Goal: Task Accomplishment & Management: Manage account settings

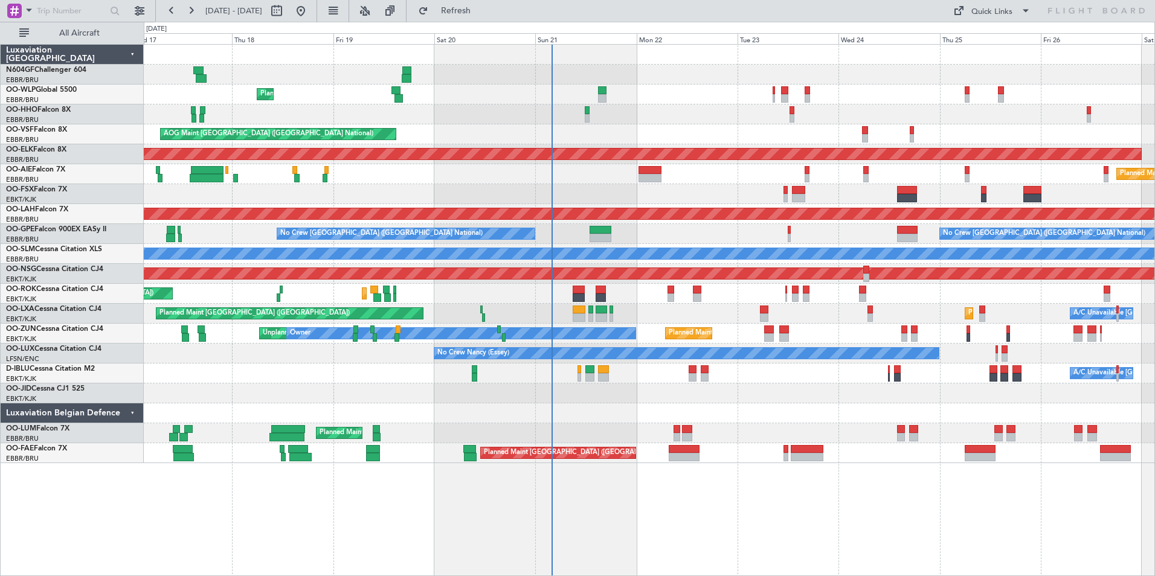
click at [789, 384] on div "Planned Maint Kortrijk-[GEOGRAPHIC_DATA]" at bounding box center [649, 394] width 1011 height 20
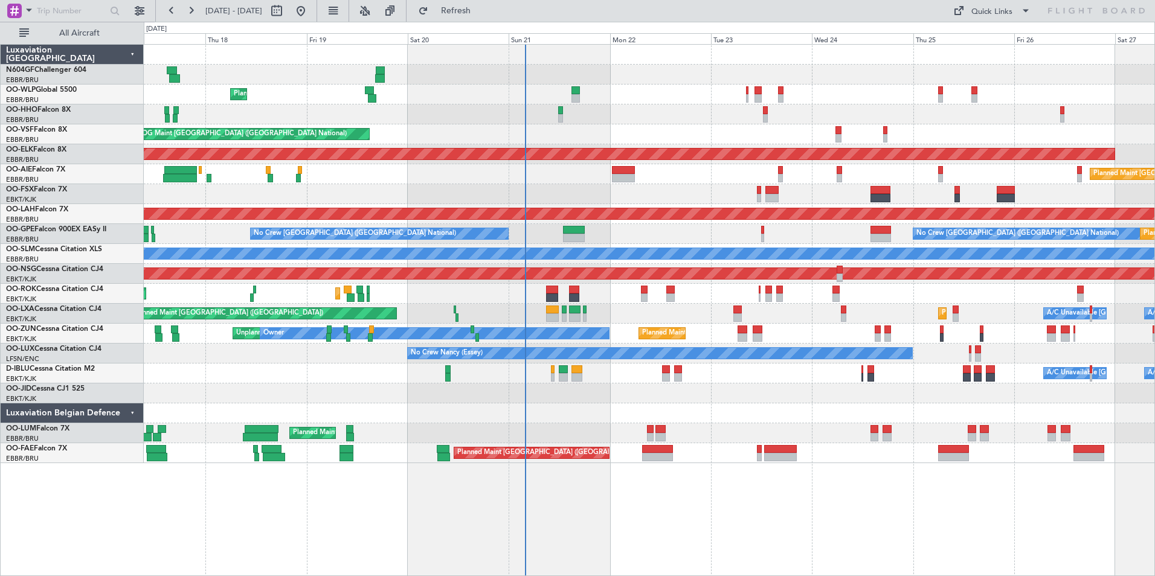
click at [655, 304] on div "Planned Maint Kortrijk-[GEOGRAPHIC_DATA] Planned Maint [GEOGRAPHIC_DATA] ([GEOG…" at bounding box center [649, 314] width 1011 height 20
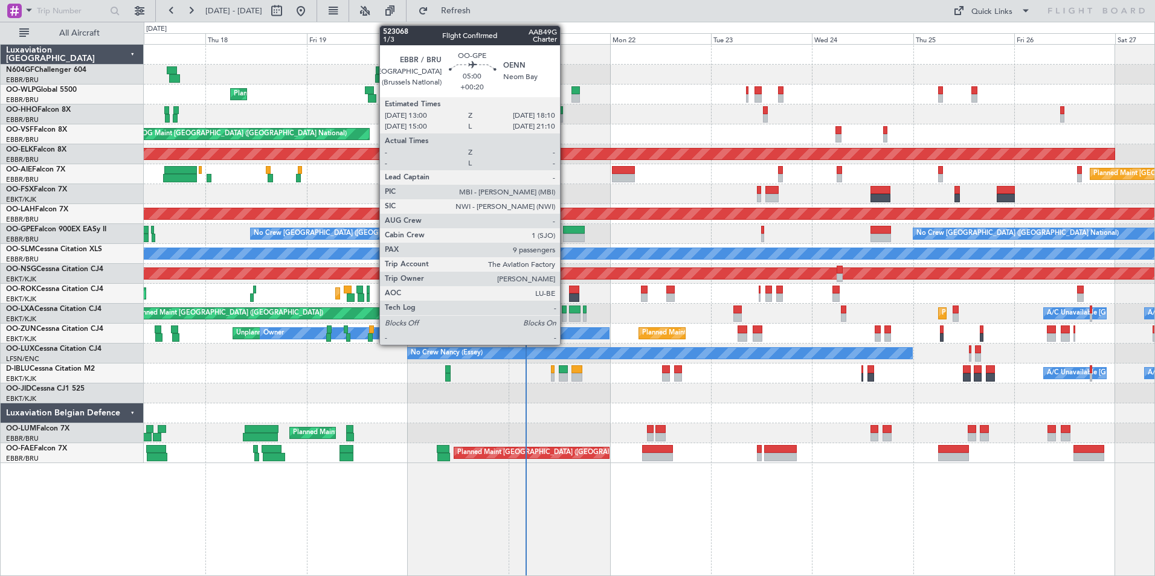
click at [565, 230] on div at bounding box center [574, 230] width 22 height 8
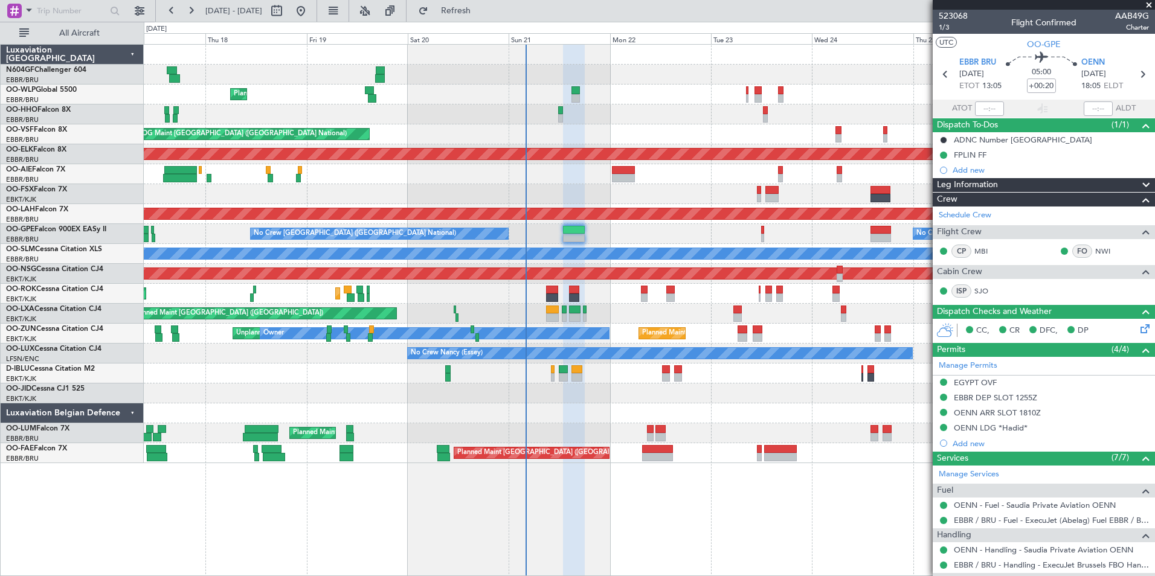
click at [539, 310] on div "Planned Maint [GEOGRAPHIC_DATA] ([GEOGRAPHIC_DATA]) Planned Maint [GEOGRAPHIC_D…" at bounding box center [649, 314] width 1011 height 20
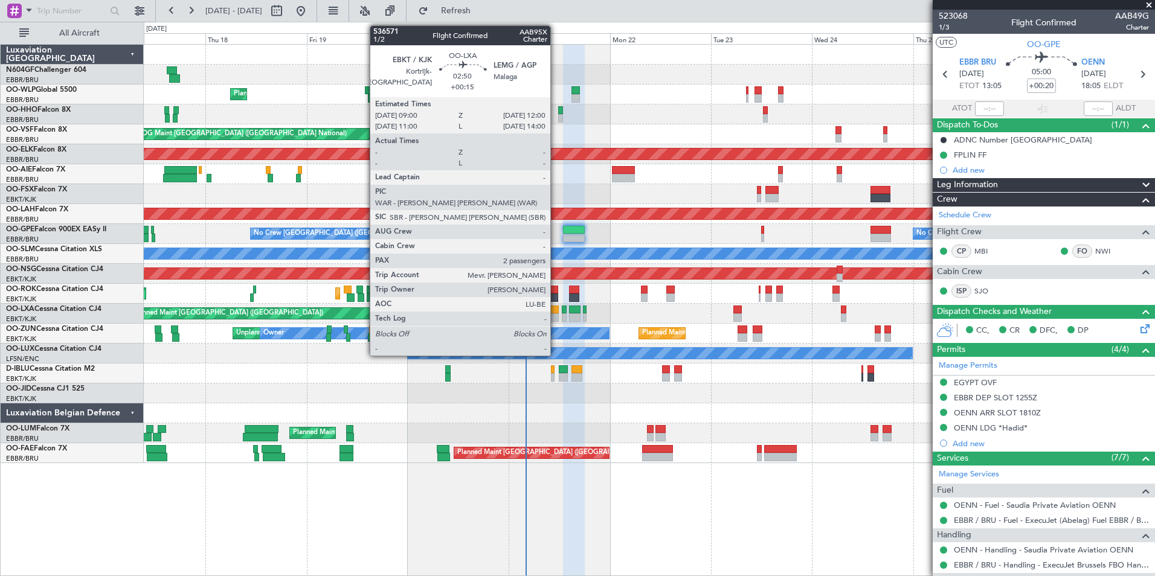
click at [556, 311] on div at bounding box center [552, 310] width 13 height 8
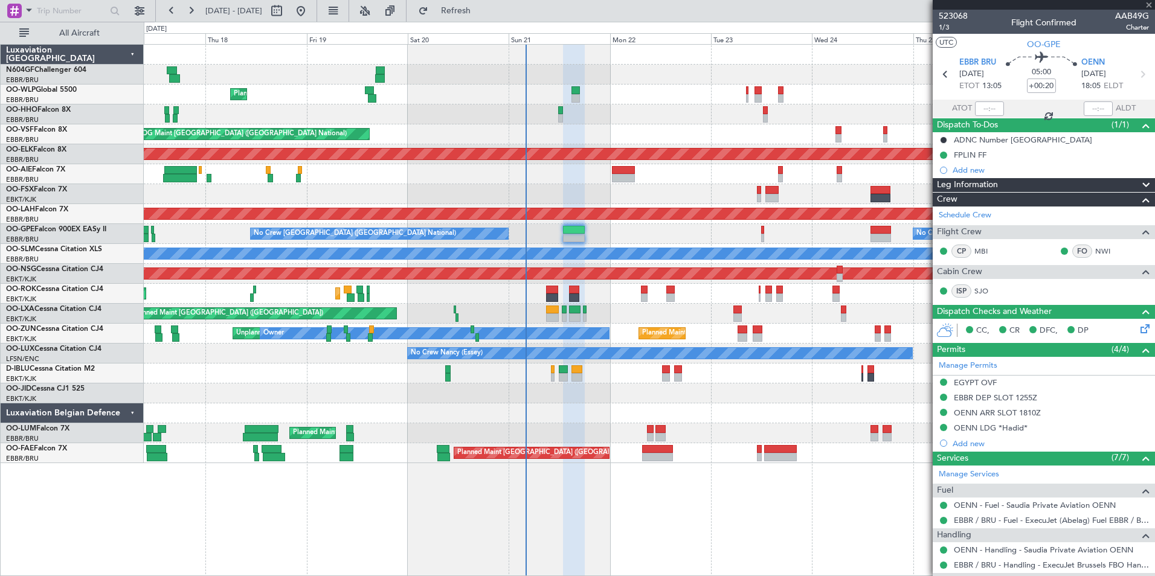
type input "+00:15"
type input "2"
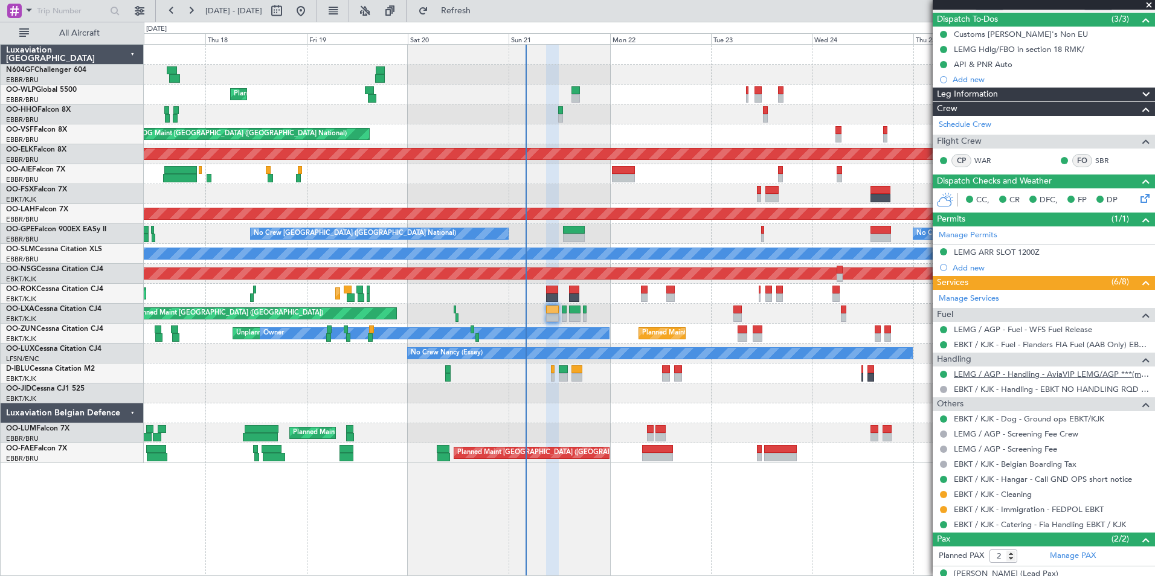
scroll to position [150, 0]
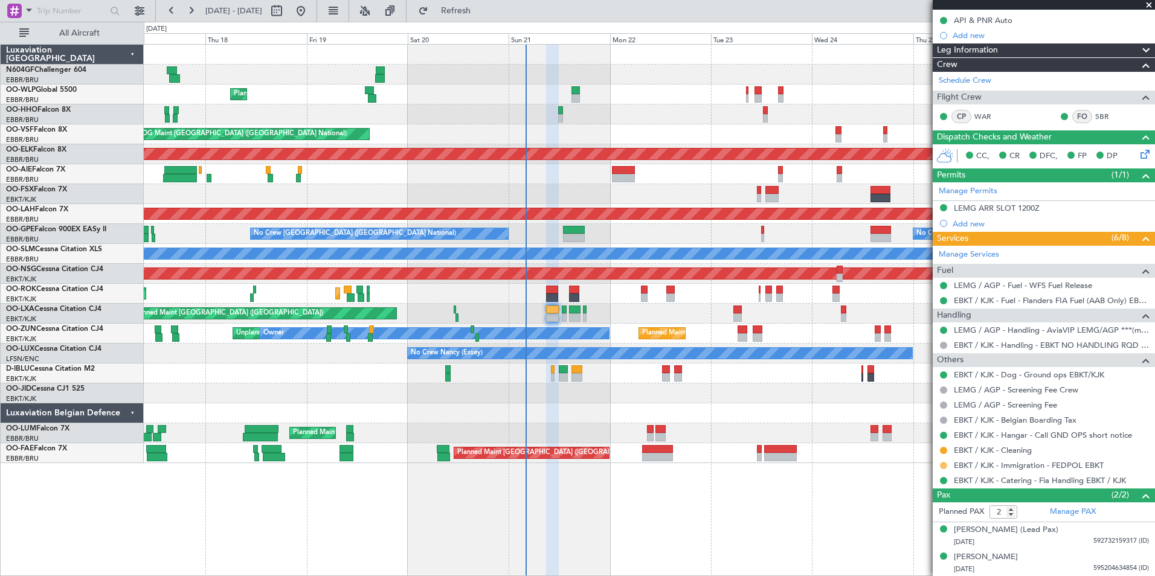
click at [943, 465] on button at bounding box center [943, 465] width 7 height 7
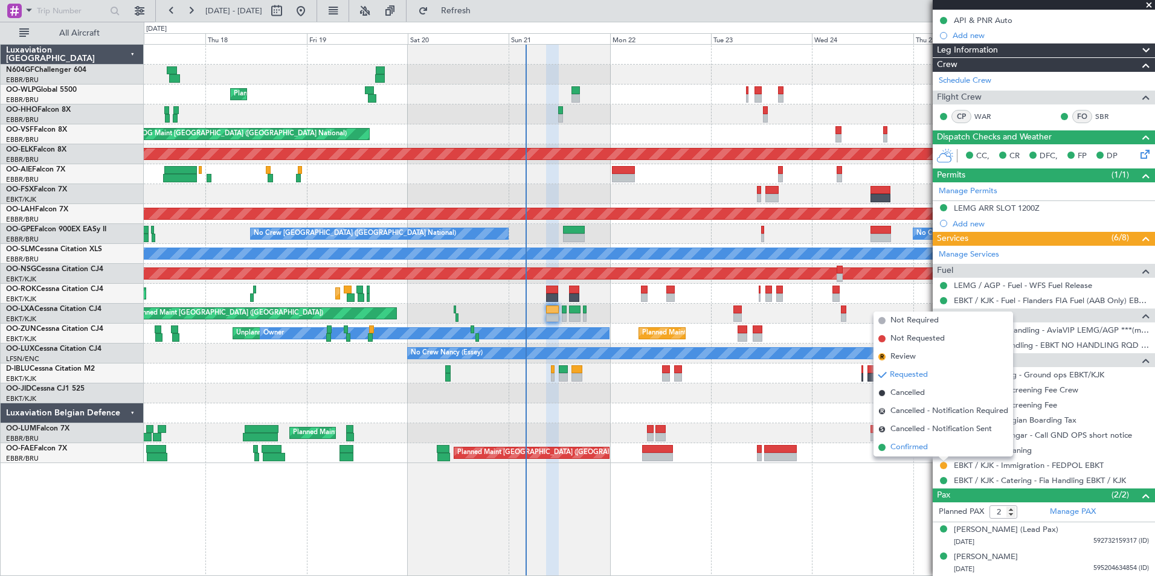
click at [918, 448] on span "Confirmed" at bounding box center [908, 448] width 37 height 12
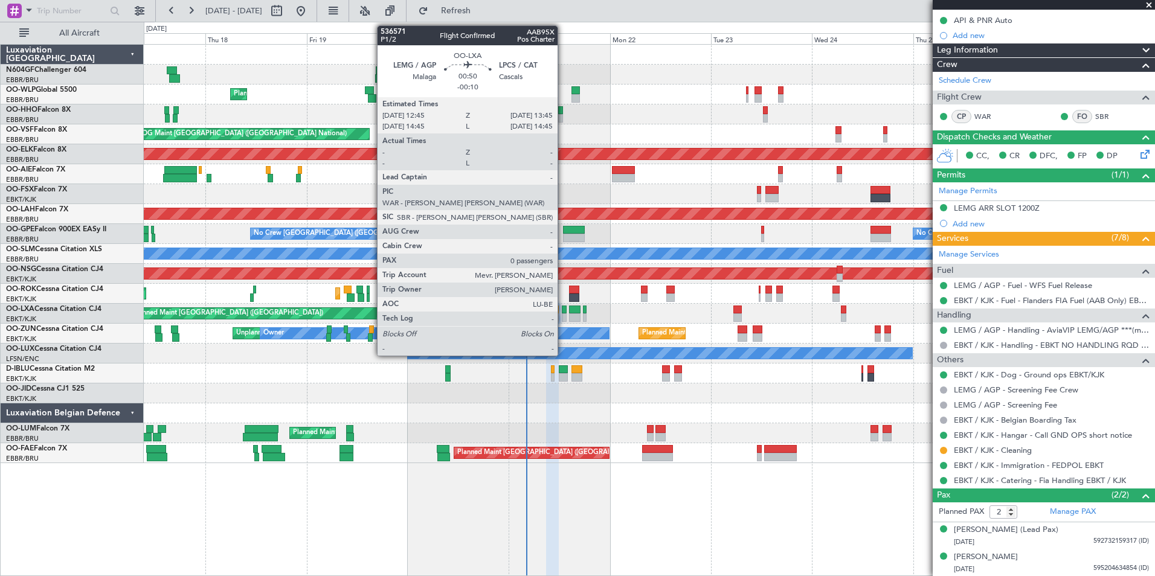
click at [563, 309] on div at bounding box center [564, 310] width 4 height 8
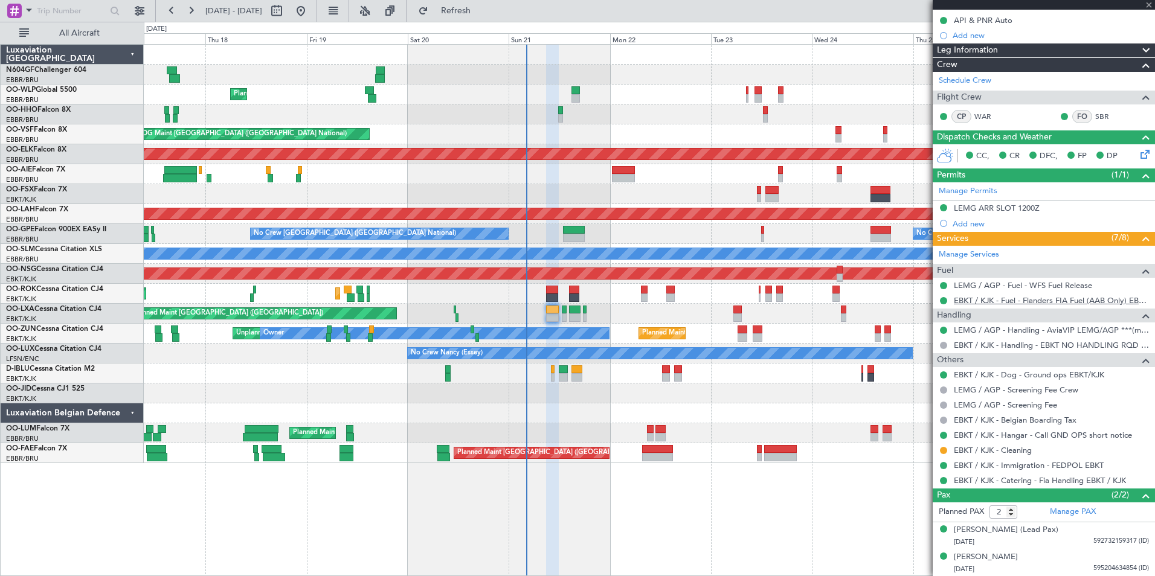
type input "-00:10"
type input "0"
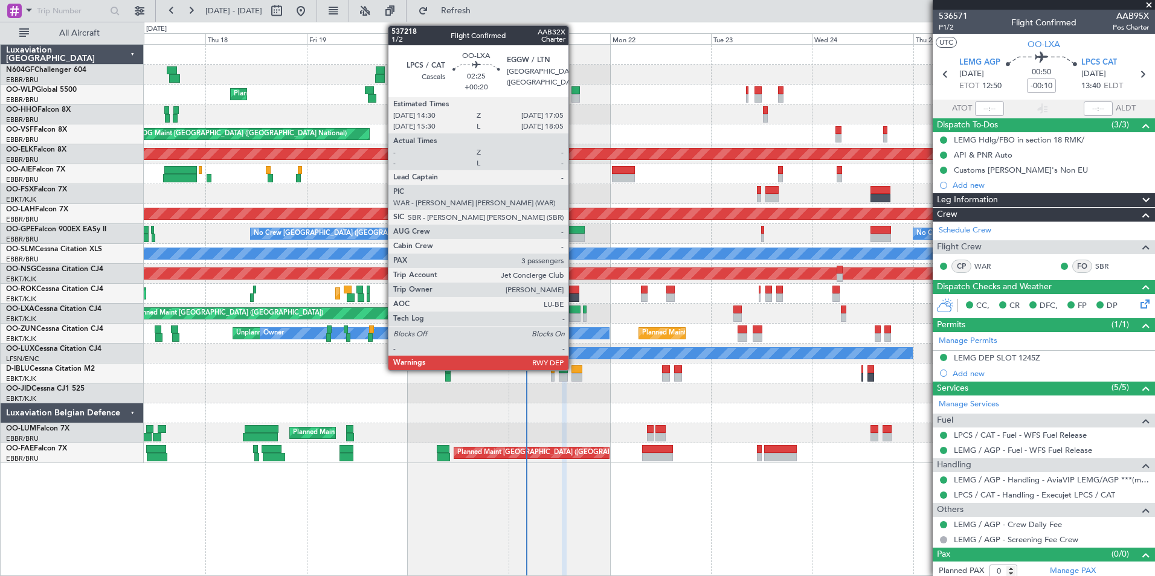
click at [574, 315] on div at bounding box center [574, 317] width 11 height 8
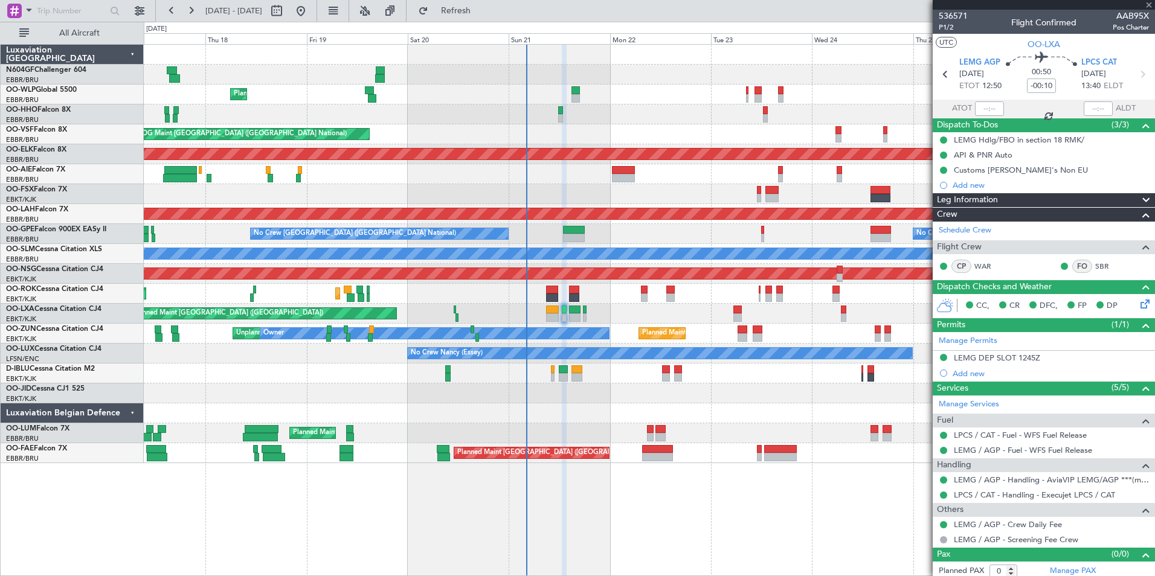
type input "+00:20"
type input "3"
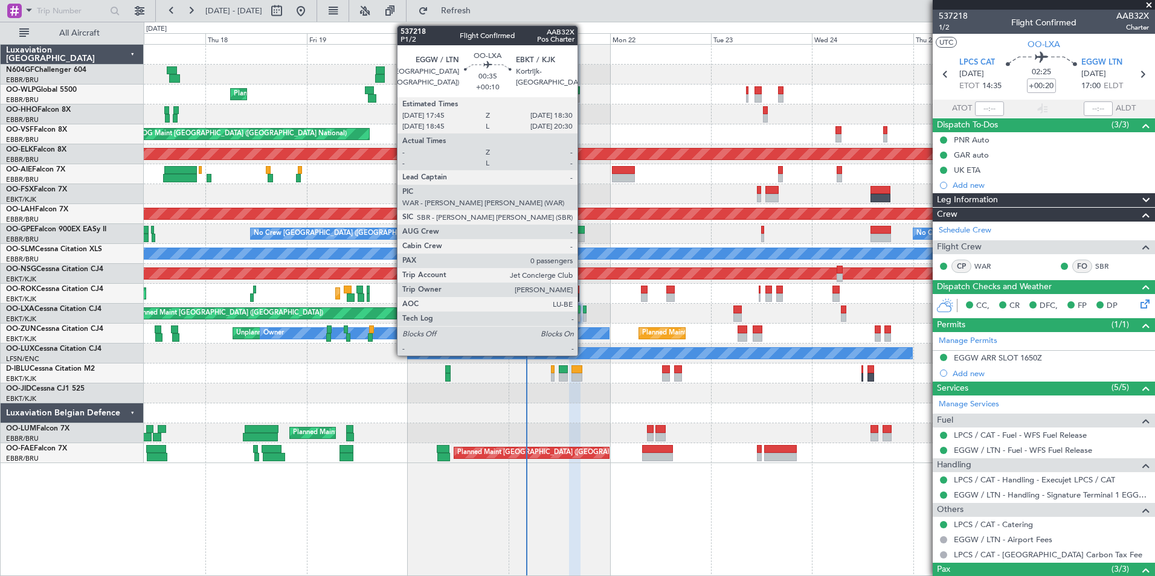
click at [583, 313] on div at bounding box center [585, 310] width 4 height 8
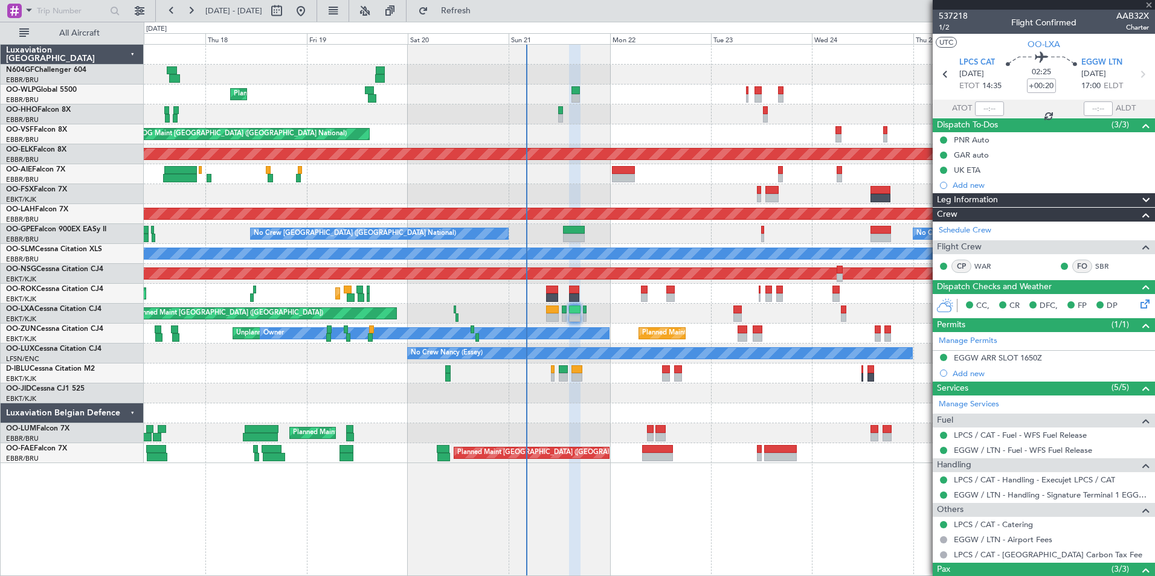
type input "+00:10"
type input "0"
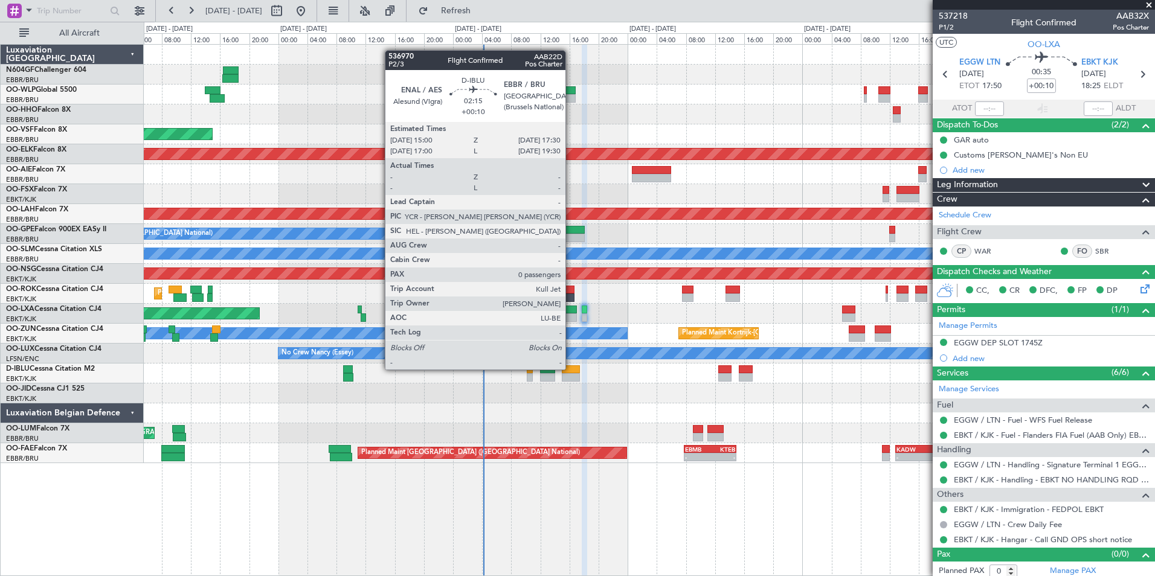
click at [571, 370] on div at bounding box center [571, 369] width 19 height 8
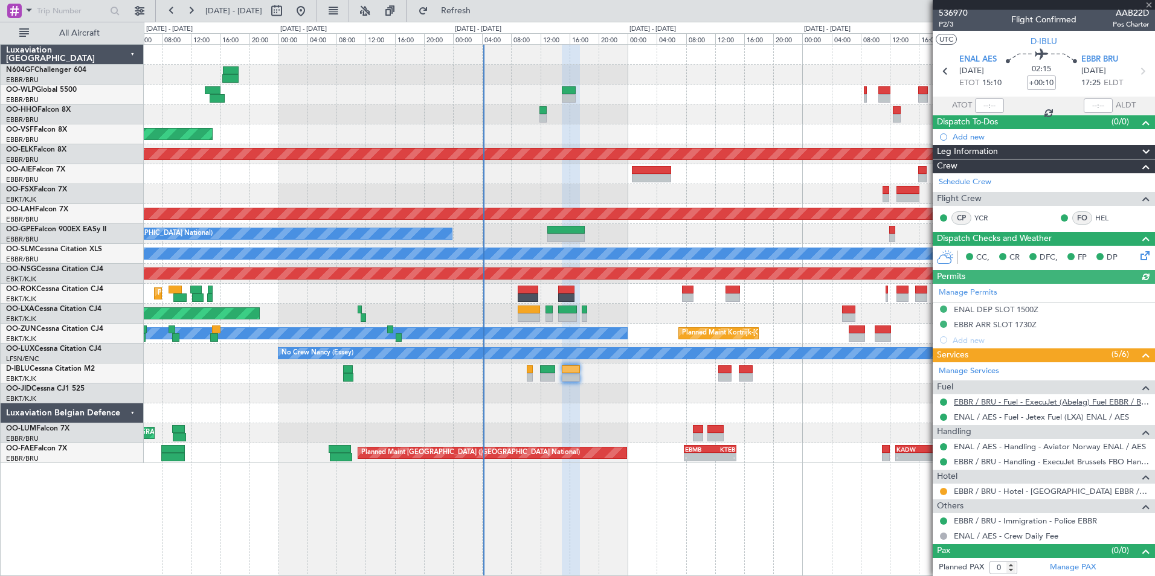
scroll to position [4, 0]
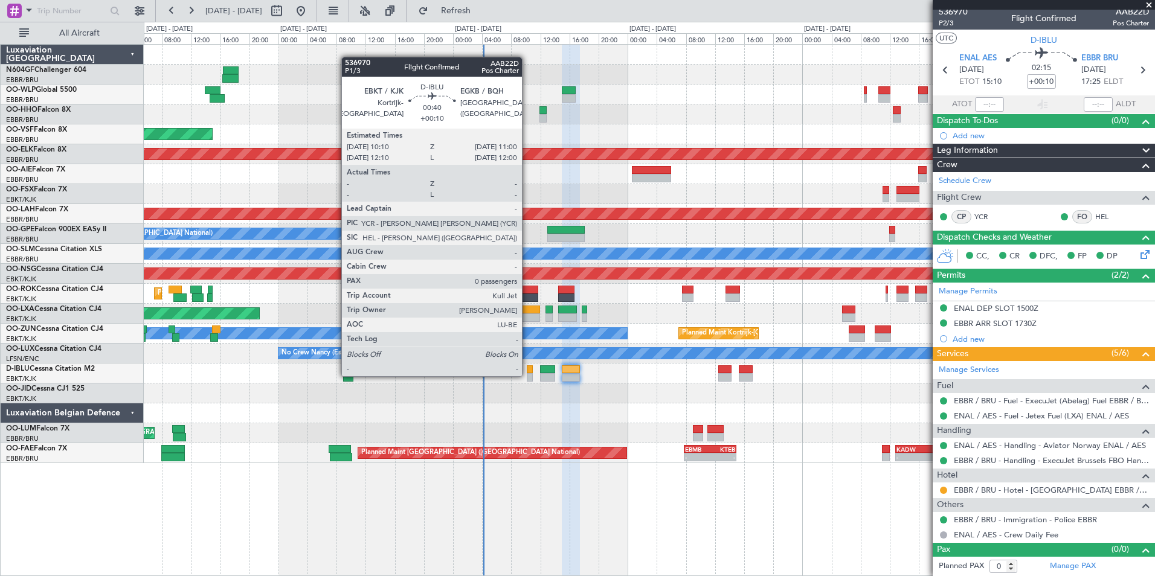
click at [527, 375] on div at bounding box center [530, 377] width 7 height 8
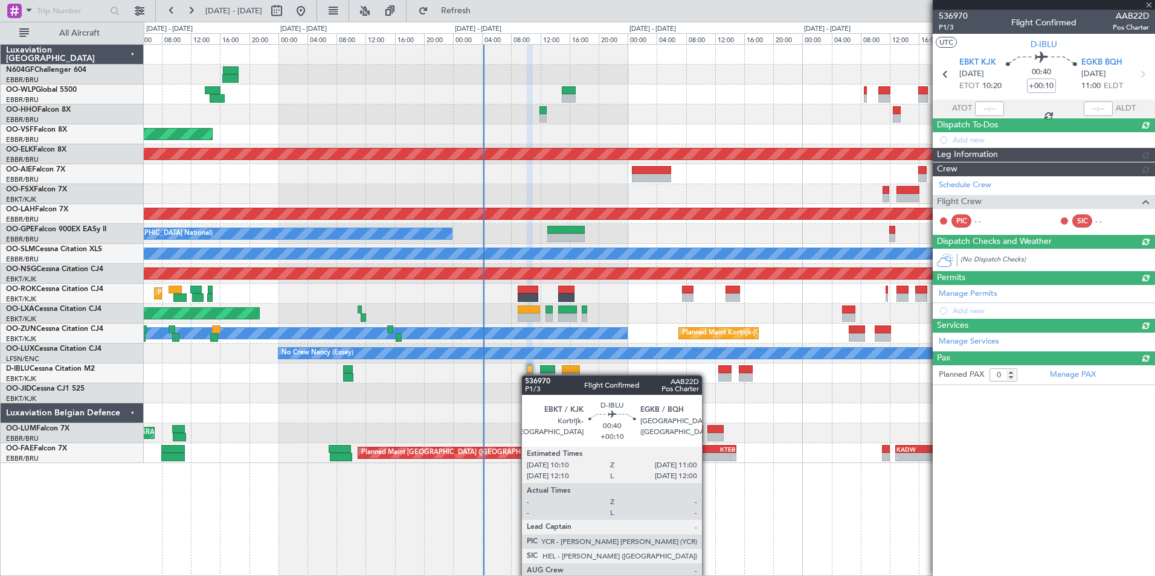
scroll to position [0, 0]
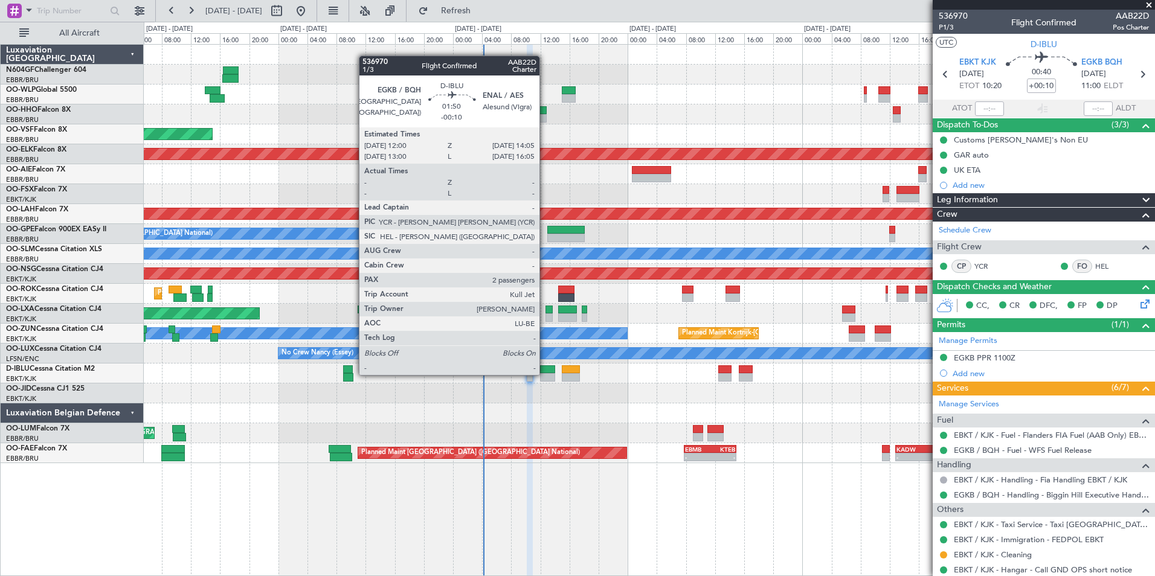
click at [545, 374] on div at bounding box center [548, 377] width 16 height 8
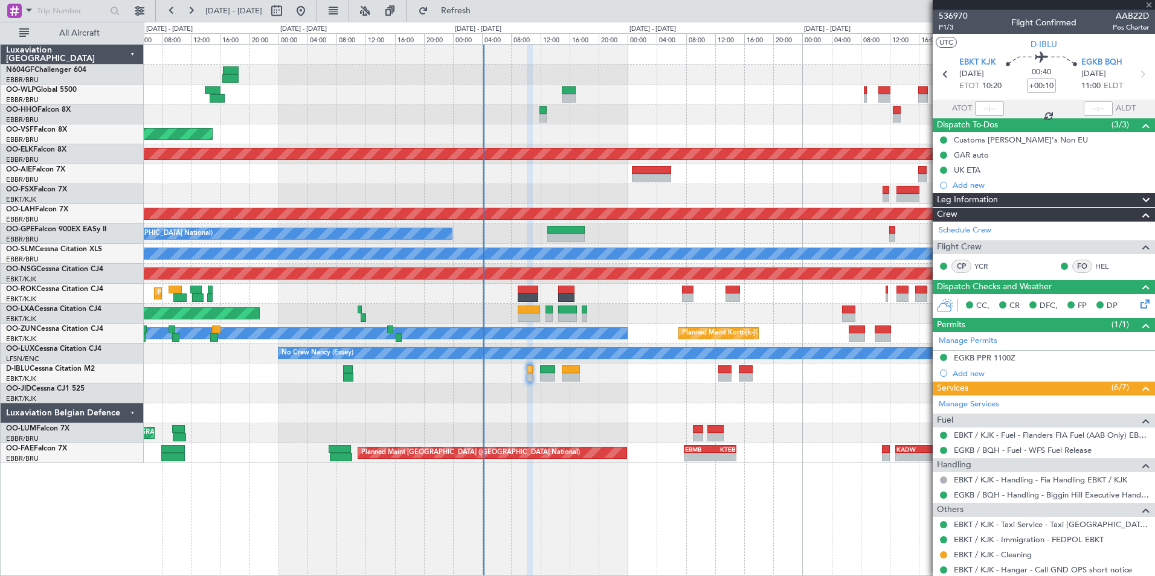
type input "-00:10"
type input "2"
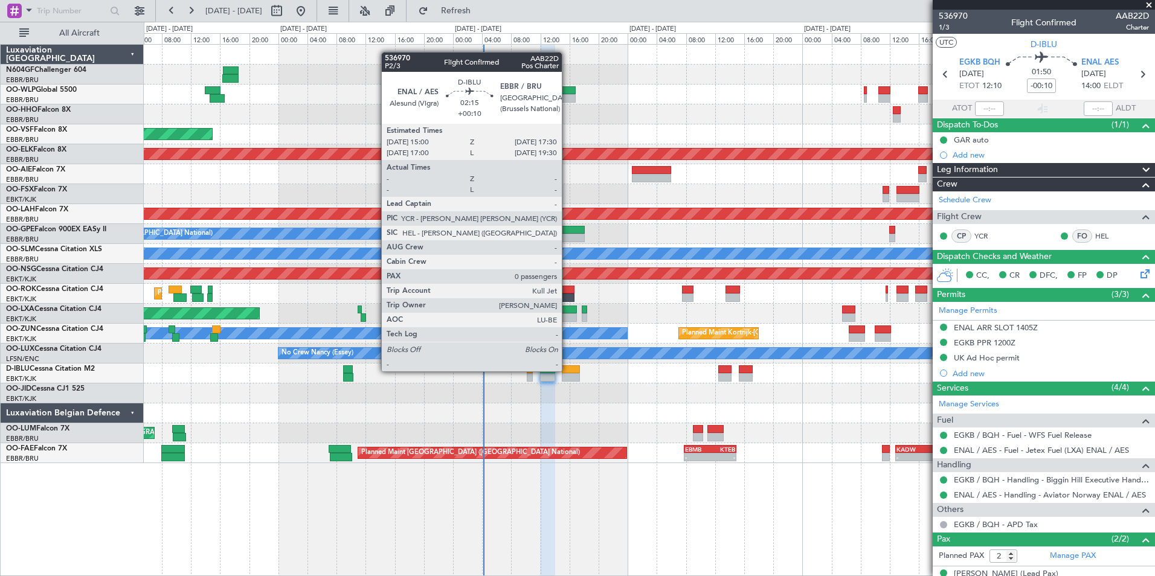
click at [567, 371] on div at bounding box center [571, 369] width 19 height 8
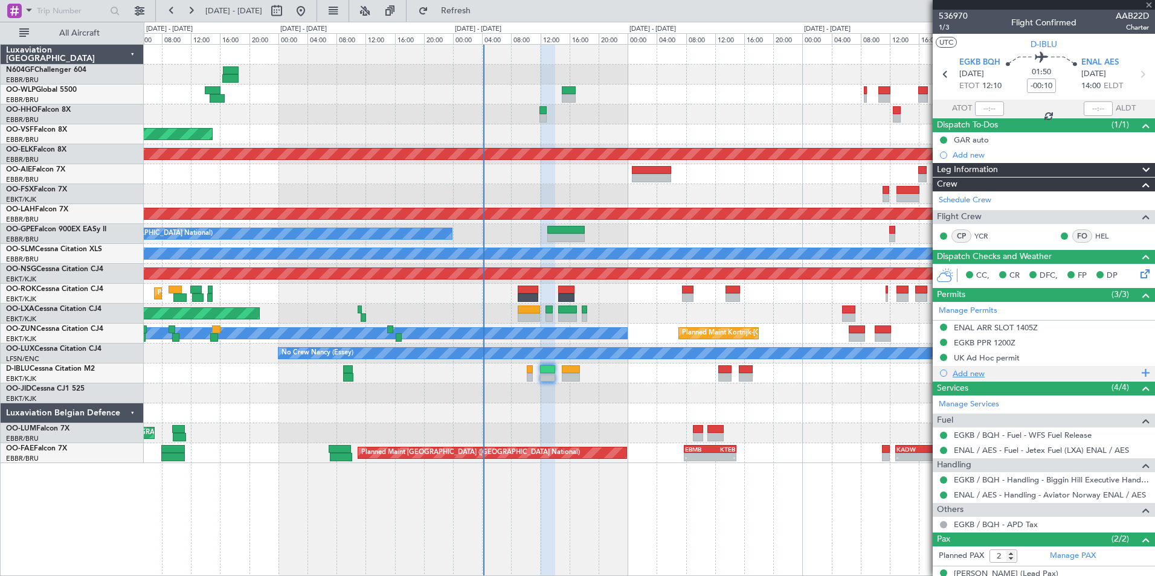
type input "+00:10"
type input "0"
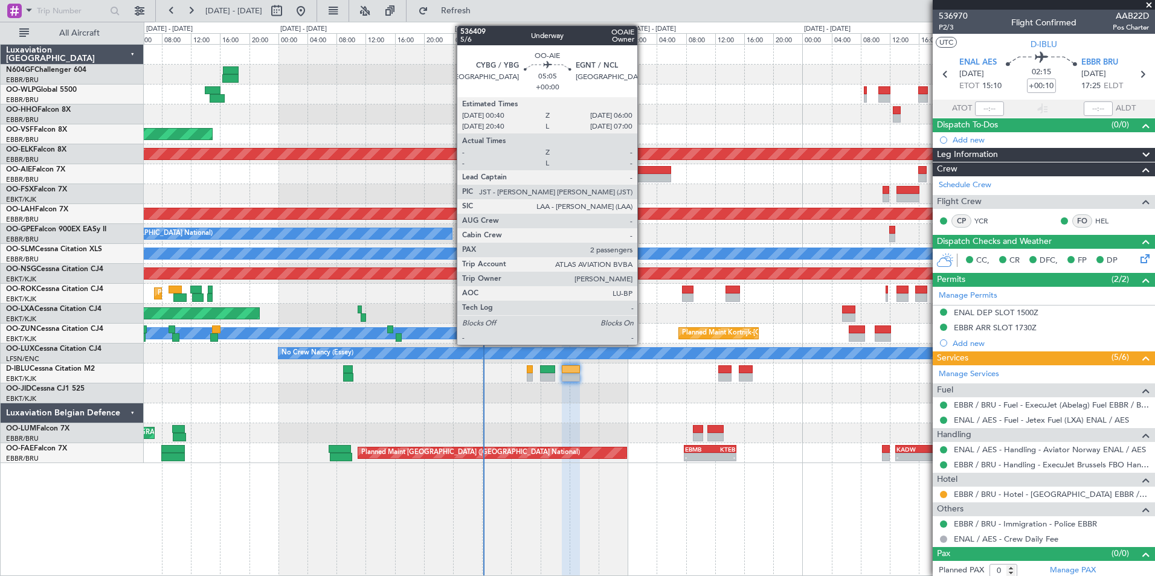
click at [643, 172] on div at bounding box center [651, 170] width 39 height 8
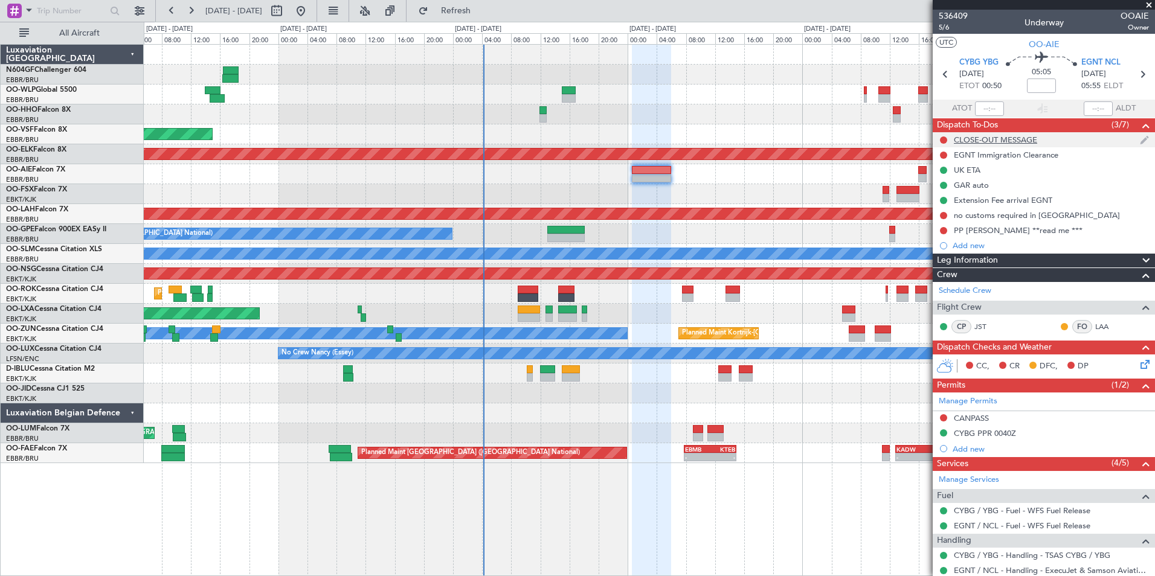
click at [989, 145] on div "CLOSE-OUT MESSAGE" at bounding box center [1044, 139] width 222 height 15
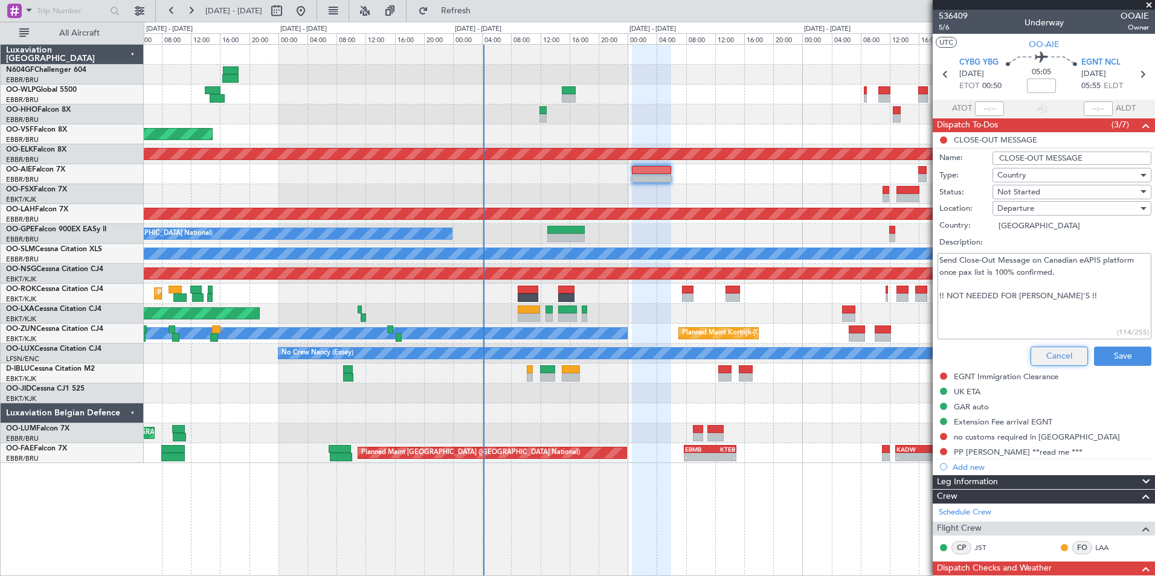
click at [1040, 358] on button "Cancel" at bounding box center [1058, 356] width 57 height 19
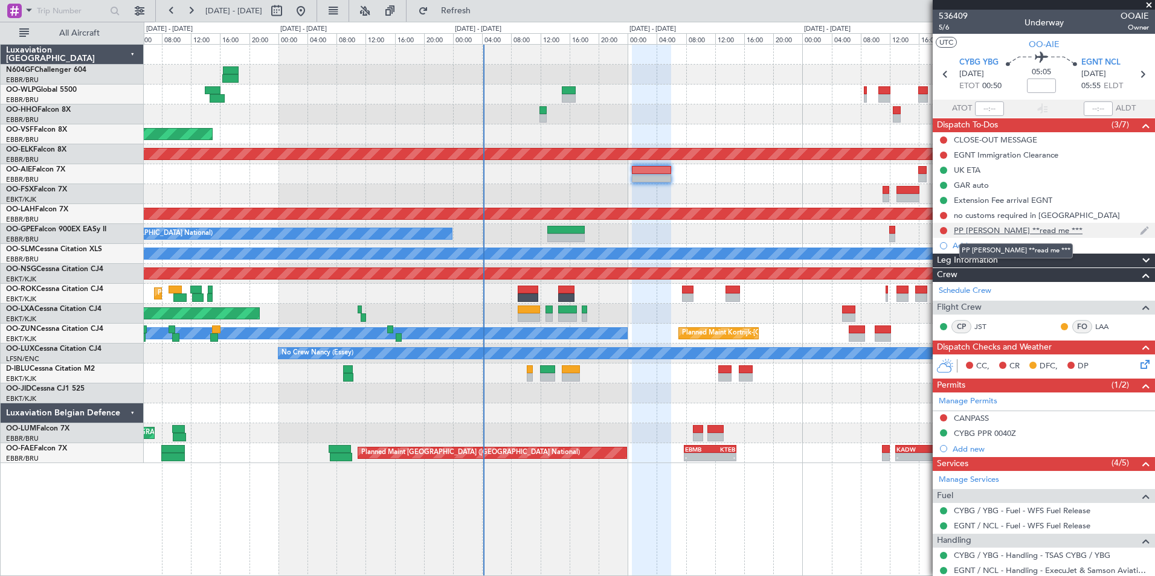
click at [1008, 232] on div "PP Irina Liner **read me ***" at bounding box center [1018, 230] width 129 height 10
click at [997, 236] on mat-tooltip-component "PP Irina Liner **read me ***" at bounding box center [1016, 251] width 130 height 32
click at [1000, 233] on div "PP Irina Liner **read me ***" at bounding box center [1018, 230] width 129 height 10
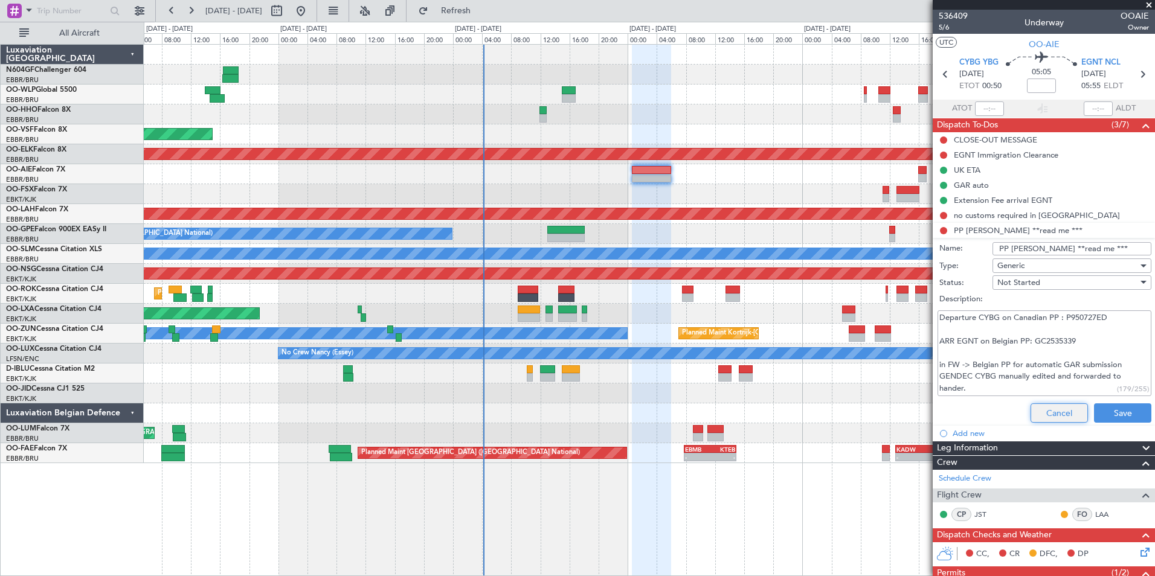
click at [1055, 406] on button "Cancel" at bounding box center [1058, 412] width 57 height 19
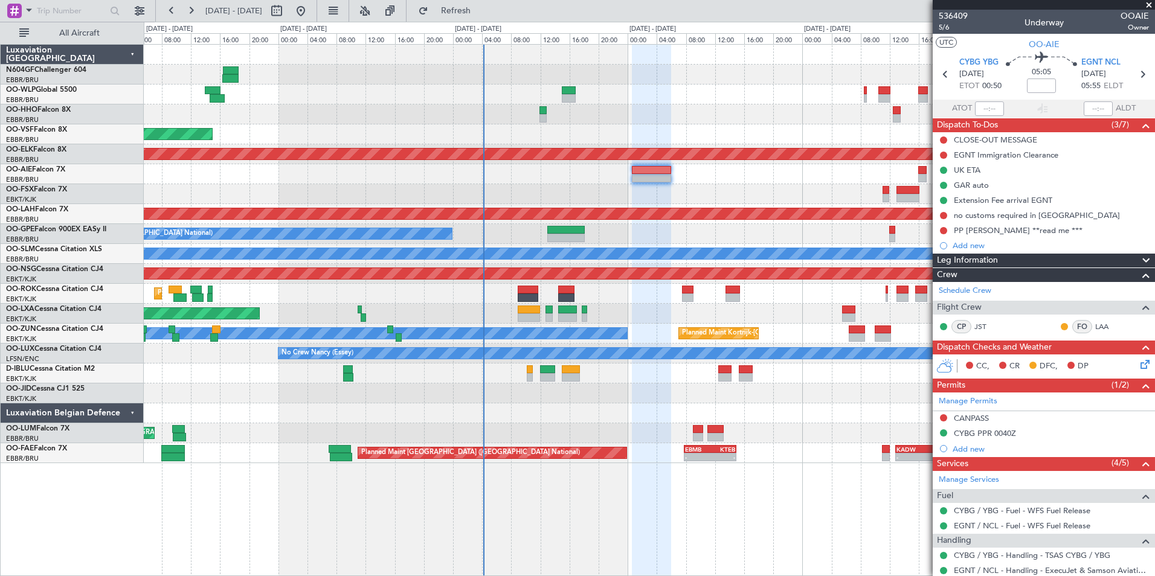
scroll to position [132, 0]
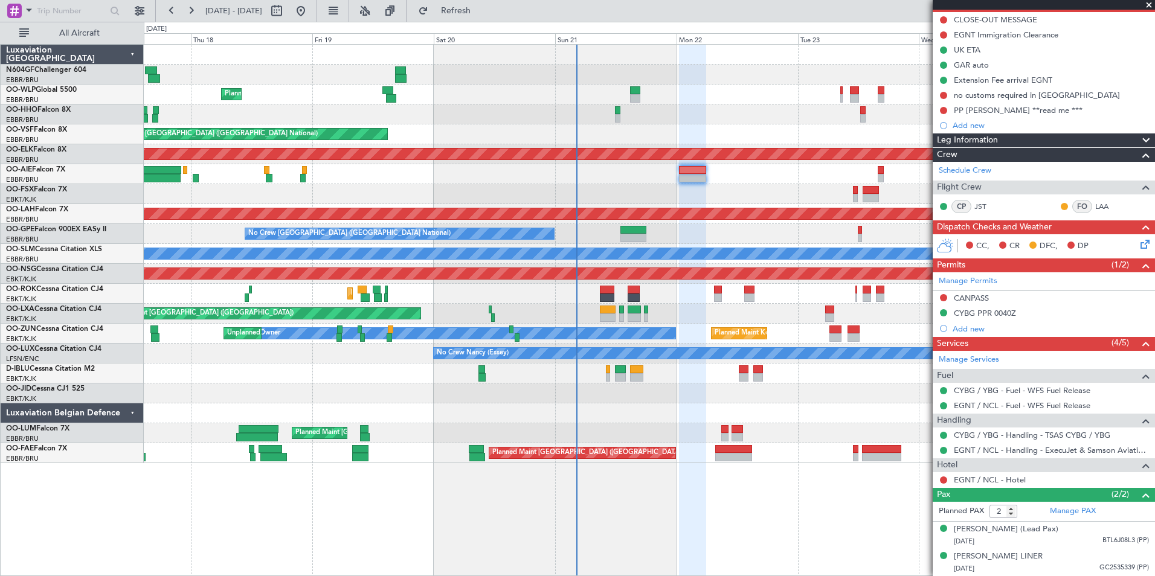
click at [704, 194] on div "AOG Maint Kortrijk-[GEOGRAPHIC_DATA]" at bounding box center [649, 194] width 1011 height 20
click at [977, 475] on link "EGNT / NCL - Hotel" at bounding box center [990, 480] width 72 height 10
click at [1010, 475] on link "EGNT / NCL - Hotel" at bounding box center [990, 480] width 72 height 10
click at [945, 477] on button at bounding box center [943, 480] width 7 height 7
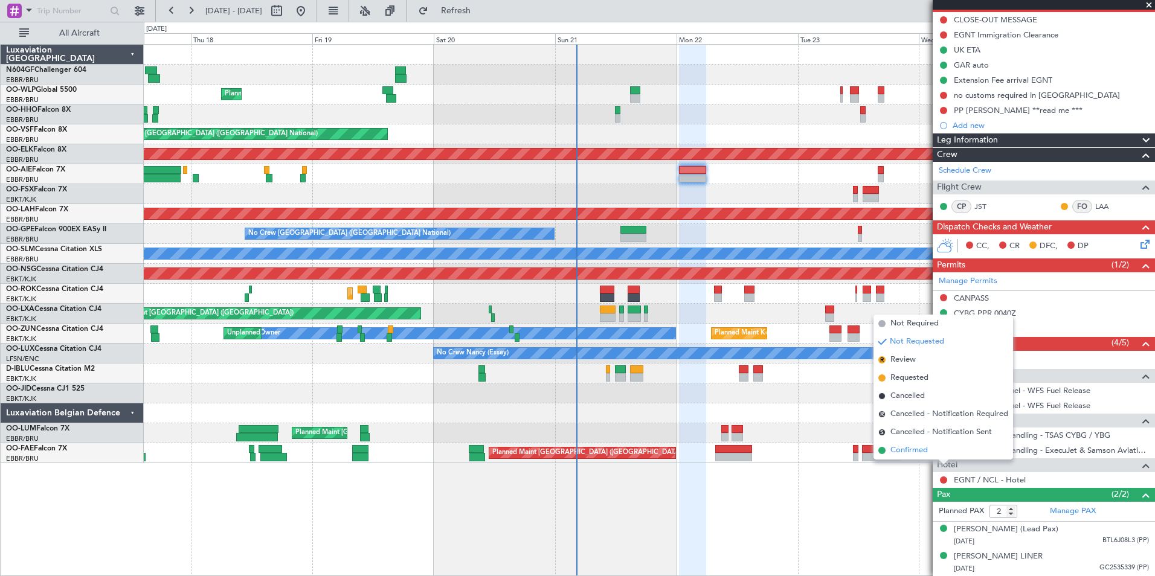
click at [924, 454] on span "Confirmed" at bounding box center [908, 451] width 37 height 12
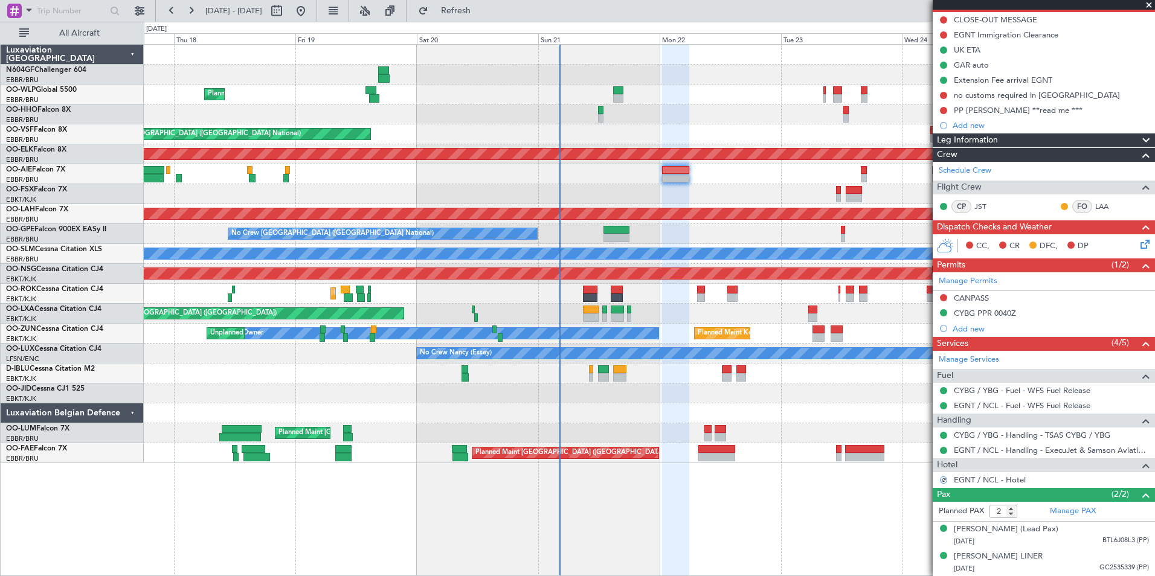
click at [747, 189] on div "Planned Maint Liege AOG Maint Brussels (Brussels National) Planned Maint Kortri…" at bounding box center [649, 254] width 1011 height 419
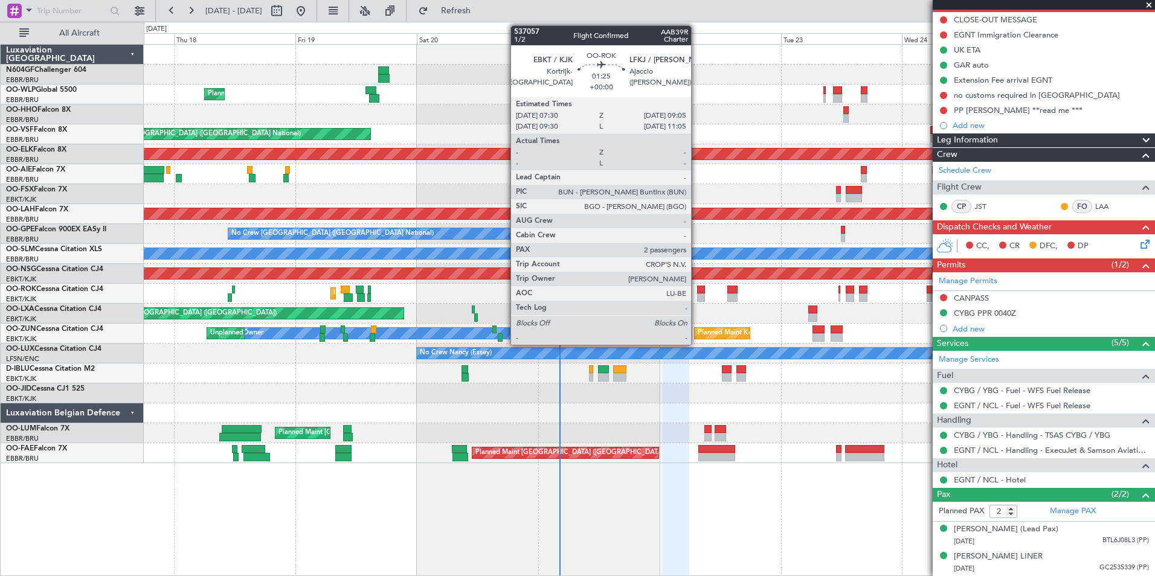
click at [697, 294] on div at bounding box center [701, 298] width 8 height 8
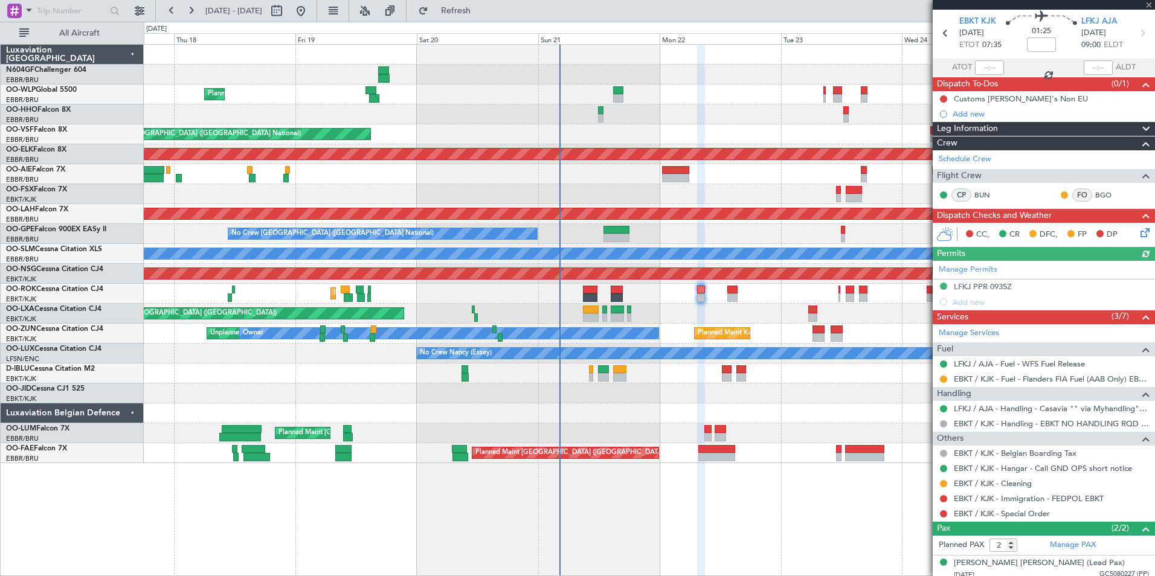
scroll to position [74, 0]
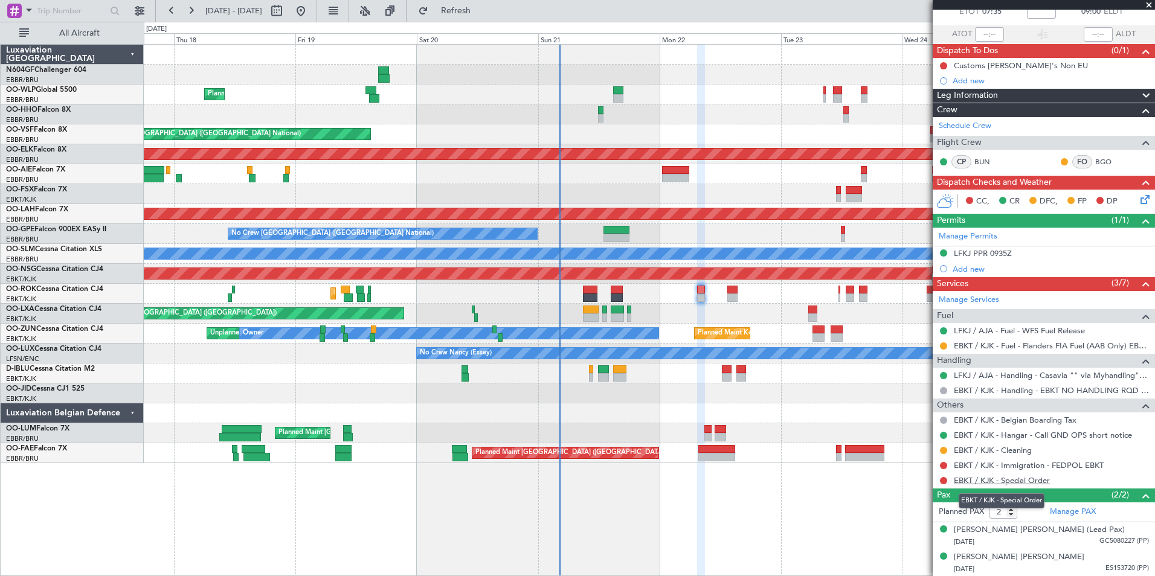
click at [968, 481] on link "EBKT / KJK - Special Order" at bounding box center [1002, 480] width 96 height 10
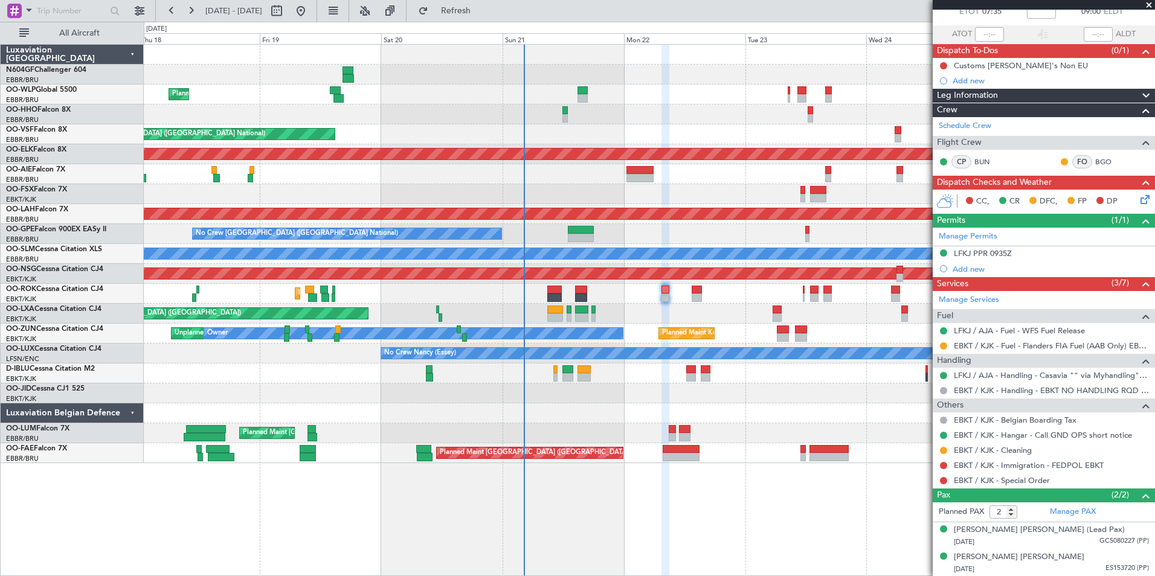
click at [741, 430] on div "Planned Maint [GEOGRAPHIC_DATA] ([GEOGRAPHIC_DATA] National)" at bounding box center [649, 433] width 1011 height 20
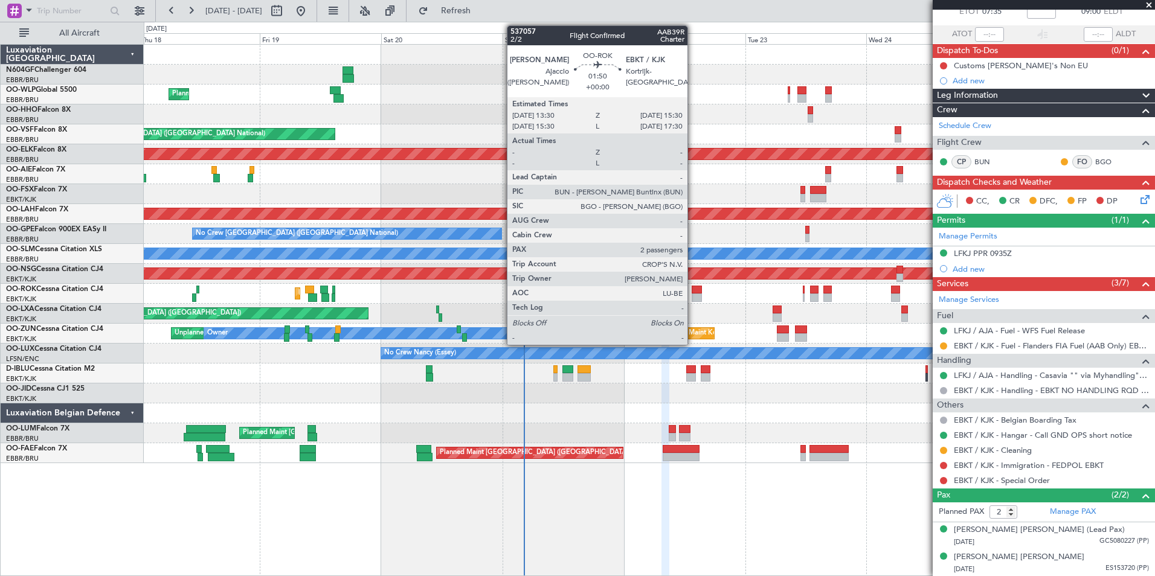
click at [646, 400] on div at bounding box center [649, 394] width 1011 height 20
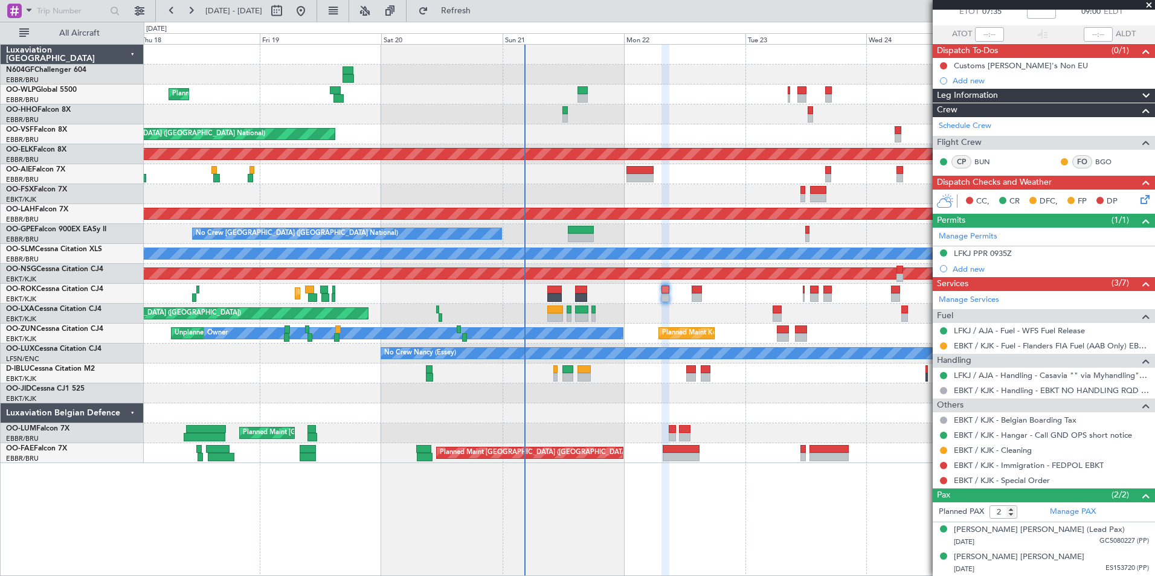
click at [618, 188] on div "AOG Maint Kortrijk-[GEOGRAPHIC_DATA]" at bounding box center [649, 194] width 1011 height 20
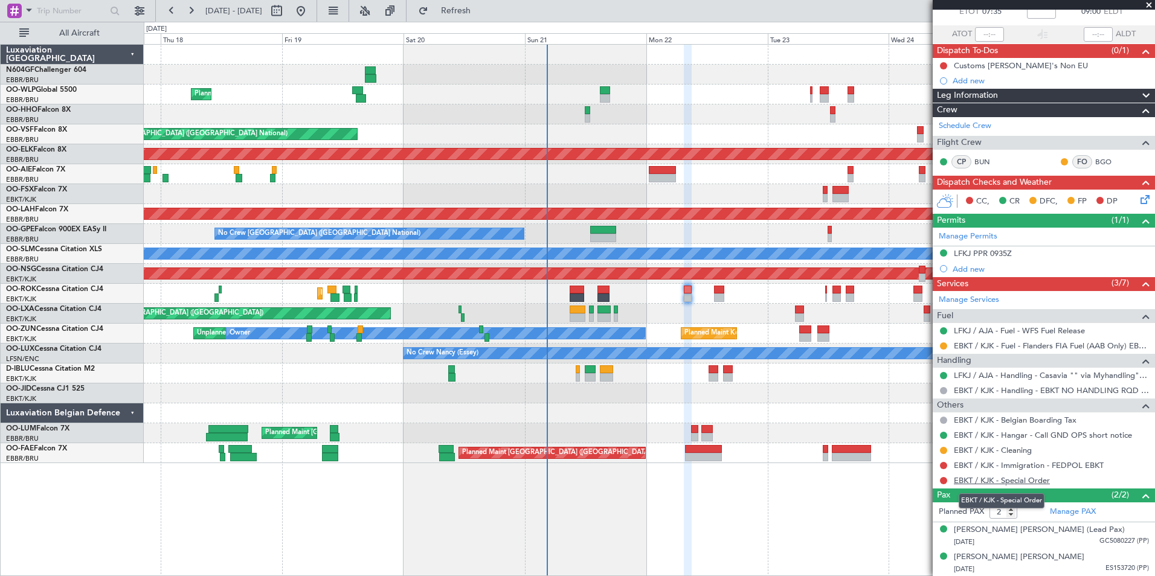
click at [1037, 480] on link "EBKT / KJK - Special Order" at bounding box center [1002, 480] width 96 height 10
click at [942, 478] on button at bounding box center [943, 480] width 7 height 7
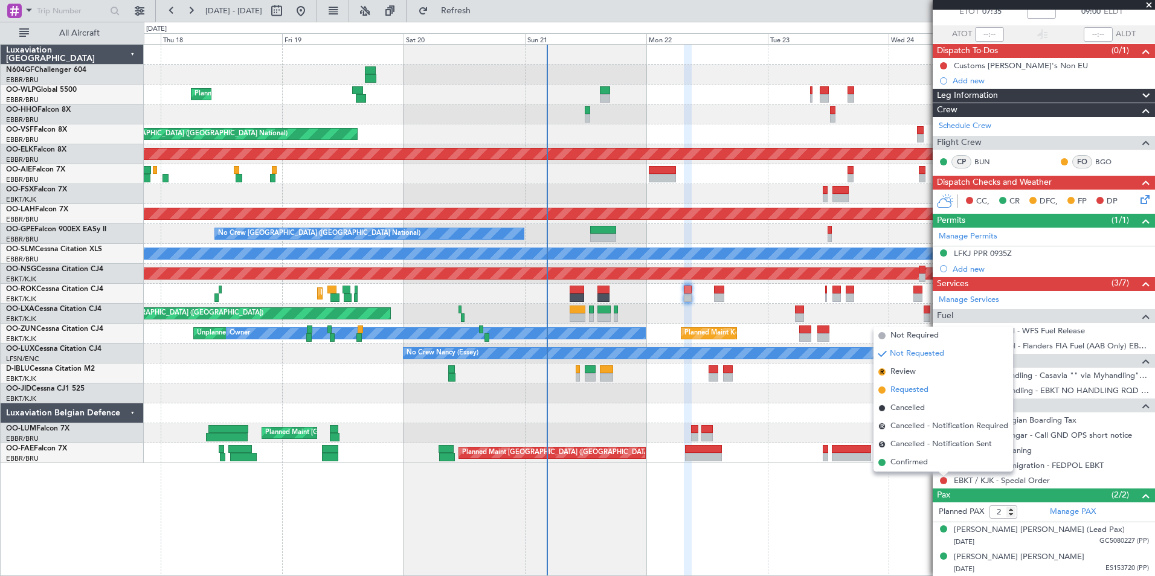
click at [905, 395] on span "Requested" at bounding box center [909, 390] width 38 height 12
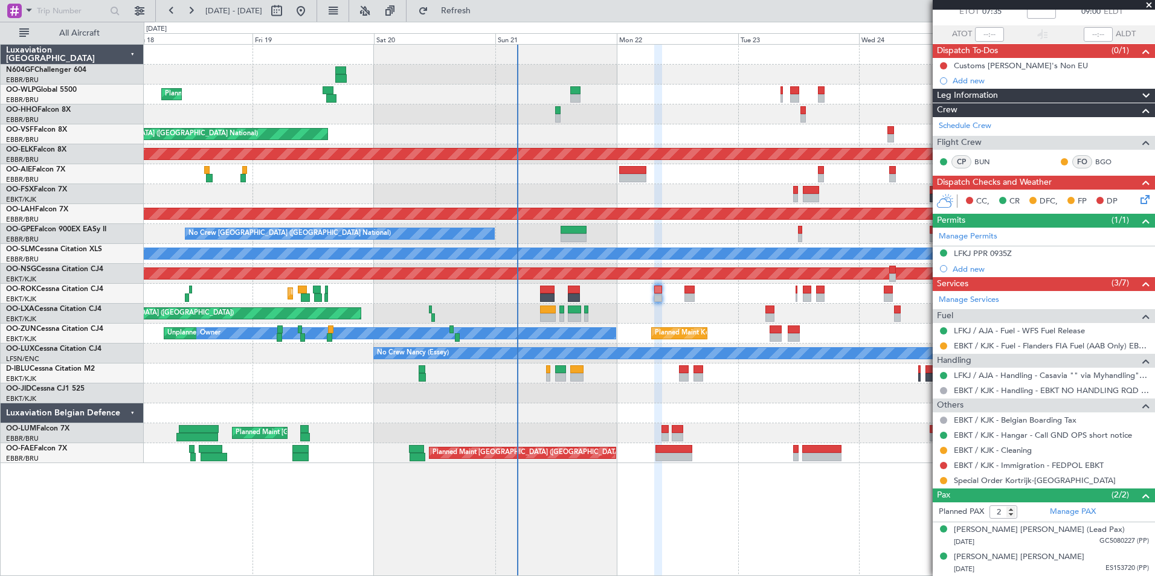
click at [815, 399] on div at bounding box center [649, 394] width 1011 height 20
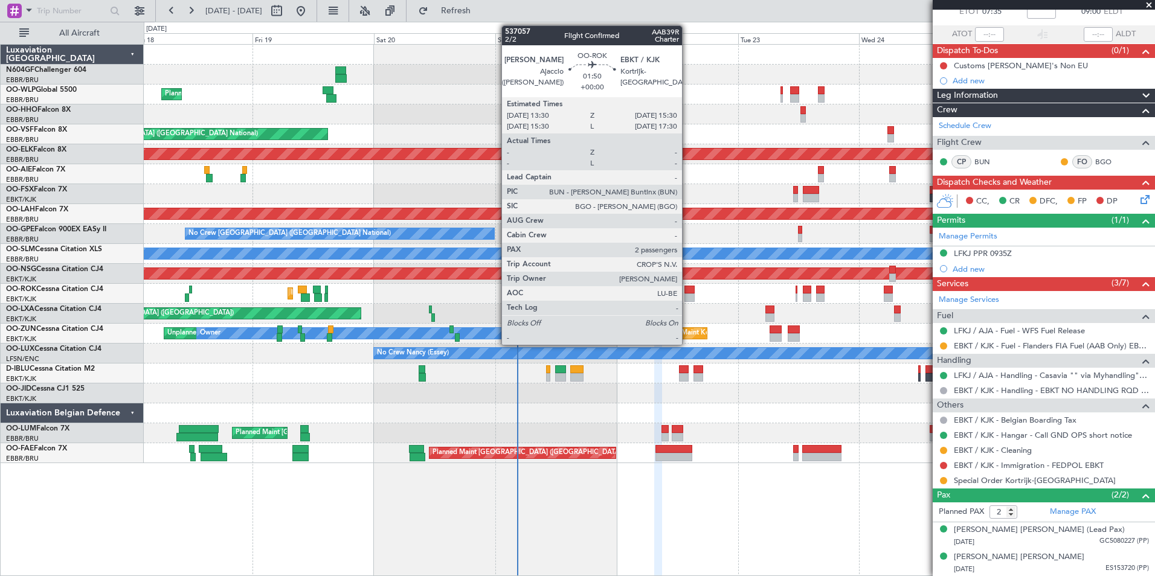
click at [687, 295] on div at bounding box center [689, 298] width 10 height 8
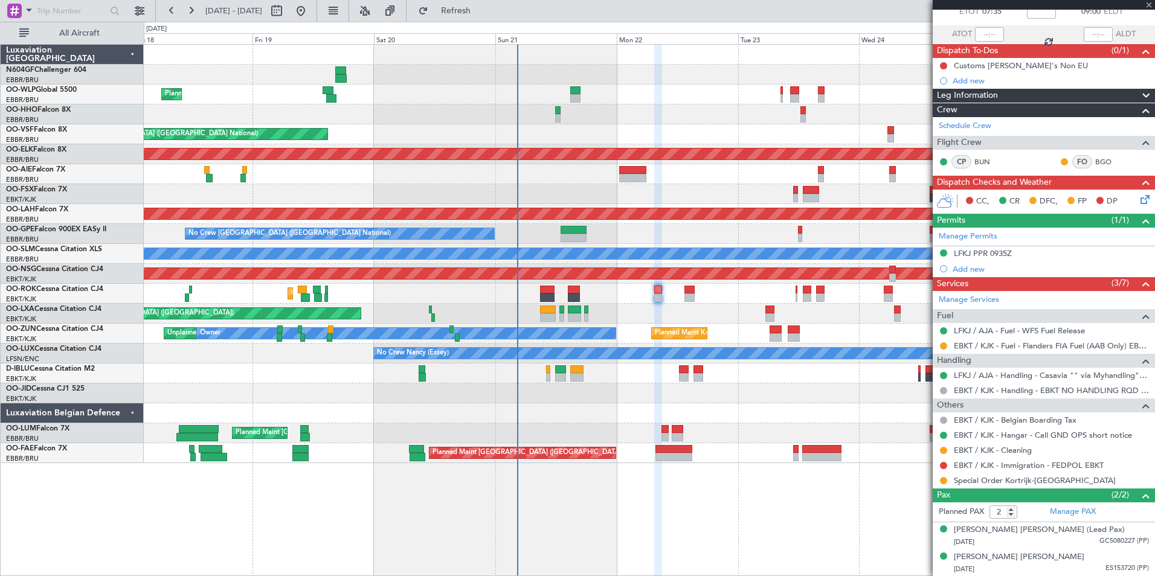
scroll to position [0, 0]
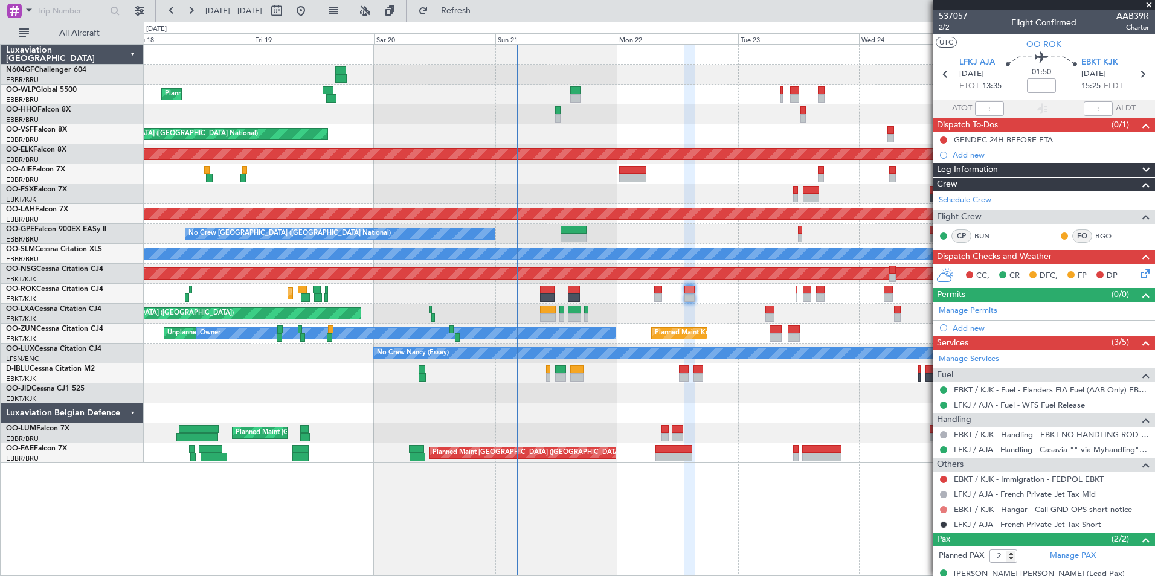
click at [945, 509] on button at bounding box center [943, 509] width 7 height 7
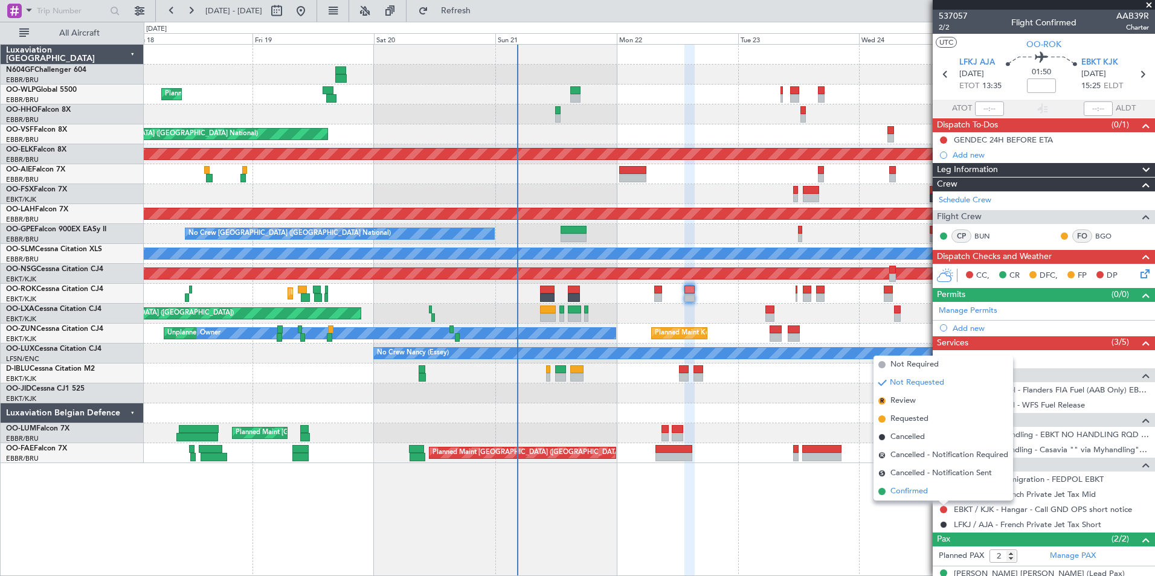
click at [919, 493] on span "Confirmed" at bounding box center [908, 492] width 37 height 12
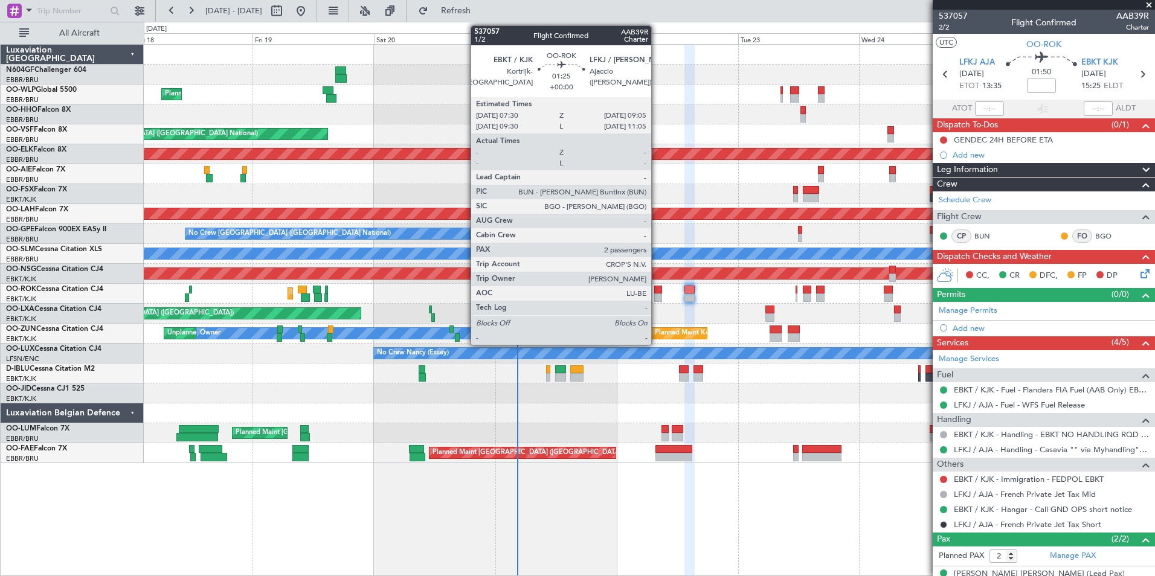
click at [657, 300] on div at bounding box center [658, 298] width 8 height 8
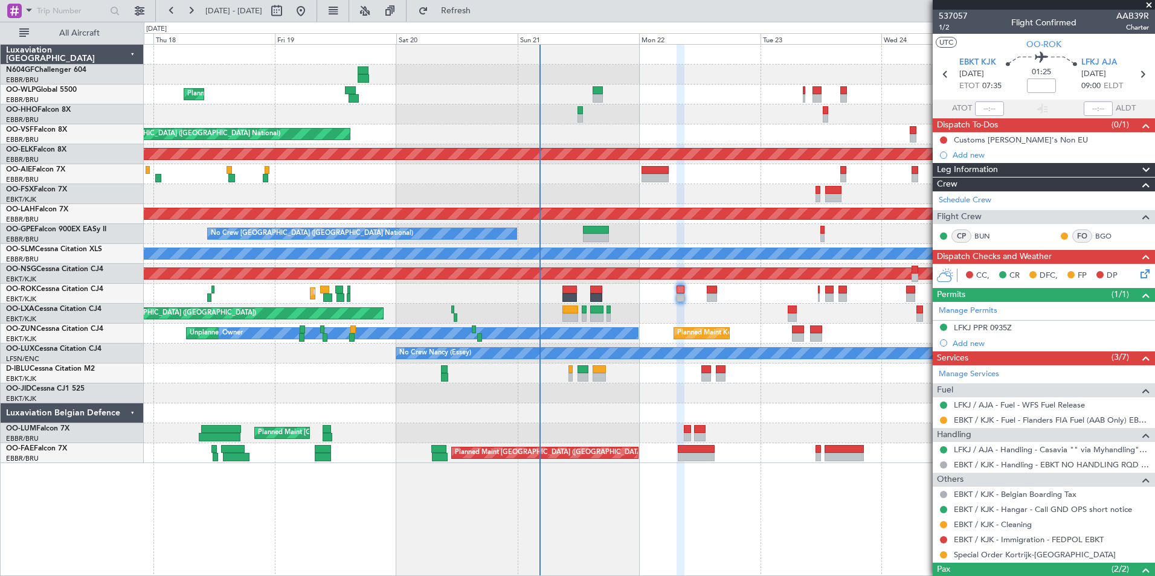
click at [812, 403] on div "Planned Maint Liege AOG Maint Brussels (Brussels National) Planned Maint Kortri…" at bounding box center [649, 254] width 1011 height 419
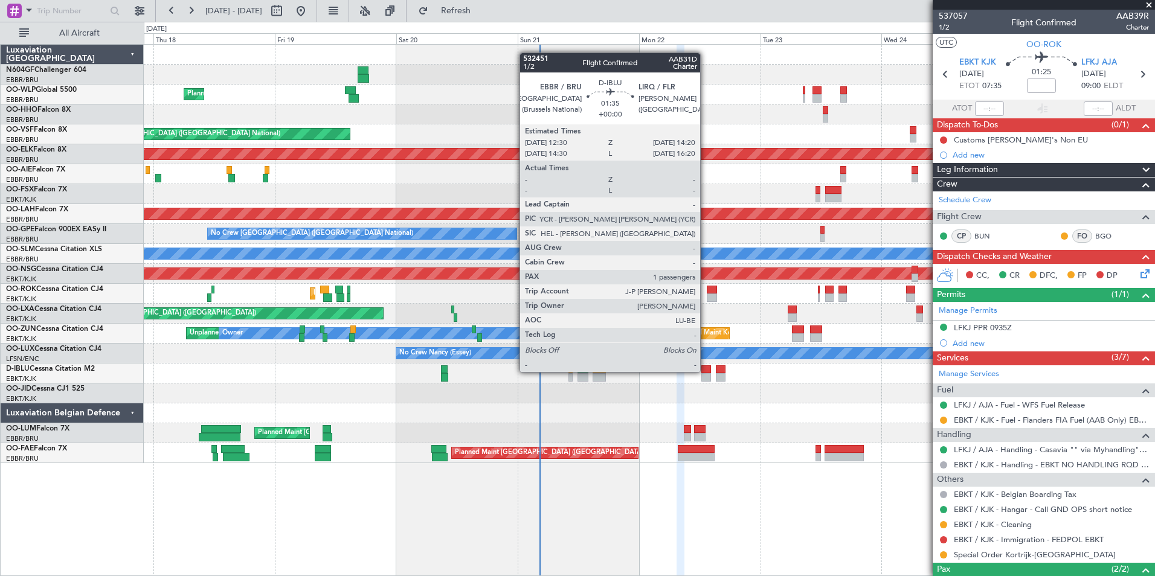
click at [706, 372] on div at bounding box center [706, 369] width 10 height 8
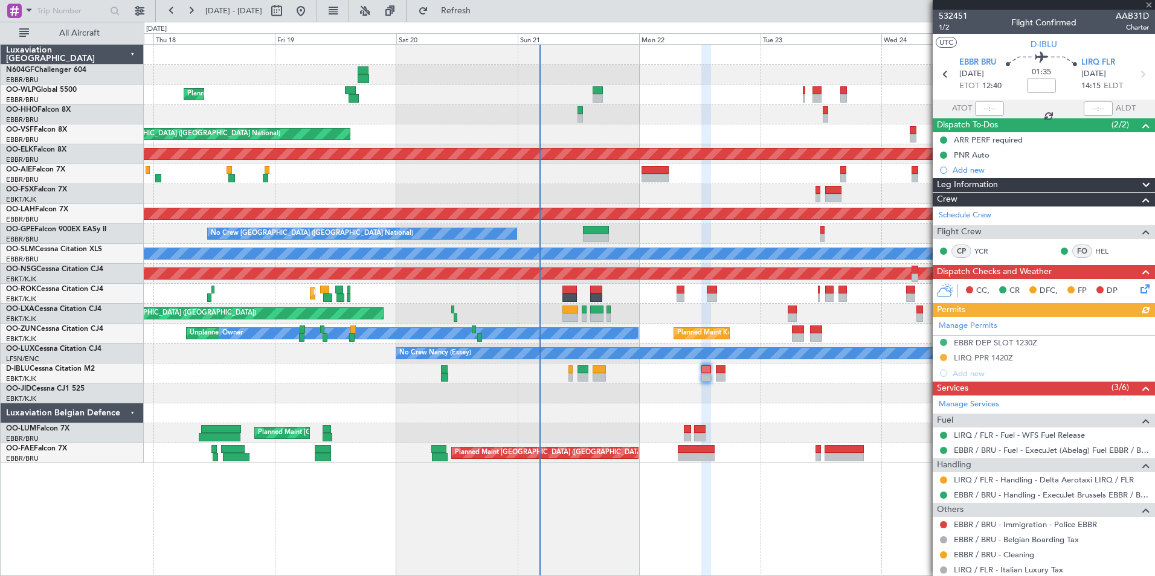
scroll to position [77, 0]
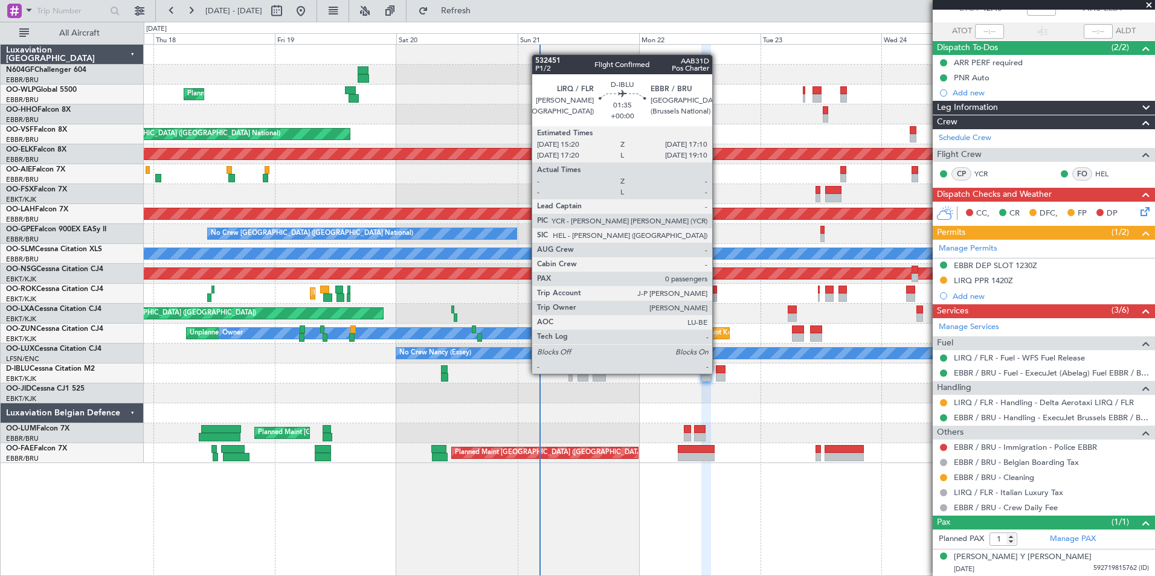
click at [718, 374] on div at bounding box center [721, 377] width 10 height 8
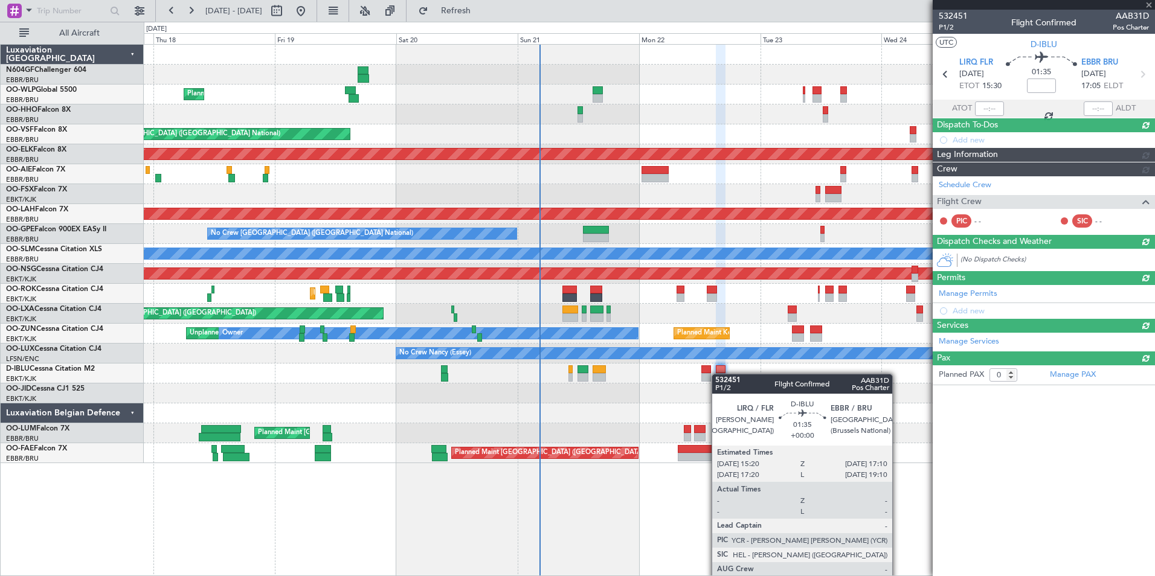
scroll to position [0, 0]
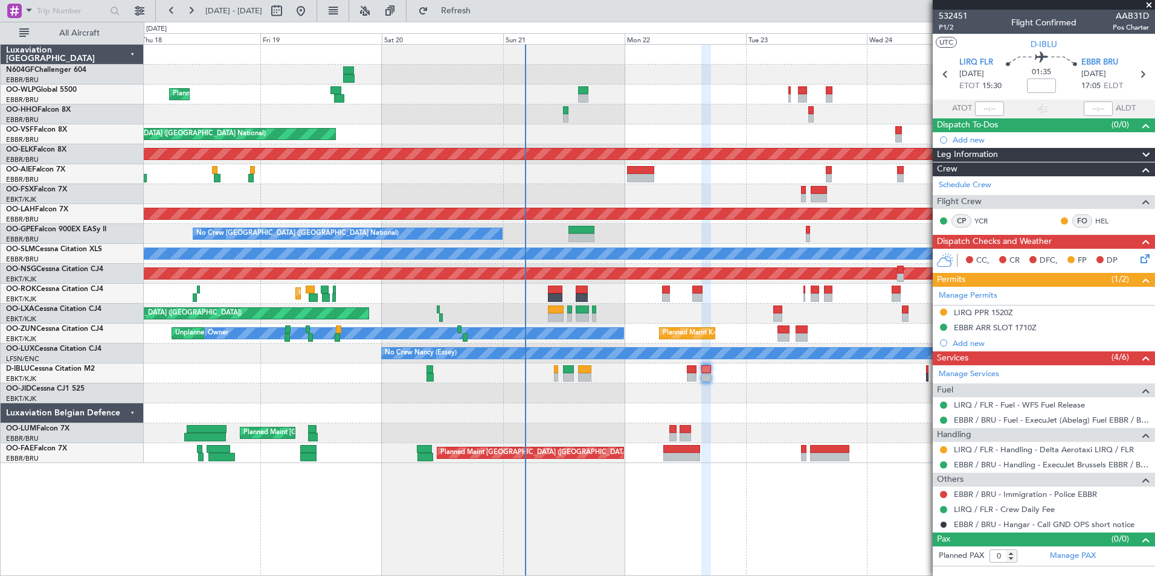
click at [813, 382] on div "A/C Unavailable Brussels (Brussels National) A/C Unavailable Kortrijk-Wevelgem" at bounding box center [649, 374] width 1011 height 20
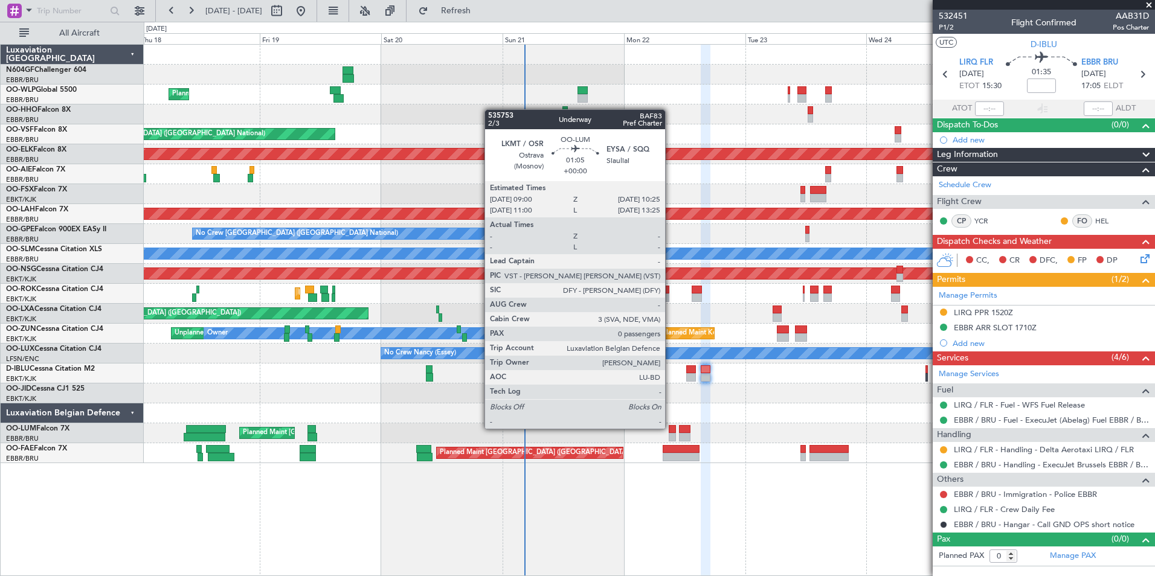
click at [670, 428] on div at bounding box center [672, 429] width 7 height 8
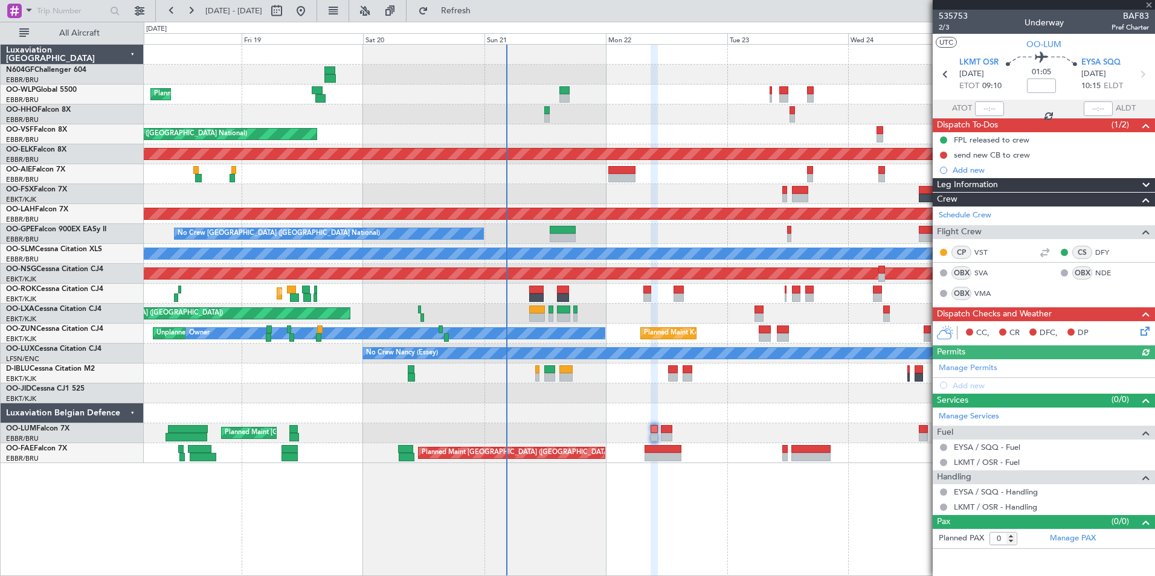
click at [722, 422] on div "Planned Maint Liege AOG Maint Brussels (Brussels National) Planned Maint Kortri…" at bounding box center [649, 254] width 1011 height 419
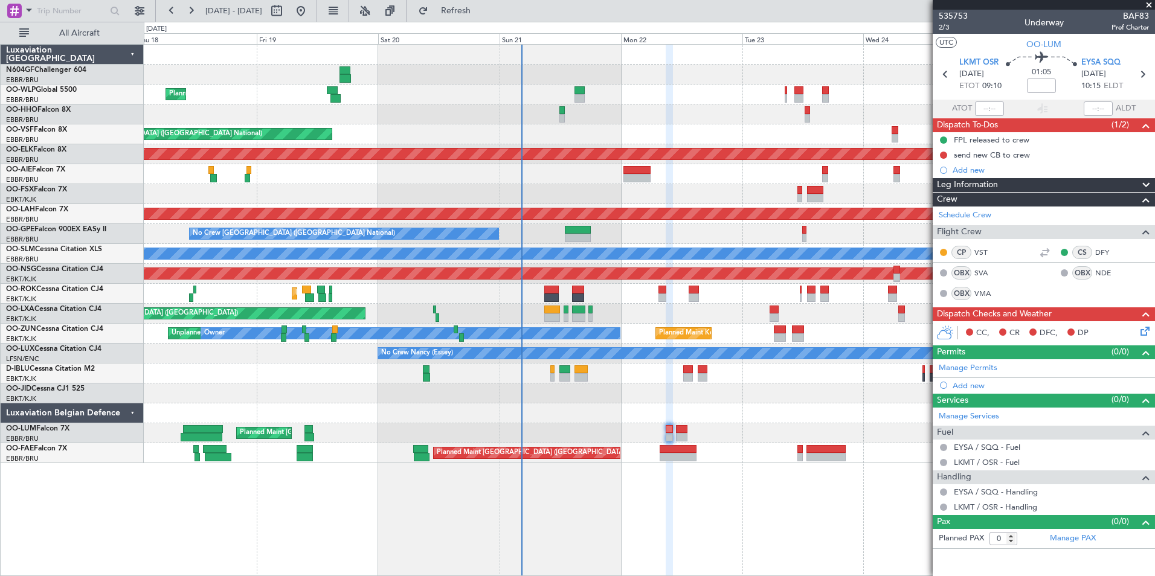
click at [774, 484] on div "Planned Maint Liege AOG Maint Brussels (Brussels National) Planned Maint Kortri…" at bounding box center [649, 310] width 1011 height 532
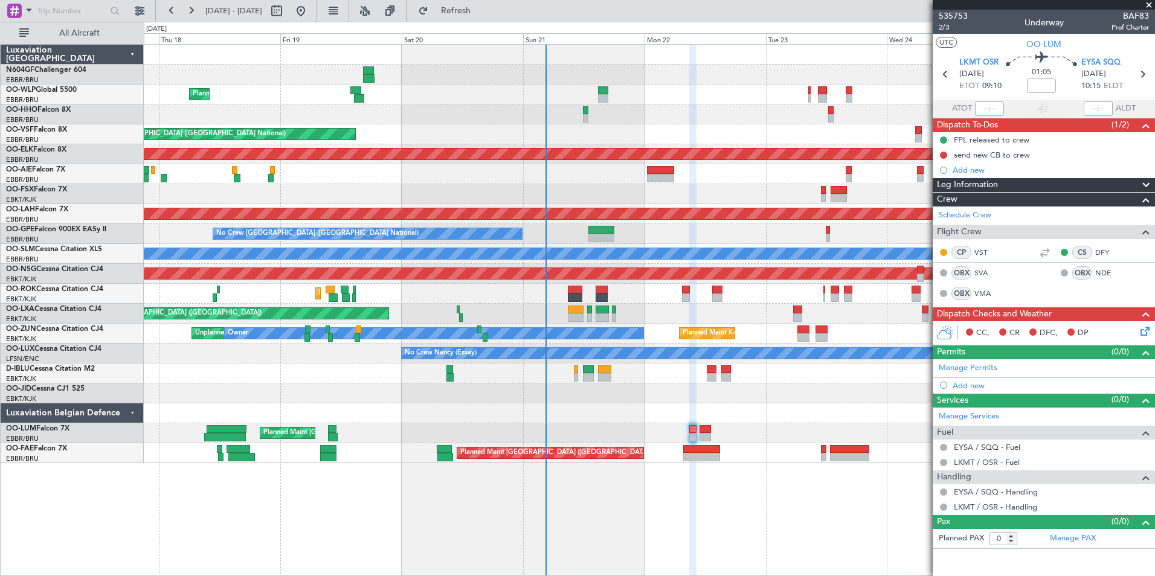
click at [527, 419] on div at bounding box center [649, 413] width 1011 height 20
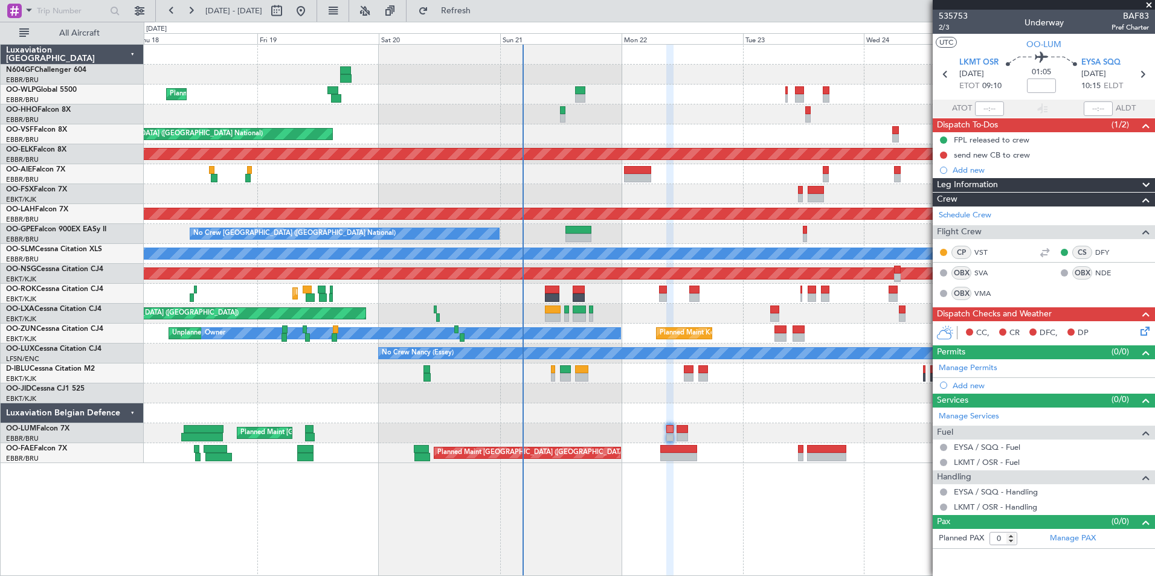
click at [521, 408] on div at bounding box center [649, 413] width 1011 height 20
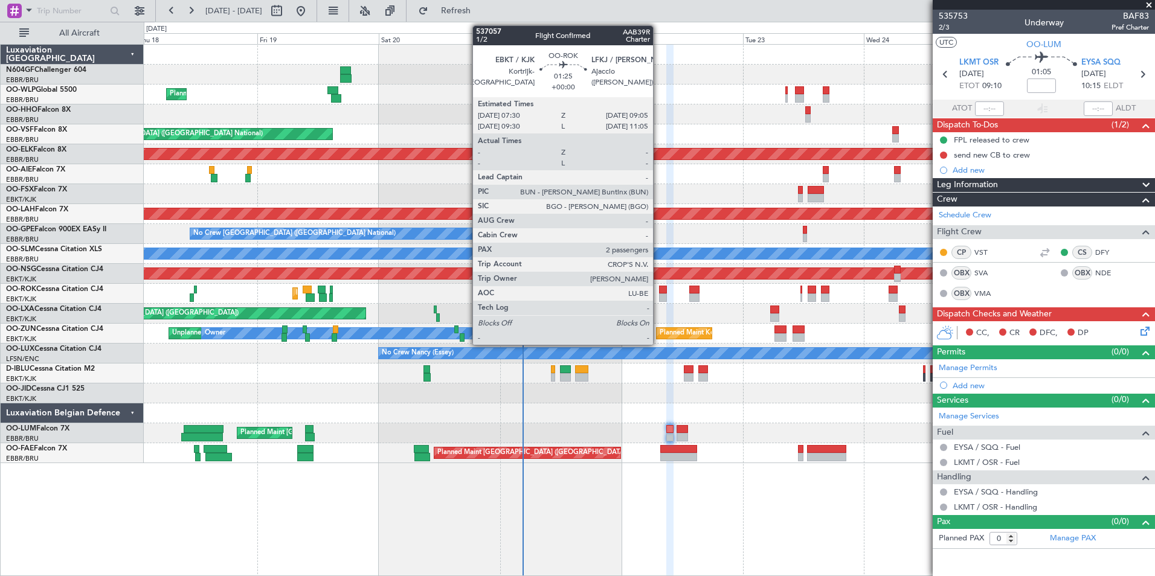
click at [659, 300] on div at bounding box center [663, 298] width 8 height 8
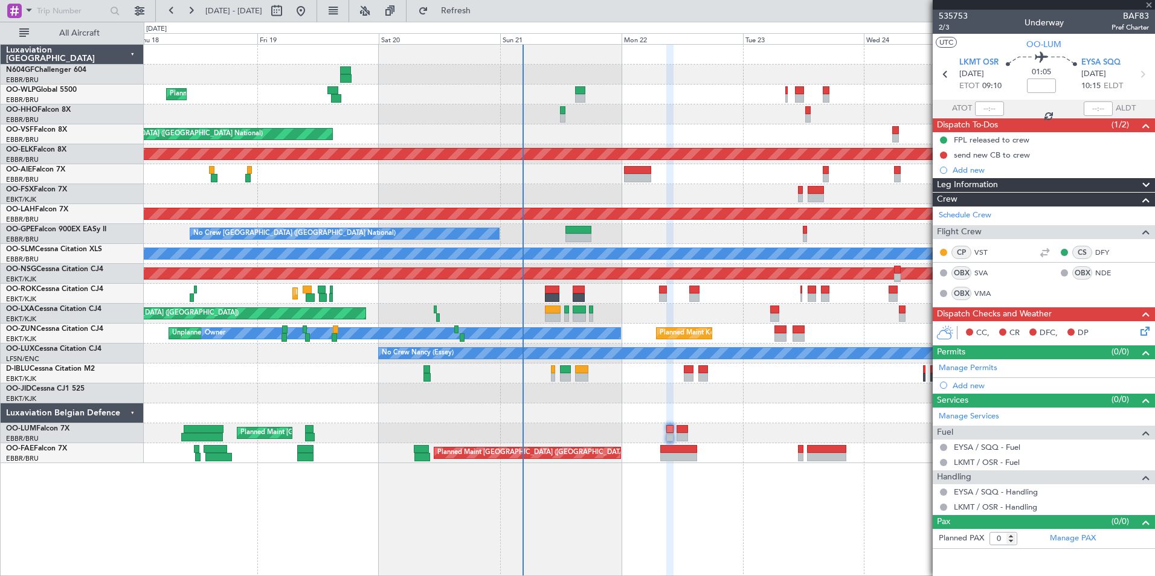
type input "2"
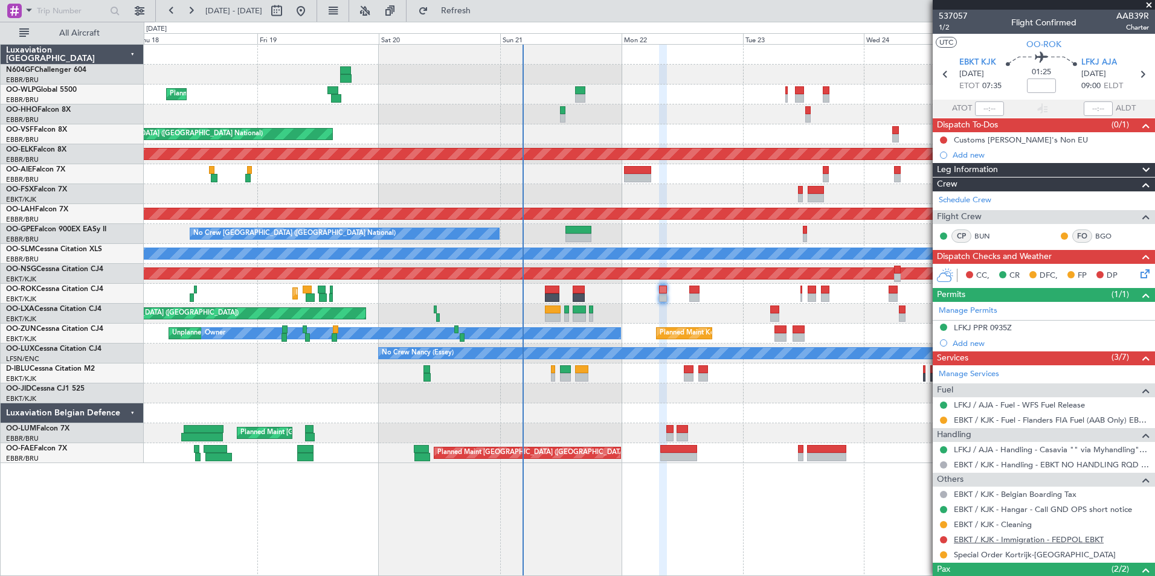
click at [968, 536] on link "EBKT / KJK - Immigration - FEDPOL EBKT" at bounding box center [1029, 540] width 150 height 10
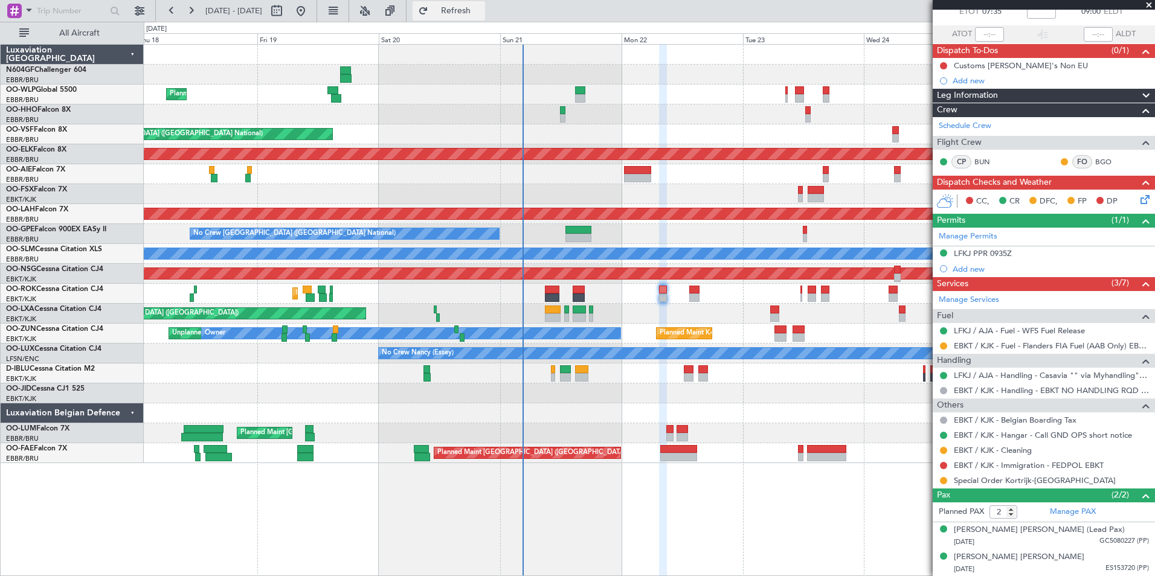
click at [472, 5] on button "Refresh" at bounding box center [449, 10] width 72 height 19
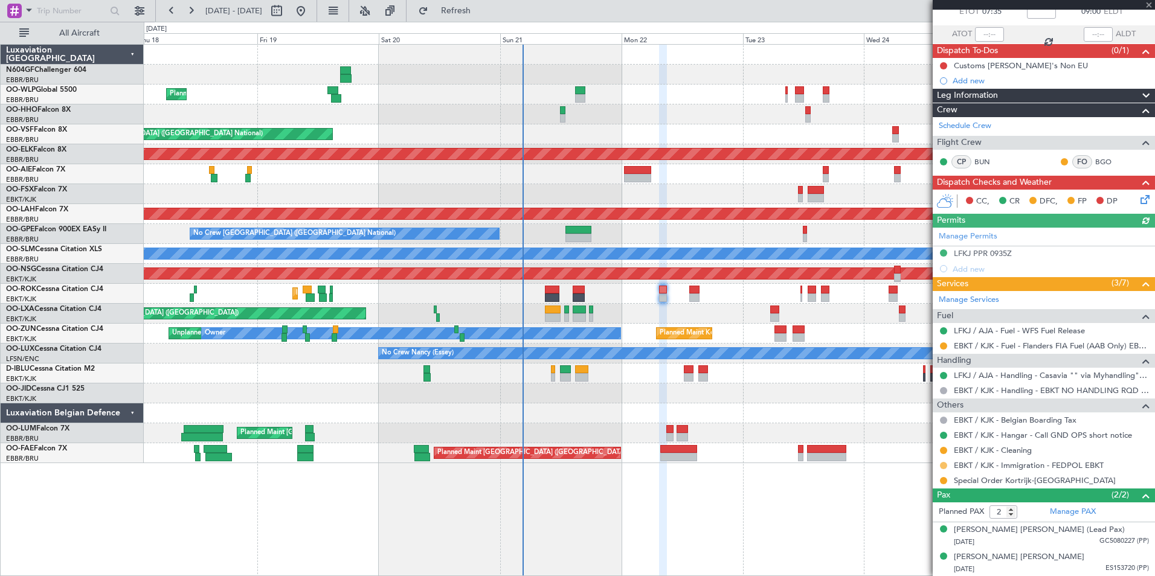
click at [943, 466] on button at bounding box center [943, 465] width 7 height 7
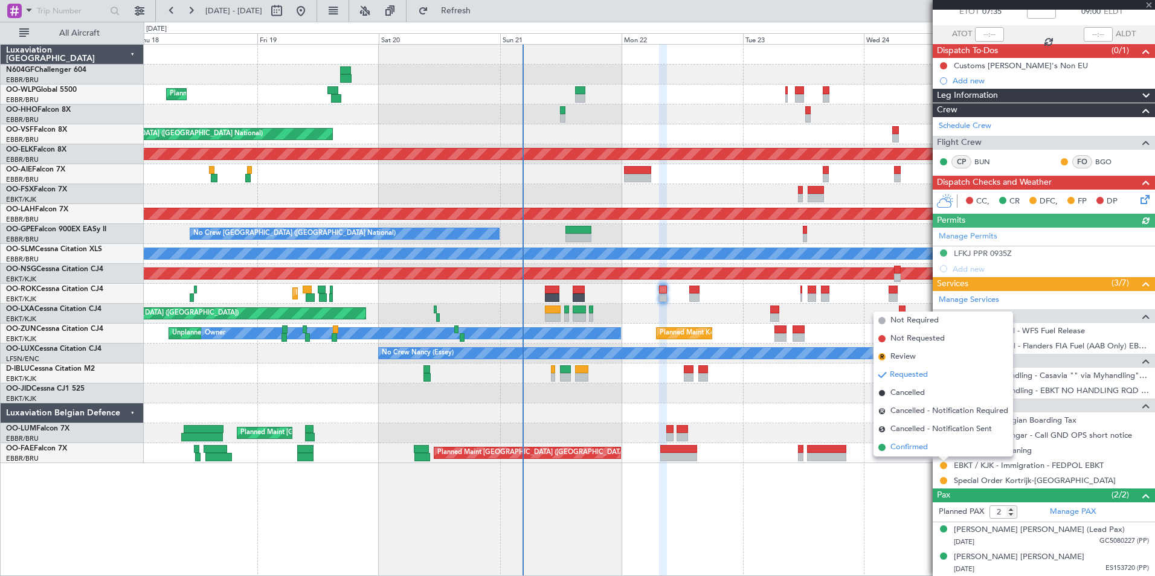
click at [907, 449] on span "Confirmed" at bounding box center [908, 448] width 37 height 12
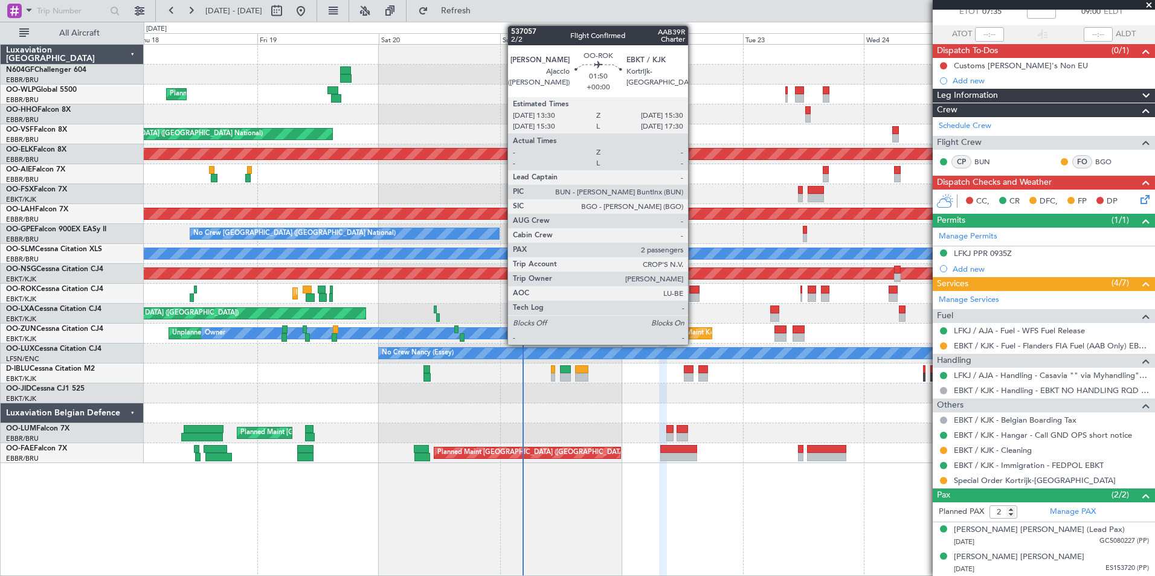
click at [693, 288] on div at bounding box center [694, 290] width 10 height 8
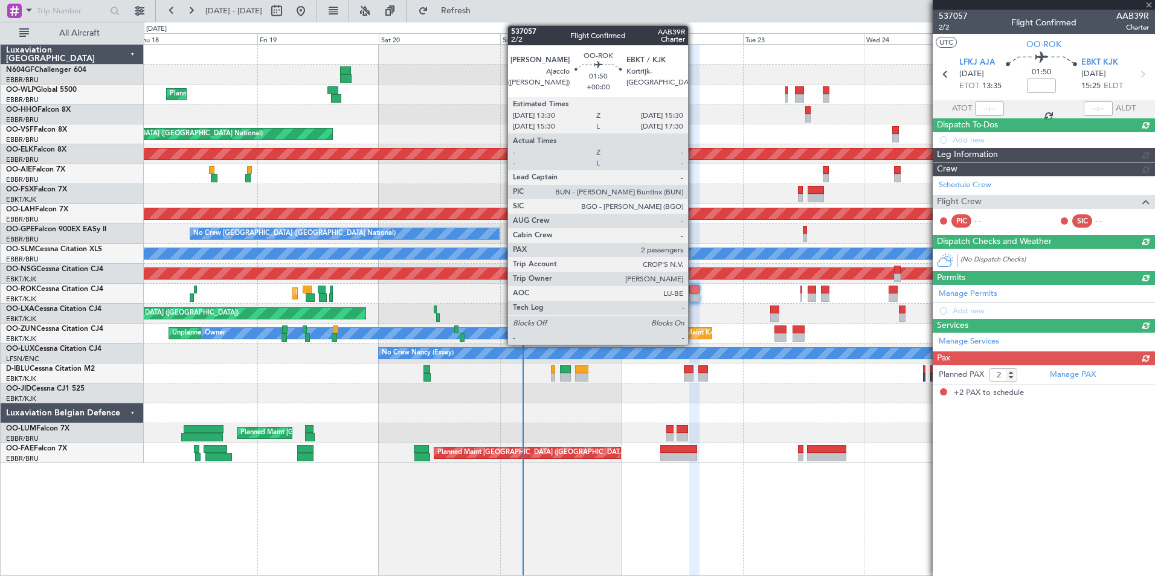
scroll to position [0, 0]
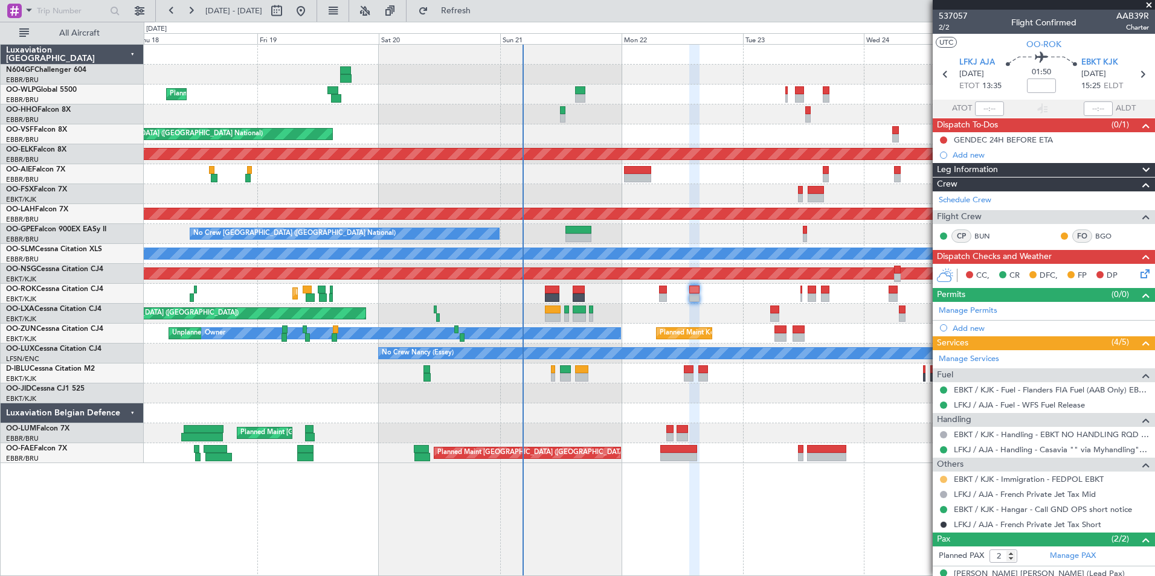
click at [947, 480] on button at bounding box center [943, 479] width 7 height 7
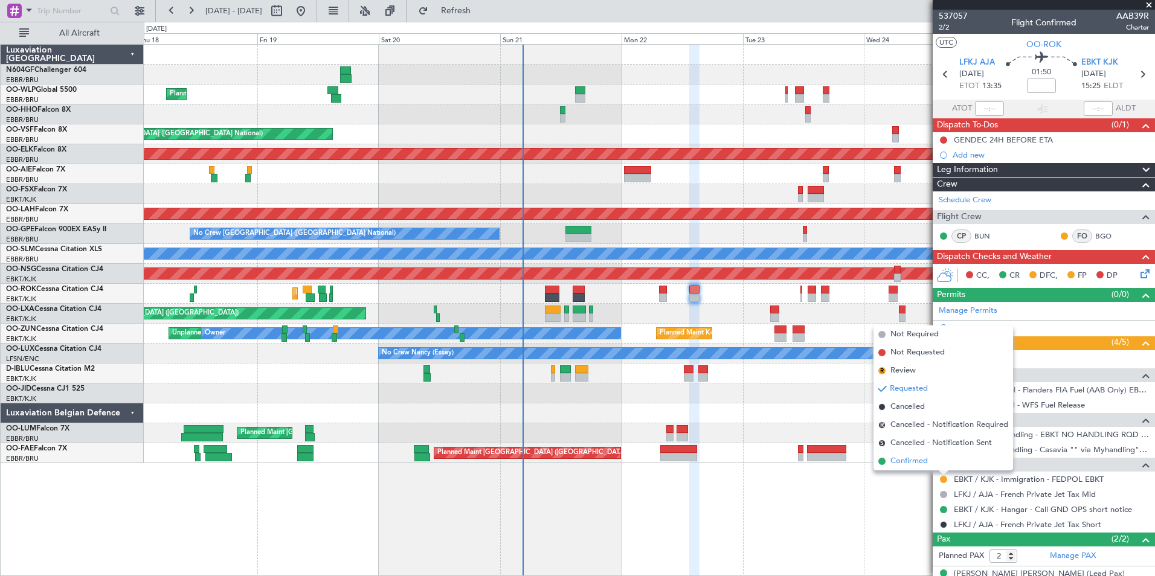
click at [911, 462] on span "Confirmed" at bounding box center [908, 461] width 37 height 12
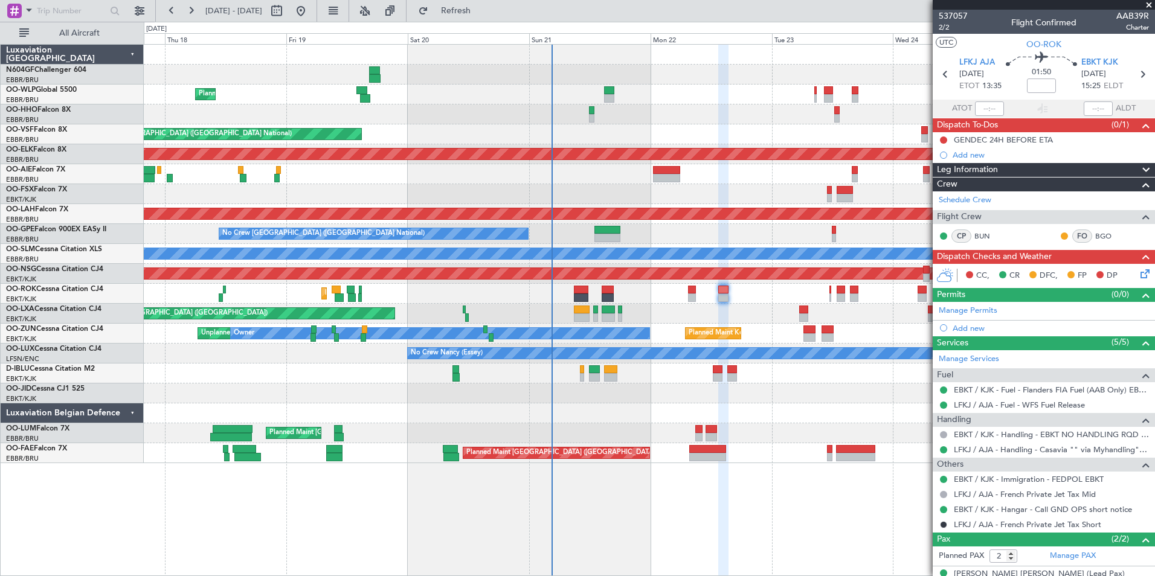
click at [829, 399] on div at bounding box center [649, 394] width 1011 height 20
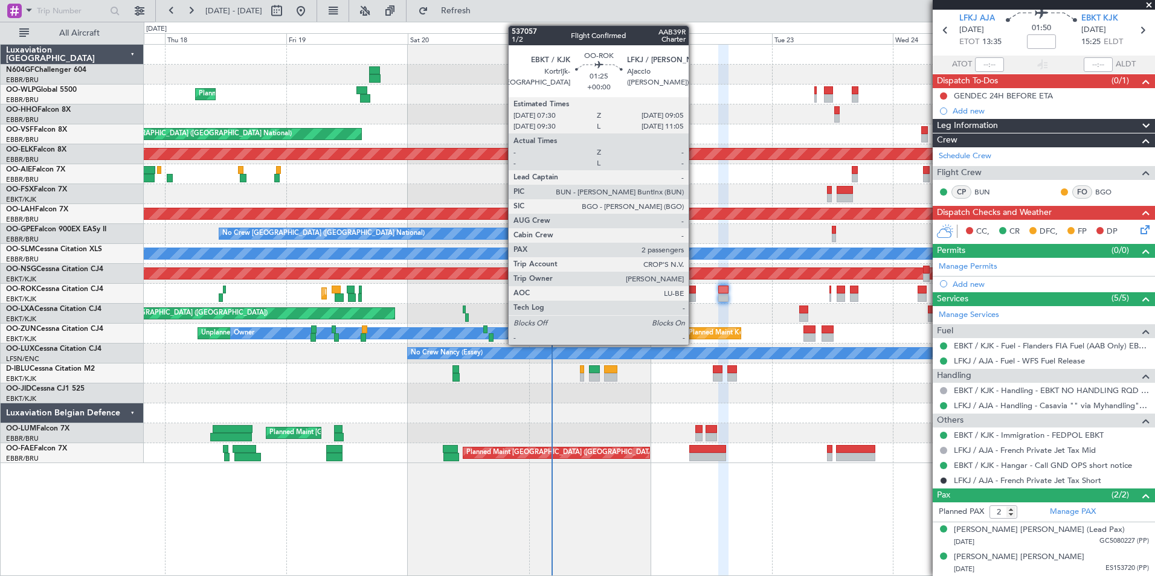
click at [694, 289] on div at bounding box center [692, 290] width 8 height 8
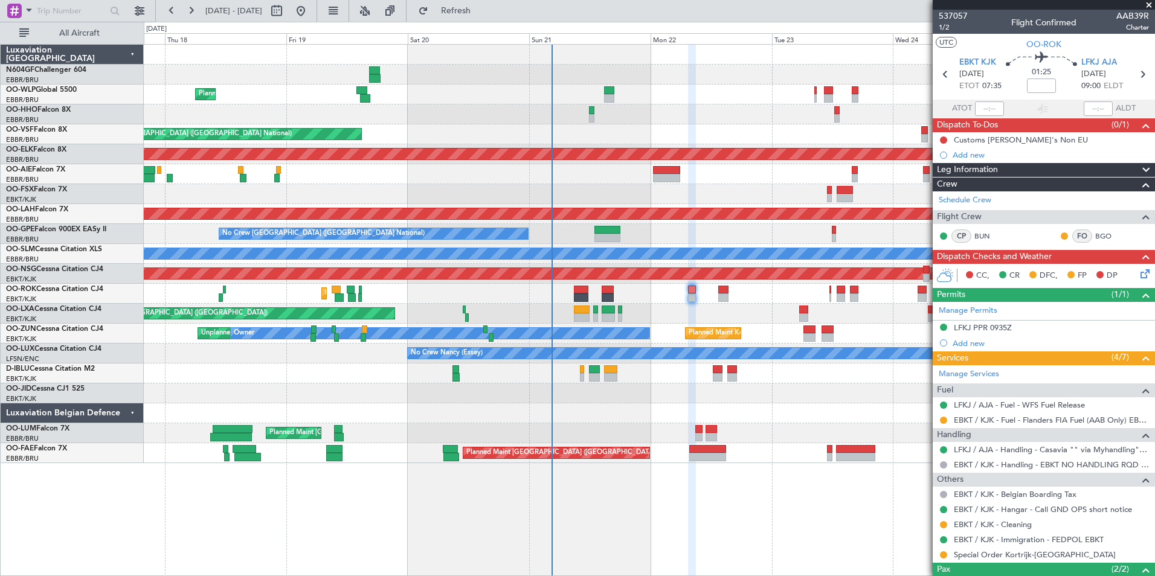
scroll to position [74, 0]
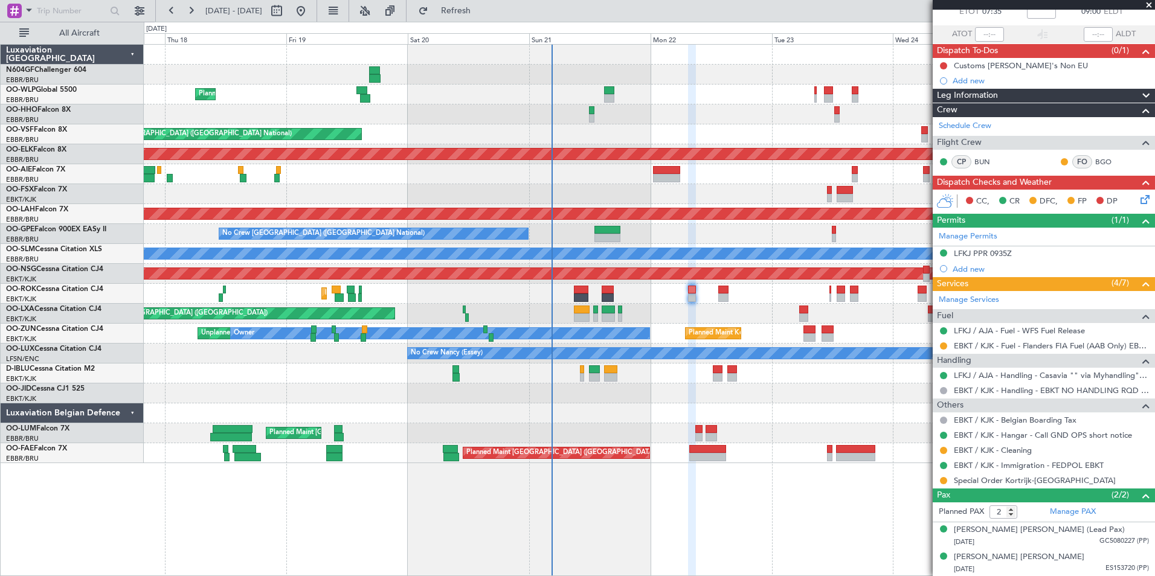
click at [1138, 199] on icon at bounding box center [1143, 198] width 10 height 10
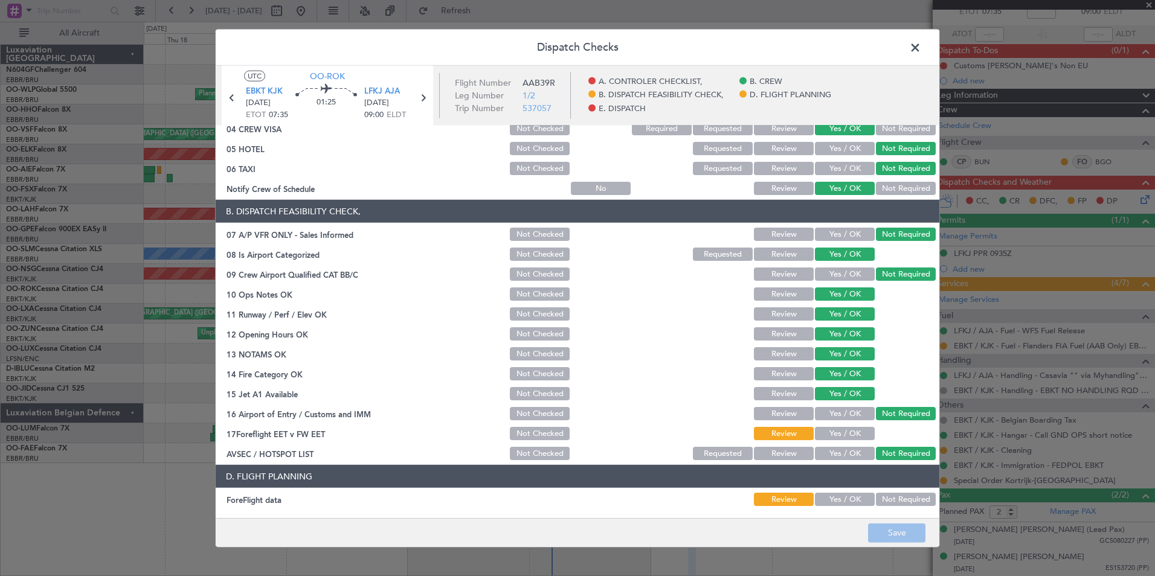
scroll to position [0, 0]
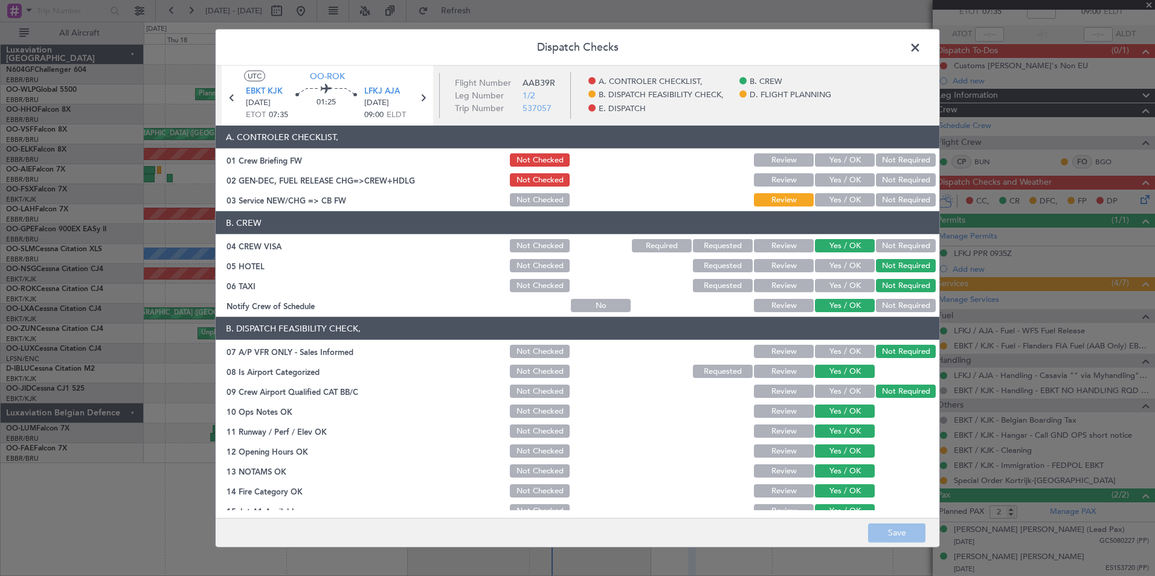
click at [827, 201] on button "Yes / OK" at bounding box center [845, 199] width 60 height 13
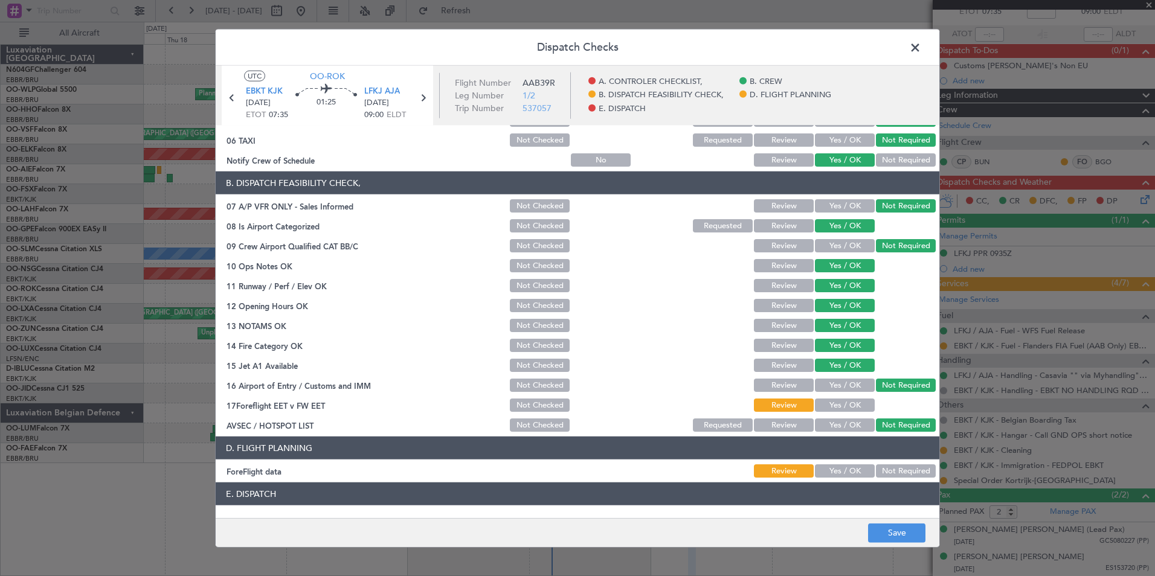
scroll to position [223, 0]
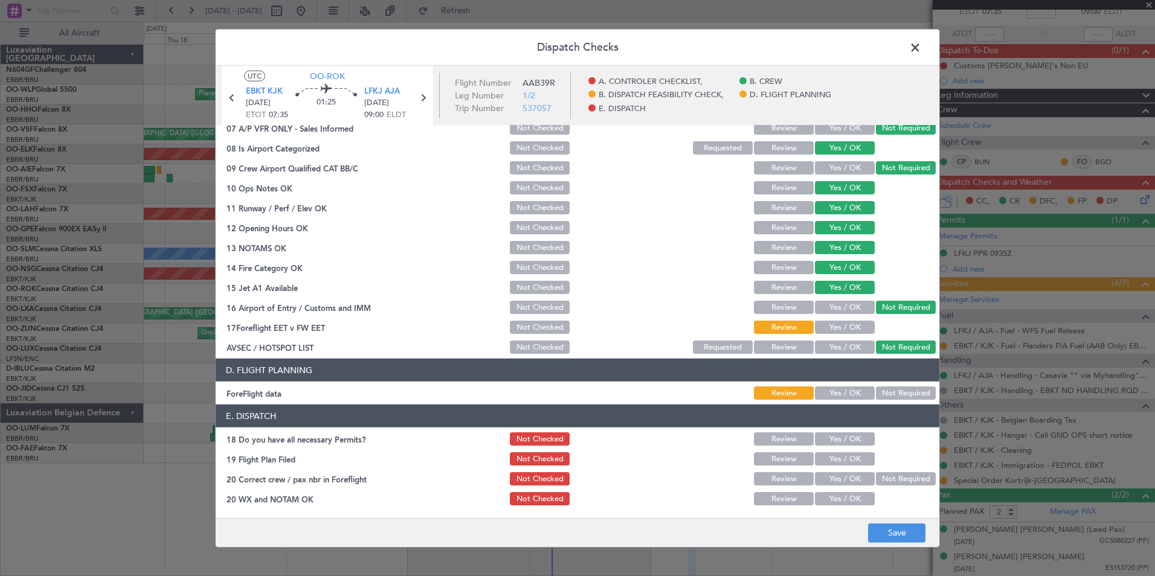
click at [845, 393] on button "Yes / OK" at bounding box center [845, 393] width 60 height 13
click at [890, 535] on button "Save" at bounding box center [896, 532] width 57 height 19
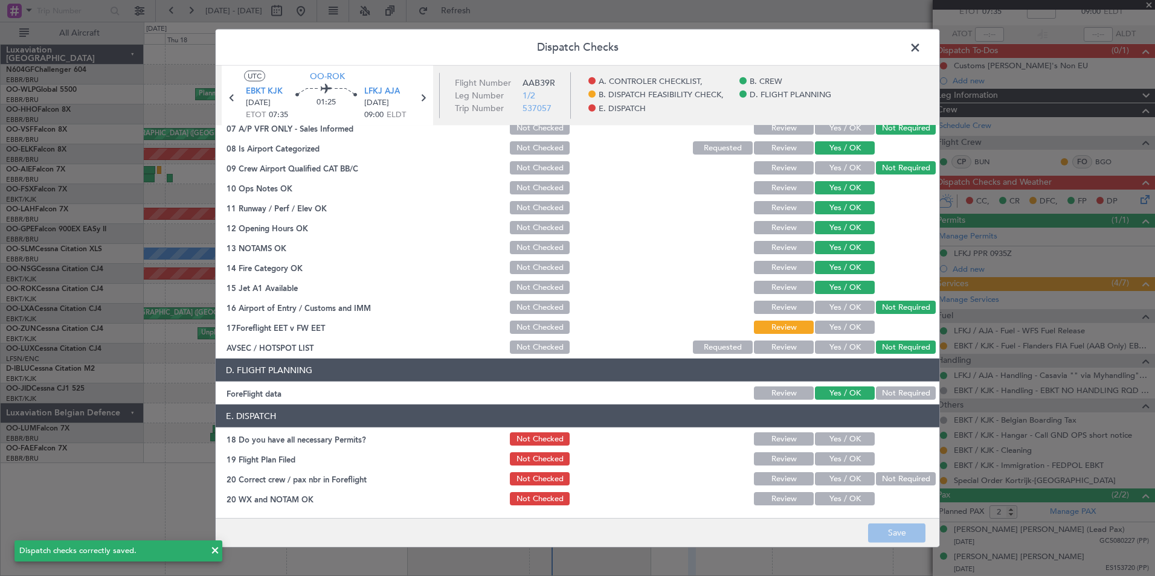
click at [921, 49] on span at bounding box center [921, 51] width 0 height 24
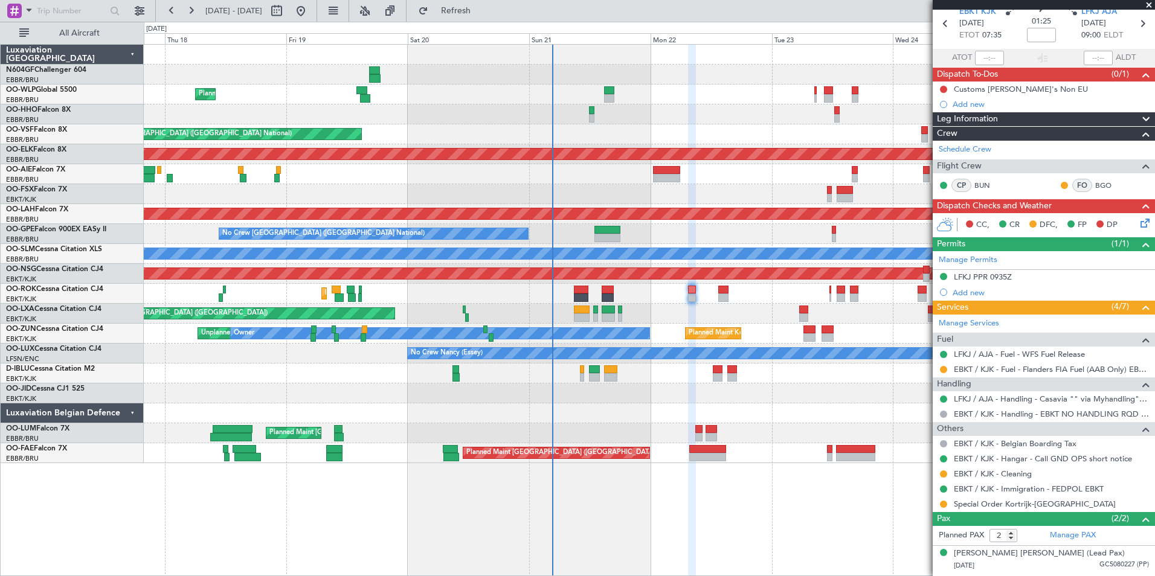
scroll to position [74, 0]
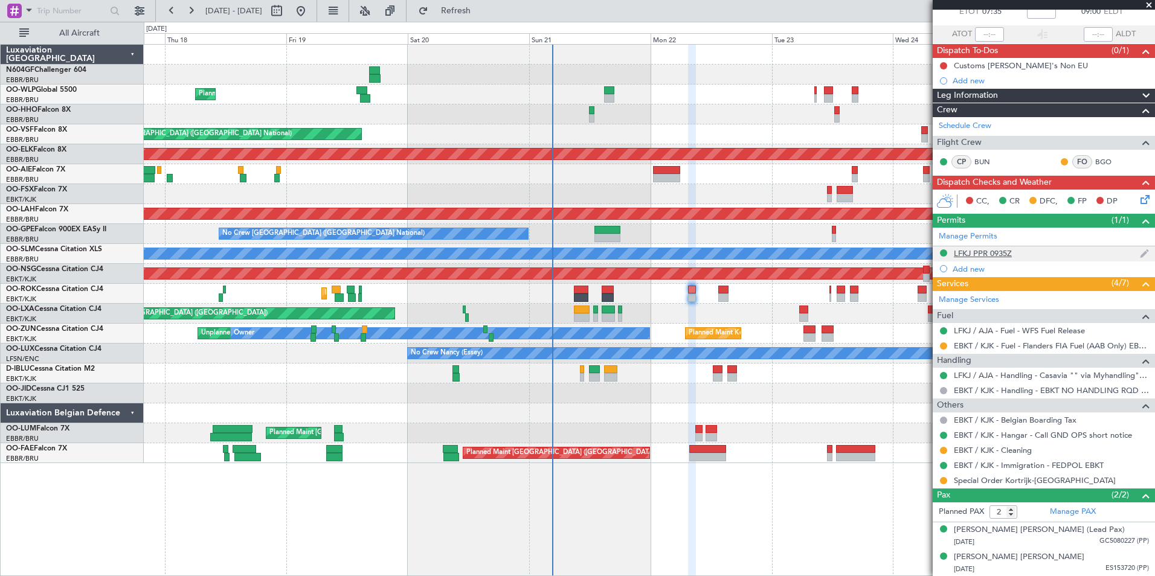
click at [1001, 250] on div "LFKJ PPR 0935Z" at bounding box center [983, 253] width 58 height 10
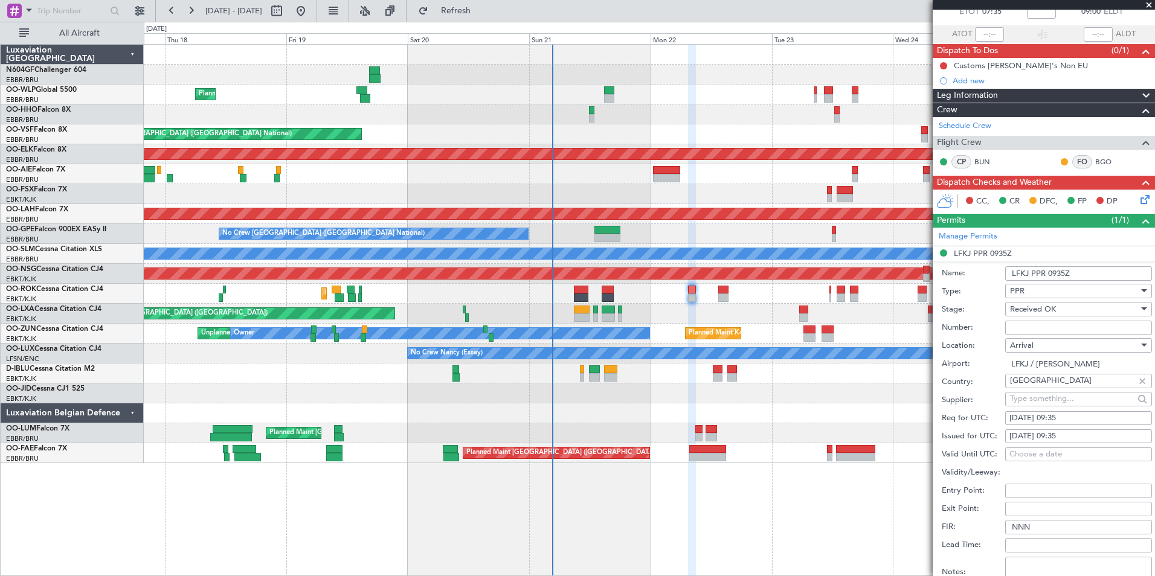
scroll to position [0, 0]
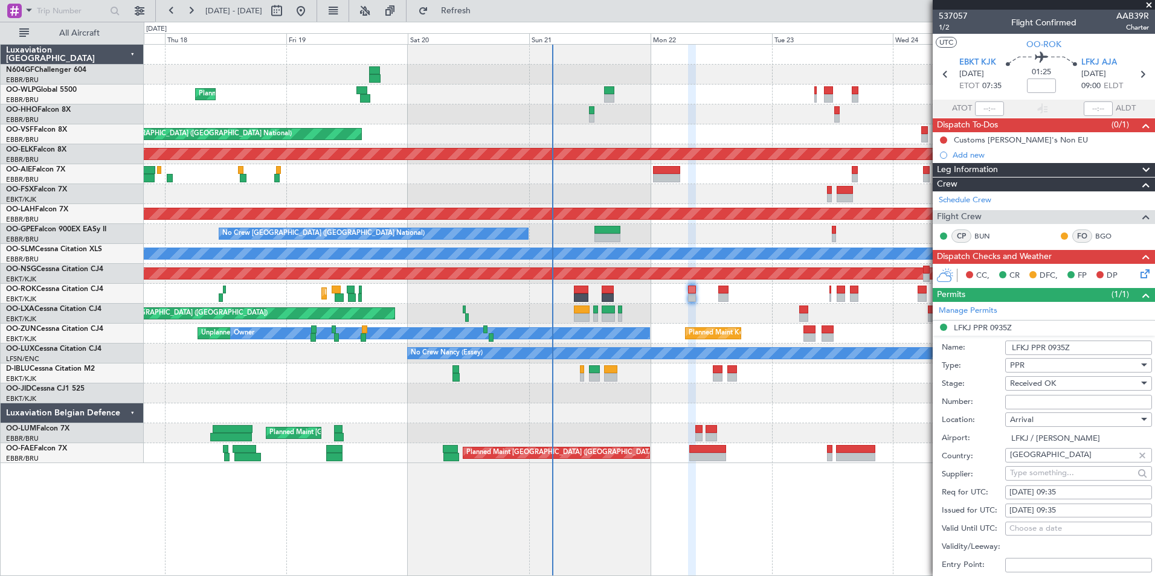
click at [1035, 403] on input "Number:" at bounding box center [1078, 402] width 147 height 14
type input "Approved"
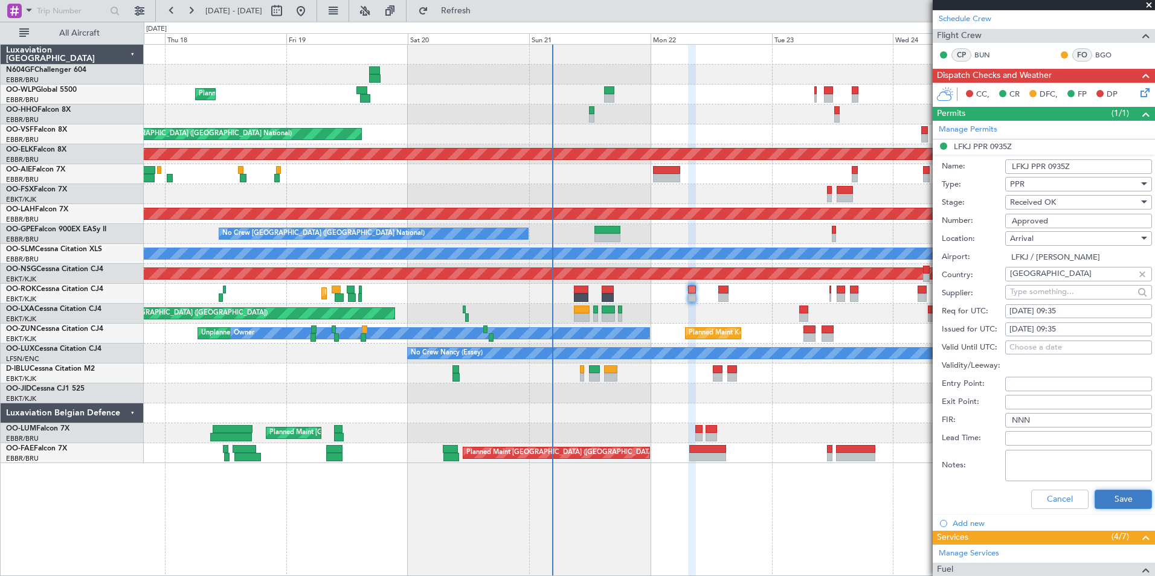
click at [1108, 504] on button "Save" at bounding box center [1122, 499] width 57 height 19
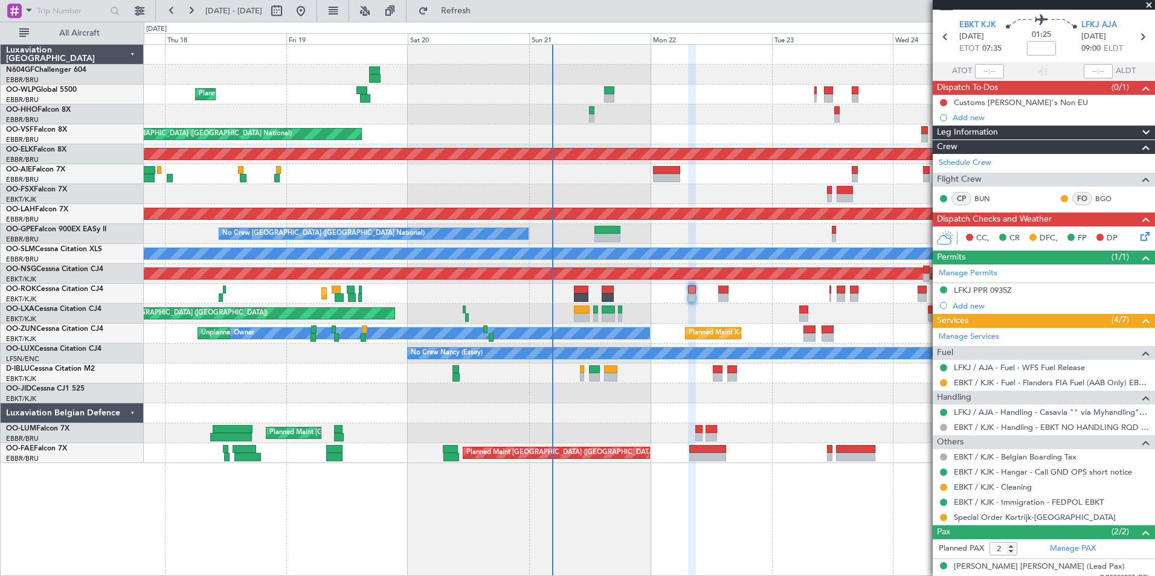
scroll to position [0, 0]
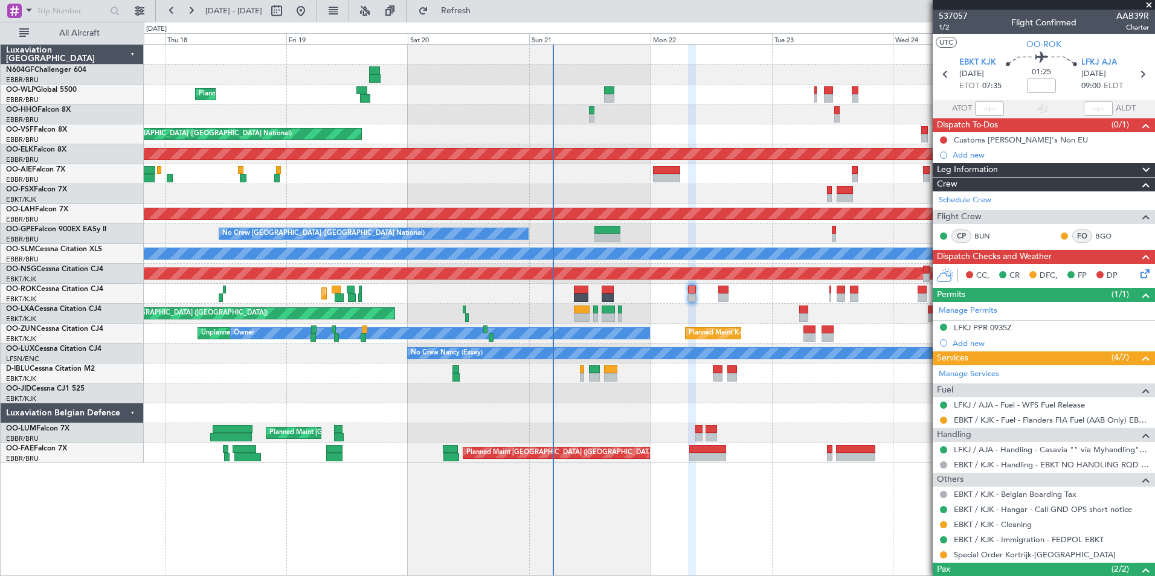
click at [1138, 271] on icon at bounding box center [1143, 272] width 10 height 10
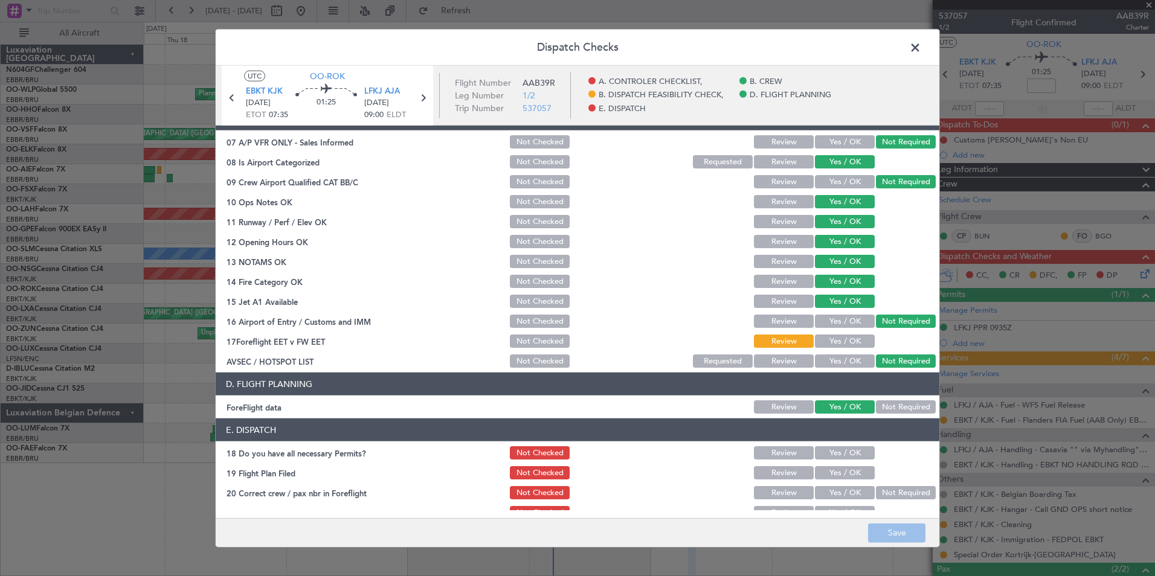
scroll to position [223, 0]
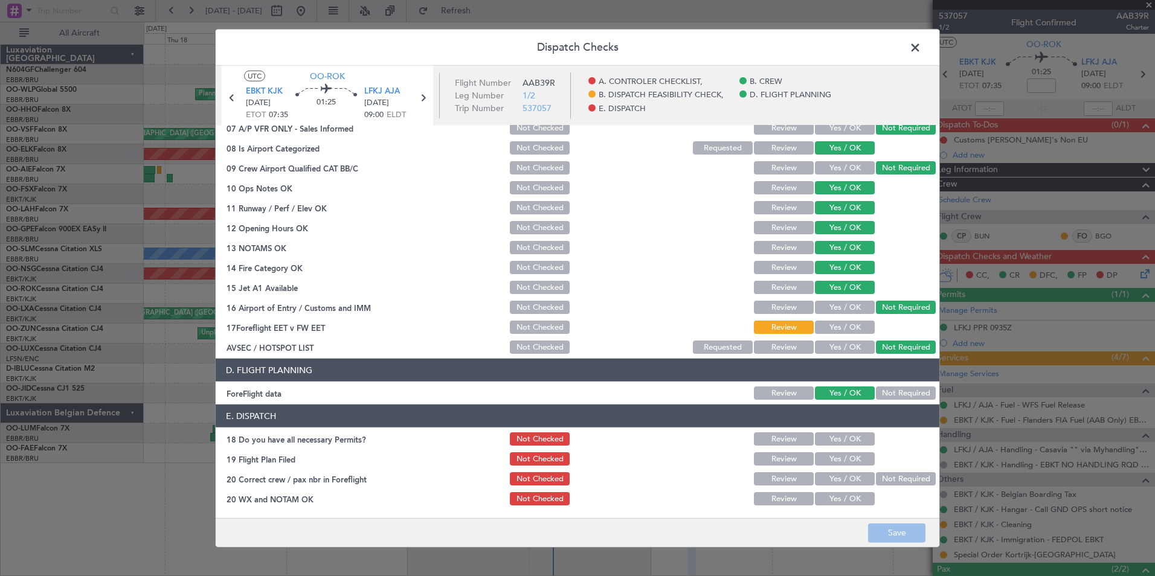
click at [826, 325] on button "Yes / OK" at bounding box center [845, 327] width 60 height 13
click at [905, 533] on button "Save" at bounding box center [896, 532] width 57 height 19
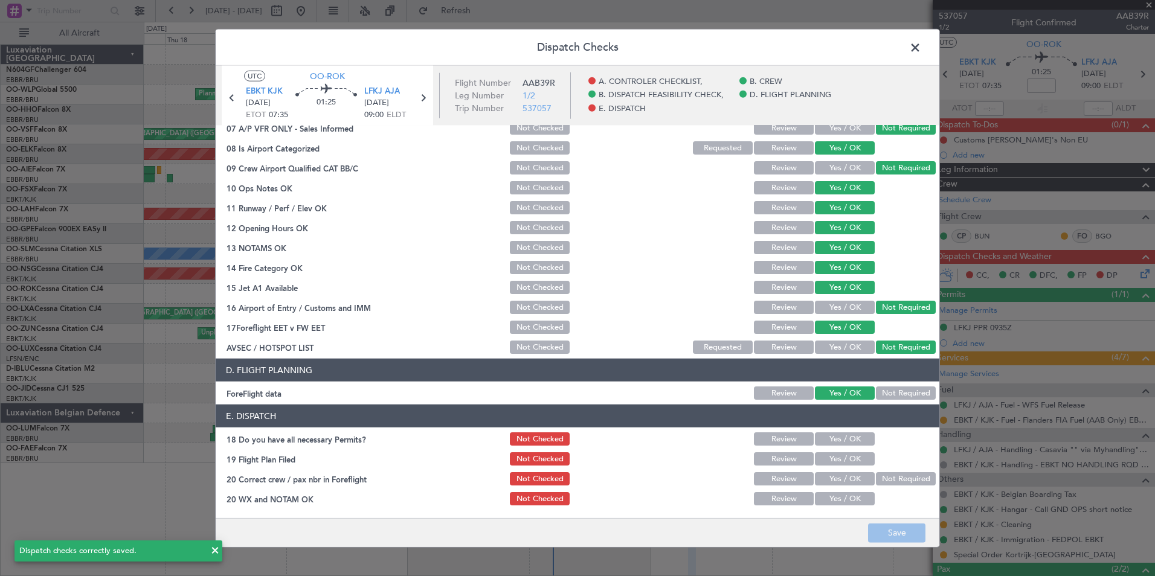
click at [921, 48] on span at bounding box center [921, 51] width 0 height 24
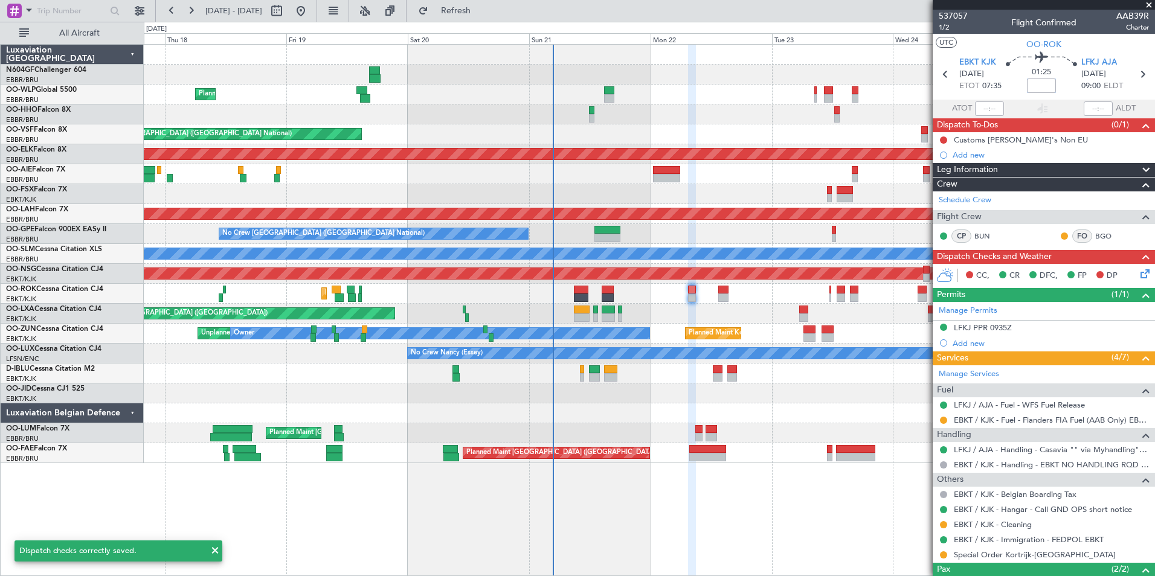
click at [1040, 86] on input at bounding box center [1041, 86] width 29 height 14
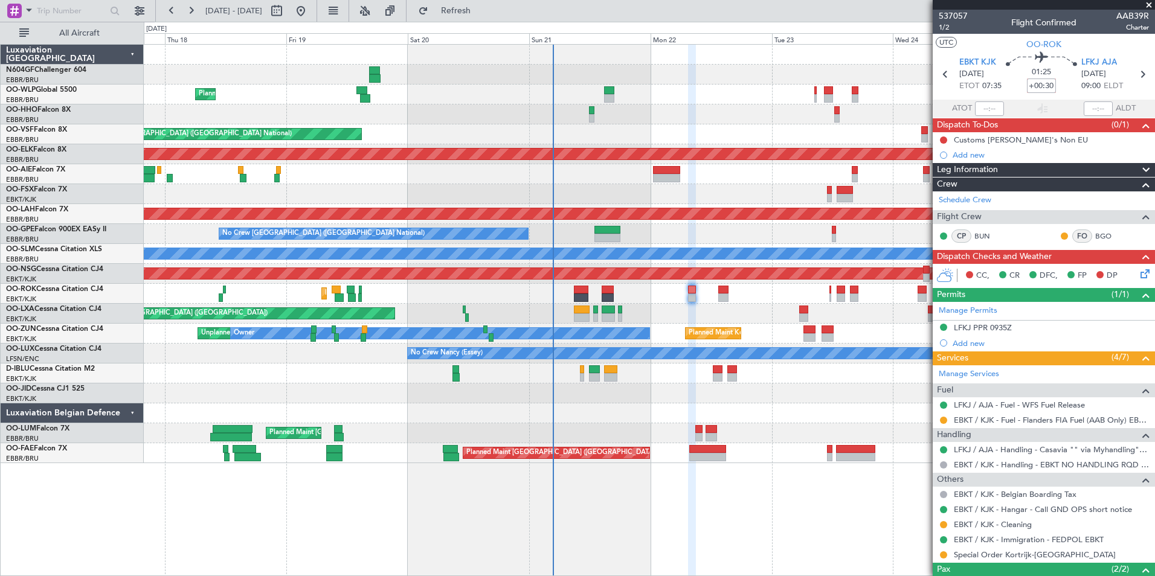
type input "+00:30"
click at [1081, 43] on section "UTC OO-ROK" at bounding box center [1044, 43] width 222 height 18
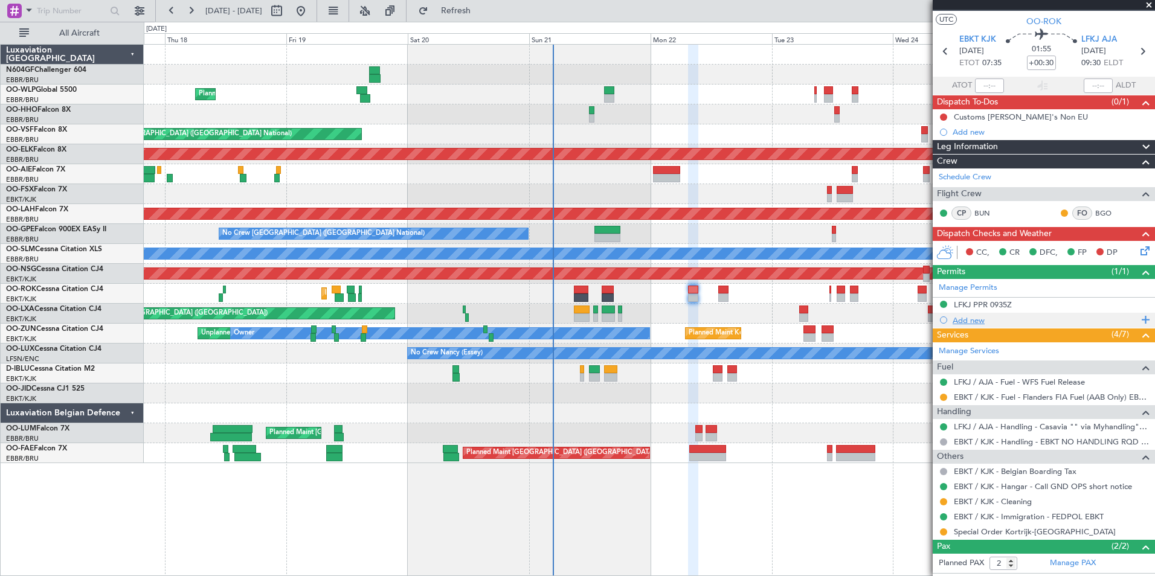
scroll to position [0, 0]
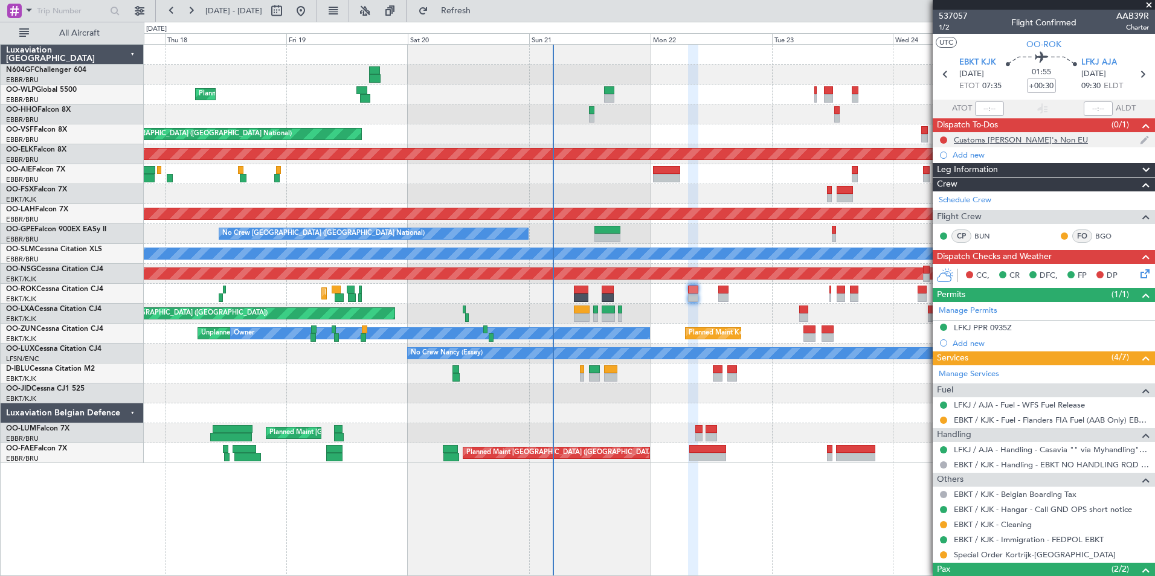
click at [965, 140] on div "Customs [PERSON_NAME]'s Non EU" at bounding box center [1021, 140] width 134 height 10
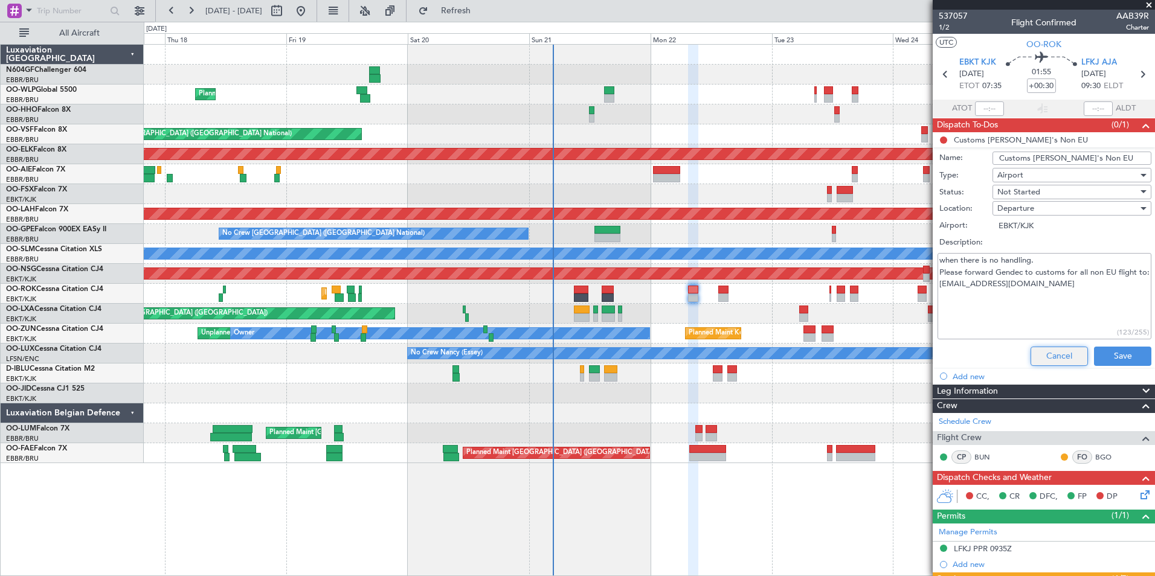
click at [1038, 350] on button "Cancel" at bounding box center [1058, 356] width 57 height 19
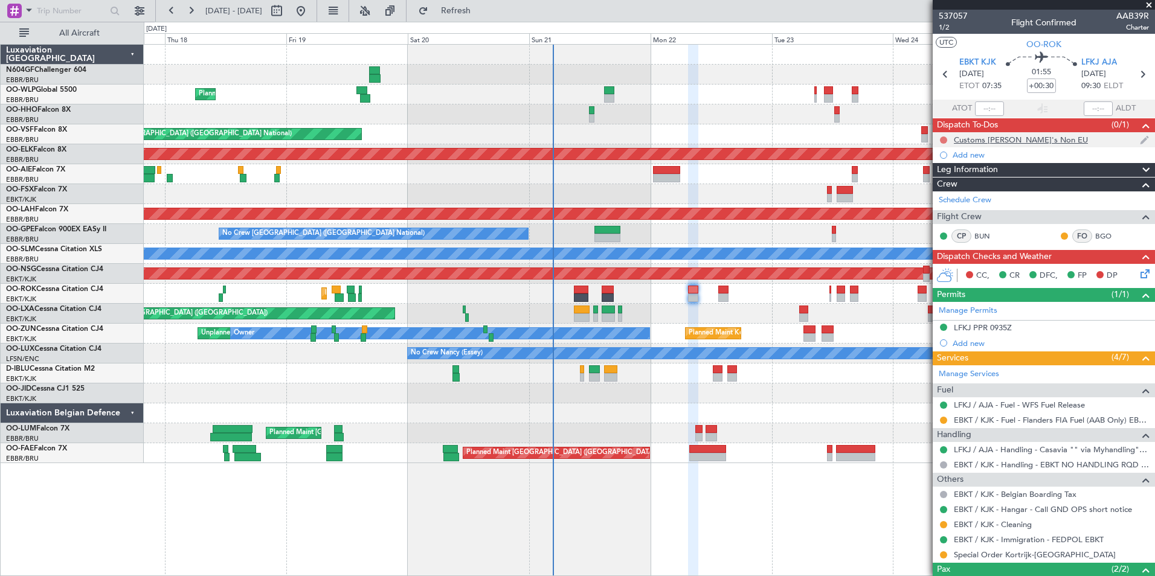
click at [943, 137] on button at bounding box center [943, 140] width 7 height 7
click at [940, 191] on span "Completed" at bounding box center [949, 193] width 40 height 12
click at [1138, 276] on icon at bounding box center [1143, 272] width 10 height 10
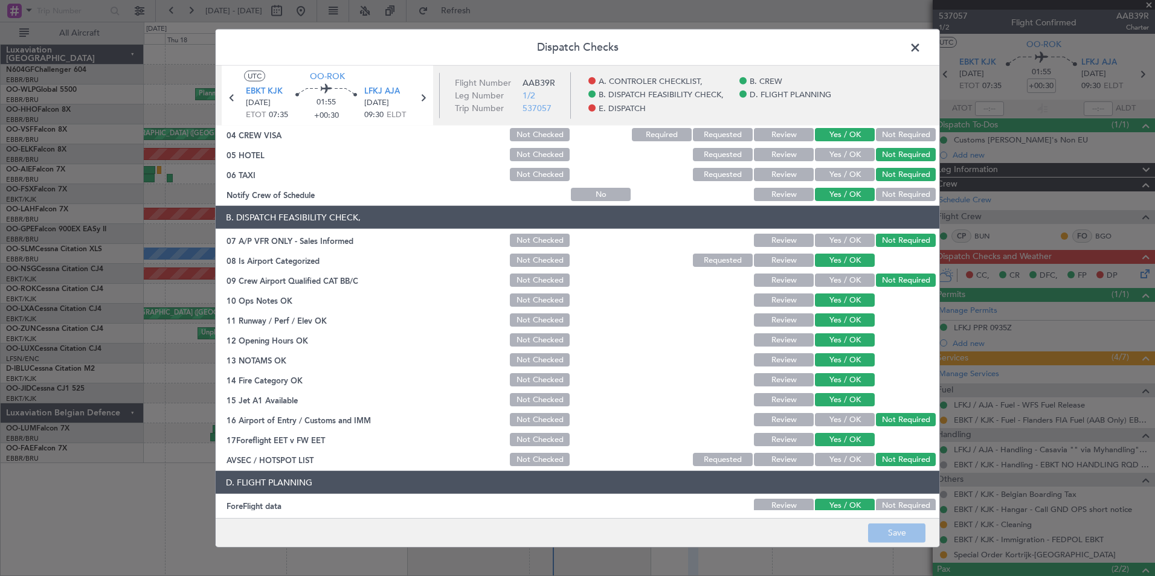
scroll to position [223, 0]
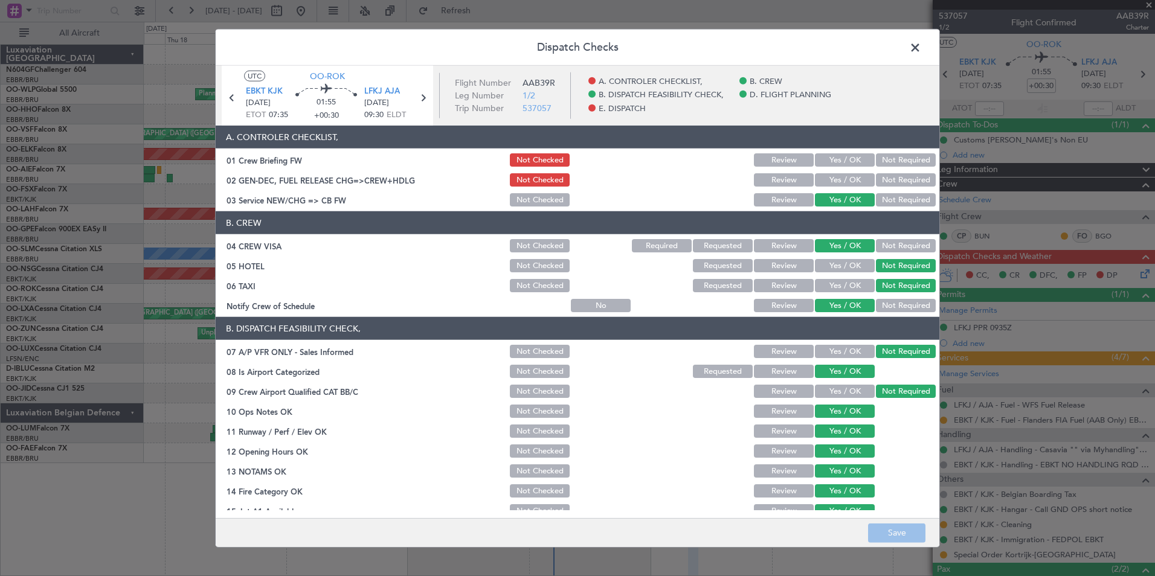
scroll to position [223, 0]
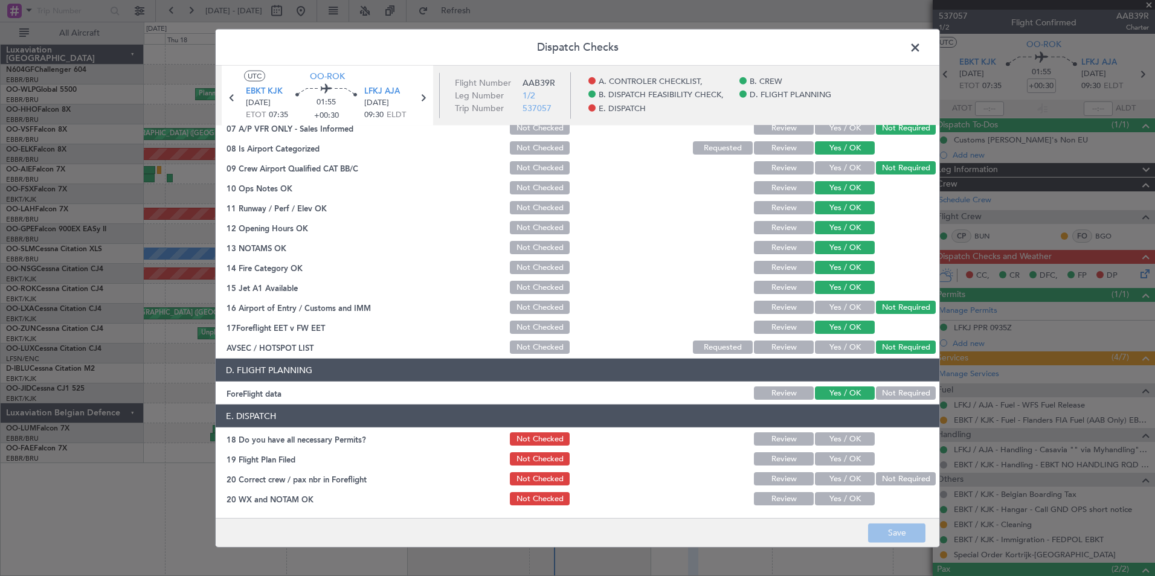
click at [921, 52] on span at bounding box center [921, 51] width 0 height 24
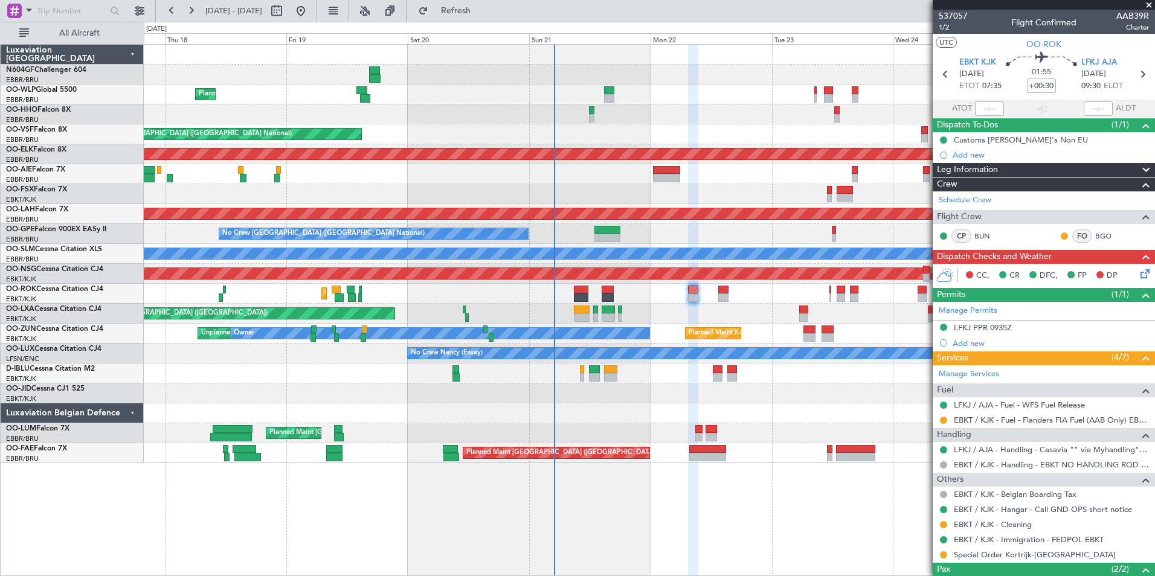
click at [1139, 275] on icon at bounding box center [1143, 272] width 10 height 10
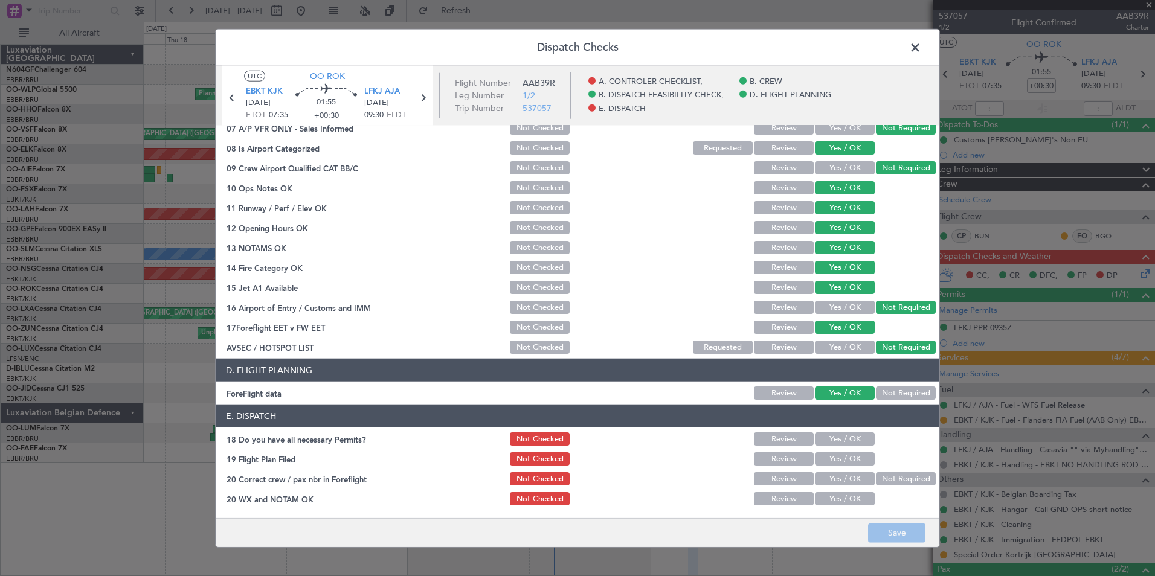
drag, startPoint x: 818, startPoint y: 436, endPoint x: 820, endPoint y: 450, distance: 14.0
click at [818, 436] on button "Yes / OK" at bounding box center [845, 438] width 60 height 13
click at [823, 454] on button "Yes / OK" at bounding box center [845, 458] width 60 height 13
click at [822, 471] on div "Yes / OK" at bounding box center [843, 479] width 61 height 17
click at [827, 475] on button "Yes / OK" at bounding box center [845, 478] width 60 height 13
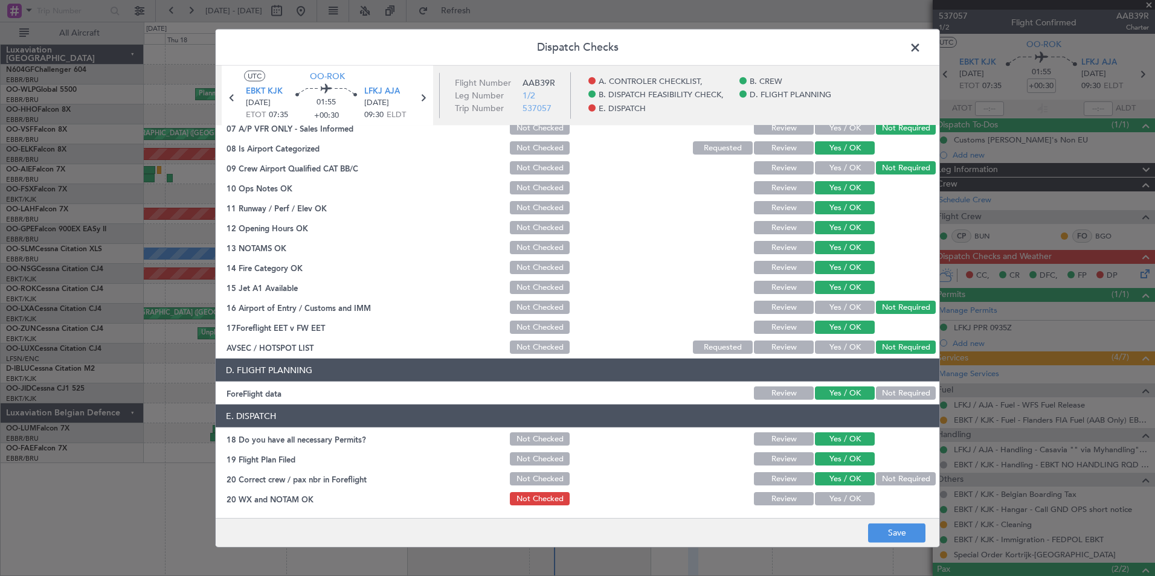
click at [830, 491] on div "Yes / OK" at bounding box center [843, 498] width 61 height 17
click at [834, 496] on button "Yes / OK" at bounding box center [845, 498] width 60 height 13
click at [900, 529] on button "Save" at bounding box center [896, 532] width 57 height 19
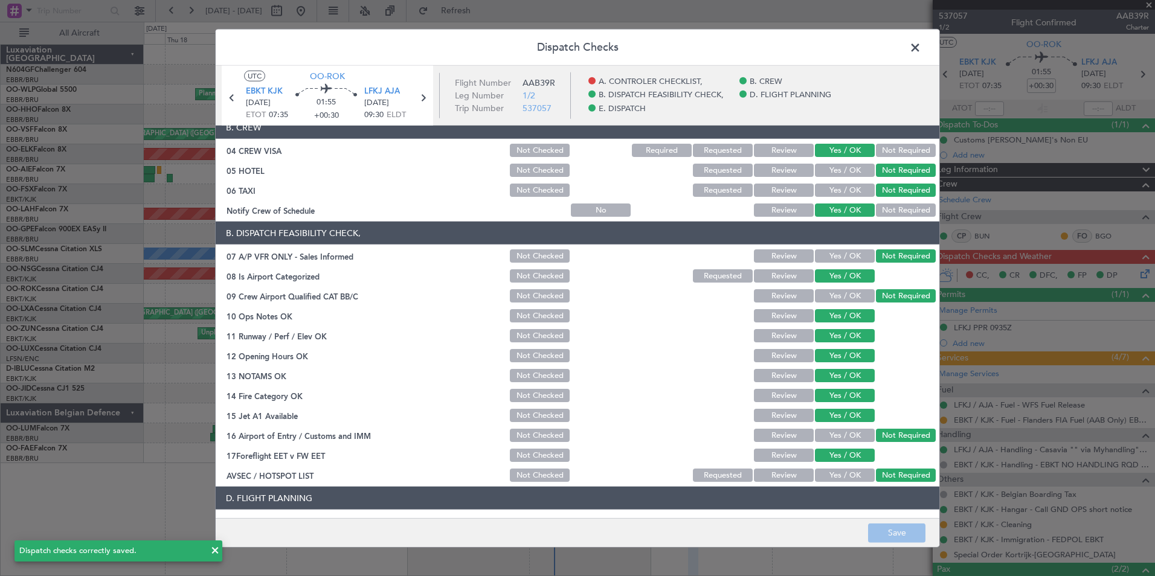
scroll to position [0, 0]
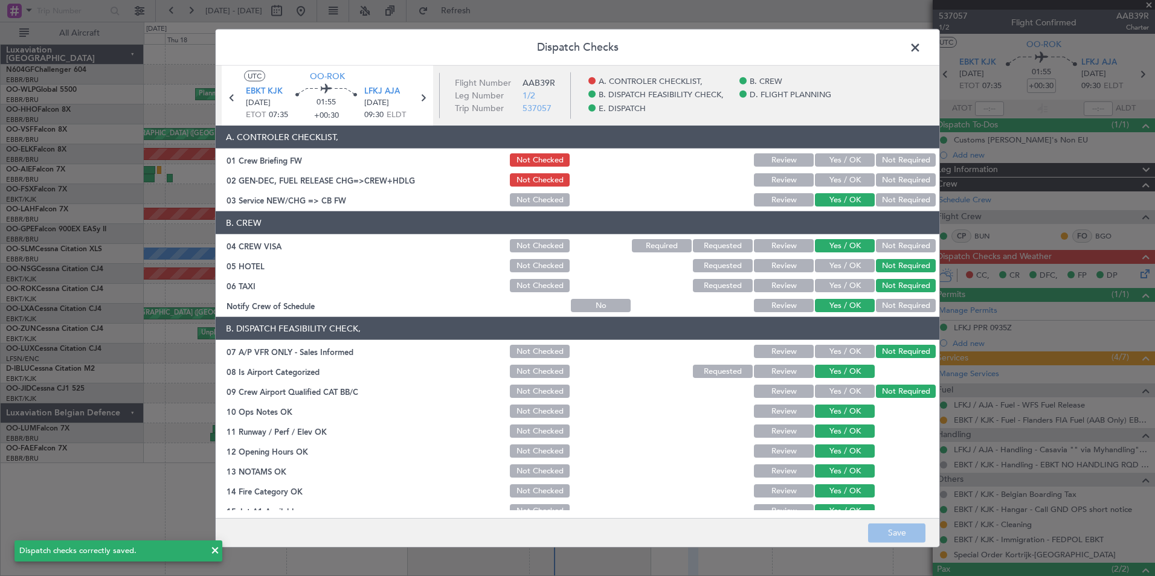
click at [921, 53] on span at bounding box center [921, 51] width 0 height 24
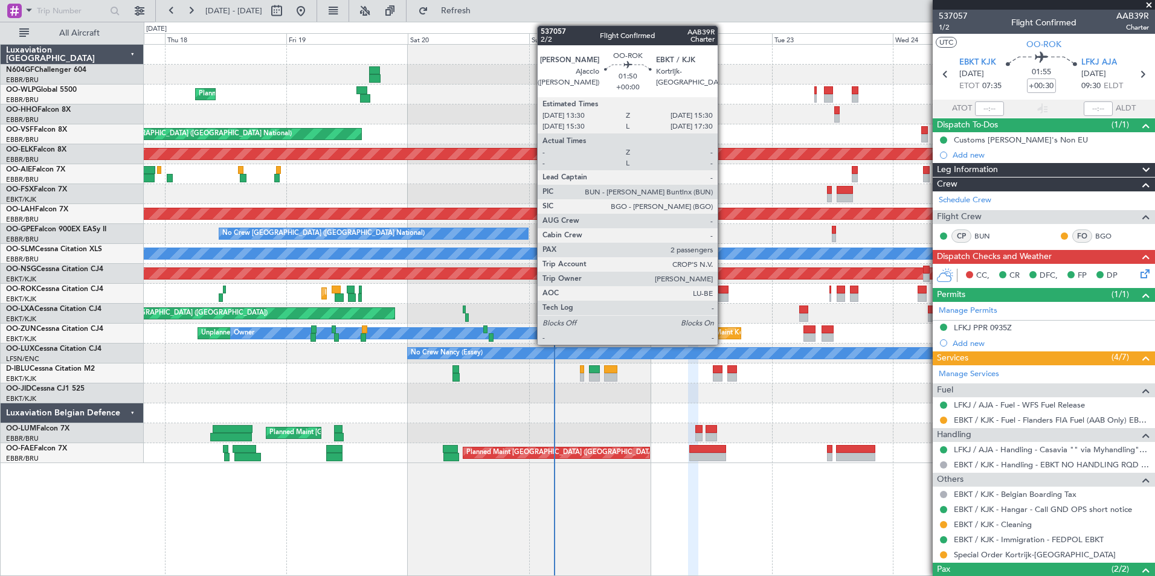
click at [723, 289] on div at bounding box center [723, 290] width 10 height 8
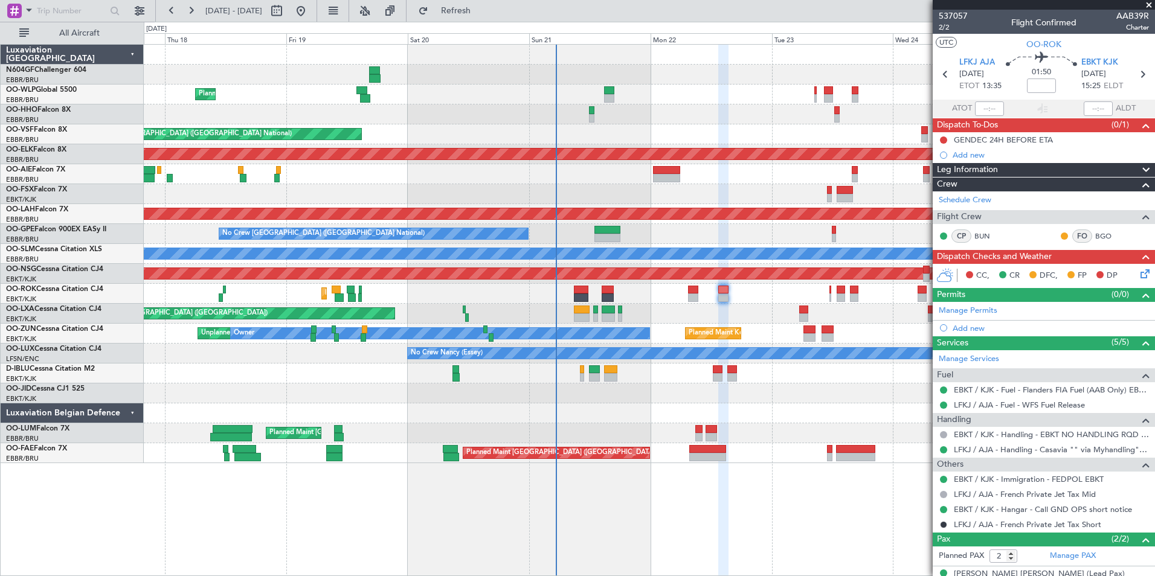
click at [1127, 276] on div "CC, CR DFC, FP DP" at bounding box center [1049, 276] width 178 height 18
click at [1138, 275] on icon at bounding box center [1143, 272] width 10 height 10
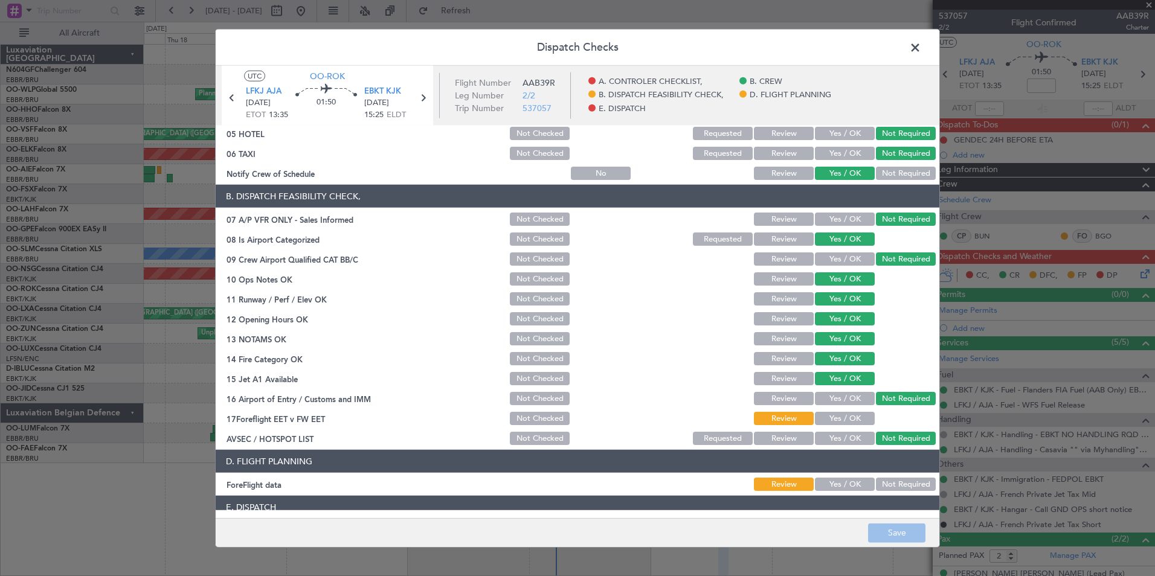
scroll to position [223, 0]
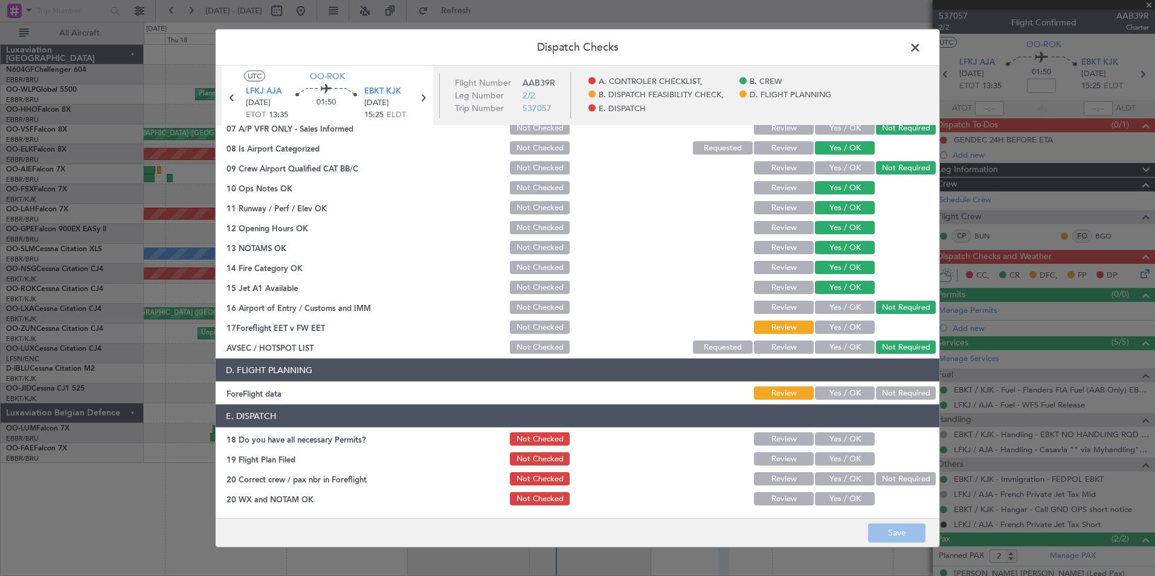
click at [844, 389] on button "Yes / OK" at bounding box center [845, 393] width 60 height 13
click at [837, 329] on button "Yes / OK" at bounding box center [845, 327] width 60 height 13
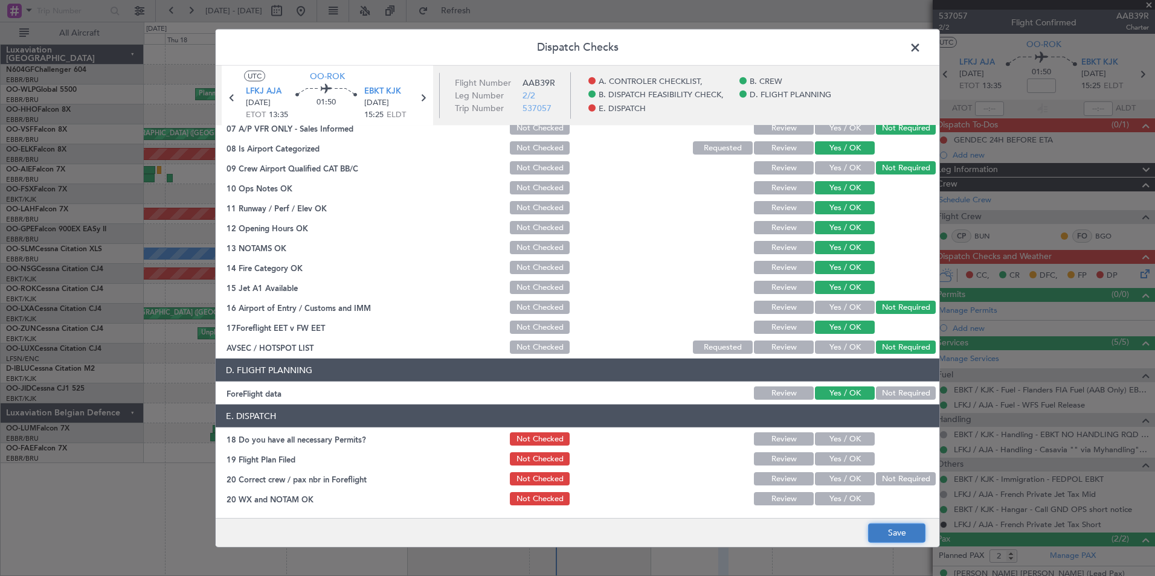
click at [897, 525] on button "Save" at bounding box center [896, 532] width 57 height 19
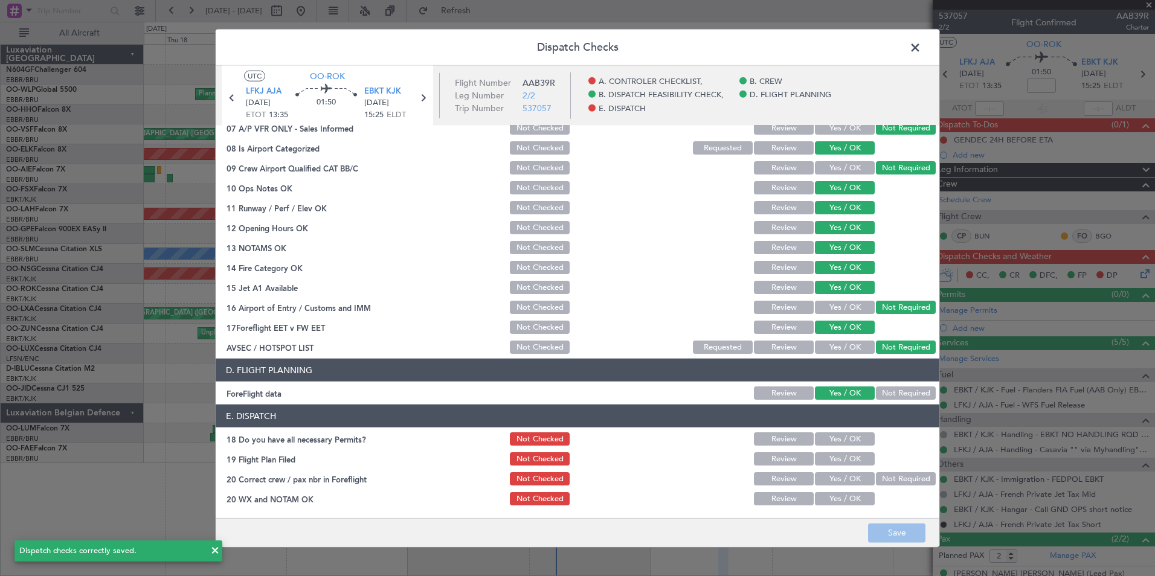
click at [921, 47] on span at bounding box center [921, 51] width 0 height 24
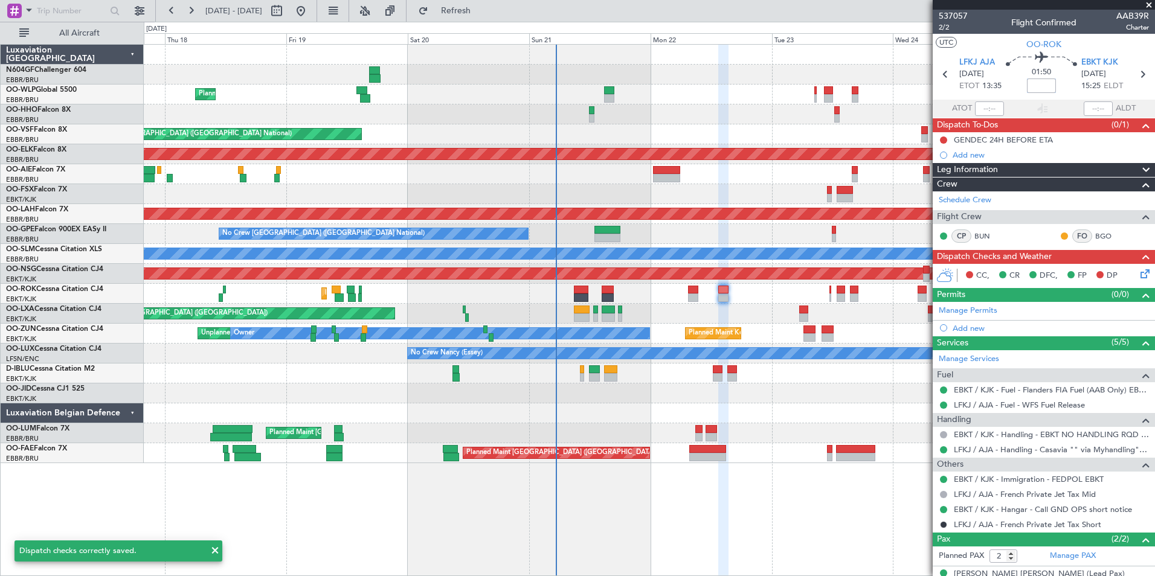
click at [1033, 86] on input at bounding box center [1041, 86] width 29 height 14
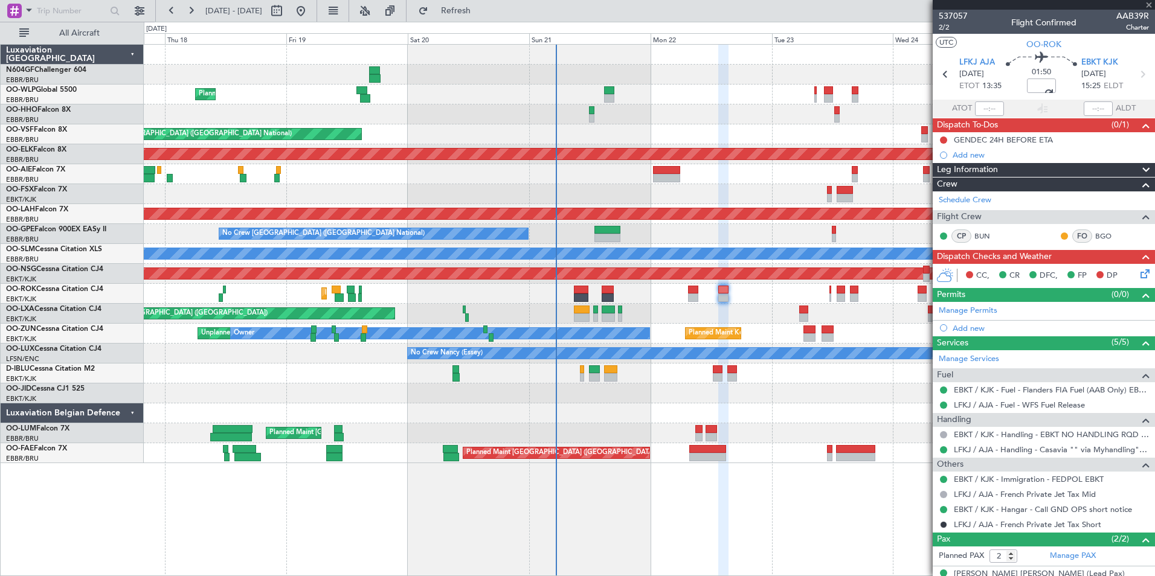
click at [1076, 40] on section "UTC OO-ROK" at bounding box center [1044, 43] width 222 height 18
click at [1124, 274] on div "CC, CR DFC, FP DP" at bounding box center [1049, 276] width 178 height 18
click at [1138, 274] on icon at bounding box center [1143, 272] width 10 height 10
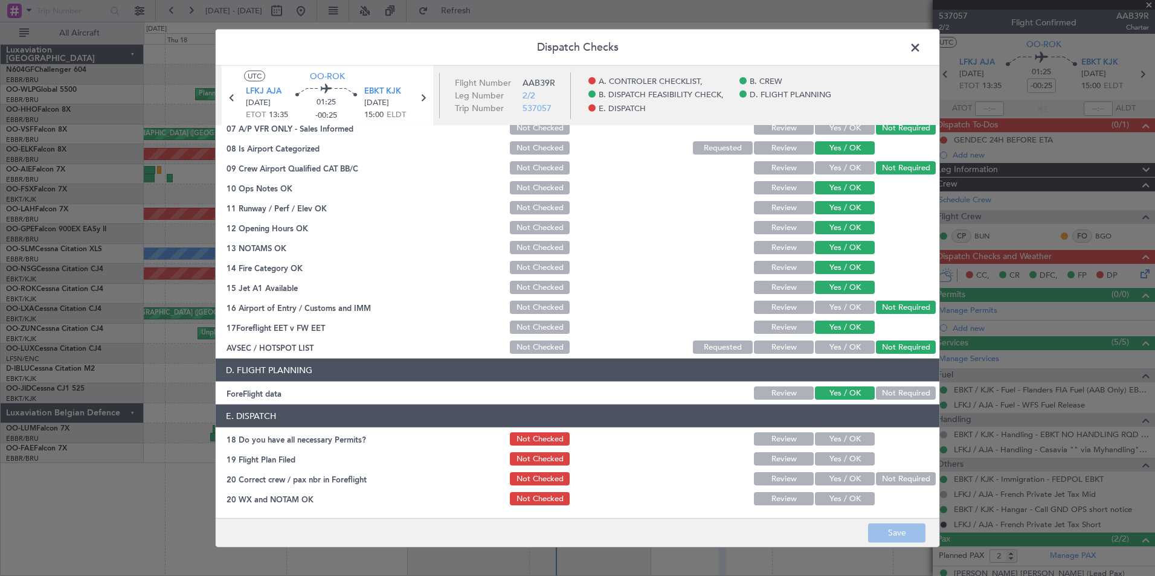
click at [847, 438] on button "Yes / OK" at bounding box center [845, 438] width 60 height 13
click at [846, 466] on div "Yes / OK" at bounding box center [843, 459] width 61 height 17
click at [837, 454] on button "Yes / OK" at bounding box center [845, 458] width 60 height 13
click at [839, 477] on button "Yes / OK" at bounding box center [845, 478] width 60 height 13
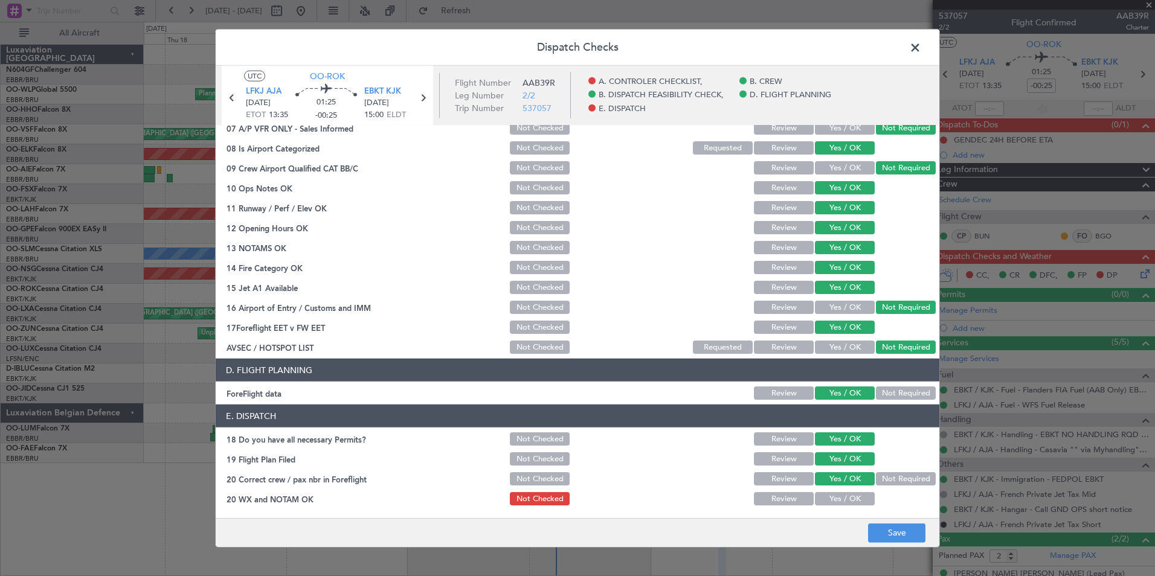
click at [838, 498] on button "Yes / OK" at bounding box center [845, 498] width 60 height 13
click at [887, 524] on button "Save" at bounding box center [896, 532] width 57 height 19
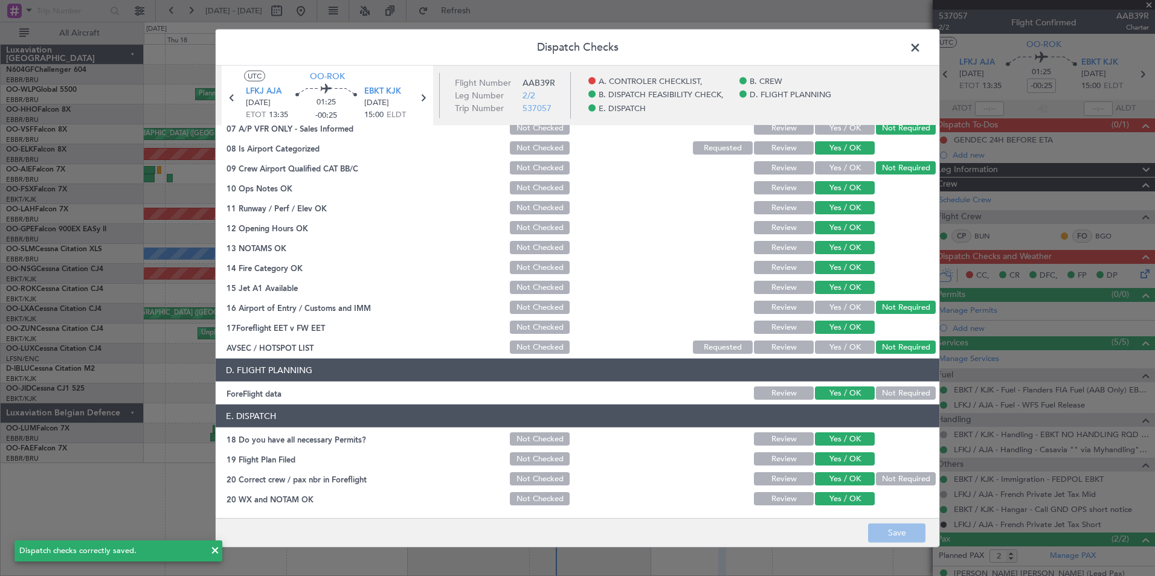
click at [921, 50] on span at bounding box center [921, 51] width 0 height 24
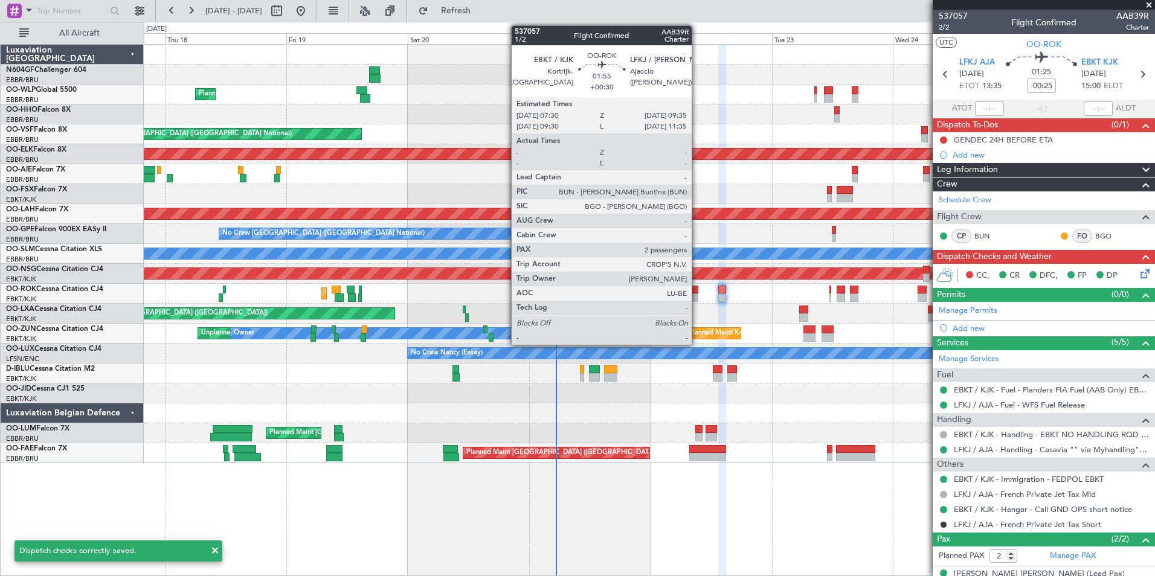
click at [696, 287] on div at bounding box center [693, 290] width 11 height 8
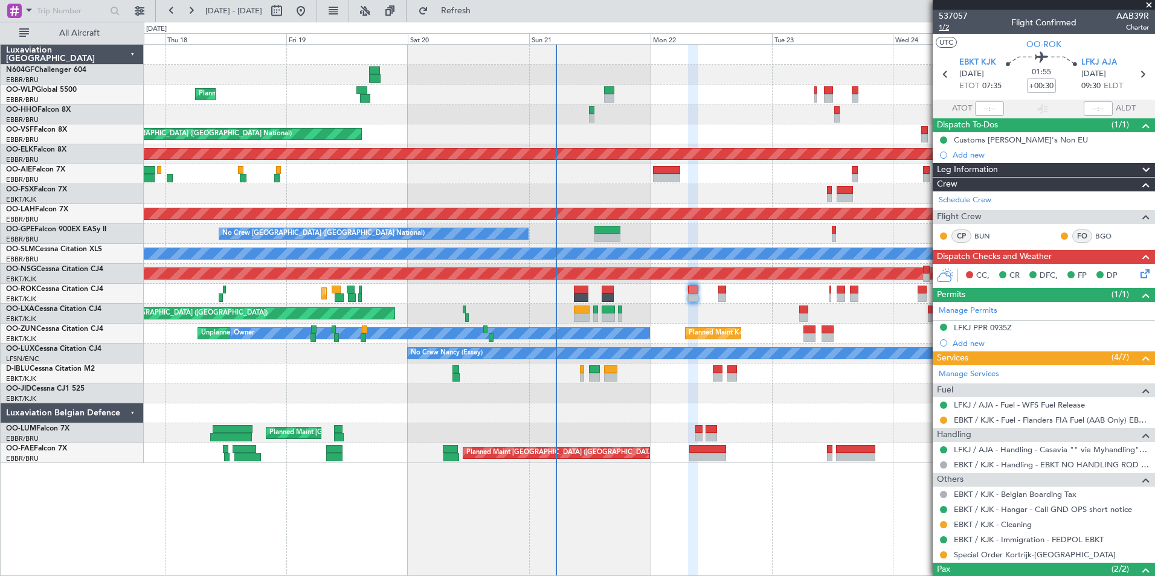
click at [943, 28] on span "1/2" at bounding box center [953, 27] width 29 height 10
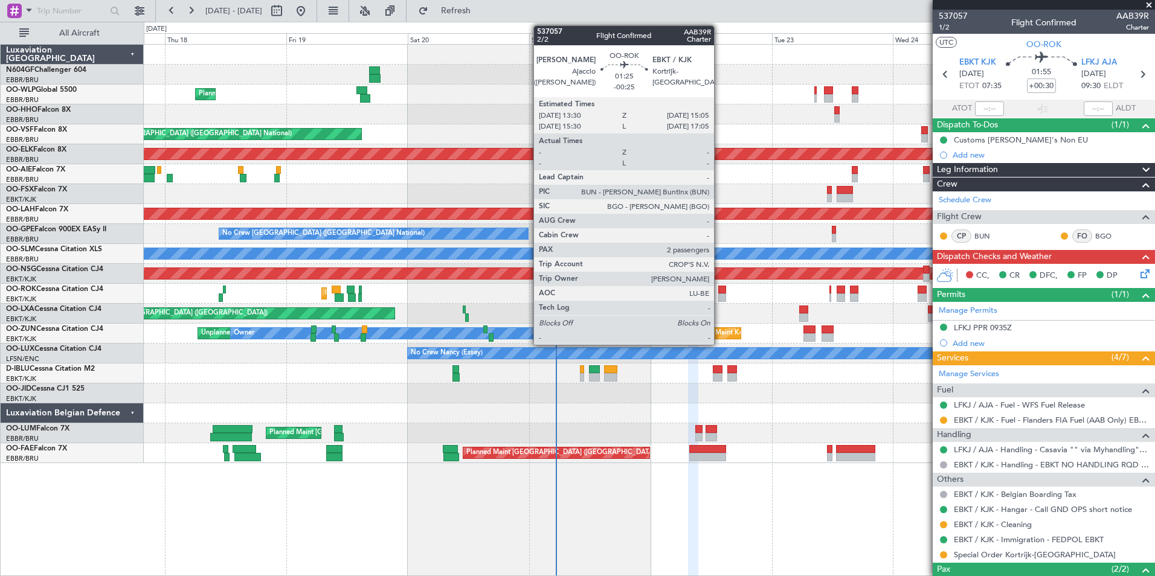
click at [723, 296] on div at bounding box center [722, 298] width 8 height 8
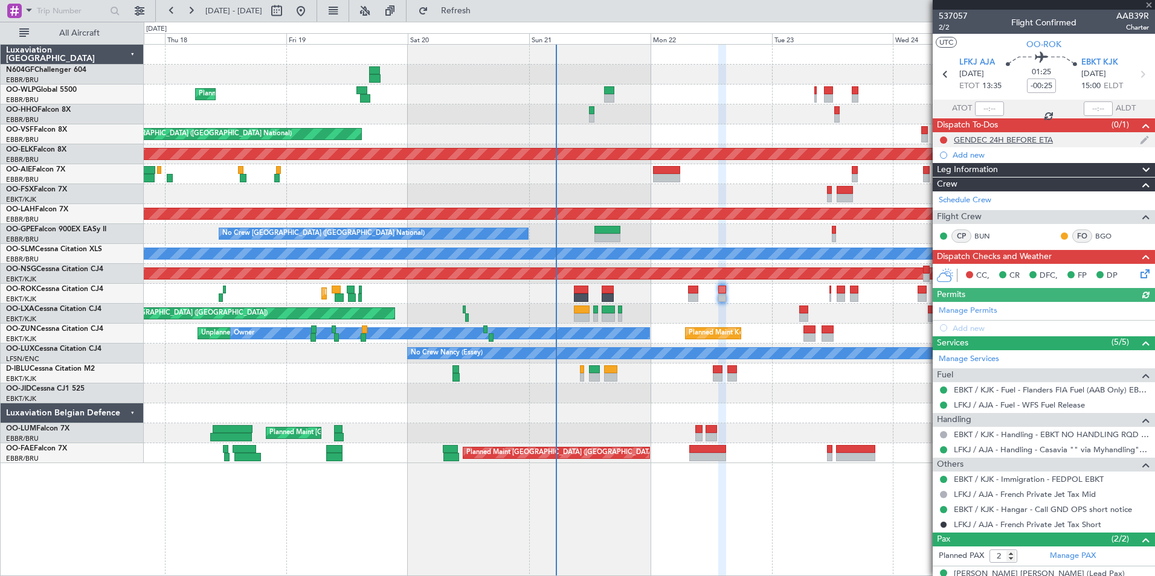
click at [948, 138] on div at bounding box center [944, 140] width 10 height 10
click at [945, 138] on button at bounding box center [943, 140] width 7 height 7
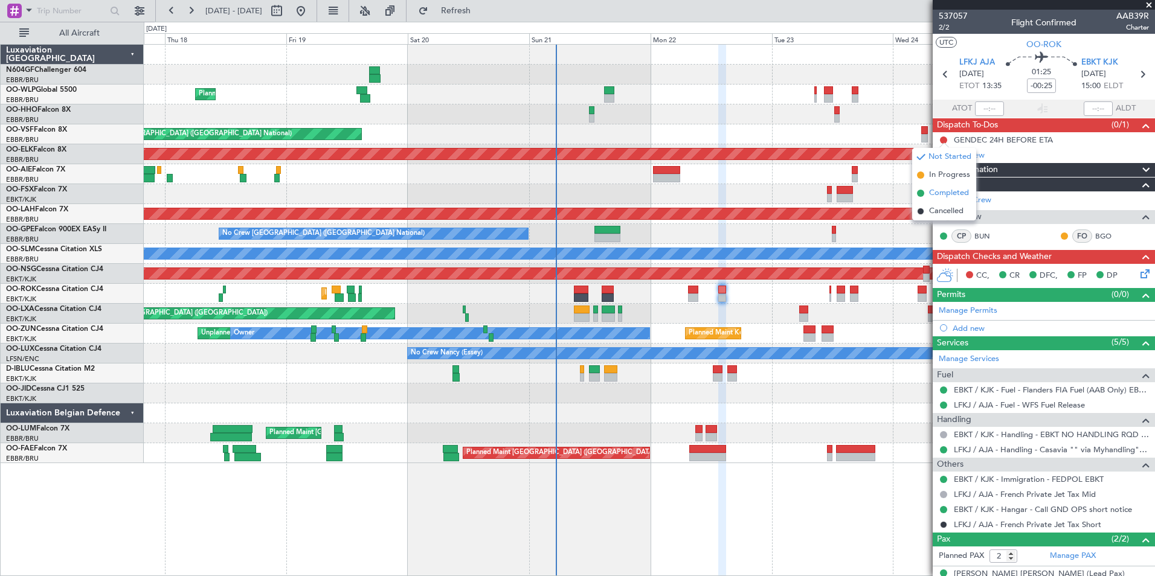
click at [947, 191] on span "Completed" at bounding box center [949, 193] width 40 height 12
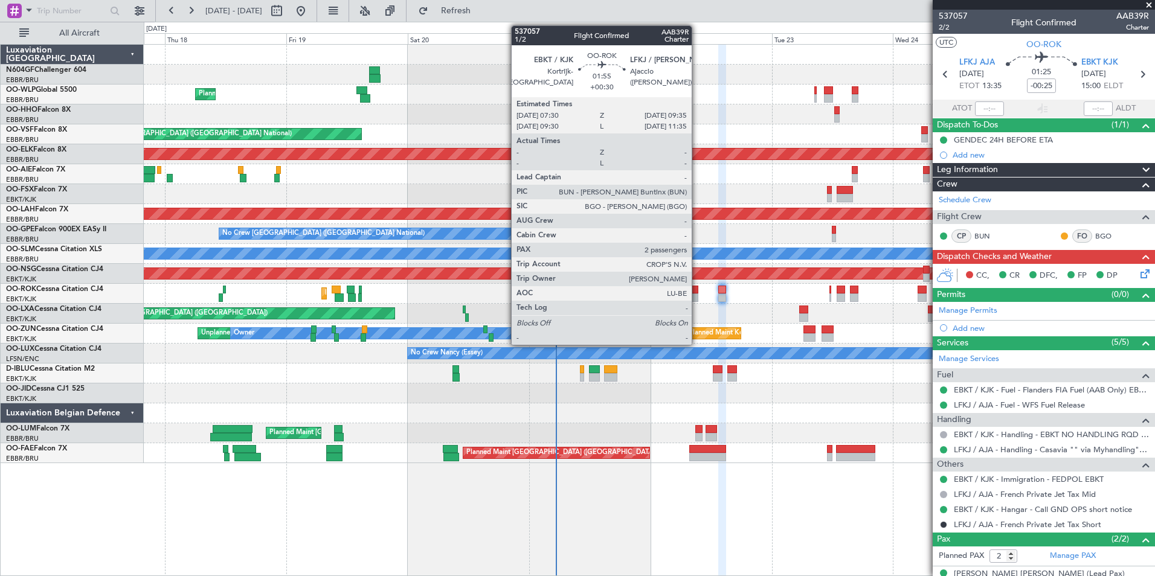
click at [697, 294] on div at bounding box center [693, 298] width 11 height 8
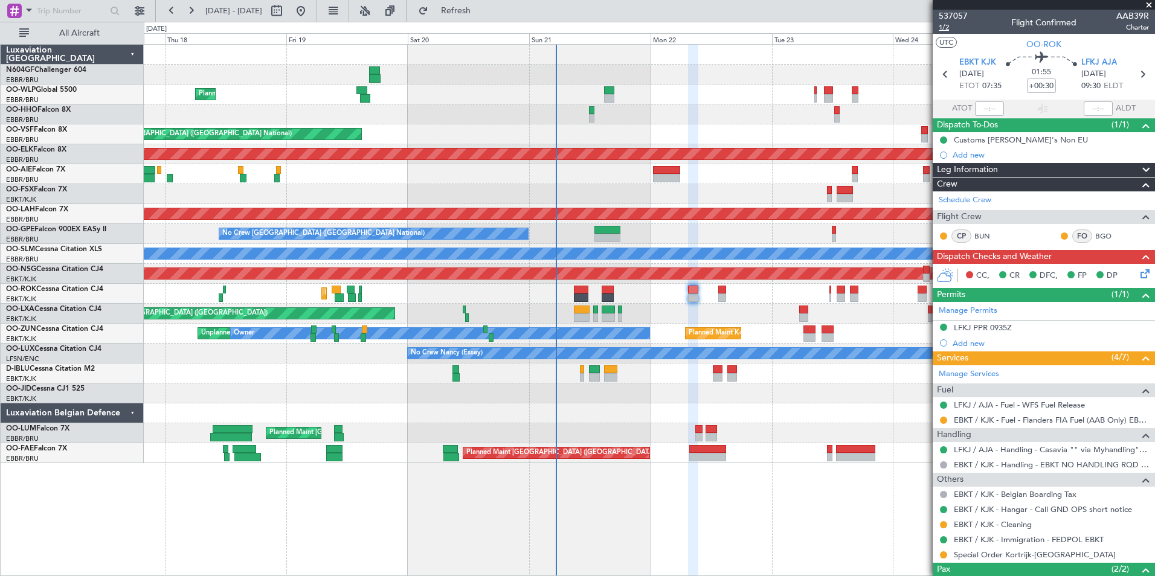
click at [945, 25] on span "1/2" at bounding box center [953, 27] width 29 height 10
click at [1140, 268] on icon at bounding box center [1143, 272] width 10 height 10
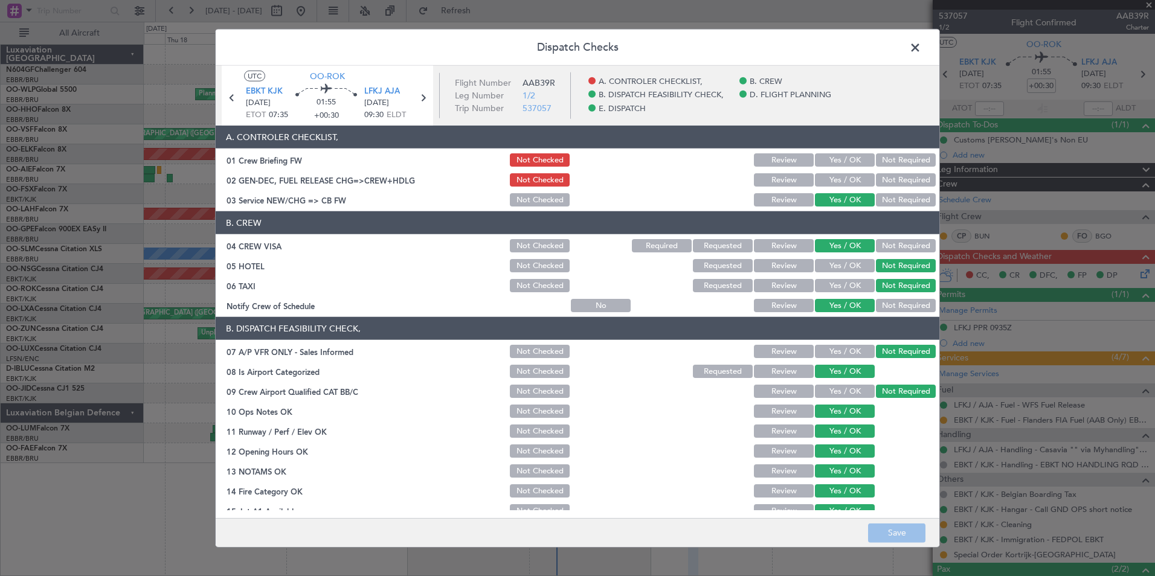
click at [828, 180] on button "Yes / OK" at bounding box center [845, 179] width 60 height 13
click at [830, 158] on button "Yes / OK" at bounding box center [845, 159] width 60 height 13
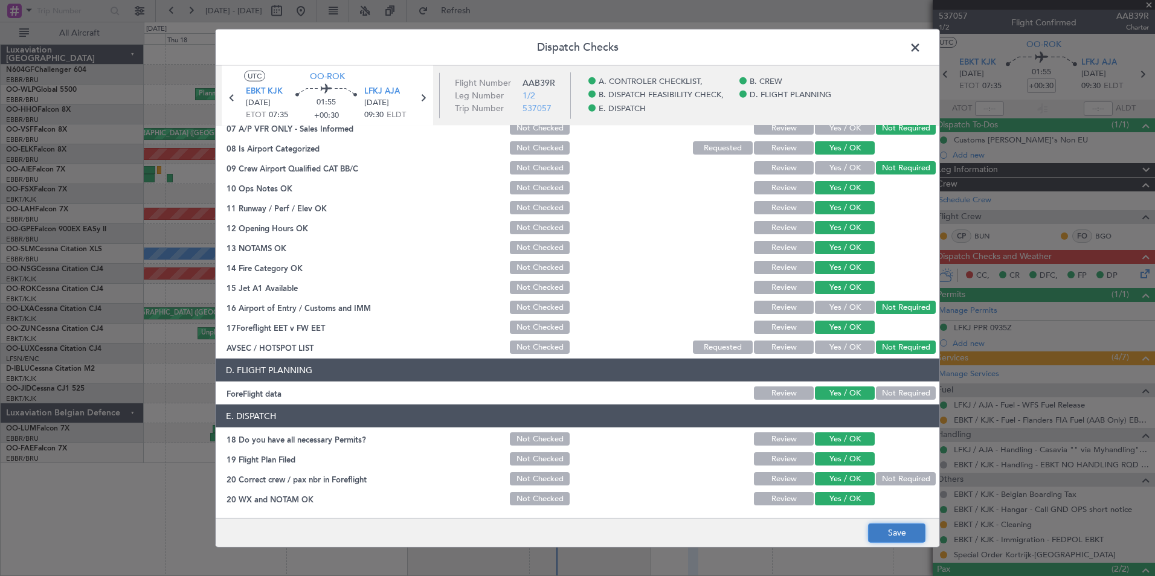
click at [873, 537] on button "Save" at bounding box center [896, 532] width 57 height 19
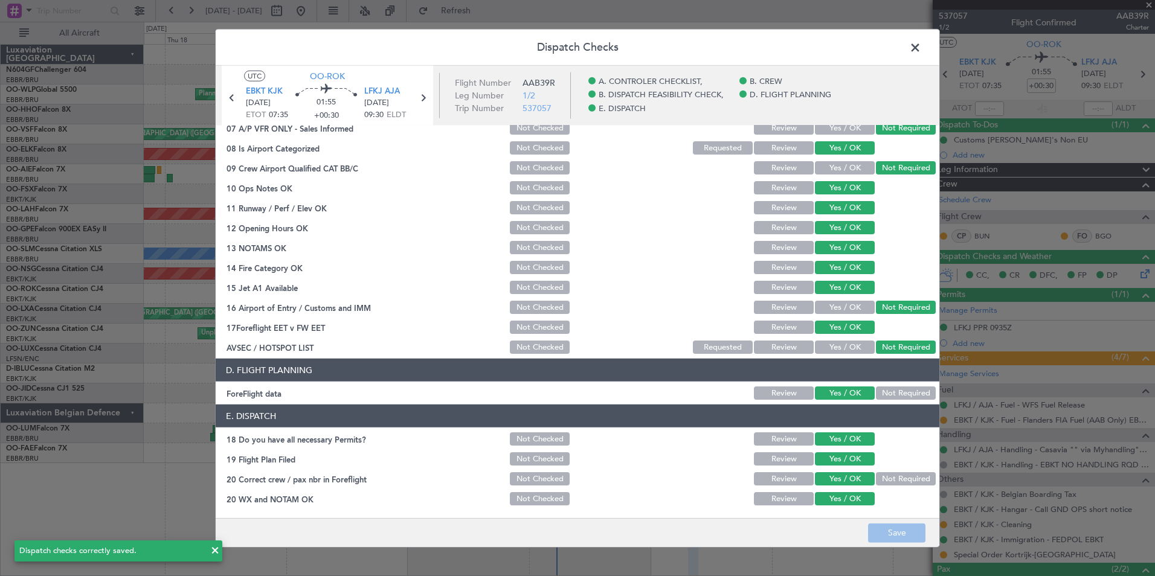
click at [921, 50] on span at bounding box center [921, 51] width 0 height 24
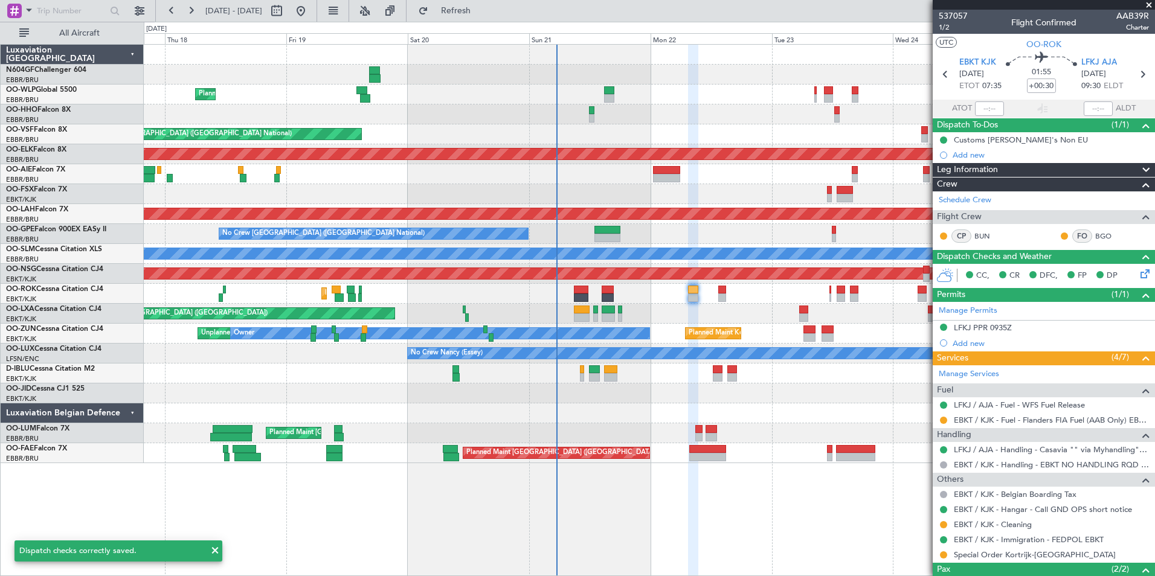
click at [725, 294] on div at bounding box center [722, 298] width 8 height 8
type input "-00:25"
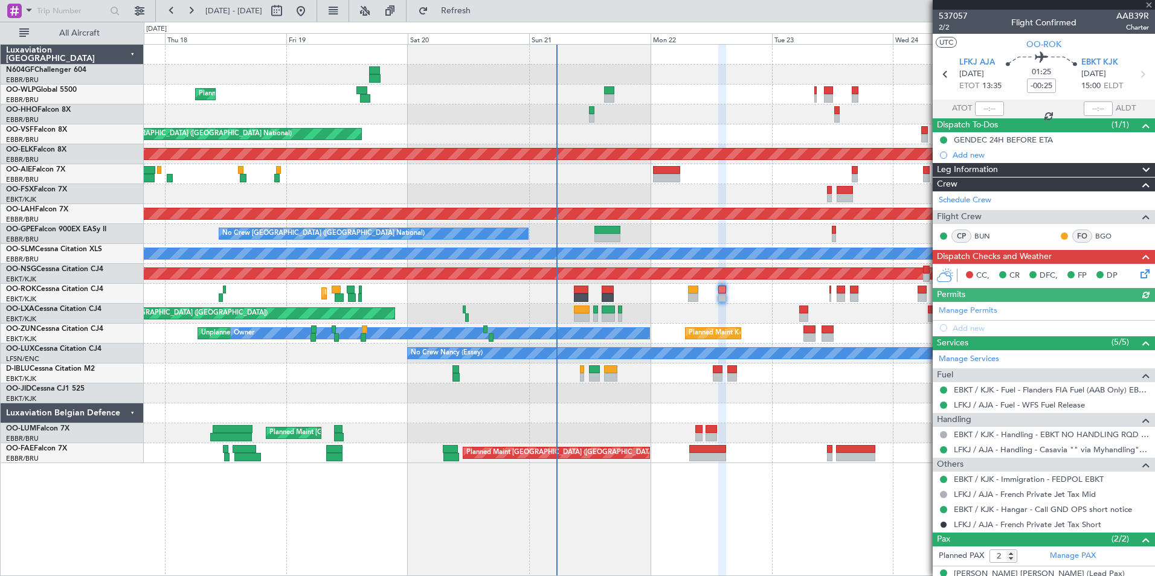
click at [1139, 277] on icon at bounding box center [1143, 272] width 10 height 10
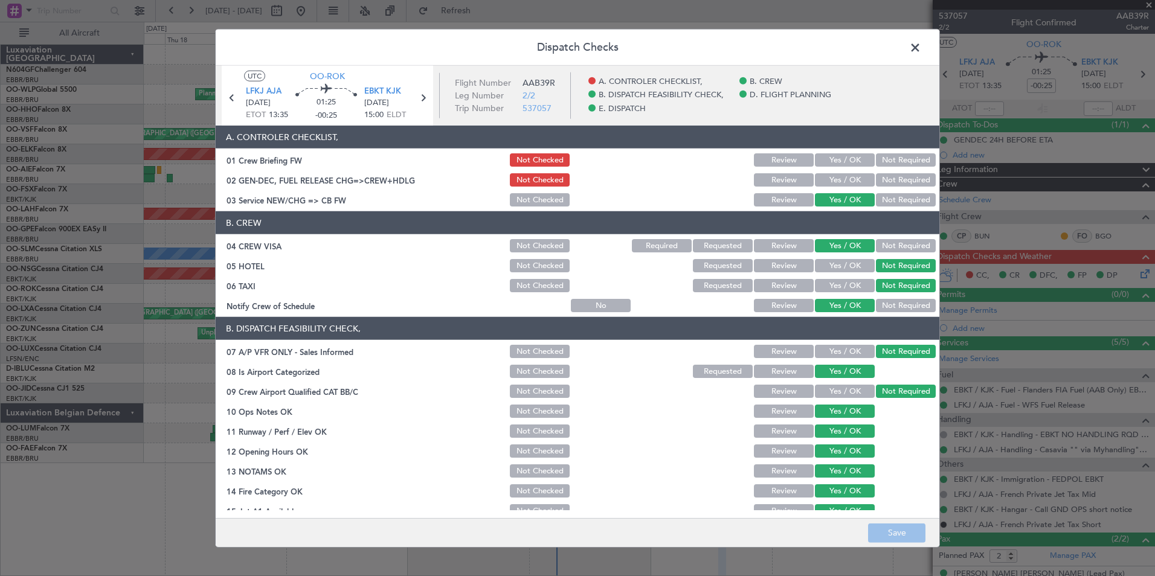
click at [835, 185] on button "Yes / OK" at bounding box center [845, 179] width 60 height 13
click at [830, 164] on button "Yes / OK" at bounding box center [845, 159] width 60 height 13
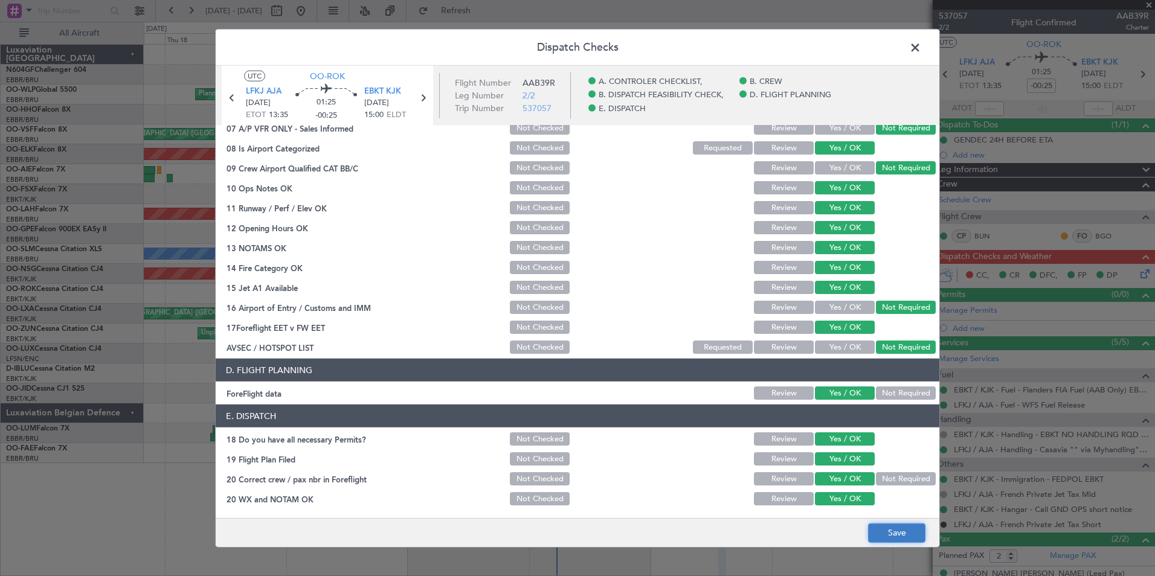
click at [884, 526] on button "Save" at bounding box center [896, 532] width 57 height 19
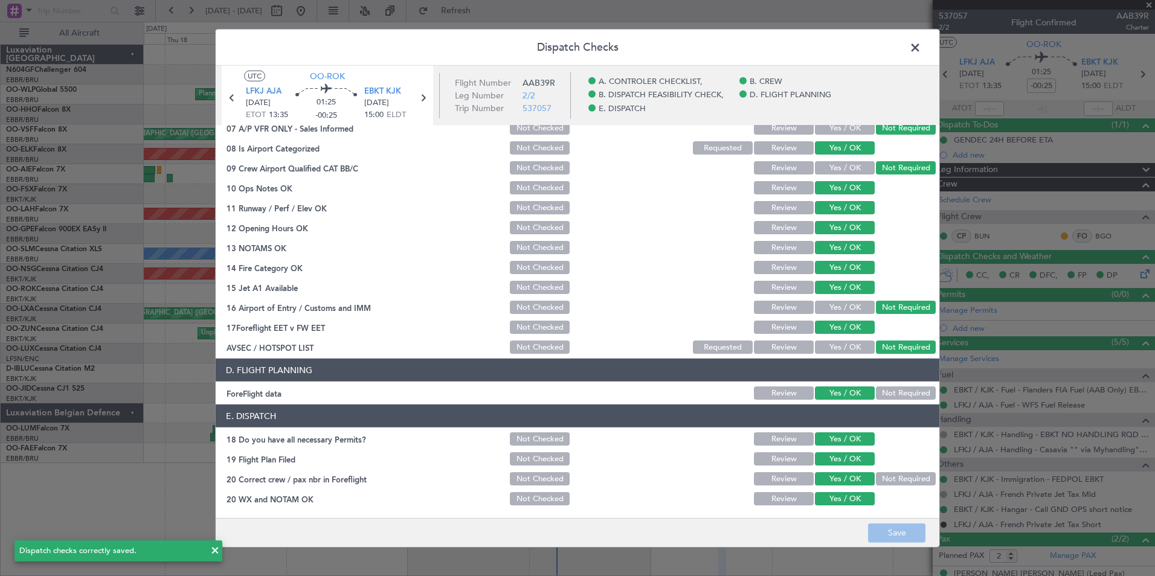
click at [921, 51] on span at bounding box center [921, 51] width 0 height 24
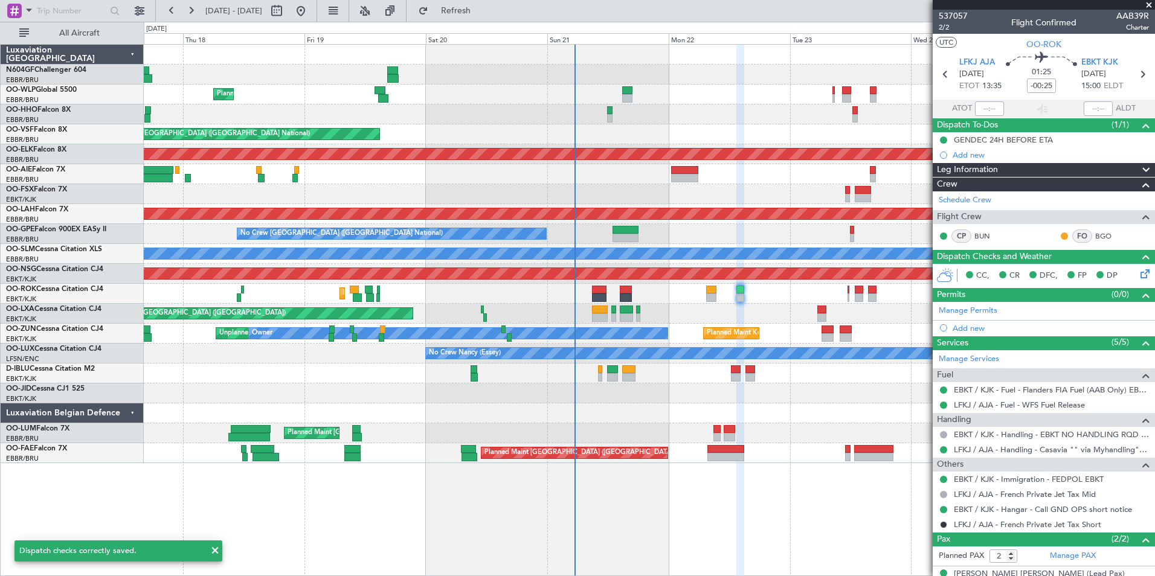
click at [770, 307] on div "Planned Maint Kortrijk-Wevelgem Planned Maint Paris (Le Bourget) A/C Unavailabl…" at bounding box center [649, 314] width 1011 height 20
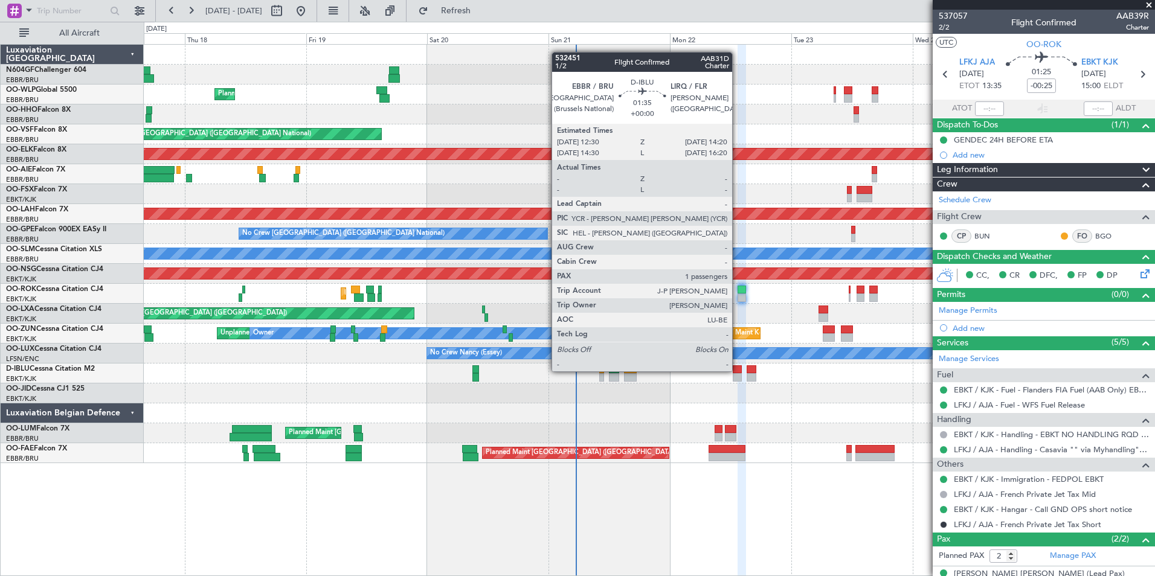
click at [738, 371] on div at bounding box center [738, 369] width 10 height 8
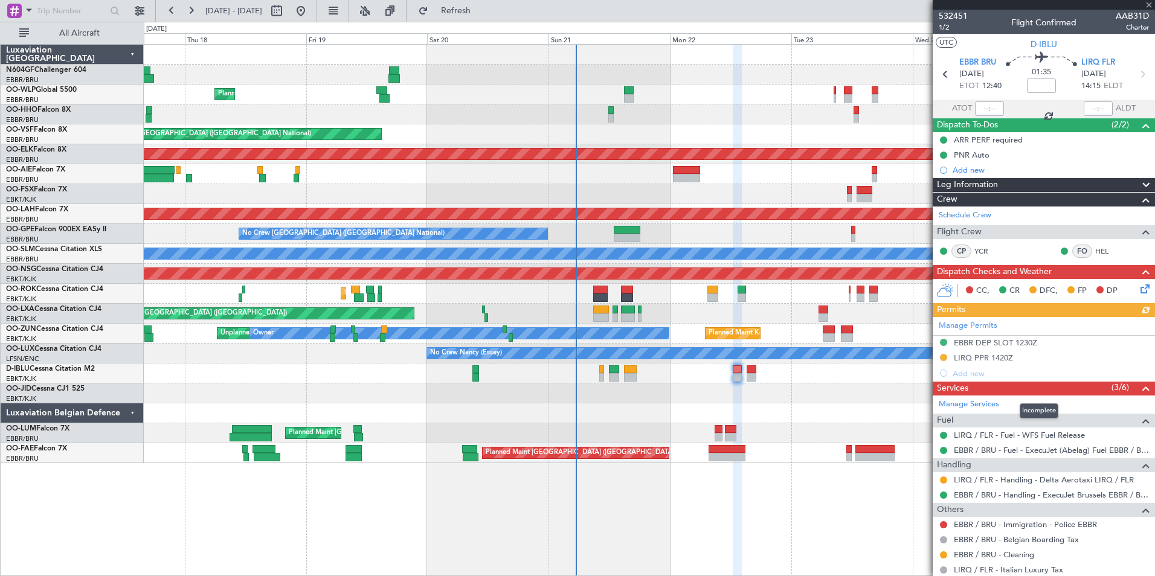
scroll to position [77, 0]
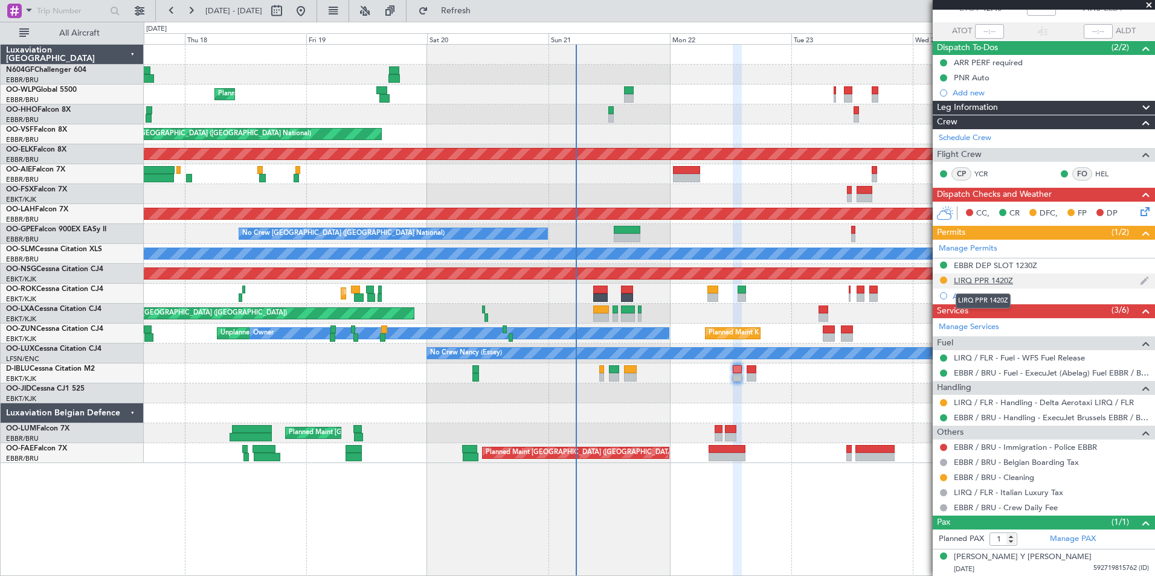
click at [991, 277] on div "LIRQ PPR 1420Z" at bounding box center [983, 280] width 59 height 10
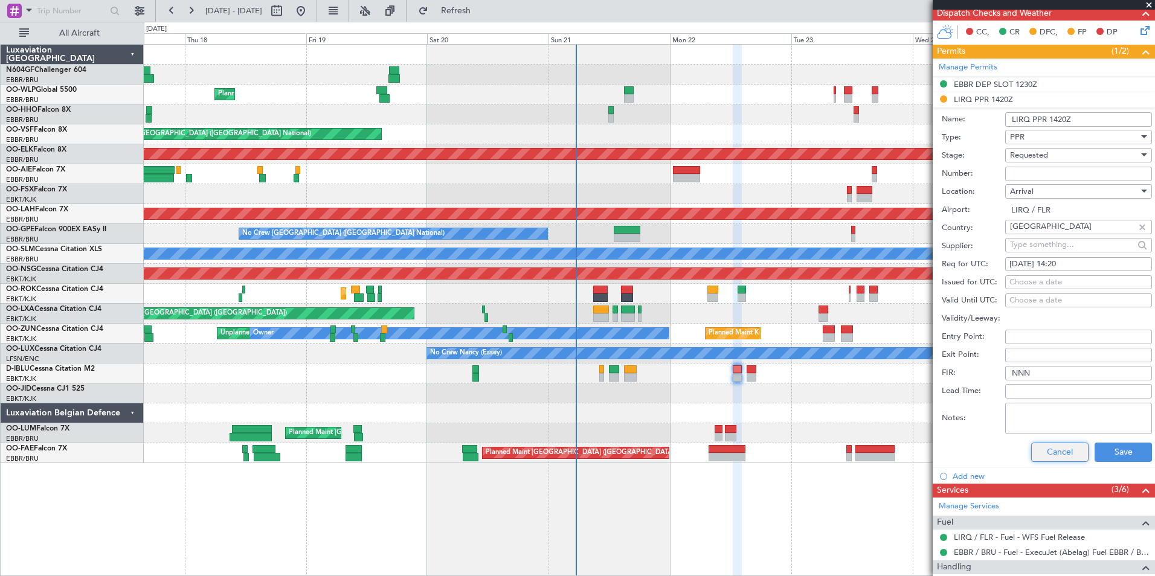
click at [1051, 452] on button "Cancel" at bounding box center [1059, 452] width 57 height 19
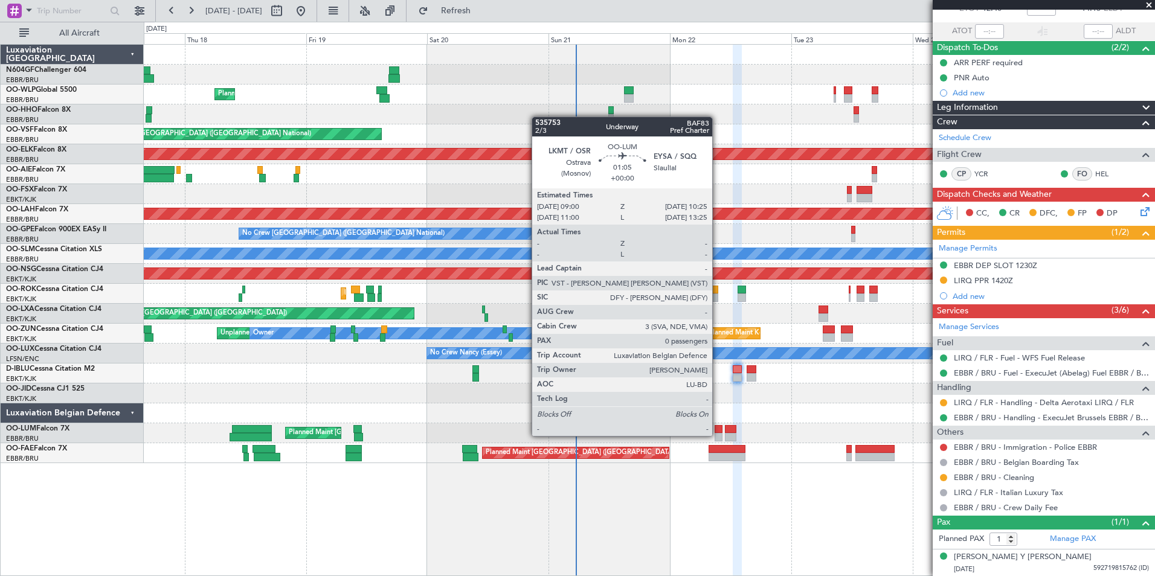
click at [718, 435] on div at bounding box center [718, 437] width 7 height 8
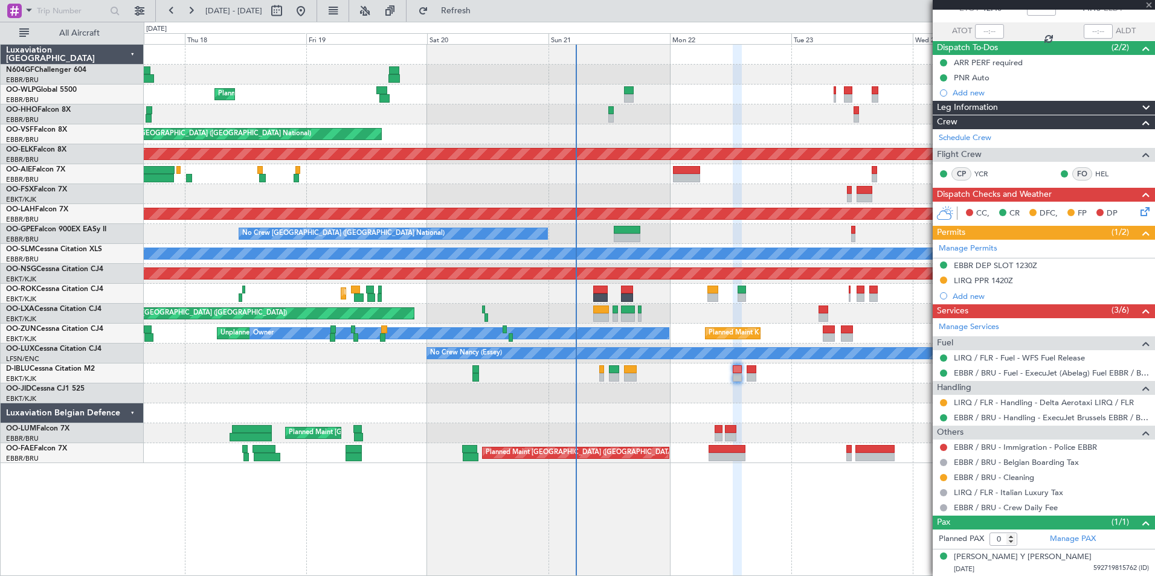
scroll to position [0, 0]
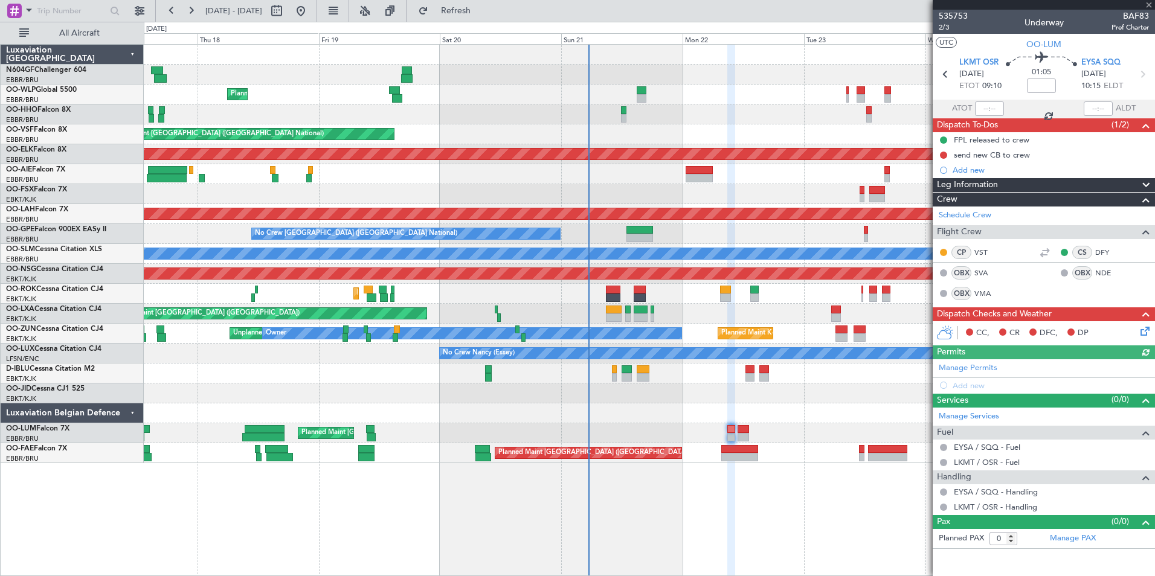
click at [779, 407] on div at bounding box center [649, 413] width 1011 height 20
click at [693, 183] on div "Planned Maint [GEOGRAPHIC_DATA] ([GEOGRAPHIC_DATA])" at bounding box center [649, 174] width 1011 height 20
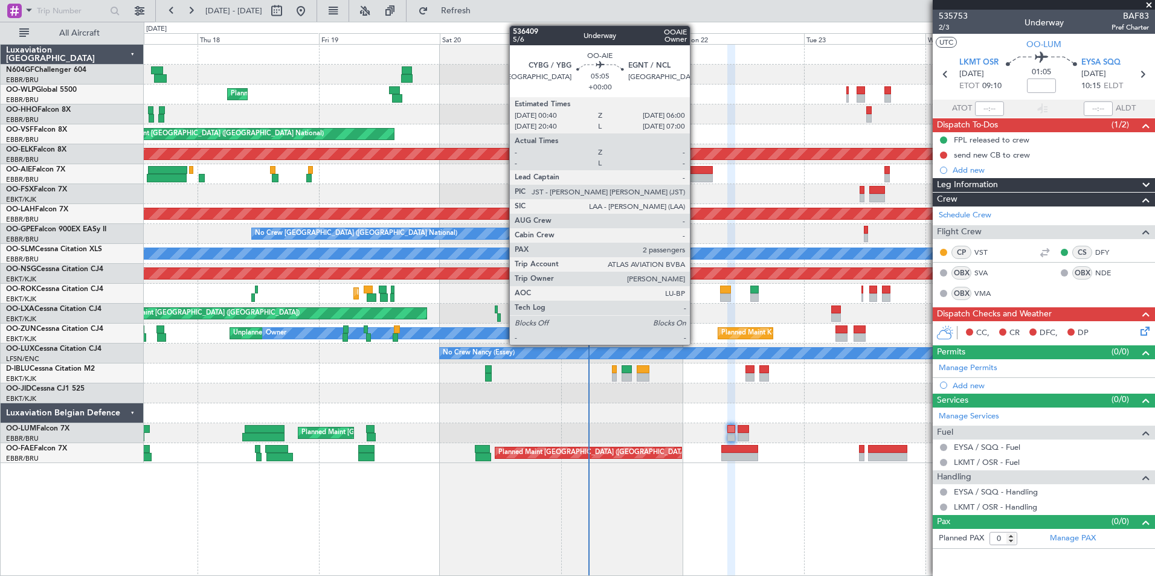
click at [696, 170] on div at bounding box center [699, 170] width 27 height 8
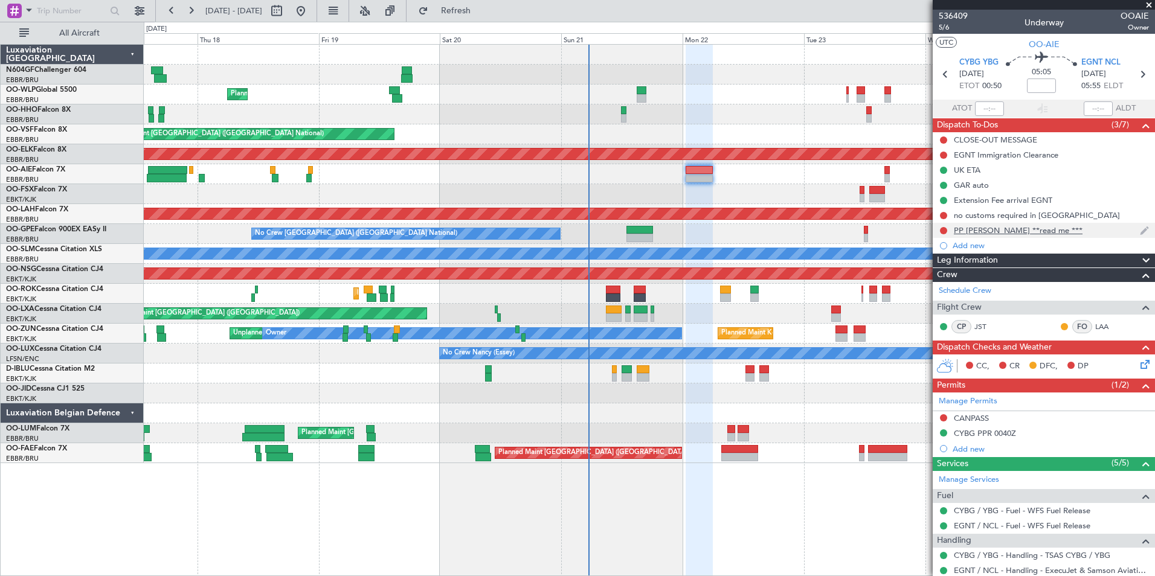
click at [983, 231] on div "PP [PERSON_NAME] **read me ***" at bounding box center [1018, 230] width 129 height 10
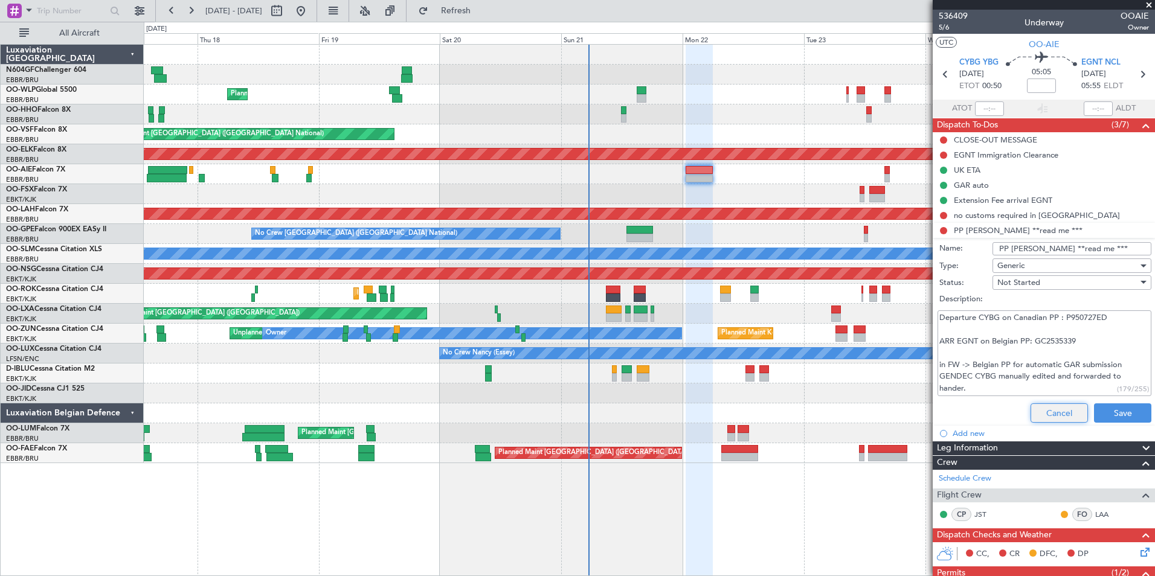
click at [1056, 422] on button "Cancel" at bounding box center [1058, 412] width 57 height 19
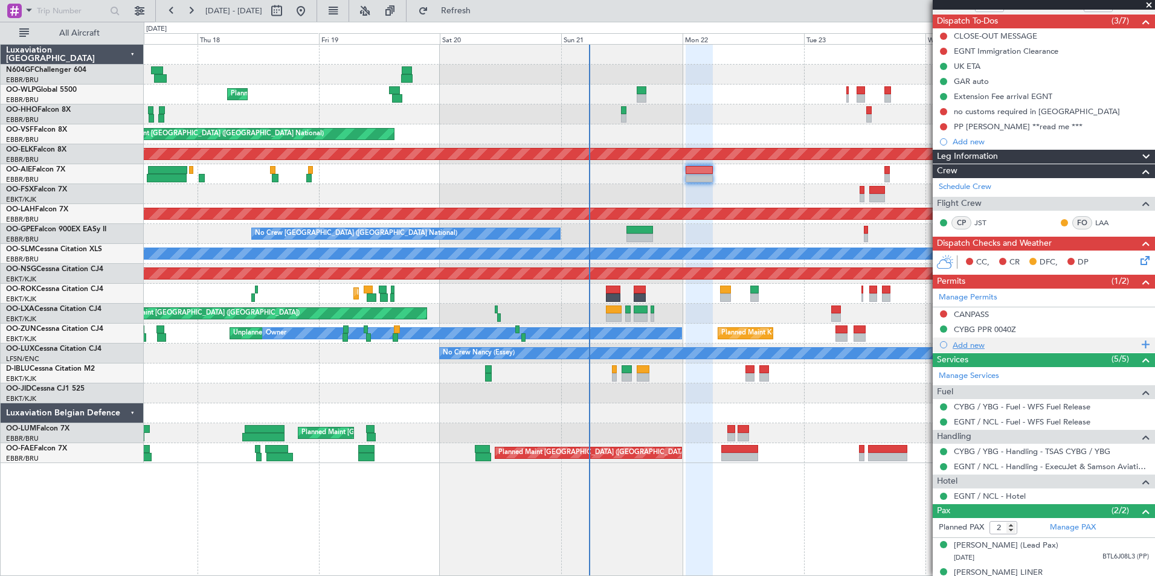
scroll to position [132, 0]
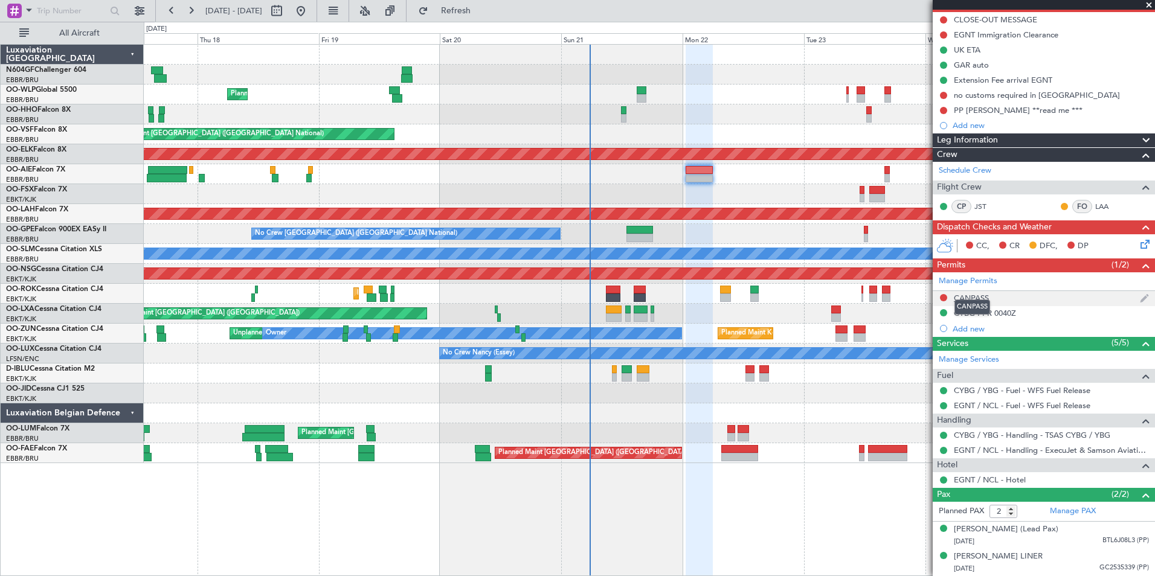
click at [979, 293] on div "CANPASS" at bounding box center [971, 298] width 35 height 10
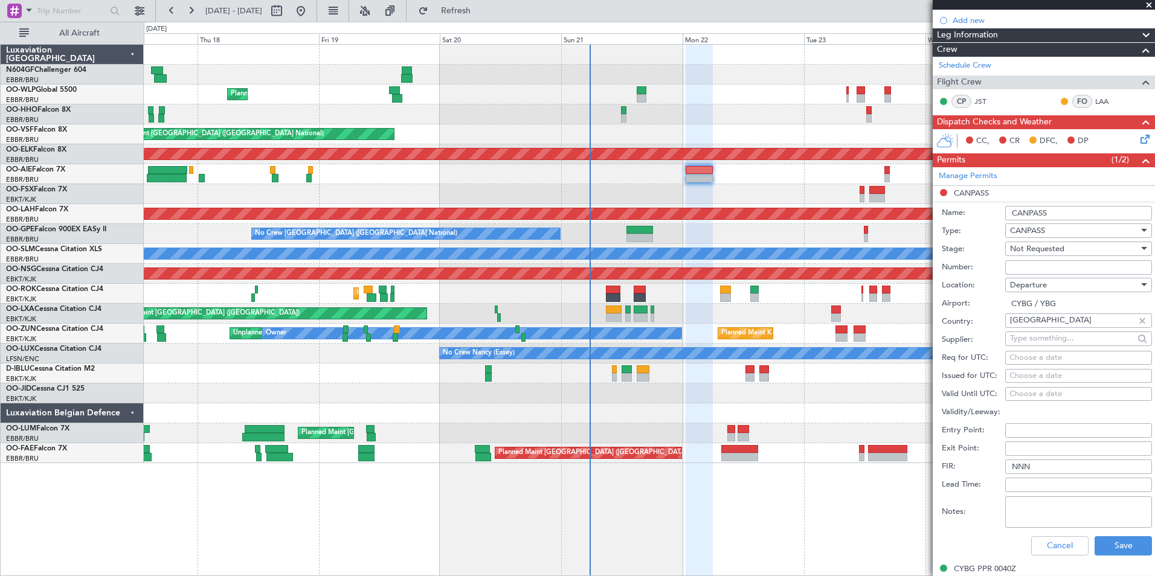
scroll to position [313, 0]
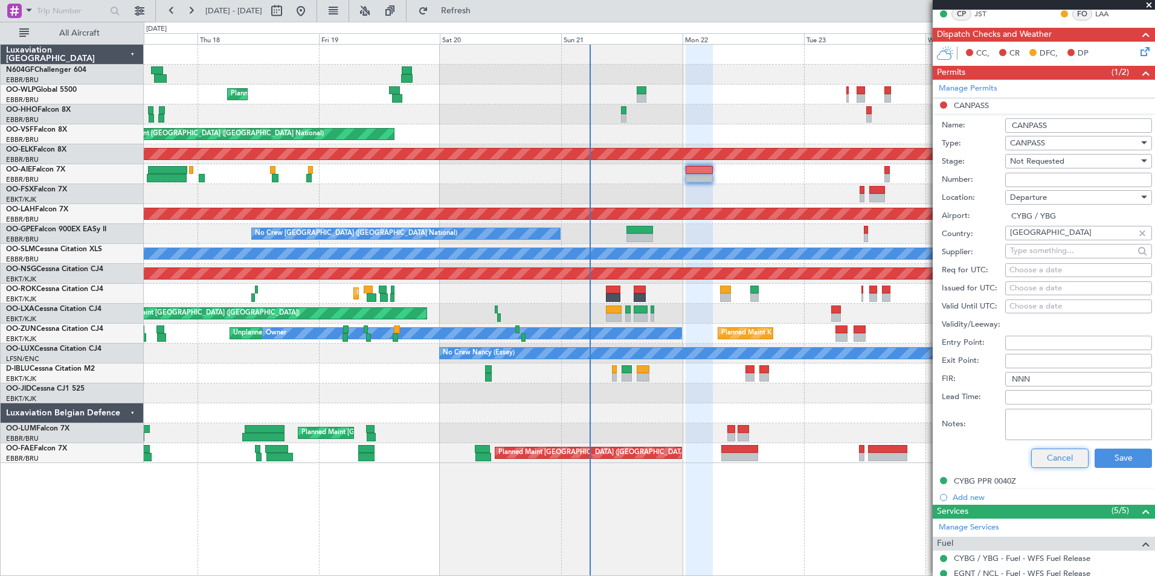
click at [1061, 453] on button "Cancel" at bounding box center [1059, 458] width 57 height 19
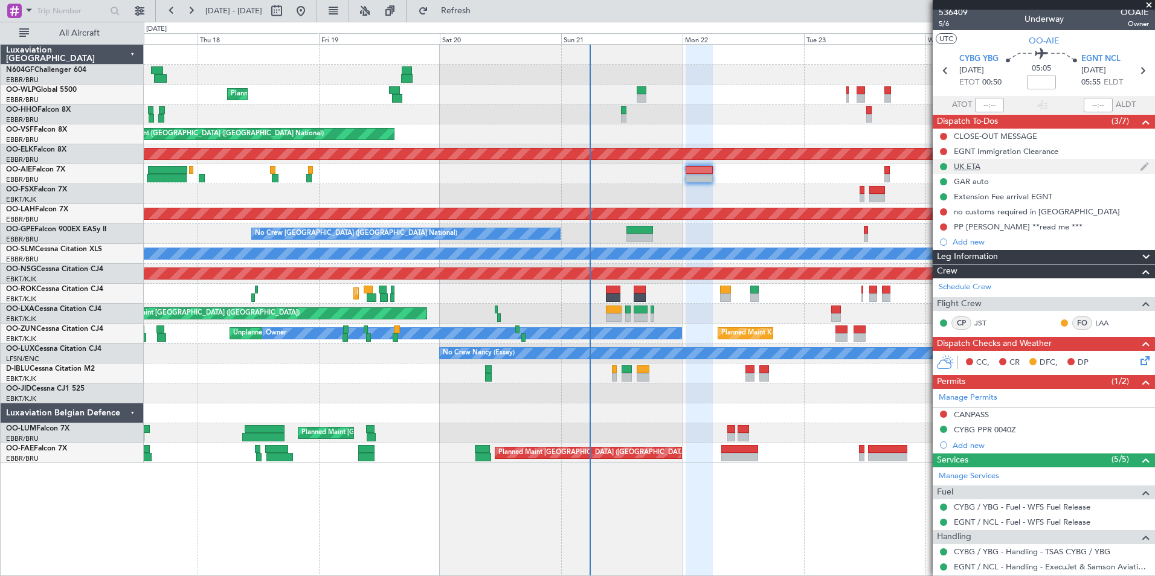
scroll to position [0, 0]
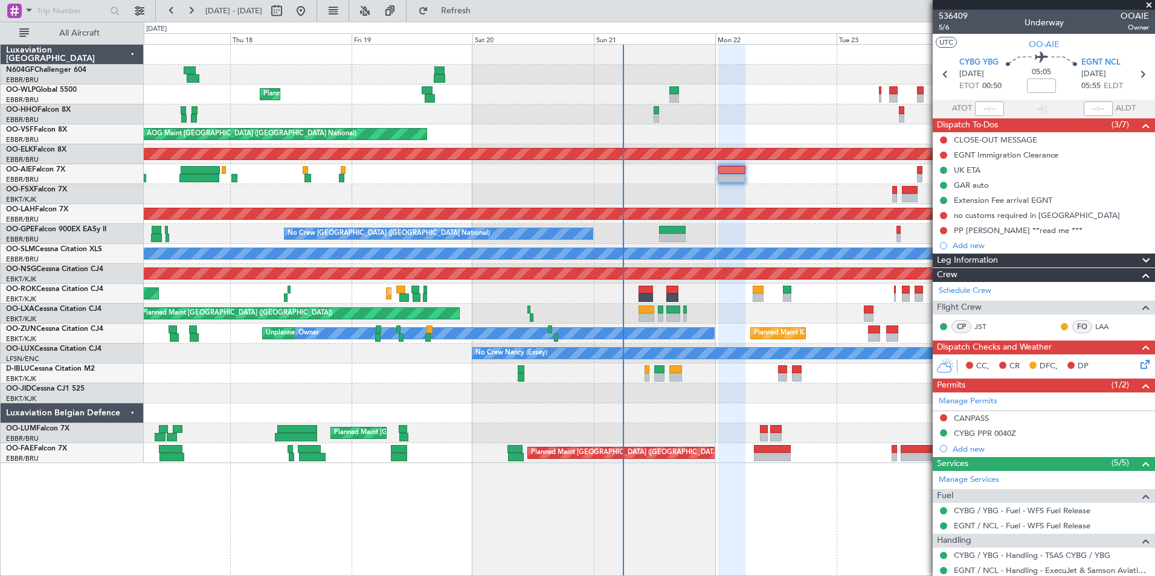
click at [834, 420] on div at bounding box center [649, 413] width 1011 height 20
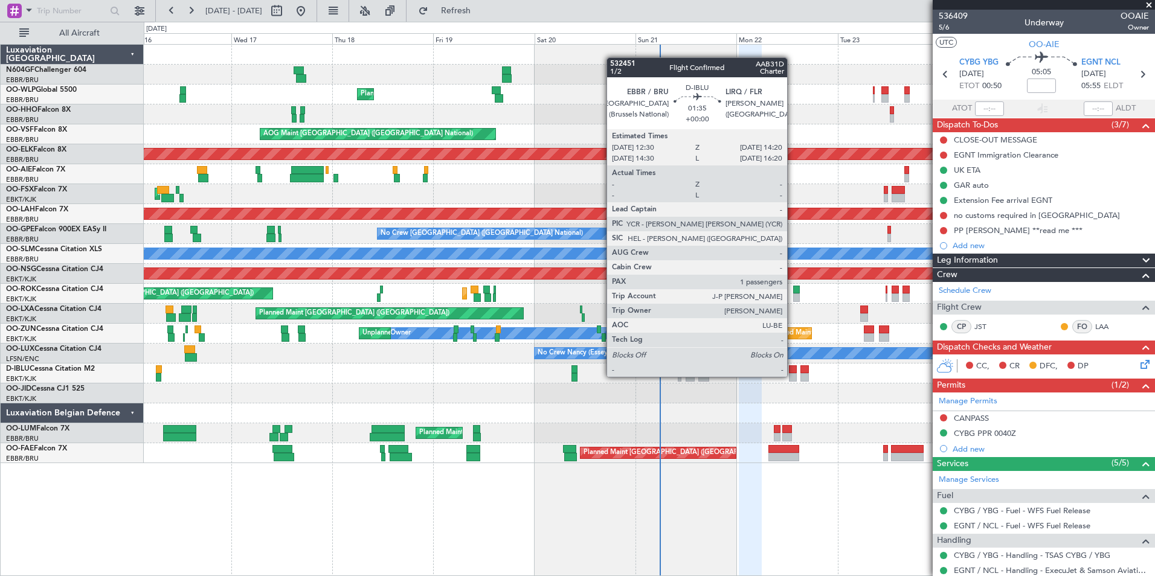
click at [792, 377] on div at bounding box center [793, 377] width 8 height 8
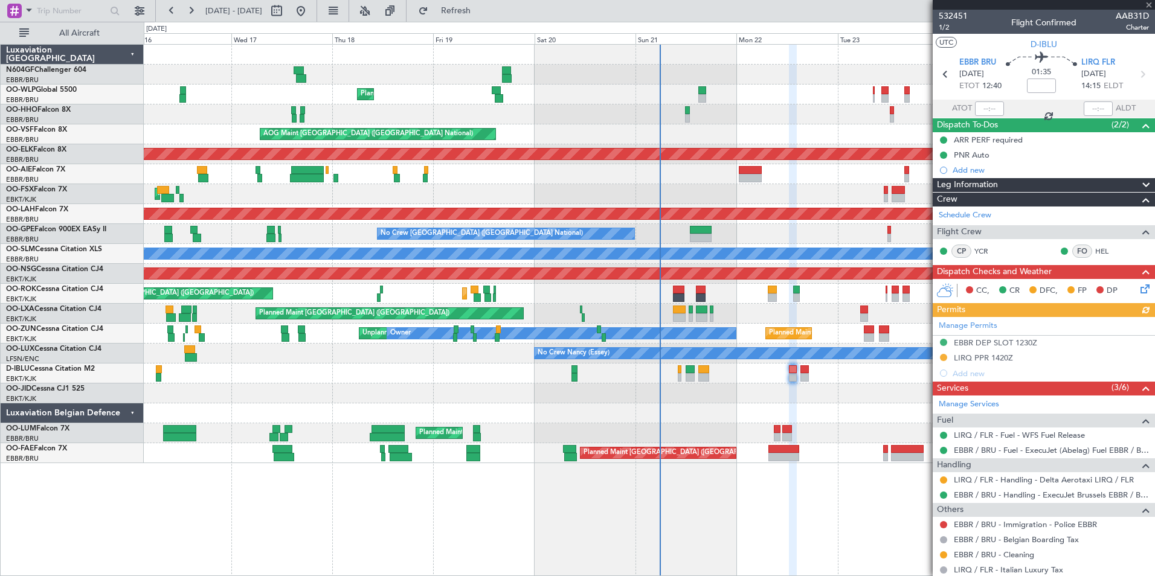
click at [732, 380] on div "Planned Maint Liege AOG Maint Brussels (Brussels National) Planned Maint Kortri…" at bounding box center [649, 254] width 1011 height 419
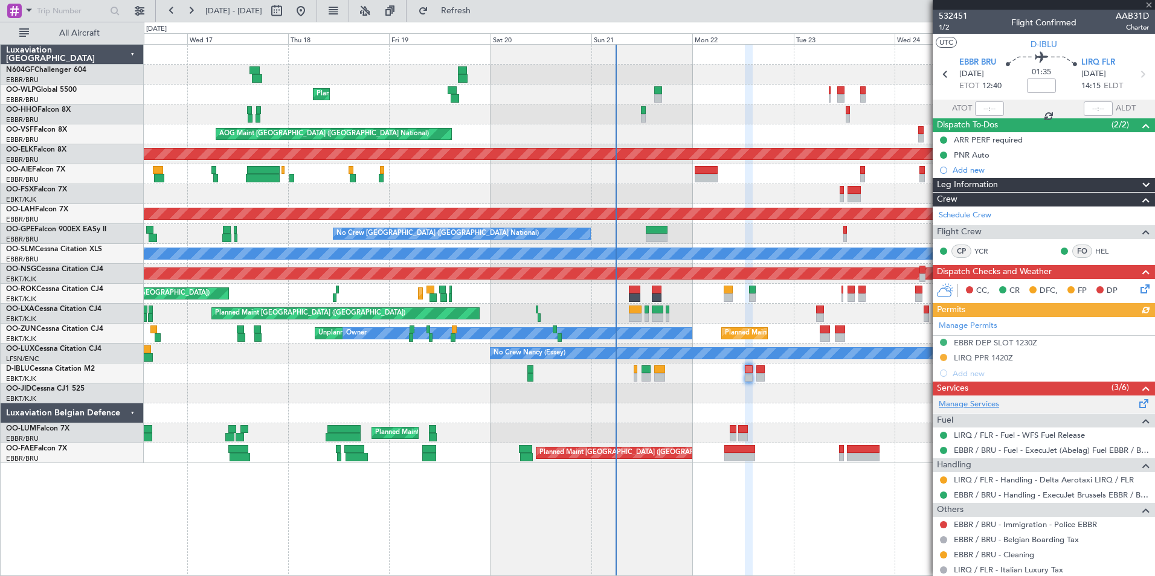
scroll to position [77, 0]
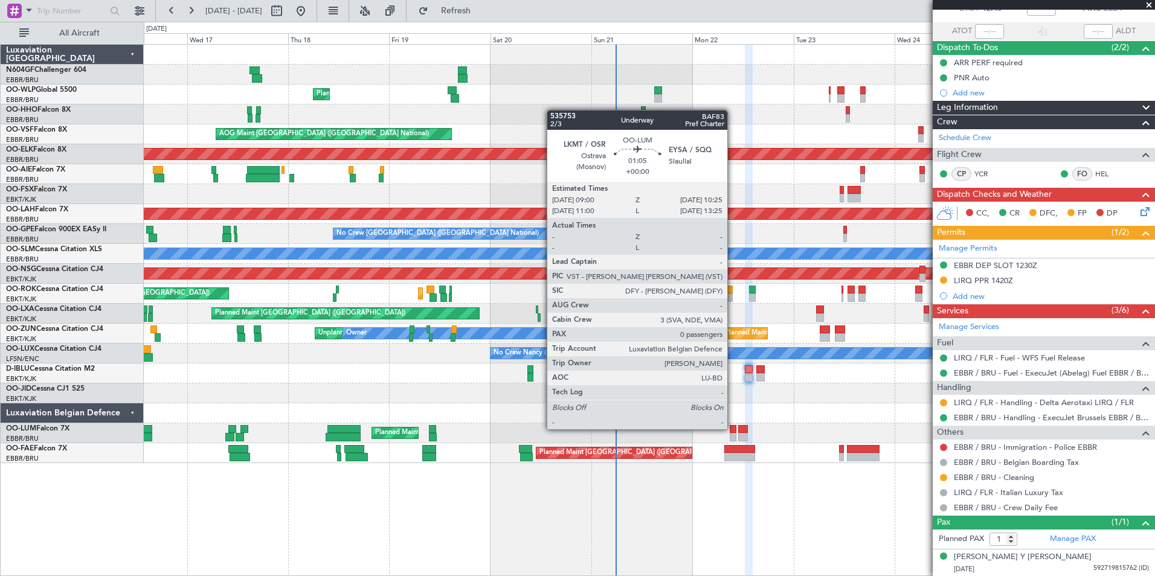
click at [733, 428] on div at bounding box center [733, 429] width 6 height 8
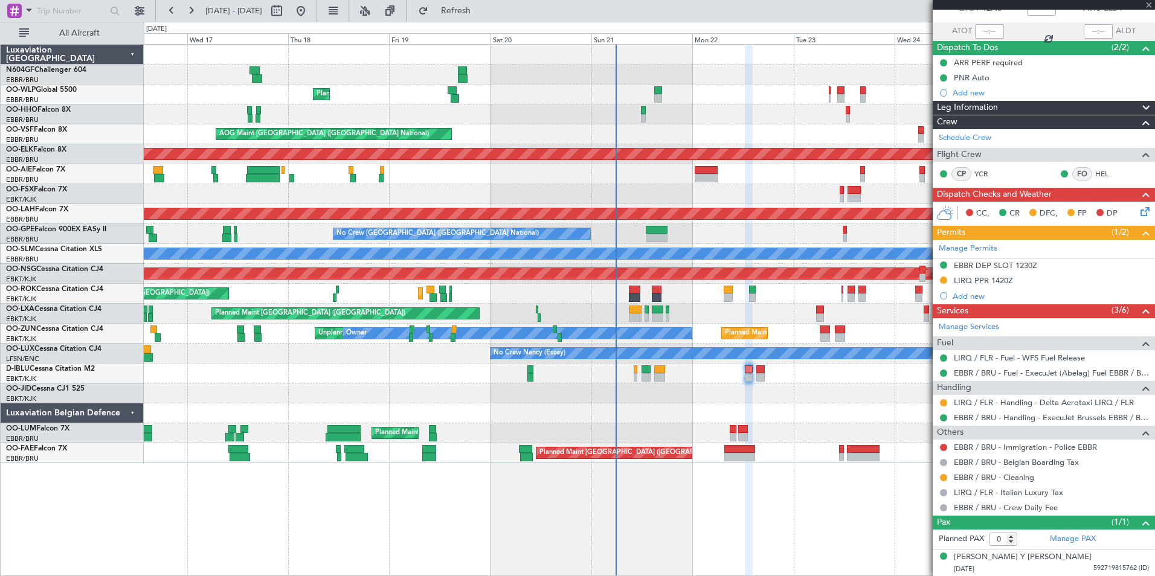
scroll to position [0, 0]
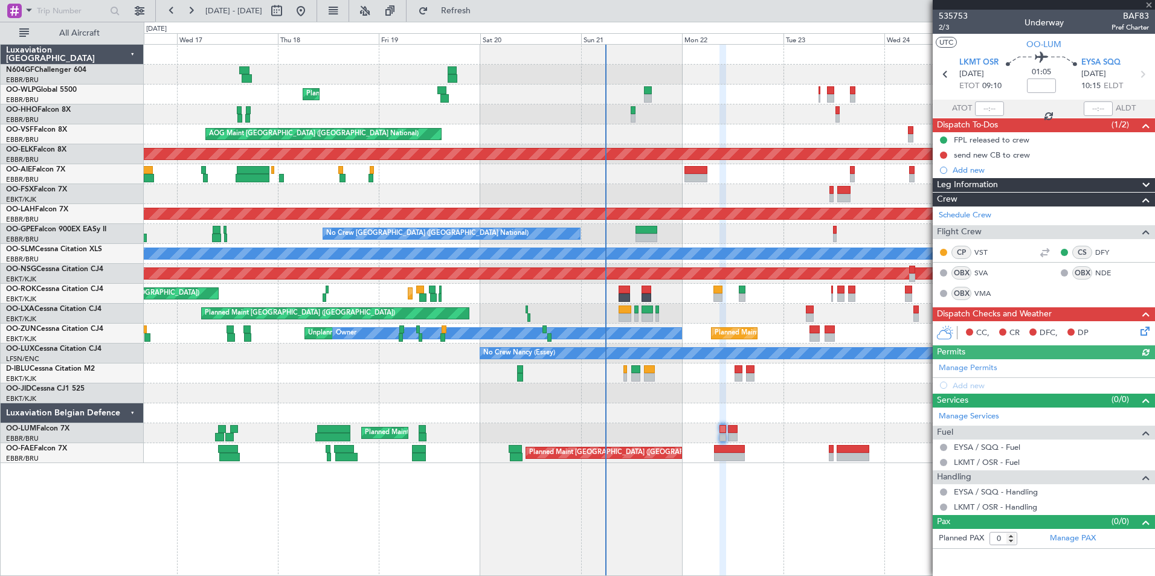
click at [759, 434] on div "Planned Maint Brussels (Brussels National) Unplanned Maint Brussels (Brussels N…" at bounding box center [649, 433] width 1011 height 20
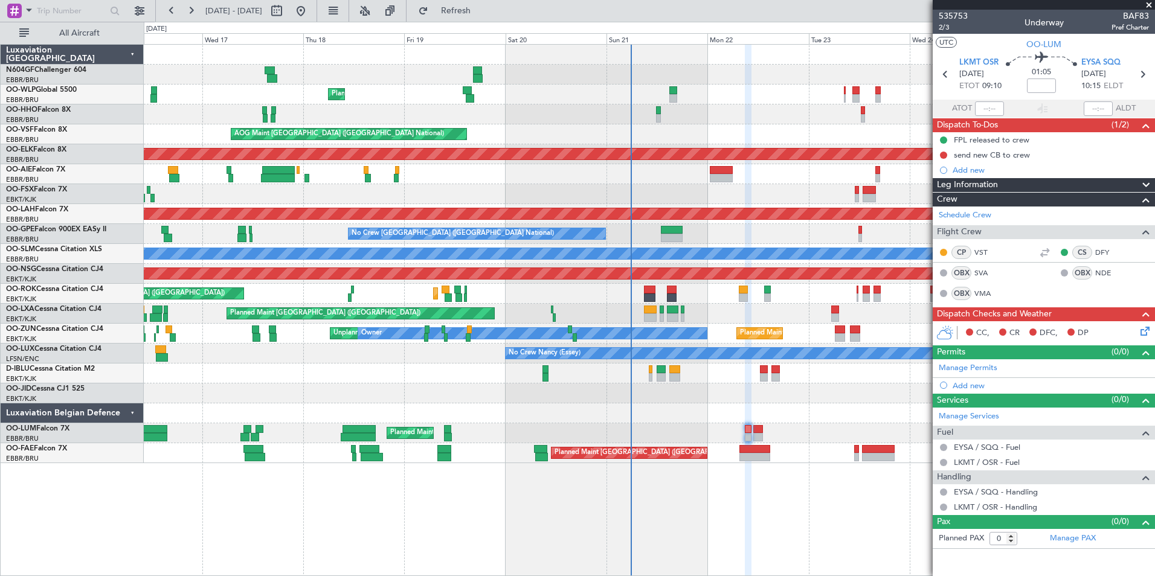
click at [786, 429] on div "Planned Maint Brussels (Brussels National) Unplanned Maint Brussels (Brussels N…" at bounding box center [649, 433] width 1011 height 20
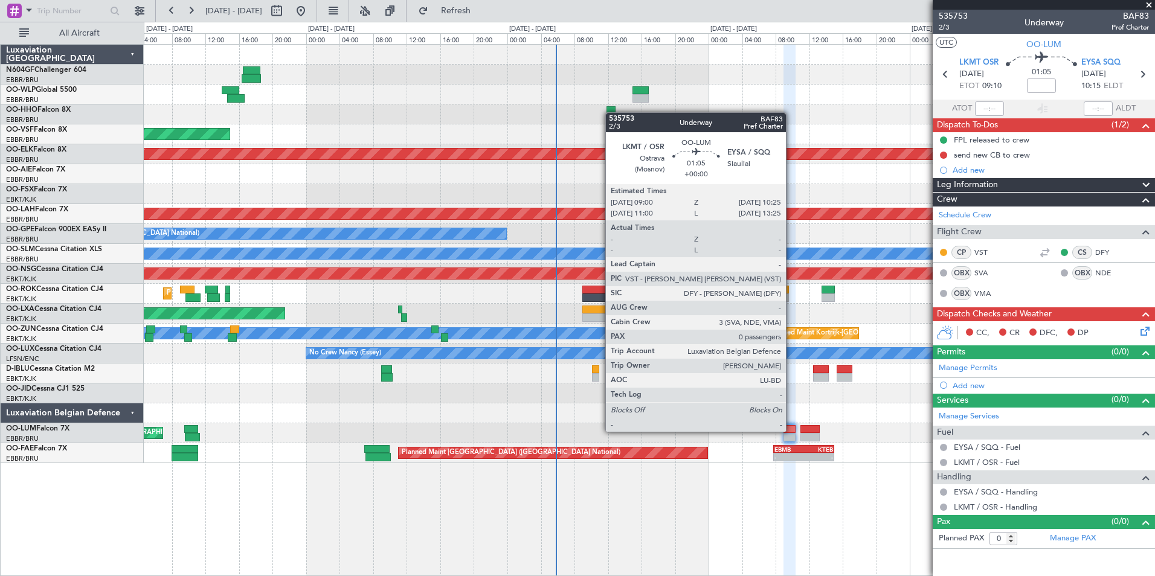
click at [791, 431] on div at bounding box center [789, 429] width 12 height 8
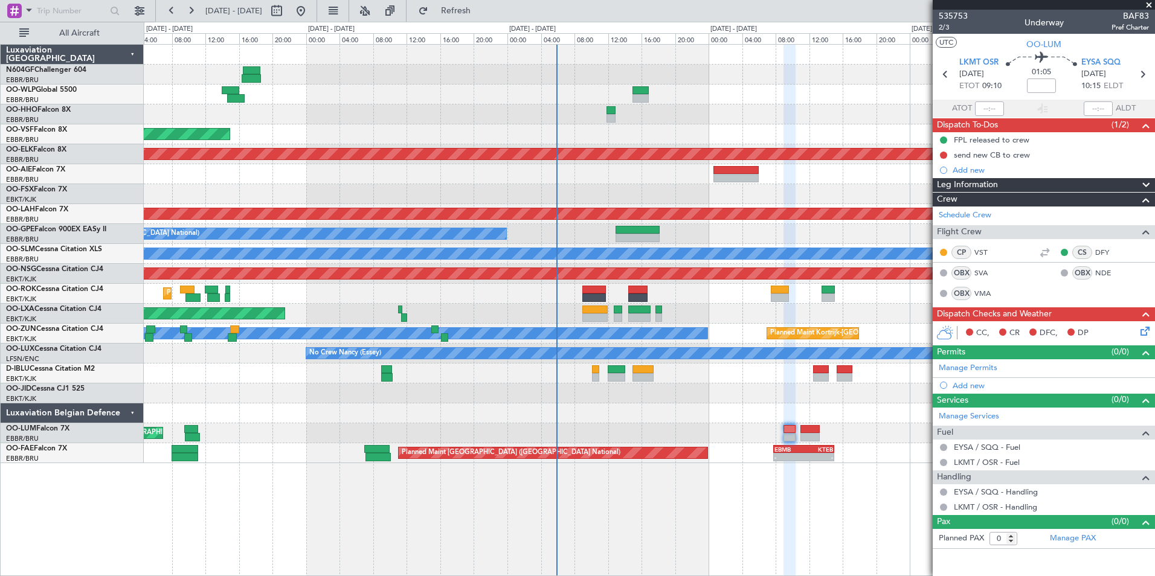
click at [1141, 333] on icon at bounding box center [1143, 329] width 10 height 10
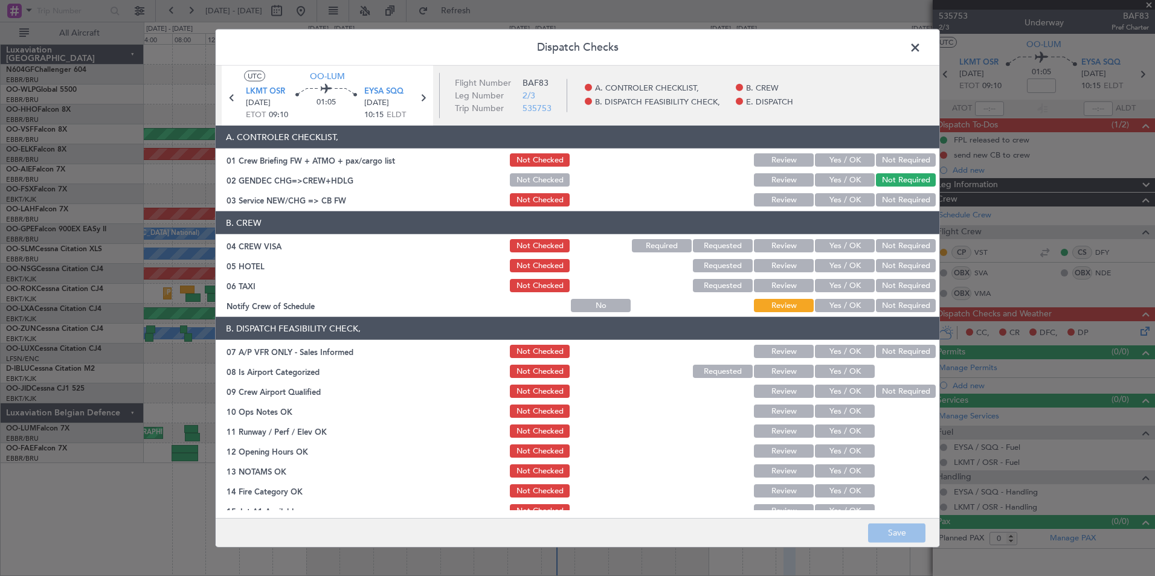
click at [921, 50] on span at bounding box center [921, 51] width 0 height 24
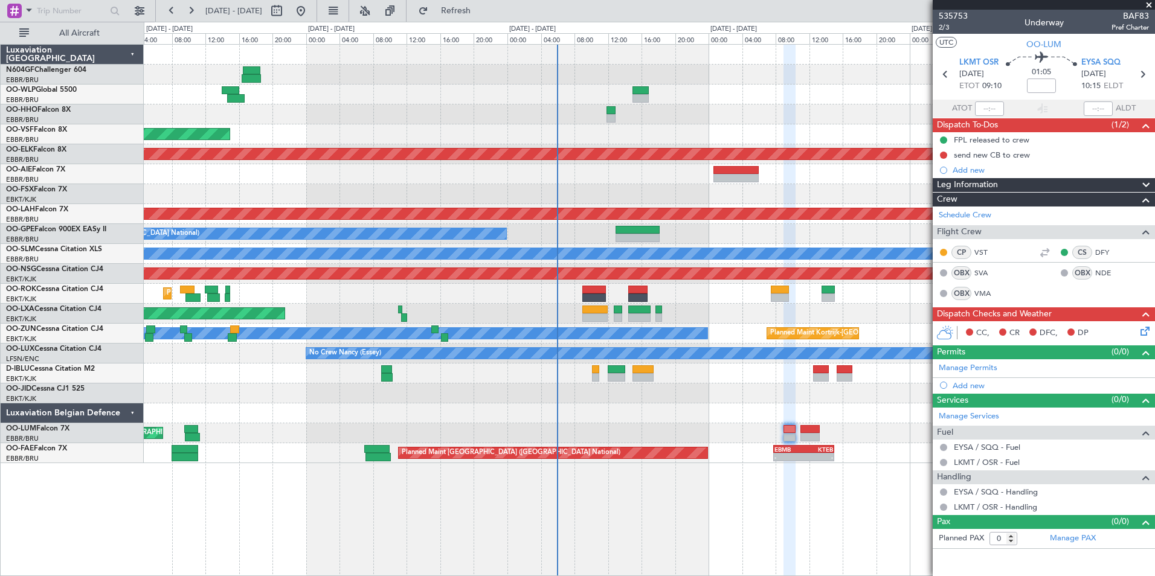
click at [1148, 331] on icon at bounding box center [1143, 329] width 10 height 10
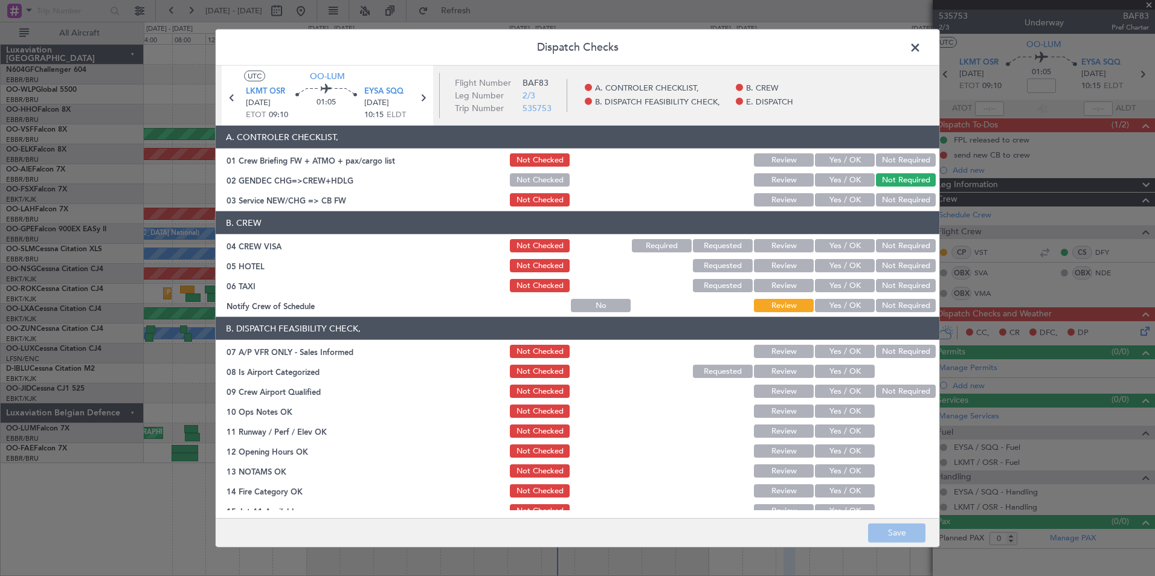
click at [835, 196] on button "Yes / OK" at bounding box center [845, 199] width 60 height 13
click at [884, 243] on button "Not Required" at bounding box center [906, 245] width 60 height 13
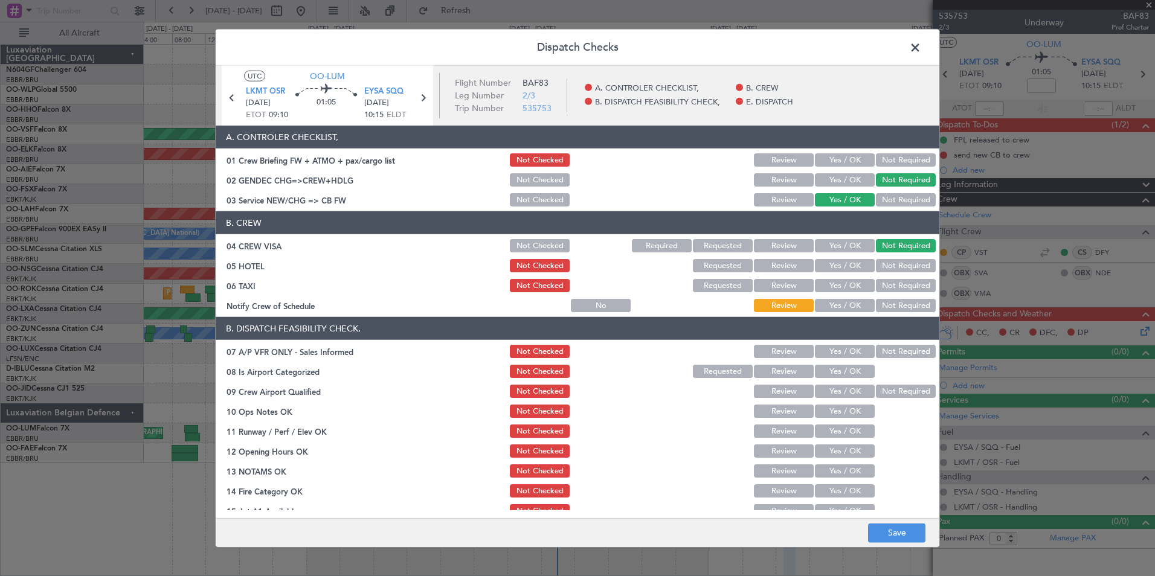
click at [884, 263] on button "Not Required" at bounding box center [906, 265] width 60 height 13
click at [878, 291] on button "Not Required" at bounding box center [906, 285] width 60 height 13
click at [832, 310] on button "Yes / OK" at bounding box center [845, 305] width 60 height 13
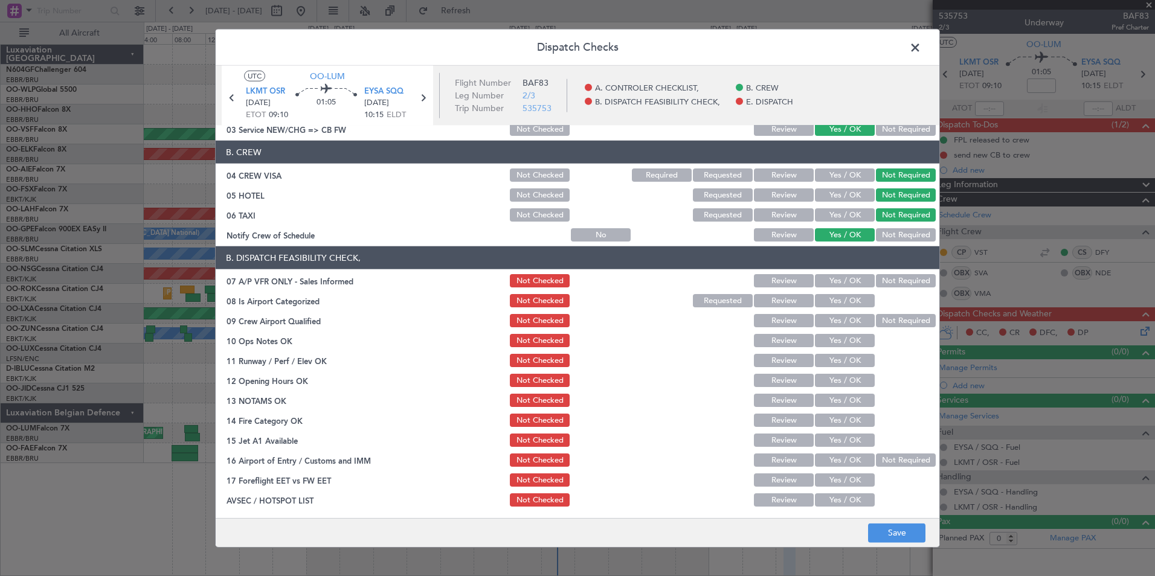
scroll to position [121, 0]
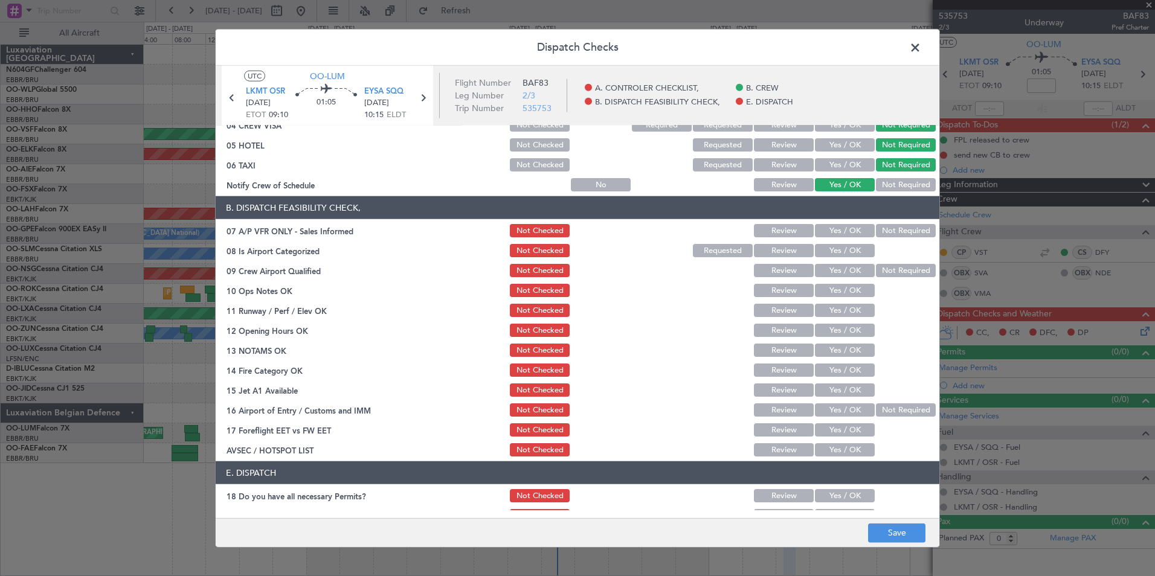
click at [892, 224] on button "Not Required" at bounding box center [906, 230] width 60 height 13
click at [849, 241] on section "B. DISPATCH FEASIBILITY CHECK, 07 A/P VFR ONLY - Sales Informed Not Checked Rev…" at bounding box center [578, 327] width 724 height 262
click at [861, 254] on button "Yes / OK" at bounding box center [845, 250] width 60 height 13
click at [888, 271] on button "Not Required" at bounding box center [906, 270] width 60 height 13
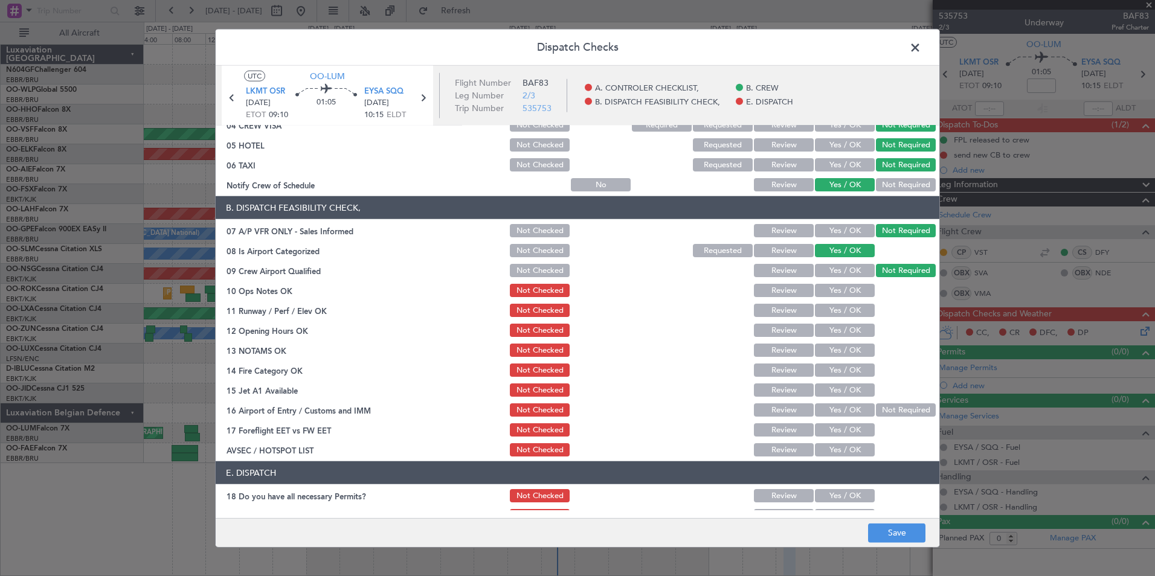
click at [838, 287] on button "Yes / OK" at bounding box center [845, 290] width 60 height 13
click at [840, 307] on button "Yes / OK" at bounding box center [845, 310] width 60 height 13
click at [842, 333] on button "Yes / OK" at bounding box center [845, 330] width 60 height 13
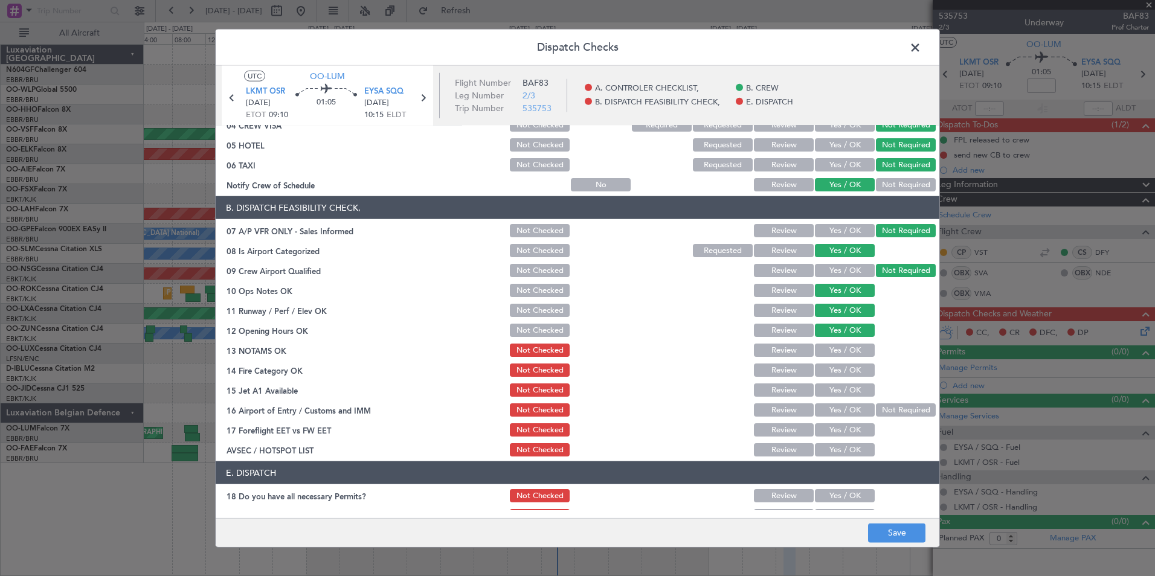
click at [841, 350] on button "Yes / OK" at bounding box center [845, 350] width 60 height 13
drag, startPoint x: 839, startPoint y: 370, endPoint x: 840, endPoint y: 382, distance: 12.7
click at [839, 370] on button "Yes / OK" at bounding box center [845, 370] width 60 height 13
click at [840, 389] on button "Yes / OK" at bounding box center [845, 390] width 60 height 13
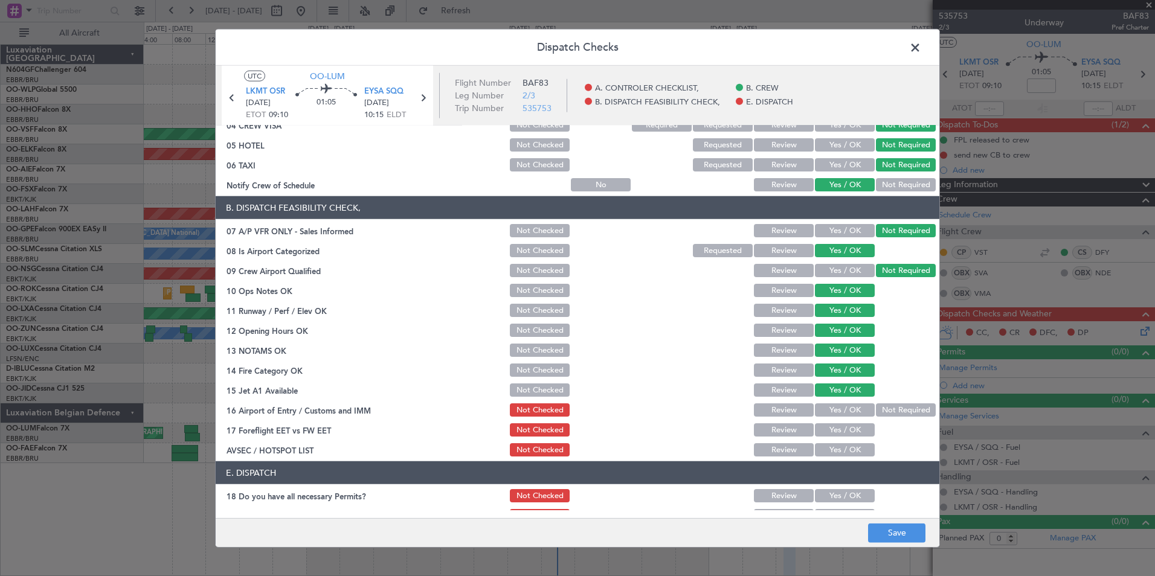
click at [878, 414] on button "Not Required" at bounding box center [906, 409] width 60 height 13
click at [832, 423] on button "Yes / OK" at bounding box center [845, 429] width 60 height 13
click at [837, 448] on button "Yes / OK" at bounding box center [845, 449] width 60 height 13
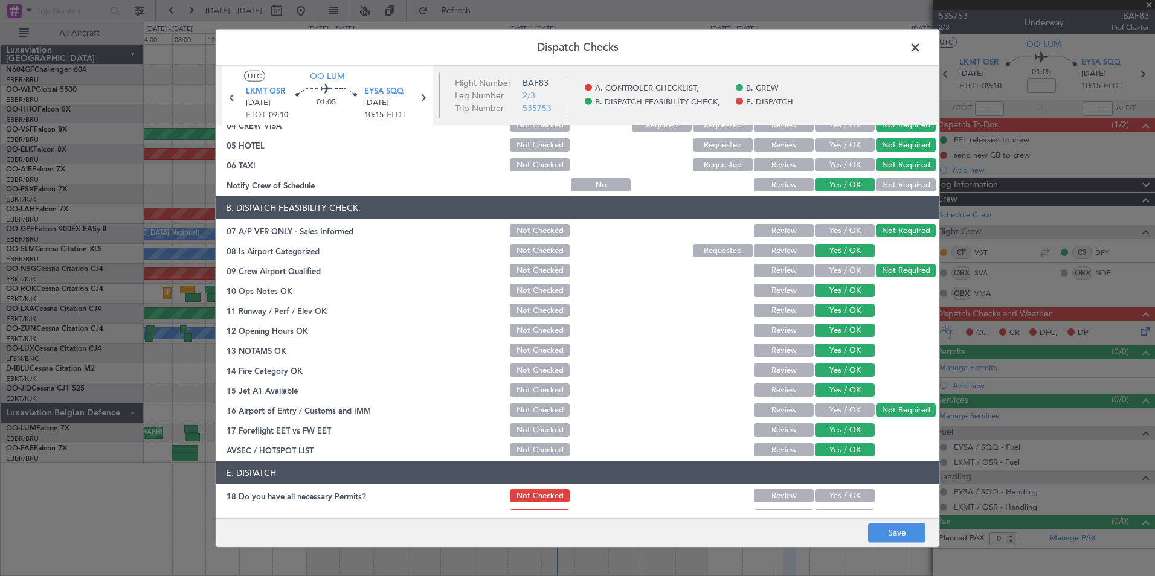
scroll to position [178, 0]
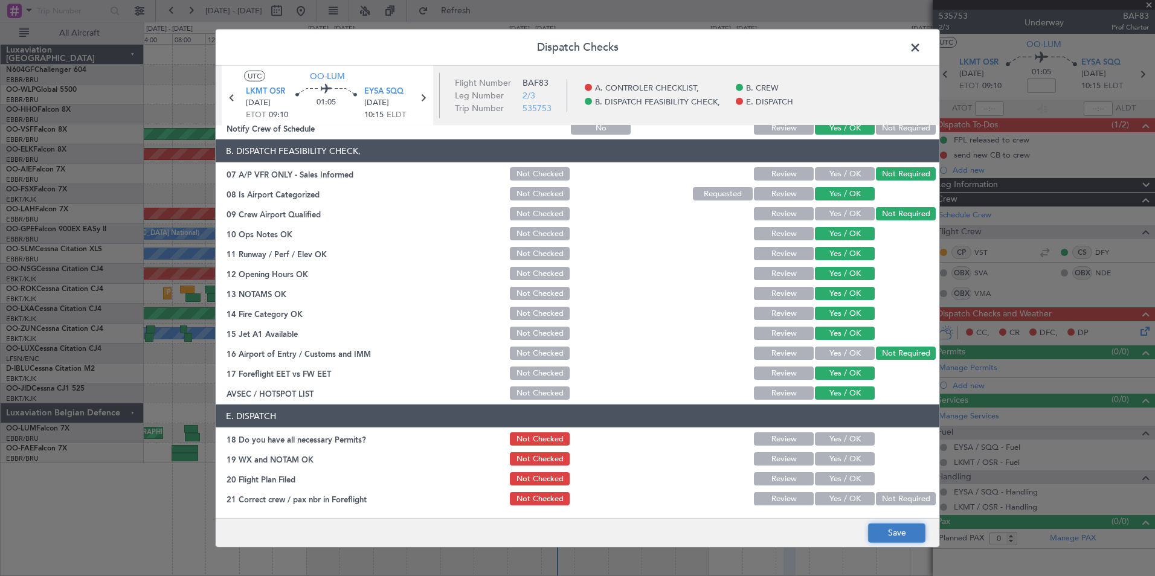
click at [889, 532] on button "Save" at bounding box center [896, 532] width 57 height 19
drag, startPoint x: 832, startPoint y: 439, endPoint x: 831, endPoint y: 445, distance: 6.2
click at [832, 439] on button "Yes / OK" at bounding box center [845, 438] width 60 height 13
click at [826, 456] on button "Yes / OK" at bounding box center [845, 458] width 60 height 13
click at [830, 477] on button "Yes / OK" at bounding box center [845, 478] width 60 height 13
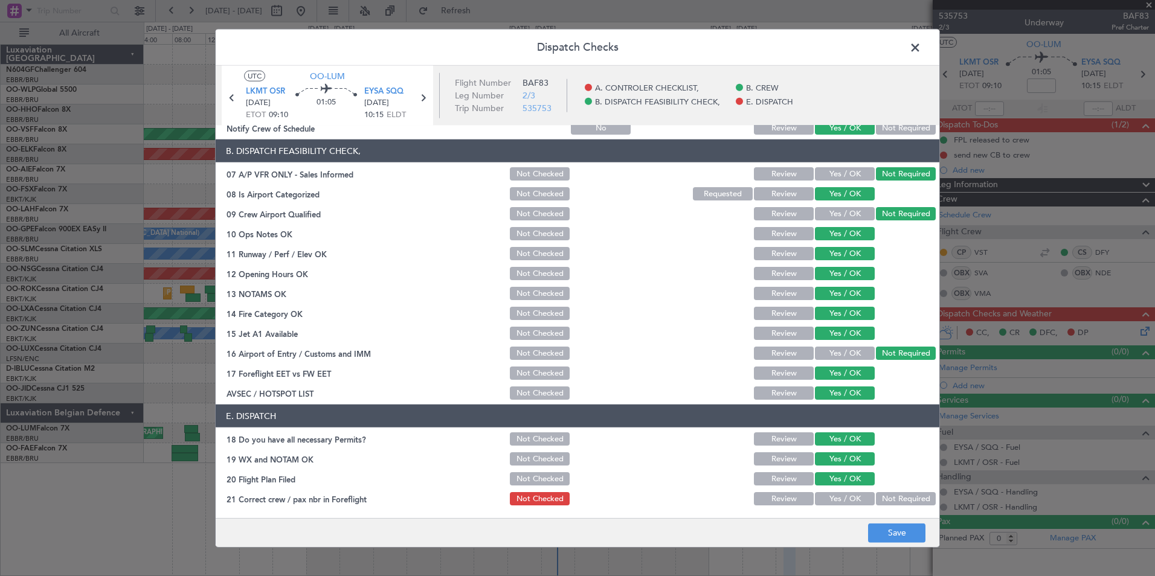
drag, startPoint x: 836, startPoint y: 499, endPoint x: 840, endPoint y: 504, distance: 6.4
click at [836, 499] on button "Yes / OK" at bounding box center [845, 498] width 60 height 13
click at [887, 542] on button "Save" at bounding box center [896, 532] width 57 height 19
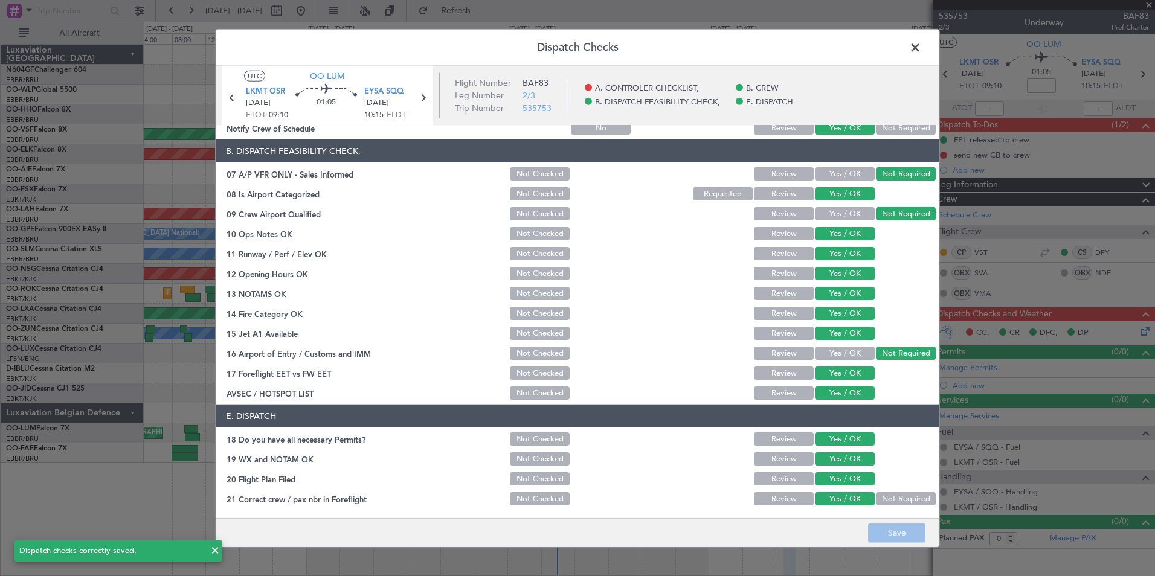
click at [921, 44] on span at bounding box center [921, 51] width 0 height 24
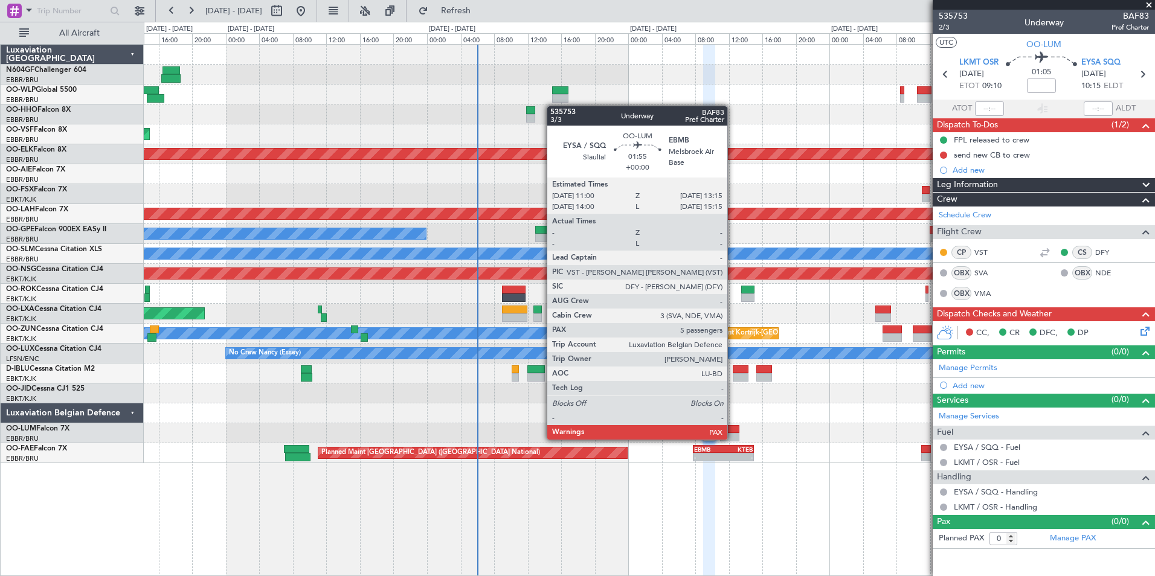
click at [733, 439] on div at bounding box center [729, 437] width 19 height 8
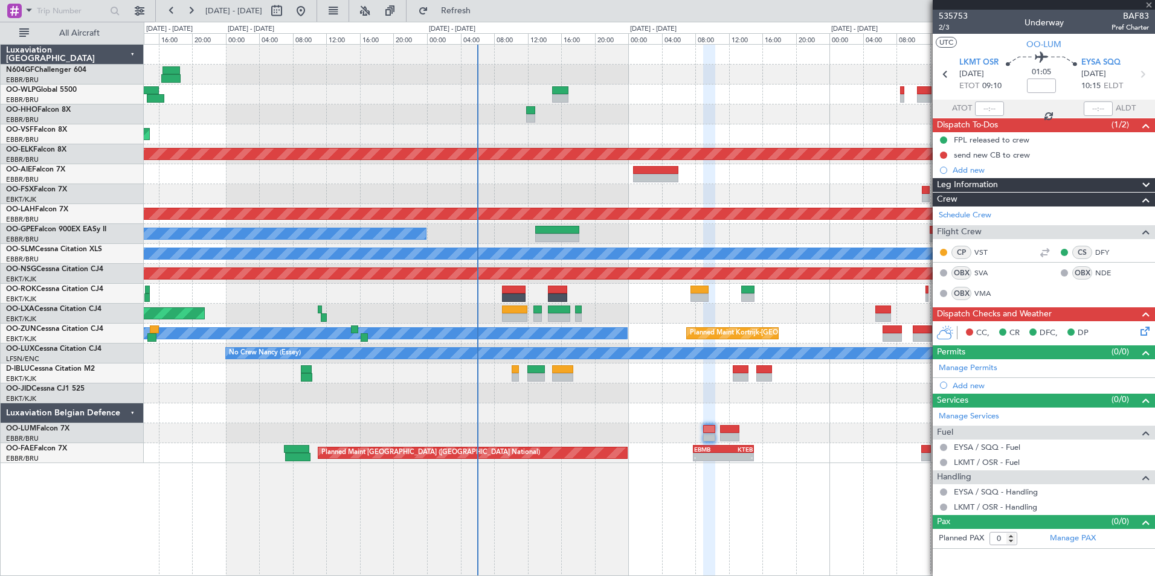
type input "6"
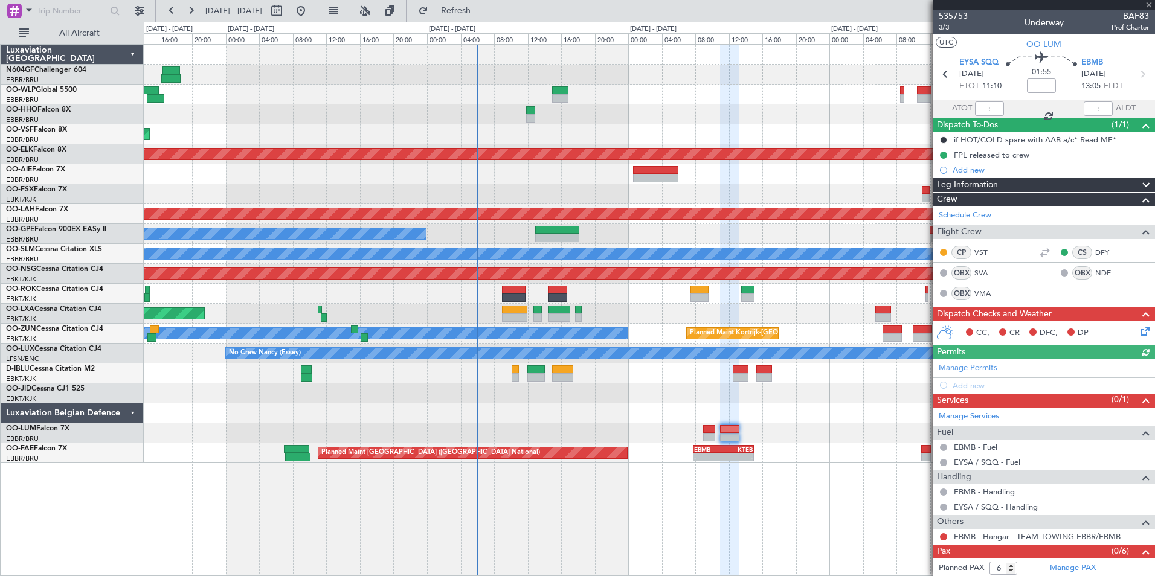
click at [1138, 334] on icon at bounding box center [1143, 329] width 10 height 10
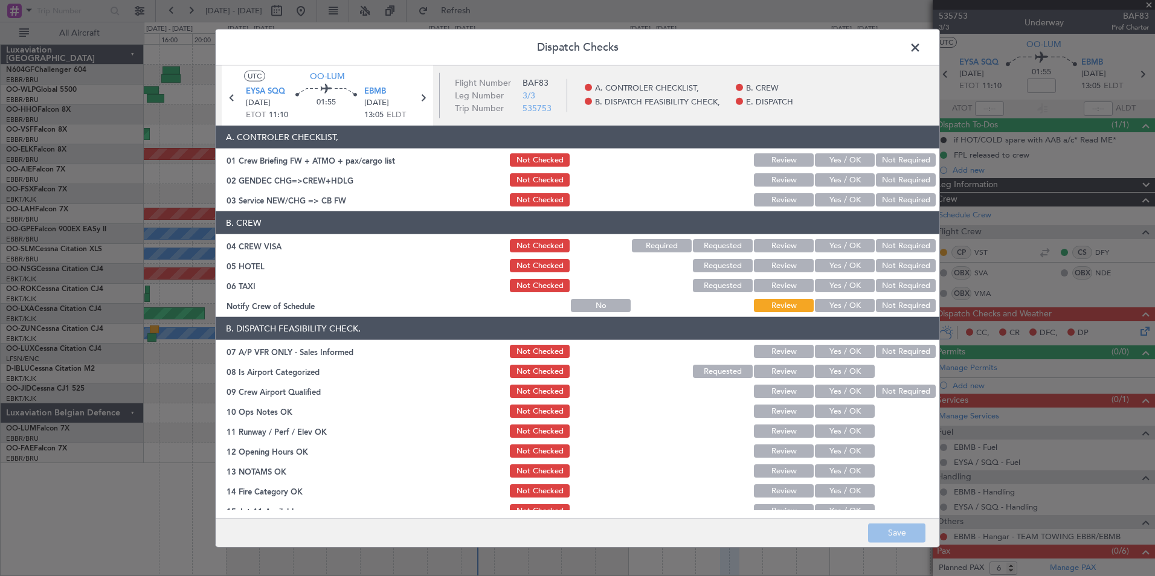
click at [834, 204] on button "Yes / OK" at bounding box center [845, 199] width 60 height 13
click at [878, 246] on button "Not Required" at bounding box center [906, 245] width 60 height 13
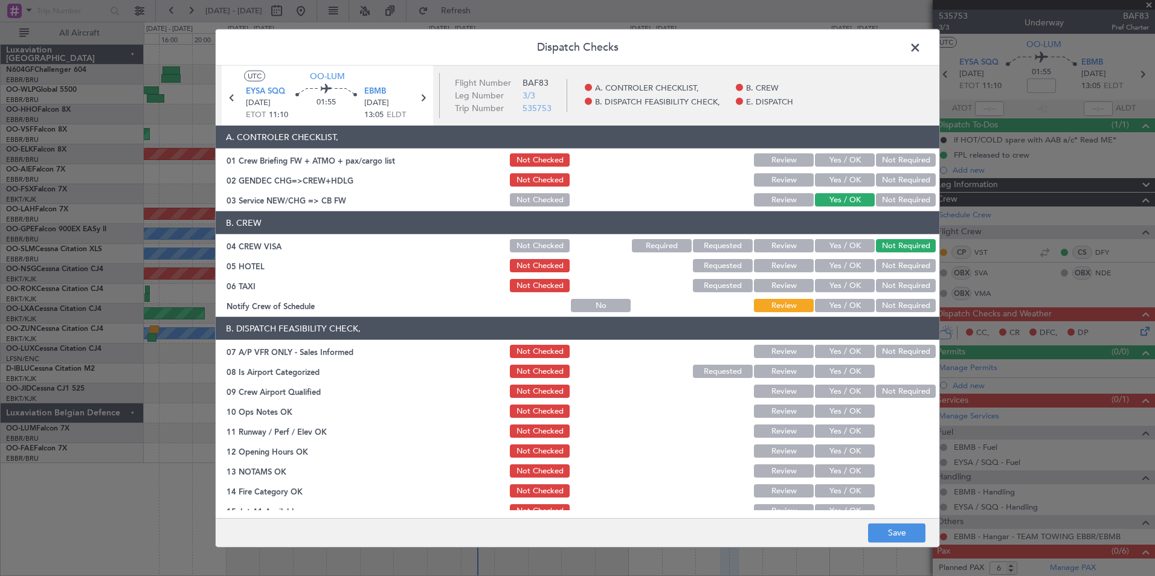
click at [878, 265] on button "Not Required" at bounding box center [906, 265] width 60 height 13
click at [883, 182] on button "Not Required" at bounding box center [906, 179] width 60 height 13
click at [881, 284] on button "Not Required" at bounding box center [906, 285] width 60 height 13
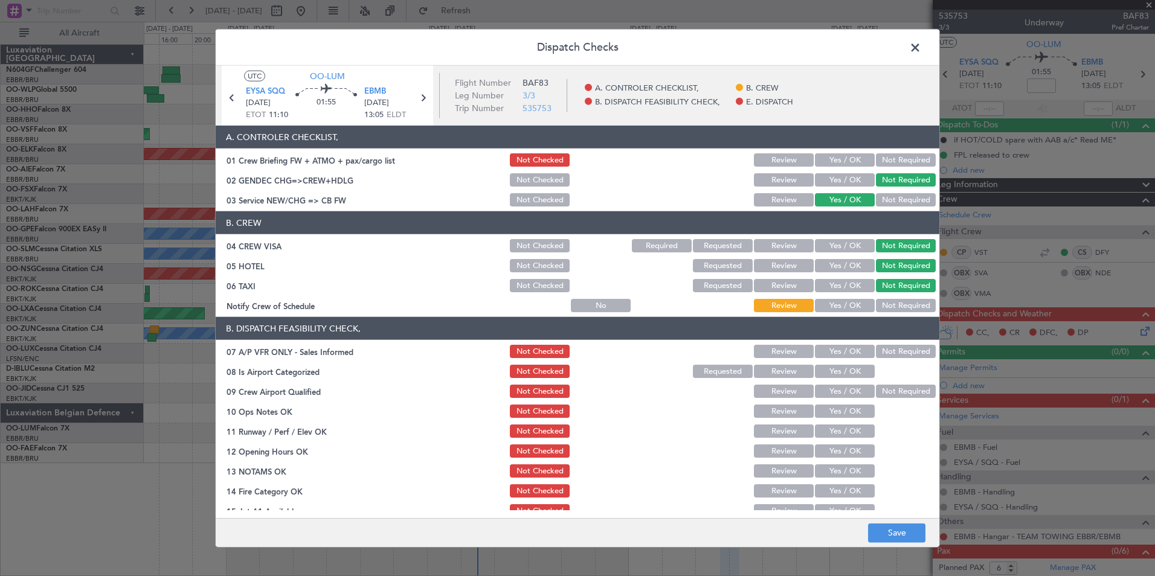
click at [837, 300] on button "Yes / OK" at bounding box center [845, 305] width 60 height 13
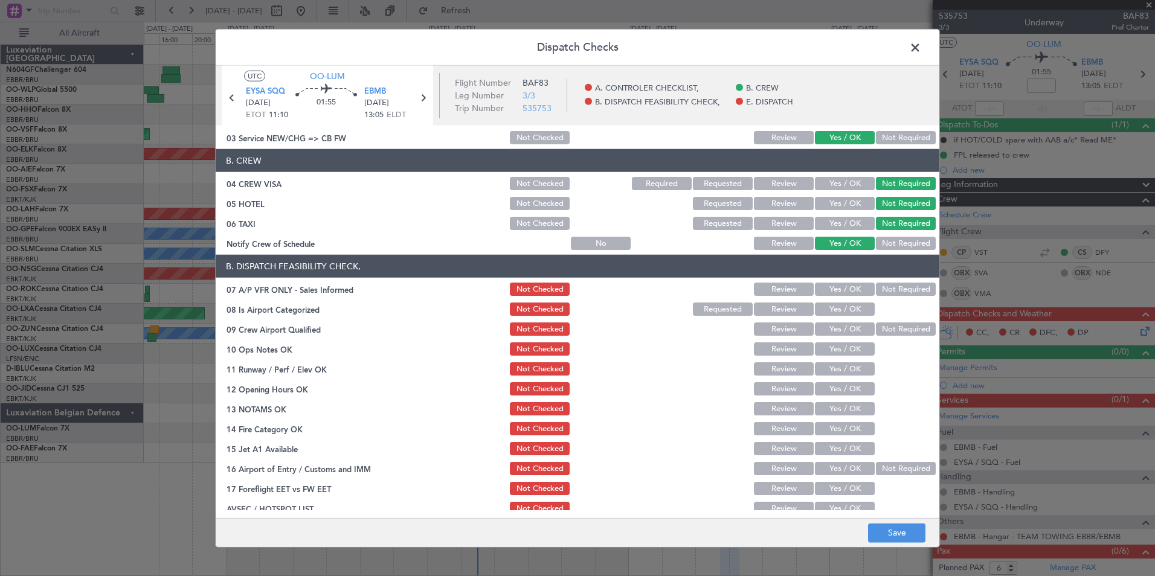
scroll to position [121, 0]
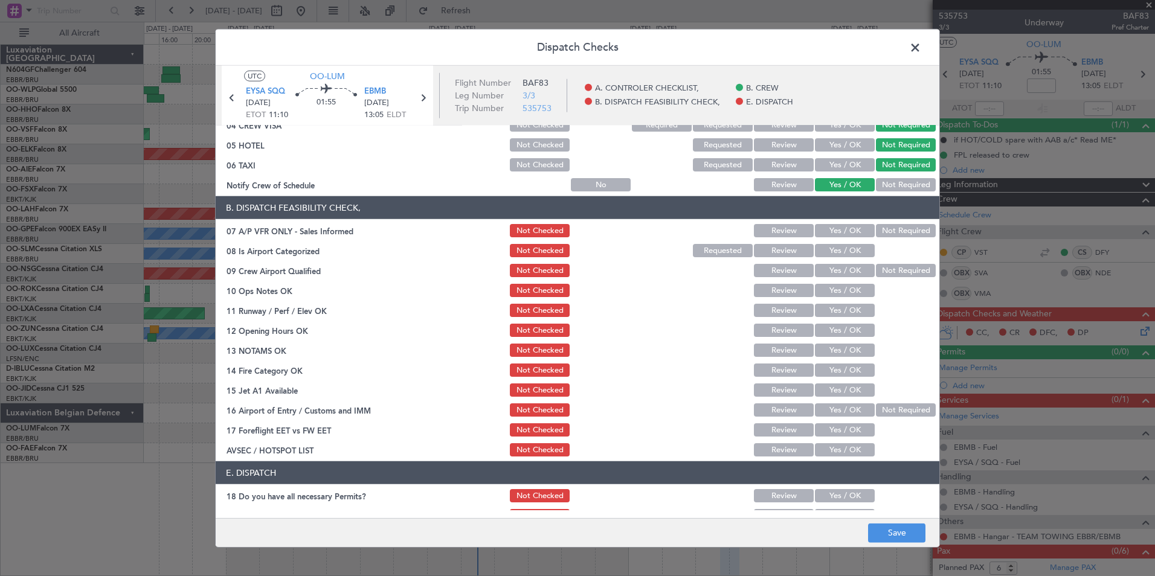
click at [877, 223] on div "Not Required" at bounding box center [904, 230] width 61 height 17
click at [890, 233] on button "Not Required" at bounding box center [906, 230] width 60 height 13
click at [851, 245] on button "Yes / OK" at bounding box center [845, 250] width 60 height 13
drag, startPoint x: 893, startPoint y: 271, endPoint x: 874, endPoint y: 275, distance: 19.7
click at [893, 272] on button "Not Required" at bounding box center [906, 270] width 60 height 13
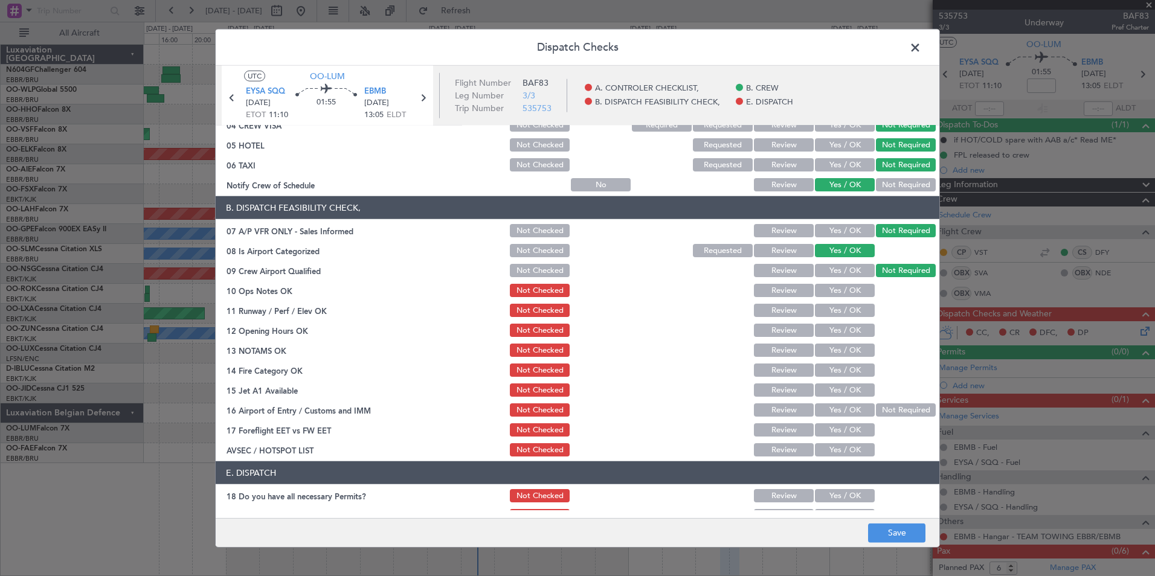
click at [839, 288] on button "Yes / OK" at bounding box center [845, 290] width 60 height 13
click at [840, 309] on button "Yes / OK" at bounding box center [845, 310] width 60 height 13
click at [838, 336] on button "Yes / OK" at bounding box center [845, 330] width 60 height 13
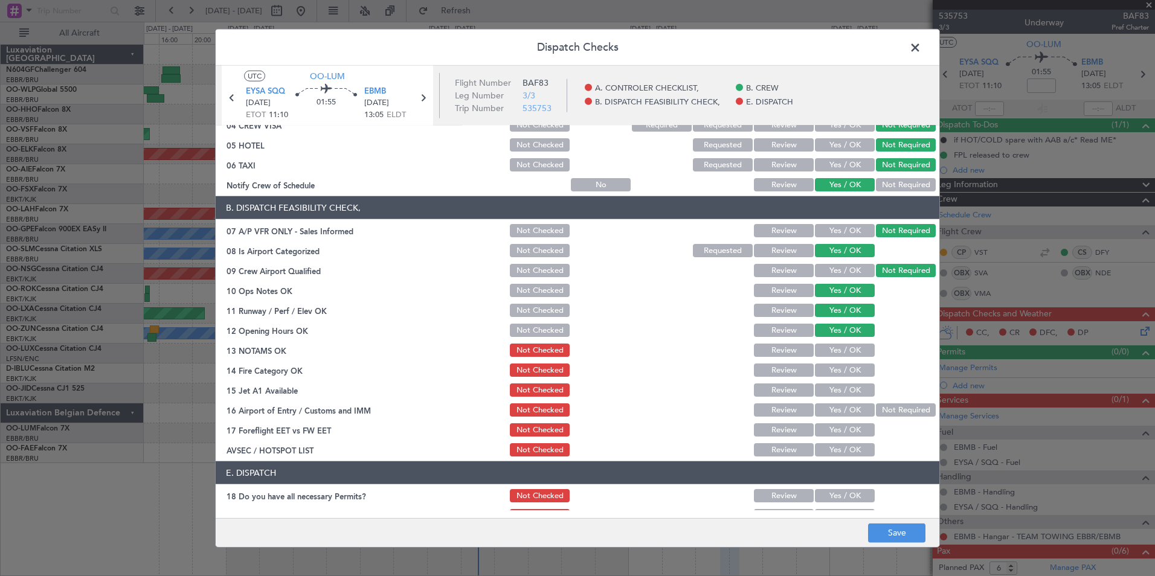
click at [836, 349] on button "Yes / OK" at bounding box center [845, 350] width 60 height 13
click at [838, 364] on button "Yes / OK" at bounding box center [845, 370] width 60 height 13
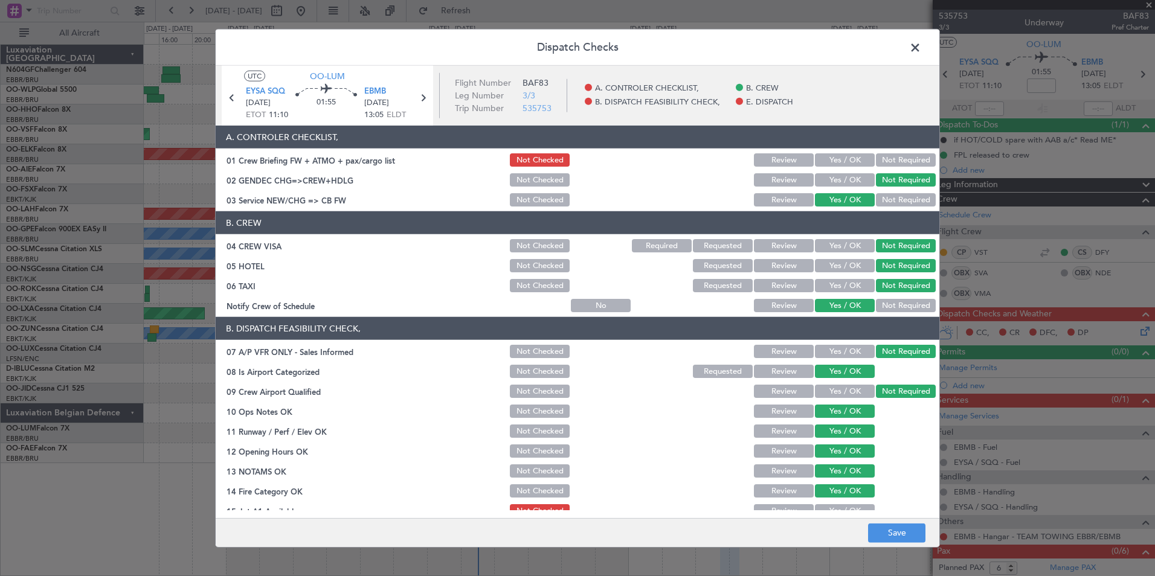
click at [846, 504] on button "Yes / OK" at bounding box center [845, 510] width 60 height 13
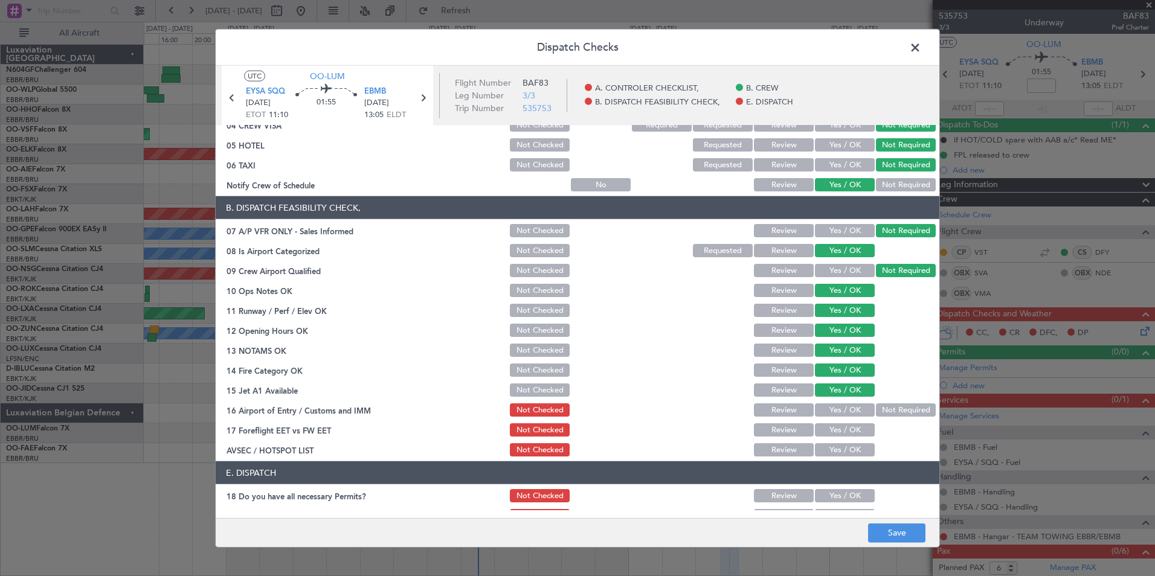
drag, startPoint x: 889, startPoint y: 411, endPoint x: 913, endPoint y: 394, distance: 30.0
click at [890, 412] on button "Not Required" at bounding box center [906, 409] width 60 height 13
click at [841, 454] on button "Yes / OK" at bounding box center [845, 449] width 60 height 13
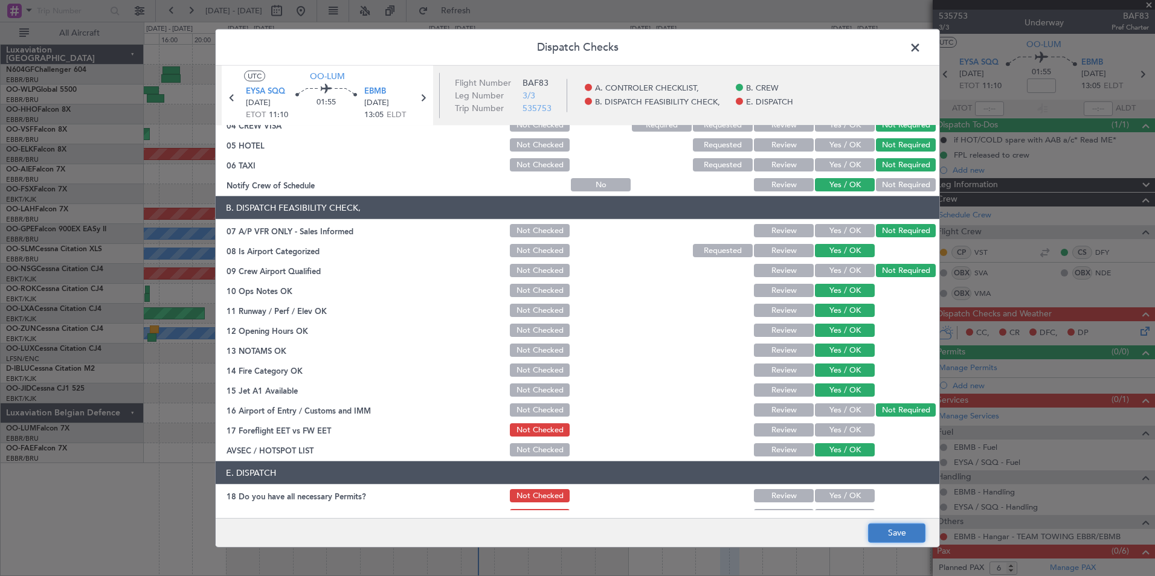
click at [888, 541] on button "Save" at bounding box center [896, 532] width 57 height 19
click at [838, 430] on button "Yes / OK" at bounding box center [845, 429] width 60 height 13
click at [907, 527] on button "Save" at bounding box center [896, 532] width 57 height 19
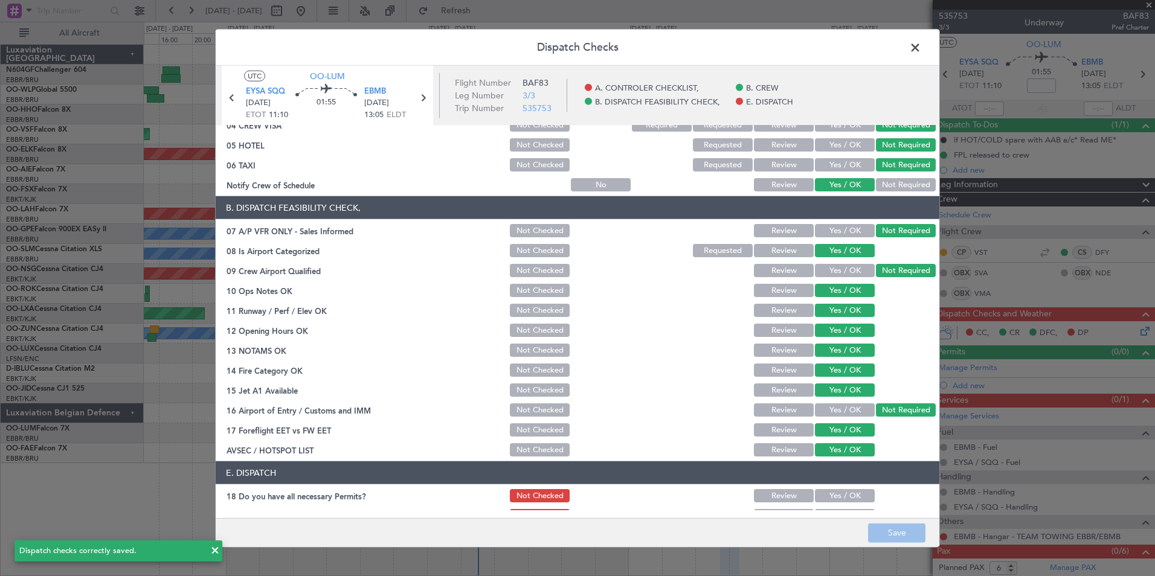
click at [921, 49] on span at bounding box center [921, 51] width 0 height 24
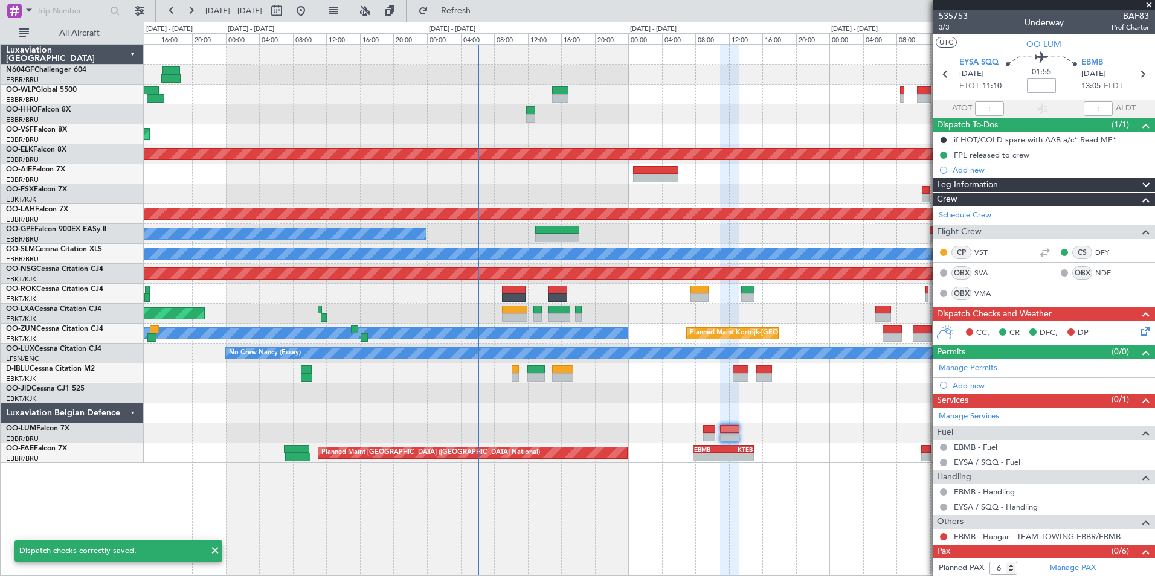
click at [1044, 83] on input at bounding box center [1041, 86] width 29 height 14
click at [1068, 47] on section "UTC OO-[PERSON_NAME]" at bounding box center [1044, 43] width 222 height 18
type input "+00:05"
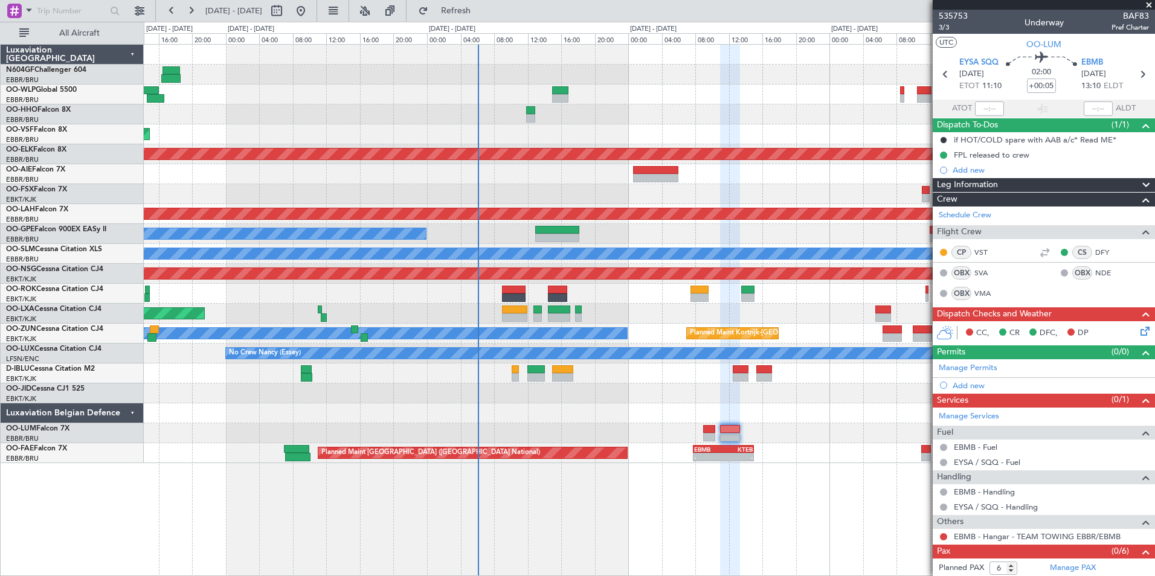
click at [1141, 331] on icon at bounding box center [1143, 329] width 10 height 10
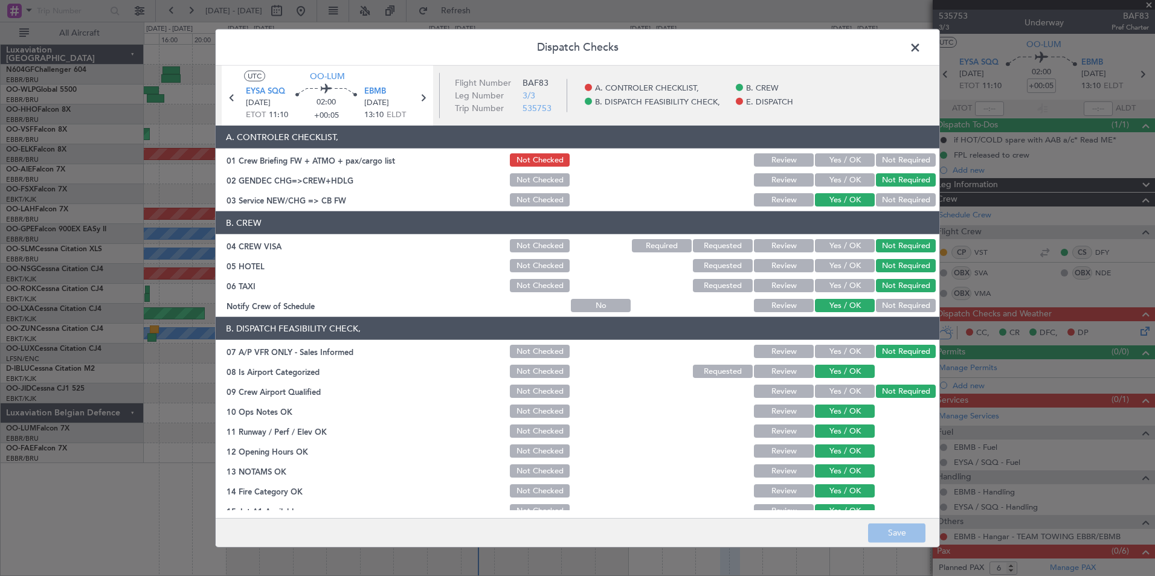
scroll to position [178, 0]
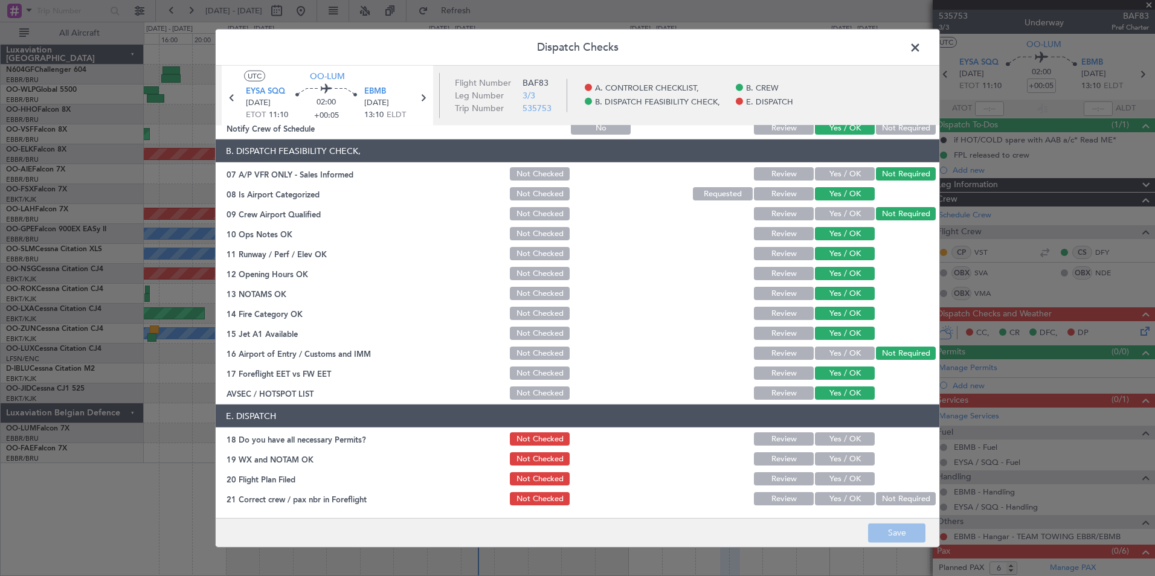
click at [843, 438] on button "Yes / OK" at bounding box center [845, 438] width 60 height 13
click at [832, 461] on button "Yes / OK" at bounding box center [845, 458] width 60 height 13
click at [833, 480] on button "Yes / OK" at bounding box center [845, 478] width 60 height 13
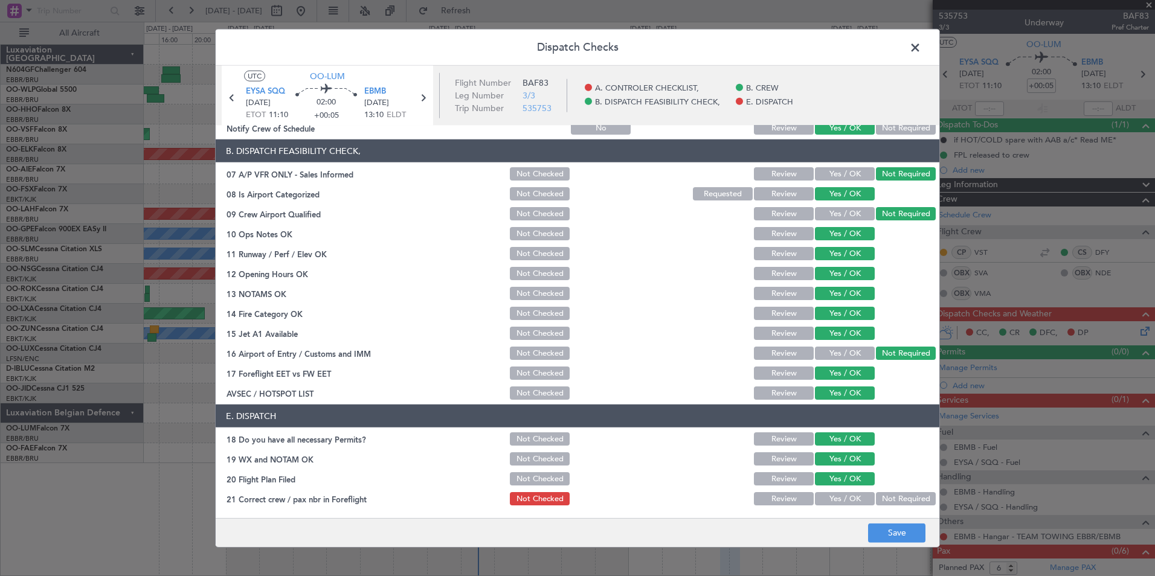
click at [834, 501] on button "Yes / OK" at bounding box center [845, 498] width 60 height 13
click at [890, 535] on button "Save" at bounding box center [896, 532] width 57 height 19
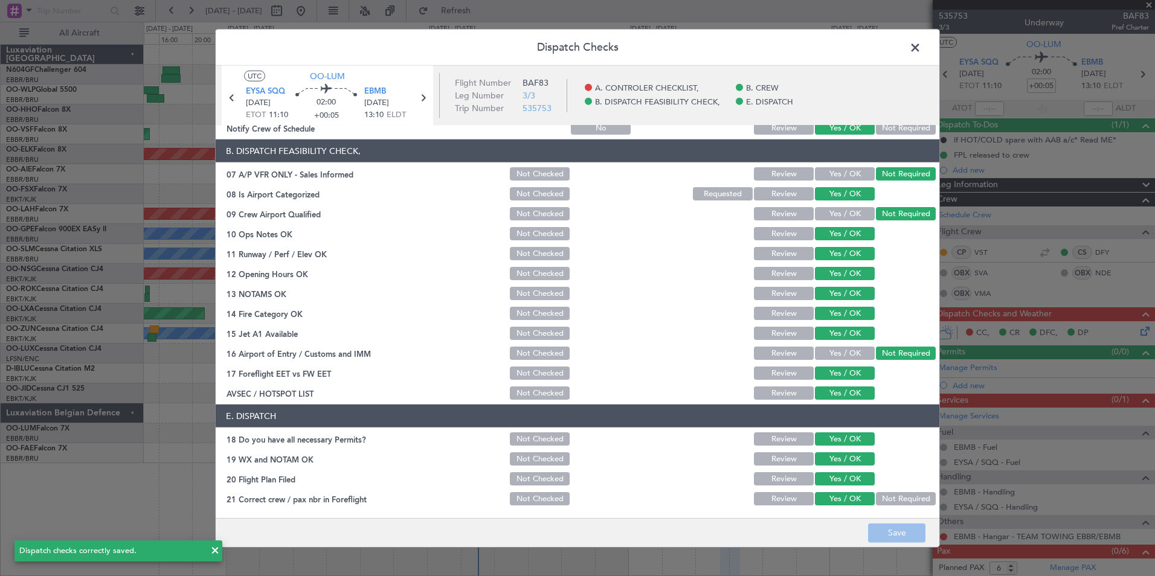
scroll to position [57, 0]
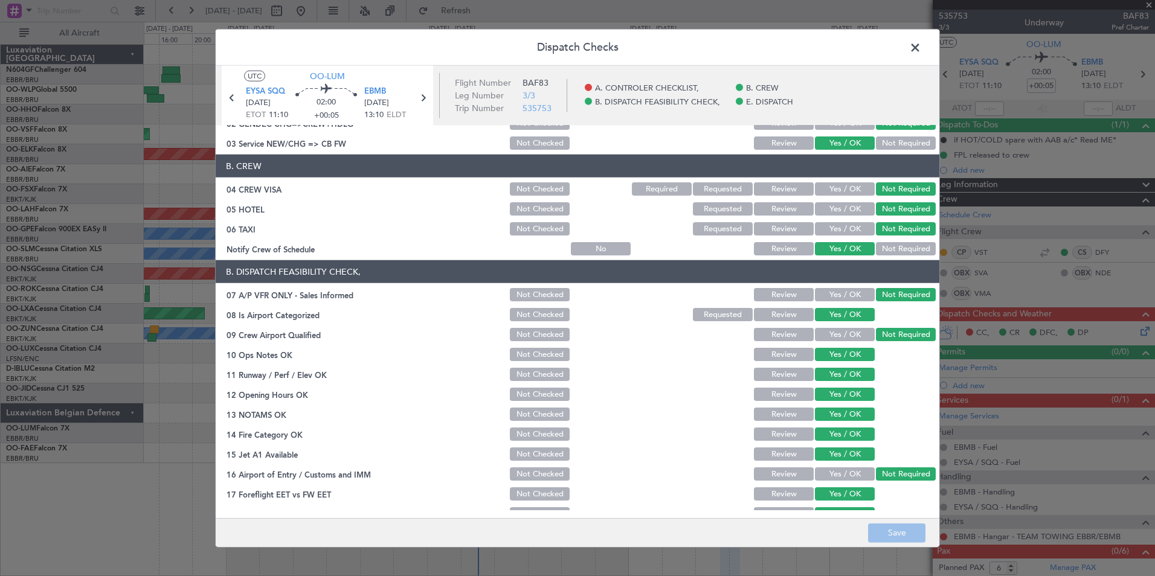
click at [921, 55] on span at bounding box center [921, 51] width 0 height 24
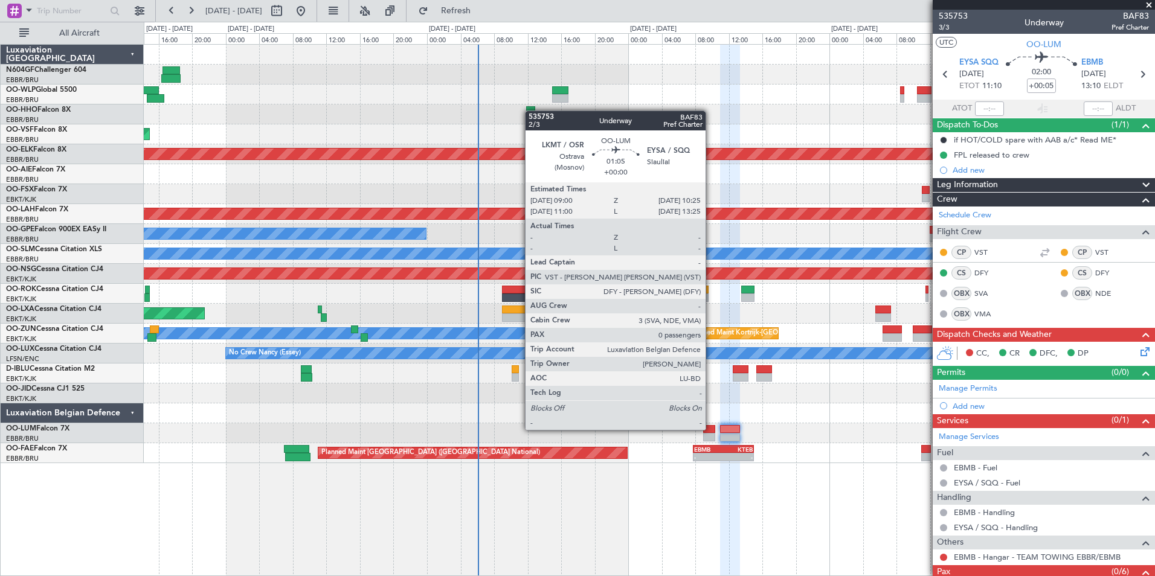
click at [711, 429] on div at bounding box center [709, 429] width 12 height 8
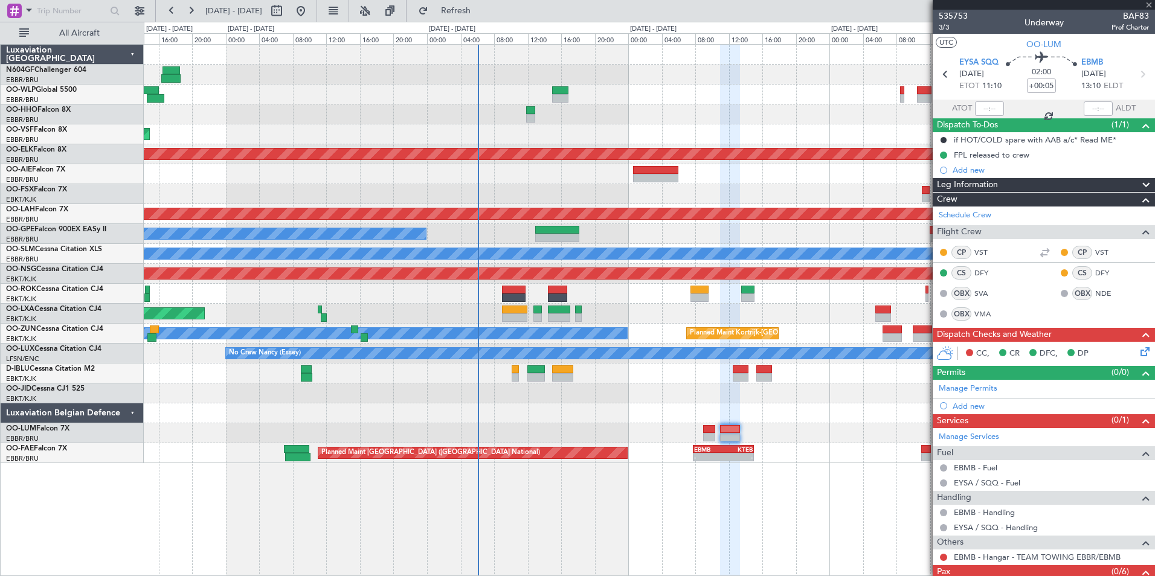
type input "0"
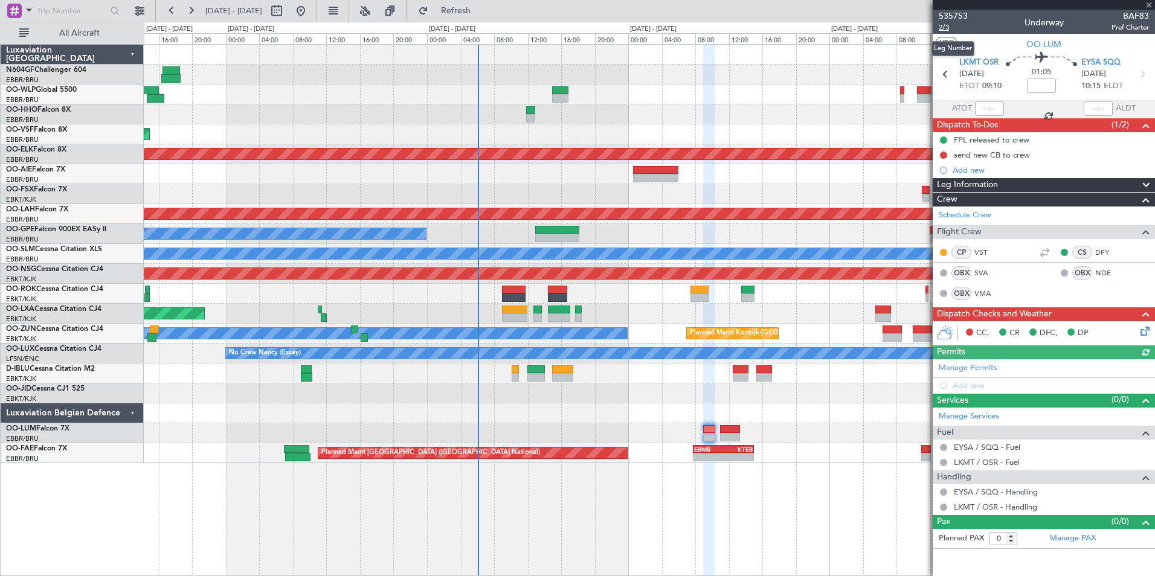
click at [941, 27] on span "2/3" at bounding box center [953, 27] width 29 height 10
click at [944, 153] on button at bounding box center [943, 155] width 7 height 7
click at [951, 207] on span "Completed" at bounding box center [949, 208] width 40 height 12
click at [1137, 332] on div "CC, CR DFC, DP" at bounding box center [1049, 333] width 178 height 18
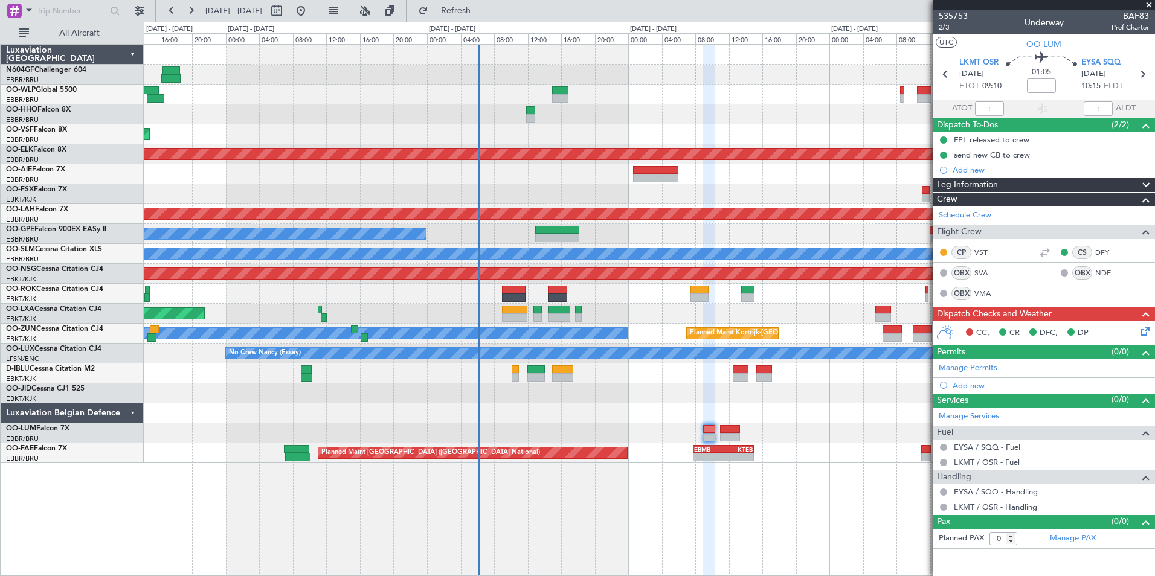
click at [1140, 332] on icon at bounding box center [1143, 329] width 10 height 10
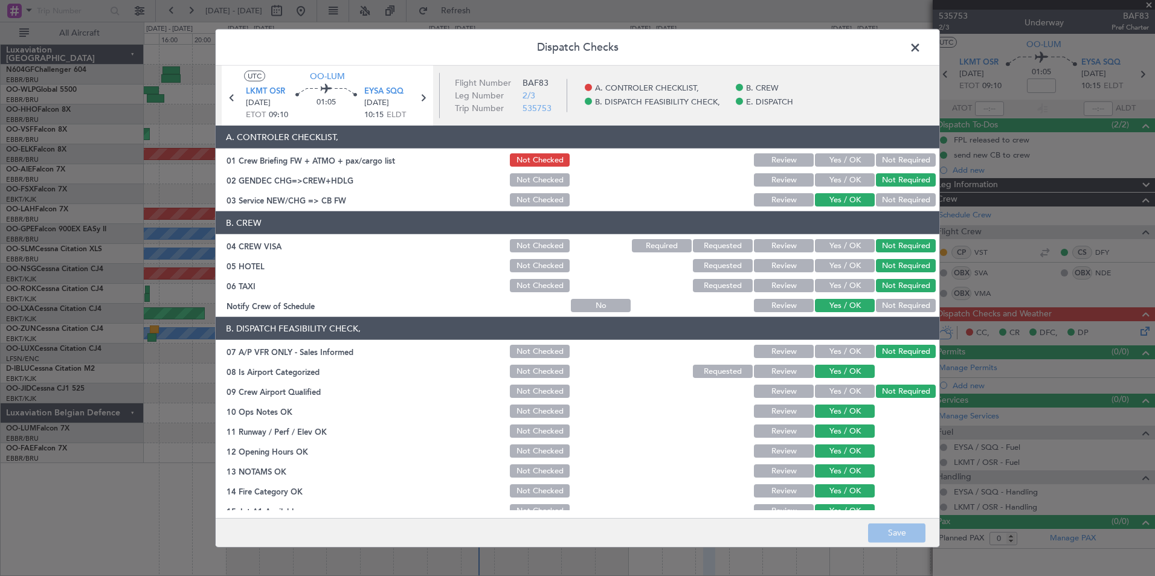
click at [835, 159] on button "Yes / OK" at bounding box center [845, 159] width 60 height 13
click at [898, 525] on button "Save" at bounding box center [896, 532] width 57 height 19
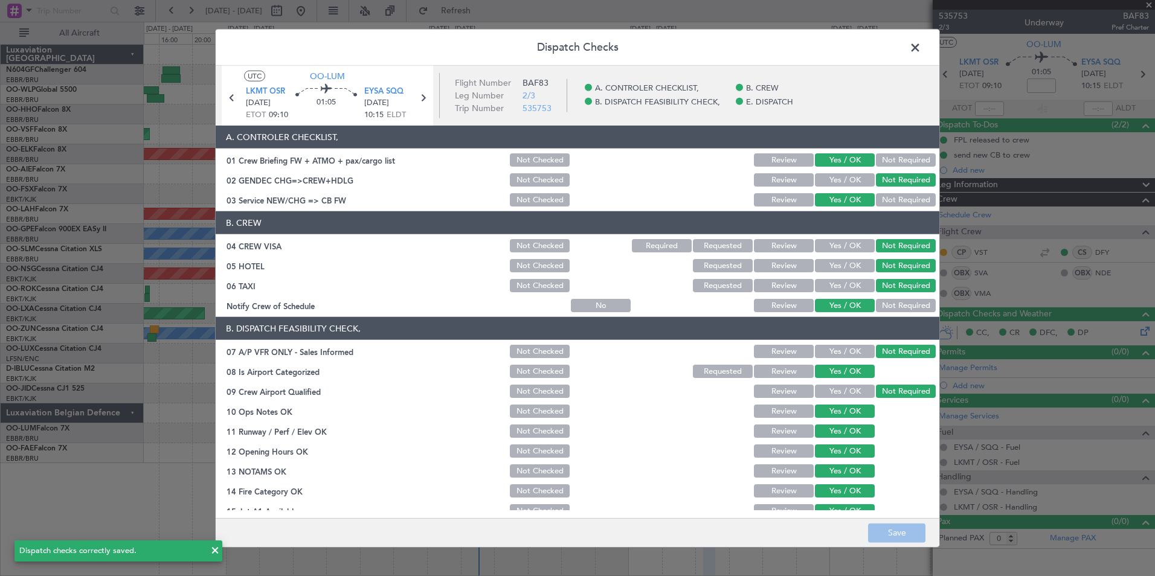
click at [921, 47] on span at bounding box center [921, 51] width 0 height 24
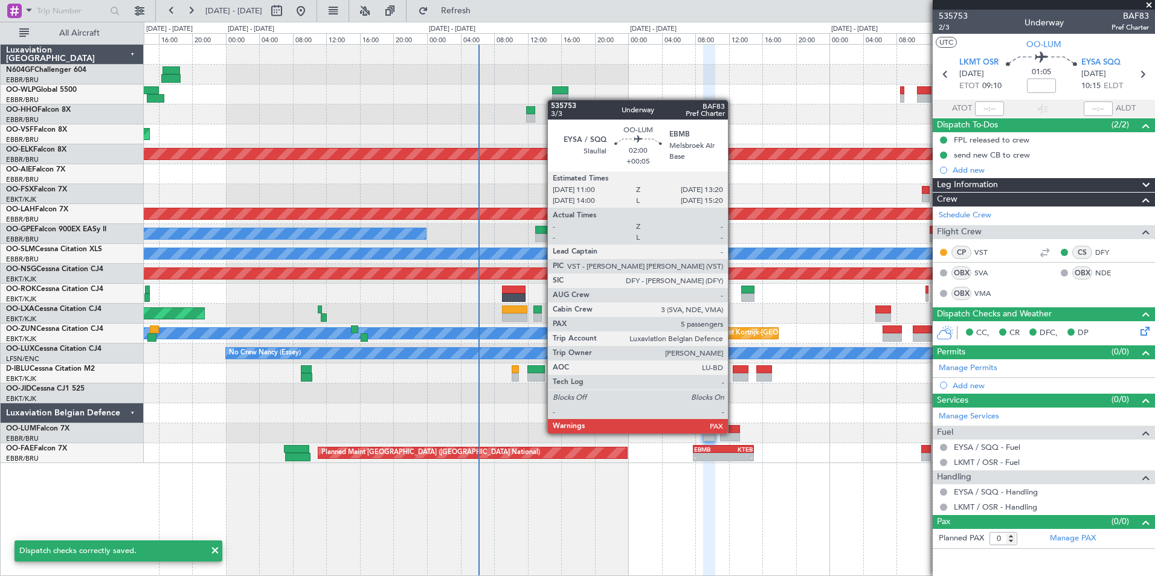
click at [733, 432] on div at bounding box center [730, 429] width 20 height 8
type input "+00:05"
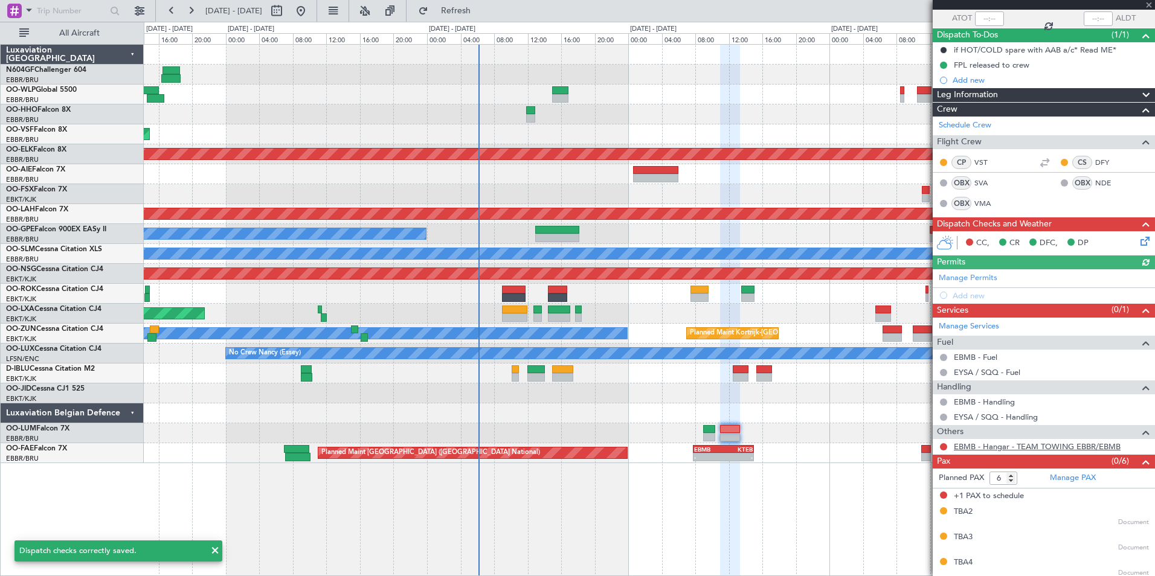
scroll to position [144, 0]
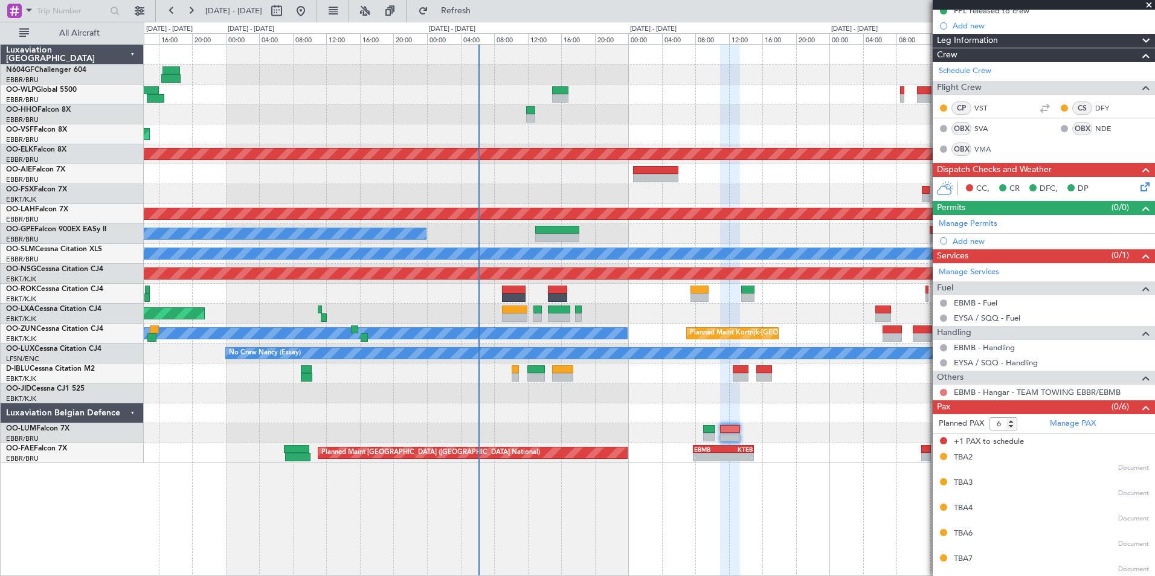
click at [942, 393] on button at bounding box center [943, 392] width 7 height 7
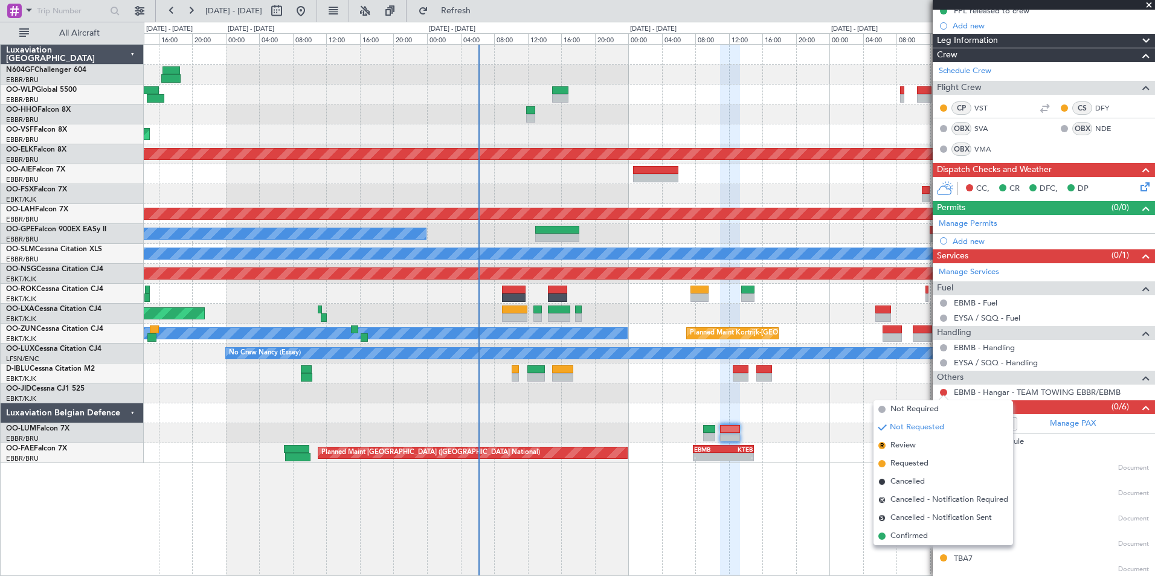
click at [820, 366] on div at bounding box center [649, 374] width 1011 height 20
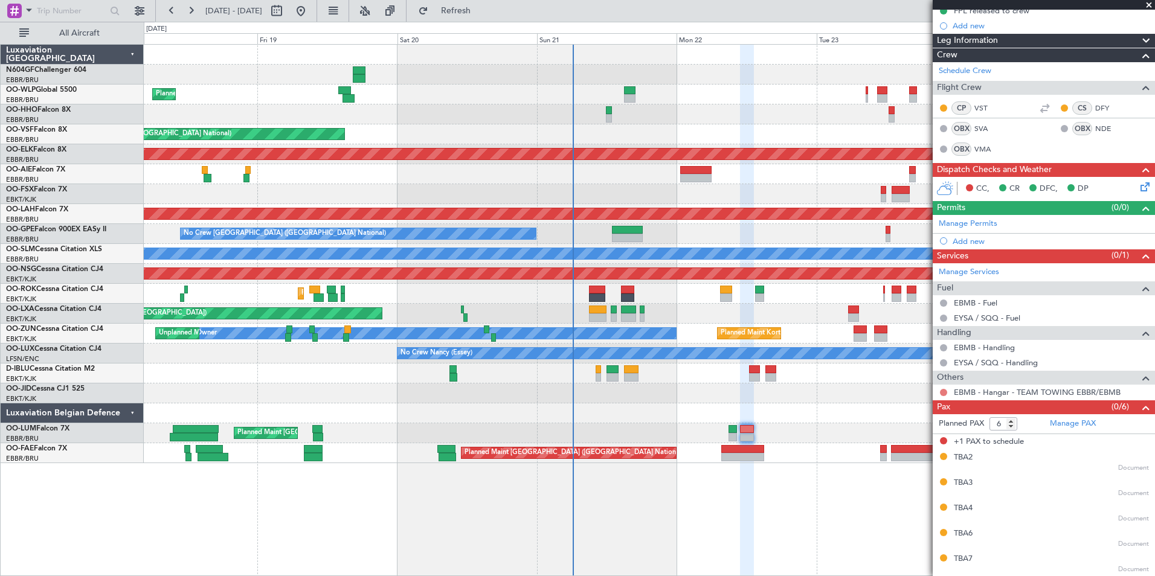
click at [944, 391] on button at bounding box center [943, 392] width 7 height 7
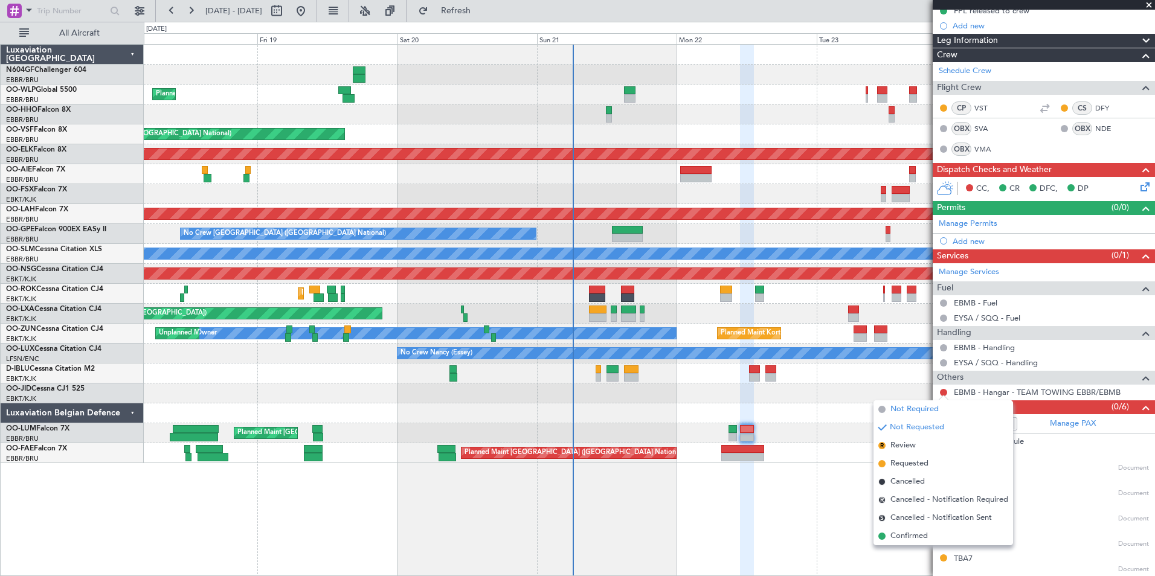
click at [911, 411] on span "Not Required" at bounding box center [914, 409] width 48 height 12
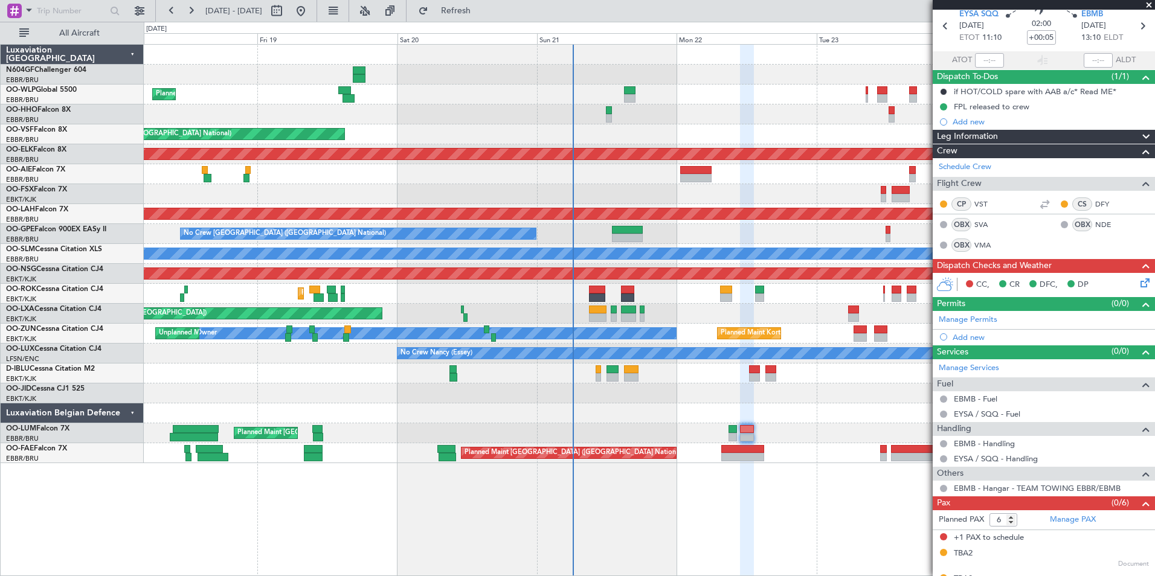
scroll to position [0, 0]
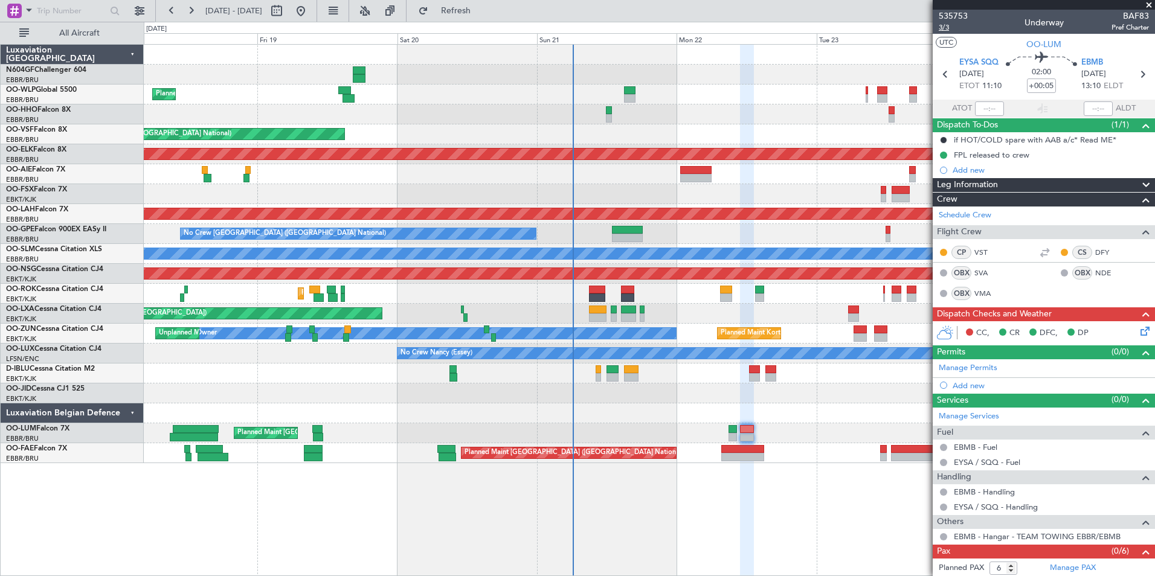
click at [950, 24] on span "3/3" at bounding box center [953, 27] width 29 height 10
click at [481, 8] on span "Refresh" at bounding box center [456, 11] width 51 height 8
type input "5"
click at [1139, 329] on icon at bounding box center [1143, 329] width 10 height 10
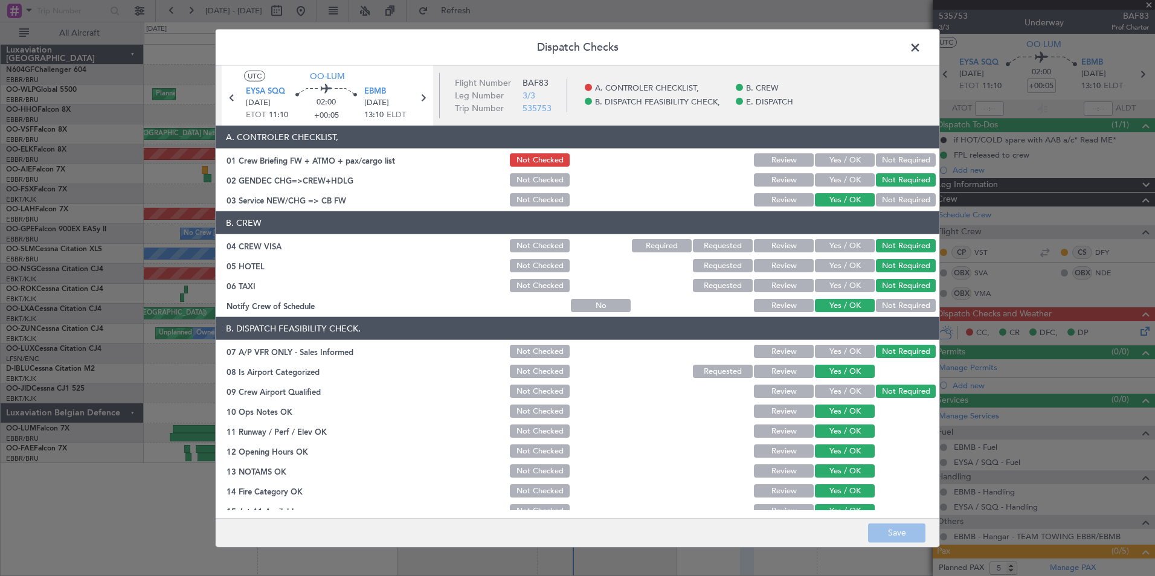
click at [826, 161] on button "Yes / OK" at bounding box center [845, 159] width 60 height 13
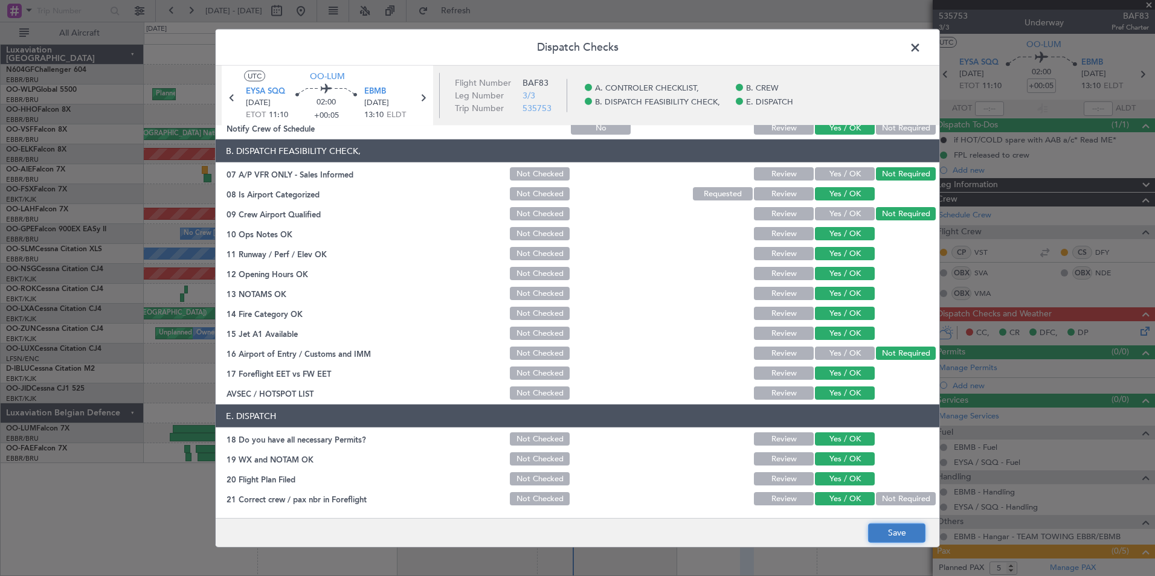
click at [886, 524] on button "Save" at bounding box center [896, 532] width 57 height 19
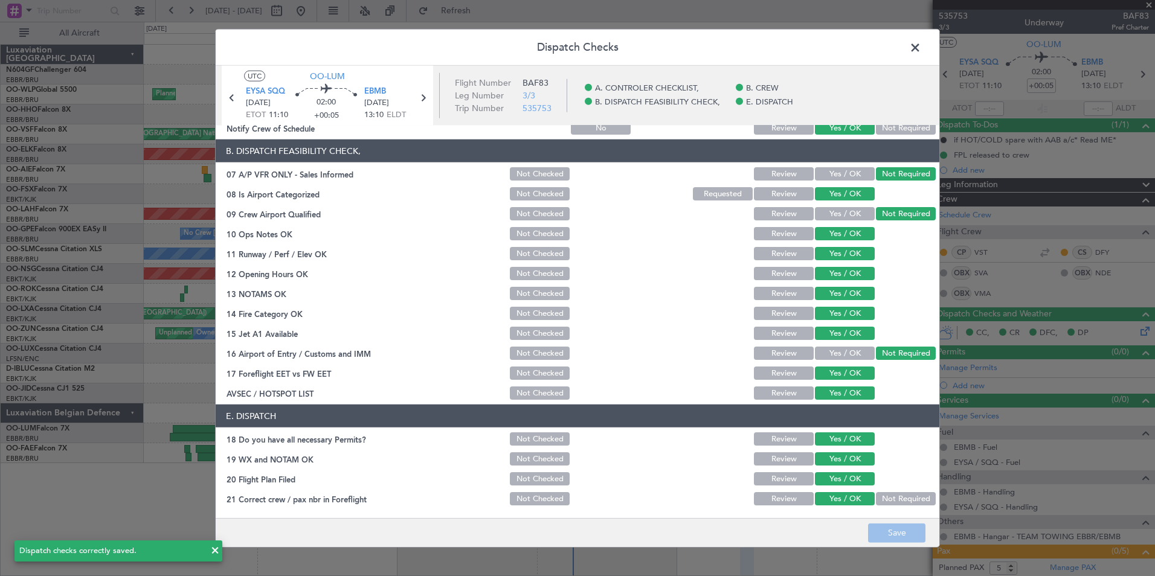
click at [921, 50] on span at bounding box center [921, 51] width 0 height 24
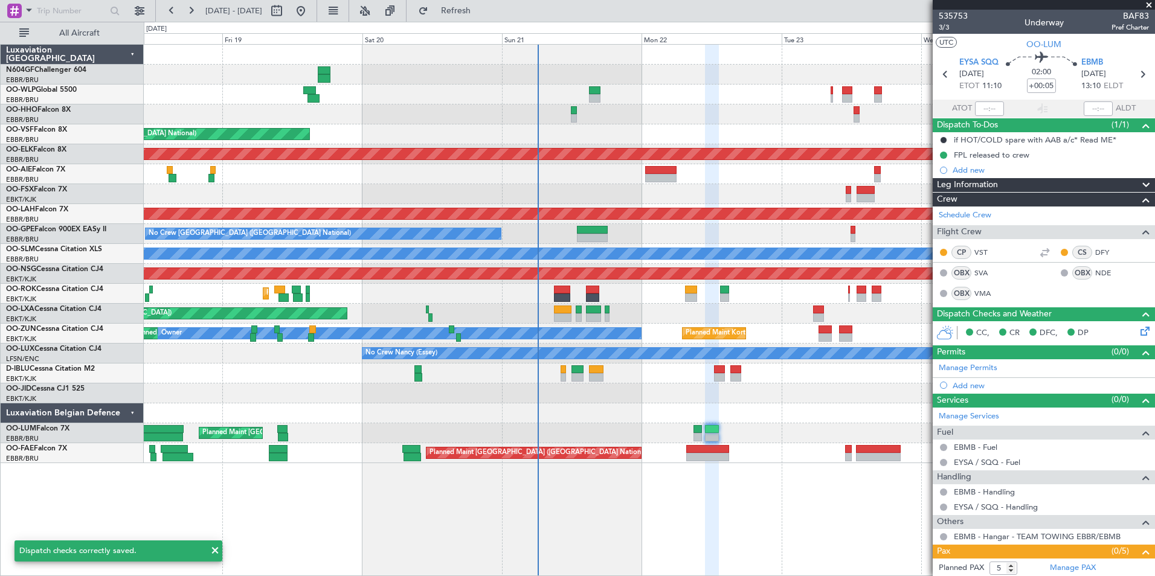
click at [632, 414] on div at bounding box center [649, 413] width 1011 height 20
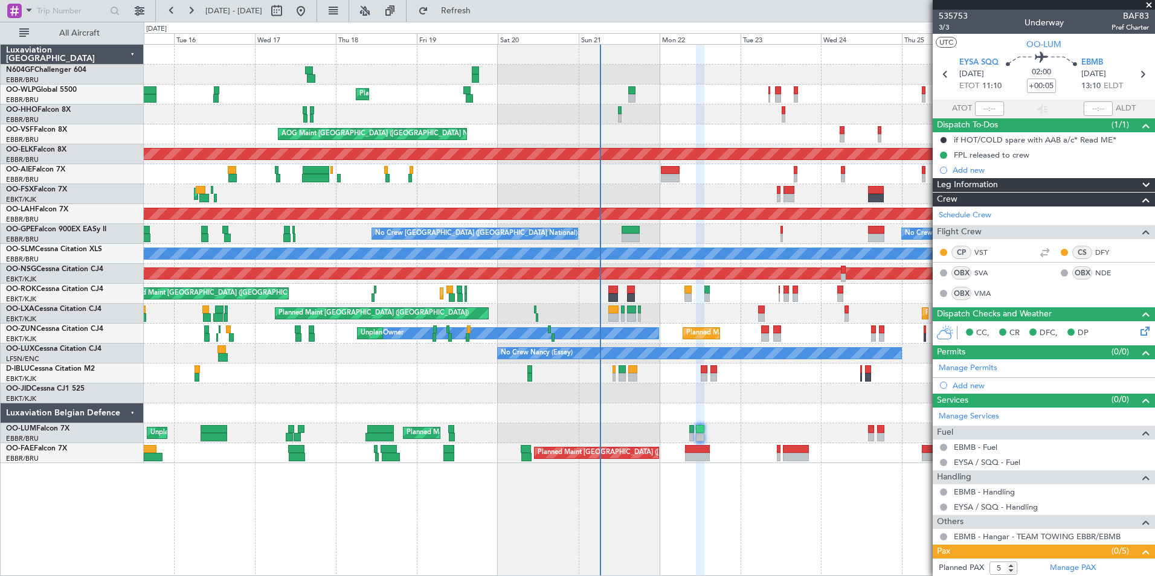
click at [605, 95] on div "Planned Maint Liege" at bounding box center [649, 95] width 1011 height 20
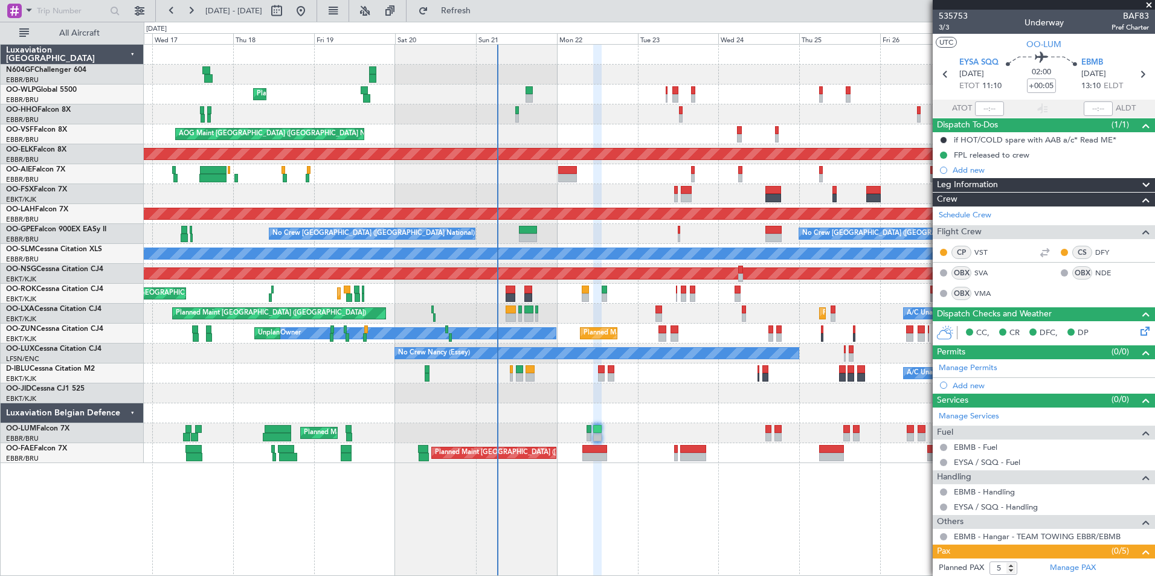
click at [590, 107] on div at bounding box center [649, 114] width 1011 height 20
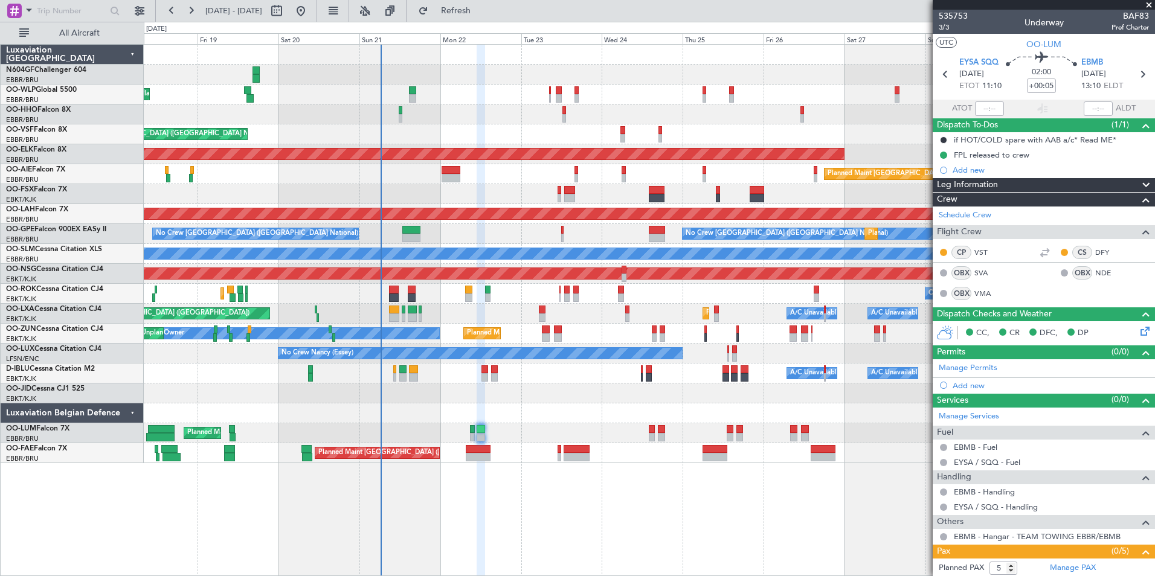
click at [628, 135] on div "AOG Maint [GEOGRAPHIC_DATA] ([GEOGRAPHIC_DATA] National)" at bounding box center [649, 134] width 1011 height 20
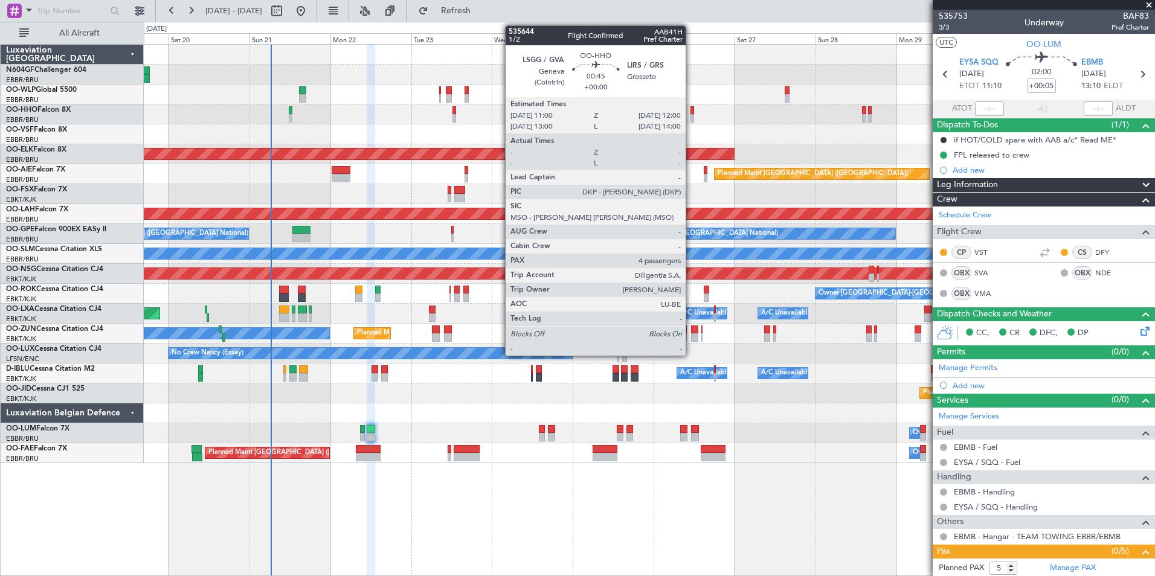
click at [691, 118] on div at bounding box center [692, 118] width 4 height 8
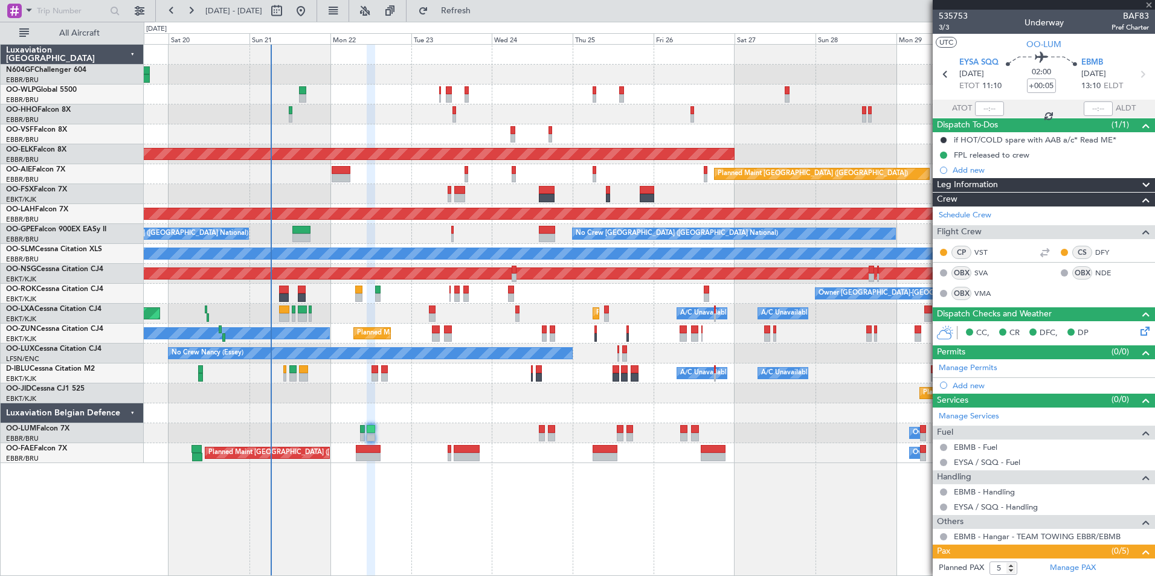
type input "4"
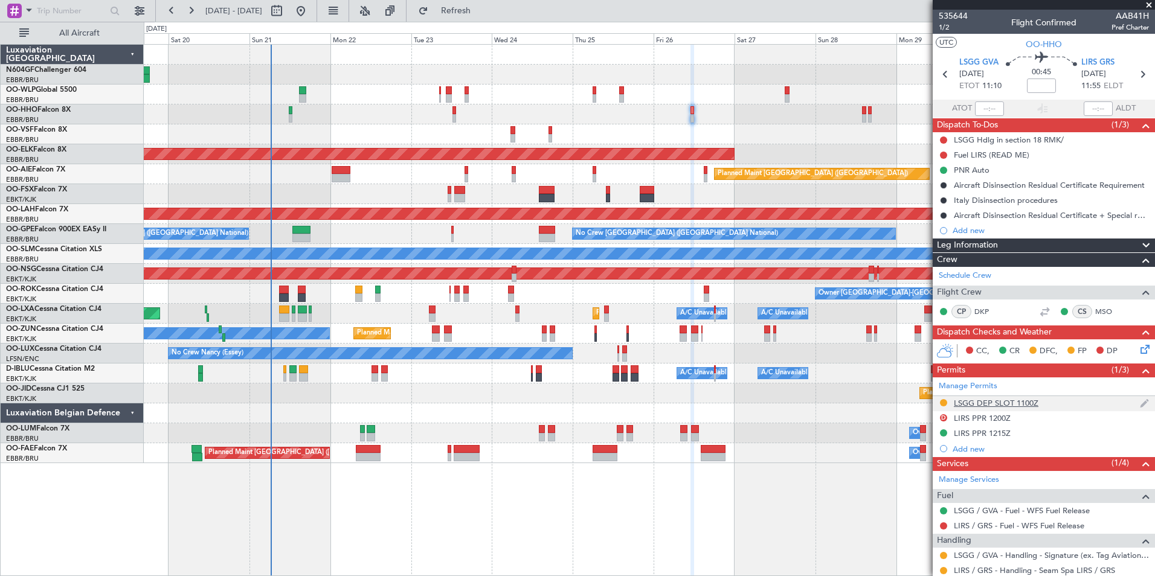
click at [975, 403] on div "LSGG DEP SLOT 1100Z" at bounding box center [996, 403] width 85 height 10
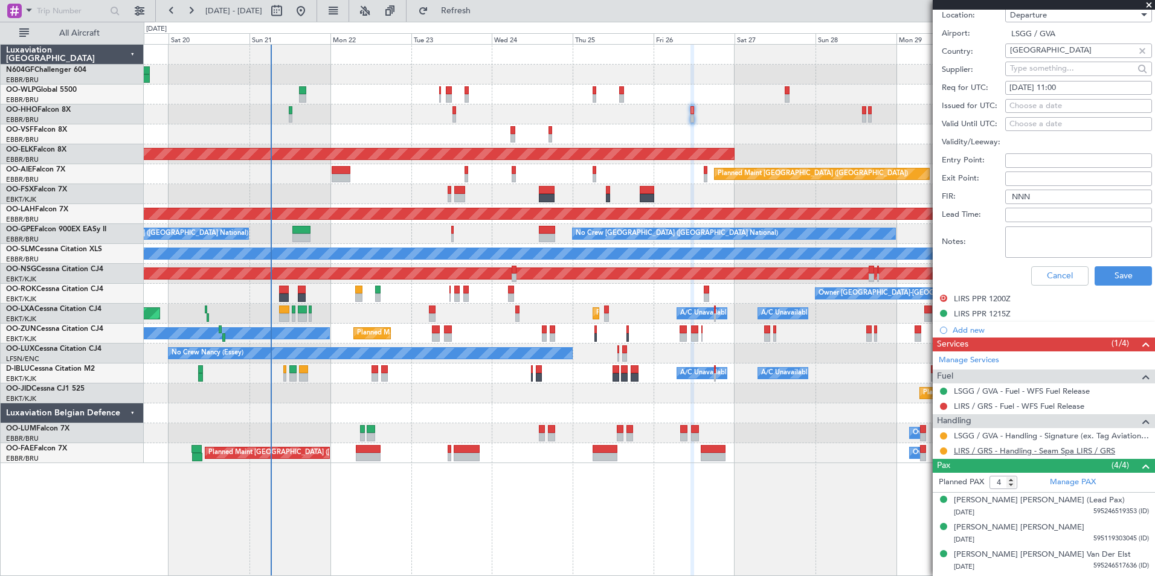
scroll to position [483, 0]
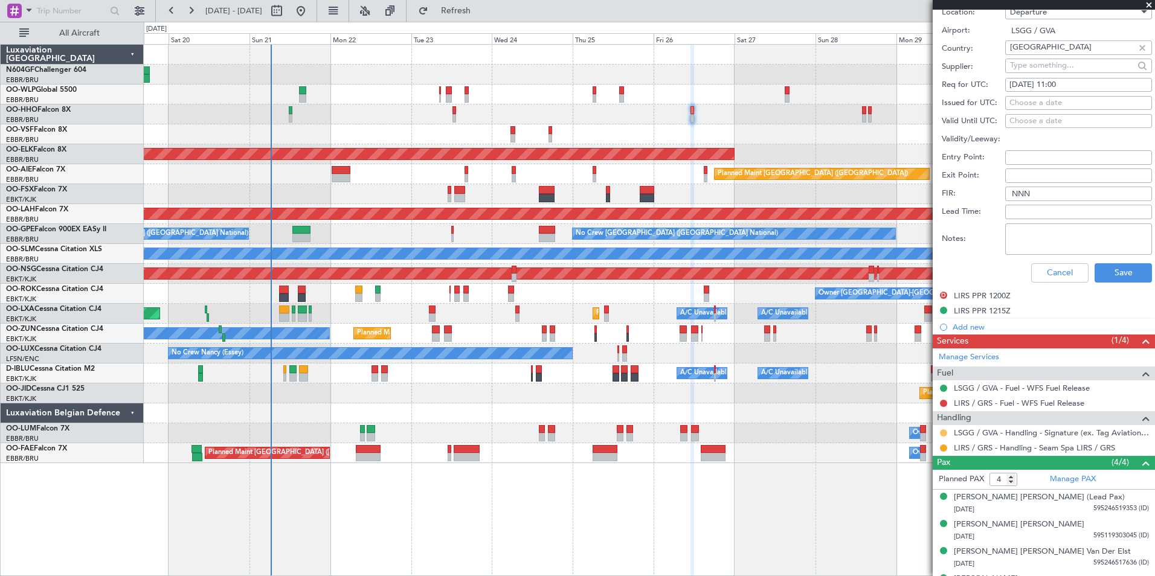
click at [943, 432] on button at bounding box center [943, 432] width 7 height 7
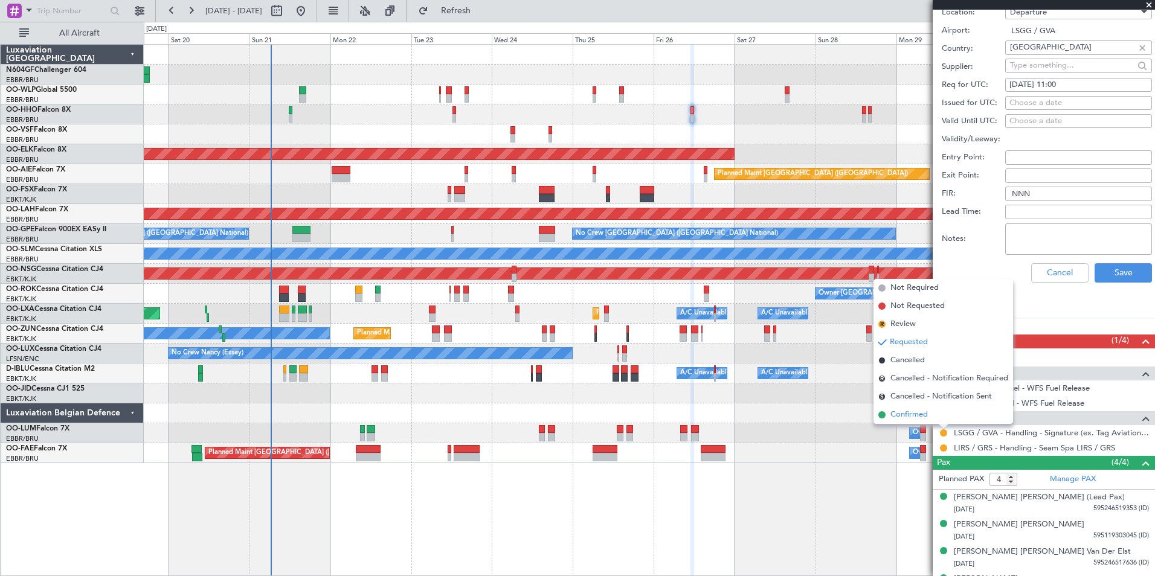
click at [920, 419] on span "Confirmed" at bounding box center [908, 415] width 37 height 12
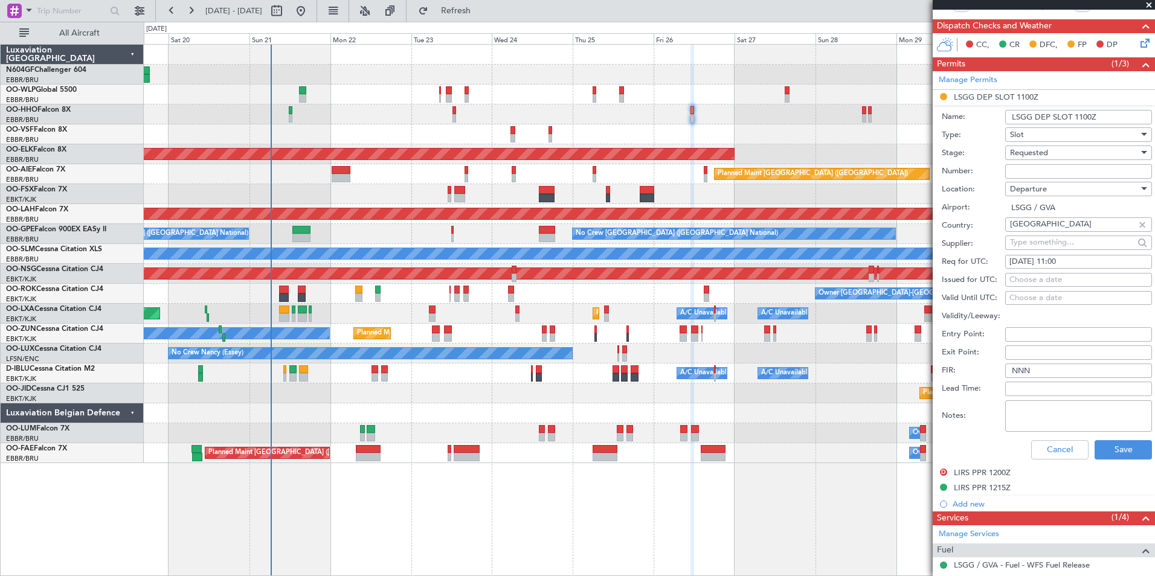
scroll to position [302, 0]
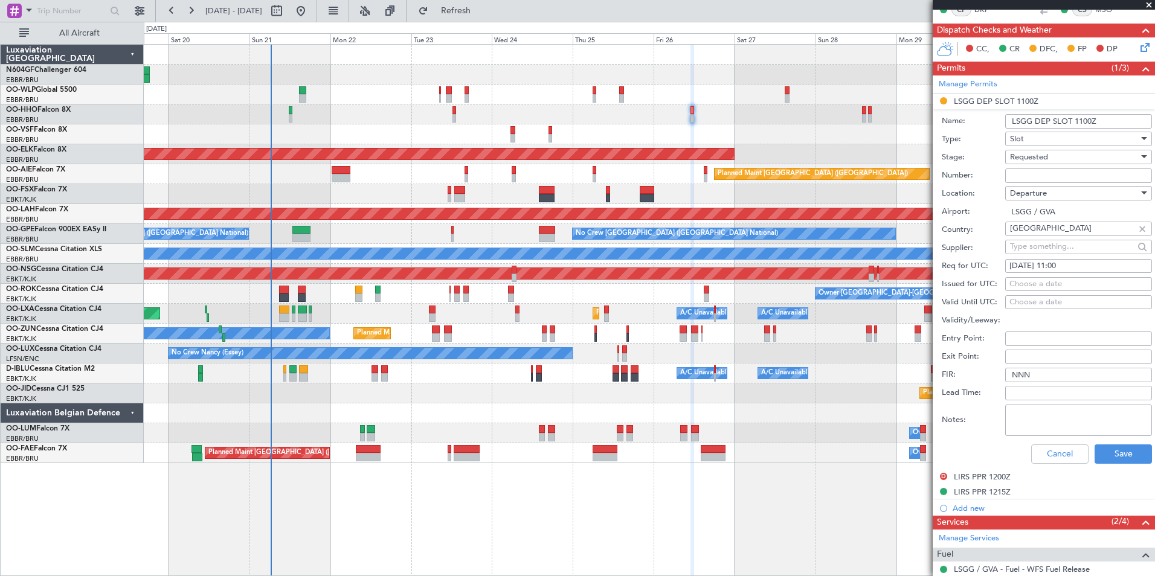
click at [1021, 175] on input "Number:" at bounding box center [1078, 176] width 147 height 14
paste input "092611101D"
type input "092611101D"
click at [988, 221] on div "Country: Switzerland" at bounding box center [1047, 230] width 210 height 18
click at [1055, 155] on div "Requested" at bounding box center [1074, 157] width 129 height 18
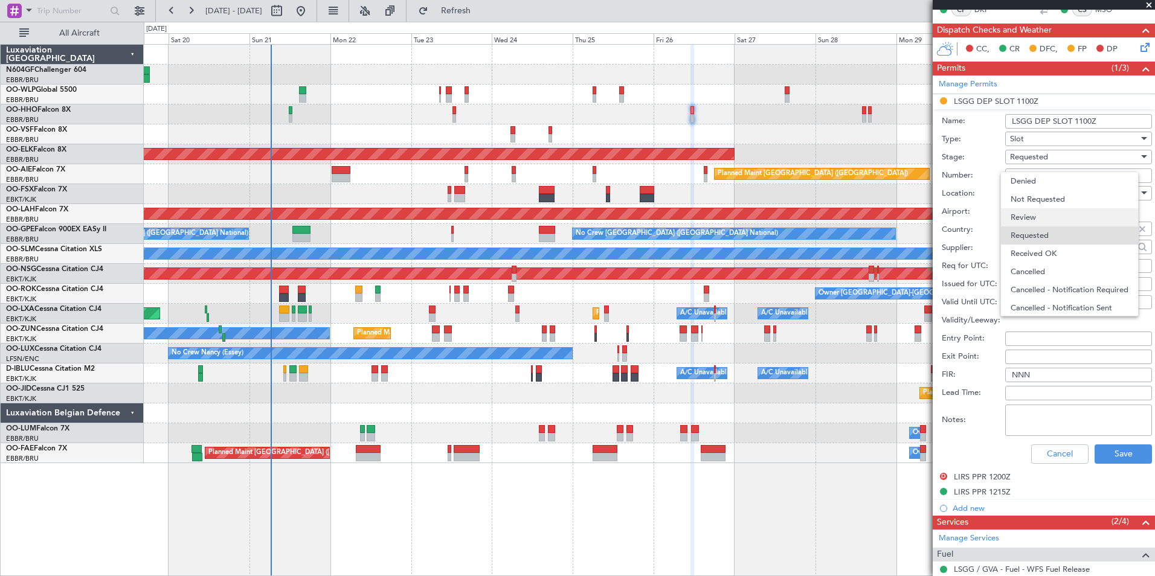
scroll to position [5, 0]
click at [1063, 246] on span "Received OK" at bounding box center [1074, 248] width 127 height 18
click at [1101, 446] on button "Save" at bounding box center [1122, 454] width 57 height 19
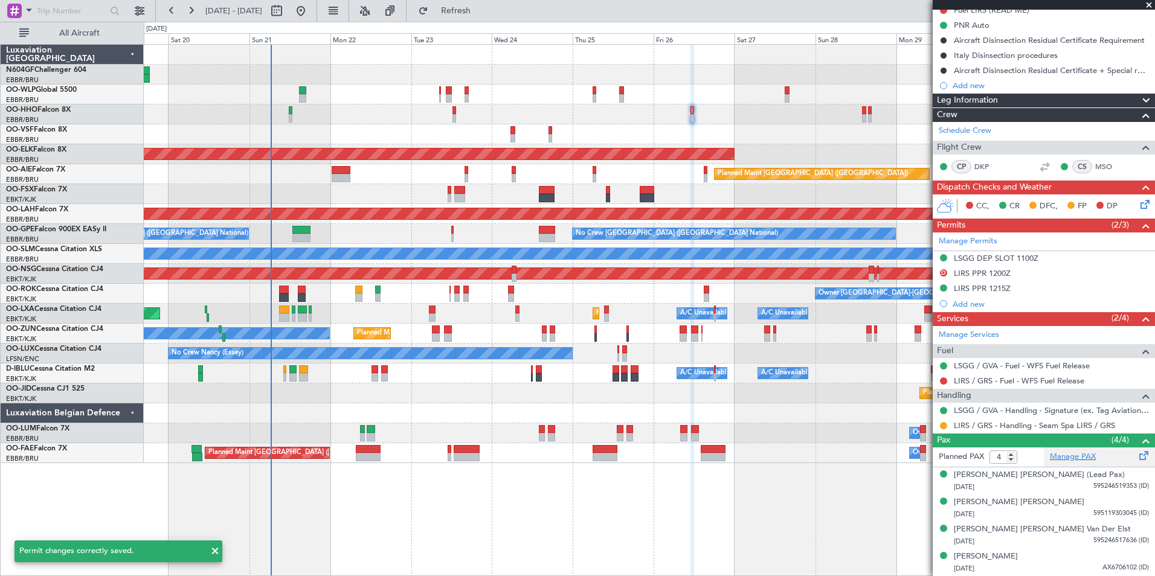
scroll to position [144, 0]
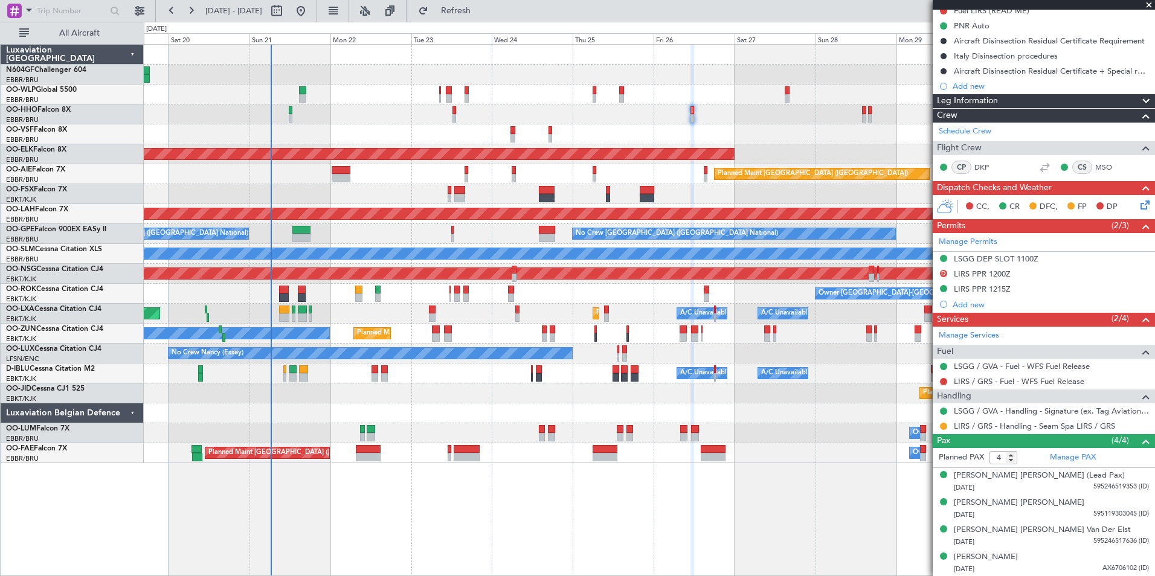
click at [506, 414] on div at bounding box center [649, 413] width 1011 height 20
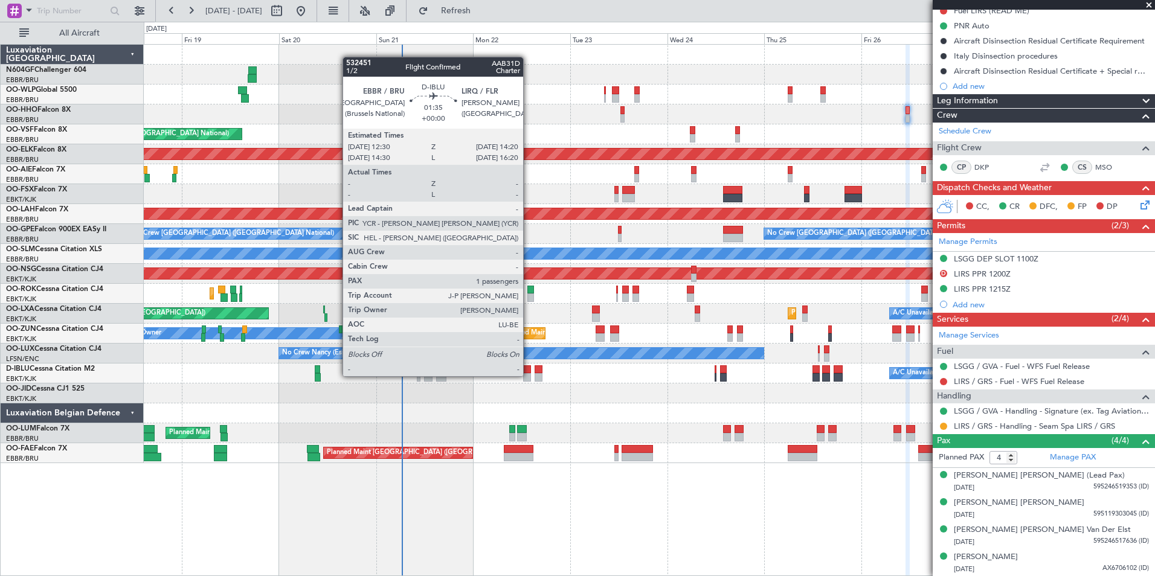
click at [529, 376] on div at bounding box center [527, 377] width 8 height 8
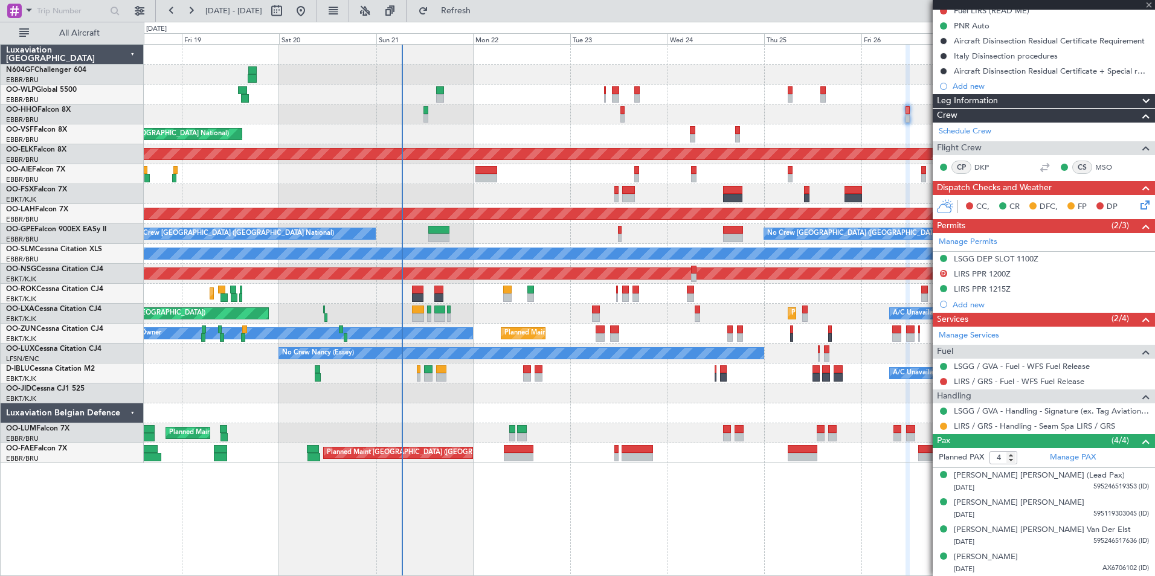
type input "1"
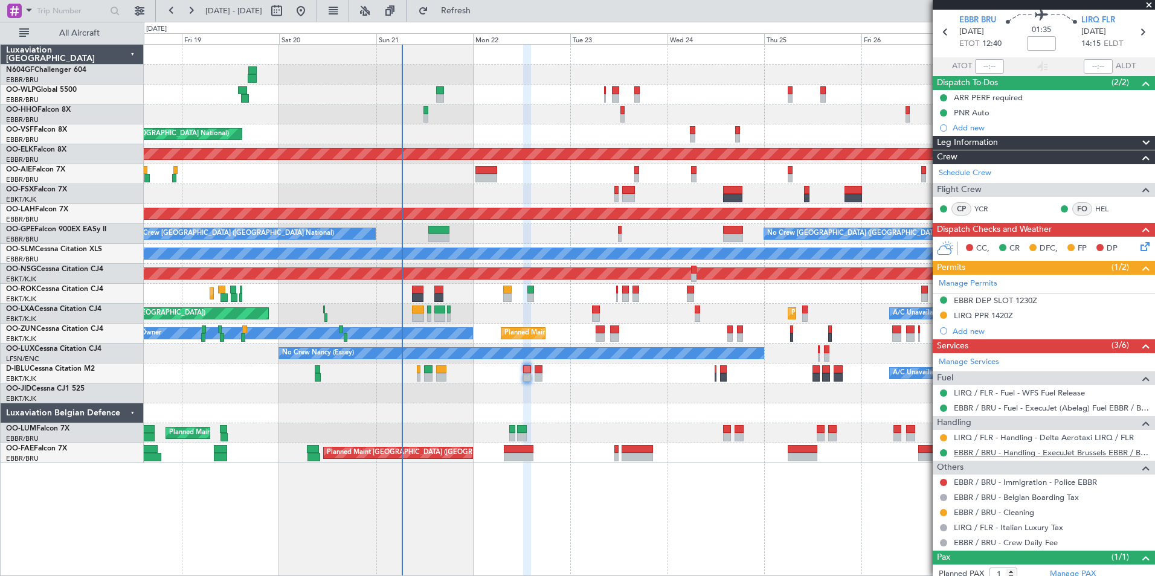
scroll to position [60, 0]
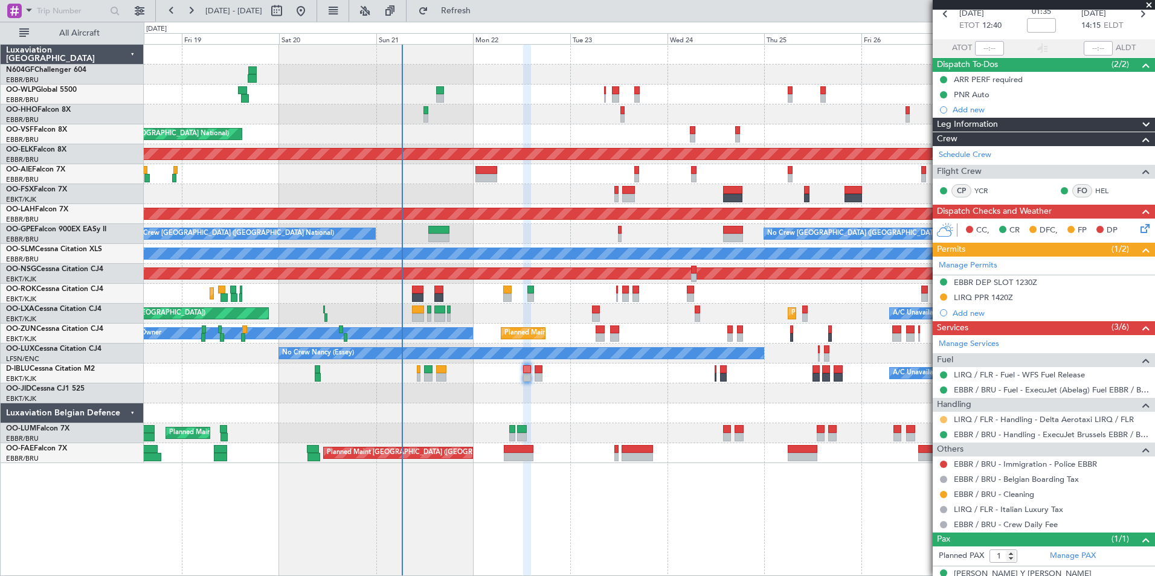
click at [945, 417] on button at bounding box center [943, 419] width 7 height 7
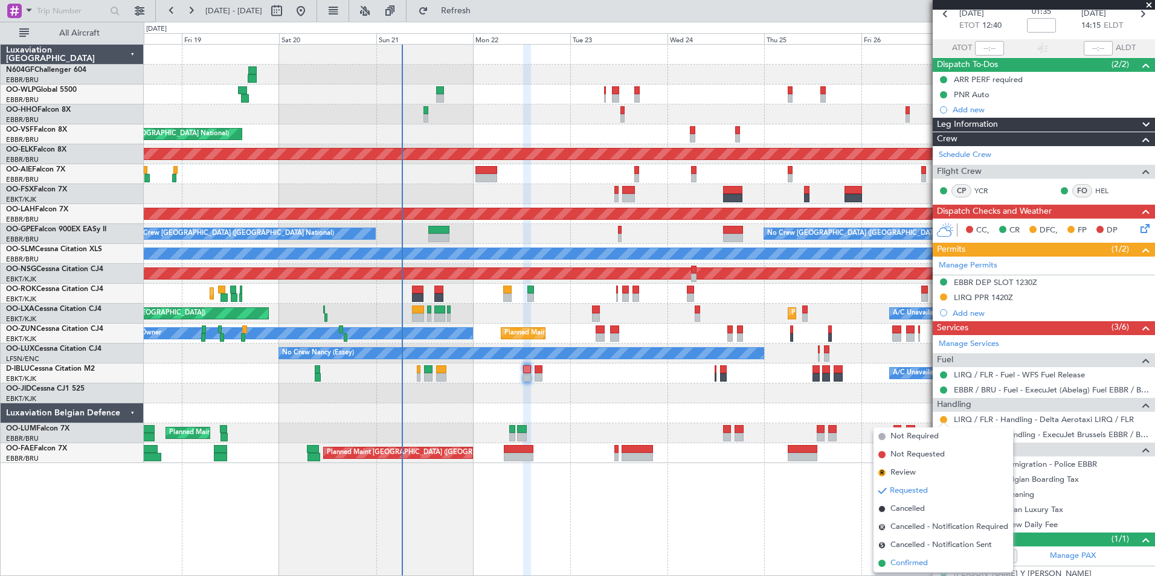
click at [911, 559] on span "Confirmed" at bounding box center [908, 564] width 37 height 12
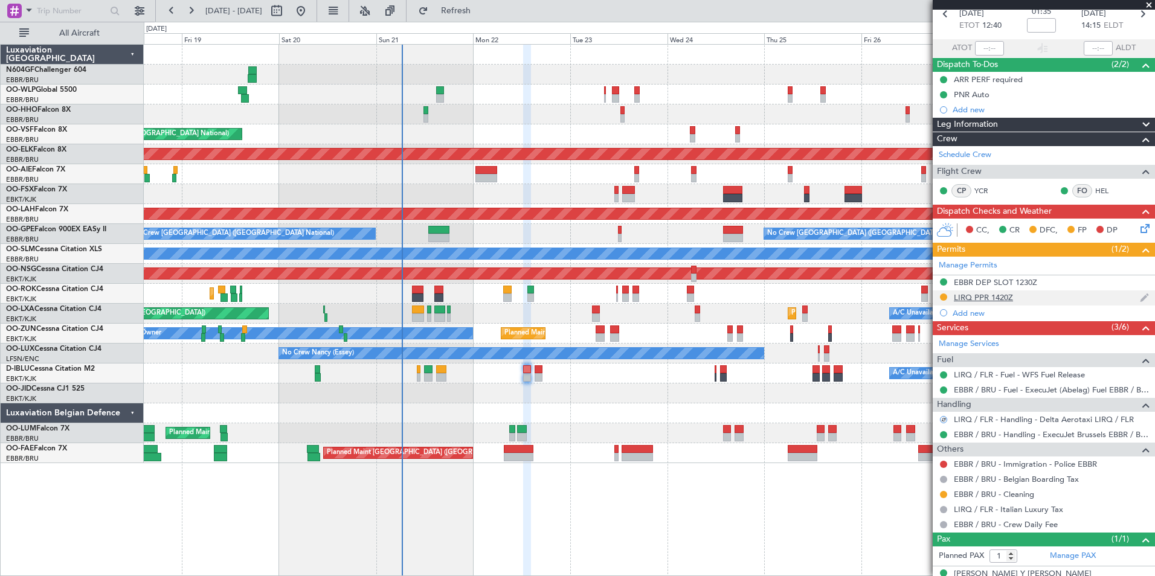
click at [987, 300] on div "LIRQ PPR 1420Z" at bounding box center [983, 297] width 59 height 10
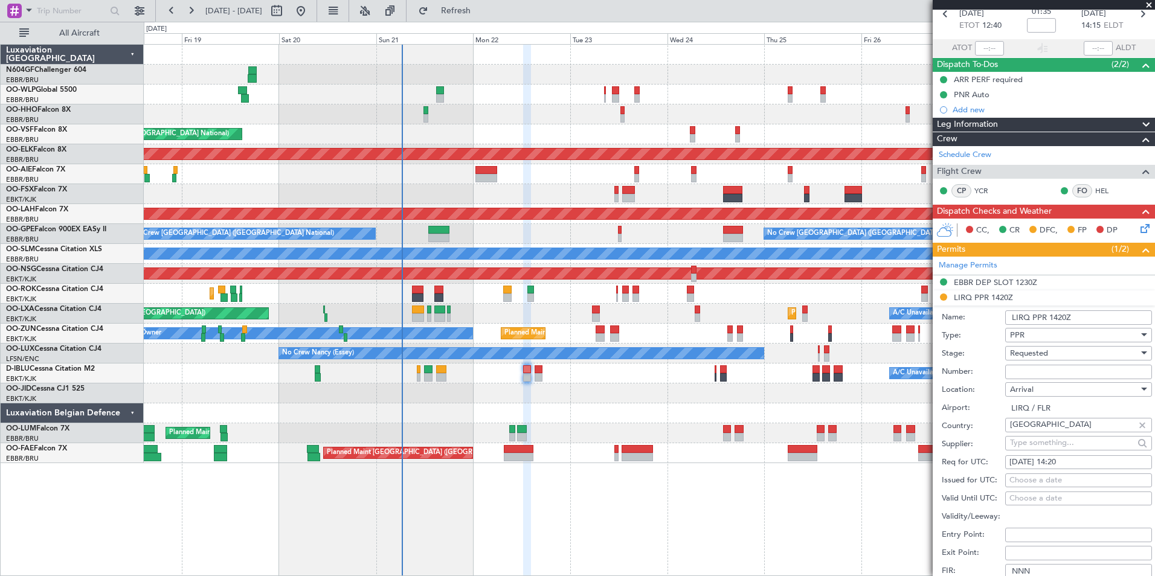
click at [1042, 371] on input "Number:" at bounding box center [1078, 372] width 147 height 14
paste input "02210"
type input "02210"
click at [1059, 353] on div "Requested" at bounding box center [1074, 353] width 129 height 18
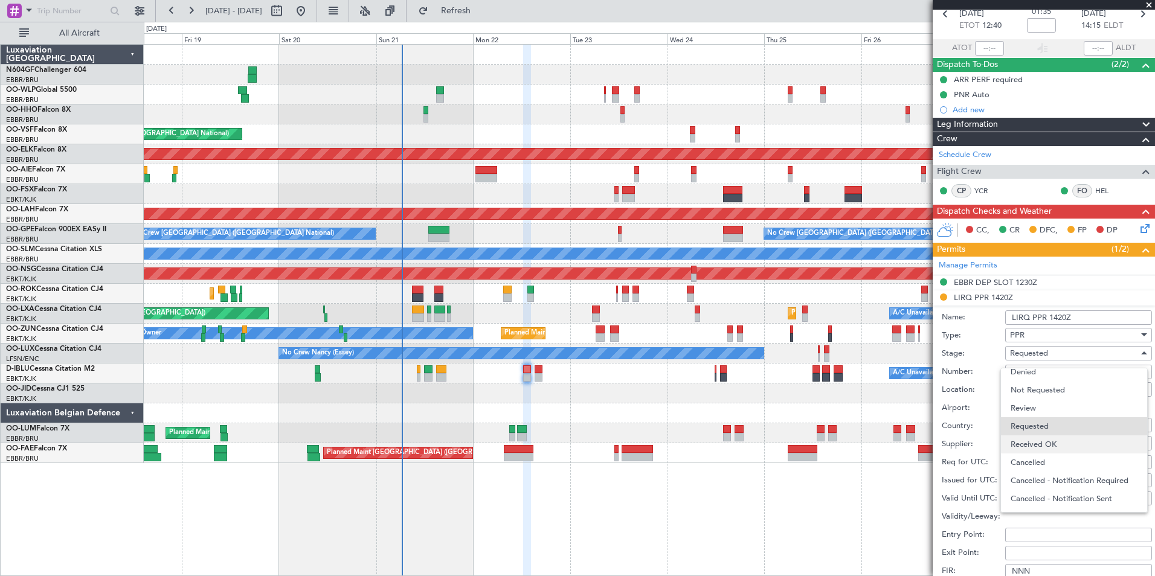
click at [1057, 445] on span "Received OK" at bounding box center [1074, 445] width 127 height 18
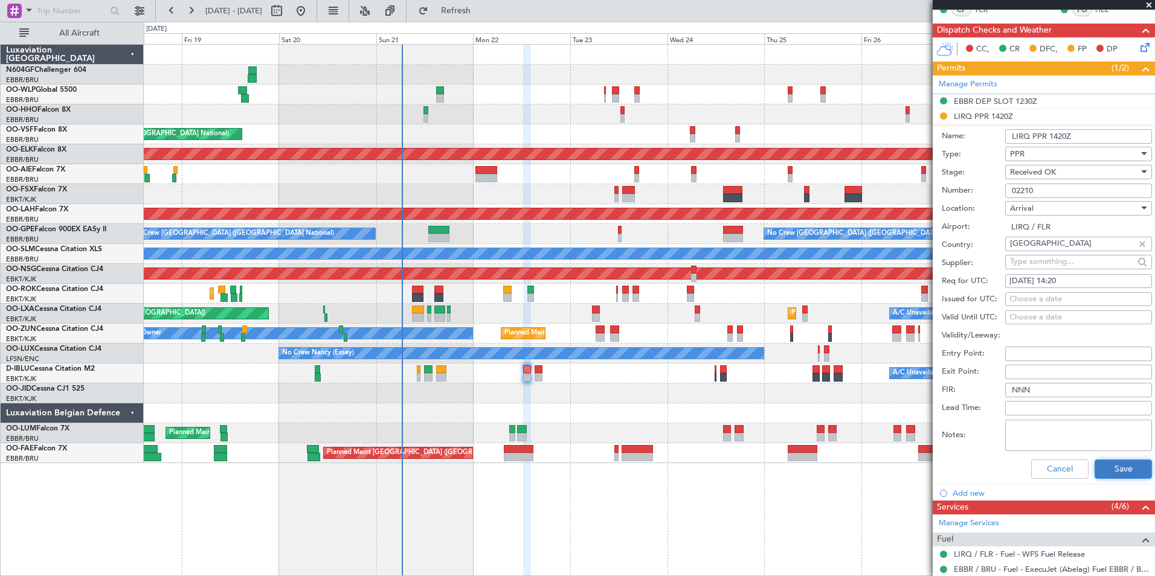
click at [1111, 474] on button "Save" at bounding box center [1122, 469] width 57 height 19
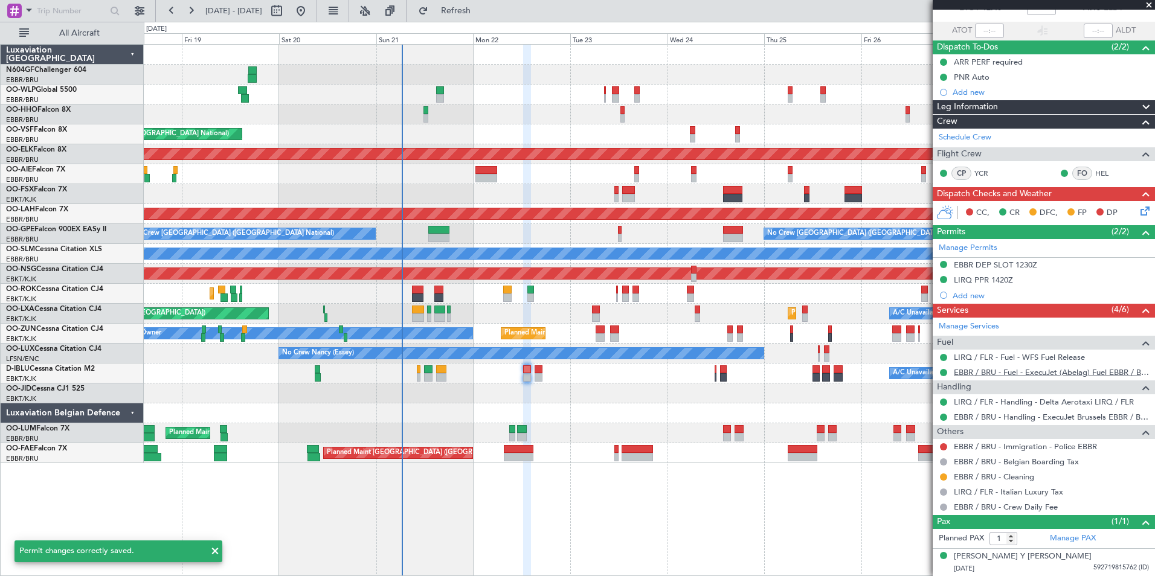
scroll to position [77, 0]
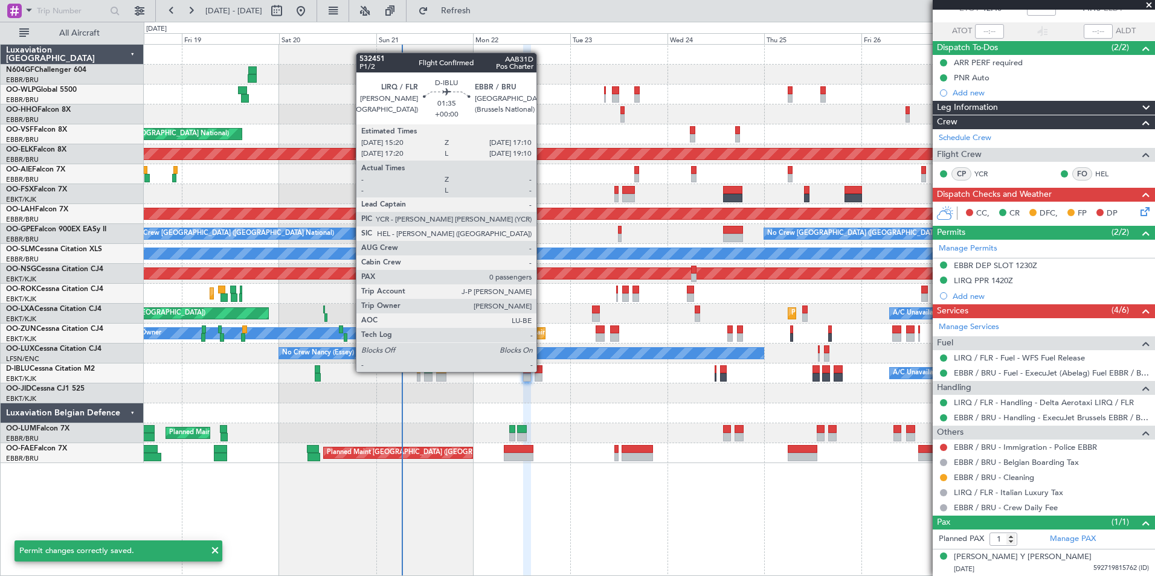
click at [542, 372] on div at bounding box center [539, 369] width 8 height 8
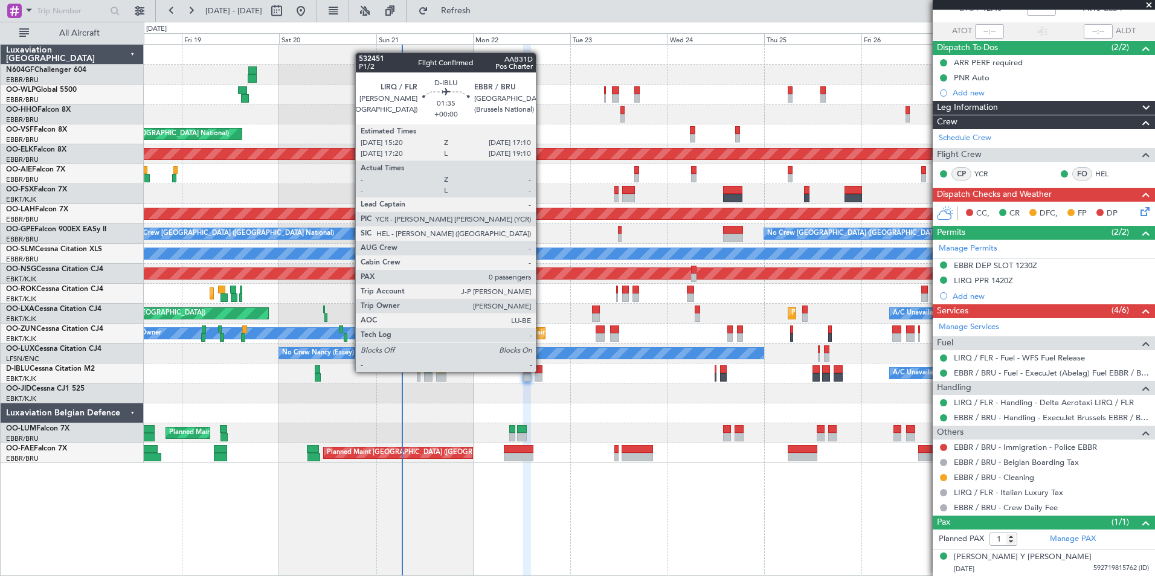
click at [541, 372] on div at bounding box center [539, 369] width 8 height 8
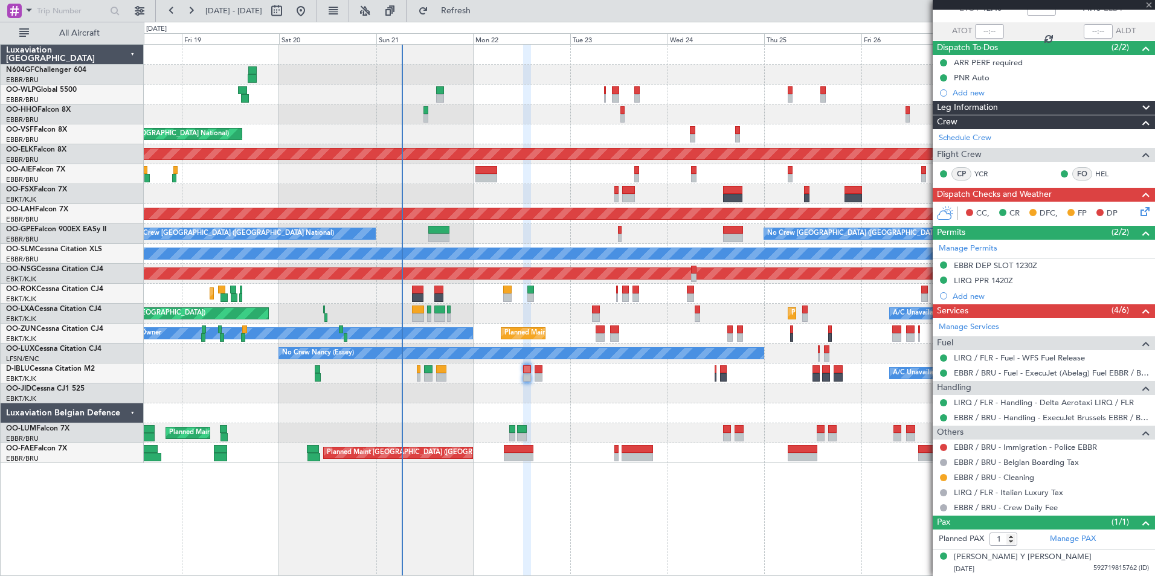
type input "0"
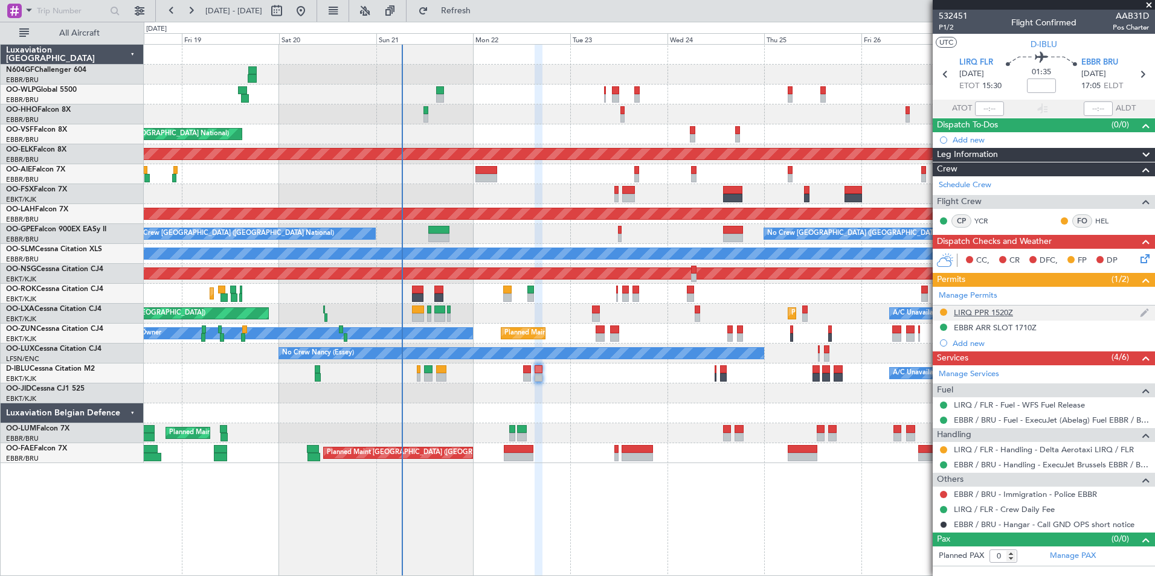
click at [973, 311] on div "LIRQ PPR 1520Z" at bounding box center [983, 312] width 59 height 10
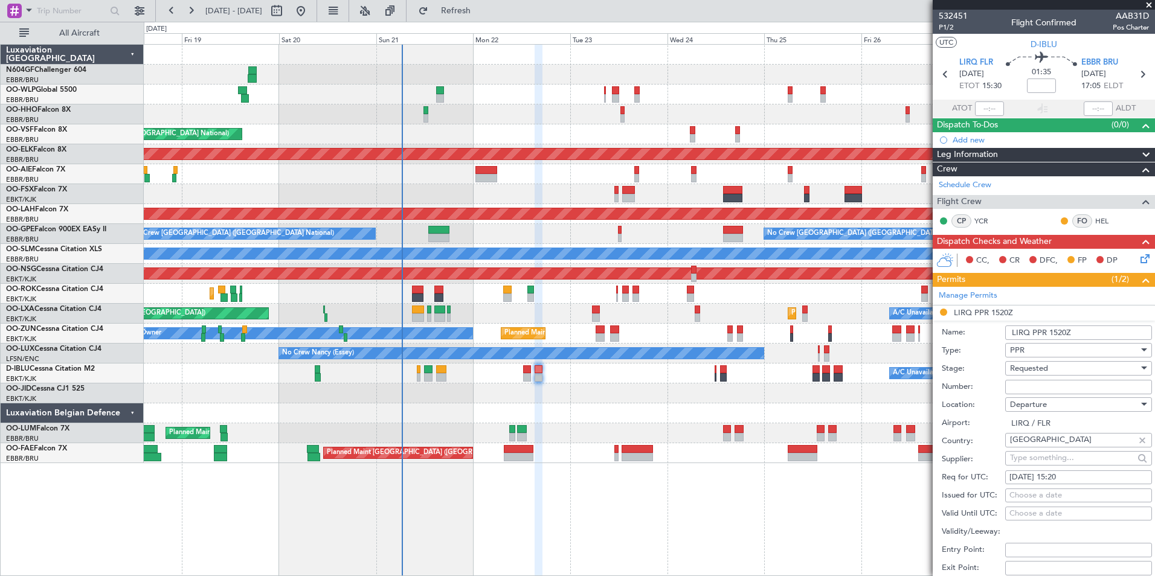
click at [1046, 381] on input "Number:" at bounding box center [1078, 387] width 147 height 14
paste input "02210"
type input "02210"
click at [1067, 374] on div "Requested" at bounding box center [1074, 368] width 129 height 18
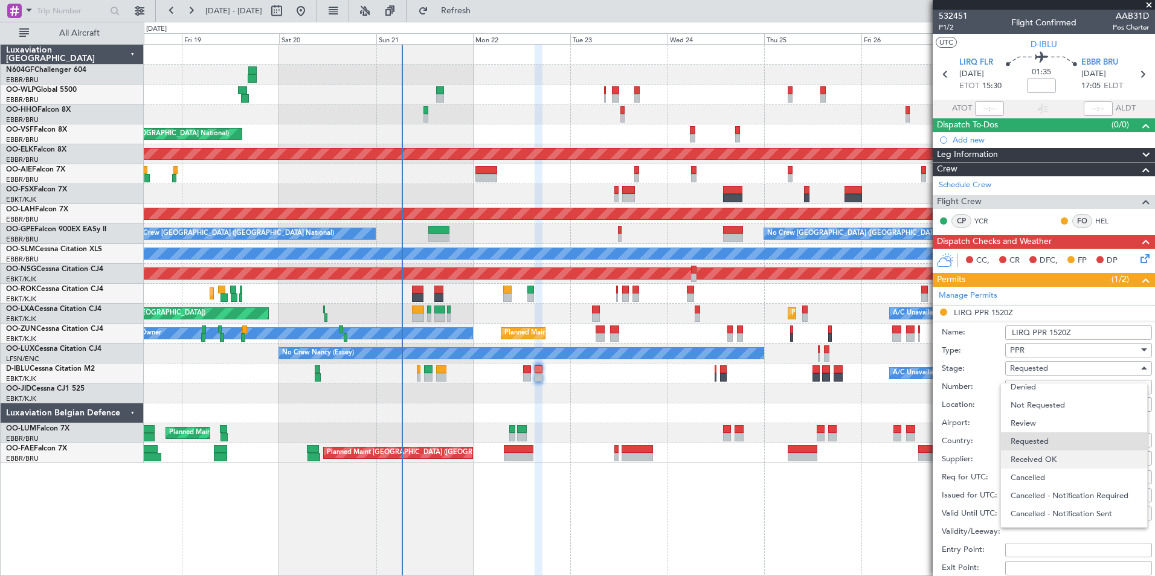
click at [1063, 457] on span "Received OK" at bounding box center [1074, 460] width 127 height 18
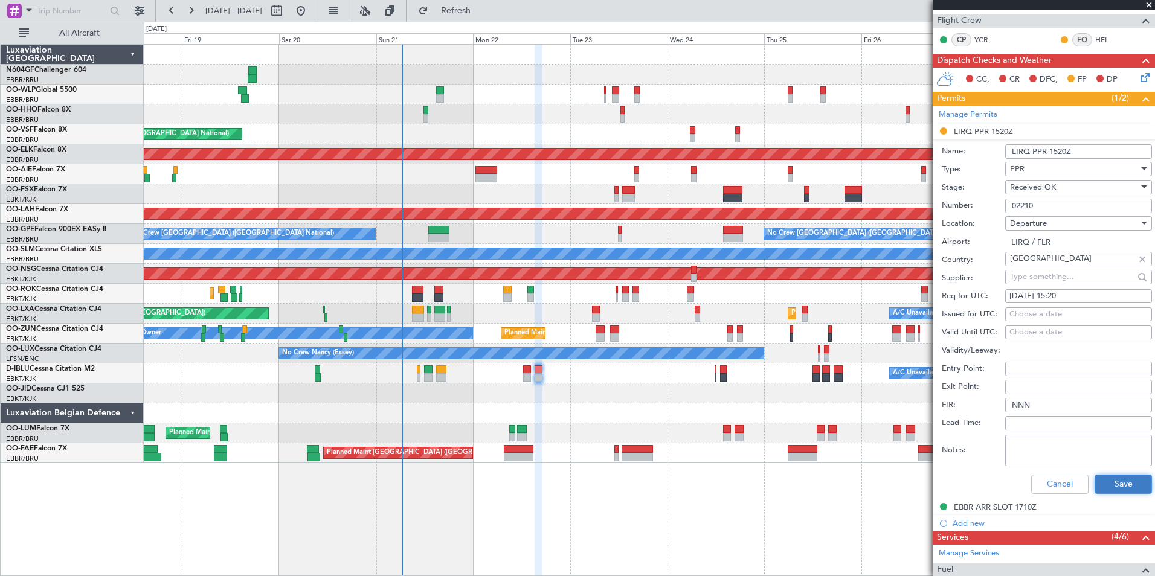
click at [1104, 485] on button "Save" at bounding box center [1122, 484] width 57 height 19
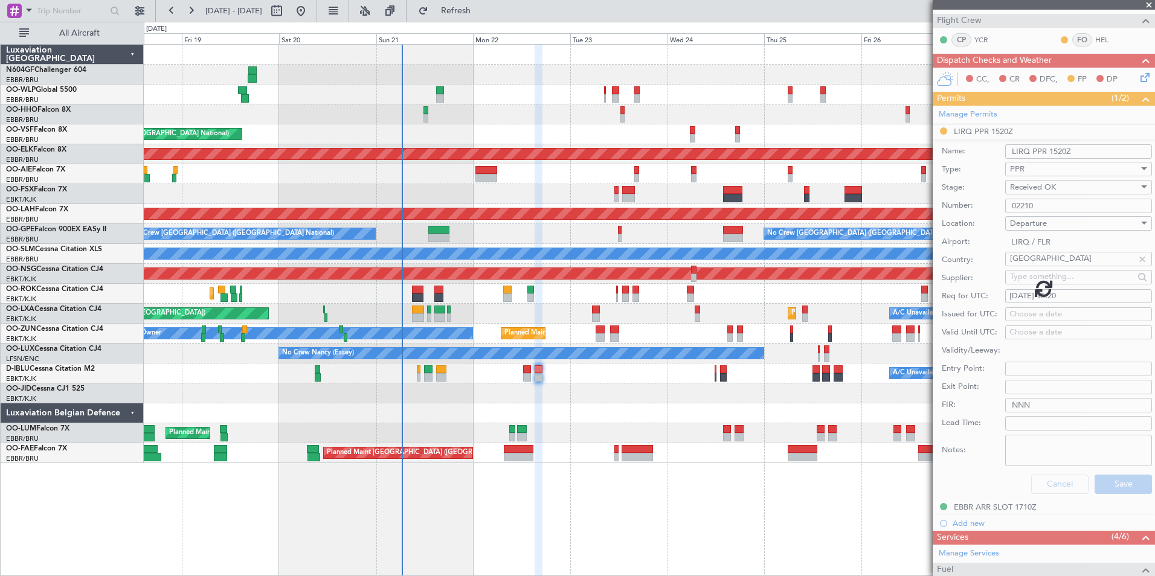
scroll to position [0, 0]
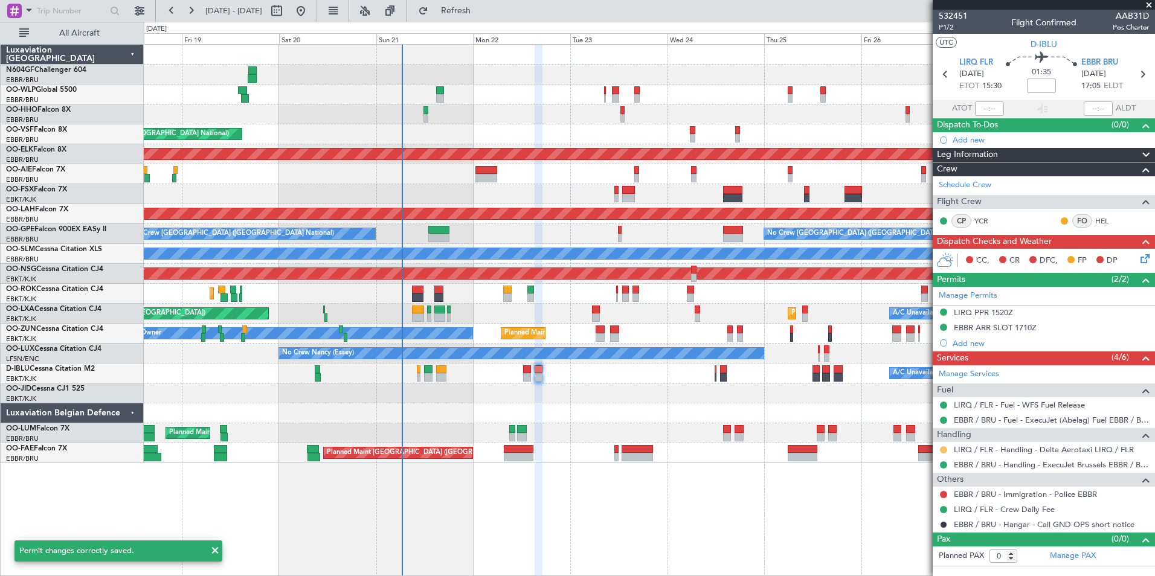
click at [942, 446] on button at bounding box center [943, 449] width 7 height 7
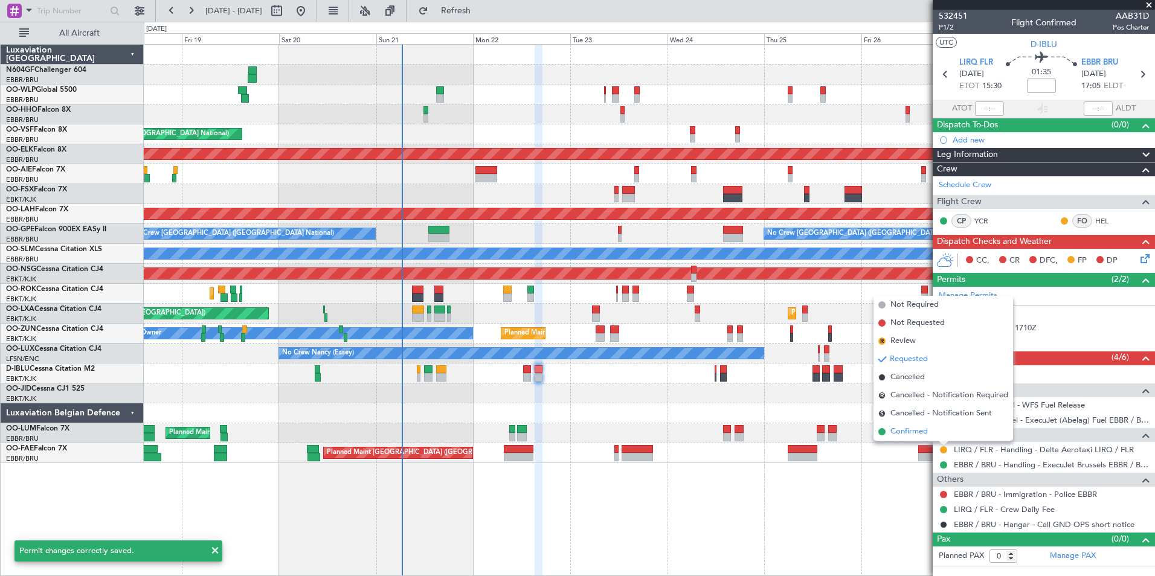
click at [912, 433] on span "Confirmed" at bounding box center [908, 432] width 37 height 12
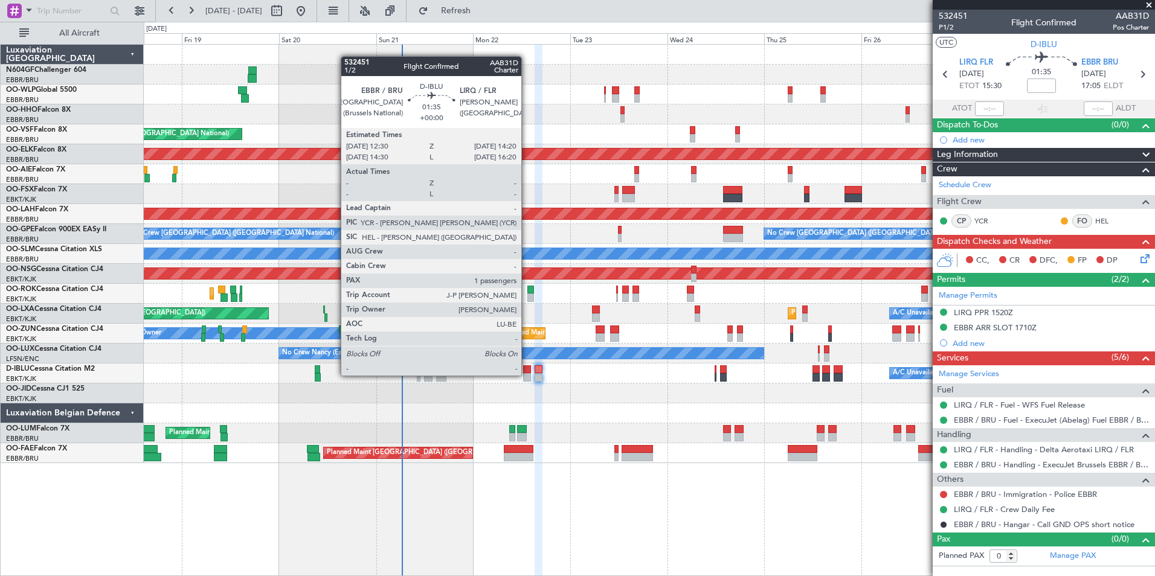
click at [527, 376] on div at bounding box center [527, 377] width 8 height 8
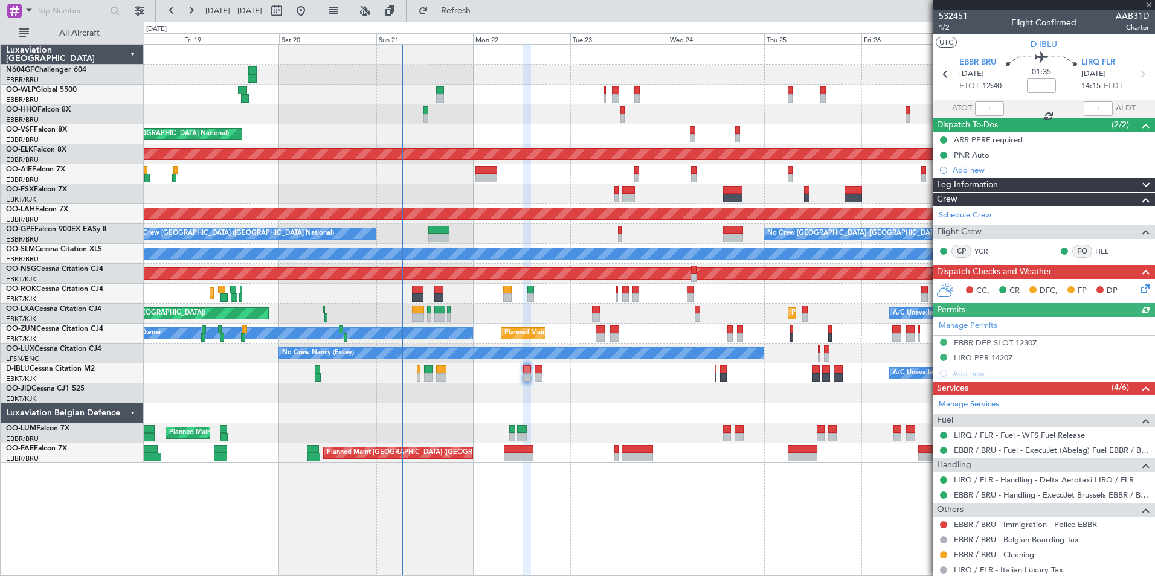
click at [966, 523] on link "EBBR / BRU - Immigration - Police EBBR" at bounding box center [1025, 524] width 143 height 10
click at [481, 10] on span "Refresh" at bounding box center [456, 11] width 51 height 8
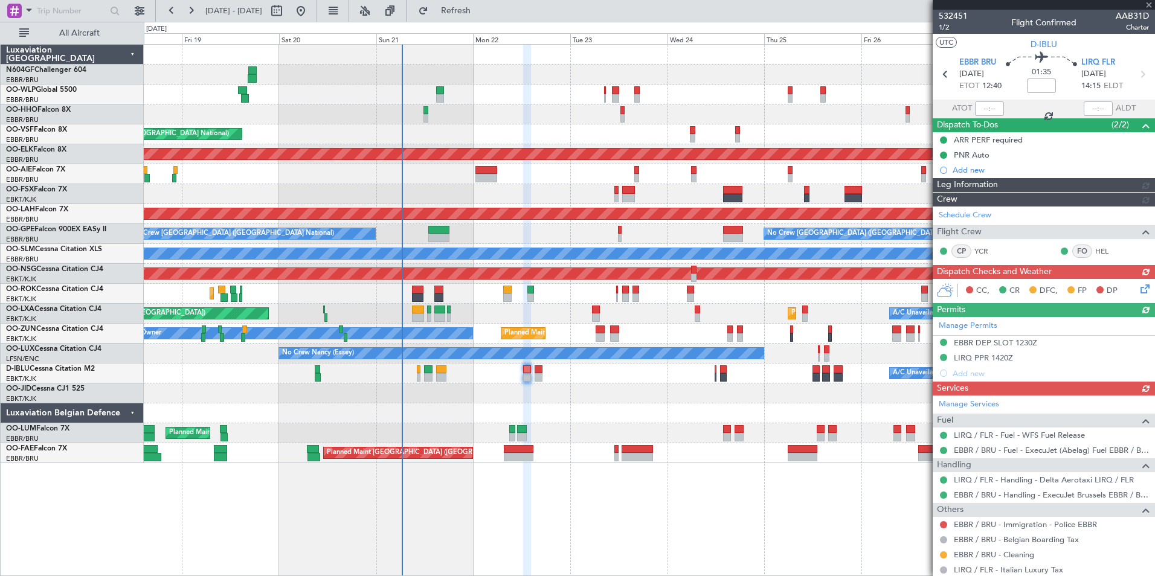
scroll to position [77, 0]
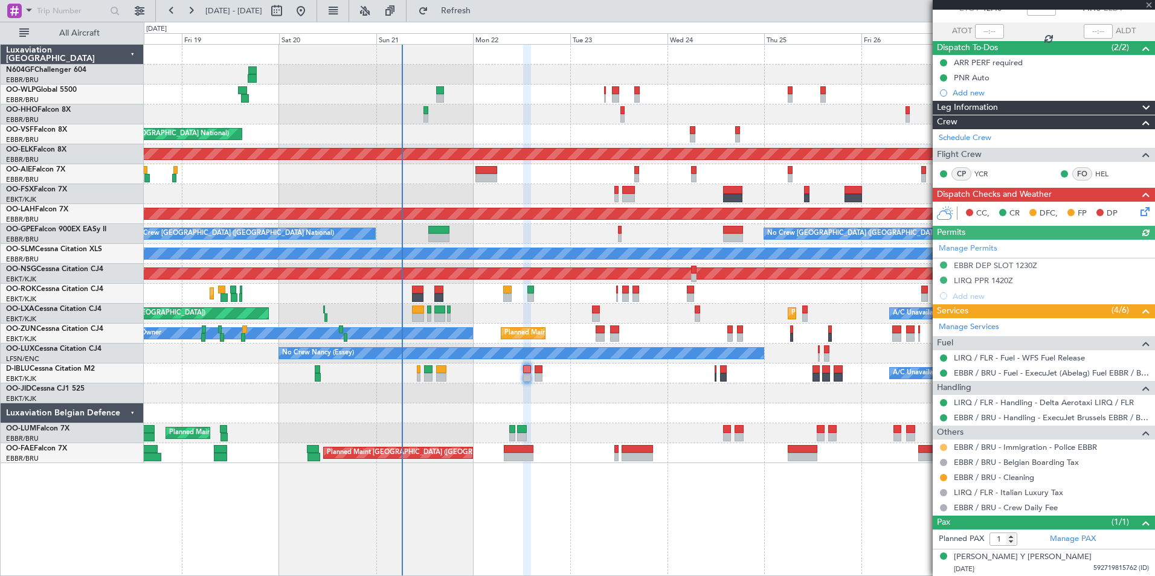
click at [942, 444] on button at bounding box center [943, 447] width 7 height 7
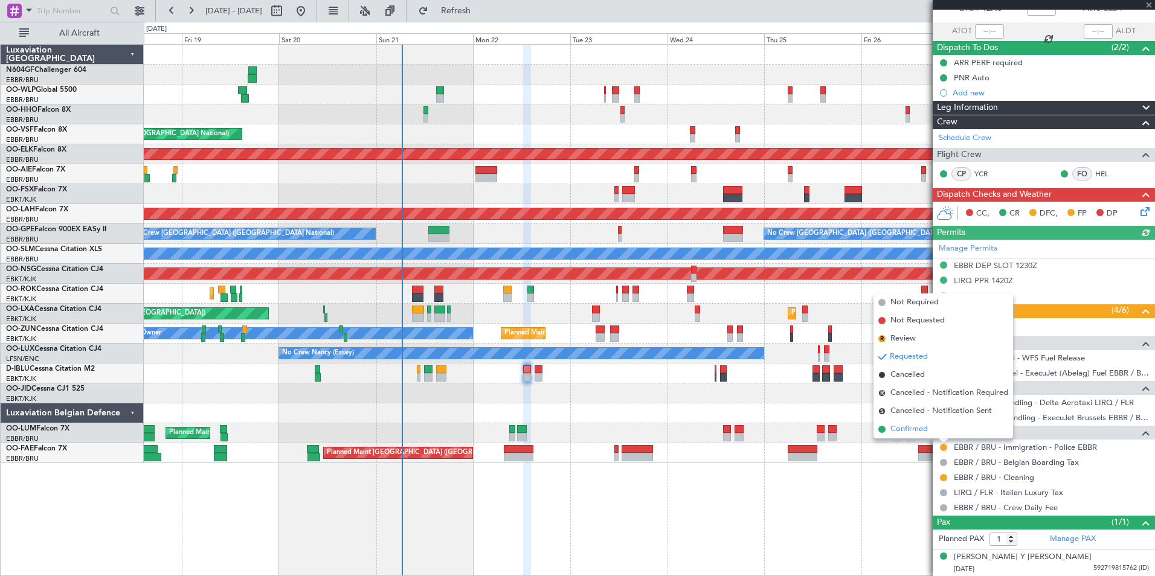
click at [903, 431] on span "Confirmed" at bounding box center [908, 429] width 37 height 12
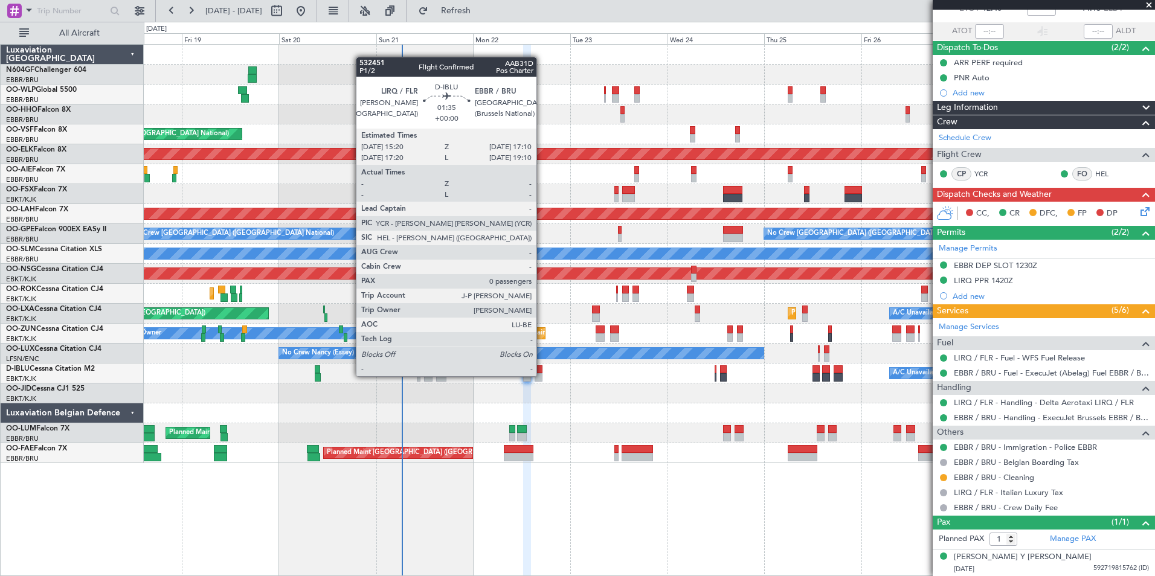
click at [542, 376] on div at bounding box center [539, 377] width 8 height 8
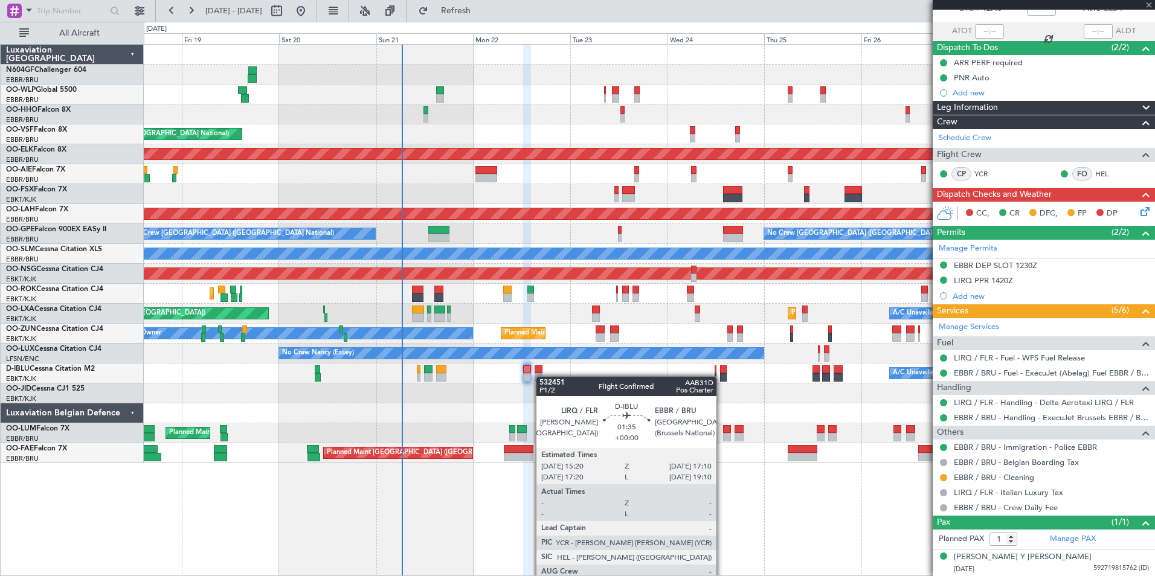
type input "0"
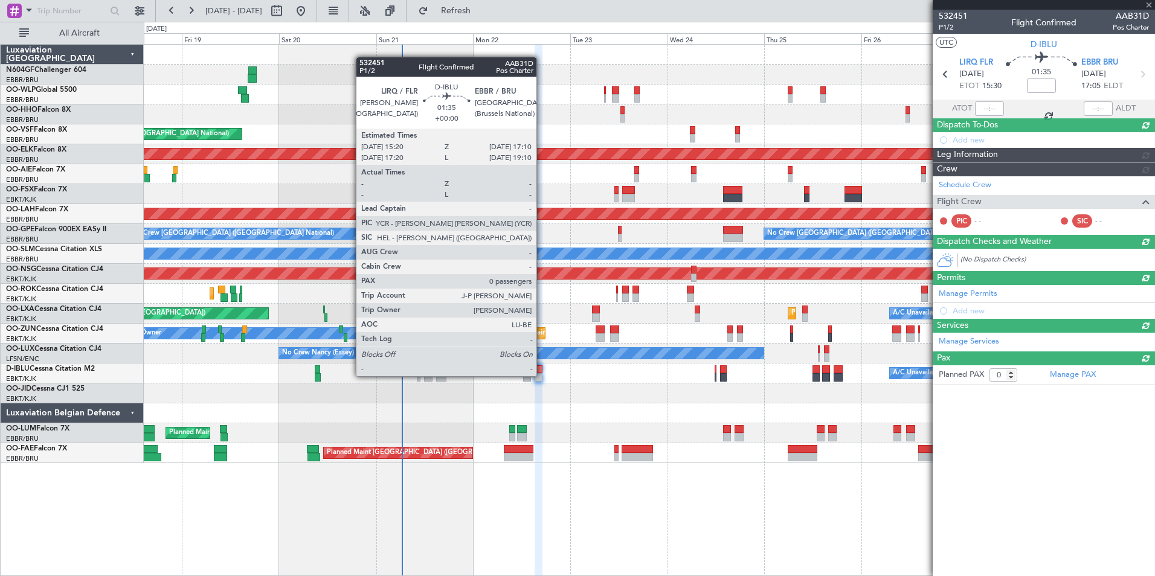
scroll to position [0, 0]
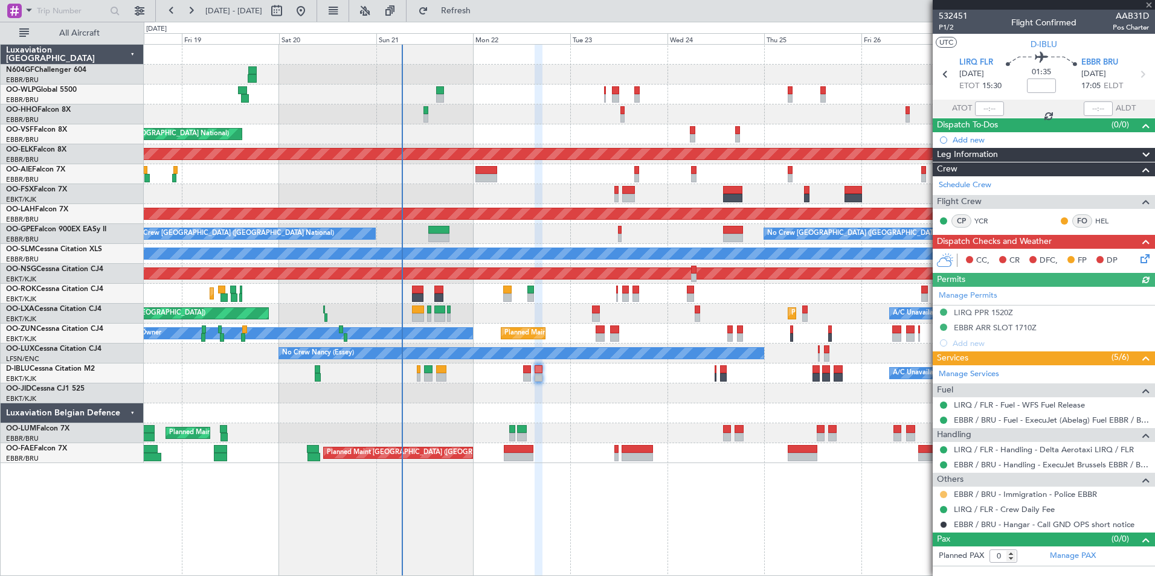
click at [943, 493] on button at bounding box center [943, 494] width 7 height 7
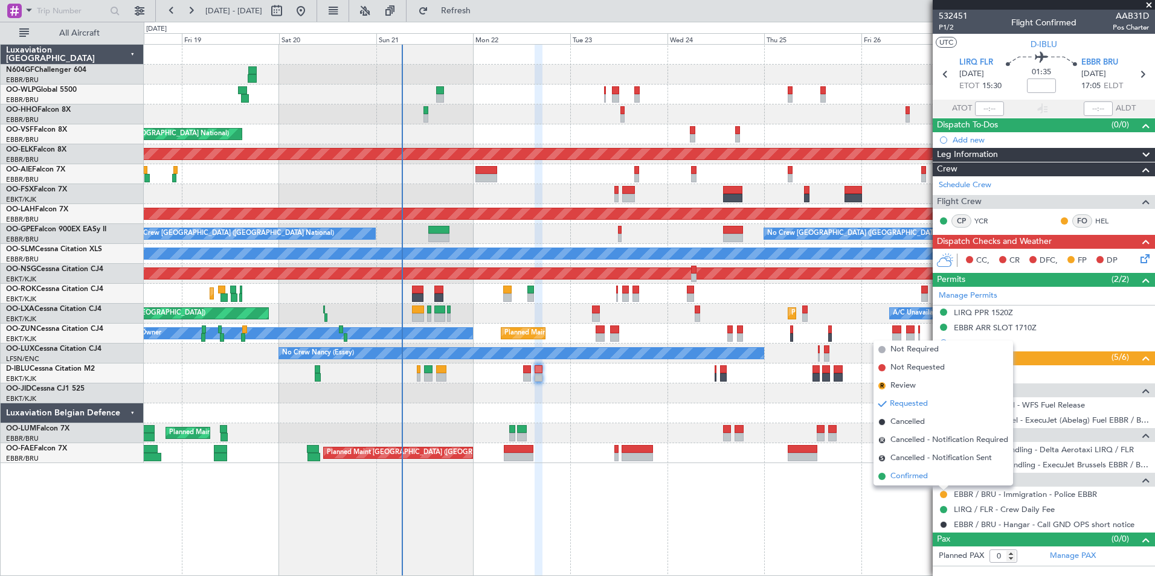
click at [901, 472] on span "Confirmed" at bounding box center [908, 477] width 37 height 12
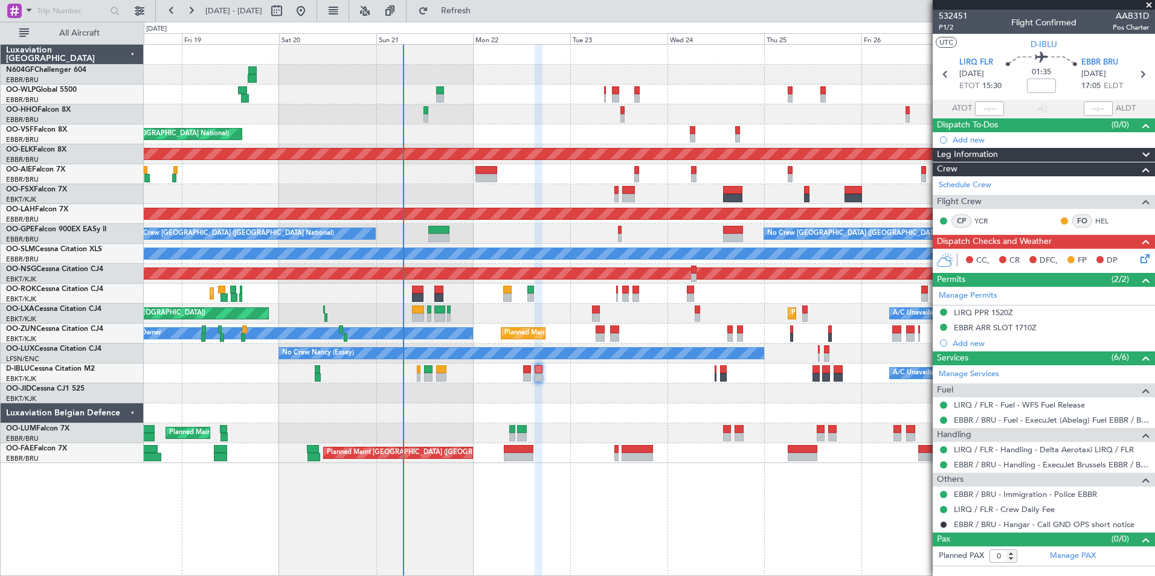
click at [589, 328] on div "Planned Maint Liege AOG Maint Brussels (Brussels National) Planned Maint Kortri…" at bounding box center [649, 254] width 1011 height 419
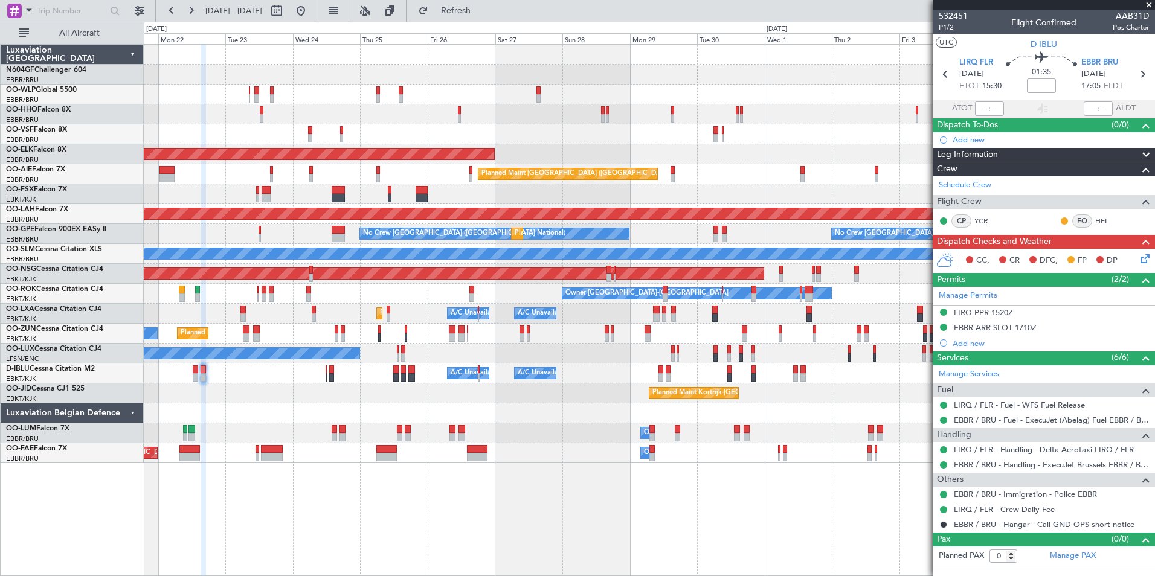
click at [521, 291] on div "Planned Maint Liege AOG Maint Brussels (Brussels National) Planned Maint Kortri…" at bounding box center [649, 254] width 1011 height 419
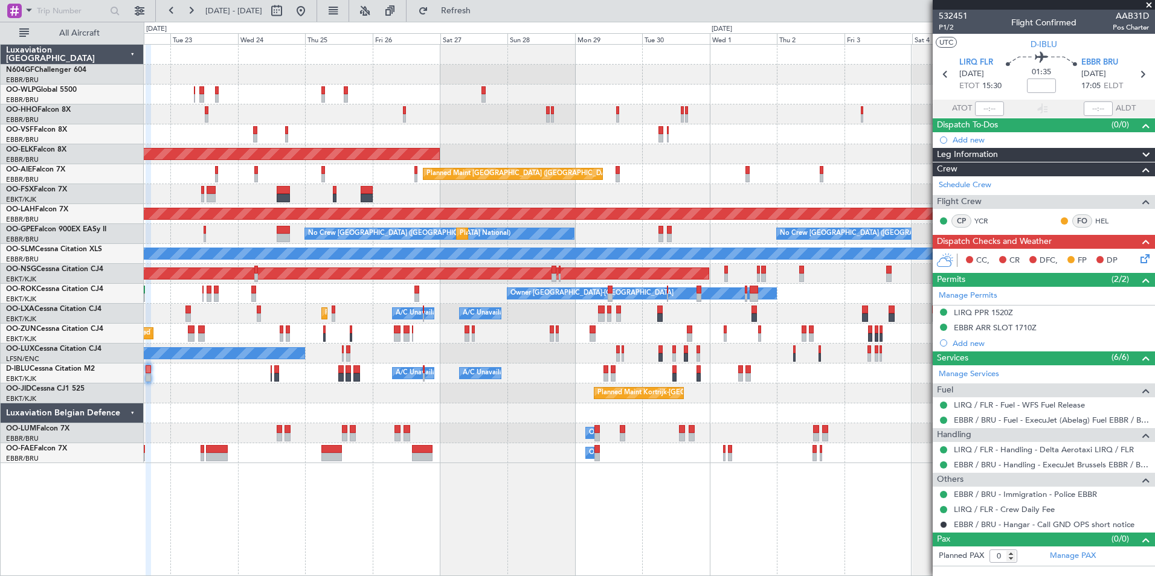
click at [633, 306] on div "Planned Maint Kortrijk-Wevelgem A/C Unavailable Brussels (Brussels National) A/…" at bounding box center [649, 314] width 1011 height 20
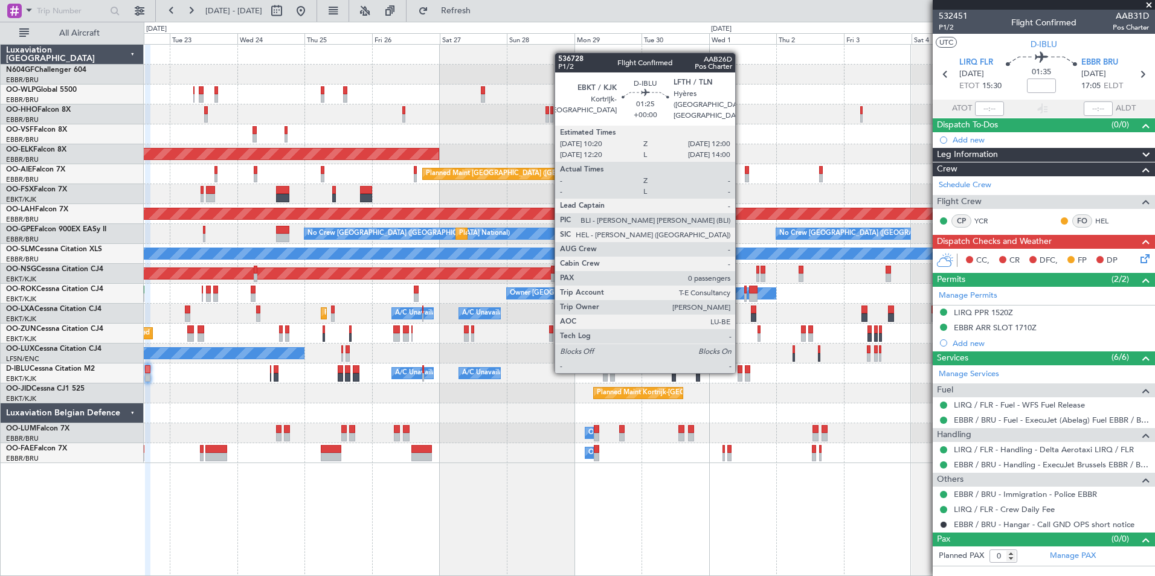
click at [741, 371] on div at bounding box center [740, 369] width 5 height 8
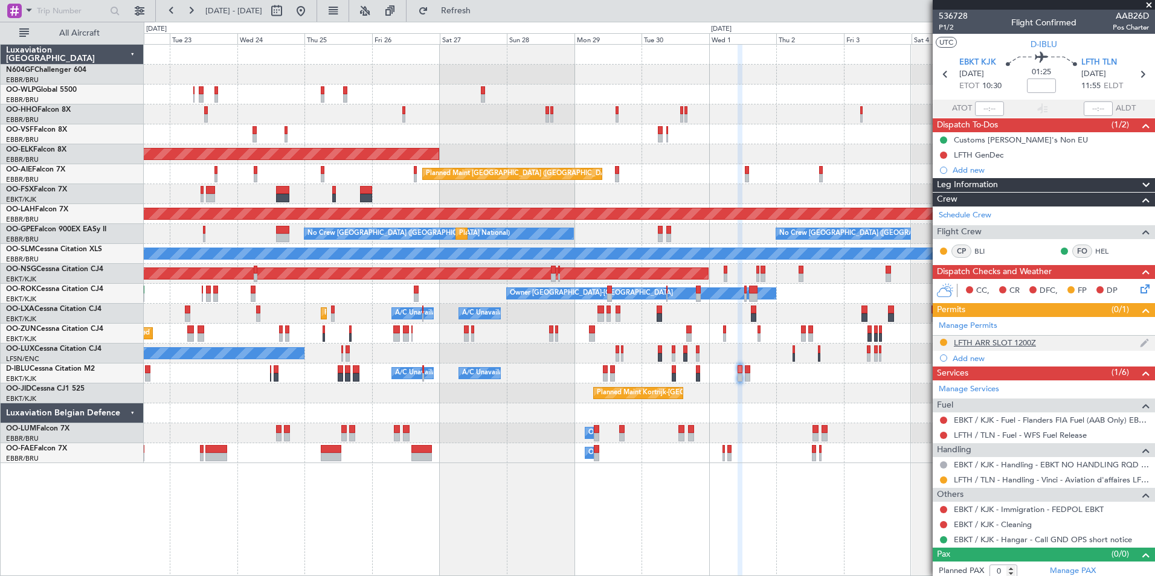
click at [962, 339] on div "LFTH ARR SLOT 1200Z" at bounding box center [995, 343] width 82 height 10
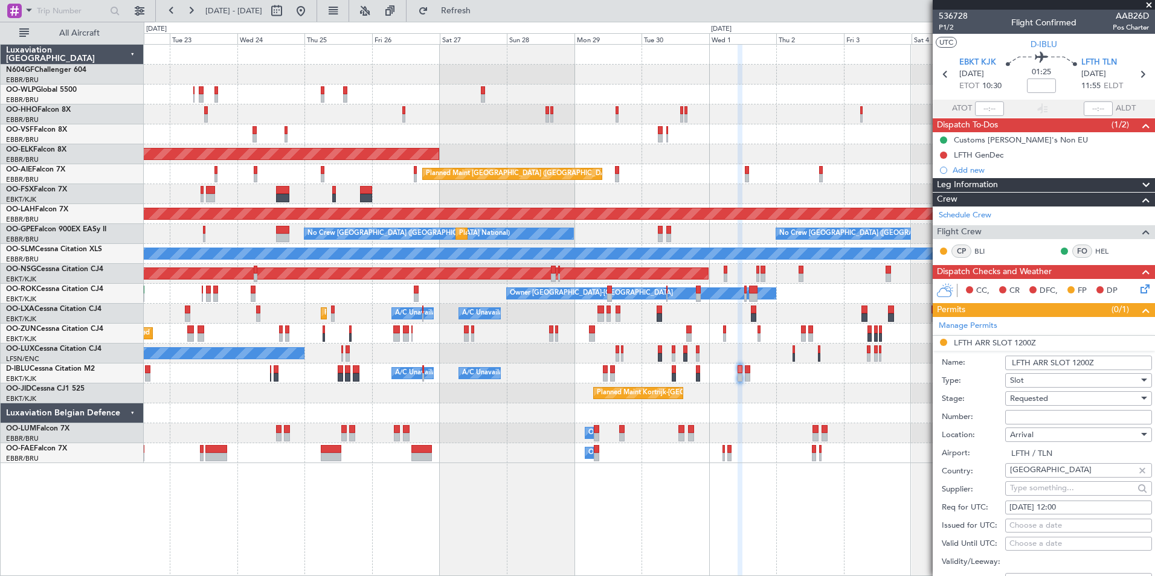
scroll to position [121, 0]
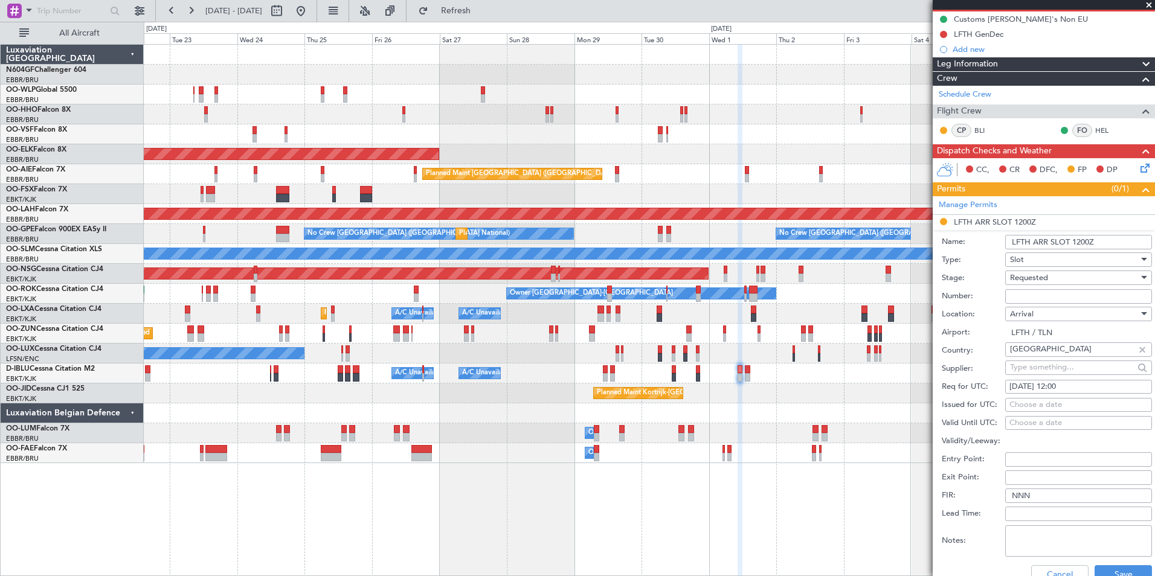
click at [1035, 296] on input "Number:" at bounding box center [1078, 296] width 147 height 14
type input "Approved"
click at [1073, 278] on div "Requested" at bounding box center [1074, 278] width 129 height 18
click at [1069, 363] on span "Received OK" at bounding box center [1074, 369] width 127 height 18
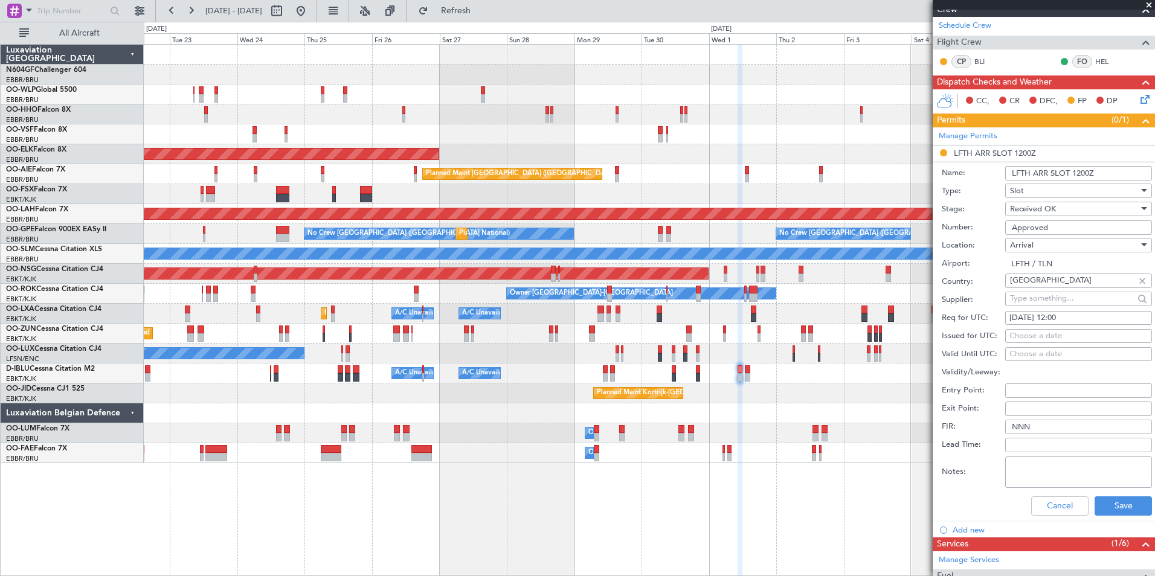
scroll to position [242, 0]
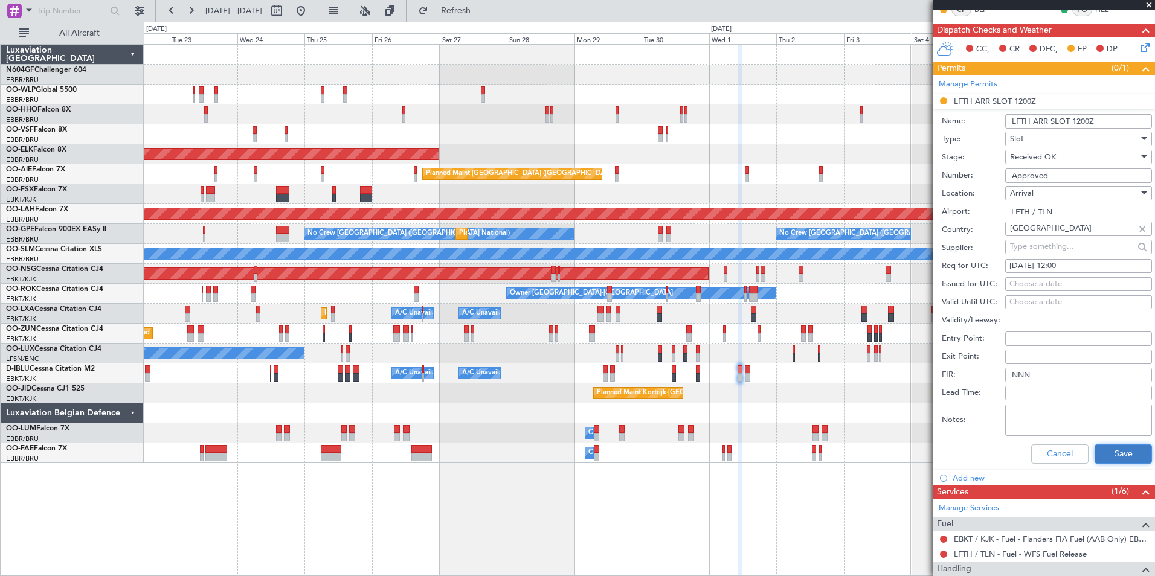
click at [1094, 452] on button "Save" at bounding box center [1122, 454] width 57 height 19
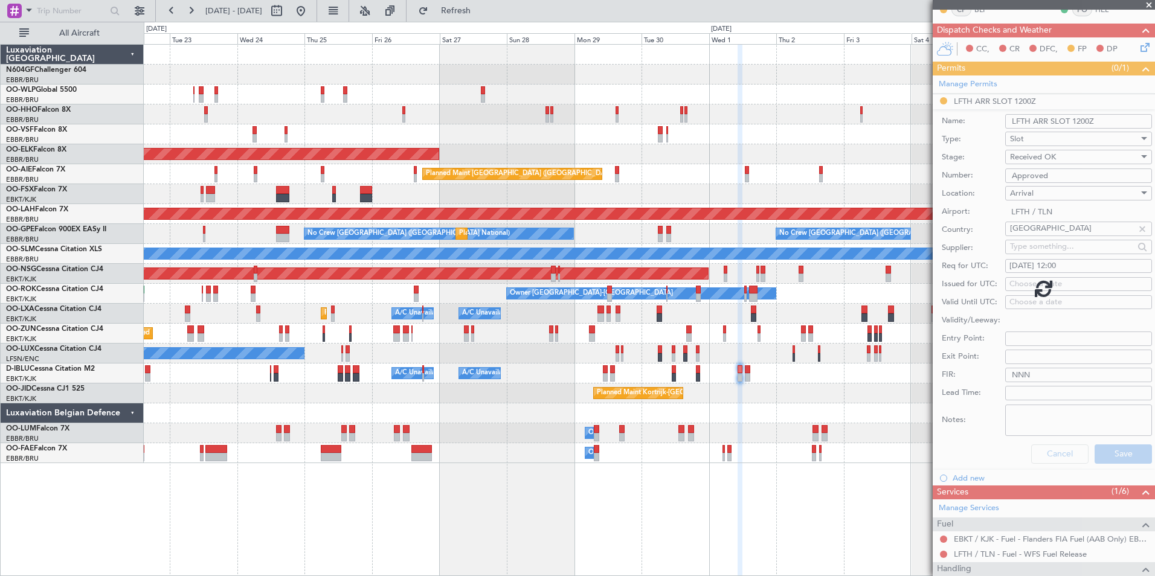
scroll to position [5, 0]
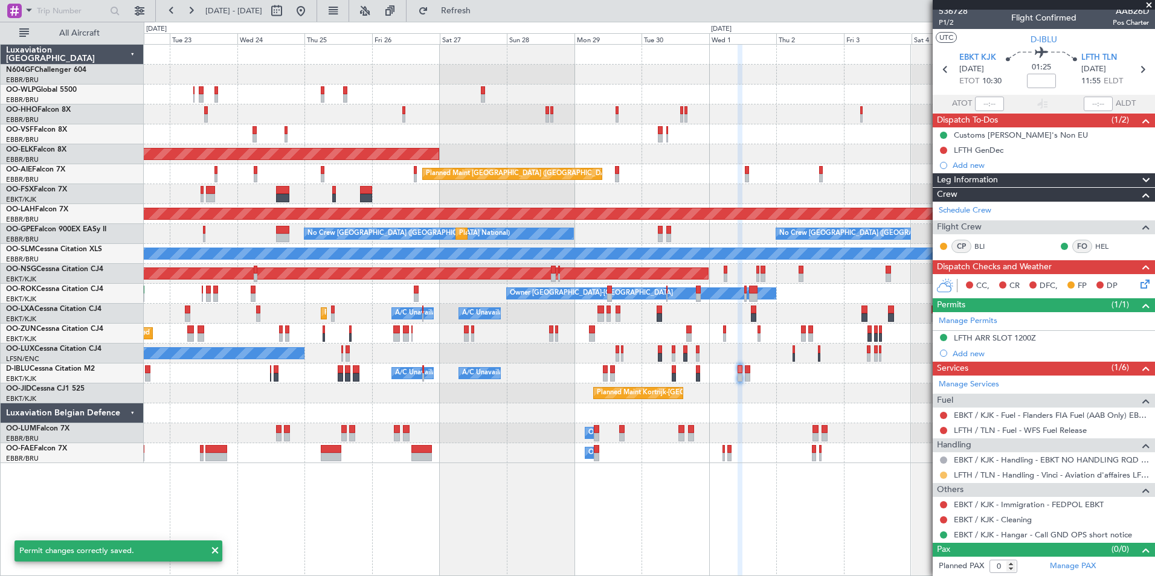
click at [942, 474] on button at bounding box center [943, 475] width 7 height 7
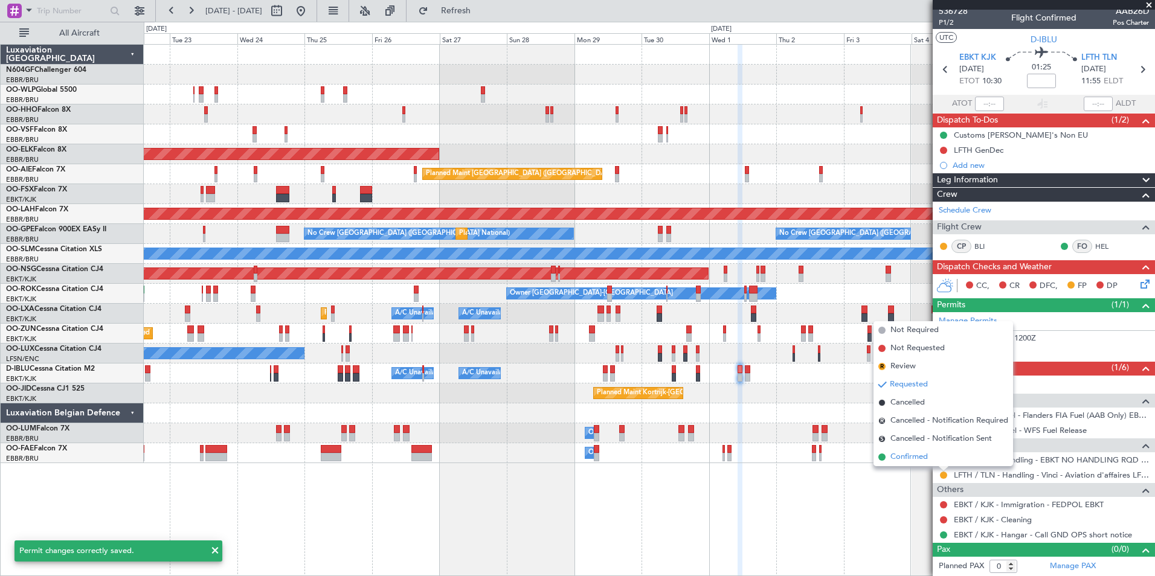
click at [915, 463] on li "Confirmed" at bounding box center [943, 457] width 140 height 18
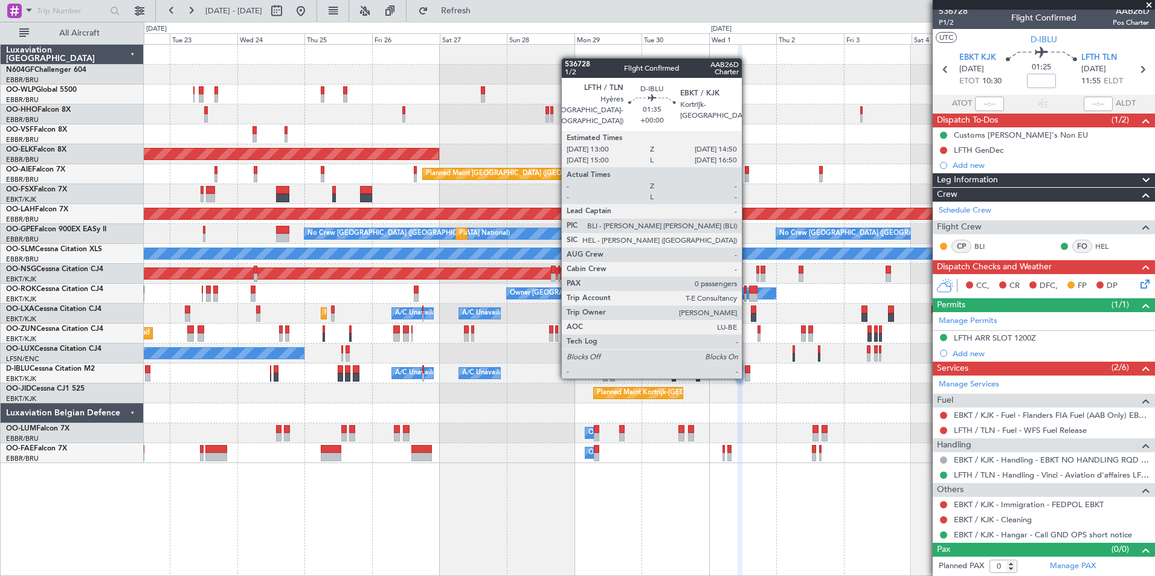
click at [747, 376] on div at bounding box center [747, 377] width 5 height 8
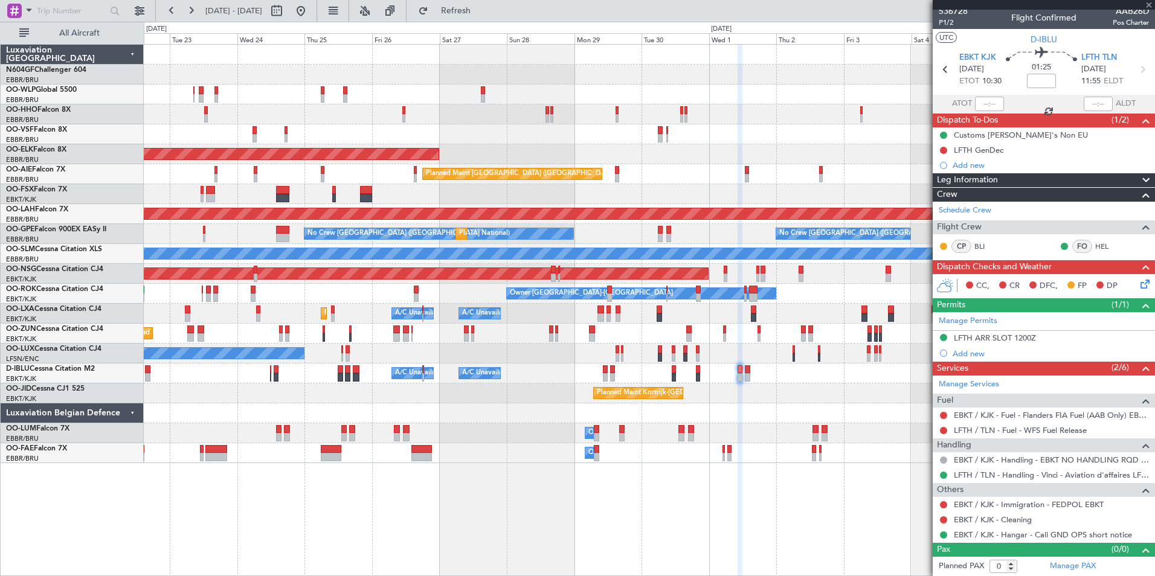
scroll to position [0, 0]
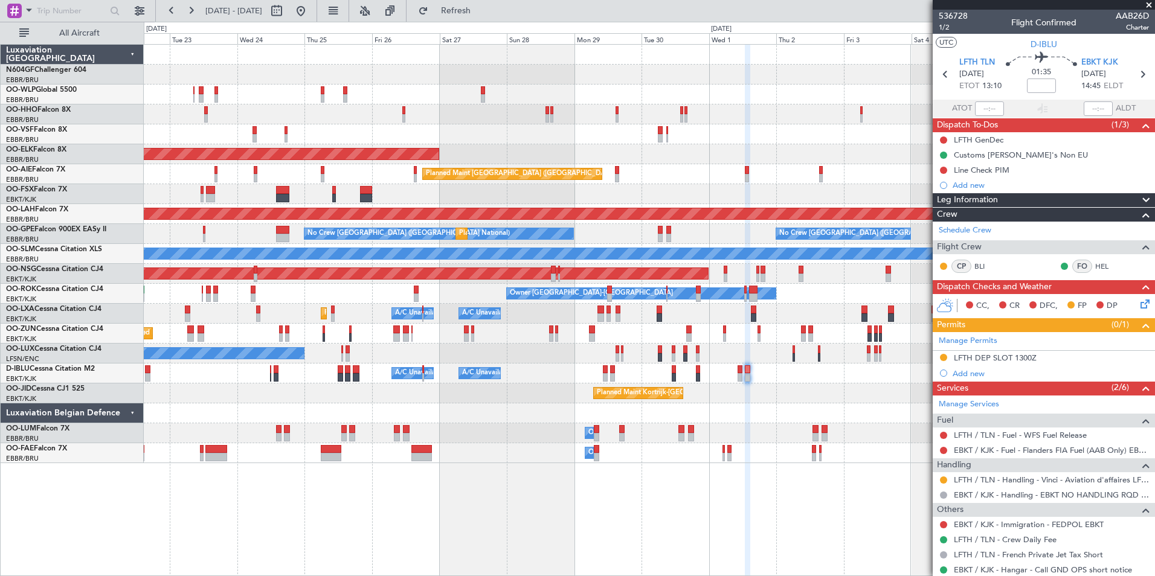
click at [965, 356] on div "LFTH DEP SLOT 1300Z" at bounding box center [995, 358] width 83 height 10
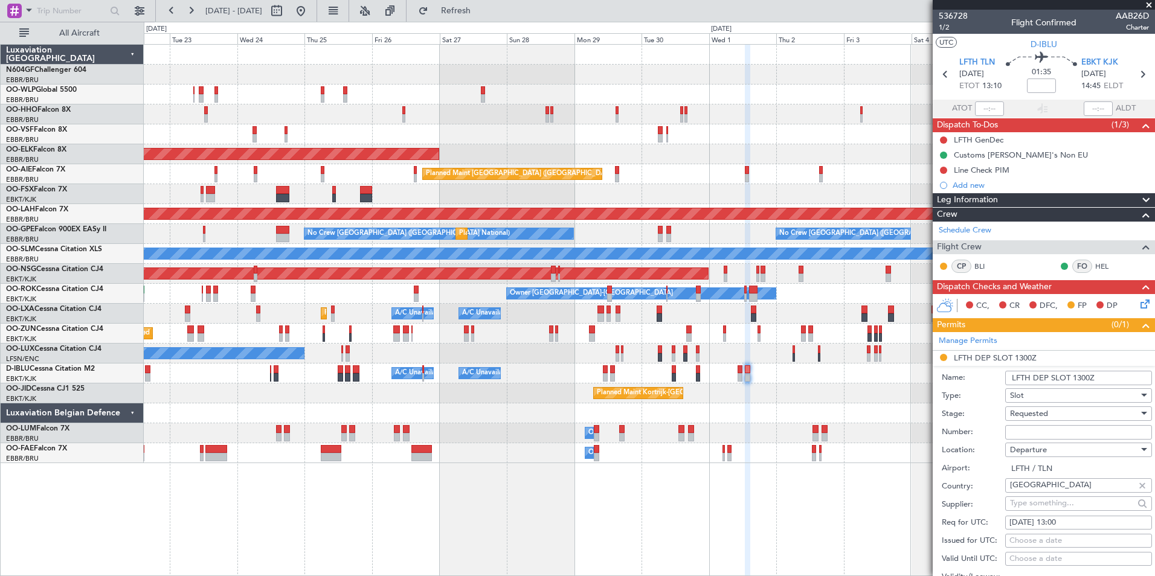
click at [1044, 429] on input "Number:" at bounding box center [1078, 432] width 147 height 14
type input "Approved"
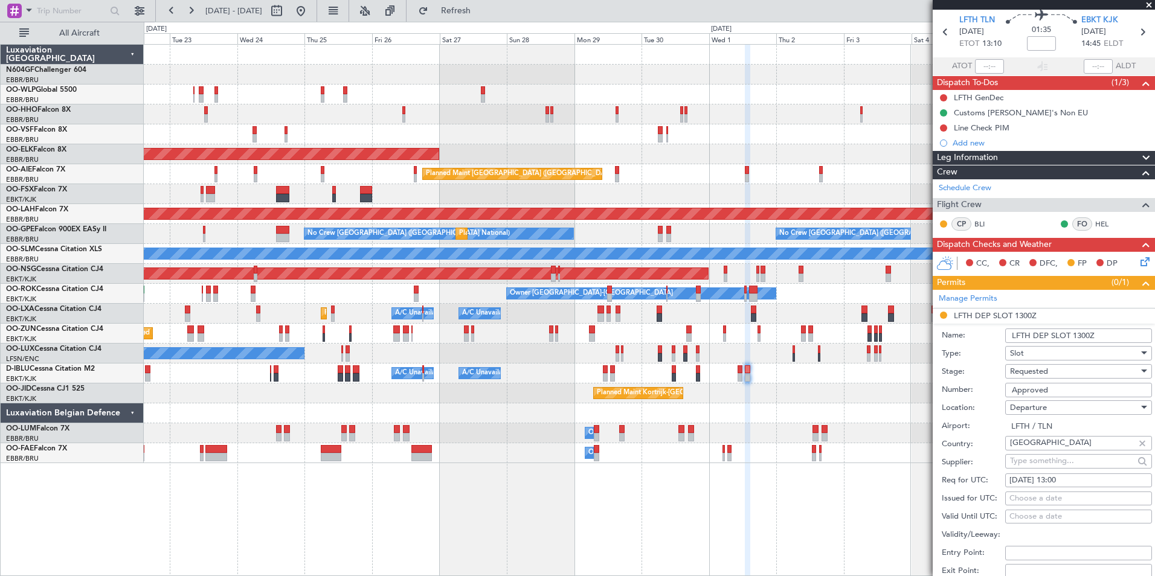
scroll to position [60, 0]
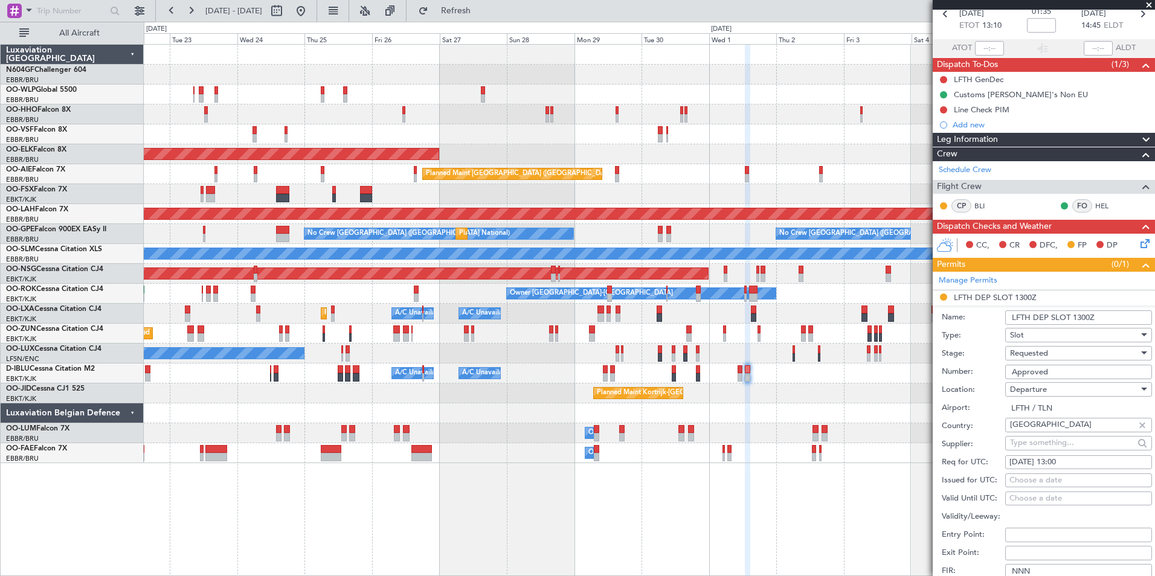
click at [1059, 365] on input "Approved" at bounding box center [1078, 372] width 147 height 14
click at [1052, 352] on div "Requested" at bounding box center [1074, 353] width 129 height 18
click at [1040, 445] on span "Received OK" at bounding box center [1074, 445] width 127 height 18
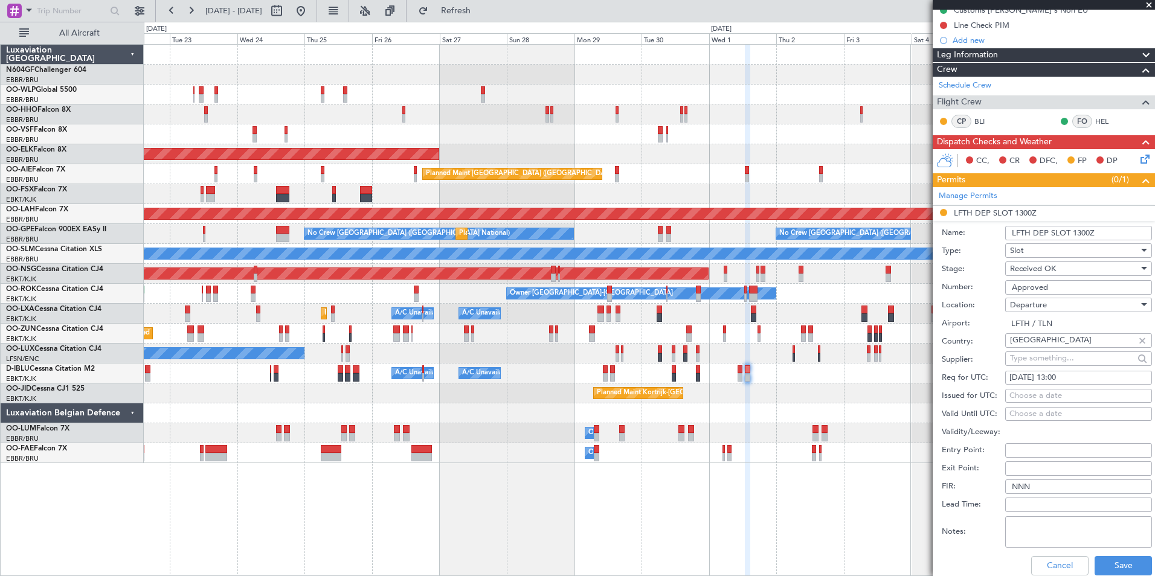
scroll to position [242, 0]
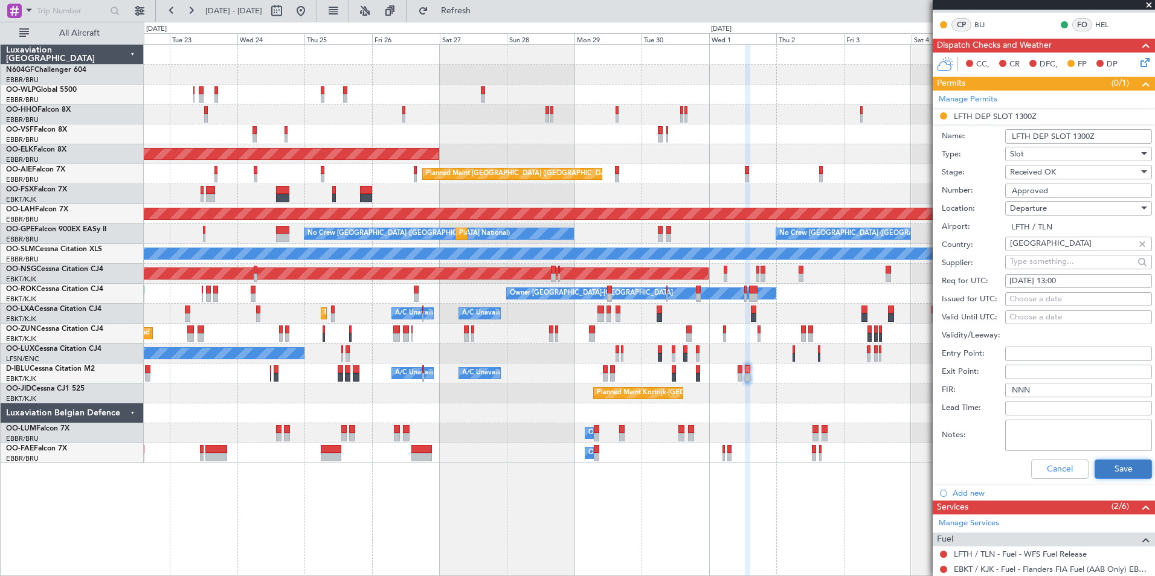
click at [1102, 470] on button "Save" at bounding box center [1122, 469] width 57 height 19
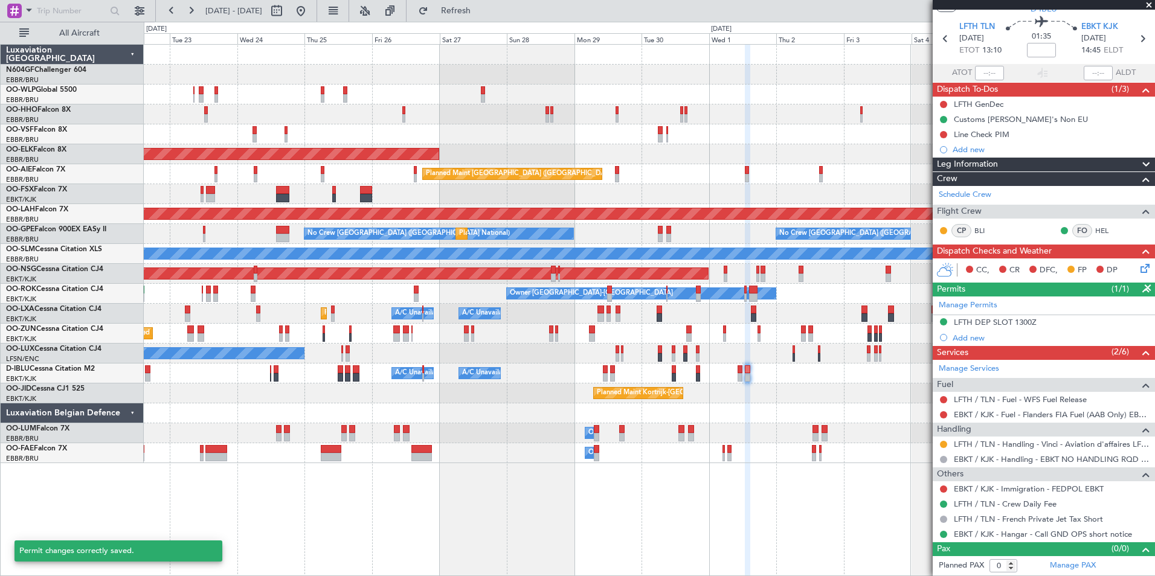
scroll to position [35, 0]
click at [942, 442] on button at bounding box center [943, 445] width 7 height 7
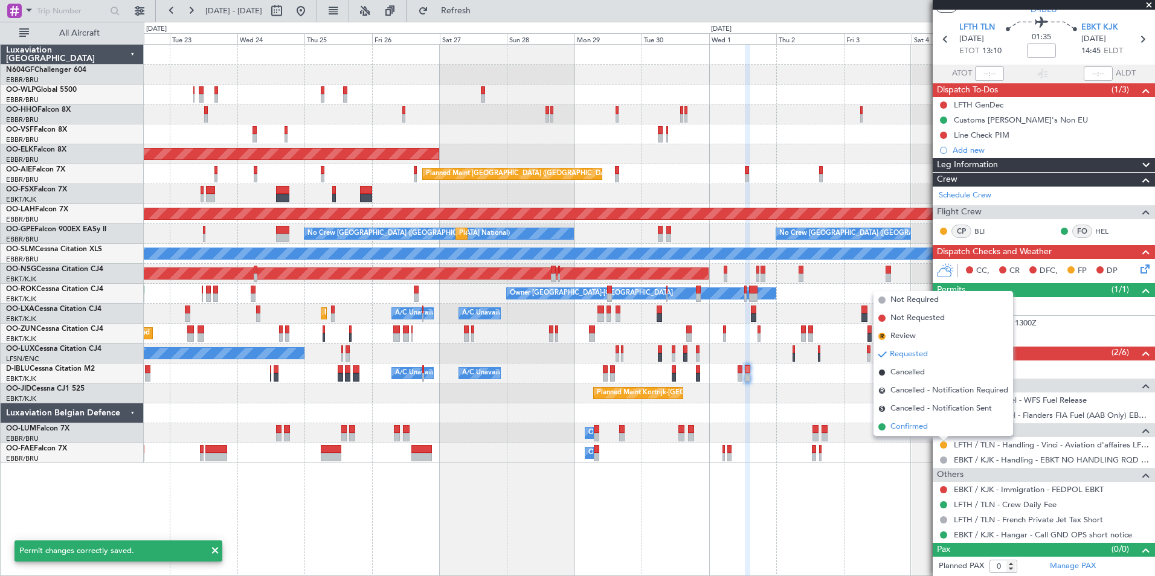
click at [925, 432] on span "Confirmed" at bounding box center [908, 427] width 37 height 12
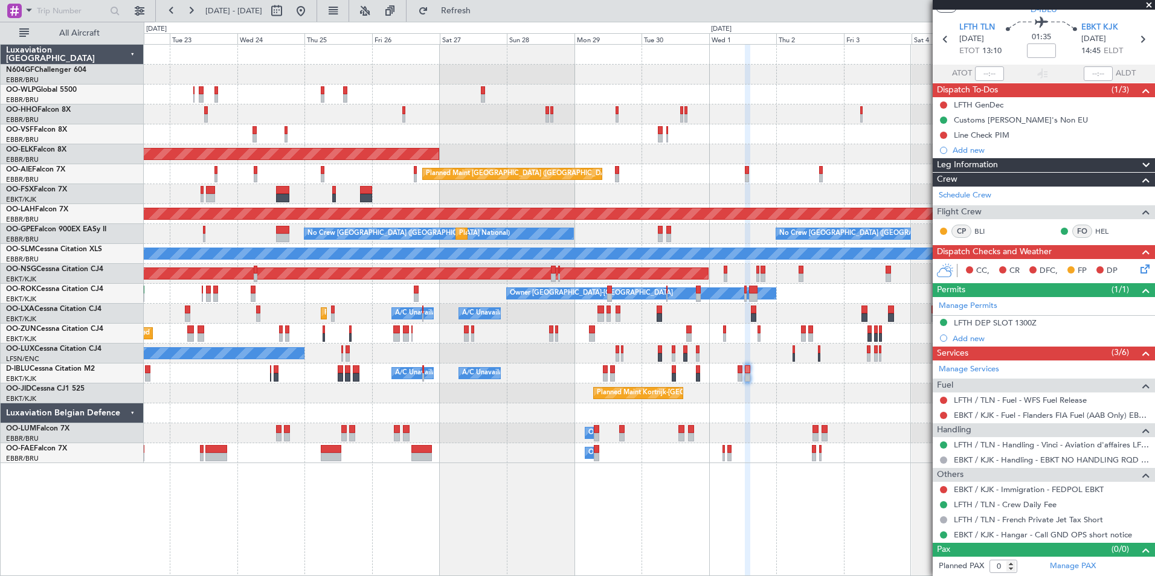
click at [1152, 4] on span at bounding box center [1149, 5] width 12 height 11
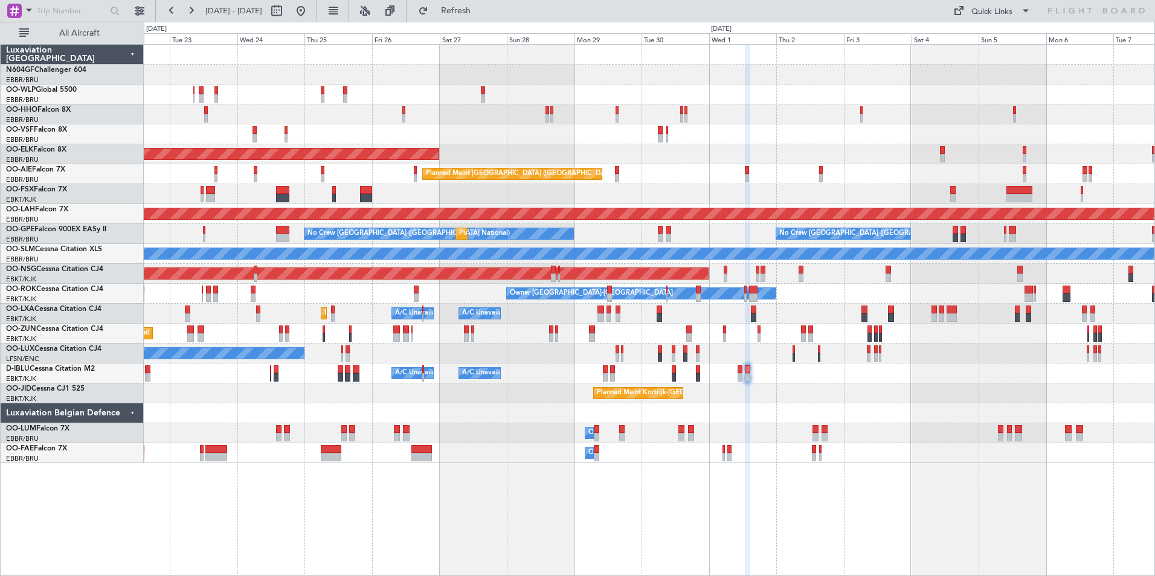
scroll to position [0, 0]
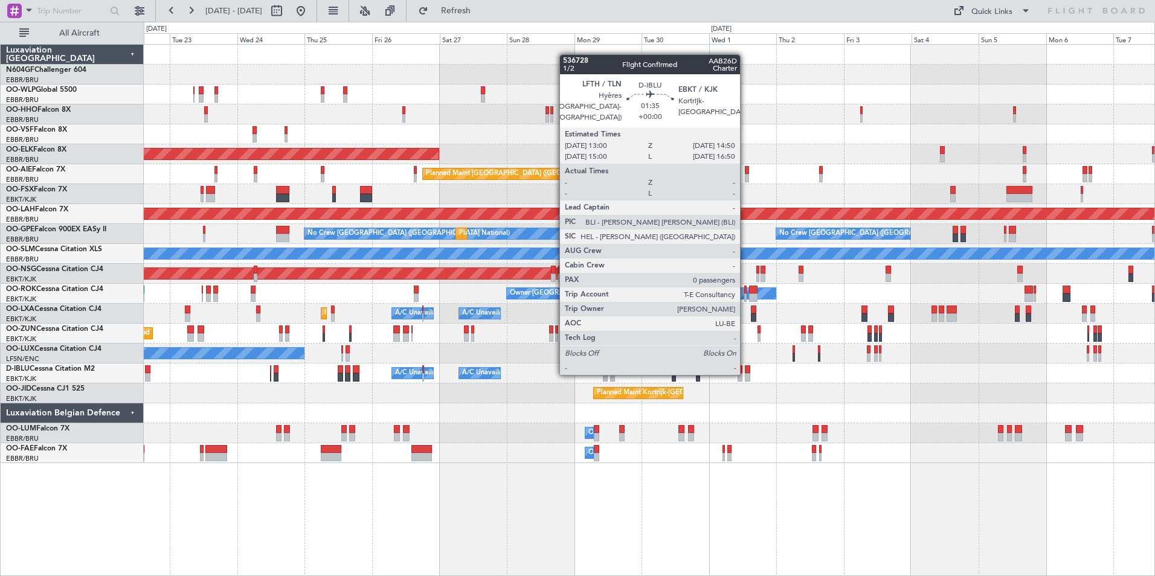
click at [745, 373] on div at bounding box center [747, 369] width 5 height 8
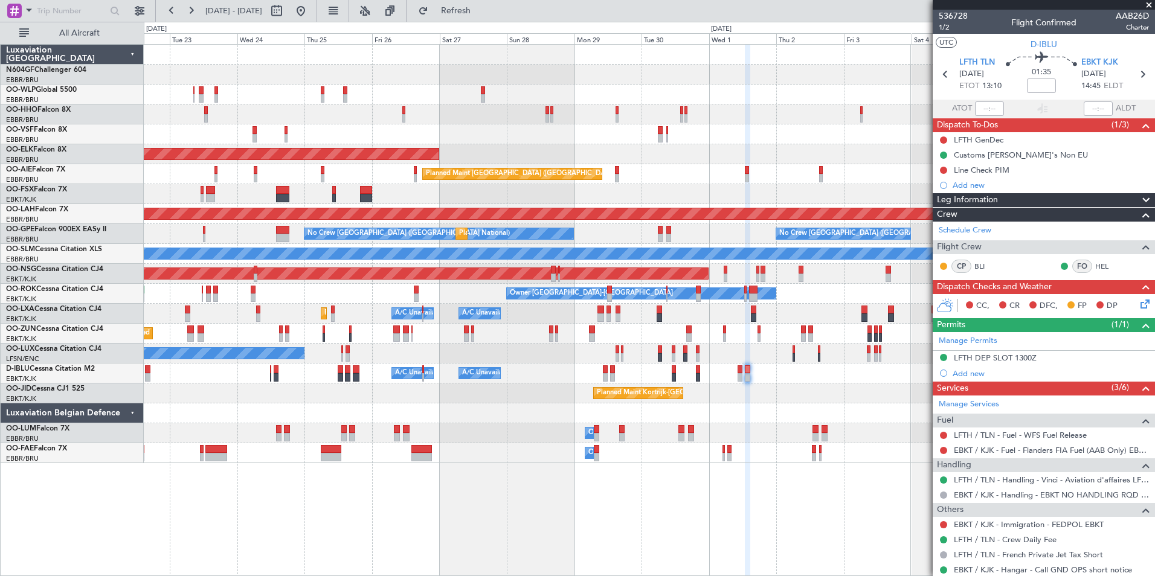
click at [1148, 4] on span at bounding box center [1149, 5] width 12 height 11
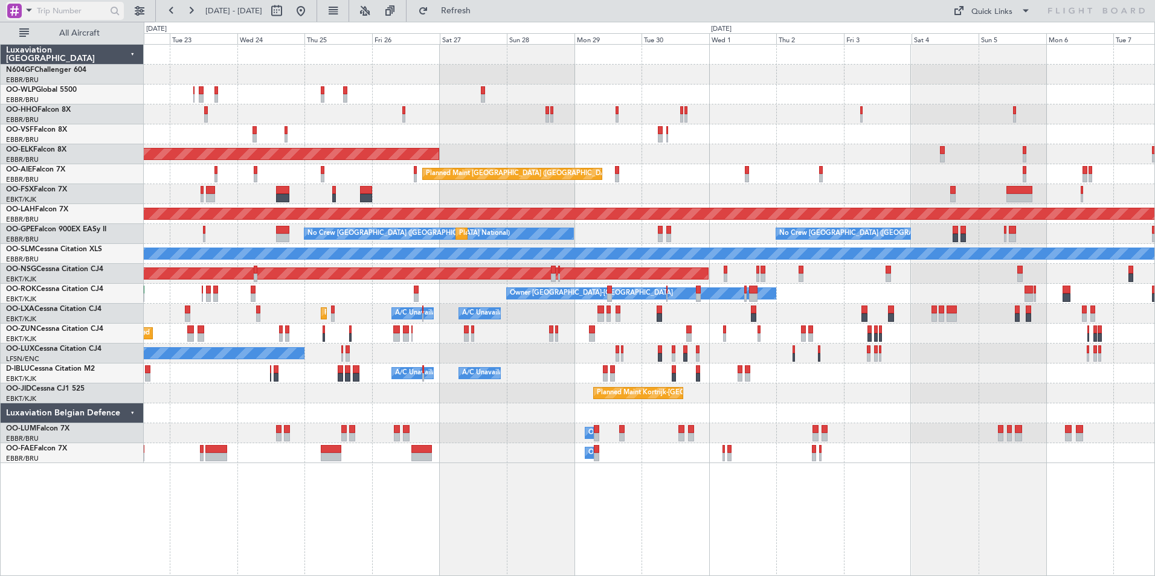
click at [96, 14] on input "text" at bounding box center [71, 11] width 69 height 18
click at [28, 11] on span at bounding box center [29, 9] width 14 height 15
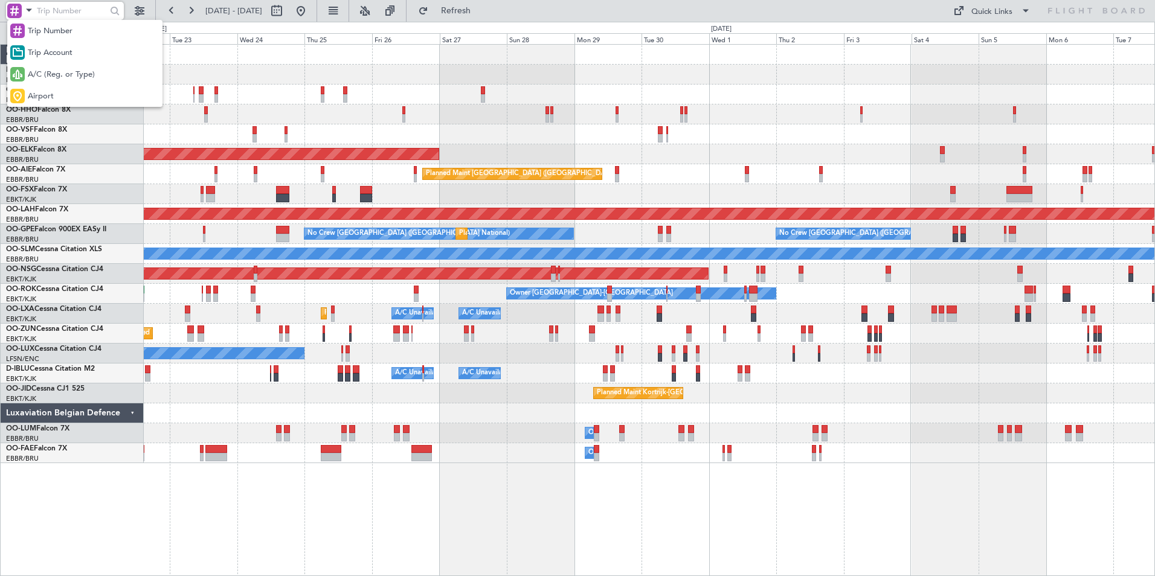
click at [57, 90] on div "Airport" at bounding box center [84, 96] width 155 height 22
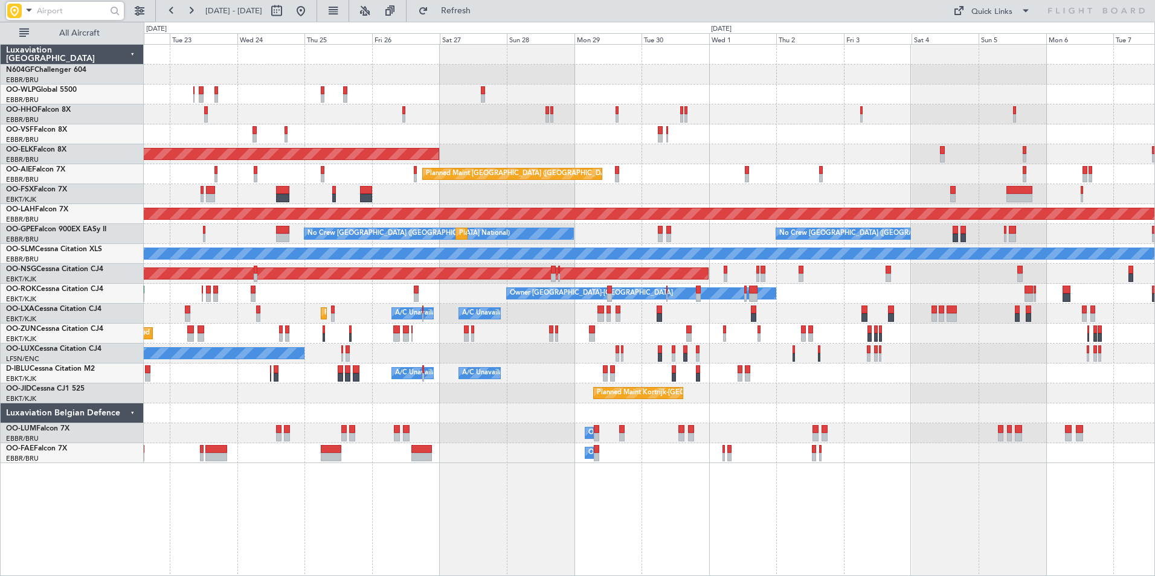
click at [64, 14] on input "text" at bounding box center [71, 11] width 69 height 18
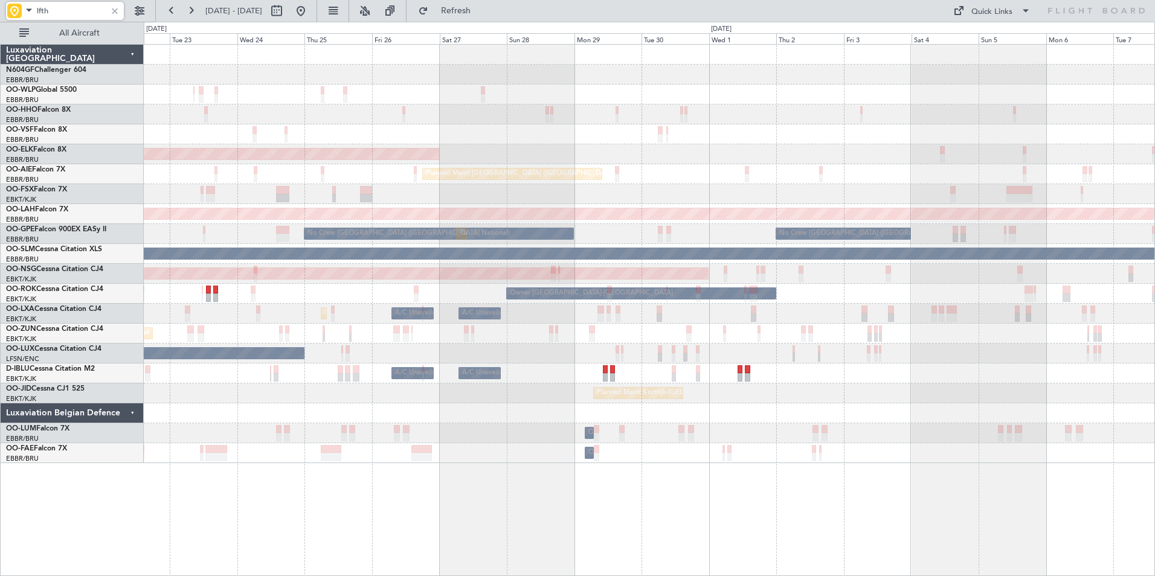
click at [189, 171] on div "Planned Maint [GEOGRAPHIC_DATA] ([GEOGRAPHIC_DATA])" at bounding box center [649, 174] width 1011 height 20
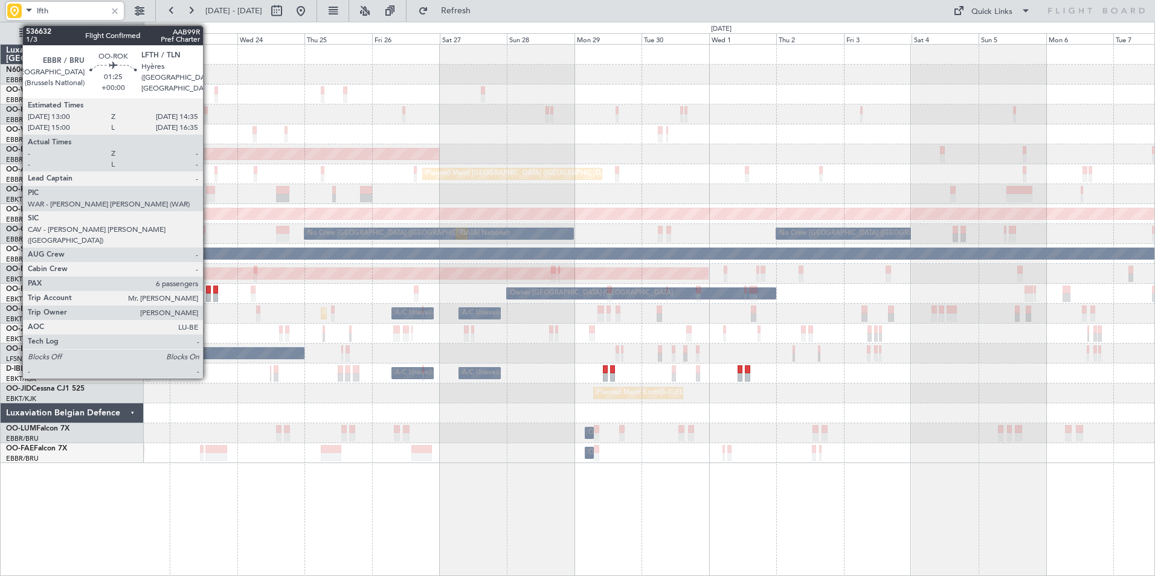
click at [208, 295] on div at bounding box center [208, 298] width 5 height 8
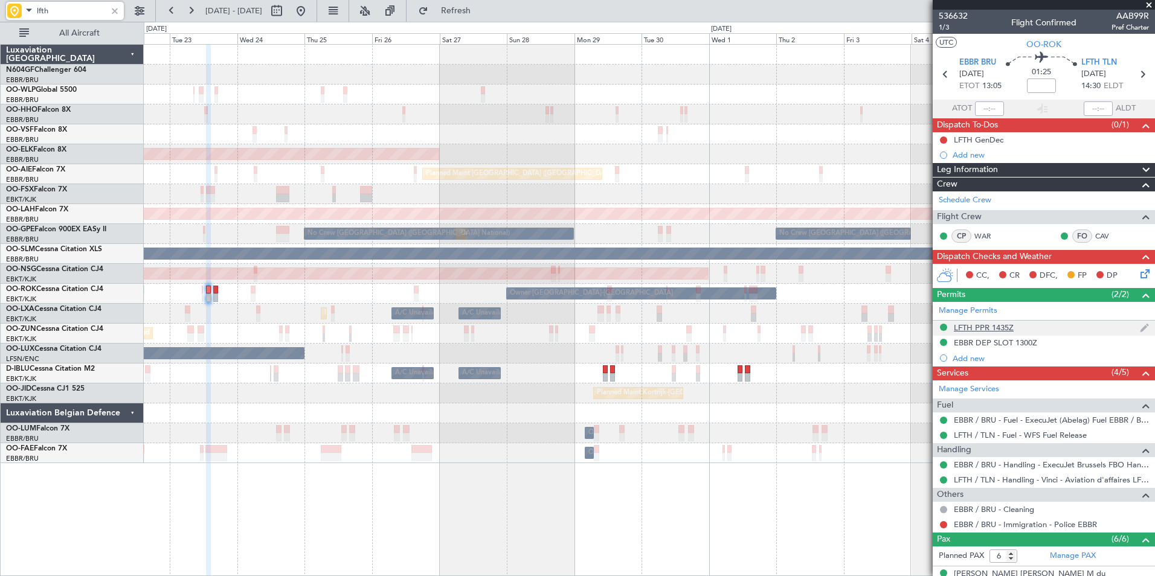
type input "lfth"
click at [974, 326] on div "LFTH PPR 1435Z" at bounding box center [984, 328] width 60 height 10
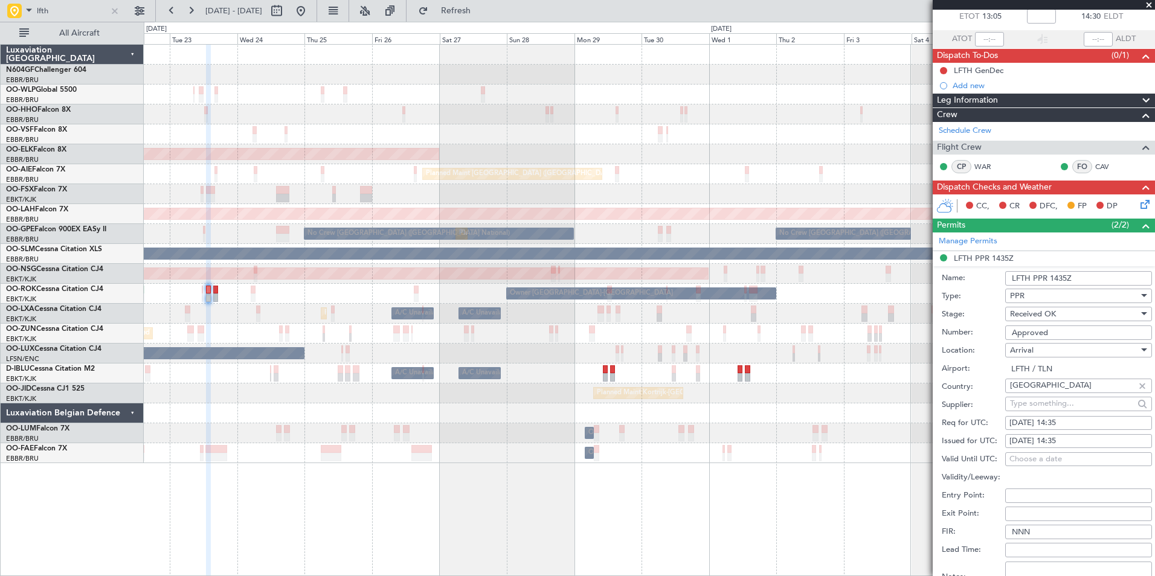
scroll to position [121, 0]
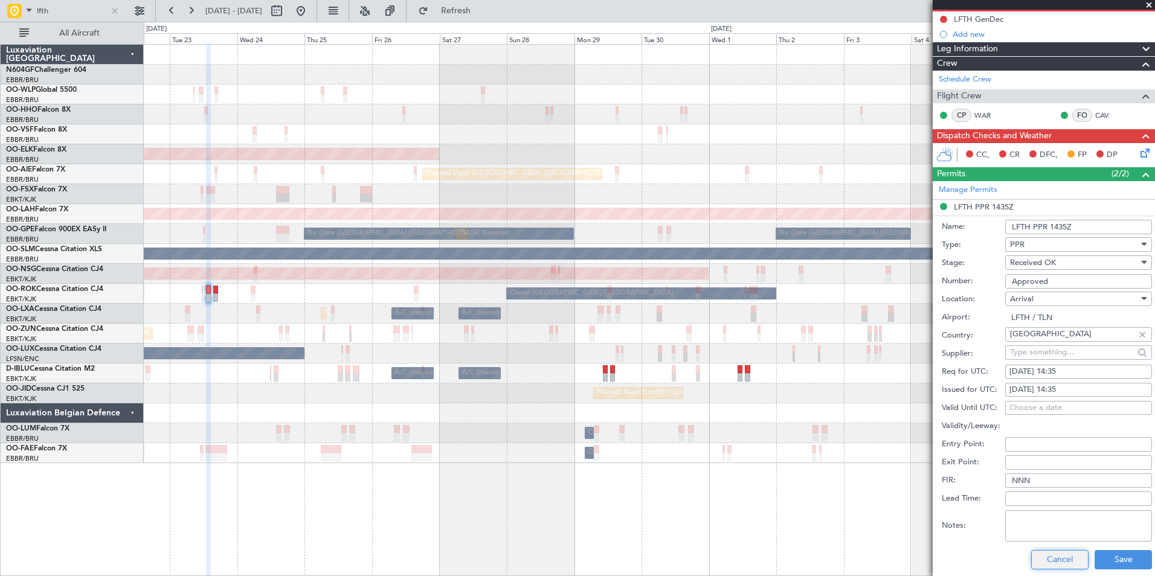
click at [1048, 557] on button "Cancel" at bounding box center [1059, 559] width 57 height 19
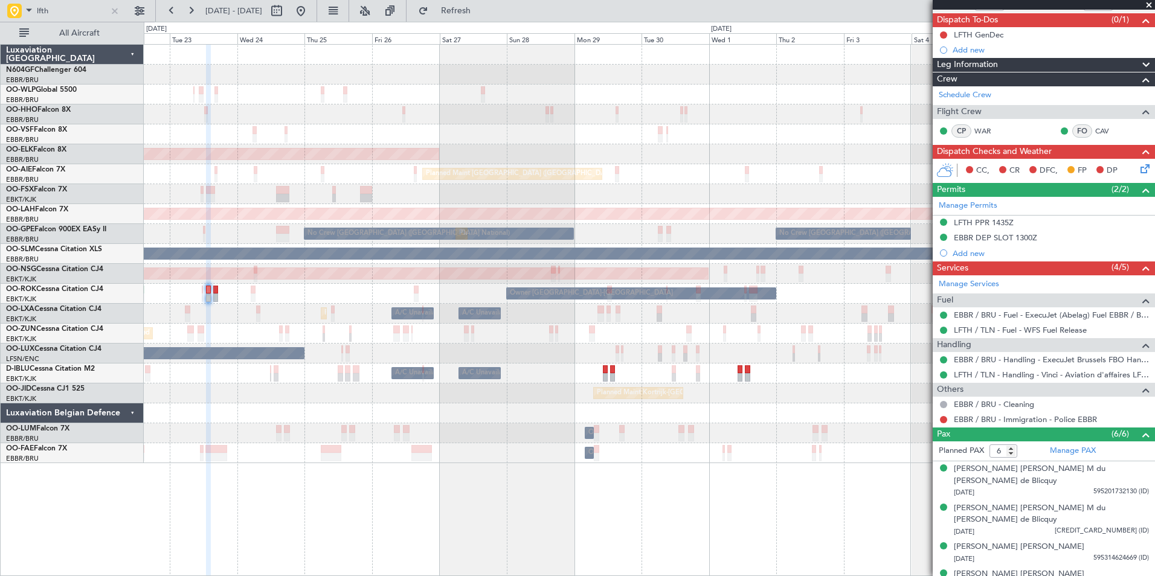
scroll to position [97, 0]
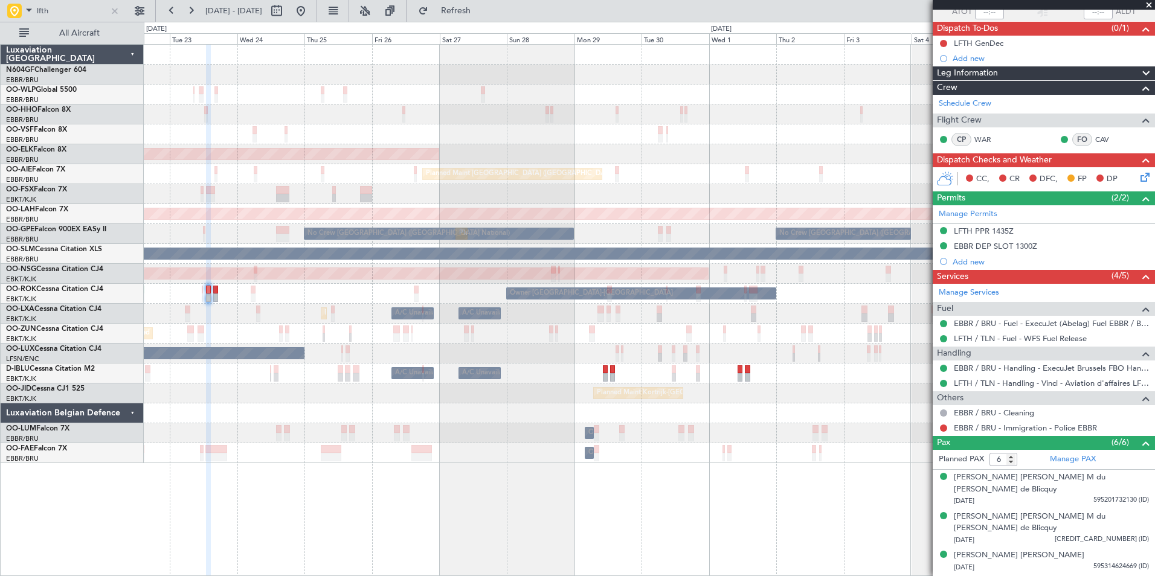
click at [1149, 3] on span at bounding box center [1149, 5] width 12 height 11
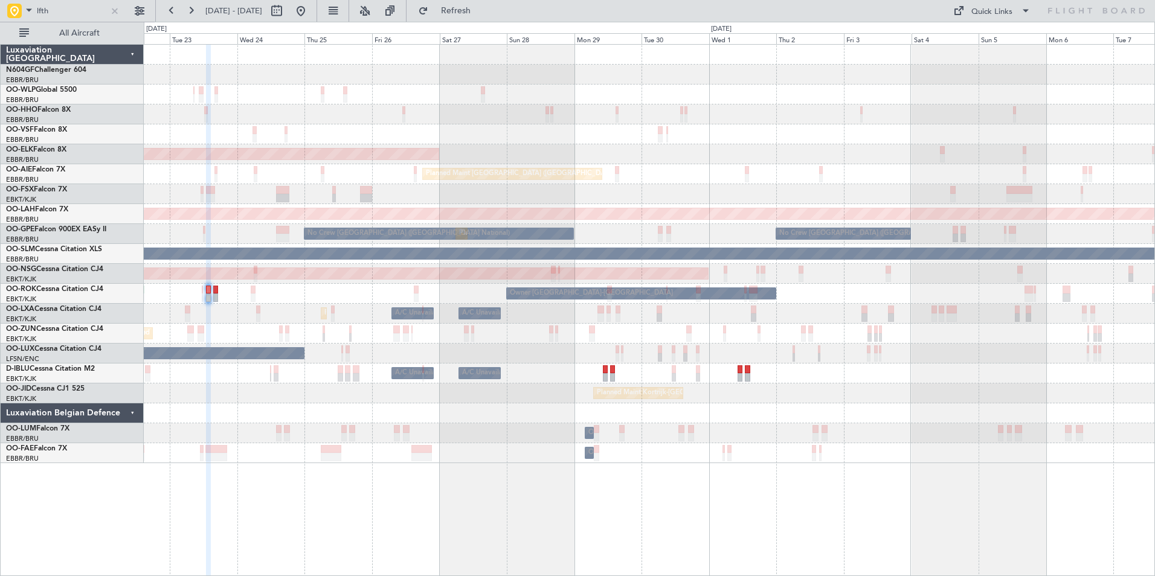
type input "0"
drag, startPoint x: 112, startPoint y: 13, endPoint x: 54, endPoint y: 14, distance: 58.6
click at [111, 13] on div at bounding box center [114, 10] width 13 height 13
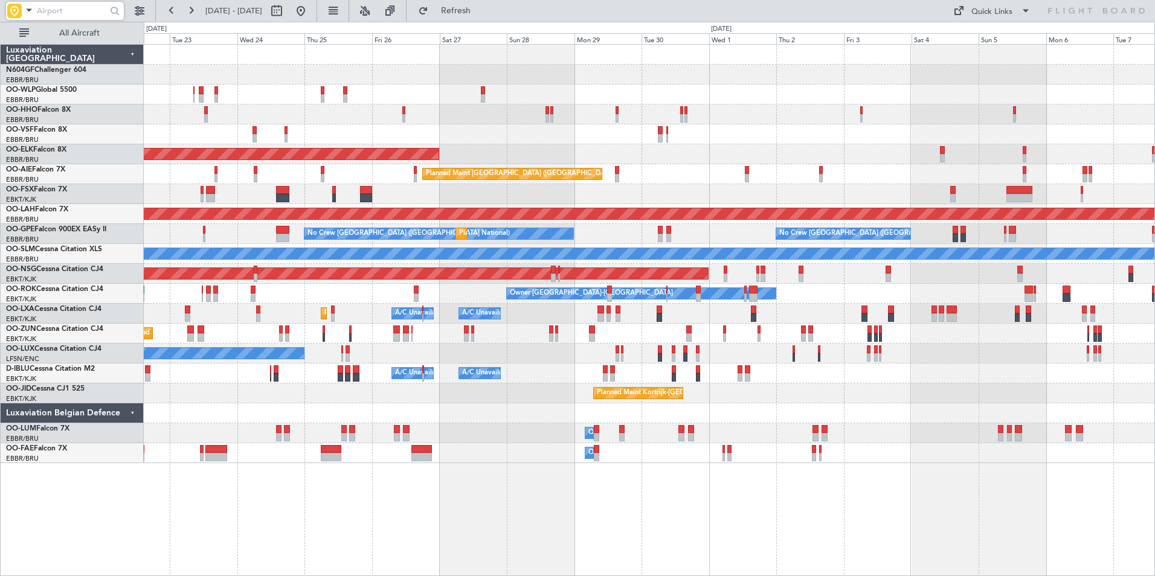
click at [25, 7] on span at bounding box center [29, 9] width 14 height 15
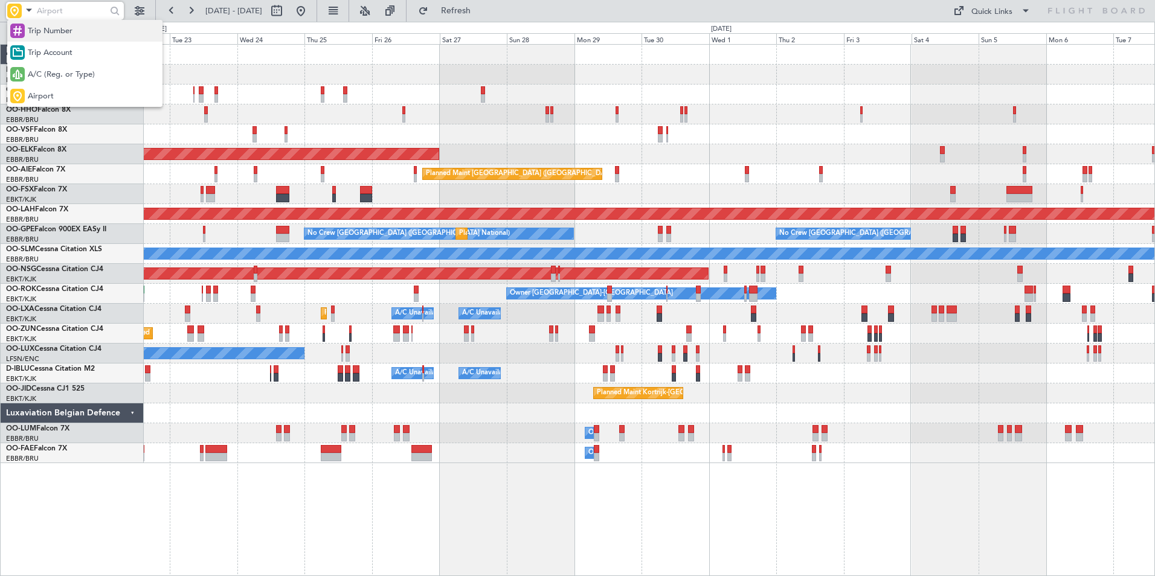
click at [49, 25] on span "Trip Number" at bounding box center [50, 31] width 45 height 12
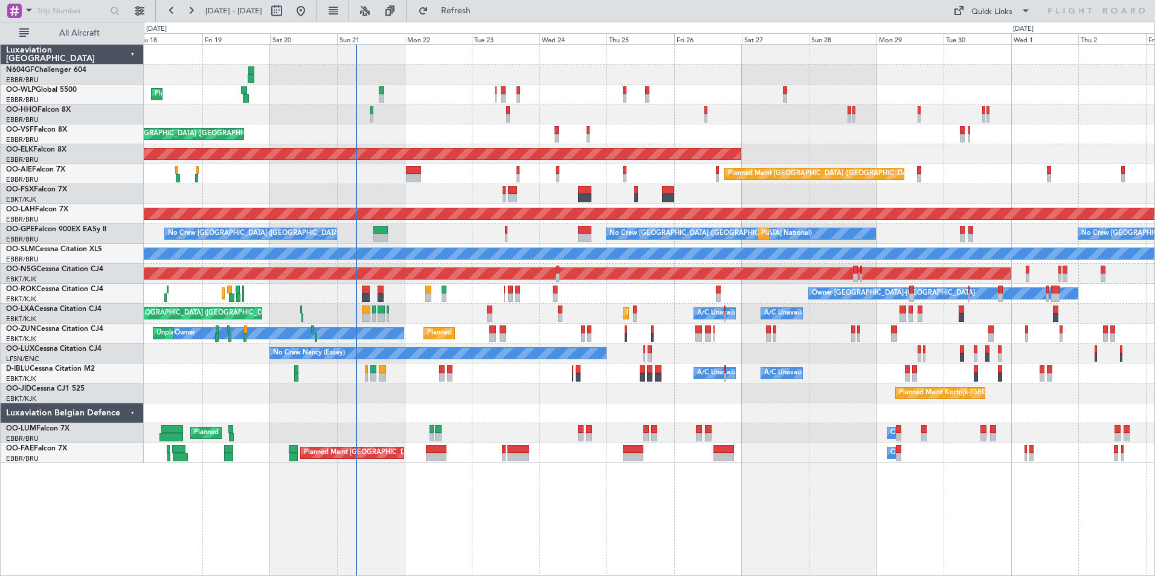
click at [604, 181] on div "Planned Maint Liege AOG Maint Brussels (Brussels National) Planned Maint Kortri…" at bounding box center [649, 254] width 1011 height 419
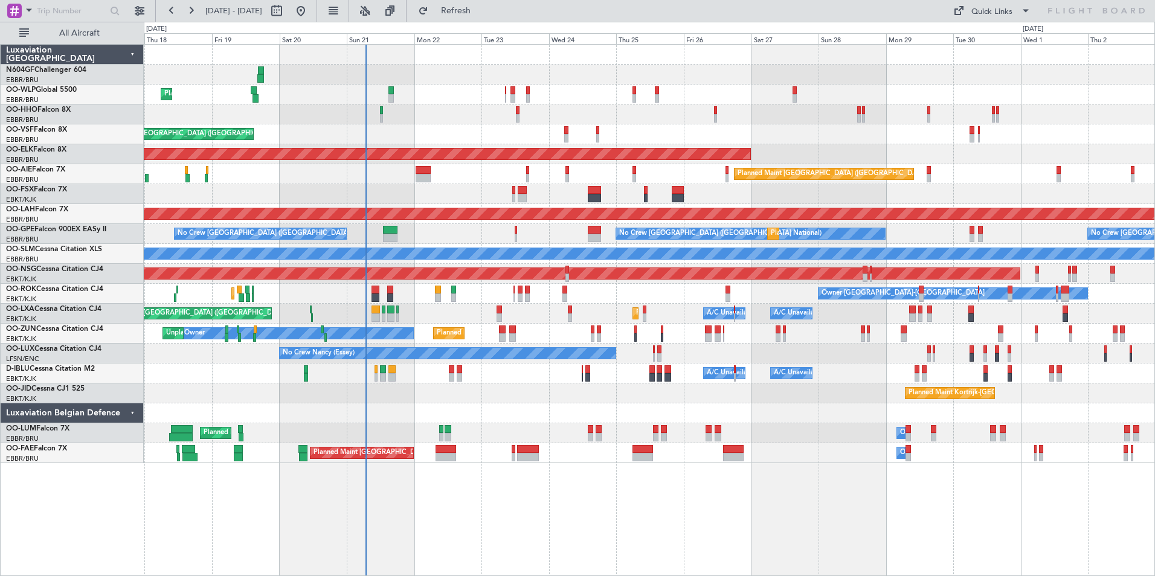
click at [533, 239] on div "No Crew Brussels (Brussels National) No Crew Brussels (Brussels National) Plann…" at bounding box center [649, 234] width 1011 height 20
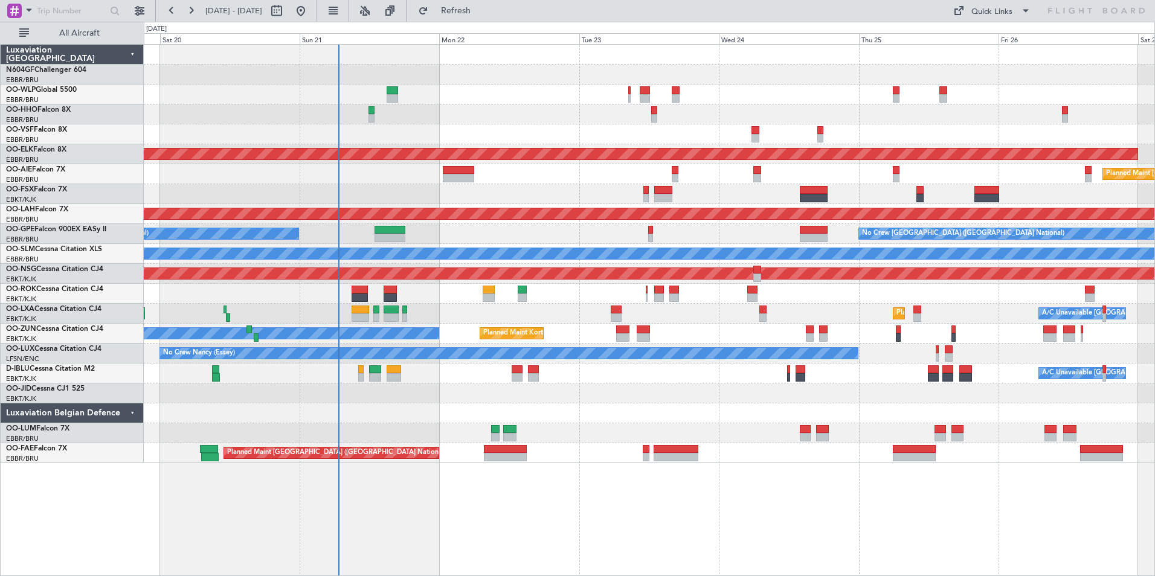
click at [548, 387] on div at bounding box center [649, 394] width 1011 height 20
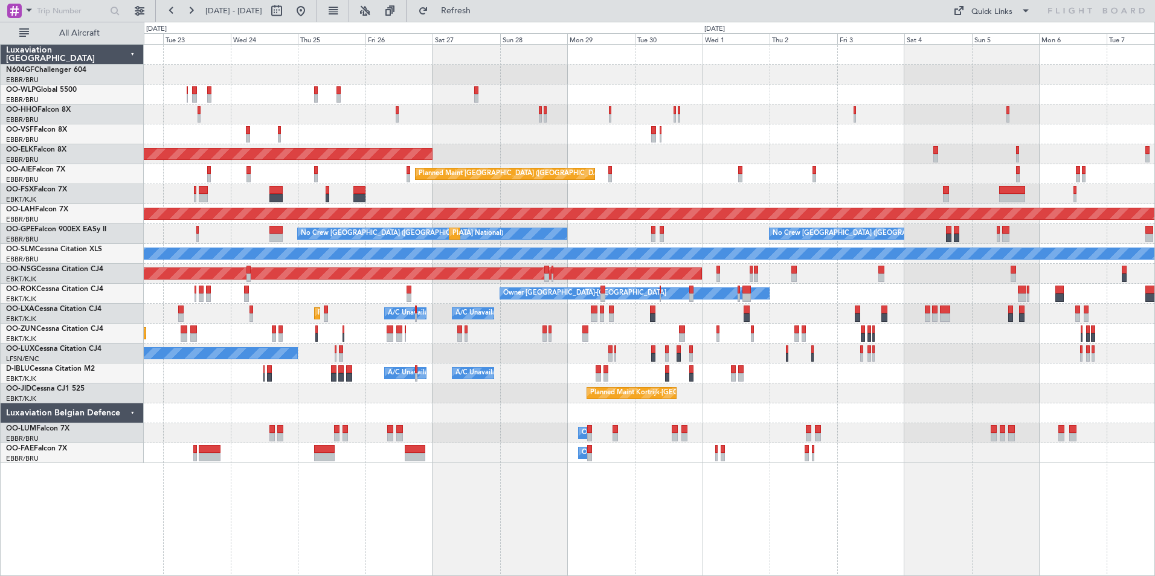
click at [734, 399] on div "Planned Maint Kortrijk-[GEOGRAPHIC_DATA]" at bounding box center [649, 394] width 1011 height 20
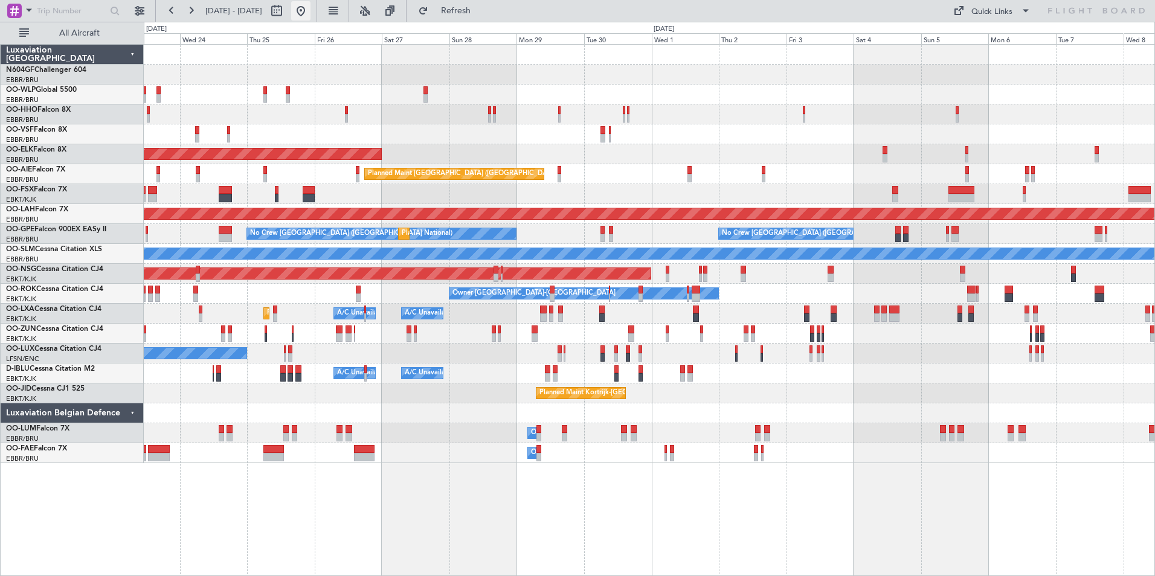
click at [310, 16] on button at bounding box center [300, 10] width 19 height 19
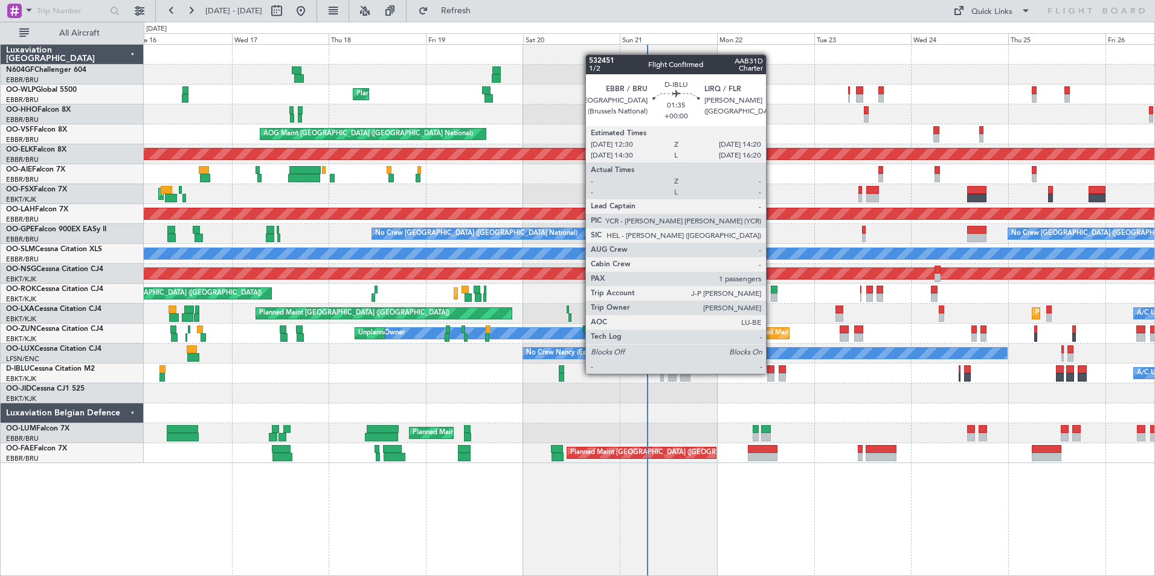
click at [771, 374] on div at bounding box center [771, 377] width 8 height 8
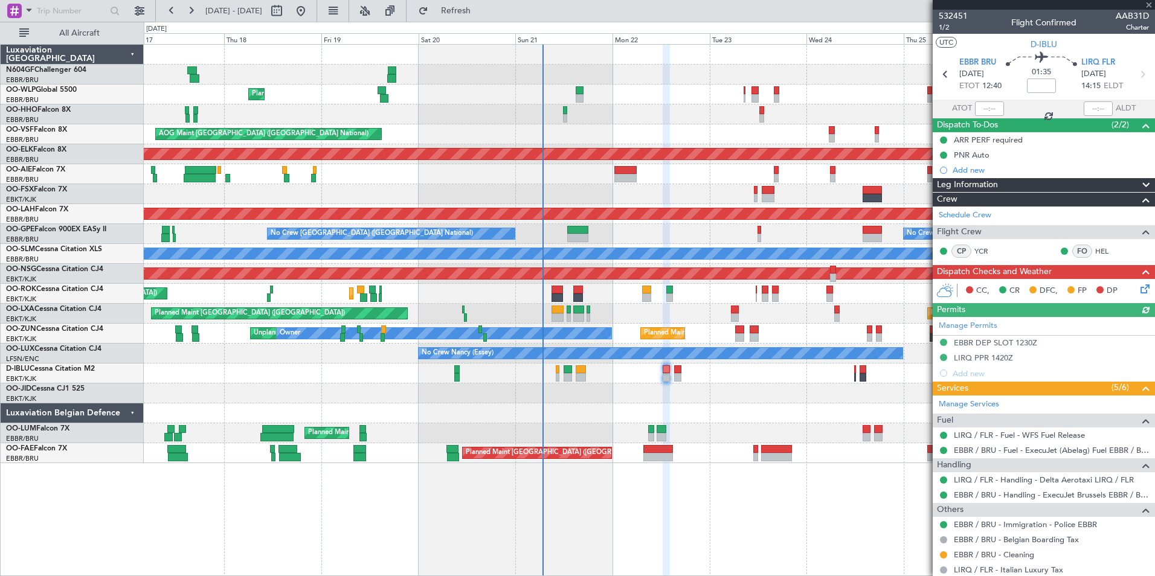
click at [712, 399] on div "Planned Maint Liege AOG Maint Brussels (Brussels National) Planned Maint Kortri…" at bounding box center [649, 254] width 1011 height 419
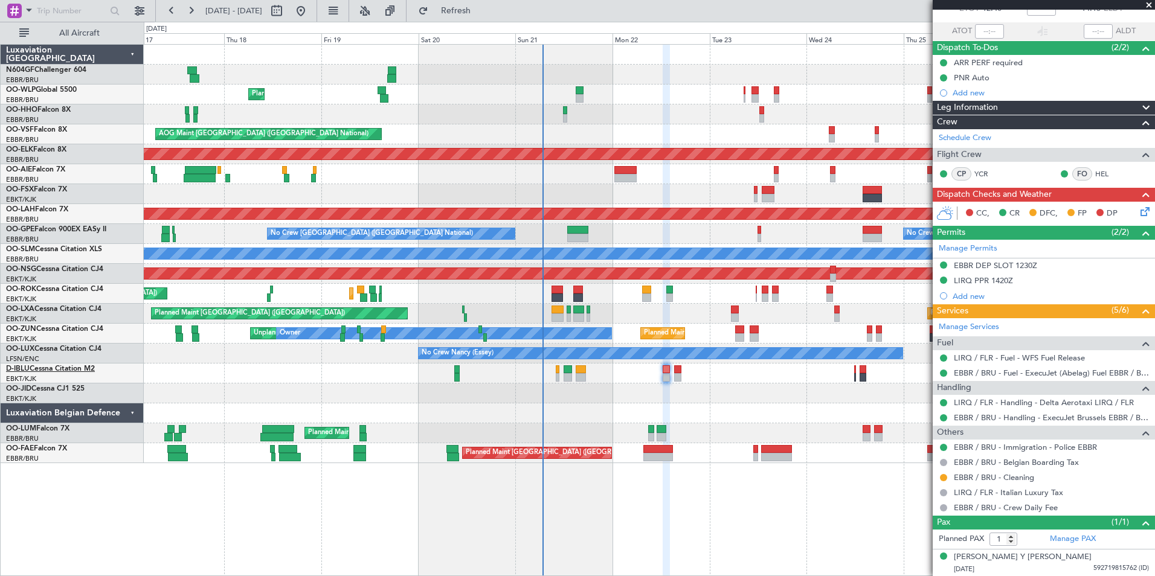
click at [76, 367] on link "D-IBLU Cessna Citation M2" at bounding box center [50, 368] width 89 height 7
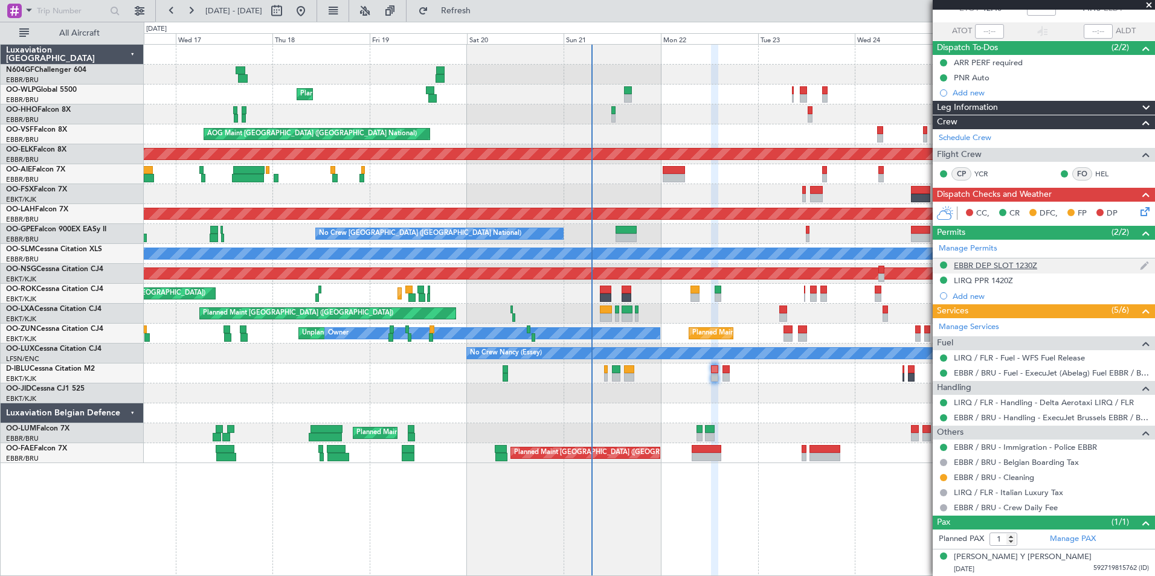
click at [1038, 264] on div "EBBR DEP SLOT 1230Z" at bounding box center [1044, 266] width 222 height 15
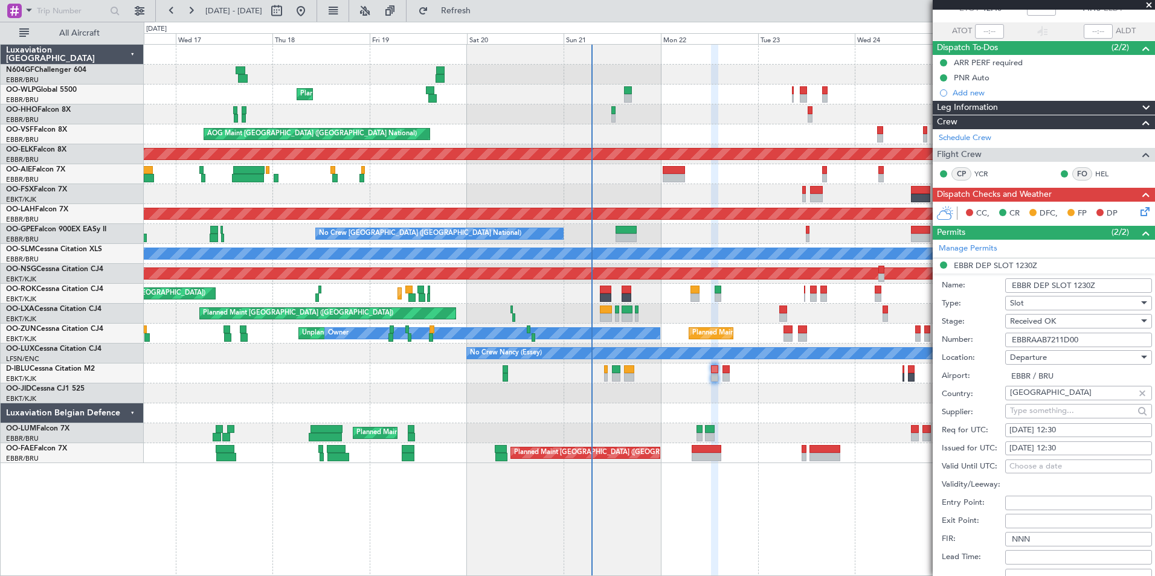
drag, startPoint x: 1083, startPoint y: 338, endPoint x: 1000, endPoint y: 340, distance: 82.8
click at [1000, 340] on div "Number: EBBRAAB7211D00" at bounding box center [1047, 340] width 210 height 18
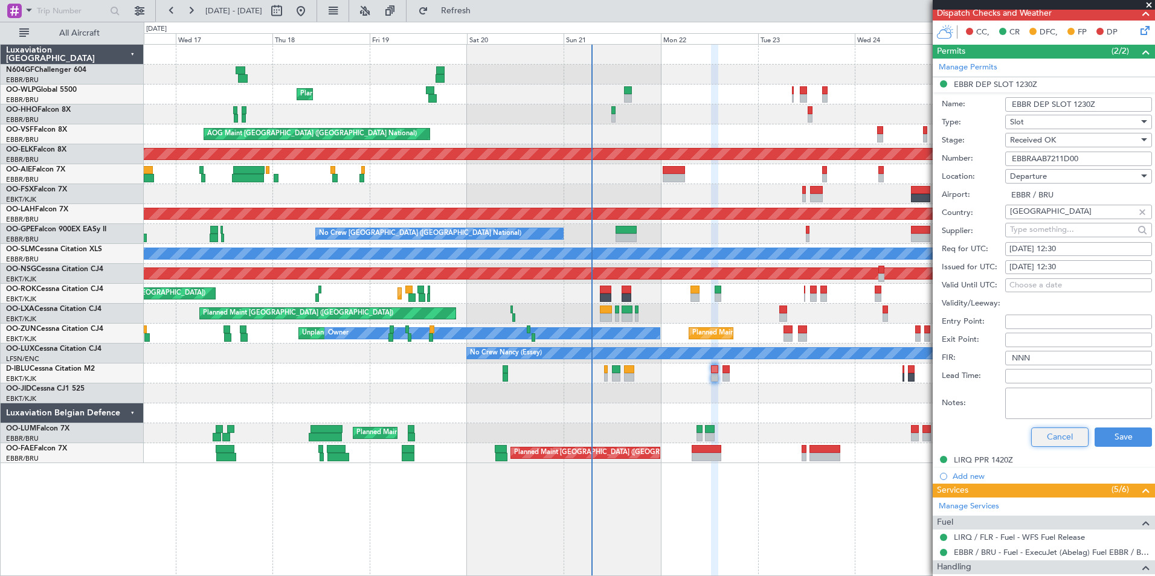
click at [1048, 439] on button "Cancel" at bounding box center [1059, 437] width 57 height 19
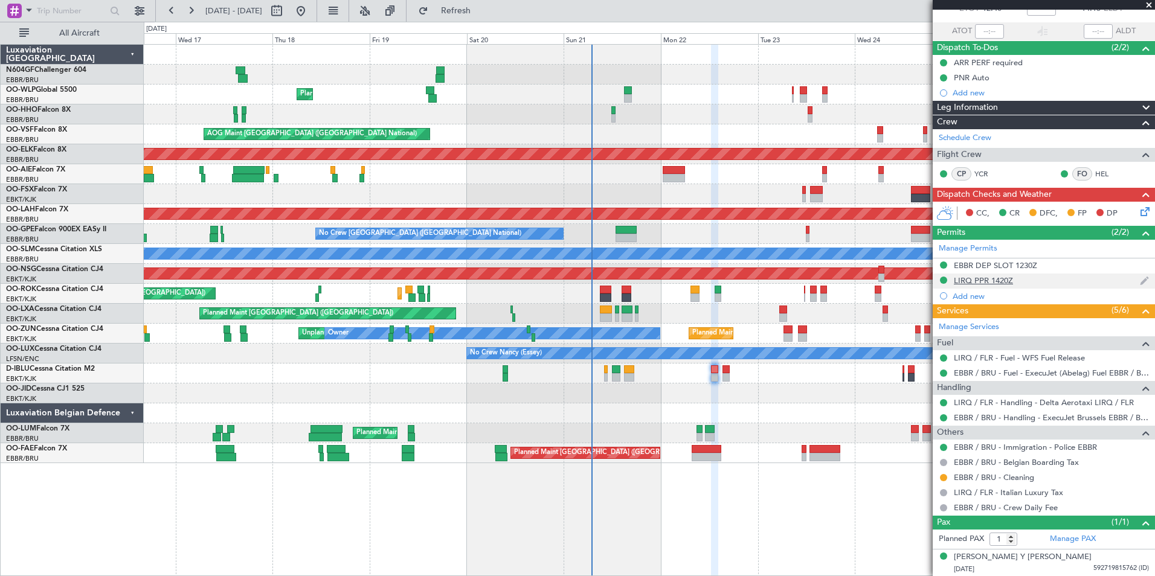
click at [991, 275] on div "LIRQ PPR 1420Z" at bounding box center [983, 280] width 59 height 10
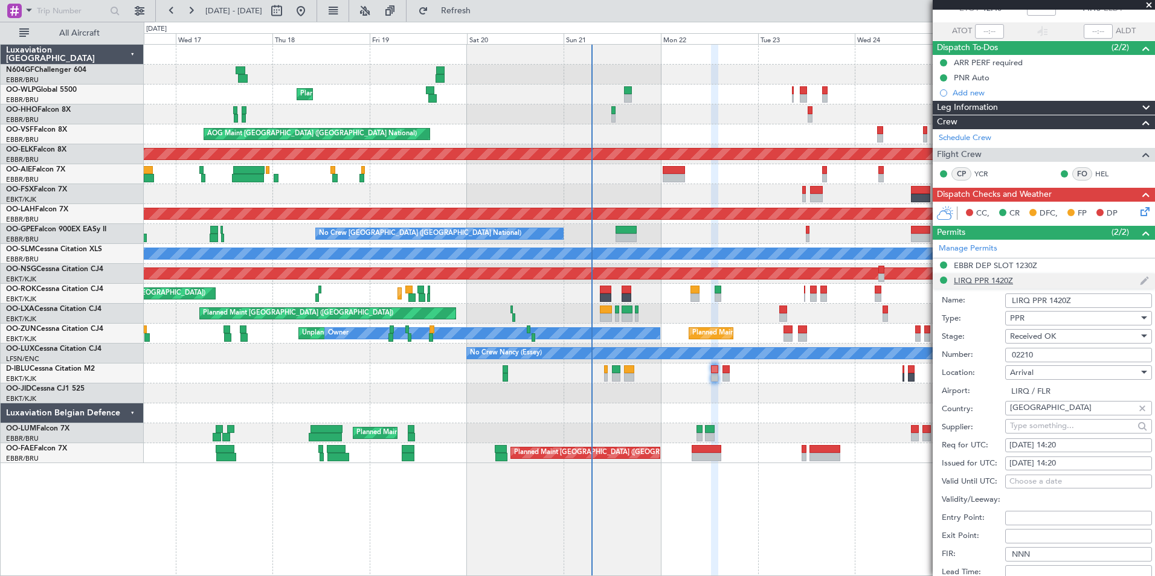
scroll to position [259, 0]
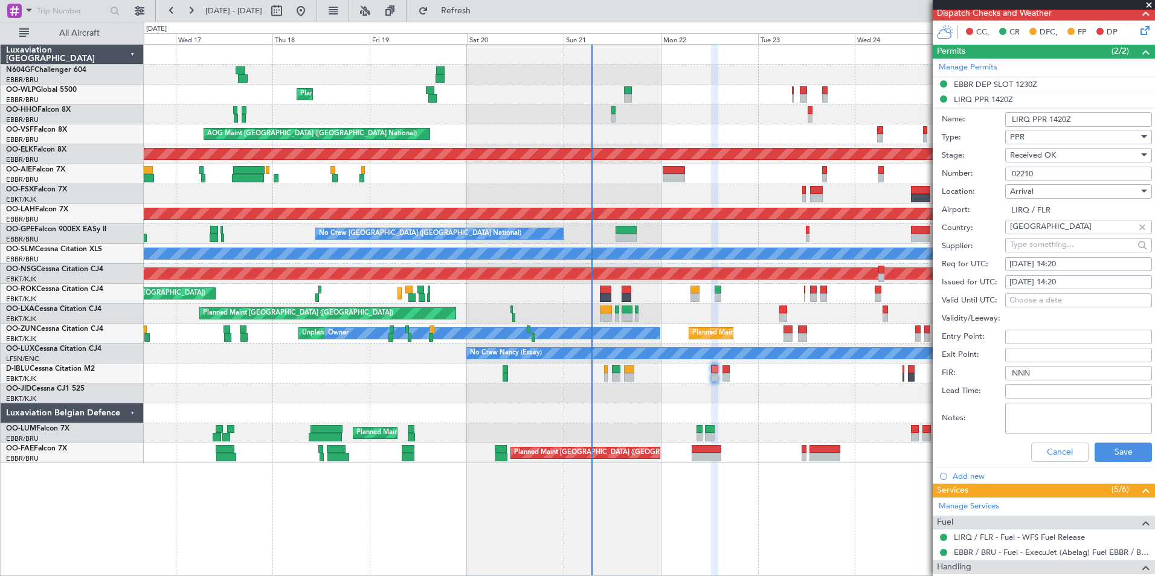
drag, startPoint x: 1044, startPoint y: 172, endPoint x: 1007, endPoint y: 167, distance: 37.8
click at [1007, 167] on input "02210" at bounding box center [1078, 174] width 147 height 14
click at [1041, 448] on button "Cancel" at bounding box center [1059, 452] width 57 height 19
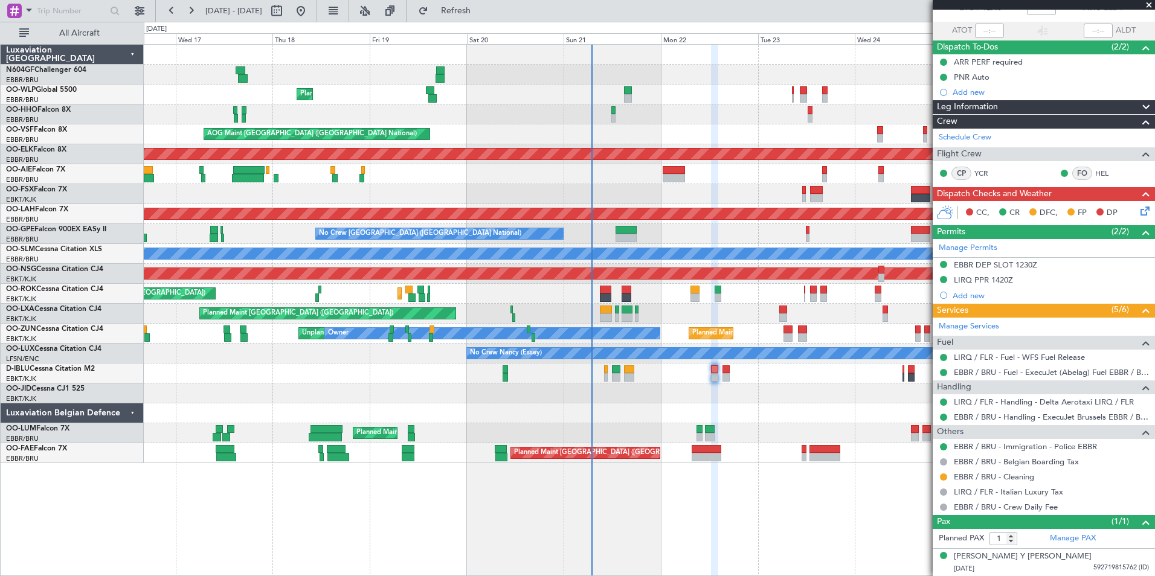
scroll to position [77, 0]
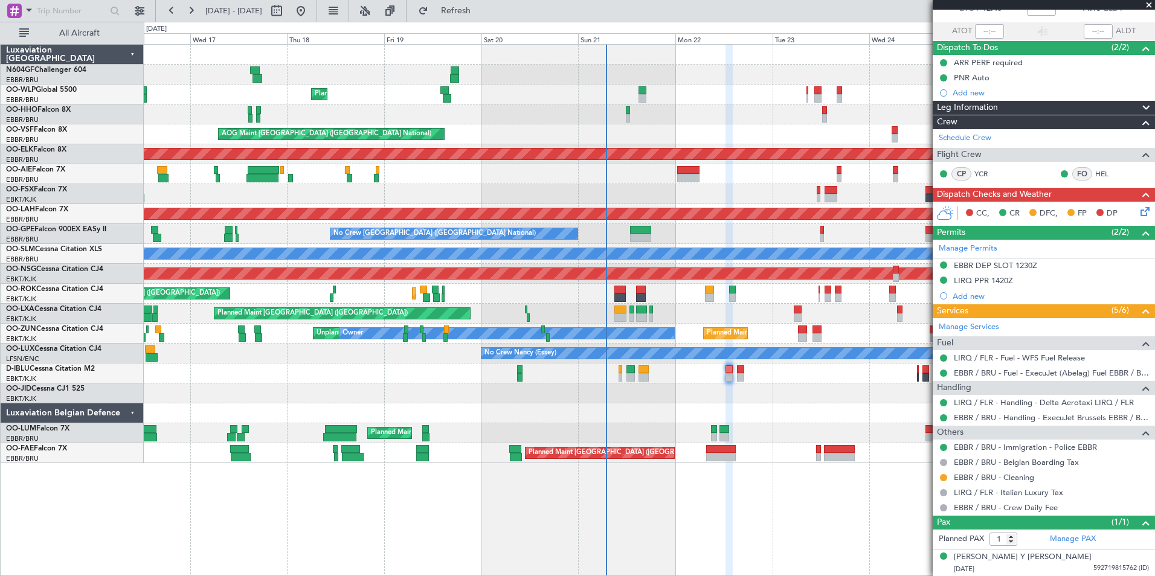
click at [808, 384] on div "Planned Maint Kortrijk-[GEOGRAPHIC_DATA]" at bounding box center [649, 394] width 1011 height 20
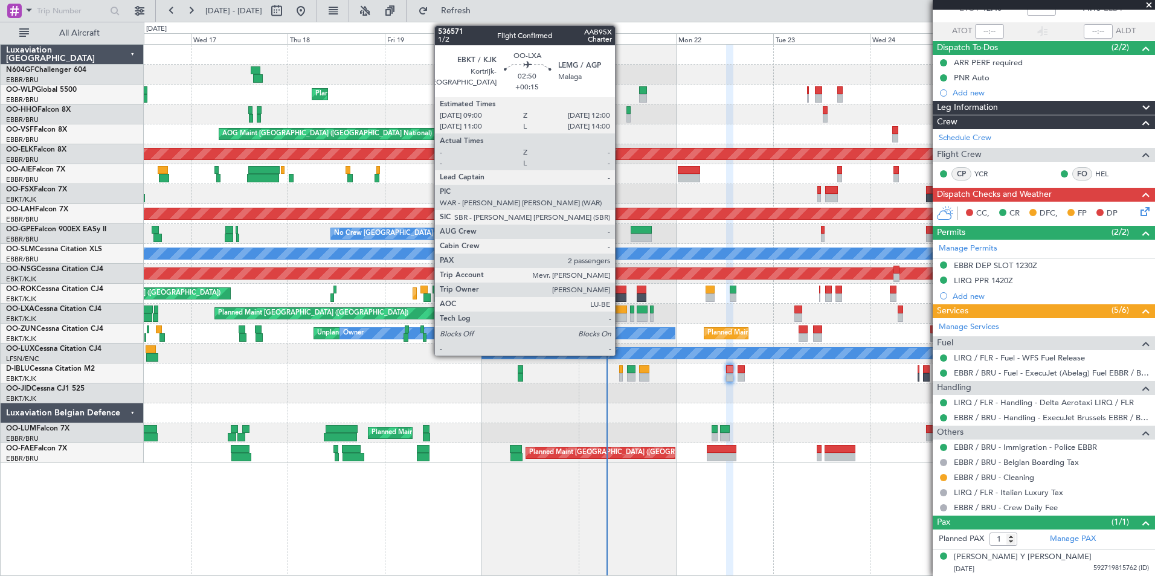
click at [620, 309] on div at bounding box center [621, 310] width 13 height 8
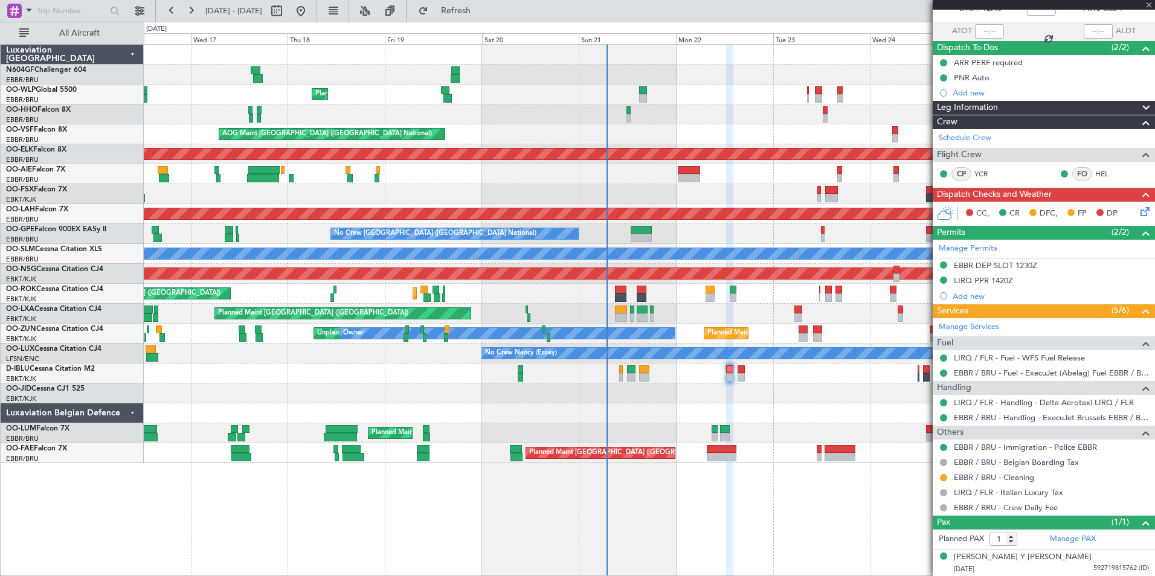
type input "+00:15"
type input "2"
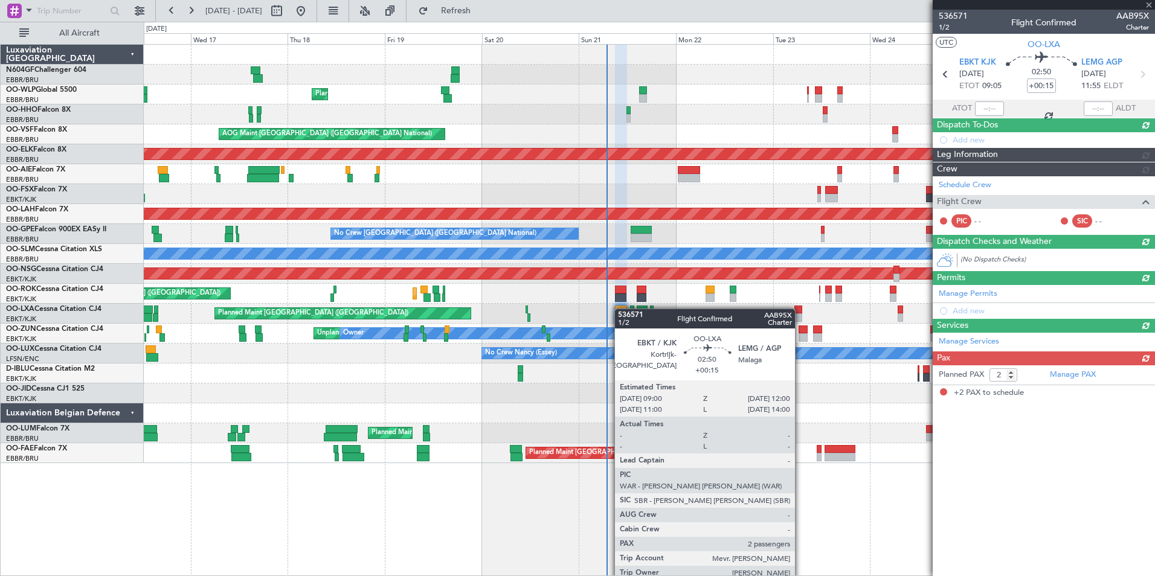
scroll to position [0, 0]
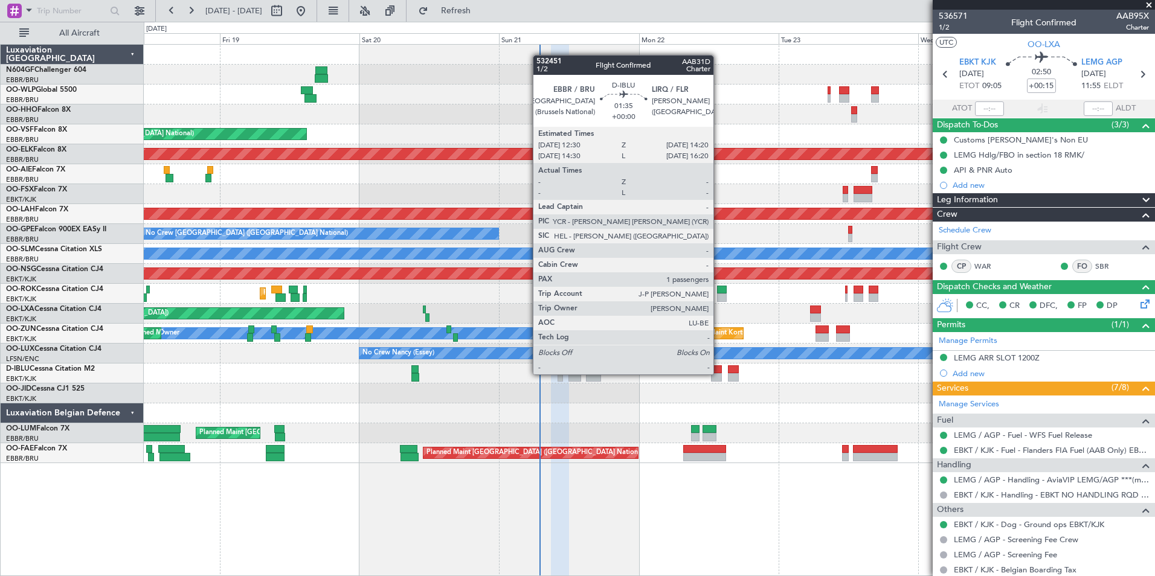
click at [719, 374] on div at bounding box center [716, 377] width 11 height 8
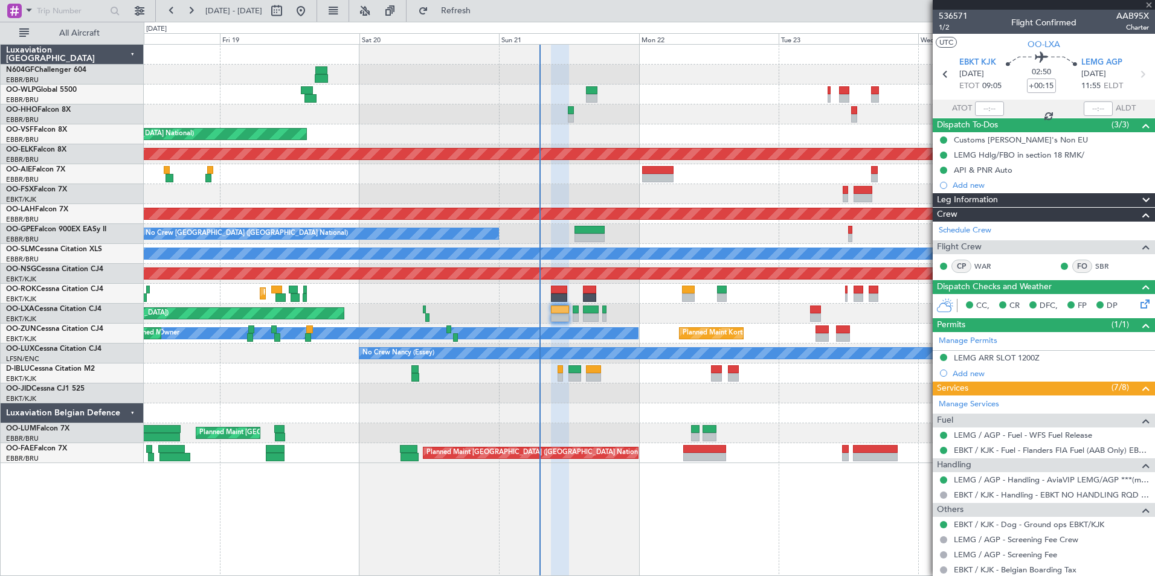
type input "1"
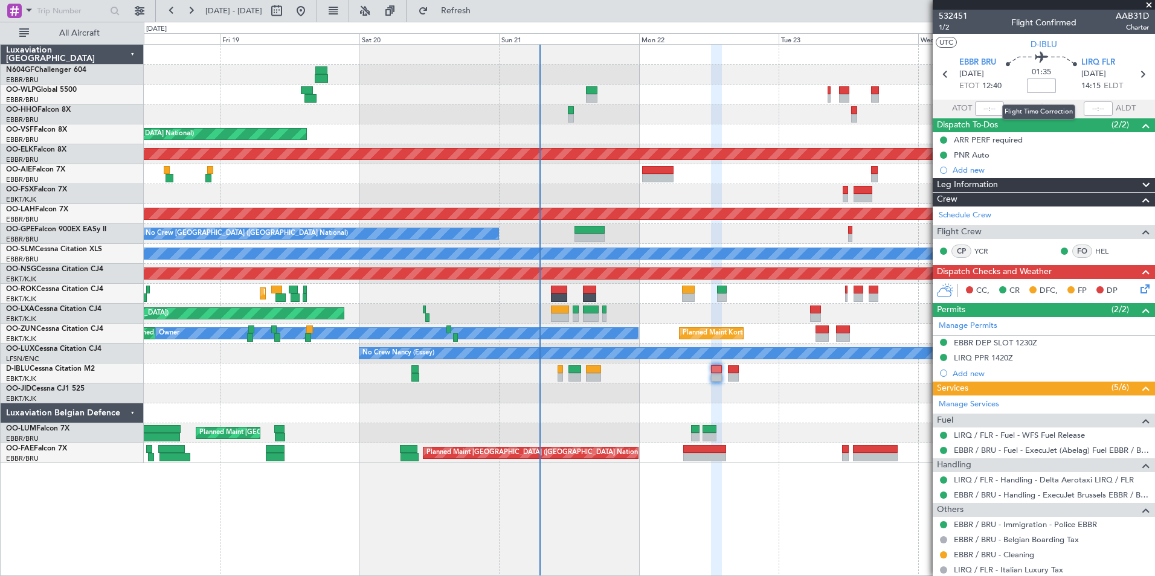
click at [1044, 91] on input at bounding box center [1041, 86] width 29 height 14
click at [1067, 43] on section "UTC D-IBLU" at bounding box center [1044, 43] width 222 height 18
click at [1081, 42] on section "UTC D-IBLU" at bounding box center [1044, 43] width 222 height 18
click at [1128, 292] on div "CC, CR DFC, FP DP" at bounding box center [1049, 291] width 178 height 18
click at [1138, 285] on icon at bounding box center [1143, 287] width 10 height 10
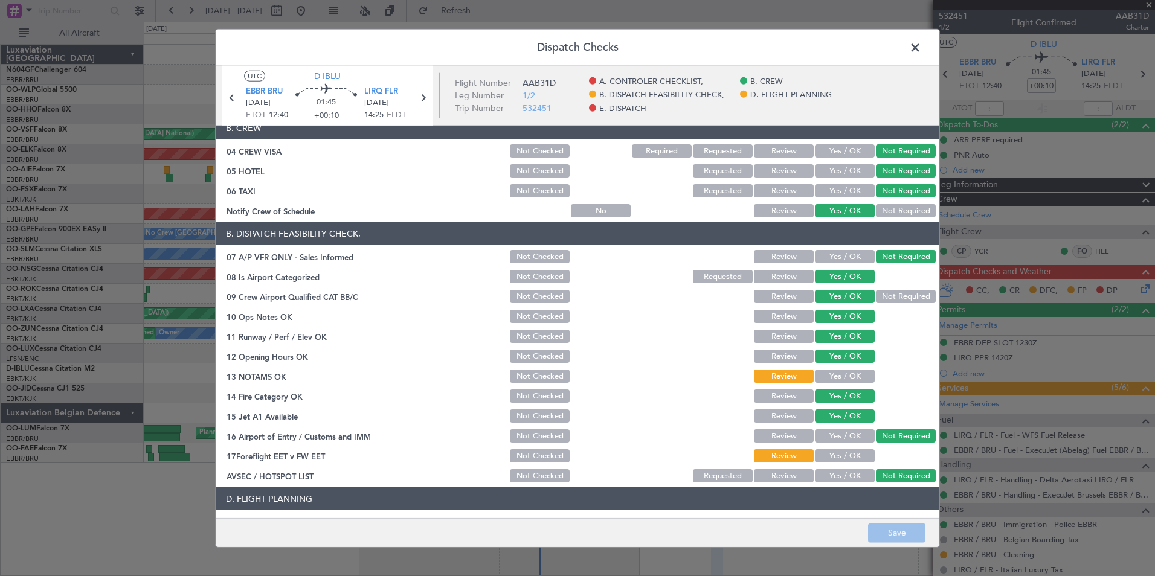
scroll to position [181, 0]
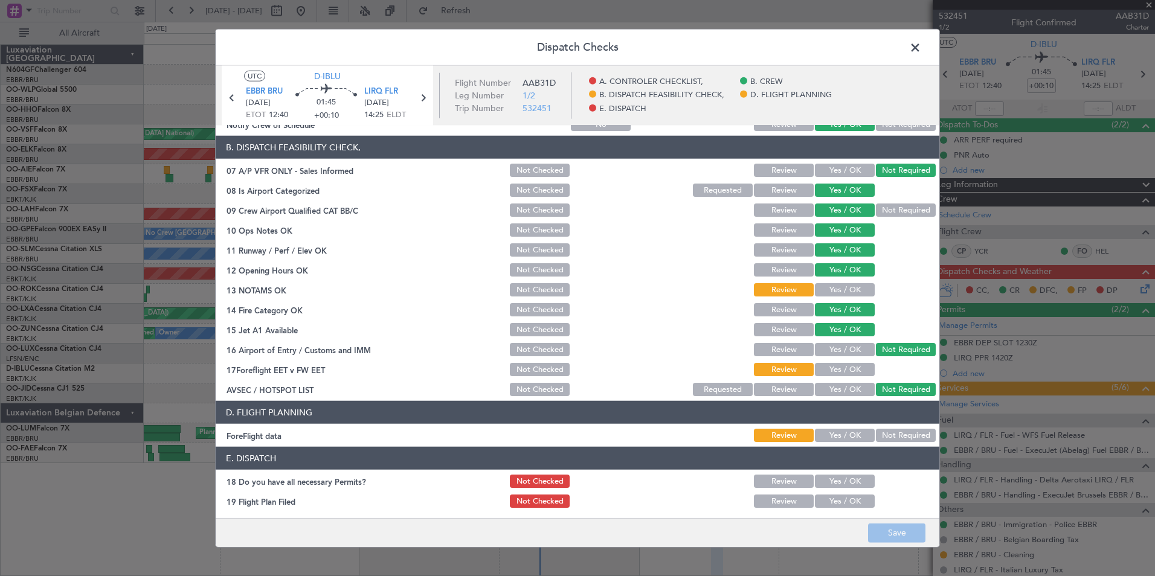
click at [832, 294] on button "Yes / OK" at bounding box center [845, 289] width 60 height 13
click at [837, 364] on button "Yes / OK" at bounding box center [845, 369] width 60 height 13
click at [836, 429] on button "Yes / OK" at bounding box center [845, 435] width 60 height 13
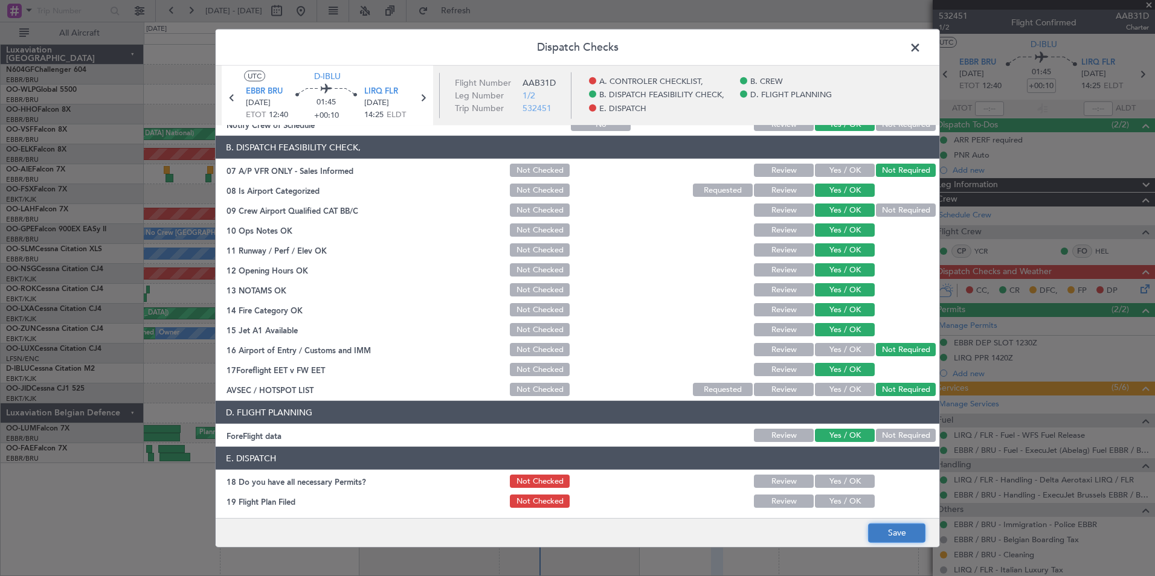
click at [884, 524] on button "Save" at bounding box center [896, 532] width 57 height 19
click at [921, 50] on span at bounding box center [921, 51] width 0 height 24
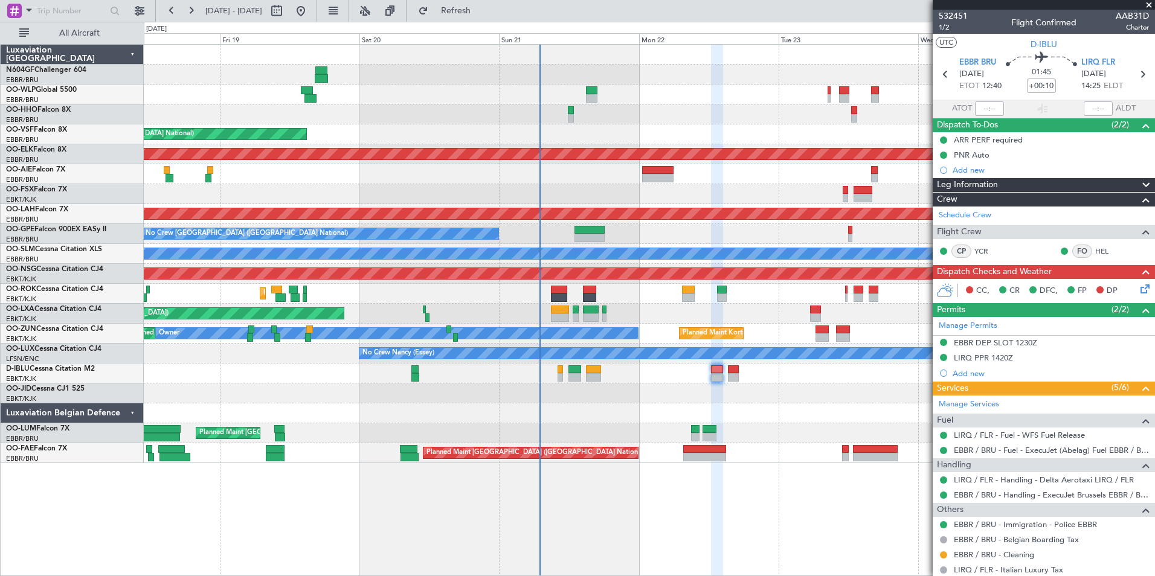
click at [1138, 288] on icon at bounding box center [1143, 287] width 10 height 10
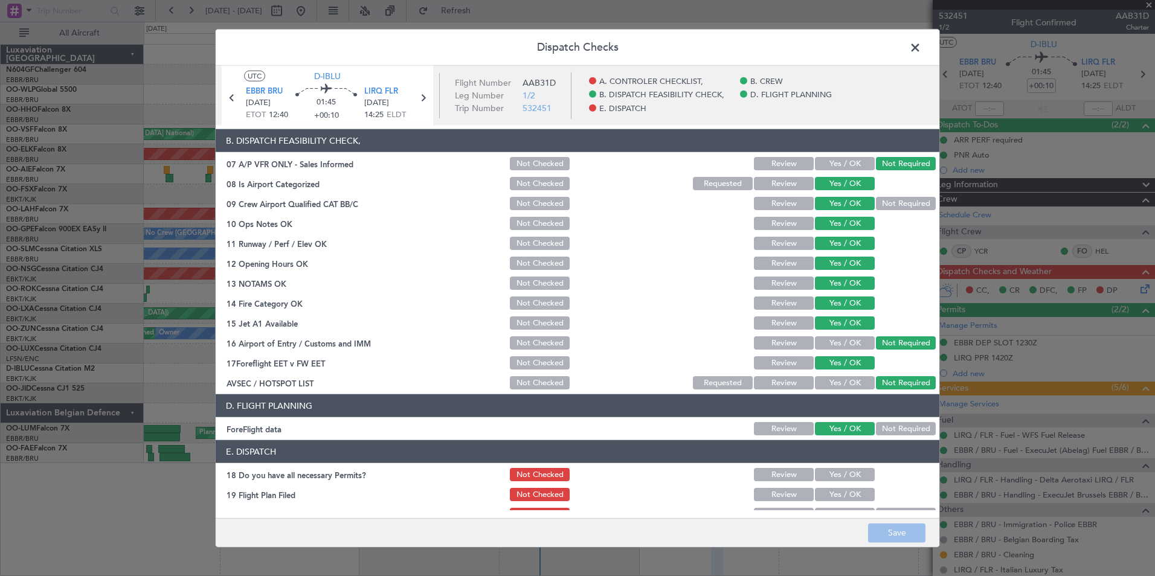
scroll to position [223, 0]
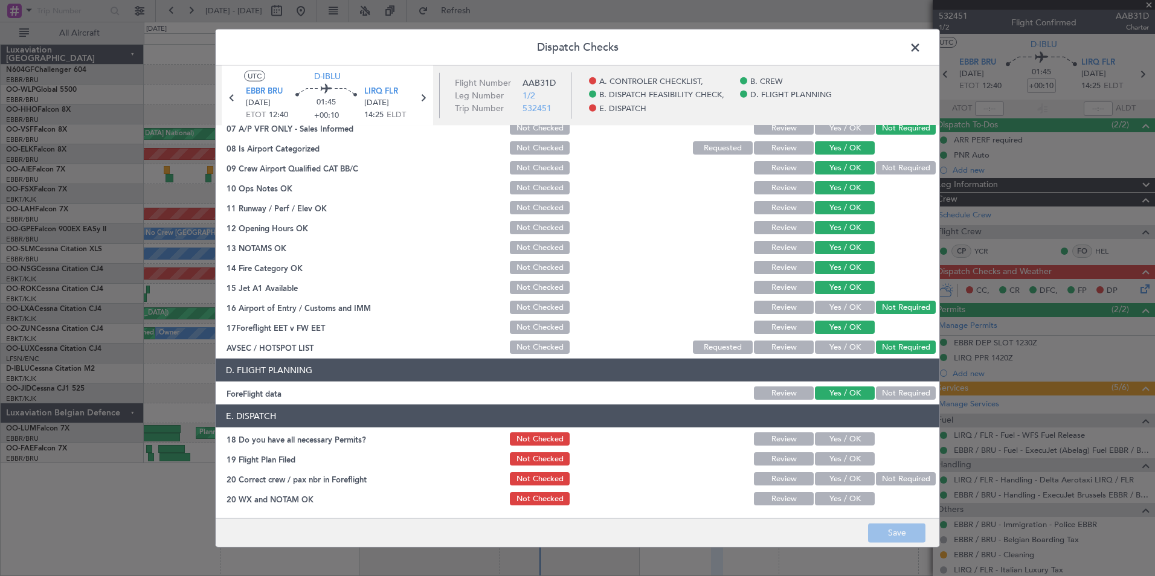
click at [841, 429] on section "E. DISPATCH 18 Do you have all necessary Permits? Not Checked Review Yes / OK 1…" at bounding box center [578, 456] width 724 height 103
click at [841, 437] on button "Yes / OK" at bounding box center [845, 438] width 60 height 13
click at [837, 461] on button "Yes / OK" at bounding box center [845, 458] width 60 height 13
click at [835, 476] on button "Yes / OK" at bounding box center [845, 478] width 60 height 13
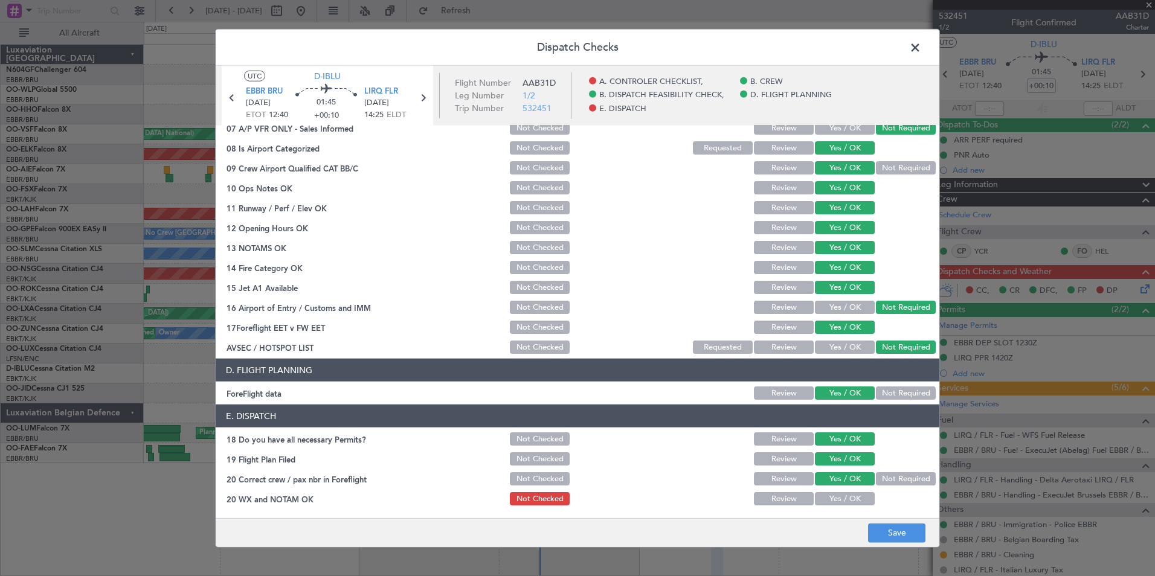
click at [829, 494] on button "Yes / OK" at bounding box center [845, 498] width 60 height 13
click at [877, 530] on button "Save" at bounding box center [896, 532] width 57 height 19
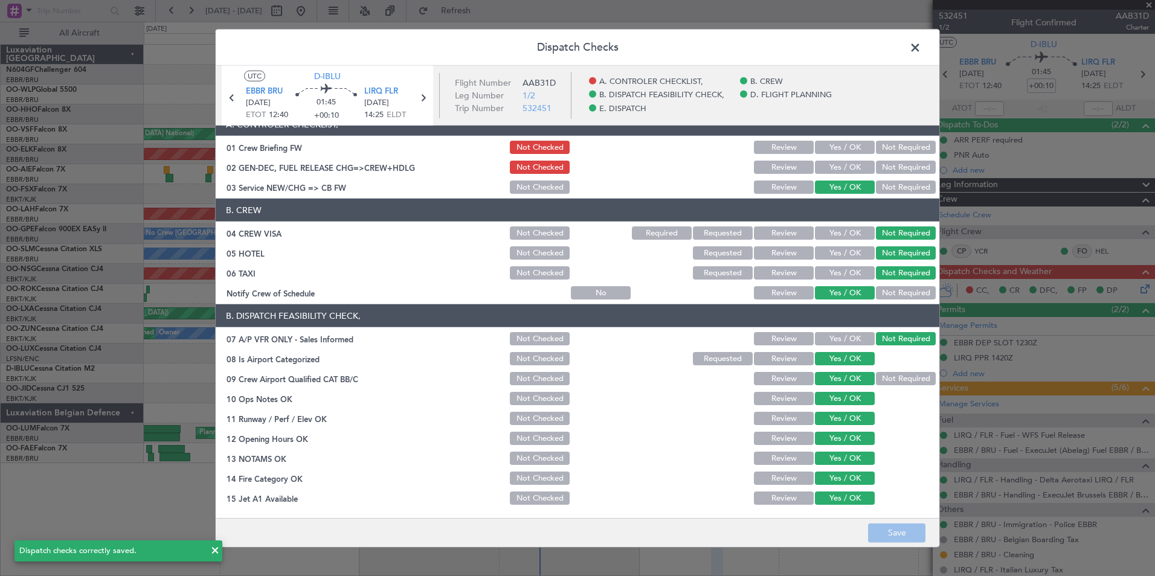
scroll to position [0, 0]
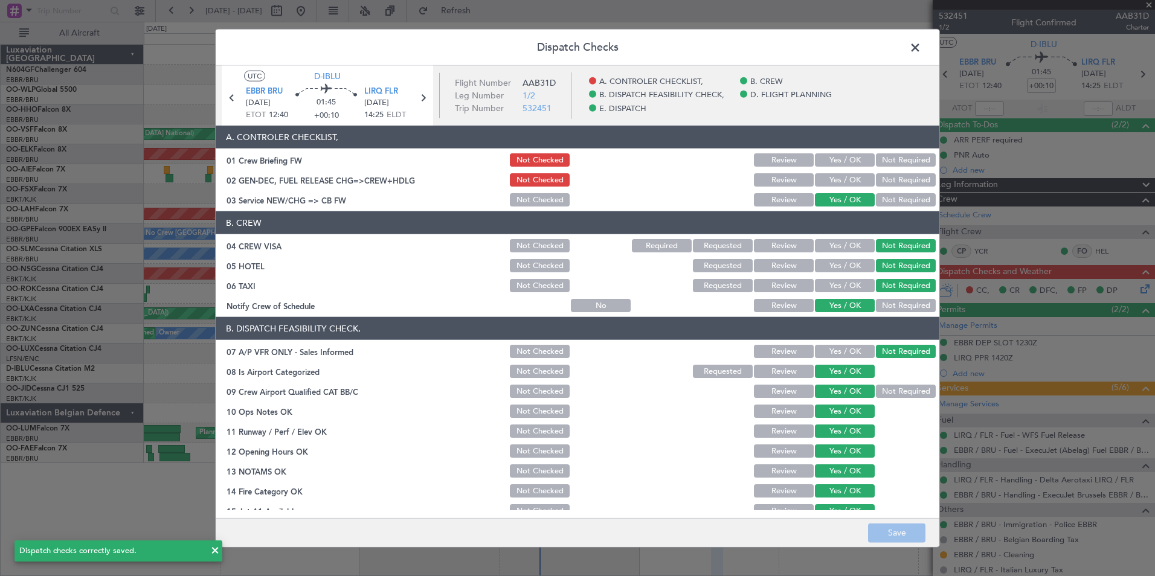
click at [921, 45] on span at bounding box center [921, 51] width 0 height 24
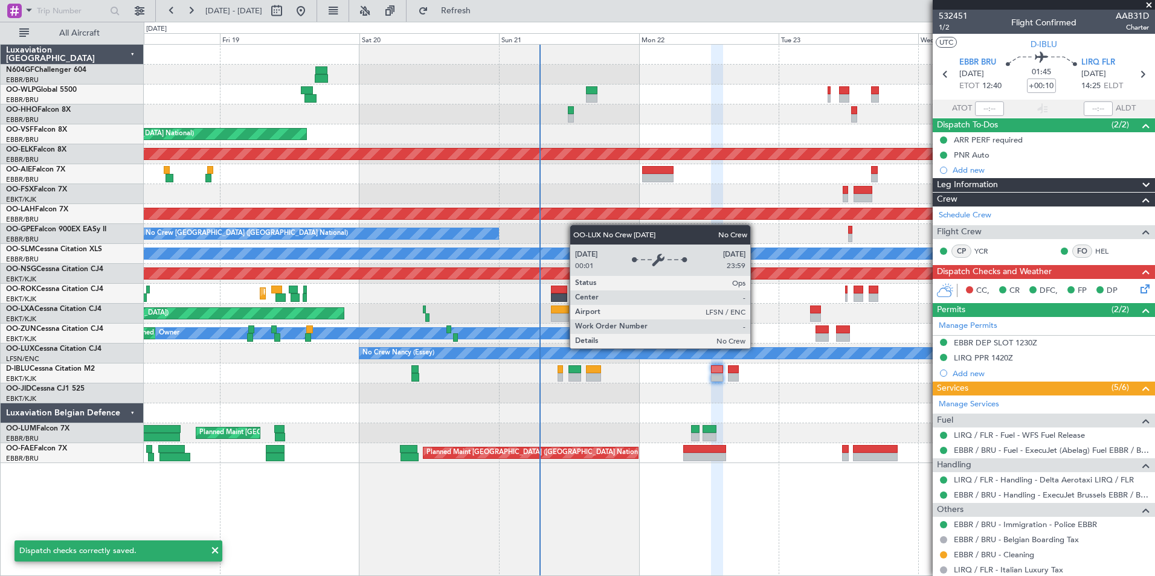
click at [733, 346] on div "No Crew Nancy (Essey)" at bounding box center [649, 354] width 1011 height 20
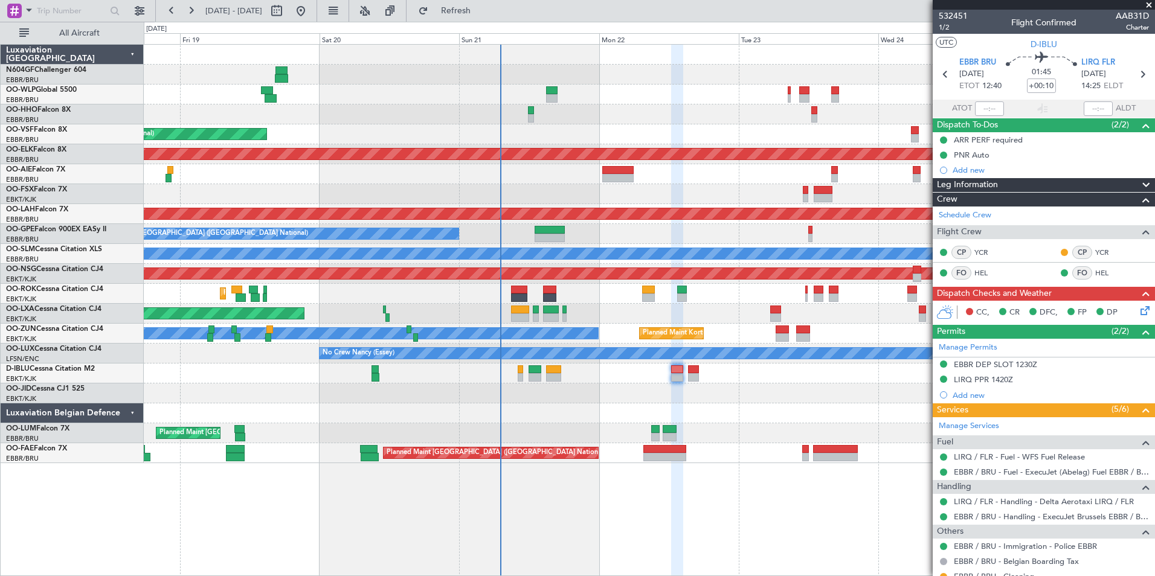
click at [490, 311] on div "Planned Maint Paris (Le Bourget) Planned Maint Kortrijk-Wevelgem A/C Unavailabl…" at bounding box center [649, 314] width 1011 height 20
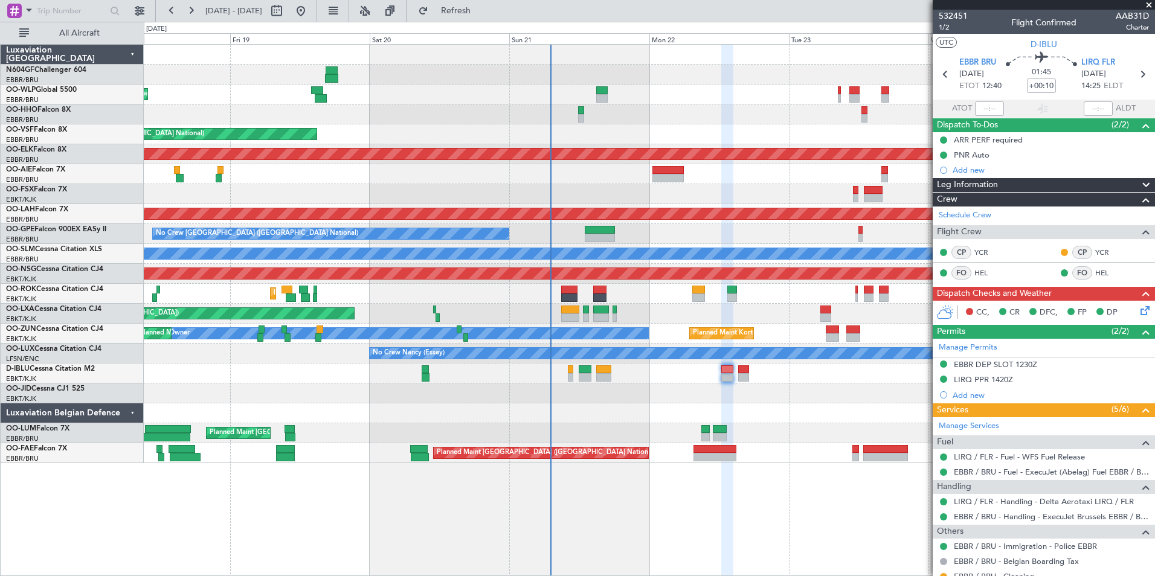
click at [757, 402] on div "Planned Maint Liege AOG Maint Brussels (Brussels National) Planned Maint Kortri…" at bounding box center [649, 254] width 1011 height 419
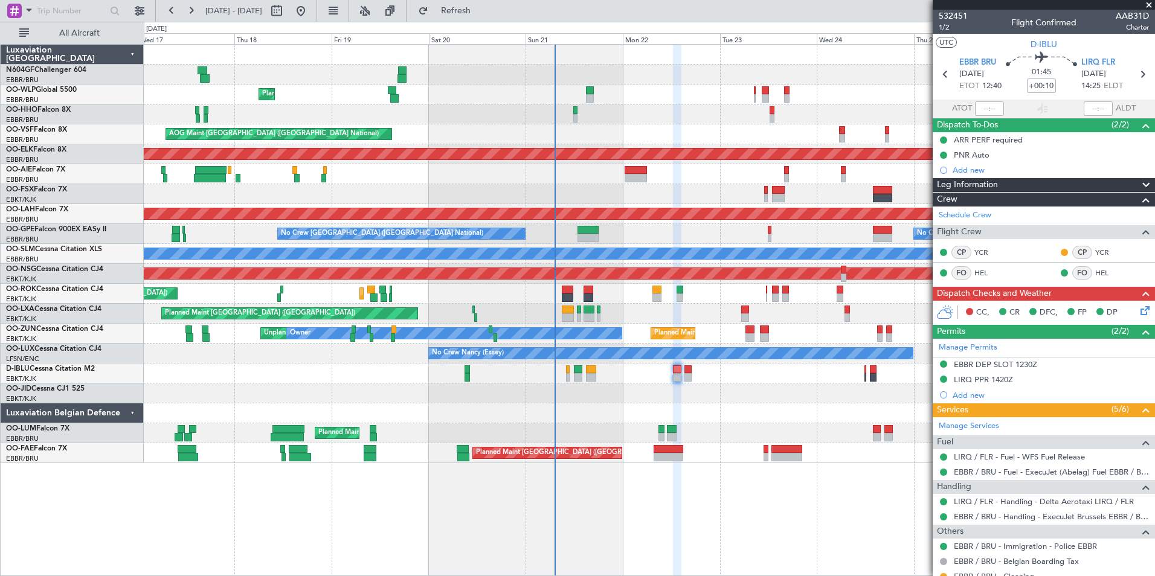
click at [750, 403] on div at bounding box center [649, 413] width 1011 height 20
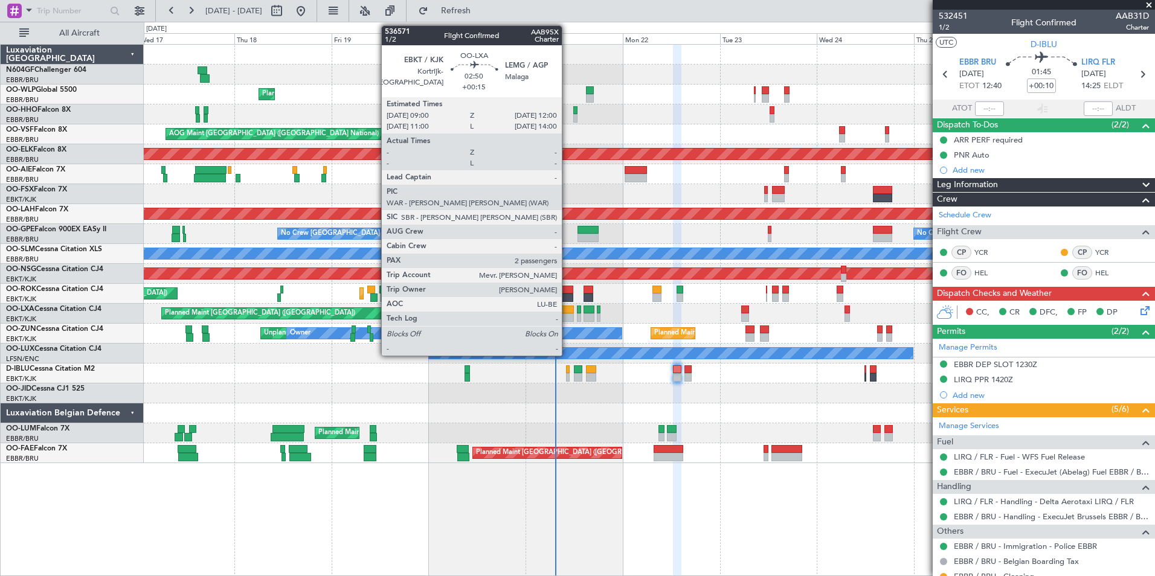
click at [567, 315] on div at bounding box center [568, 317] width 13 height 8
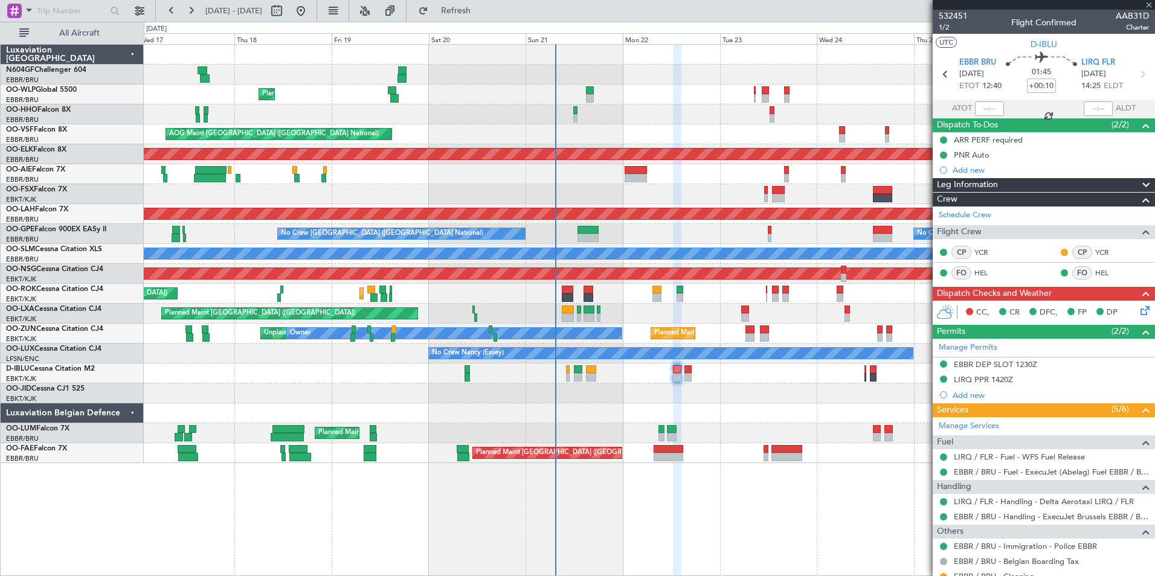
type input "+00:15"
type input "2"
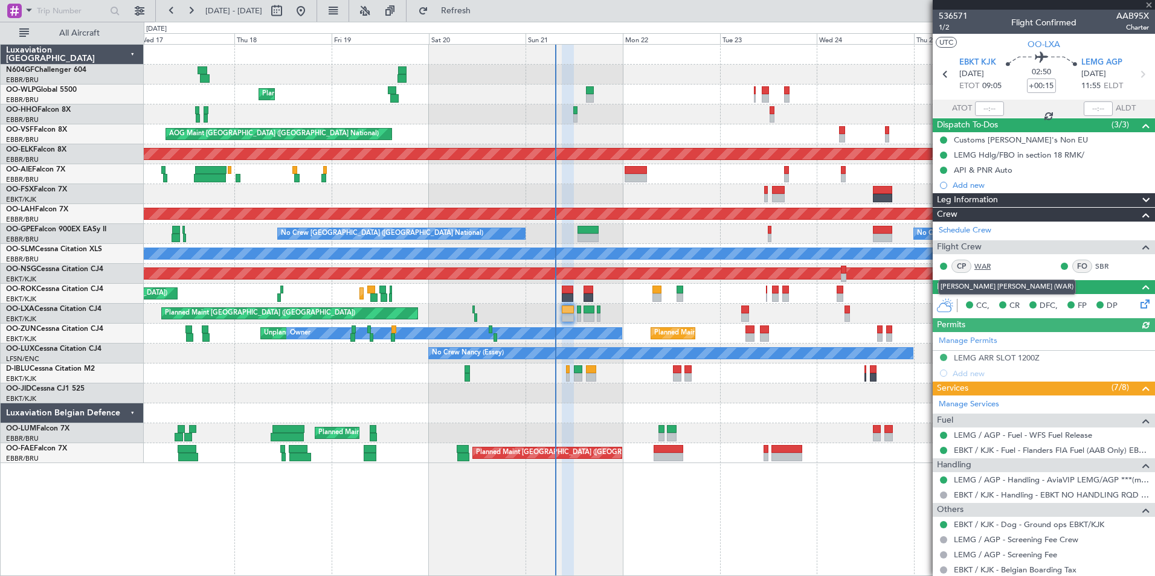
click at [986, 263] on link "WAR" at bounding box center [987, 266] width 27 height 11
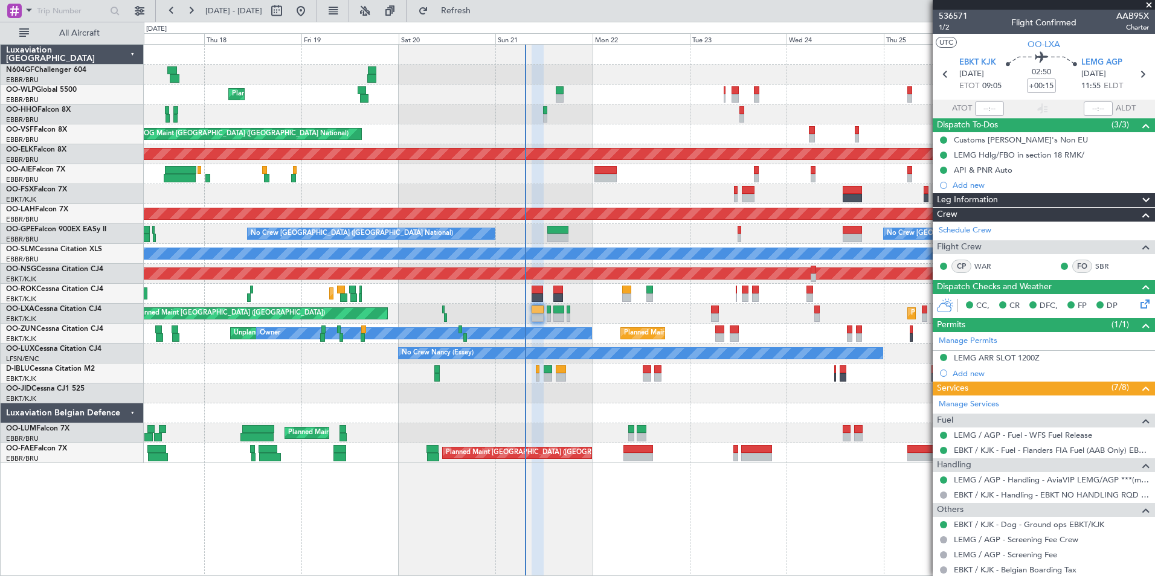
click at [623, 383] on div "Planned Maint Liege AOG Maint Brussels (Brussels National) Planned Maint Kortri…" at bounding box center [649, 254] width 1011 height 419
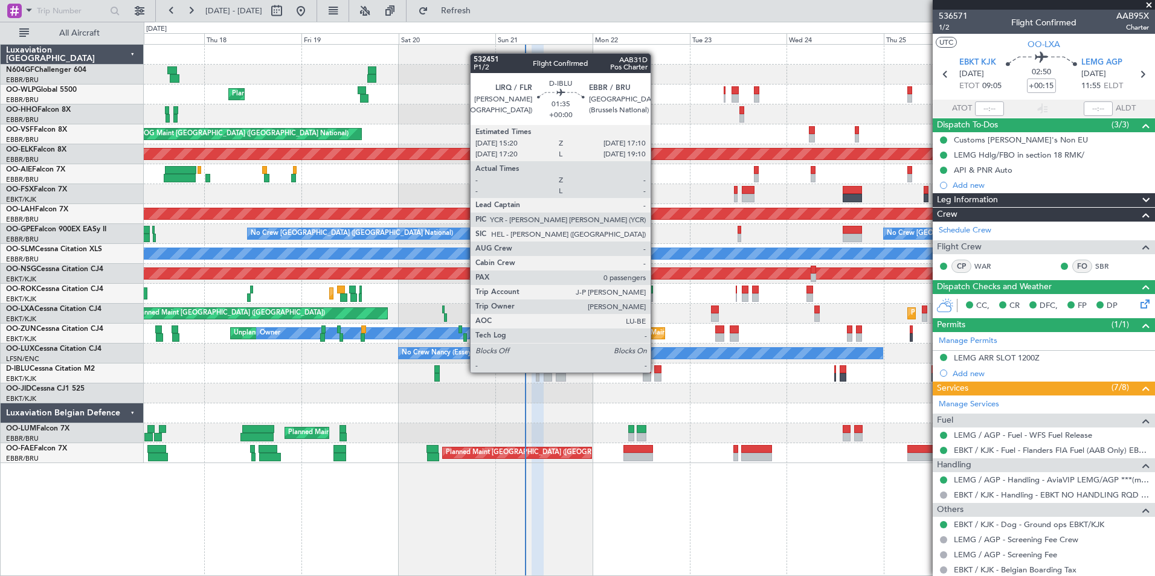
click at [656, 373] on div at bounding box center [658, 369] width 8 height 8
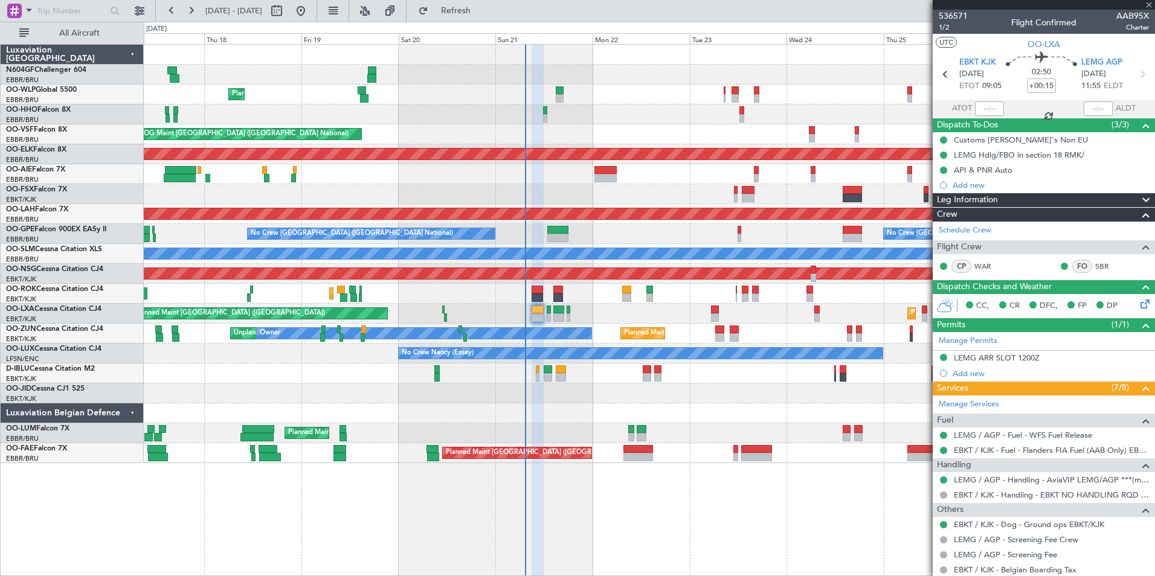
type input "0"
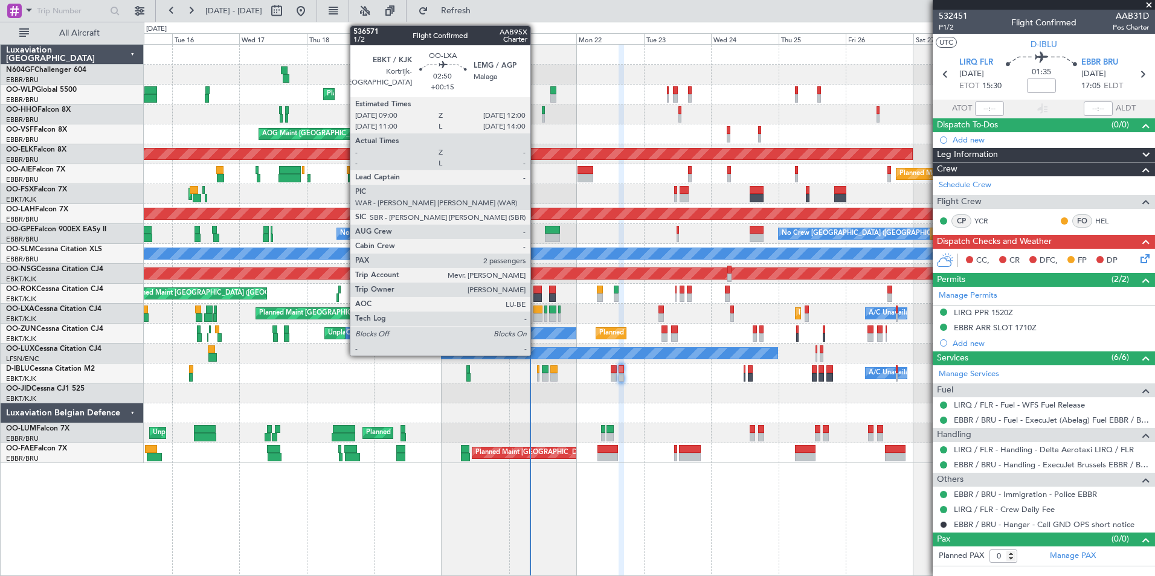
click at [536, 309] on div at bounding box center [537, 310] width 8 height 8
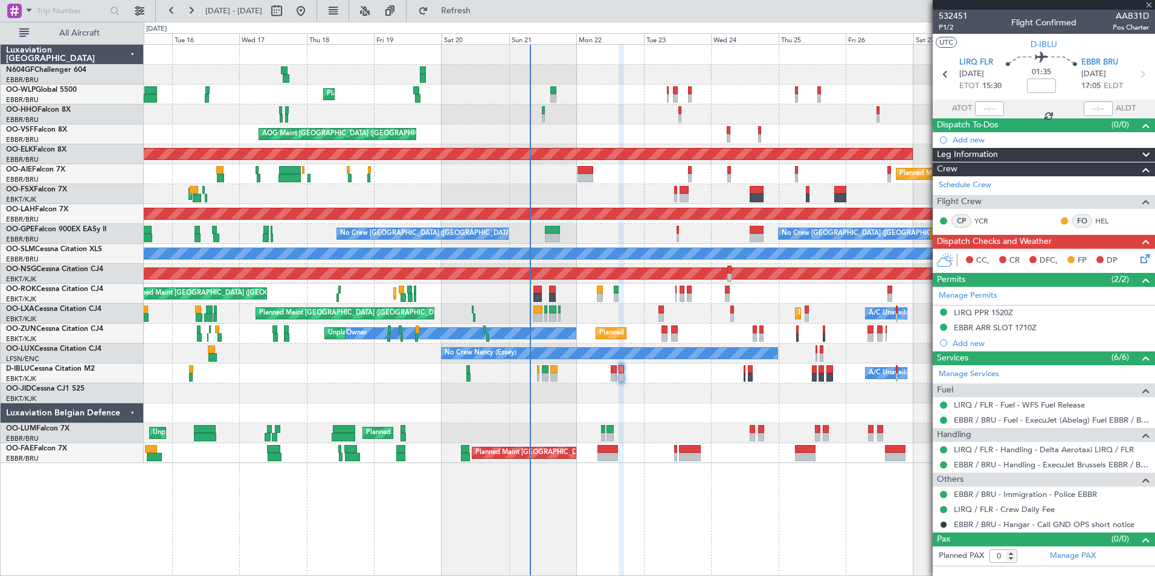
type input "+00:15"
type input "2"
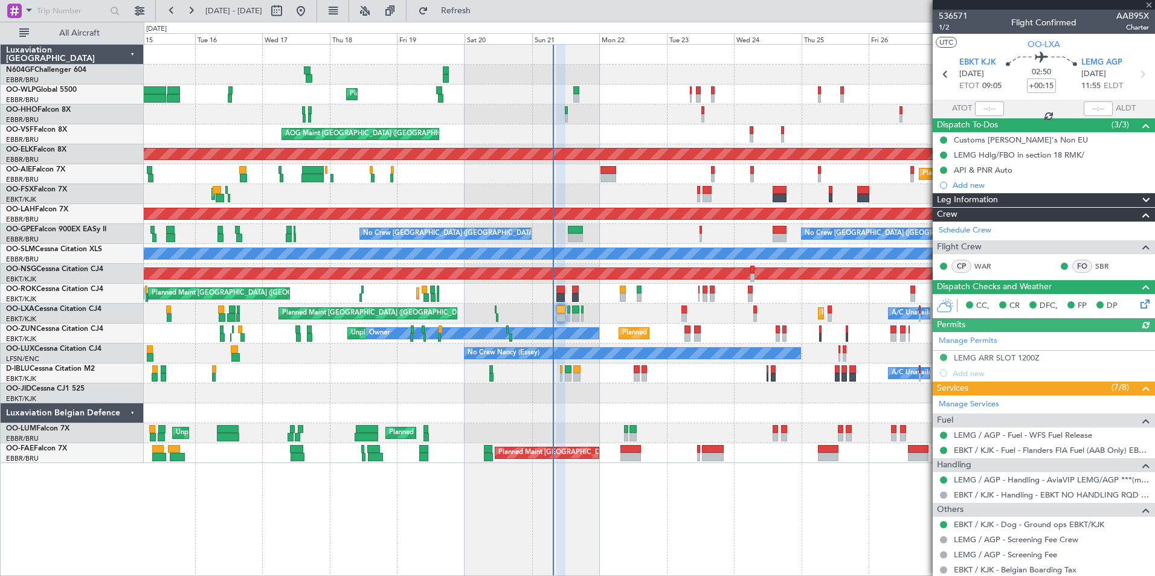
click at [602, 310] on div "Planned Maint [GEOGRAPHIC_DATA] ([GEOGRAPHIC_DATA]) Planned Maint [GEOGRAPHIC_D…" at bounding box center [649, 314] width 1011 height 20
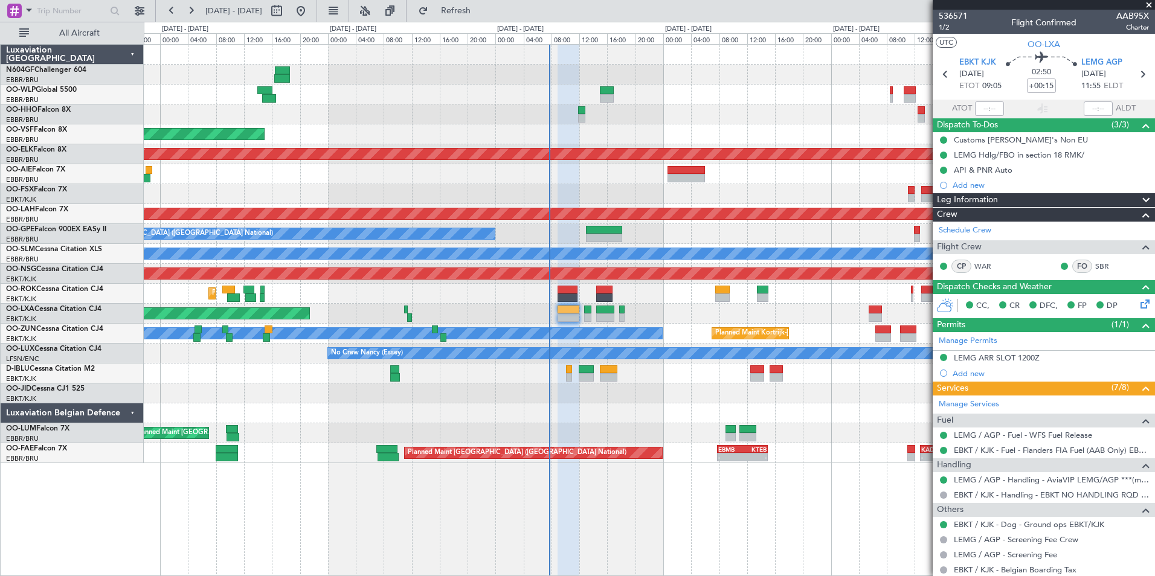
click at [762, 402] on div "Planned Maint Liege AOG Maint [GEOGRAPHIC_DATA] ([GEOGRAPHIC_DATA]) Planned Mai…" at bounding box center [649, 254] width 1011 height 419
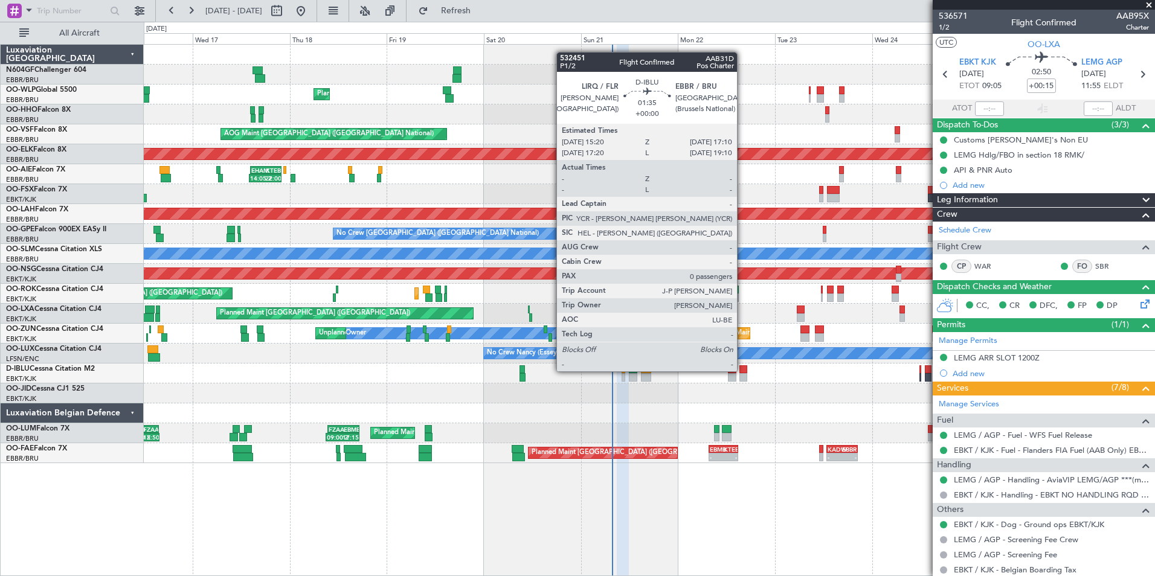
click at [742, 371] on div at bounding box center [743, 369] width 8 height 8
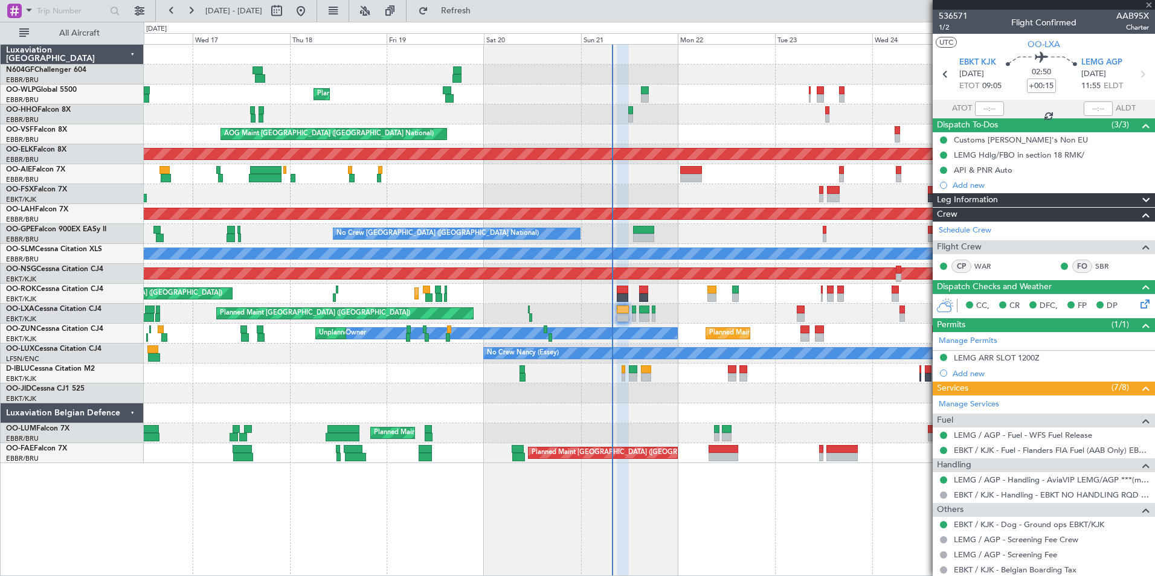
type input "0"
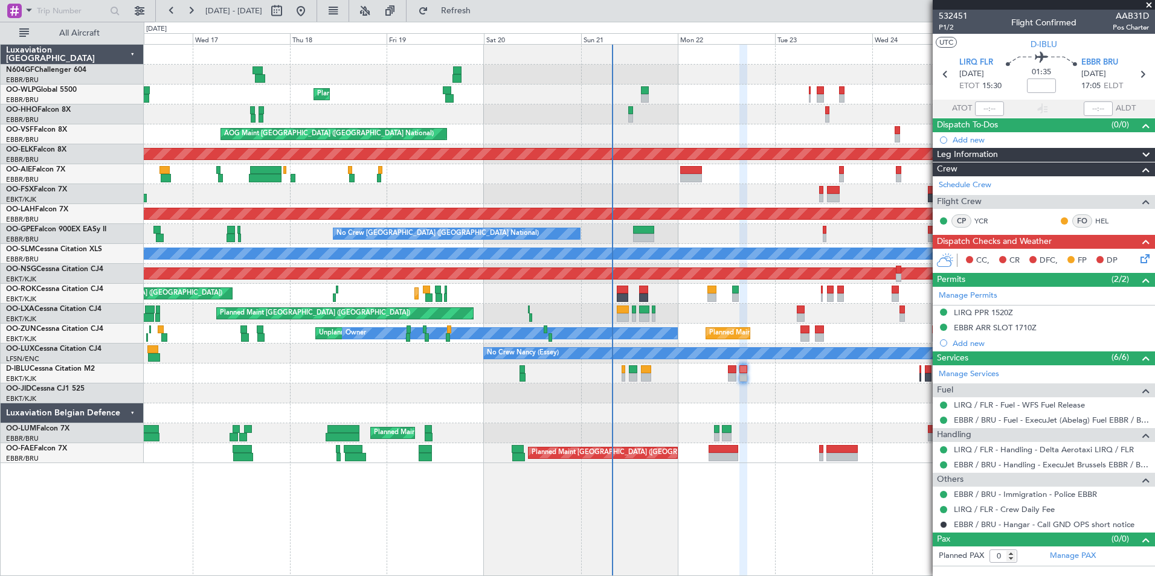
click at [1144, 259] on icon at bounding box center [1143, 257] width 10 height 10
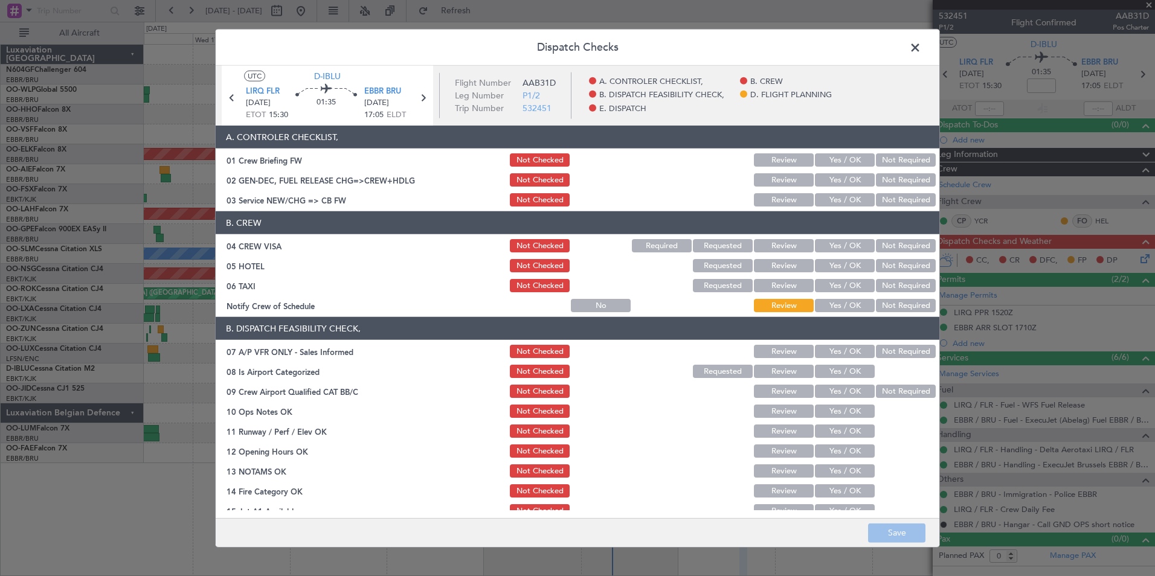
click at [824, 188] on div "Yes / OK" at bounding box center [843, 180] width 61 height 17
click at [826, 192] on div "Yes / OK" at bounding box center [843, 199] width 61 height 17
click at [831, 198] on button "Yes / OK" at bounding box center [845, 199] width 60 height 13
click at [882, 241] on button "Not Required" at bounding box center [906, 245] width 60 height 13
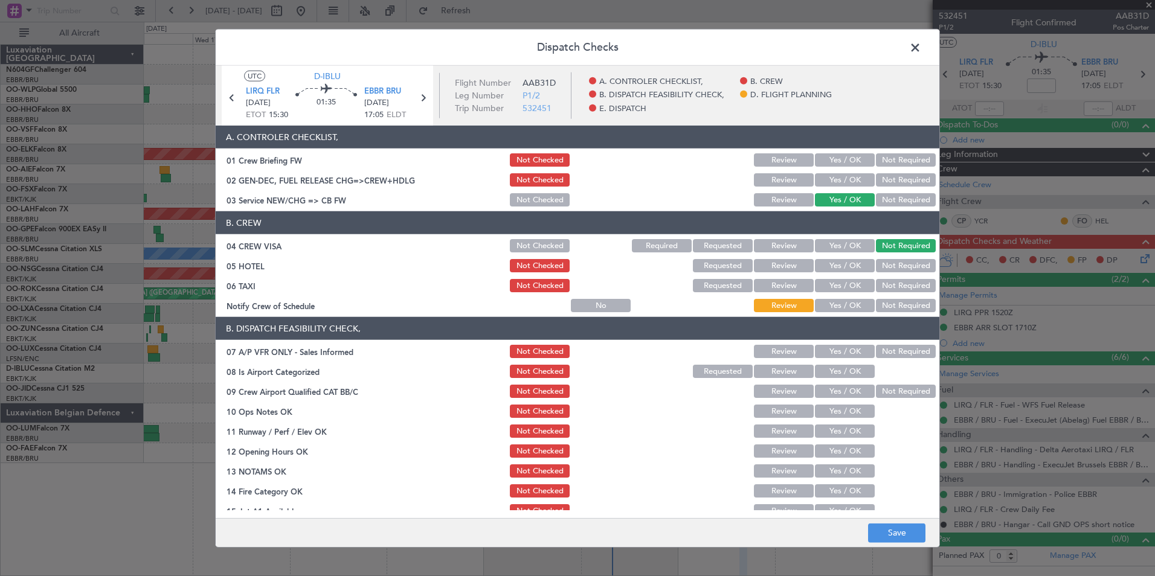
click at [884, 263] on button "Not Required" at bounding box center [906, 265] width 60 height 13
click at [882, 284] on button "Not Required" at bounding box center [906, 285] width 60 height 13
click at [848, 312] on div "Yes / OK" at bounding box center [843, 305] width 61 height 17
click at [846, 310] on button "Yes / OK" at bounding box center [845, 305] width 60 height 13
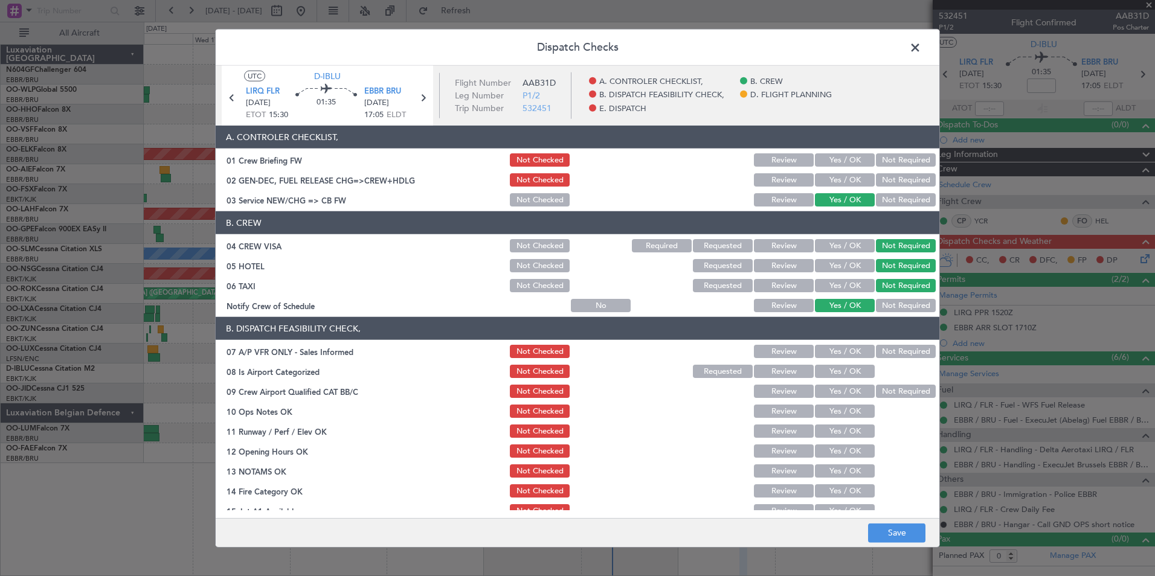
drag, startPoint x: 876, startPoint y: 346, endPoint x: 865, endPoint y: 365, distance: 22.2
click at [876, 347] on button "Not Required" at bounding box center [906, 351] width 60 height 13
click at [859, 367] on button "Yes / OK" at bounding box center [845, 371] width 60 height 13
click at [876, 394] on button "Not Required" at bounding box center [906, 391] width 60 height 13
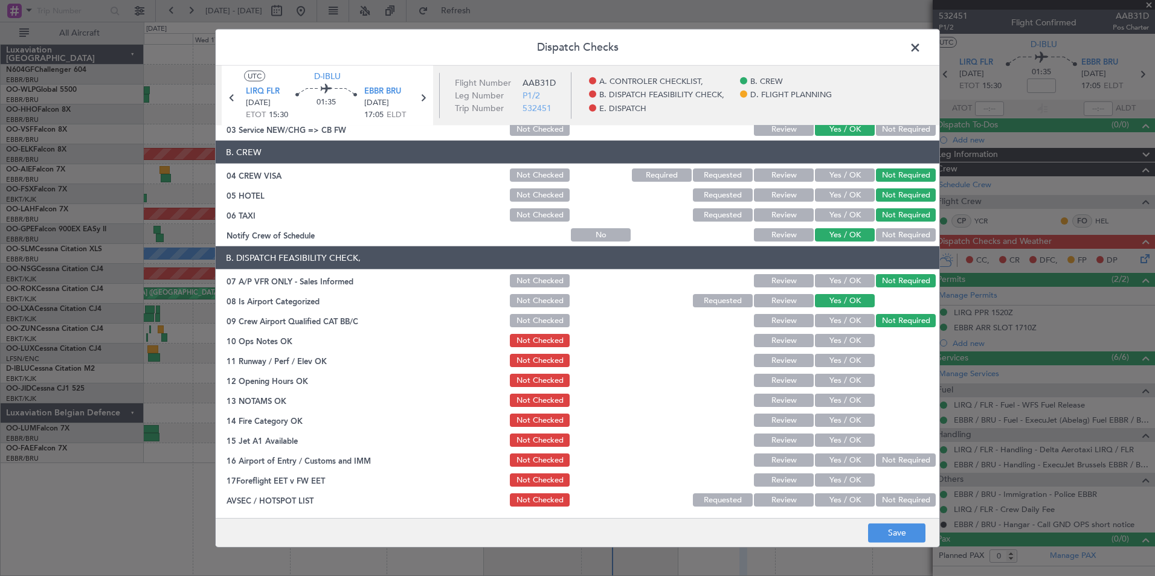
scroll to position [121, 0]
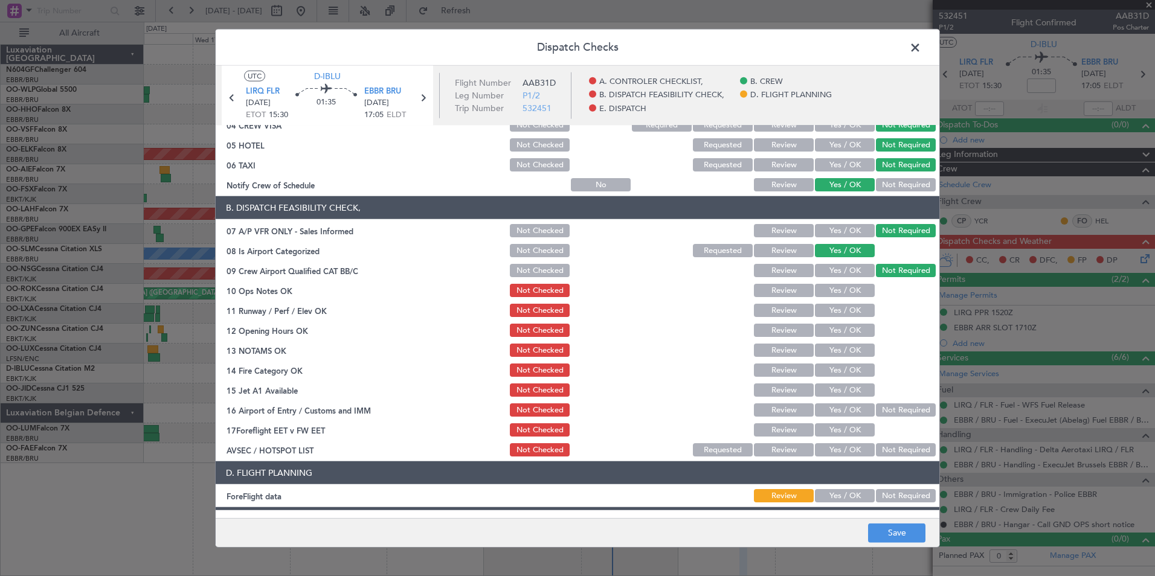
click at [838, 292] on button "Yes / OK" at bounding box center [845, 290] width 60 height 13
click at [838, 307] on button "Yes / OK" at bounding box center [845, 310] width 60 height 13
click at [834, 330] on button "Yes / OK" at bounding box center [845, 330] width 60 height 13
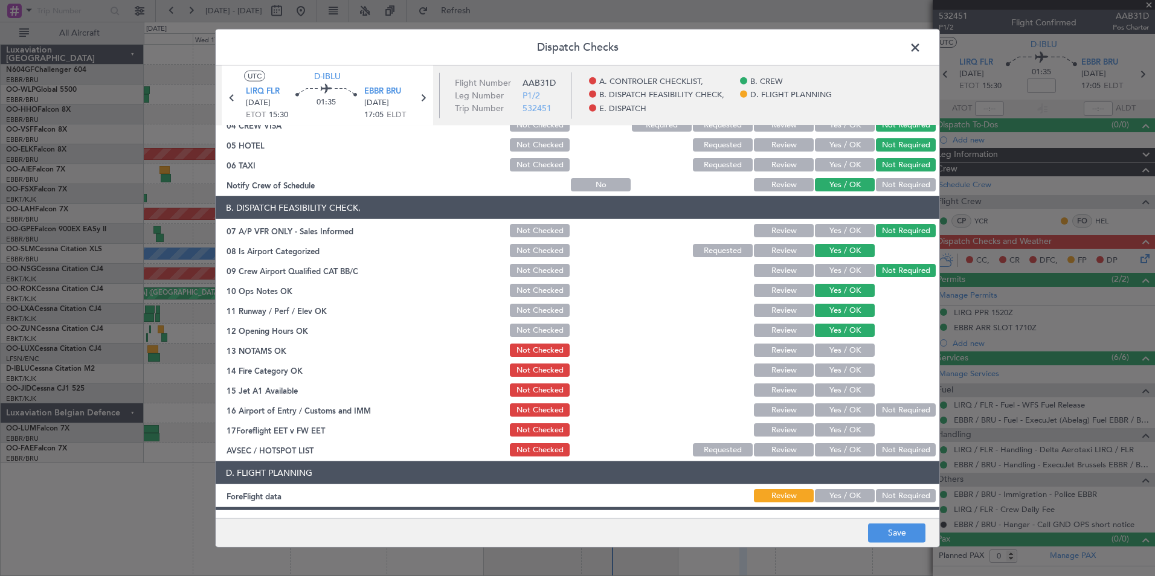
click at [831, 347] on button "Yes / OK" at bounding box center [845, 350] width 60 height 13
click at [832, 367] on button "Yes / OK" at bounding box center [845, 370] width 60 height 13
click at [841, 391] on button "Yes / OK" at bounding box center [845, 390] width 60 height 13
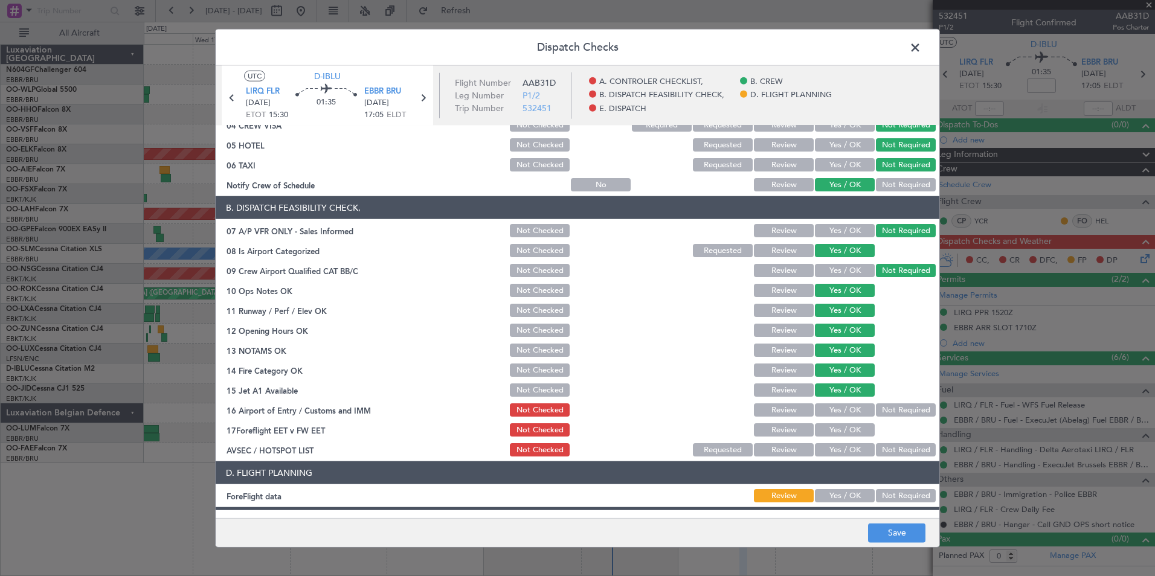
click at [876, 408] on button "Not Required" at bounding box center [906, 409] width 60 height 13
click at [846, 448] on button "Yes / OK" at bounding box center [845, 449] width 60 height 13
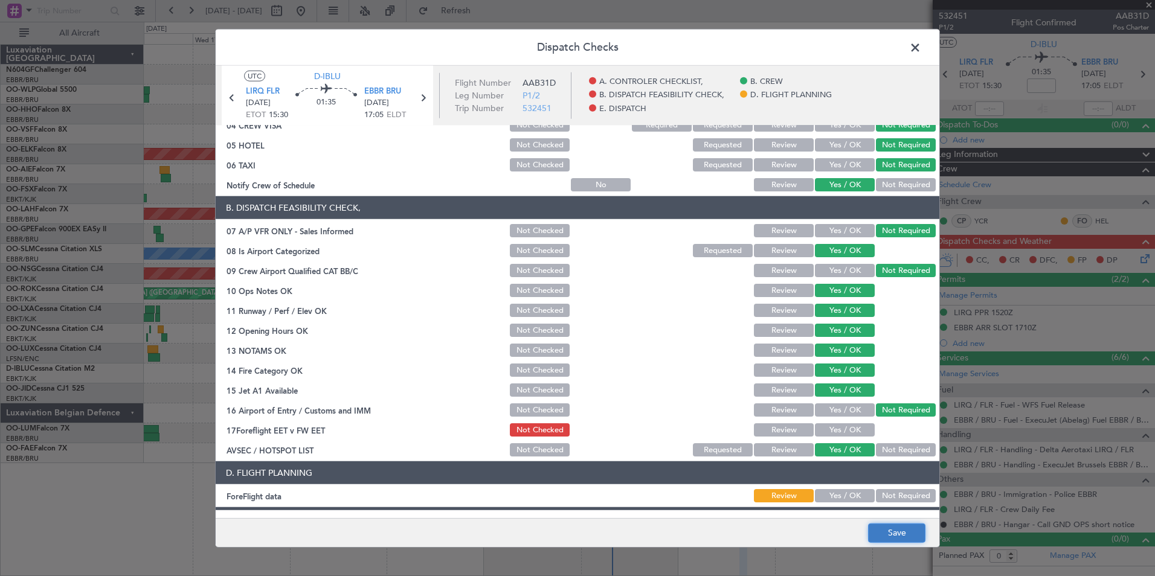
click at [885, 528] on button "Save" at bounding box center [896, 532] width 57 height 19
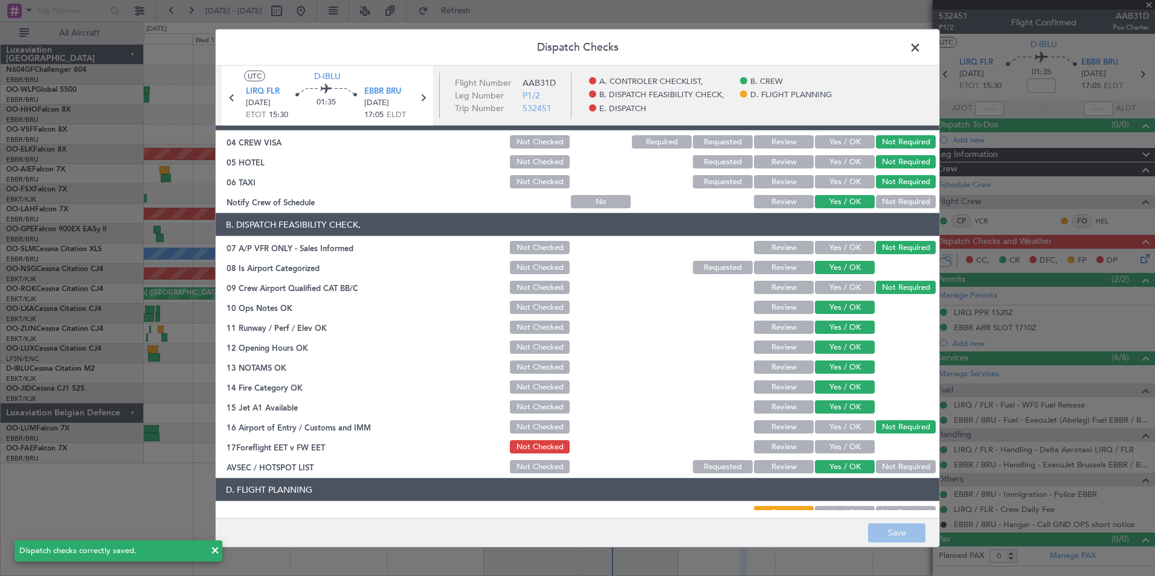
scroll to position [223, 0]
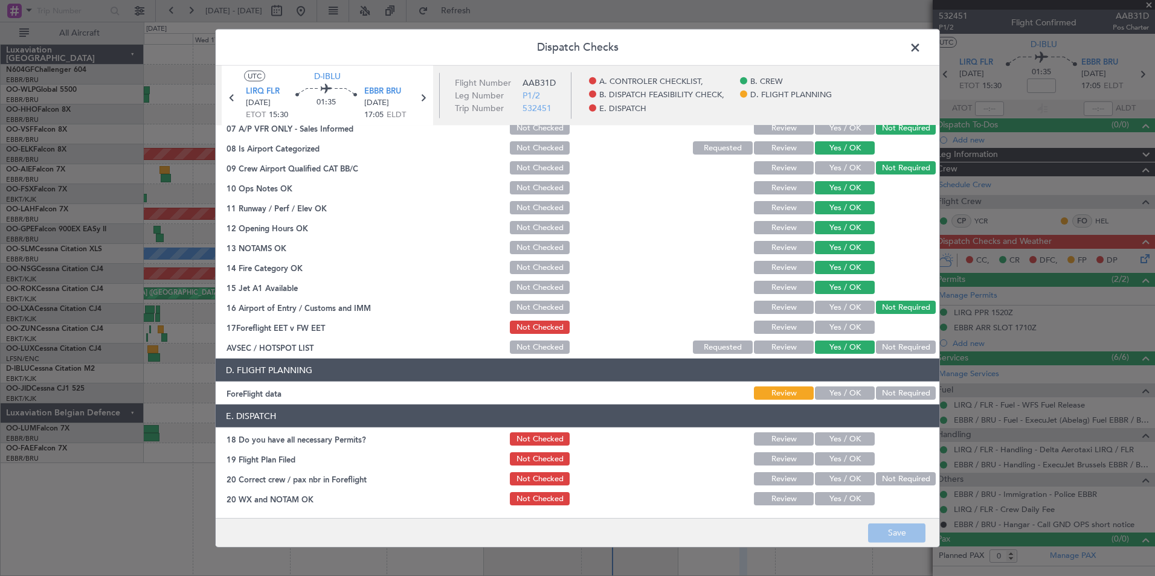
click at [921, 48] on span at bounding box center [921, 51] width 0 height 24
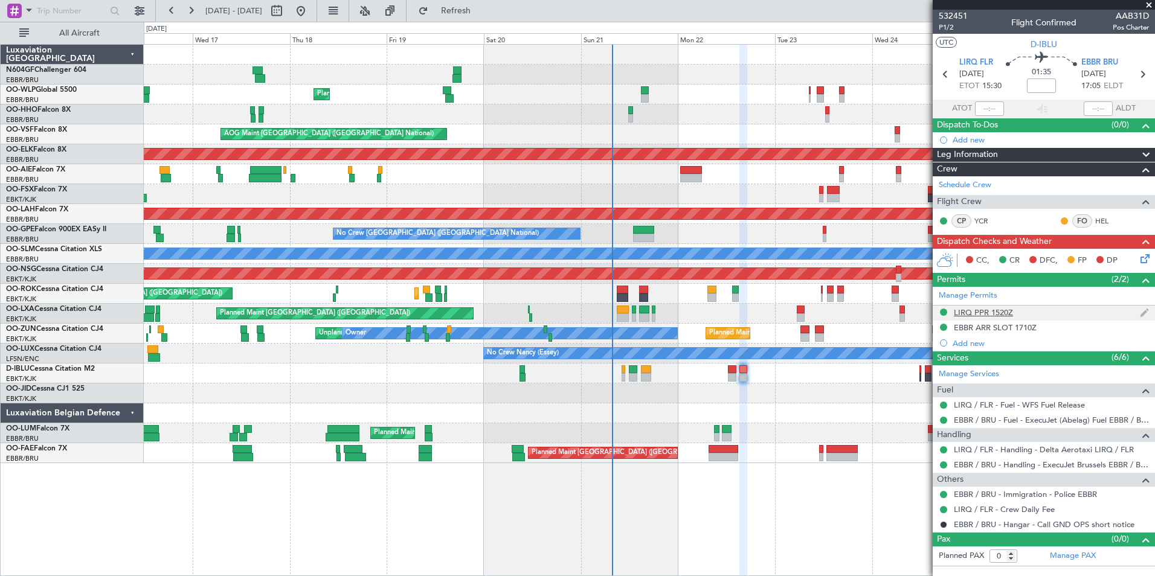
click at [977, 315] on div "LIRQ PPR 1520Z" at bounding box center [983, 312] width 59 height 10
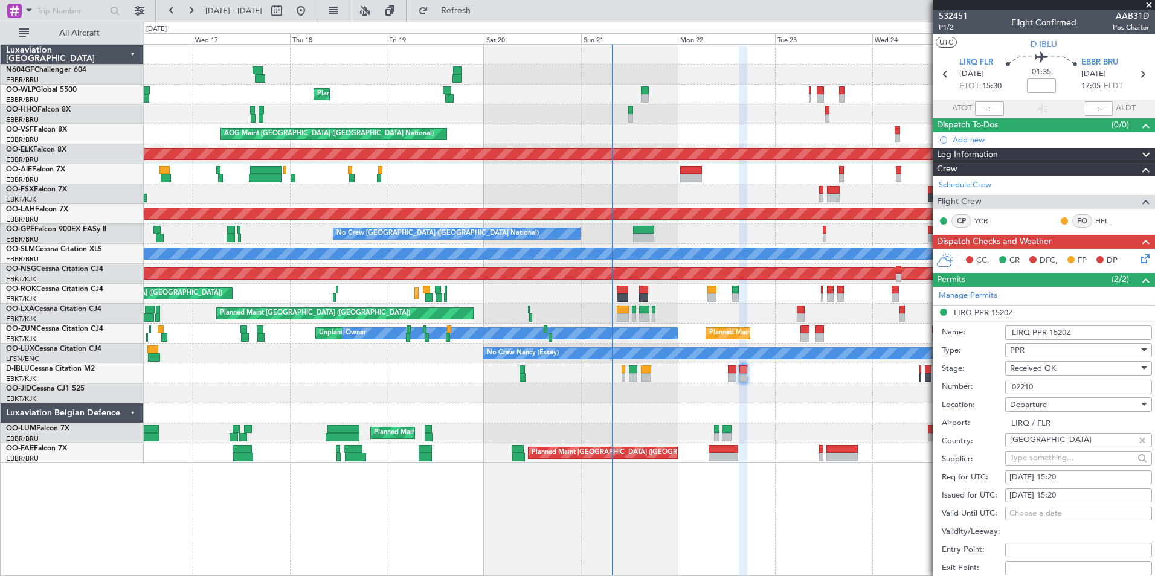
drag, startPoint x: 1053, startPoint y: 387, endPoint x: 997, endPoint y: 390, distance: 56.2
click at [997, 390] on div "Number: 02210" at bounding box center [1047, 387] width 210 height 18
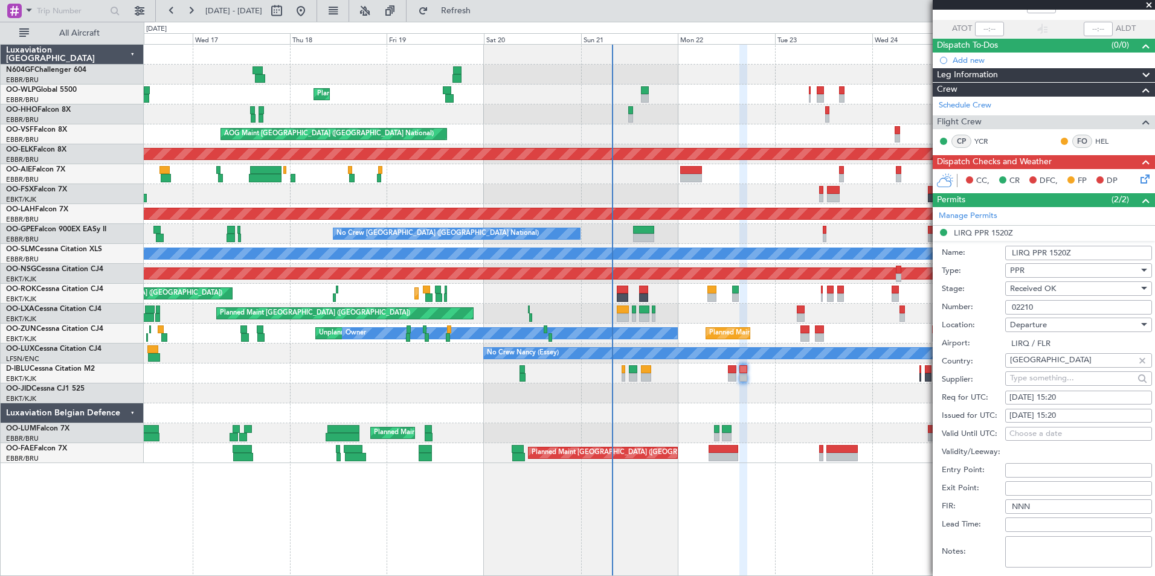
scroll to position [181, 0]
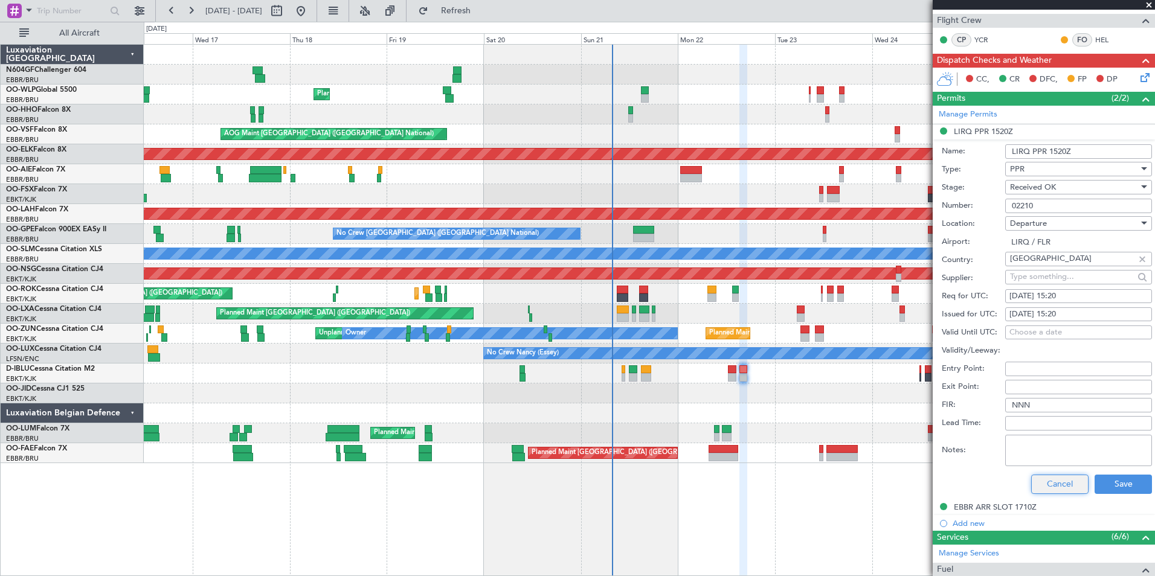
click at [1053, 479] on button "Cancel" at bounding box center [1059, 484] width 57 height 19
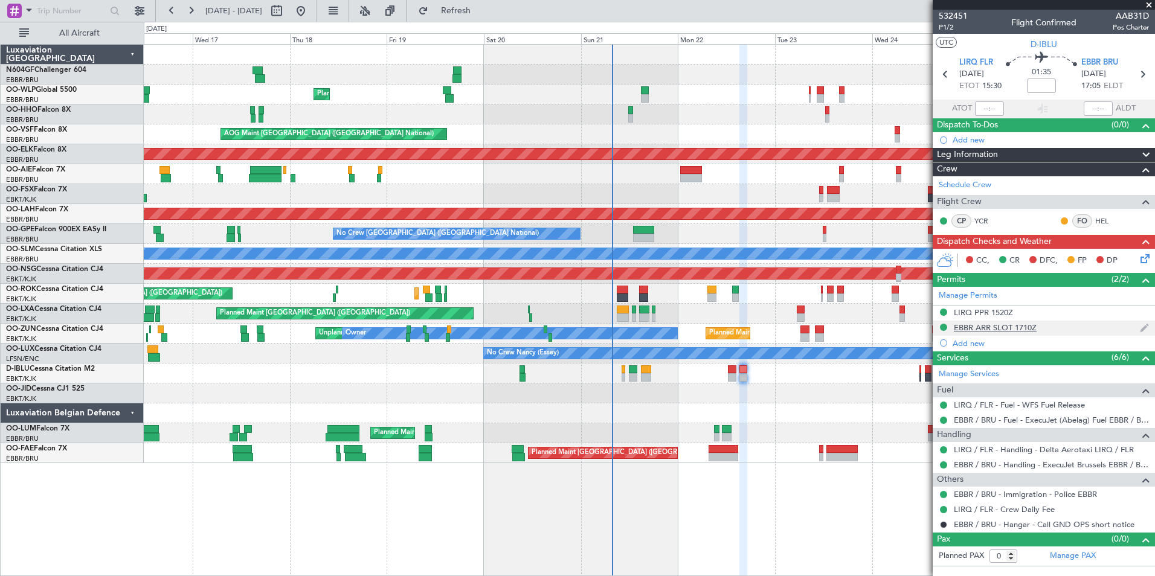
click at [1020, 328] on div "EBBR ARR SLOT 1710Z" at bounding box center [995, 328] width 83 height 10
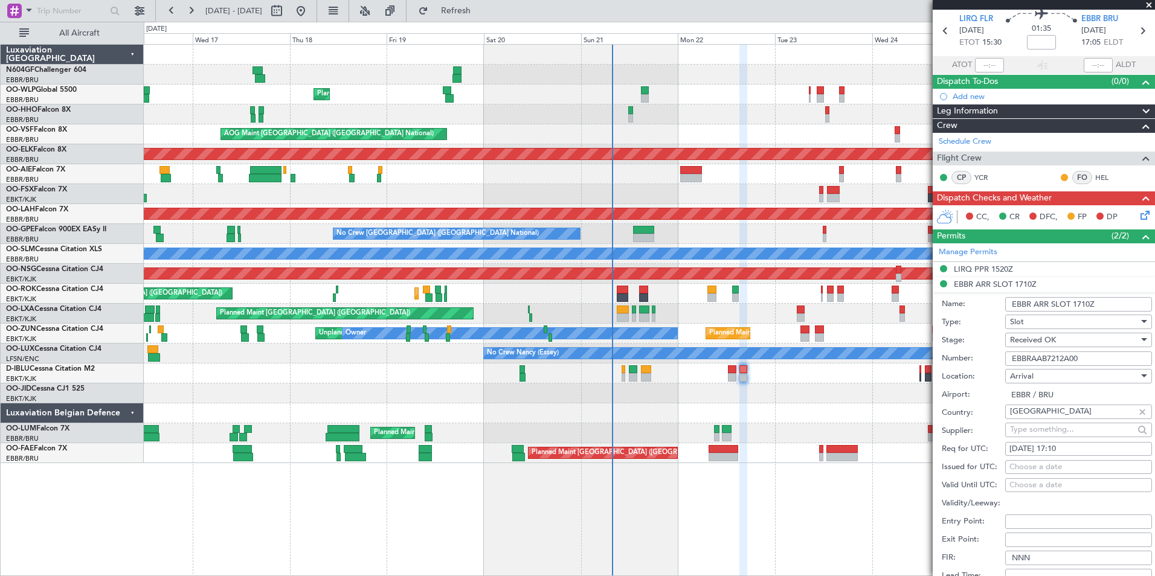
scroll to position [60, 0]
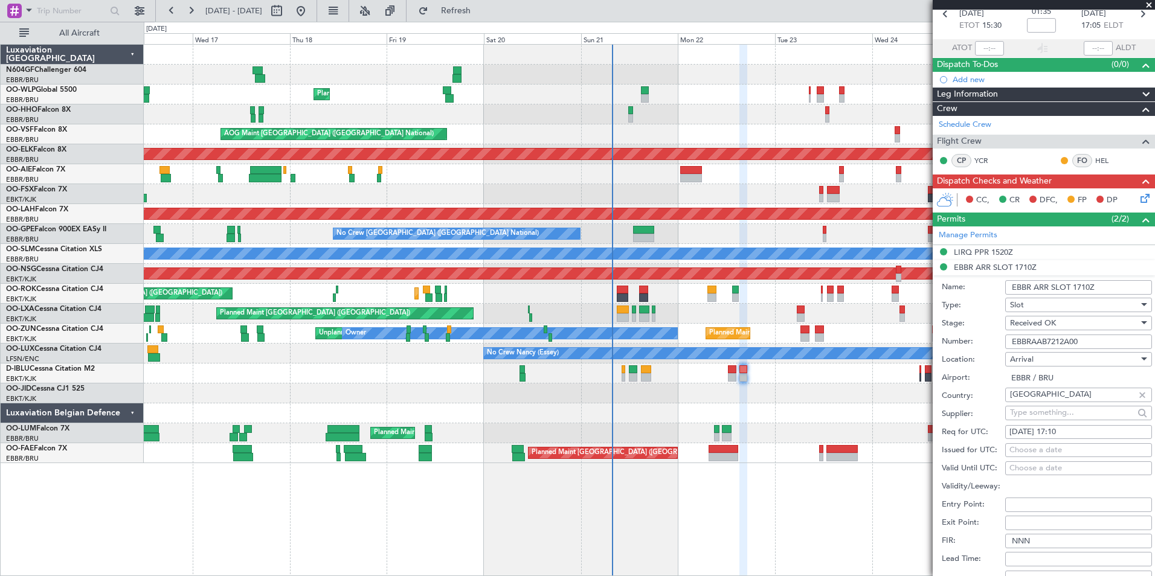
drag, startPoint x: 1090, startPoint y: 342, endPoint x: 1006, endPoint y: 345, distance: 84.0
click at [1006, 345] on input "EBBRAAB7212A00" at bounding box center [1078, 342] width 147 height 14
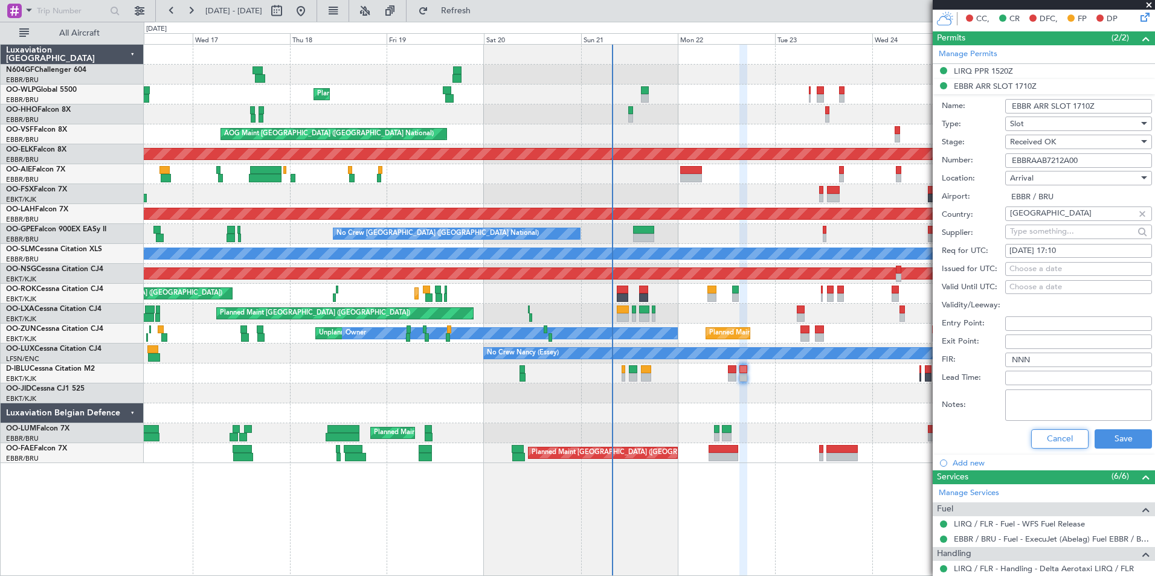
drag, startPoint x: 1053, startPoint y: 445, endPoint x: 1067, endPoint y: 431, distance: 19.2
click at [1053, 445] on button "Cancel" at bounding box center [1059, 438] width 57 height 19
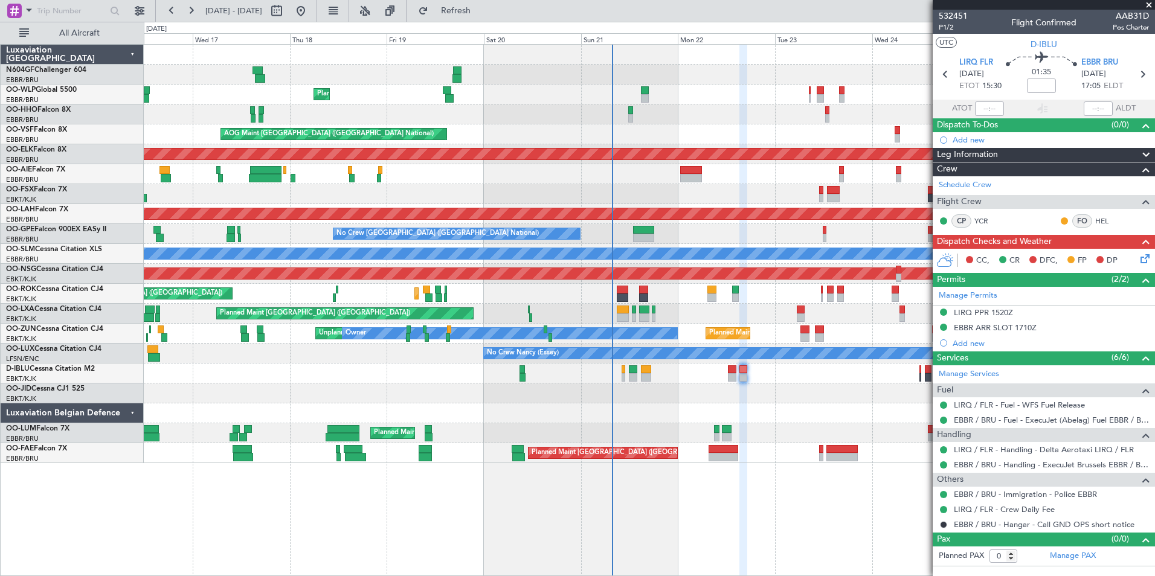
click at [1143, 258] on icon at bounding box center [1143, 257] width 10 height 10
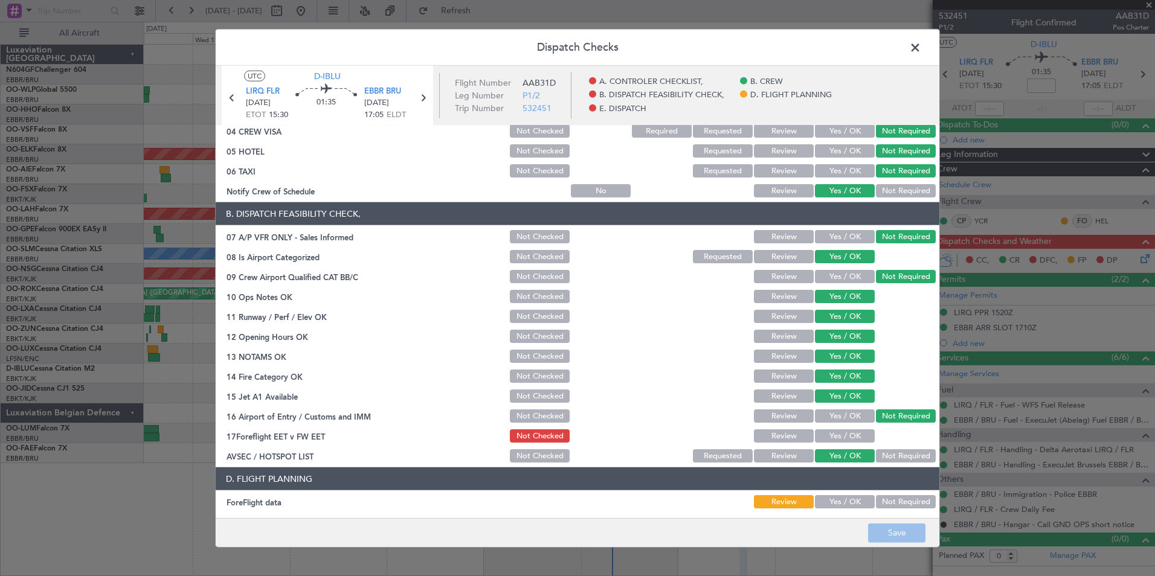
scroll to position [223, 0]
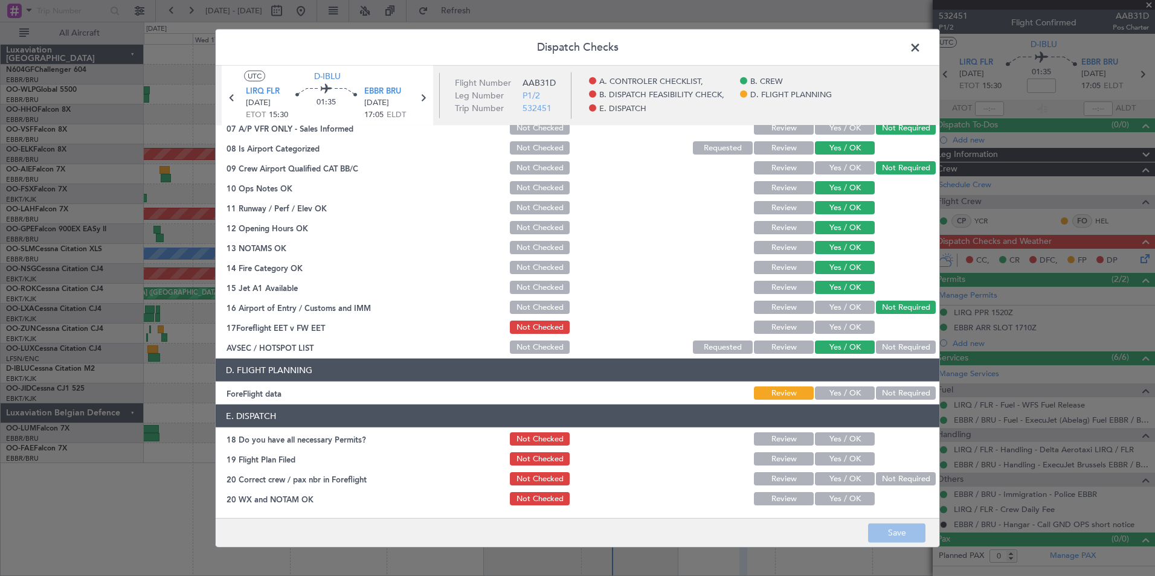
click at [834, 327] on button "Yes / OK" at bounding box center [845, 327] width 60 height 13
click at [830, 382] on section "D. FLIGHT PLANNING ForeFlight data Review Yes / OK Not Required" at bounding box center [578, 380] width 724 height 43
click at [831, 392] on button "Yes / OK" at bounding box center [845, 393] width 60 height 13
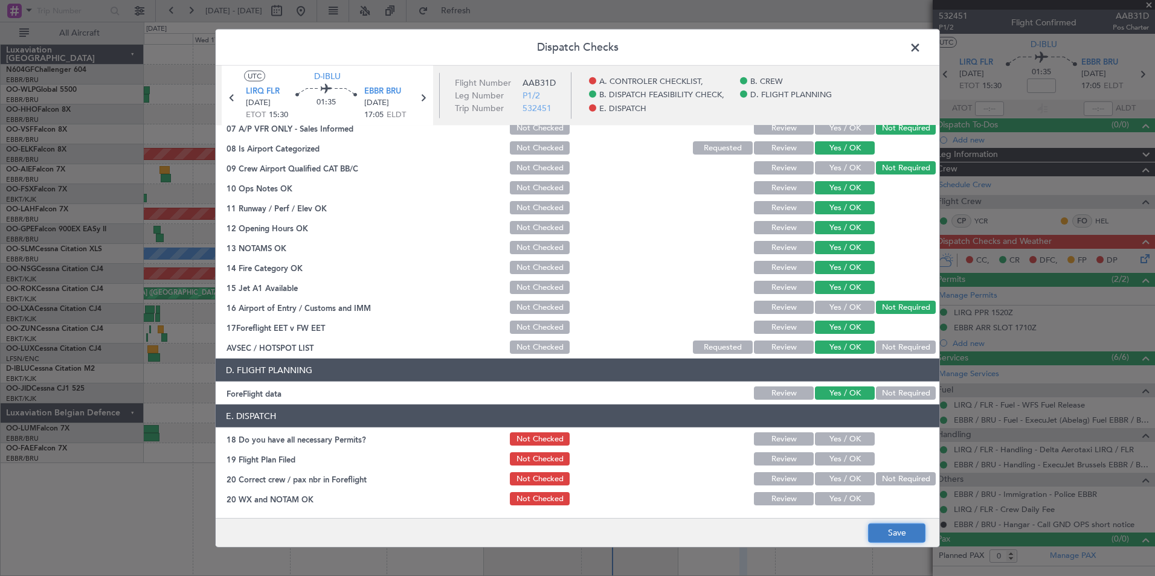
click at [889, 532] on button "Save" at bounding box center [896, 532] width 57 height 19
click at [843, 446] on div "Yes / OK" at bounding box center [843, 439] width 61 height 17
click at [840, 444] on button "Yes / OK" at bounding box center [845, 438] width 60 height 13
click at [833, 468] on section "E. DISPATCH 18 Do you have all necessary Permits? Not Checked Review Yes / OK 1…" at bounding box center [578, 456] width 724 height 103
click at [834, 462] on button "Yes / OK" at bounding box center [845, 458] width 60 height 13
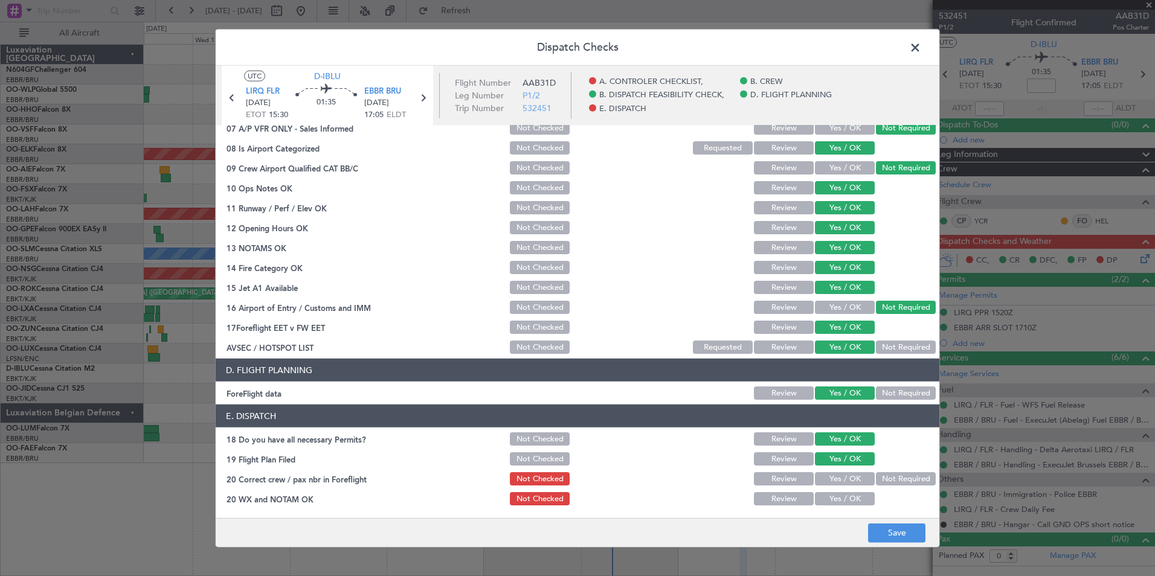
click at [833, 480] on button "Yes / OK" at bounding box center [845, 478] width 60 height 13
click at [833, 494] on button "Yes / OK" at bounding box center [845, 498] width 60 height 13
click at [885, 533] on button "Save" at bounding box center [896, 532] width 57 height 19
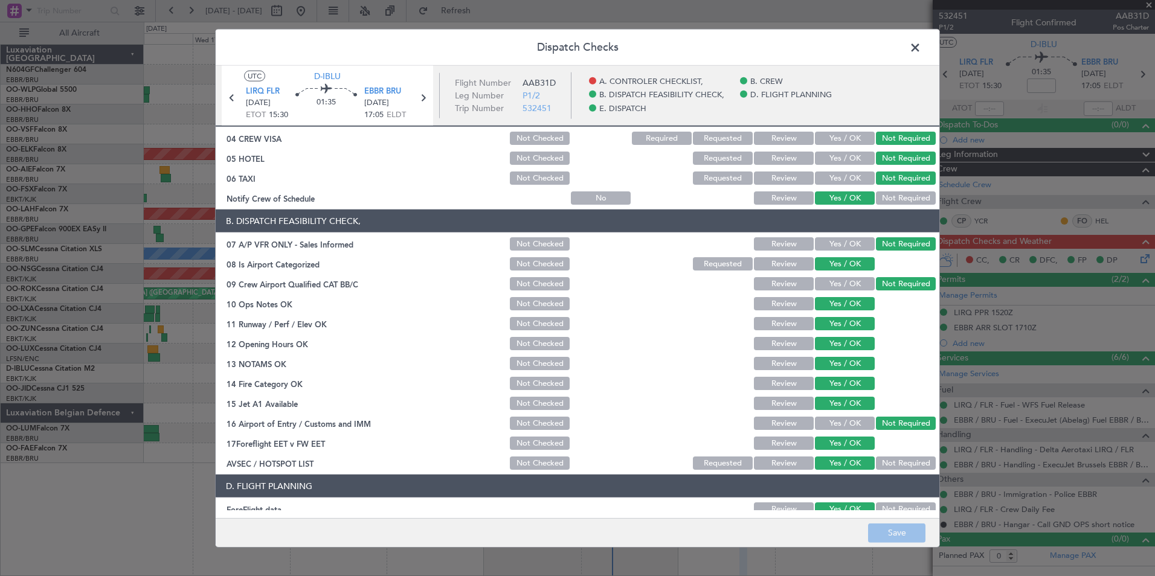
scroll to position [0, 0]
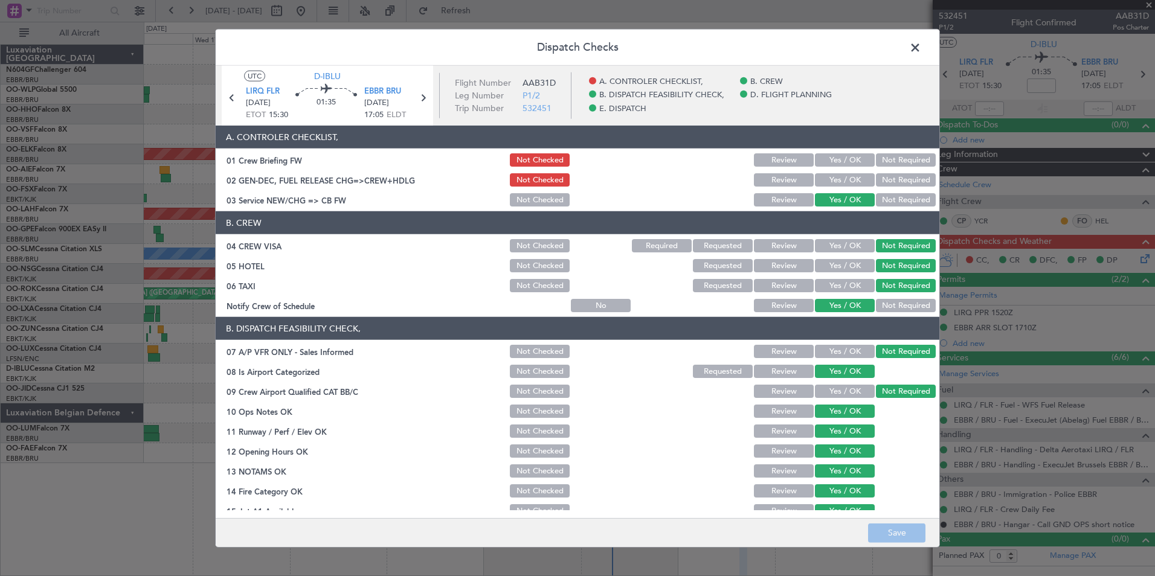
click at [921, 48] on span at bounding box center [921, 51] width 0 height 24
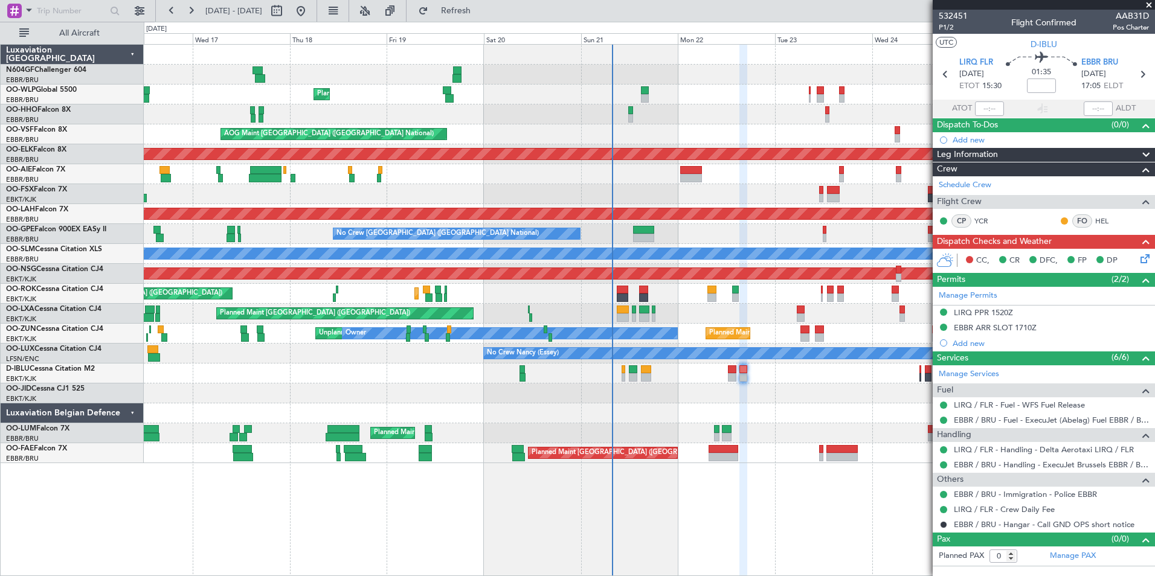
click at [831, 397] on div "Planned Maint Kortrijk-[GEOGRAPHIC_DATA]" at bounding box center [649, 394] width 1011 height 20
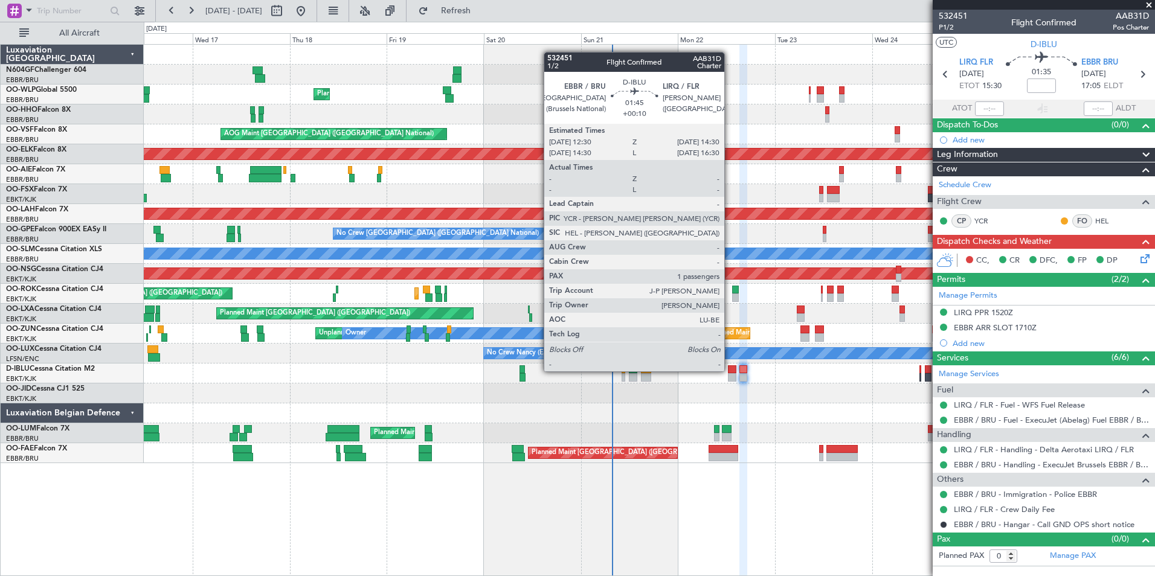
click at [730, 371] on div at bounding box center [732, 369] width 8 height 8
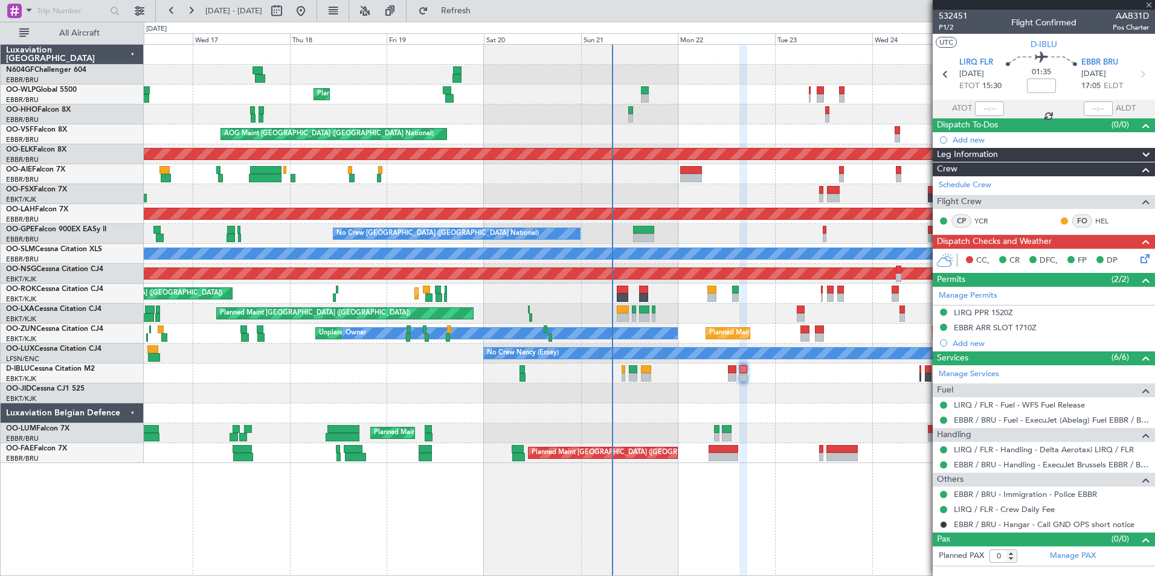
type input "+00:10"
type input "1"
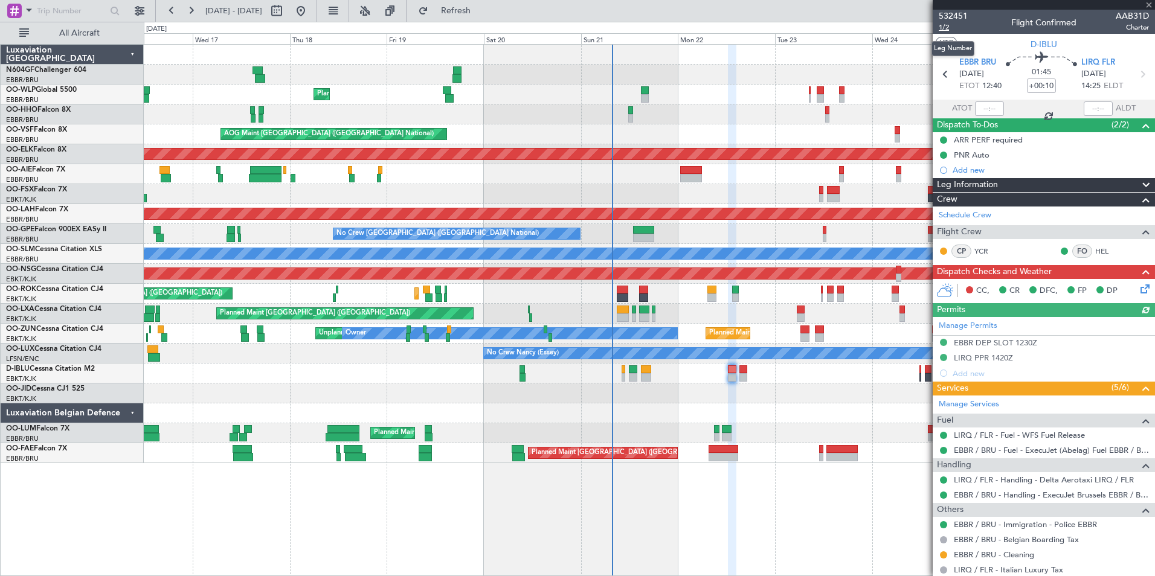
click at [947, 25] on span "1/2" at bounding box center [953, 27] width 29 height 10
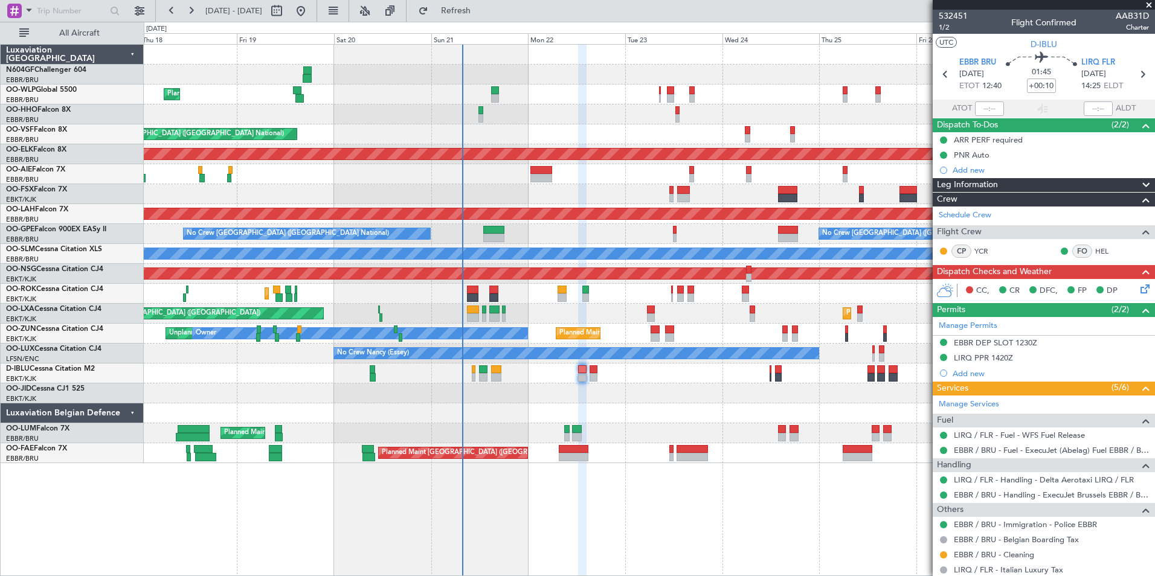
click at [497, 111] on div at bounding box center [649, 114] width 1011 height 20
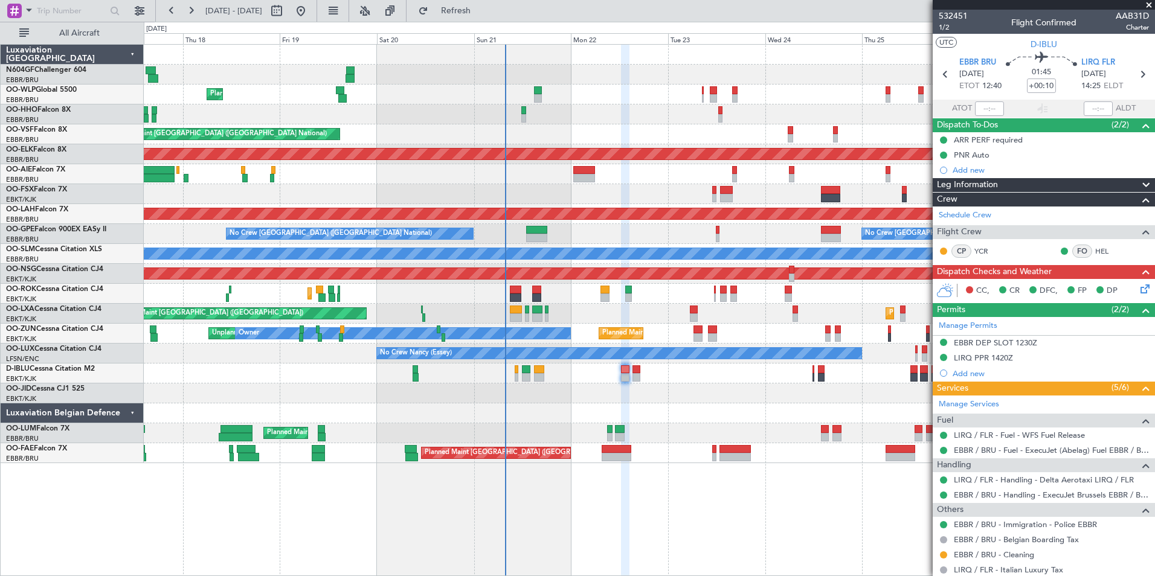
click at [603, 126] on div "AOG Maint [GEOGRAPHIC_DATA] ([GEOGRAPHIC_DATA] National)" at bounding box center [649, 134] width 1011 height 20
click at [947, 27] on span "1/2" at bounding box center [953, 27] width 29 height 10
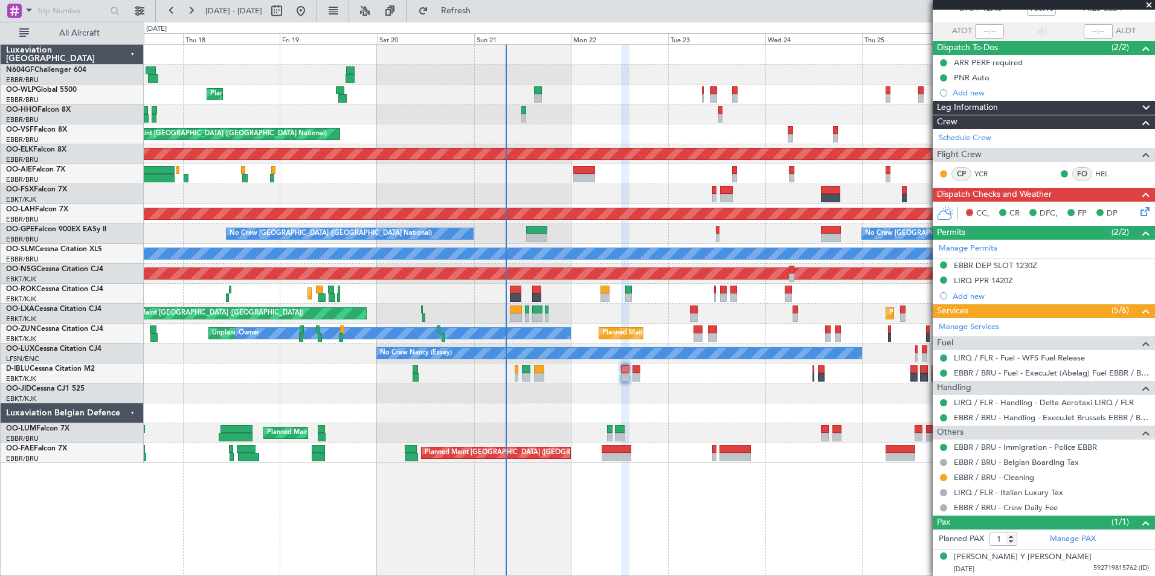
click at [1138, 214] on icon at bounding box center [1143, 210] width 10 height 10
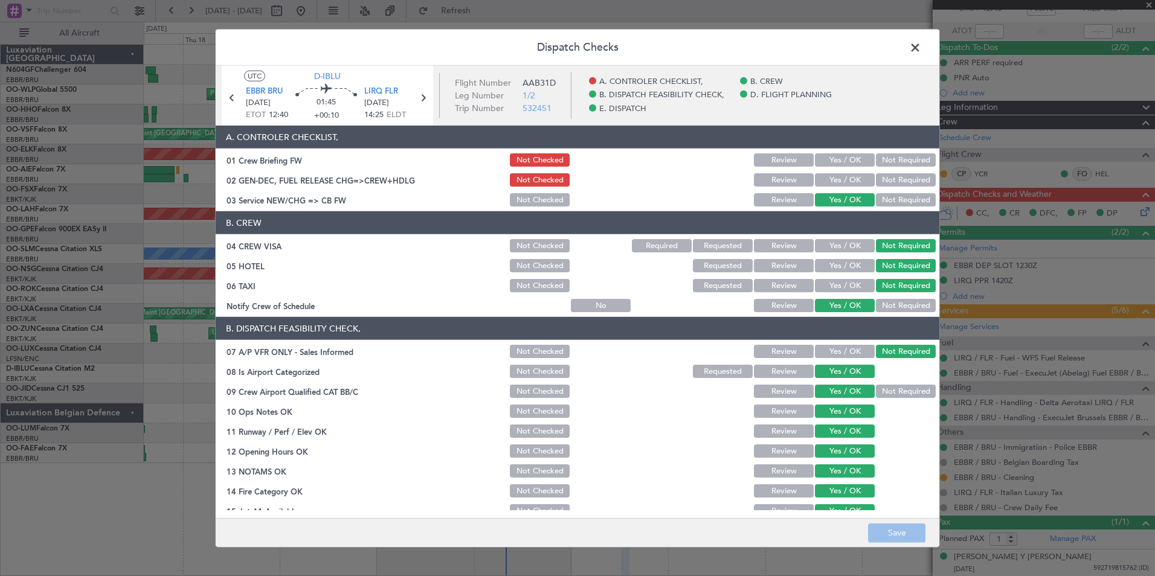
click at [834, 164] on button "Yes / OK" at bounding box center [845, 159] width 60 height 13
click at [834, 175] on button "Yes / OK" at bounding box center [845, 179] width 60 height 13
click at [898, 528] on button "Save" at bounding box center [896, 532] width 57 height 19
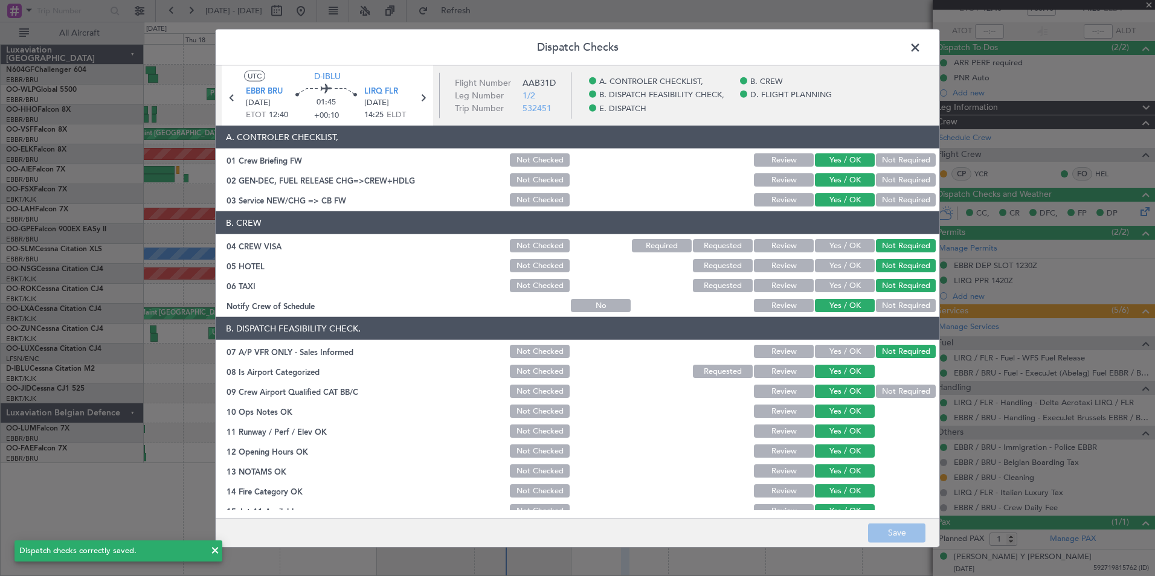
click at [921, 43] on span at bounding box center [921, 51] width 0 height 24
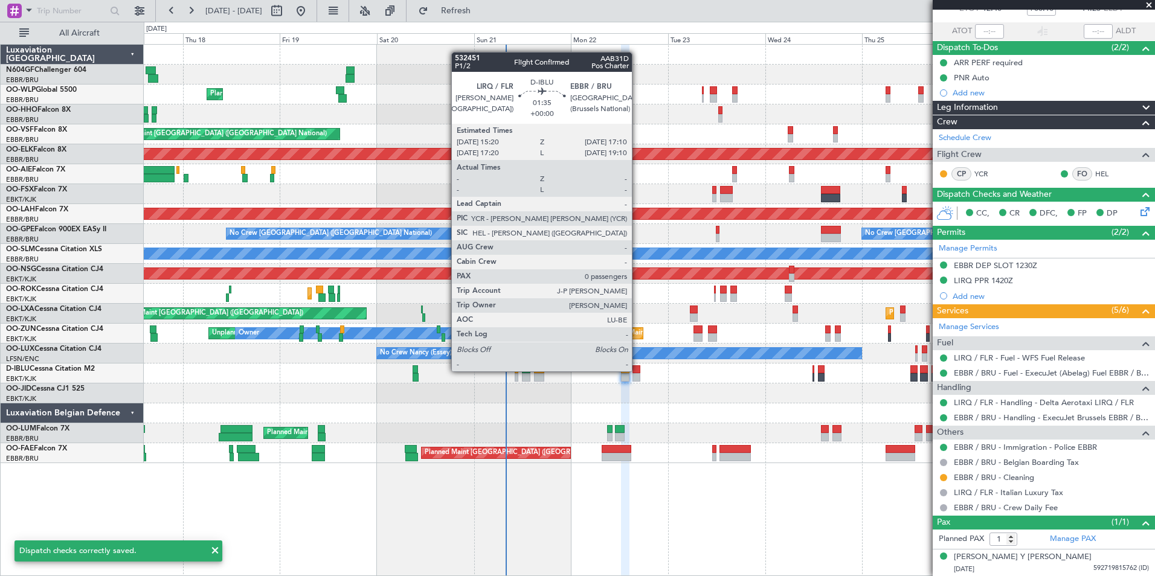
click at [637, 371] on div at bounding box center [636, 369] width 8 height 8
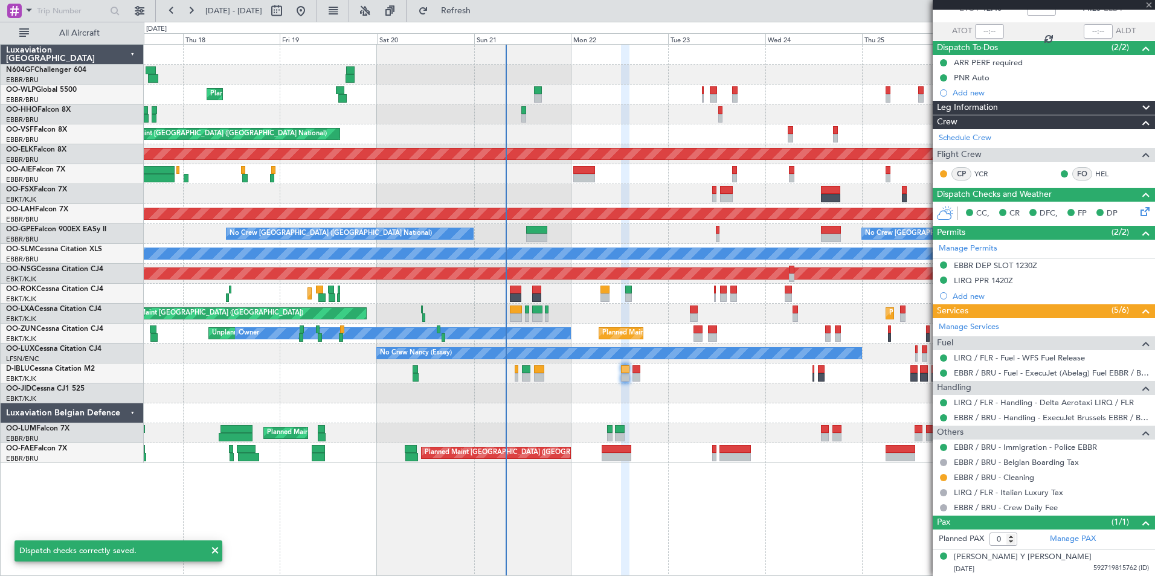
scroll to position [0, 0]
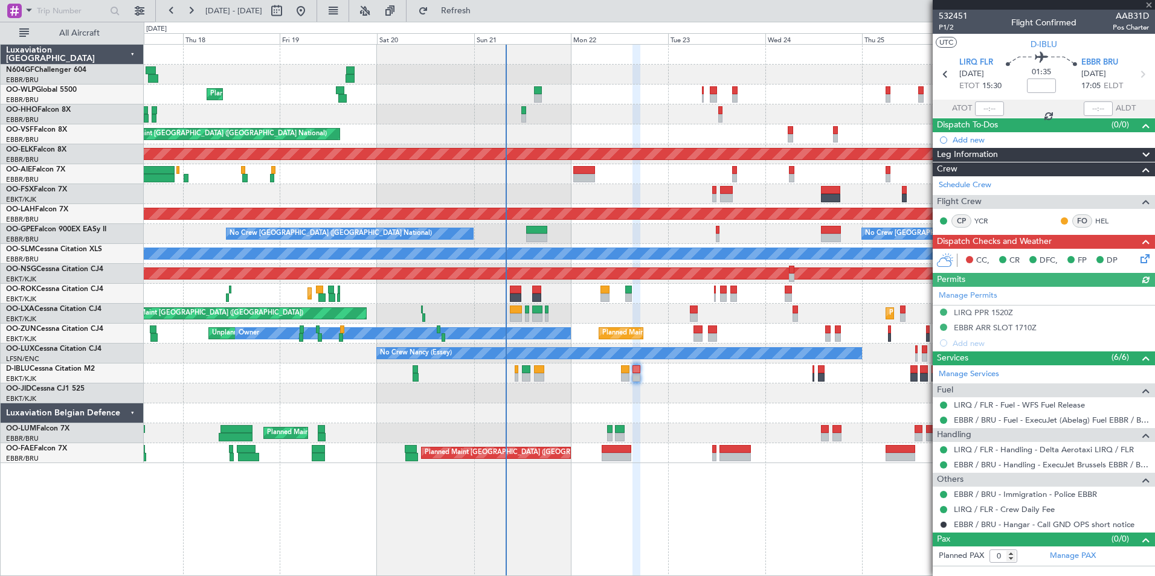
click at [1143, 257] on icon at bounding box center [1143, 257] width 10 height 10
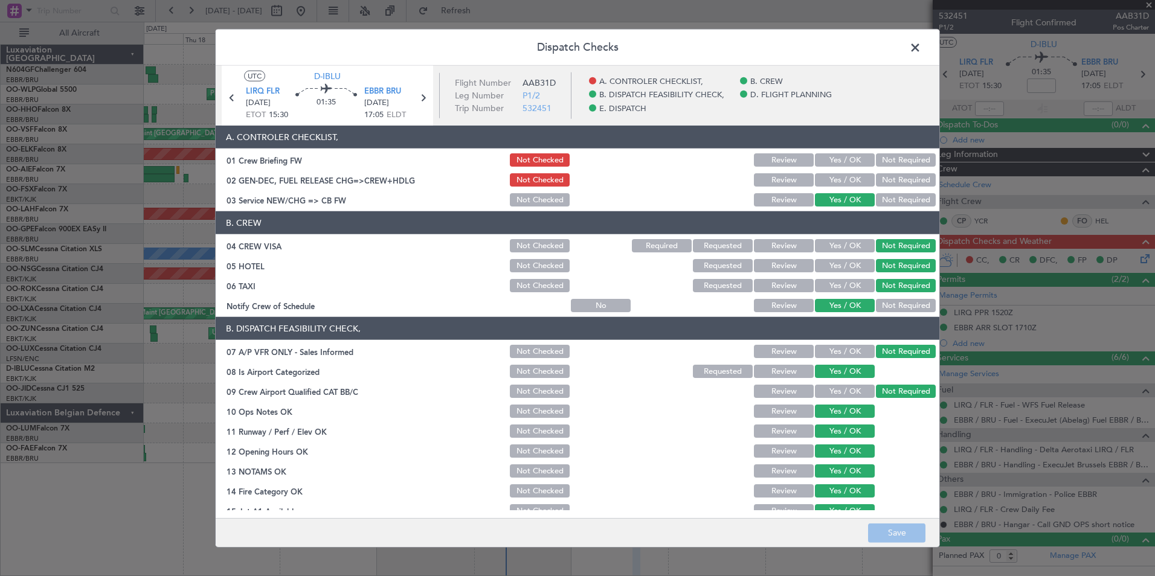
click at [837, 162] on button "Yes / OK" at bounding box center [845, 159] width 60 height 13
click at [843, 179] on button "Yes / OK" at bounding box center [845, 179] width 60 height 13
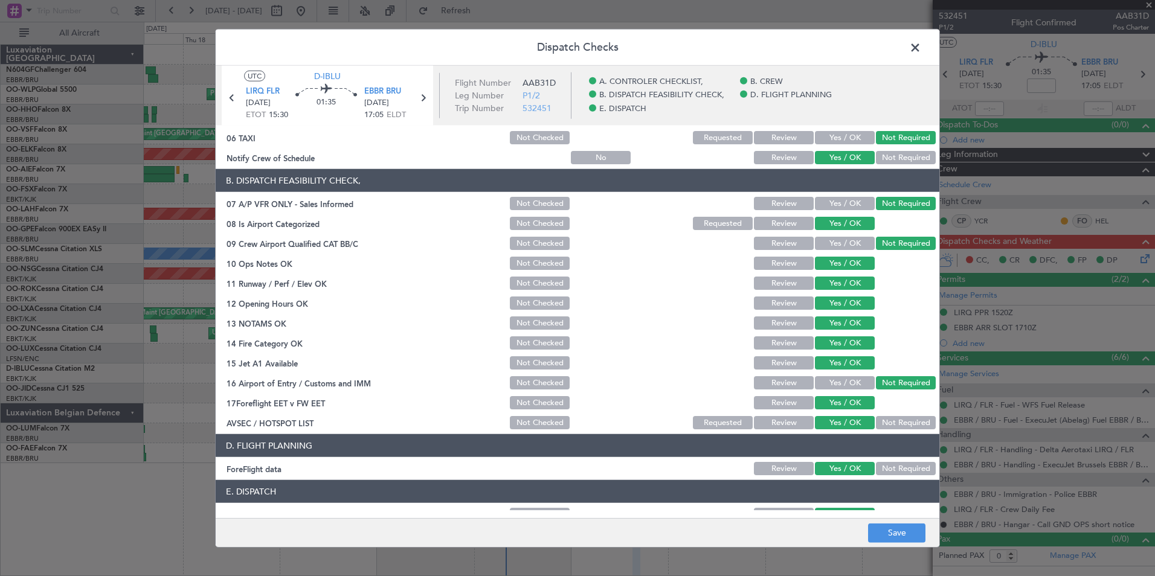
scroll to position [223, 0]
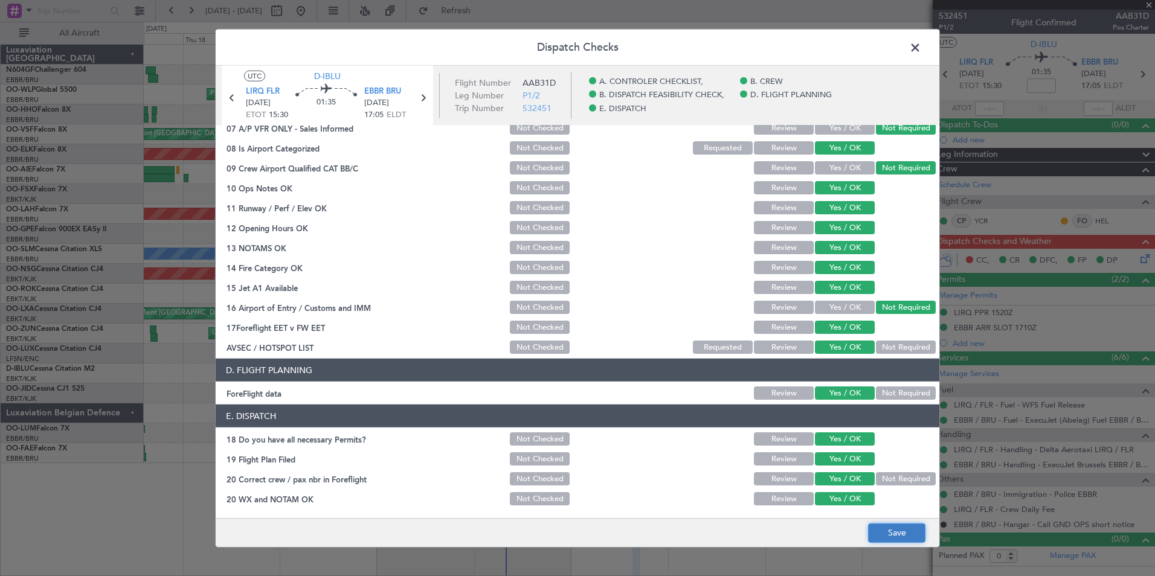
click at [891, 532] on button "Save" at bounding box center [896, 532] width 57 height 19
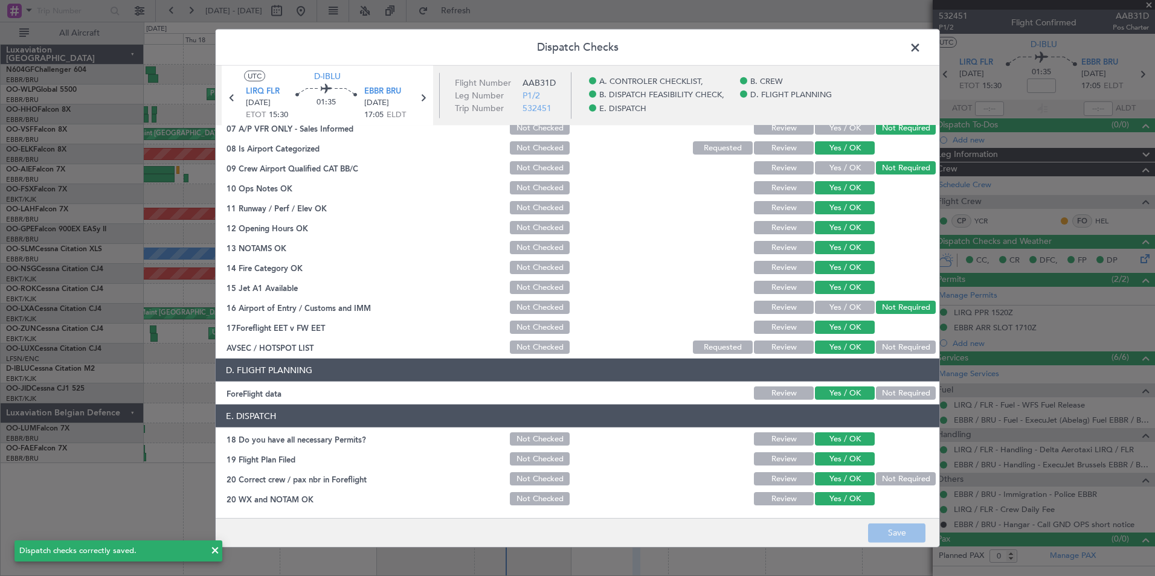
click at [921, 42] on span at bounding box center [921, 51] width 0 height 24
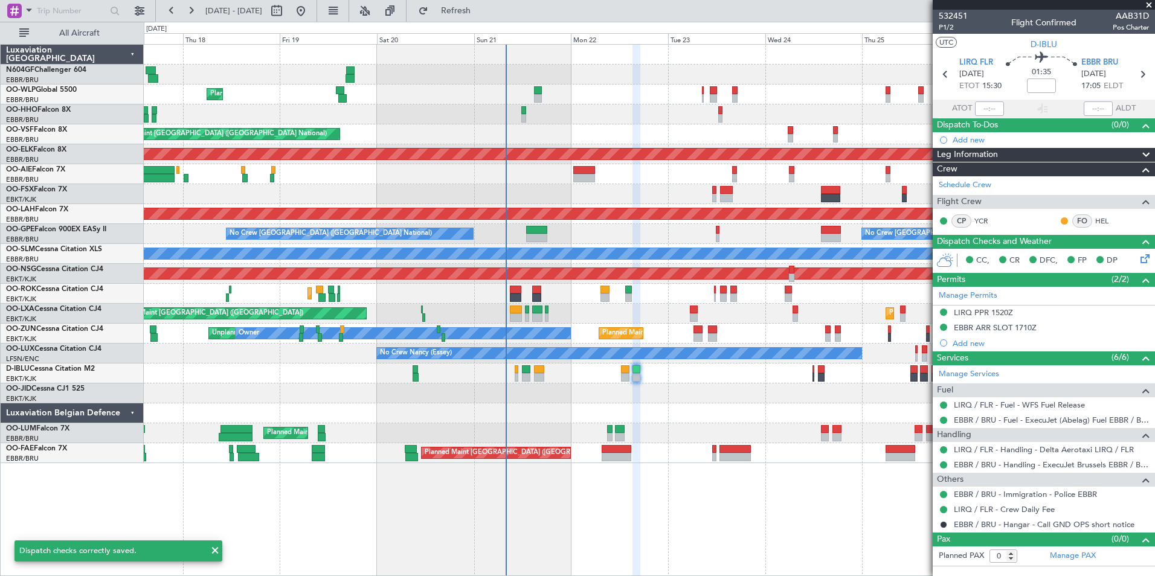
click at [719, 419] on div at bounding box center [649, 413] width 1011 height 20
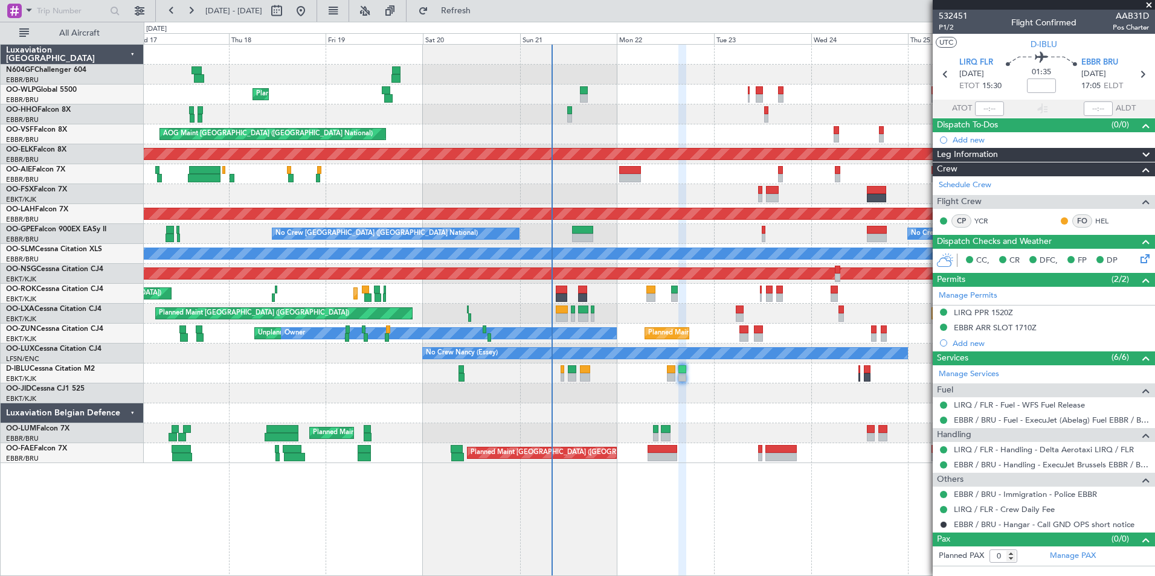
click at [692, 166] on div "Planned Maint Liege AOG Maint Brussels (Brussels National) Planned Maint Kortri…" at bounding box center [649, 254] width 1011 height 419
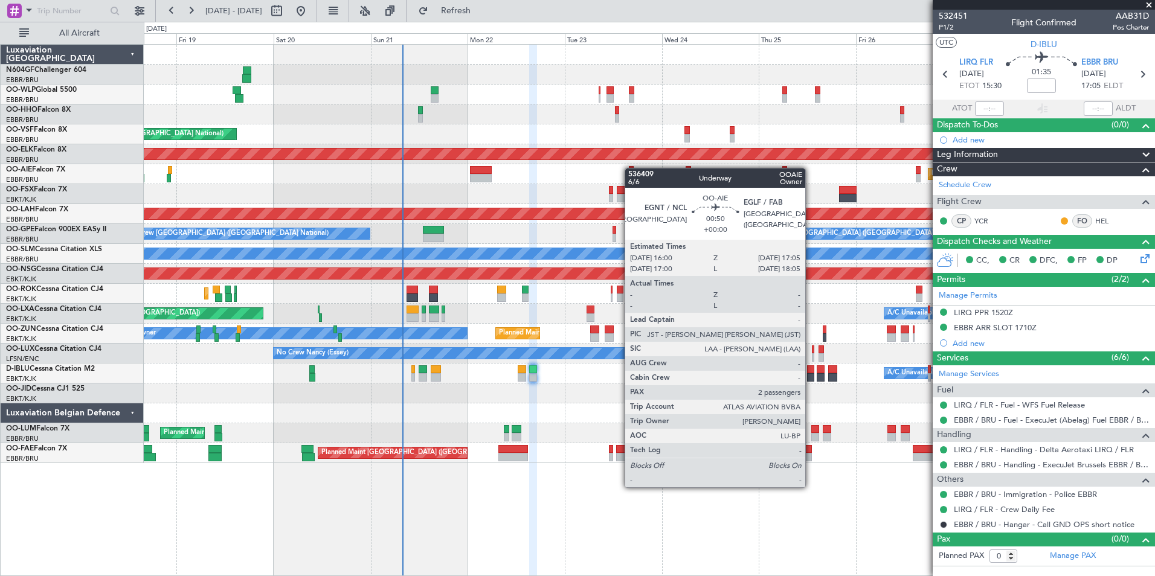
click at [631, 168] on div at bounding box center [631, 170] width 5 height 8
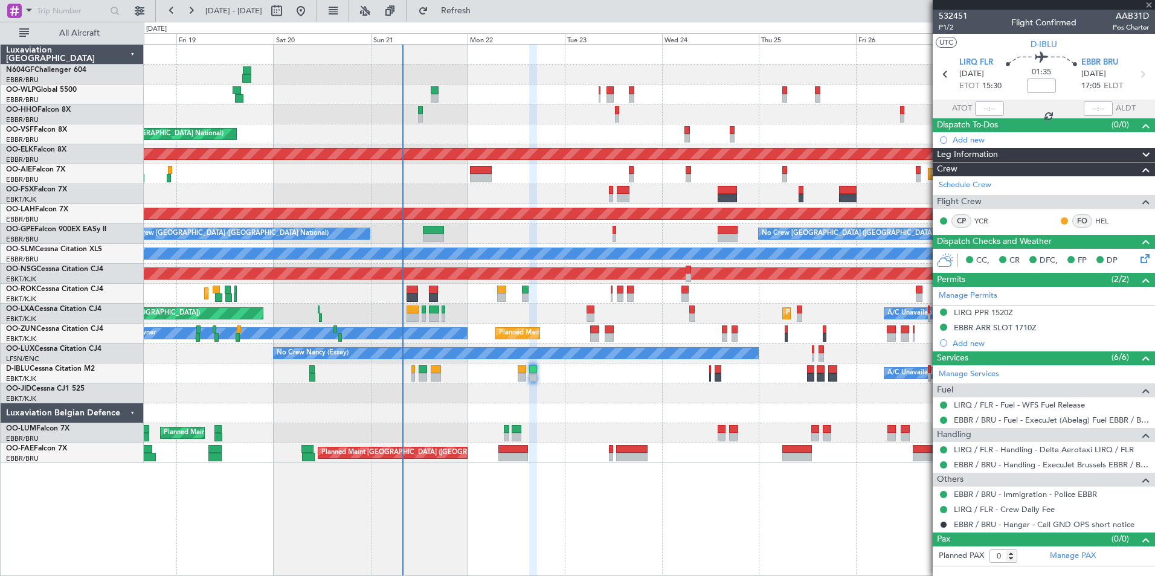
click at [542, 188] on div "Planned Maint Liege AOG Maint Brussels (Brussels National) Planned Maint Kortri…" at bounding box center [649, 254] width 1011 height 419
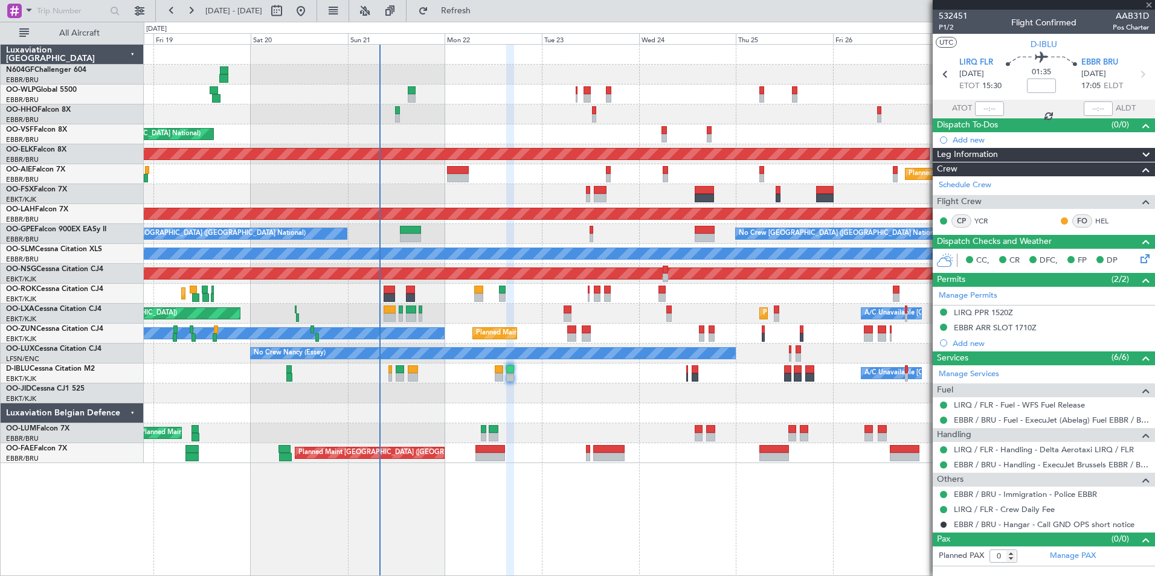
type input "2"
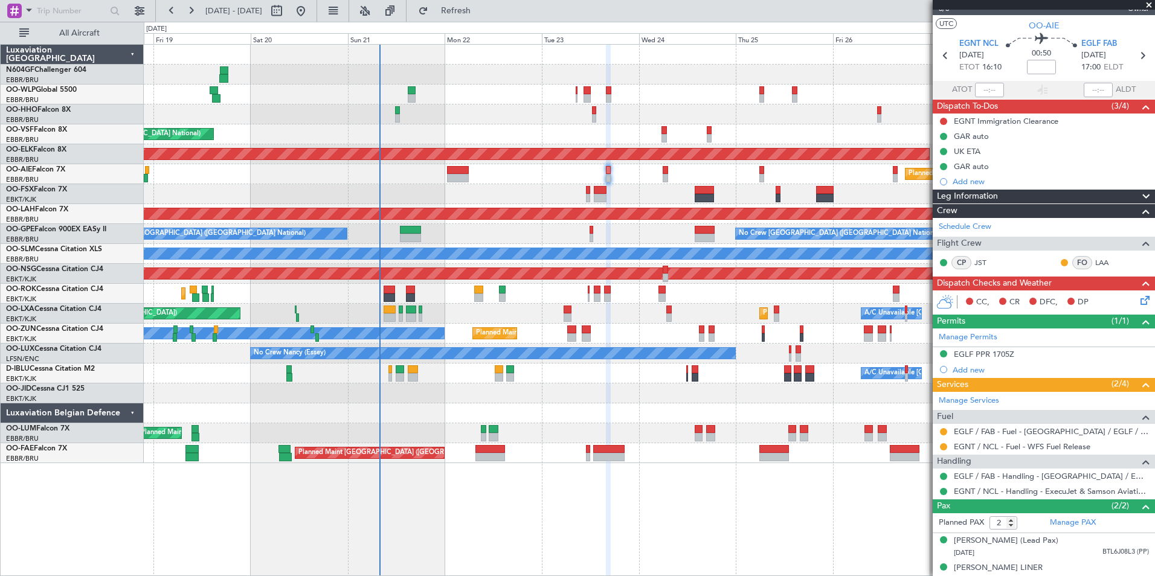
scroll to position [0, 0]
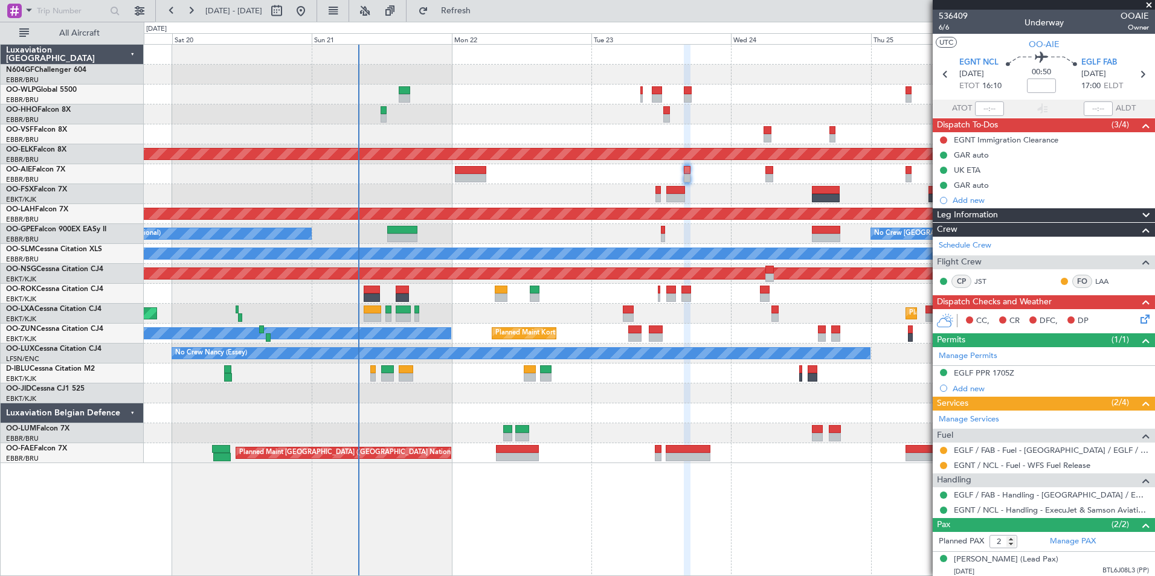
click at [425, 387] on div at bounding box center [649, 394] width 1011 height 20
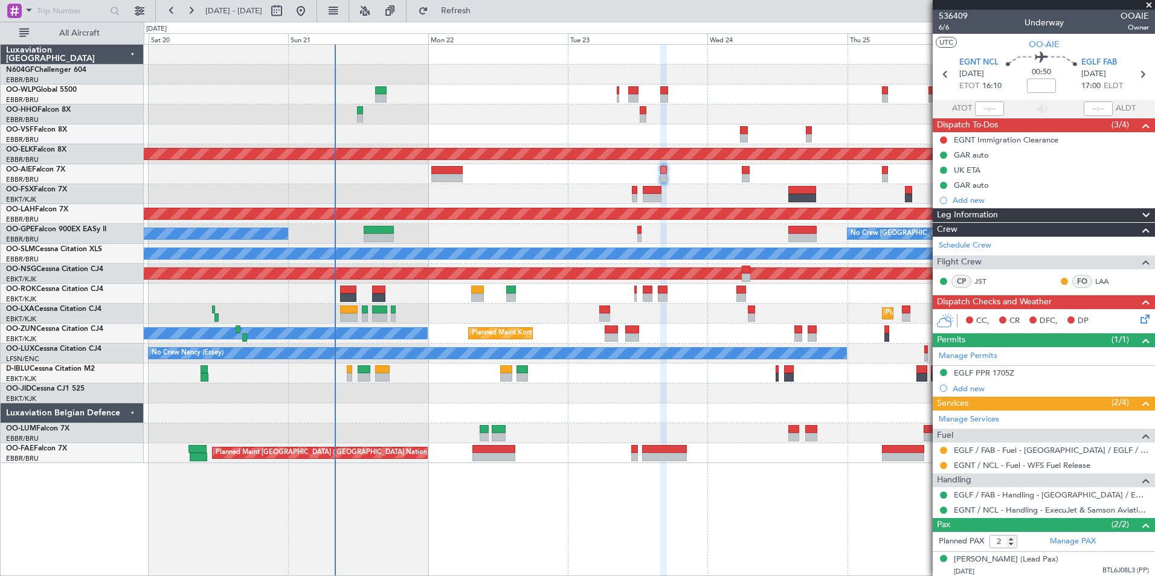
click at [516, 420] on div at bounding box center [649, 413] width 1011 height 20
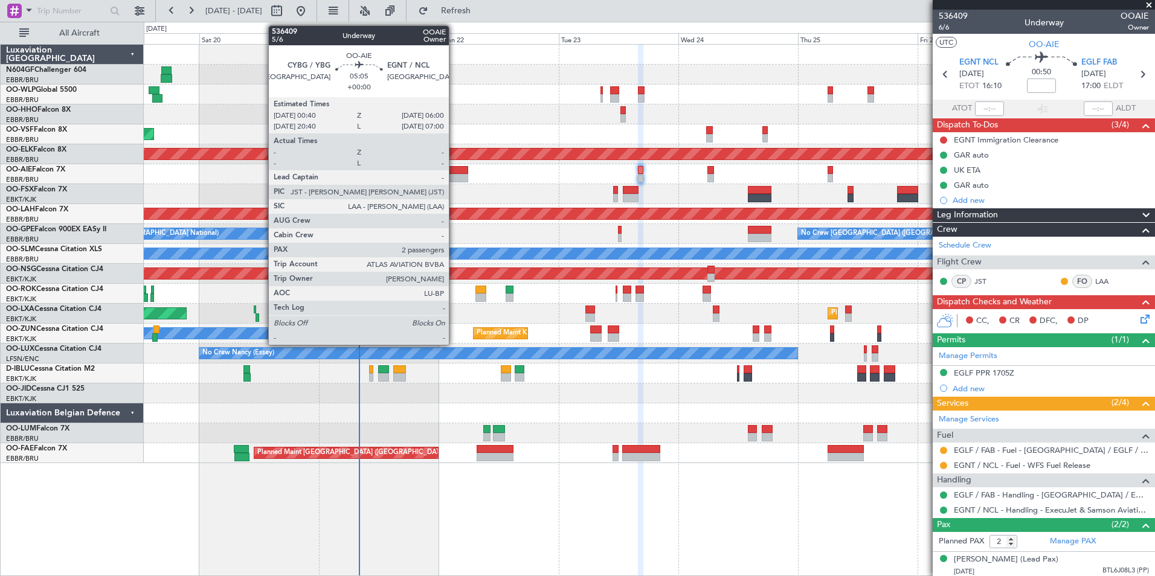
click at [454, 169] on div at bounding box center [455, 170] width 27 height 8
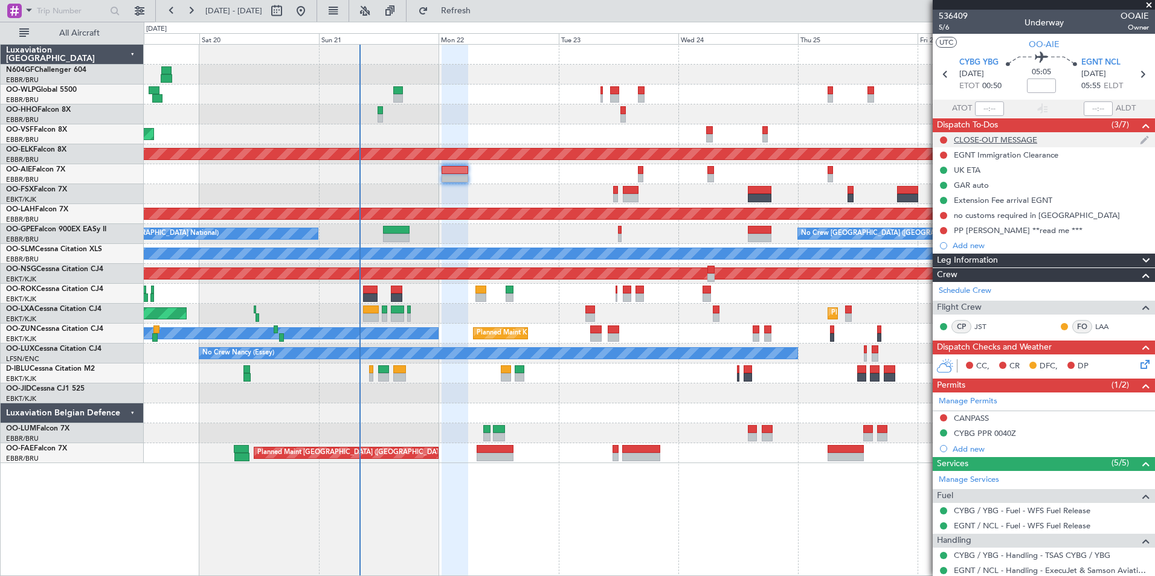
click at [982, 143] on div "CLOSE-OUT MESSAGE" at bounding box center [995, 140] width 83 height 10
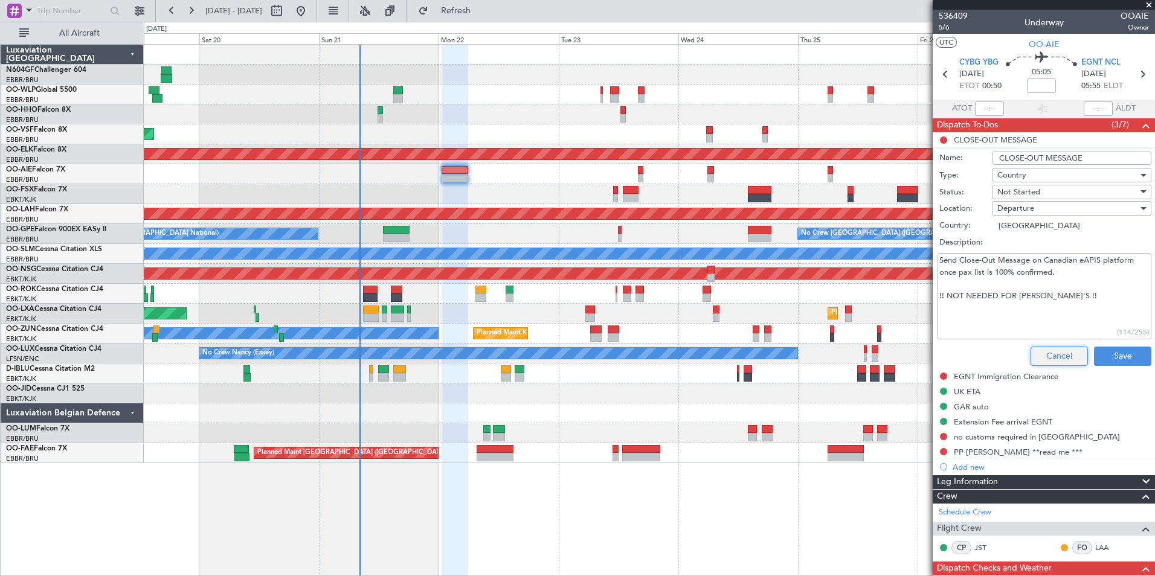
click at [1045, 351] on button "Cancel" at bounding box center [1058, 356] width 57 height 19
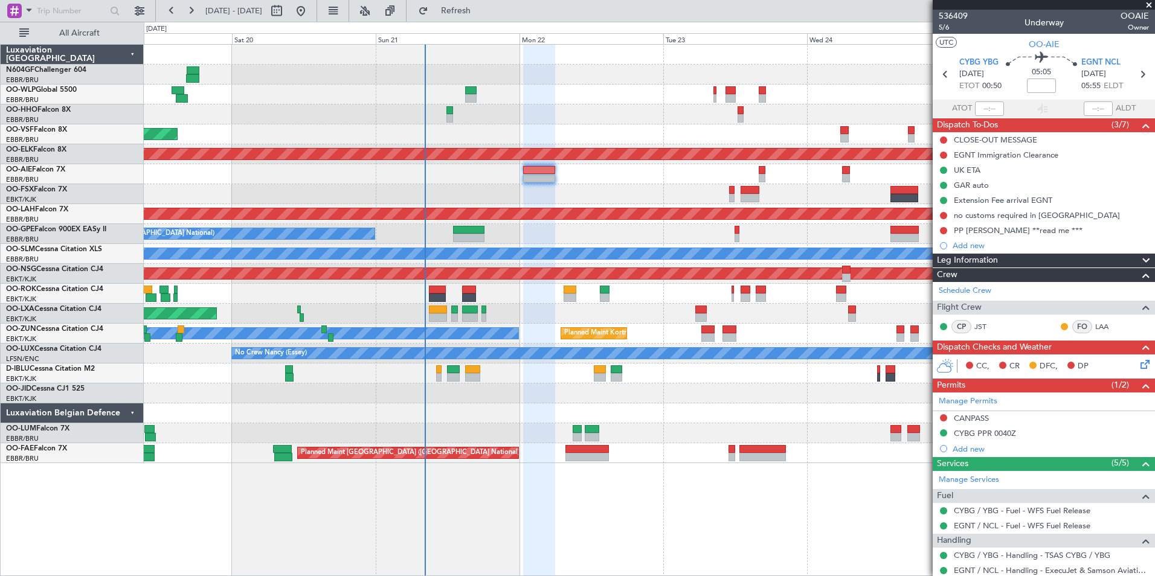
click at [510, 414] on div at bounding box center [649, 413] width 1011 height 20
click at [733, 396] on div at bounding box center [649, 394] width 1011 height 20
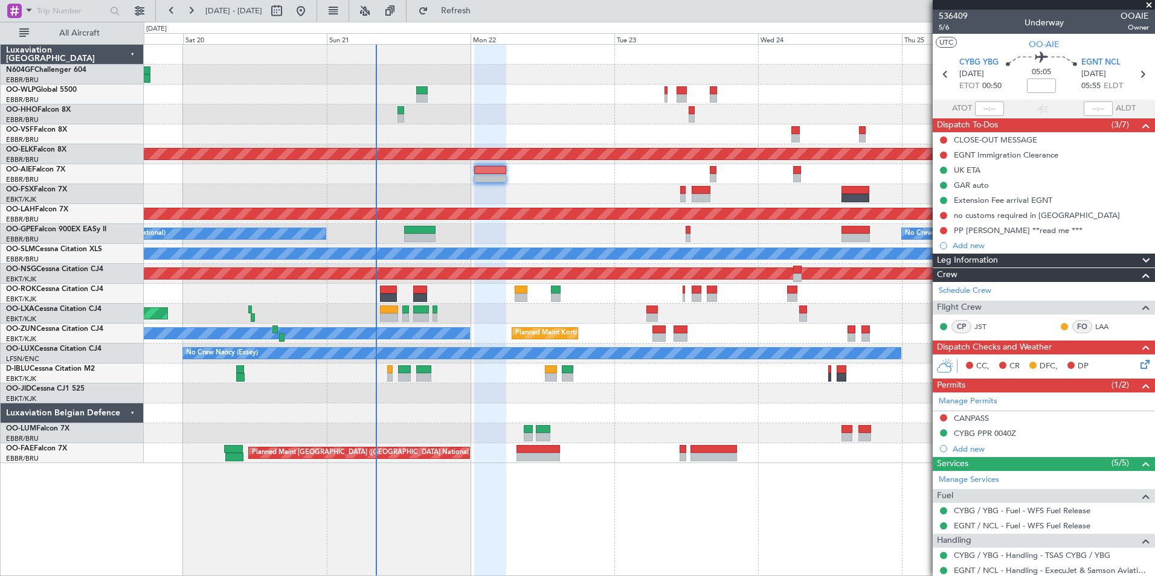
click at [771, 390] on div at bounding box center [649, 394] width 1011 height 20
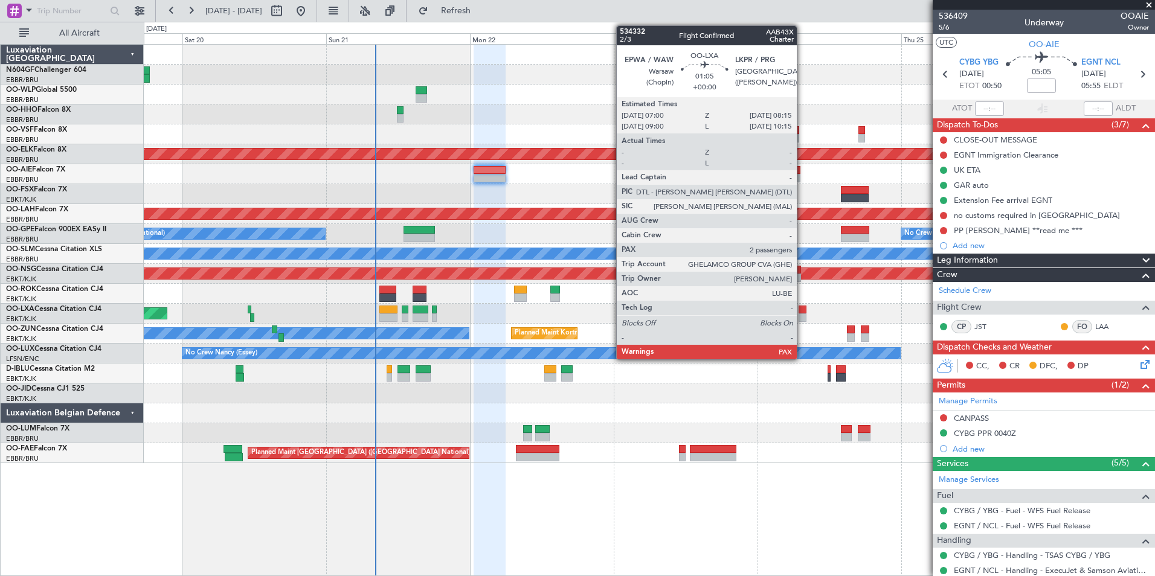
click at [802, 315] on div at bounding box center [803, 317] width 8 height 8
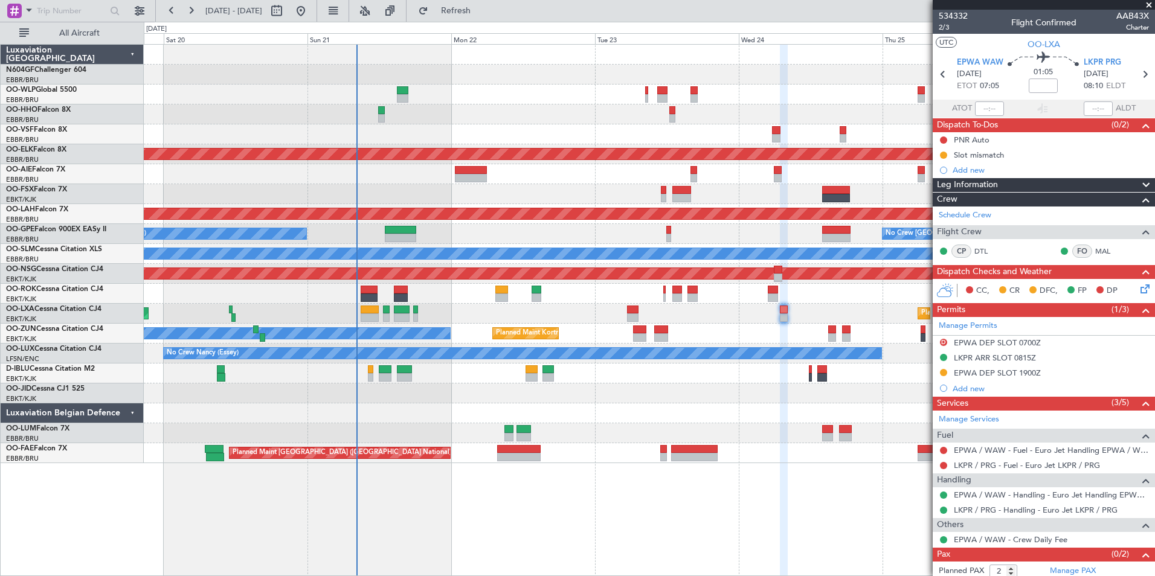
click at [771, 330] on div "Owner Planned Maint Kortrijk-Wevelgem Unplanned Maint Kortrijk-Wevelgem" at bounding box center [649, 334] width 1011 height 20
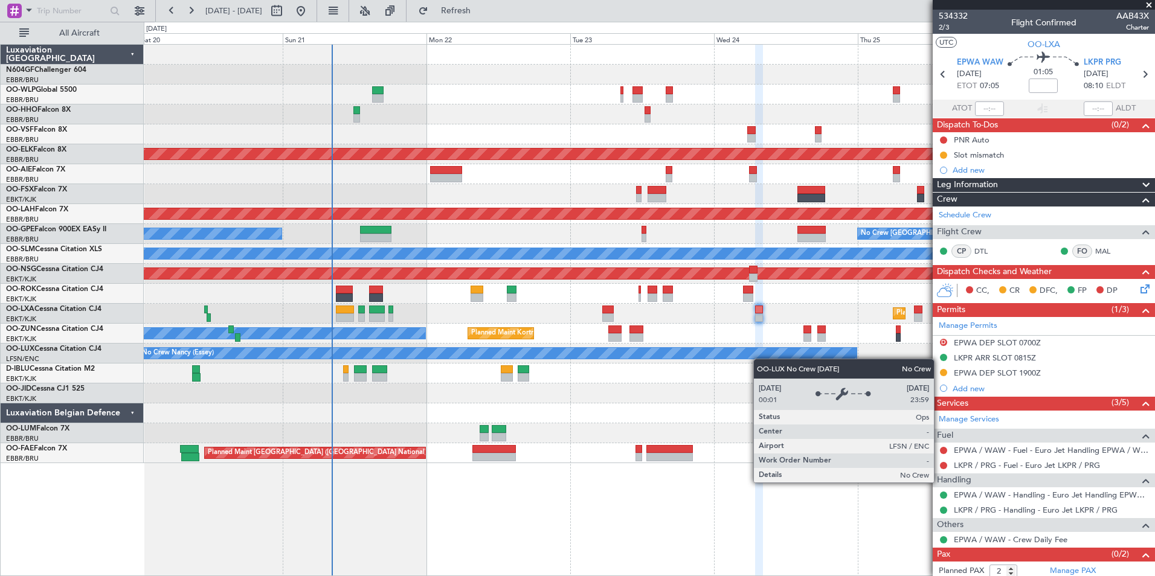
click at [738, 355] on div "Planned Maint Liege AOG Maint Brussels (Brussels National) Planned Maint Kortri…" at bounding box center [649, 254] width 1011 height 419
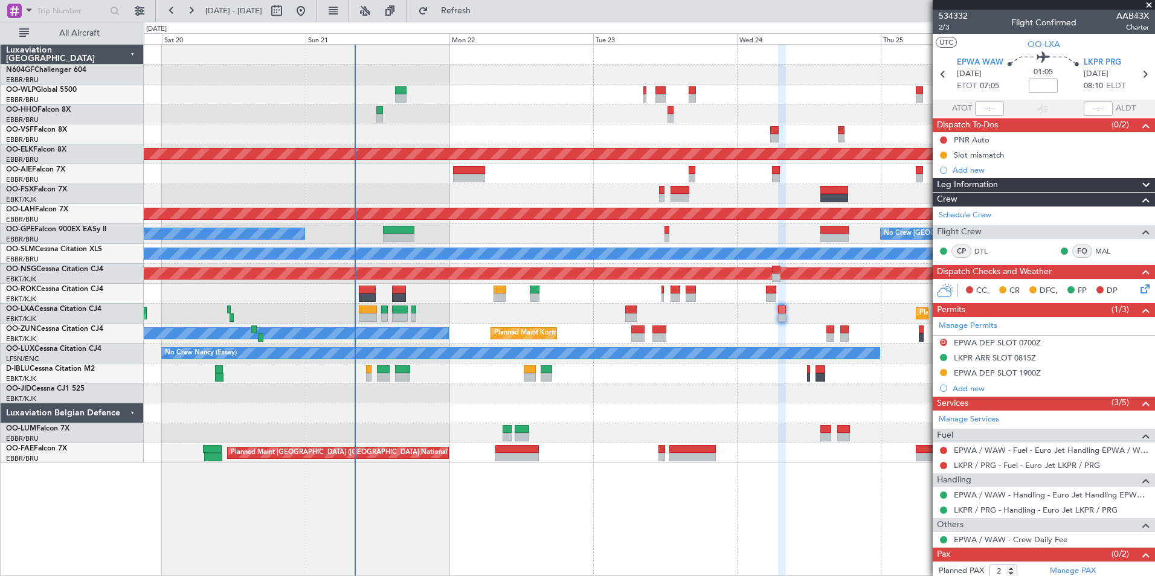
click at [759, 384] on div at bounding box center [649, 394] width 1011 height 20
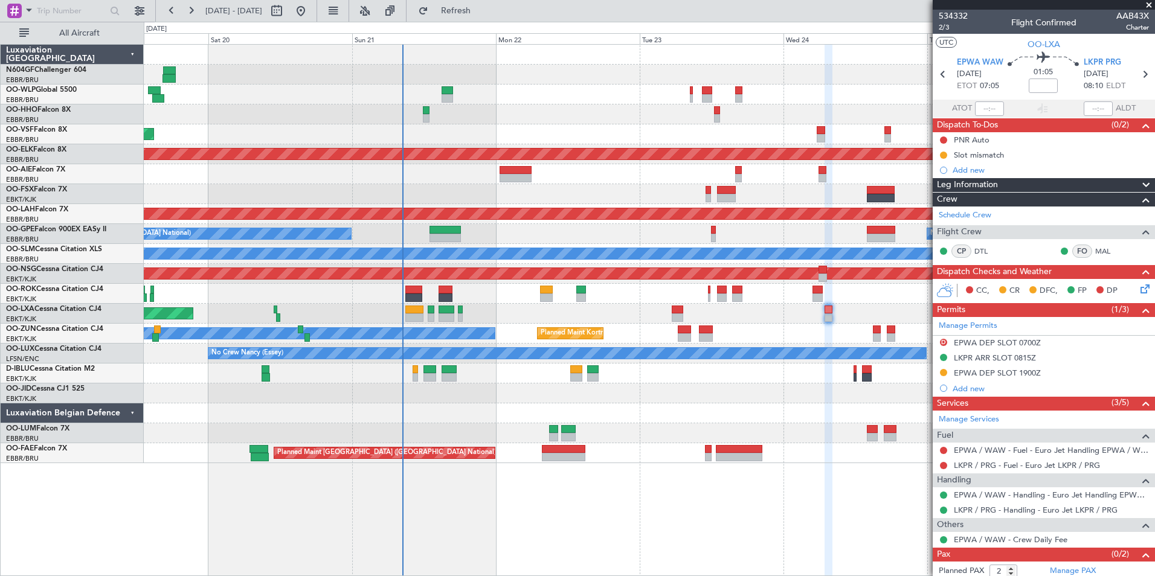
click at [438, 403] on div at bounding box center [649, 394] width 1011 height 20
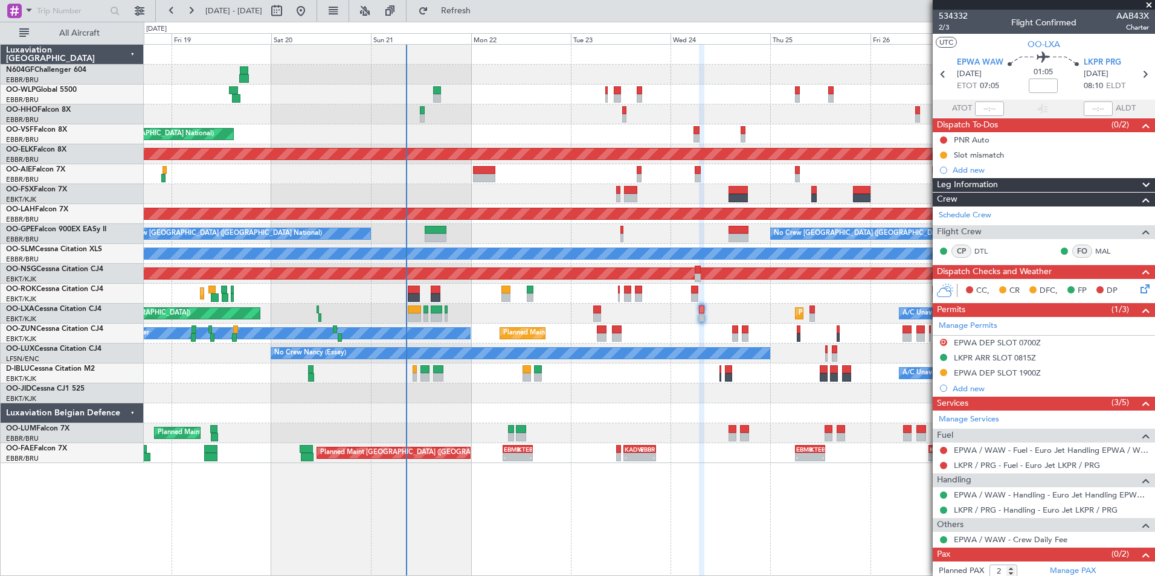
click at [538, 317] on div "Planned Maint Kortrijk-[GEOGRAPHIC_DATA] Planned Maint [GEOGRAPHIC_DATA] ([GEOG…" at bounding box center [649, 314] width 1011 height 20
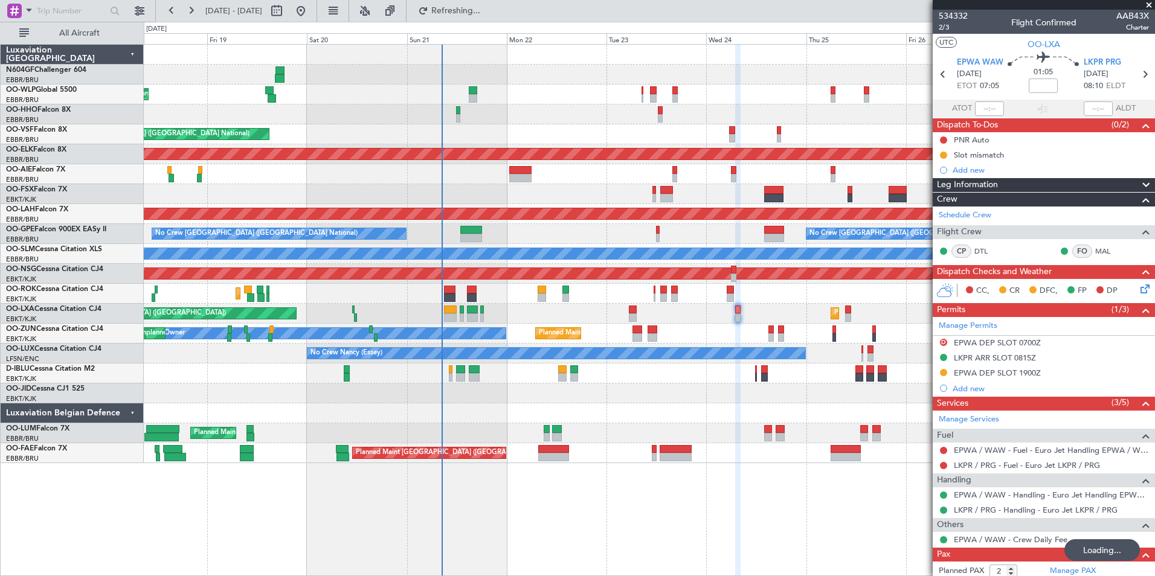
click at [623, 410] on div at bounding box center [649, 413] width 1011 height 20
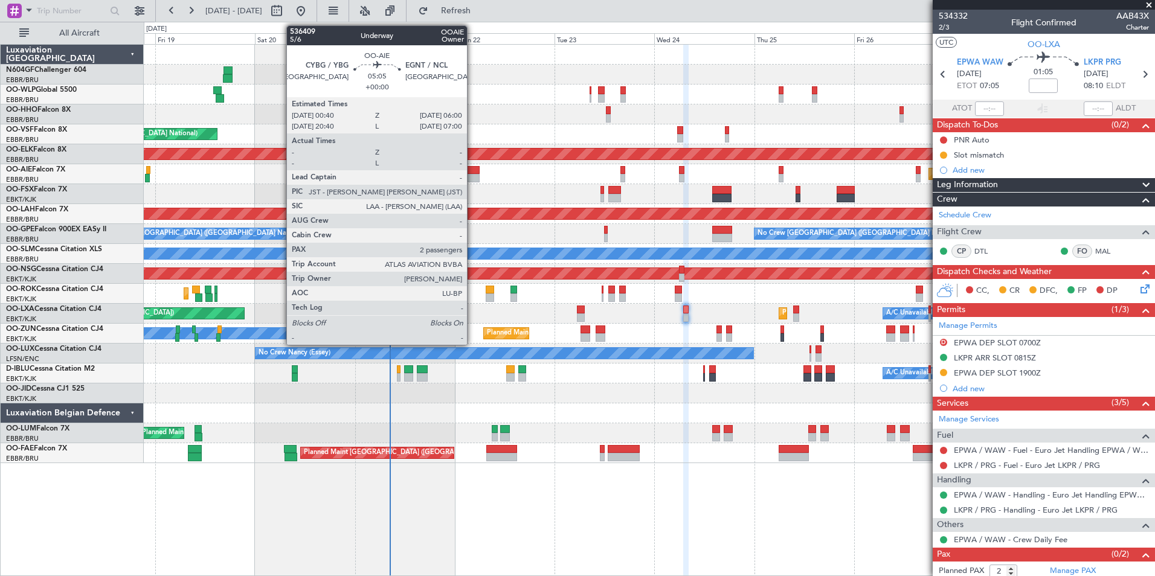
click at [472, 176] on div at bounding box center [468, 178] width 22 height 8
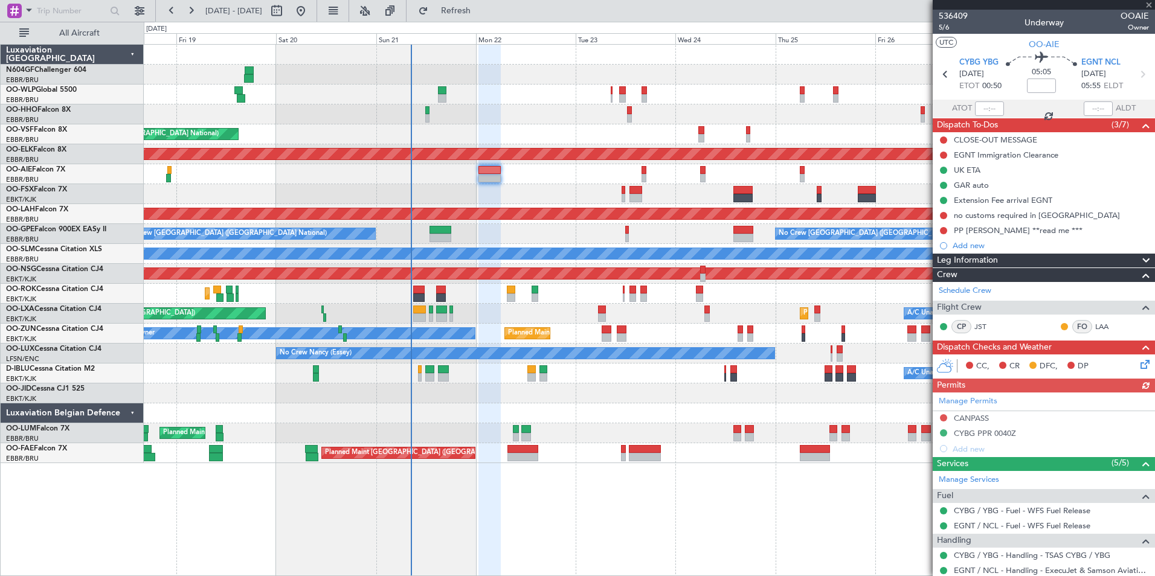
click at [542, 193] on div "AOG Maint Kortrijk-[GEOGRAPHIC_DATA]" at bounding box center [649, 194] width 1011 height 20
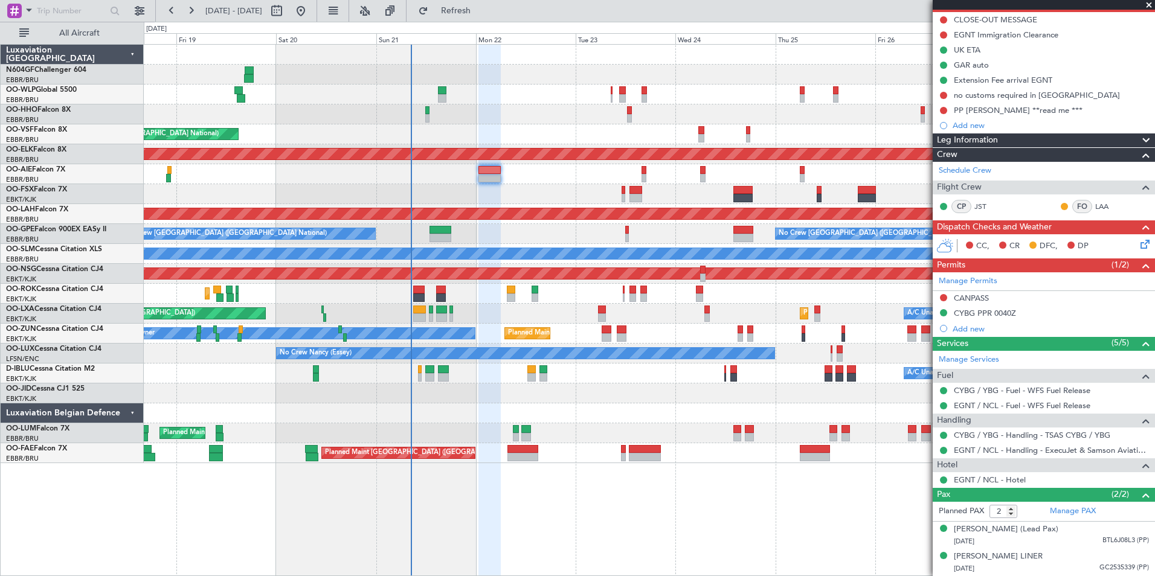
scroll to position [132, 0]
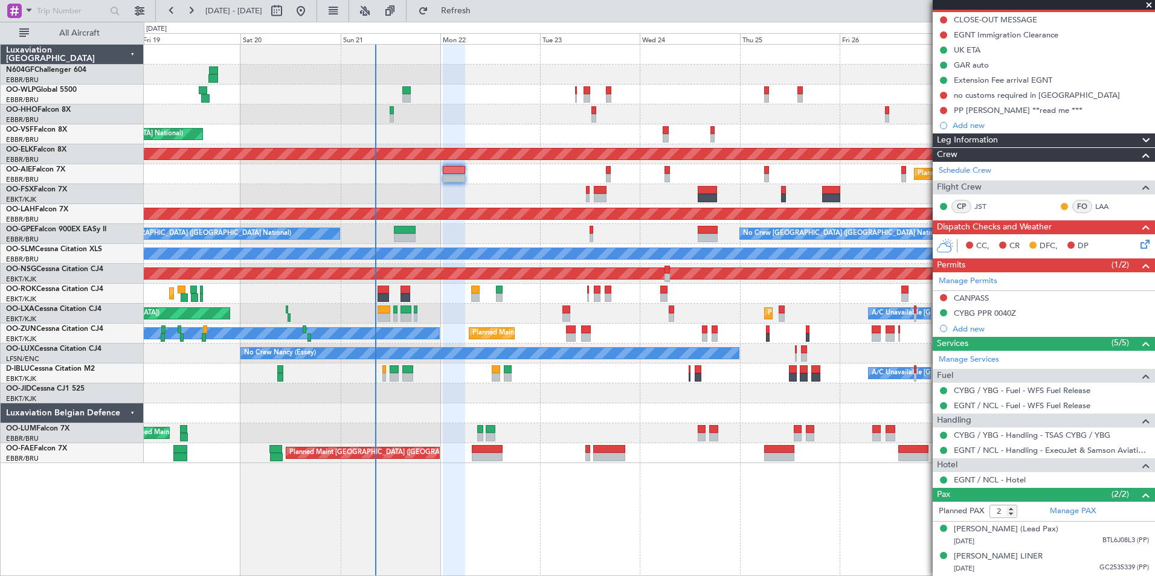
click at [756, 413] on div at bounding box center [649, 413] width 1011 height 20
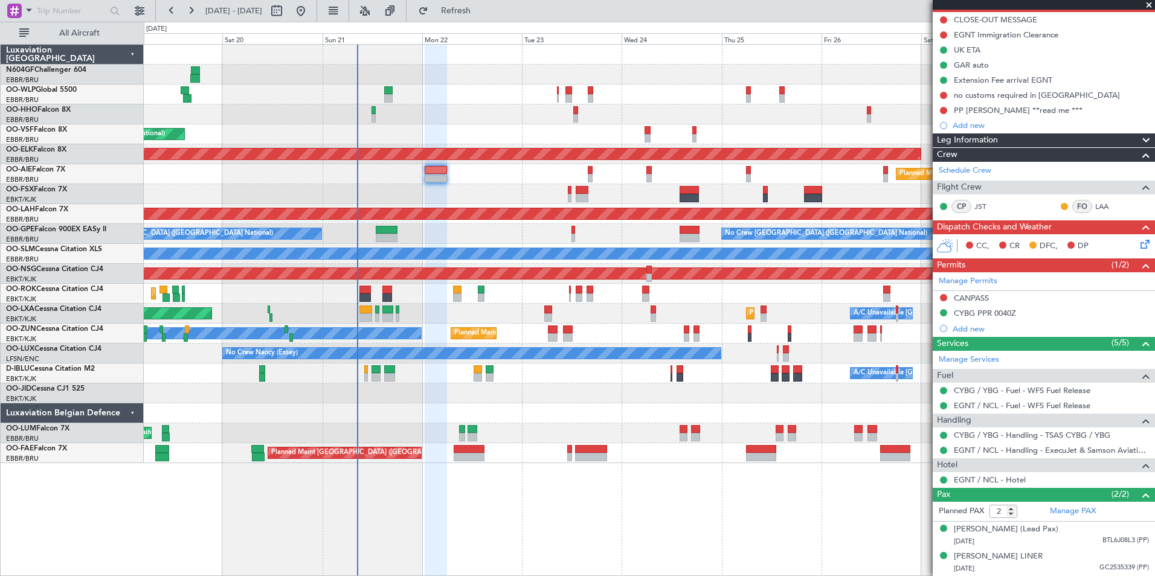
click at [731, 417] on div at bounding box center [649, 413] width 1011 height 20
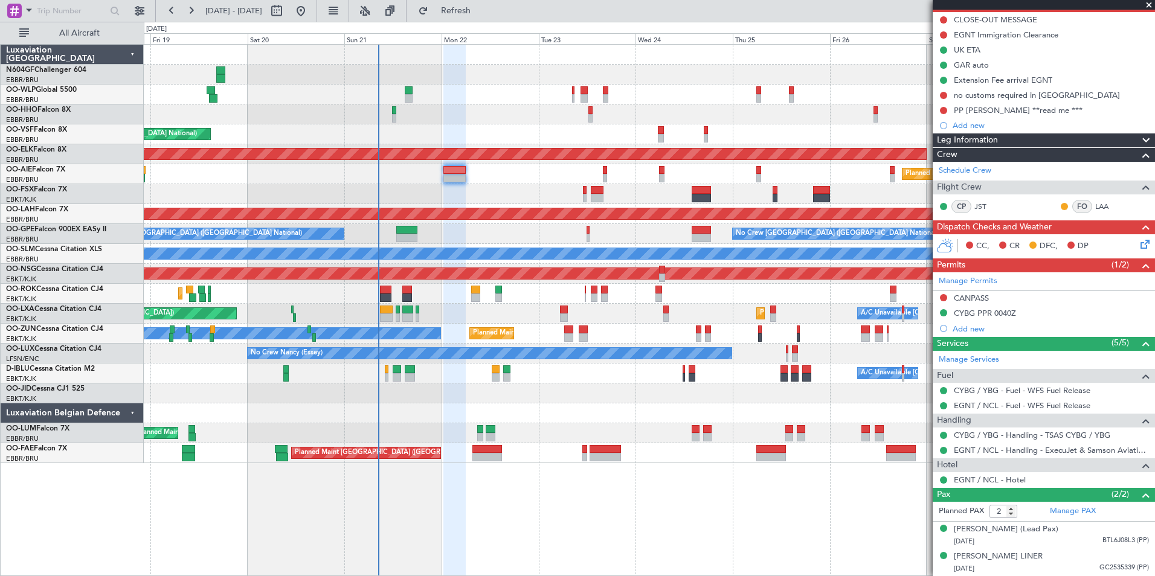
click at [799, 457] on div "Planned Maint [GEOGRAPHIC_DATA] ([GEOGRAPHIC_DATA] National) Owner [GEOGRAPHIC_…" at bounding box center [649, 453] width 1011 height 20
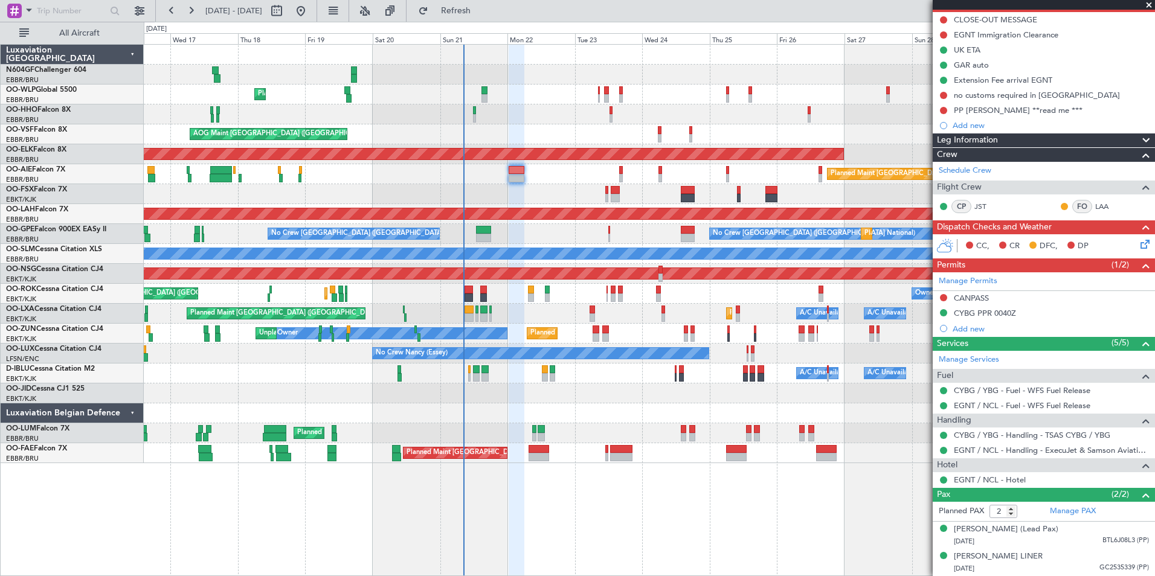
click at [727, 407] on div at bounding box center [649, 413] width 1011 height 20
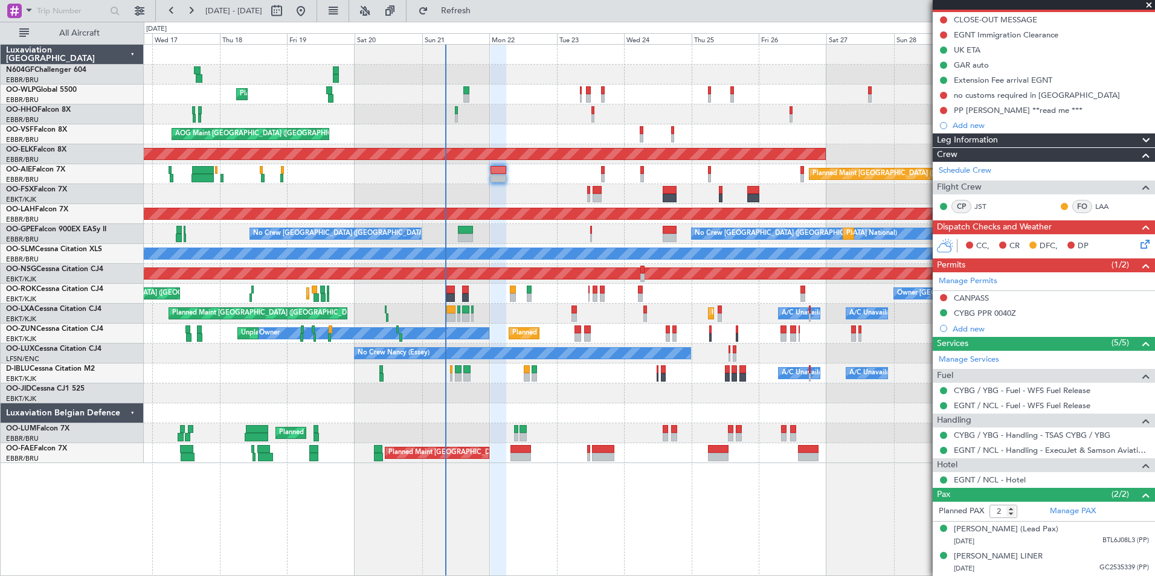
click at [742, 470] on div "Planned Maint Liege AOG Maint [GEOGRAPHIC_DATA] ([GEOGRAPHIC_DATA]) Planned Mai…" at bounding box center [649, 310] width 1011 height 532
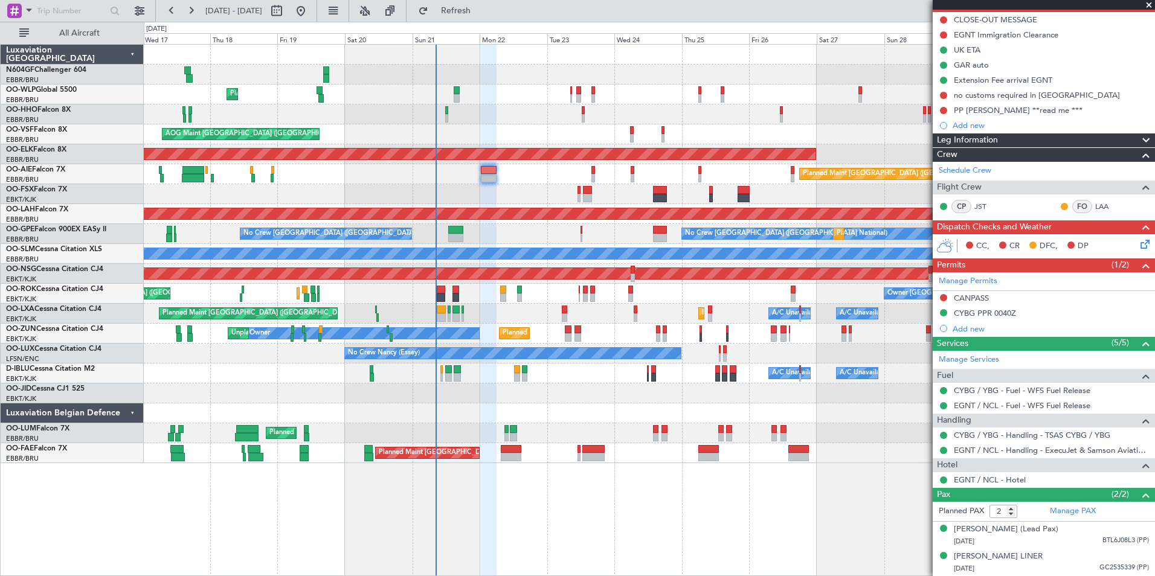
click at [738, 491] on div "Planned Maint Liege AOG Maint [GEOGRAPHIC_DATA] ([GEOGRAPHIC_DATA]) Planned Mai…" at bounding box center [649, 310] width 1011 height 532
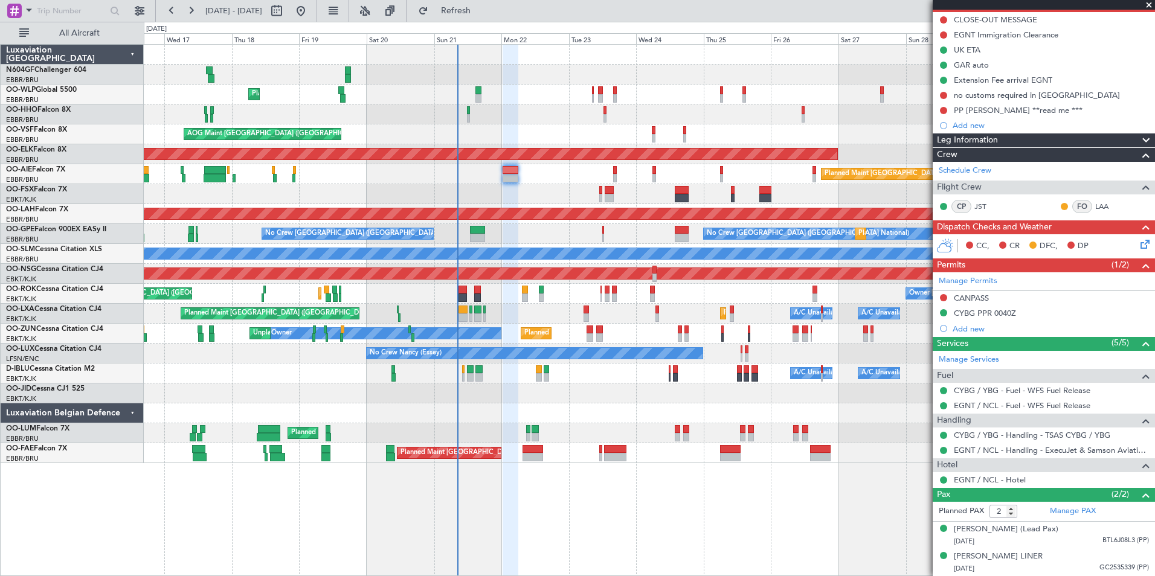
click at [704, 481] on div "Planned Maint Liege AOG Maint [GEOGRAPHIC_DATA] ([GEOGRAPHIC_DATA]) Planned Mai…" at bounding box center [649, 310] width 1011 height 532
click at [705, 466] on div "Planned Maint Liege AOG Maint [GEOGRAPHIC_DATA] ([GEOGRAPHIC_DATA]) Planned Mai…" at bounding box center [649, 310] width 1011 height 532
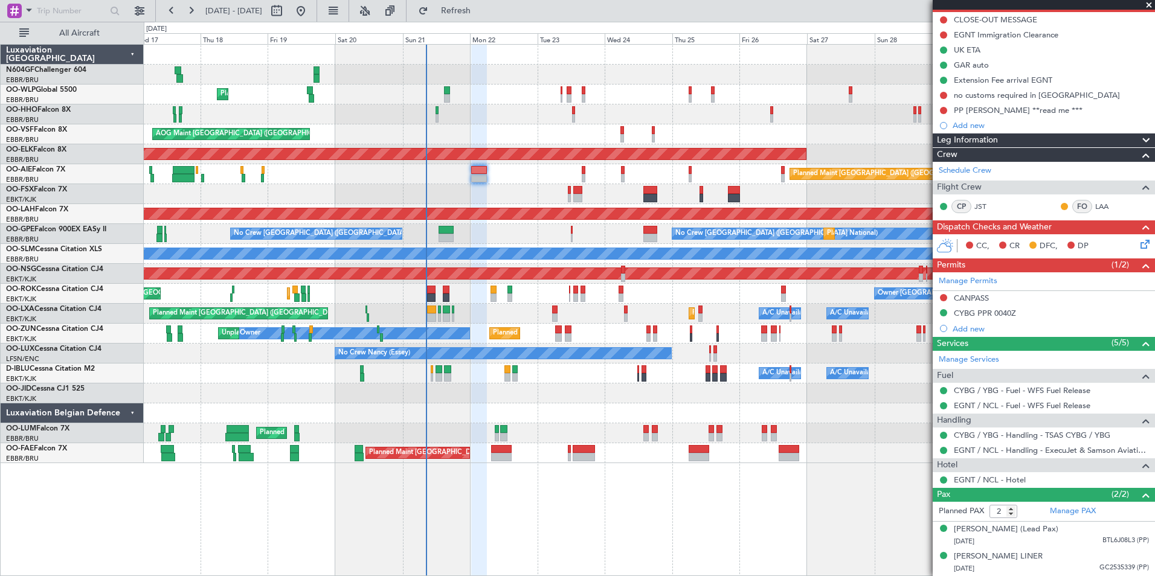
click at [673, 462] on div "Planned Maint Liege AOG Maint [GEOGRAPHIC_DATA] ([GEOGRAPHIC_DATA]) Planned Mai…" at bounding box center [649, 310] width 1011 height 532
click at [673, 462] on div "Planned Maint [GEOGRAPHIC_DATA] ([GEOGRAPHIC_DATA] National) Owner [GEOGRAPHIC_…" at bounding box center [649, 453] width 1011 height 20
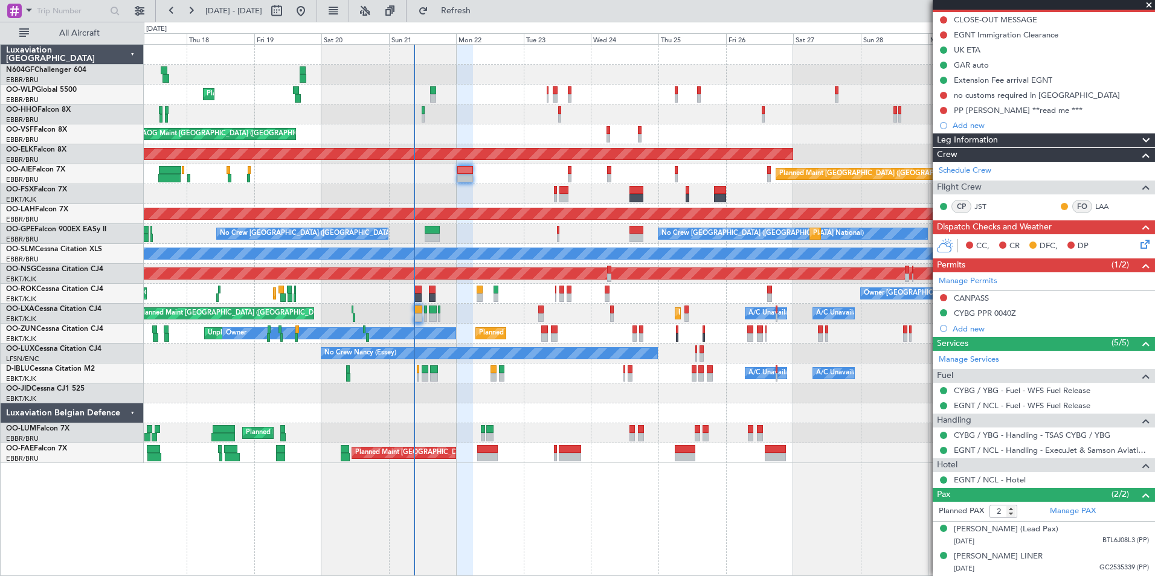
click at [1016, 306] on div "CYBG PPR 0040Z" at bounding box center [1044, 313] width 222 height 15
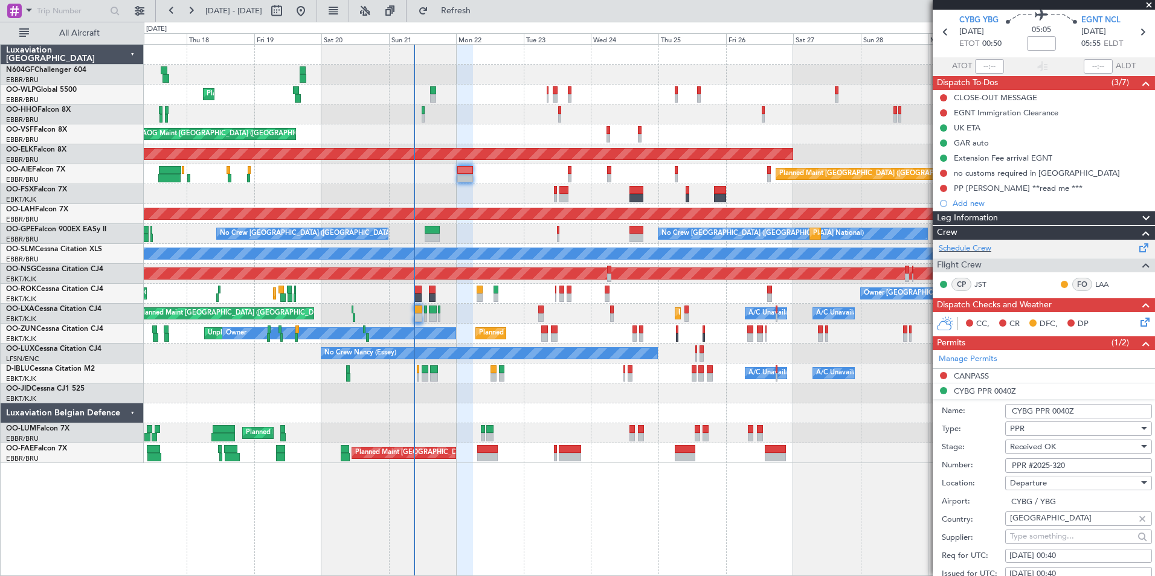
scroll to position [0, 0]
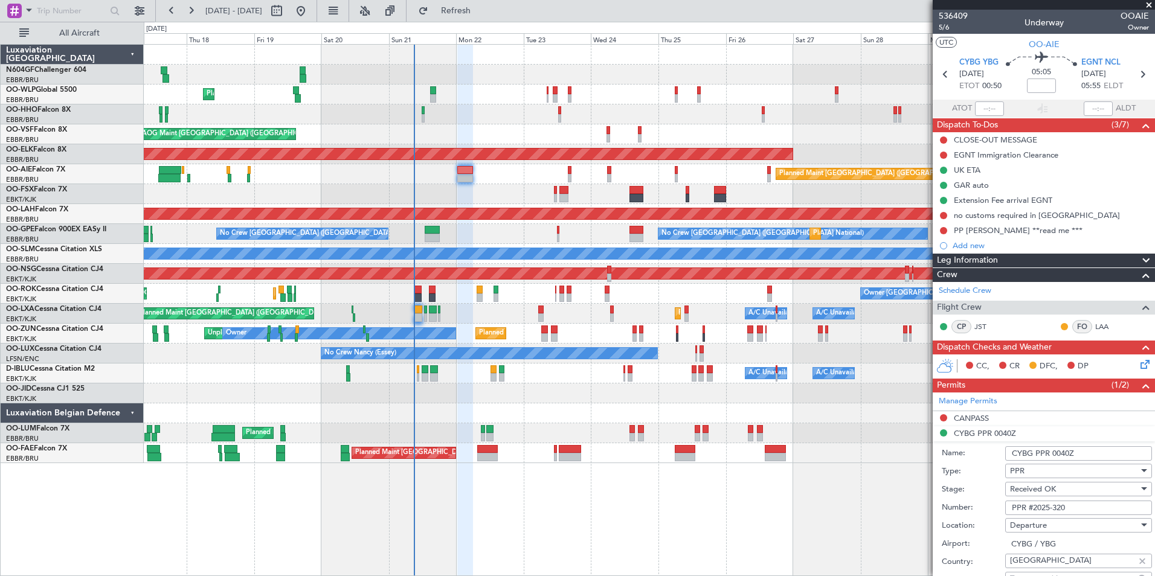
drag, startPoint x: 1069, startPoint y: 508, endPoint x: 1033, endPoint y: 509, distance: 35.6
click at [1033, 509] on input "PPR #2025-320" at bounding box center [1078, 508] width 147 height 14
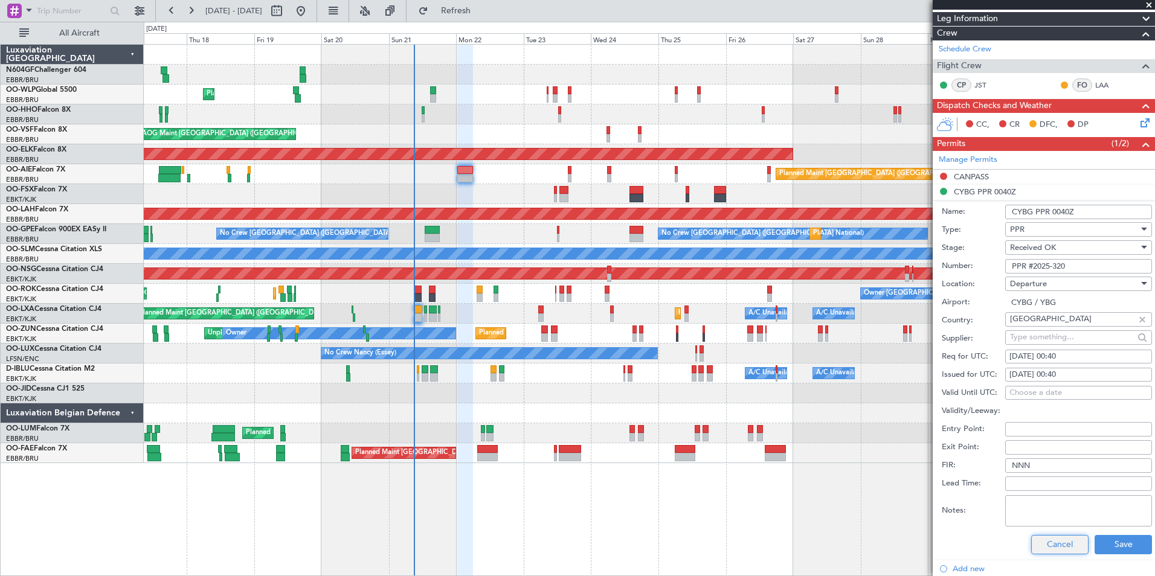
click at [1059, 538] on button "Cancel" at bounding box center [1059, 544] width 57 height 19
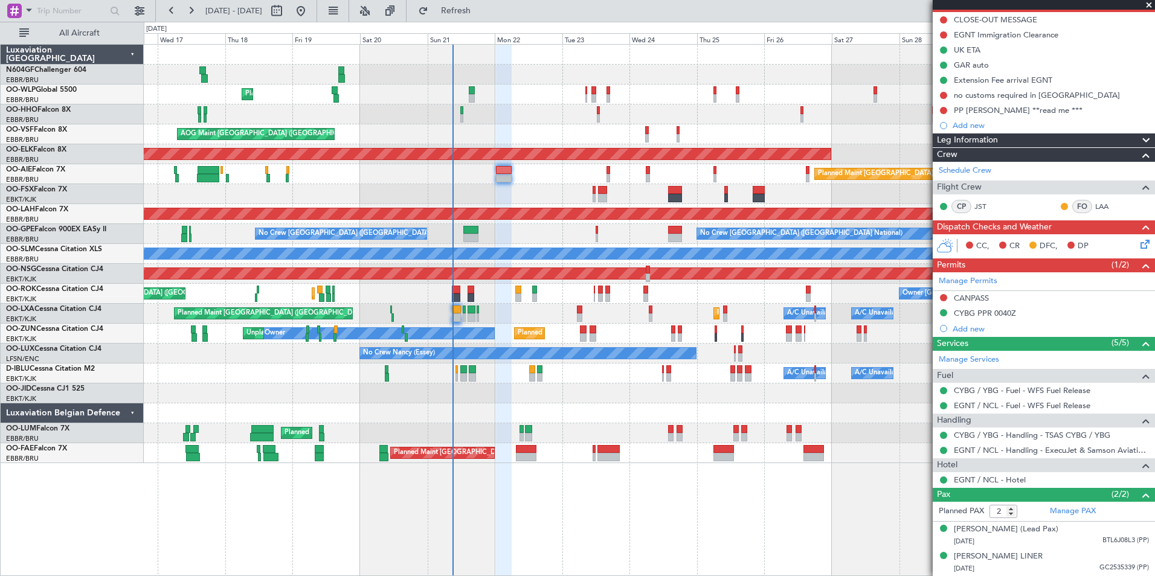
click at [501, 197] on div "AOG Maint Kortrijk-[GEOGRAPHIC_DATA]" at bounding box center [649, 194] width 1011 height 20
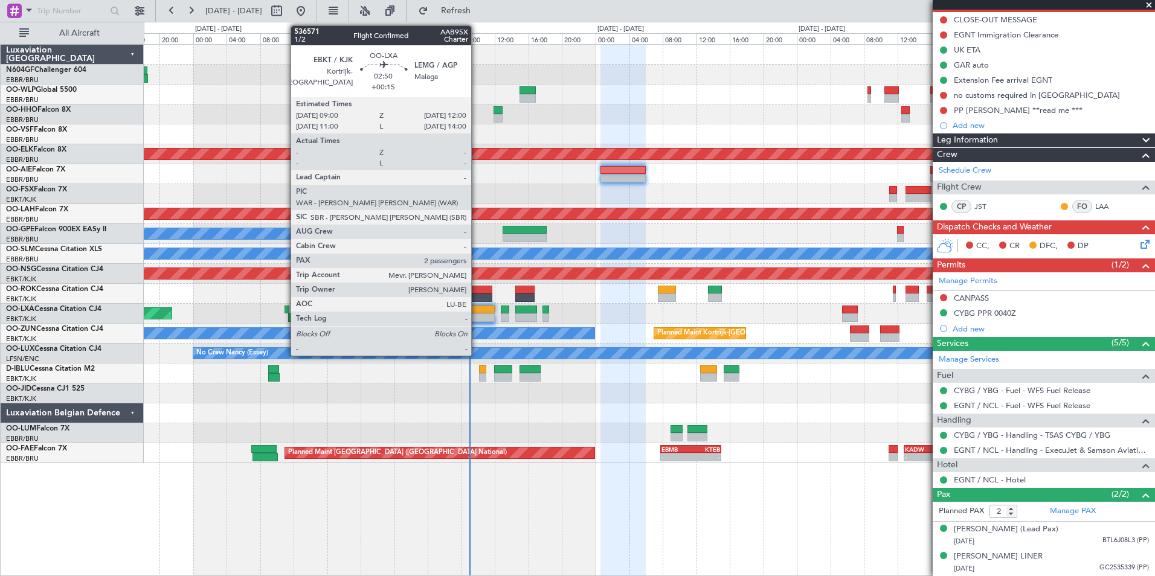
click at [477, 314] on div at bounding box center [481, 317] width 25 height 8
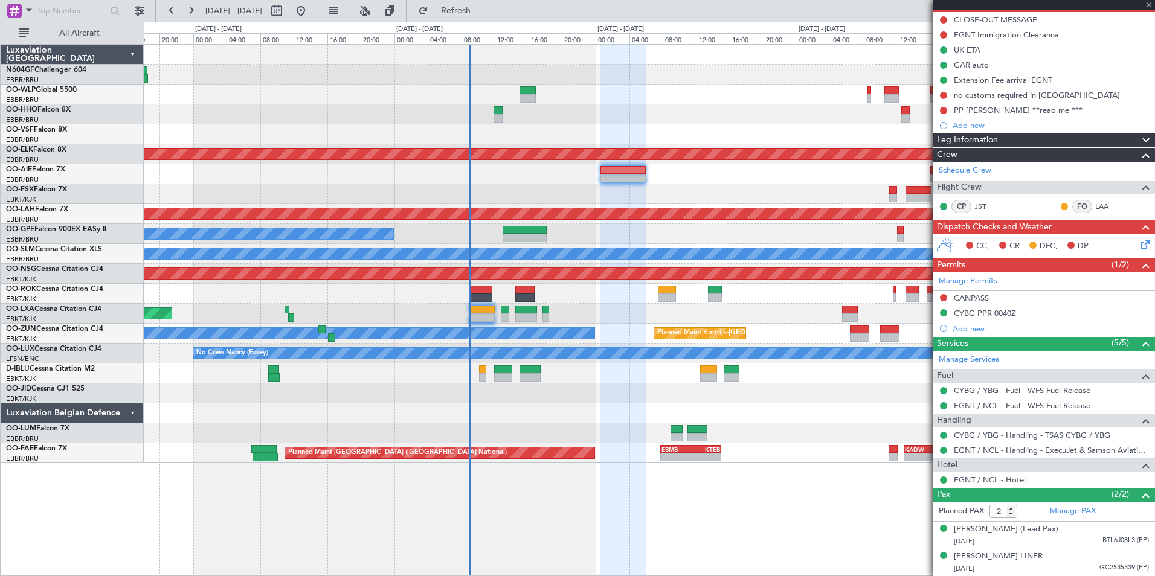
type input "+00:15"
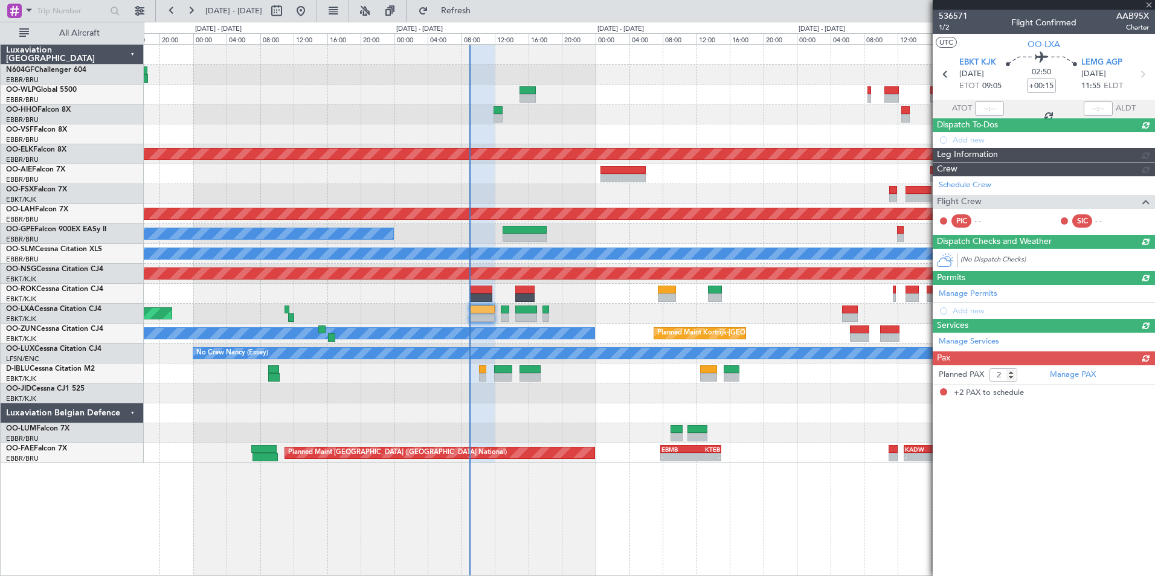
scroll to position [0, 0]
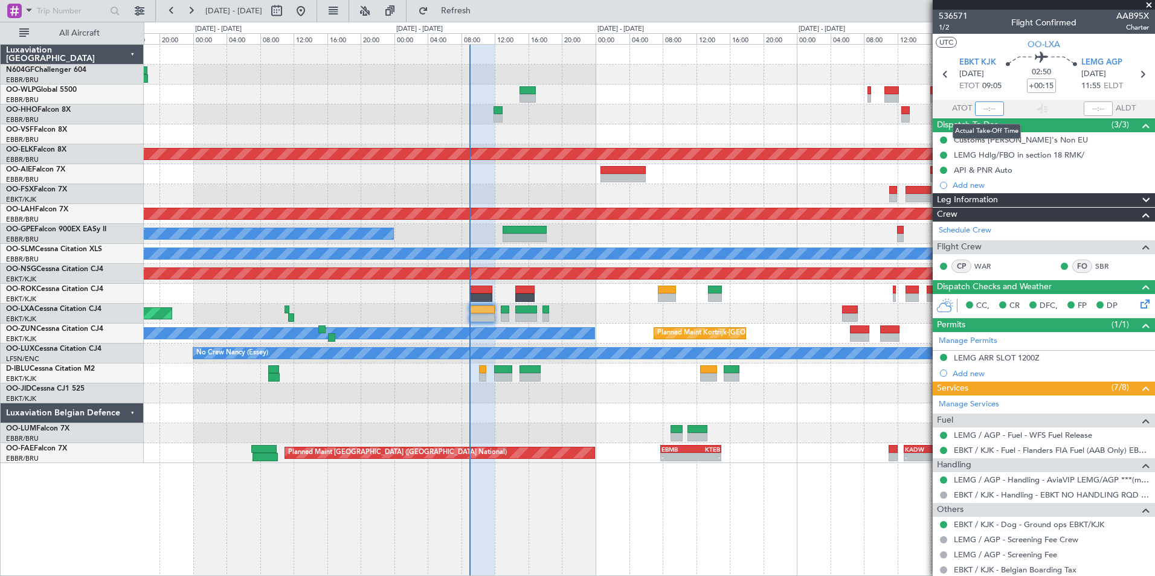
click at [992, 109] on input "text" at bounding box center [989, 108] width 29 height 14
click at [995, 42] on section "UTC OO-LXA" at bounding box center [1044, 43] width 222 height 18
type input "08:57"
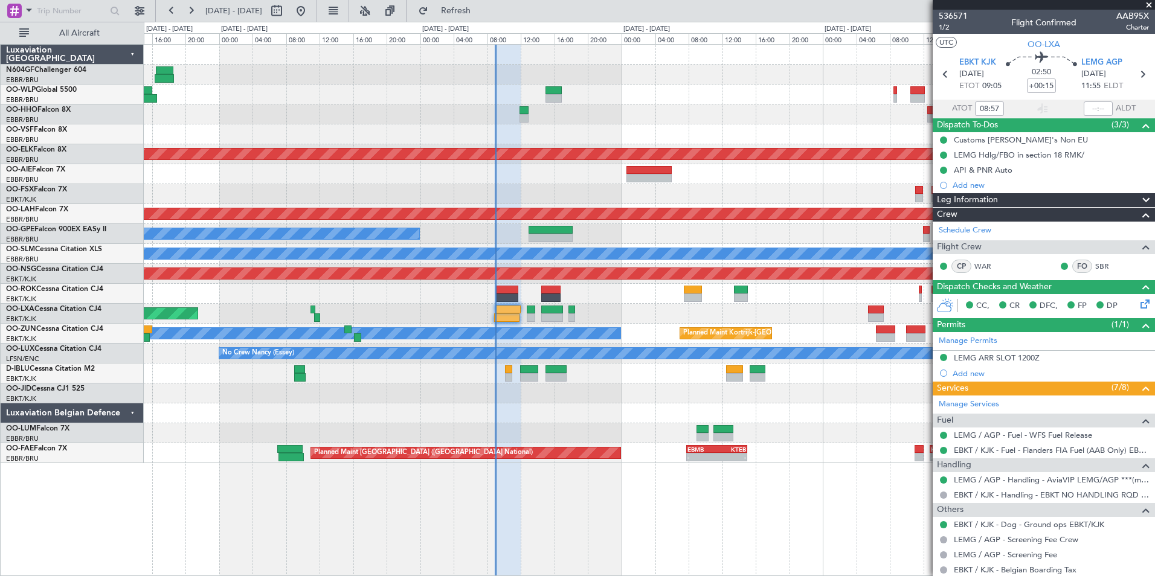
click at [644, 313] on div "Planned Maint Paris (Le Bourget) Planned Maint Kortrijk-Wevelgem" at bounding box center [649, 314] width 1011 height 20
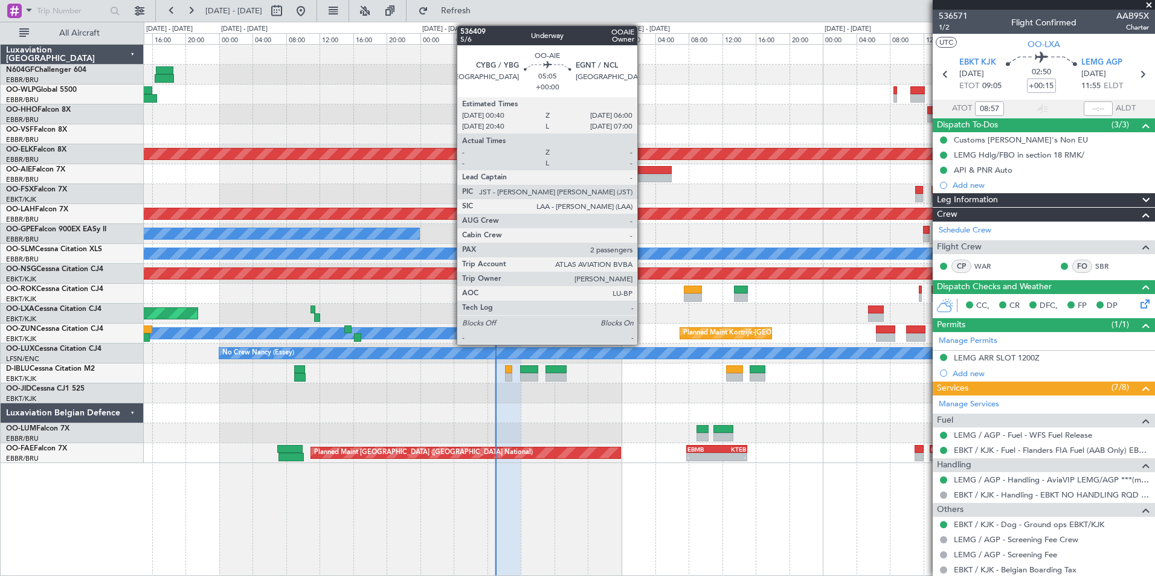
click at [643, 177] on div at bounding box center [648, 178] width 45 height 8
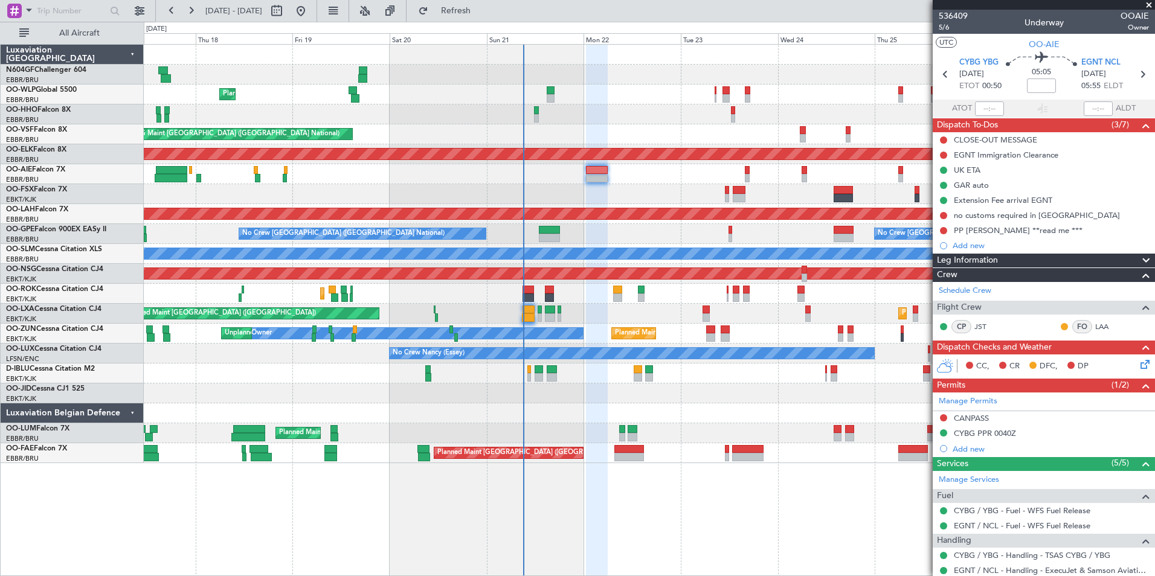
click at [769, 232] on div "No Crew [GEOGRAPHIC_DATA] ([GEOGRAPHIC_DATA] National) No Crew [GEOGRAPHIC_DATA…" at bounding box center [649, 234] width 1011 height 20
click at [962, 245] on div "Add new" at bounding box center [1045, 245] width 185 height 10
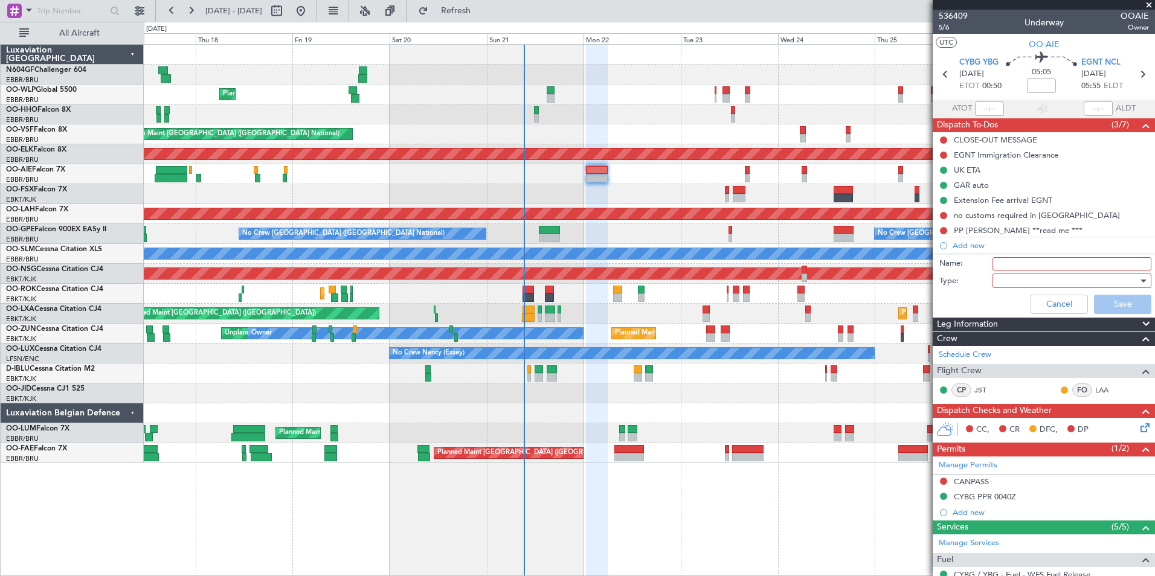
click at [1005, 259] on input "Name:" at bounding box center [1071, 263] width 159 height 13
type input "FPL Saved In FF and released"
click at [1050, 281] on div at bounding box center [1067, 281] width 141 height 18
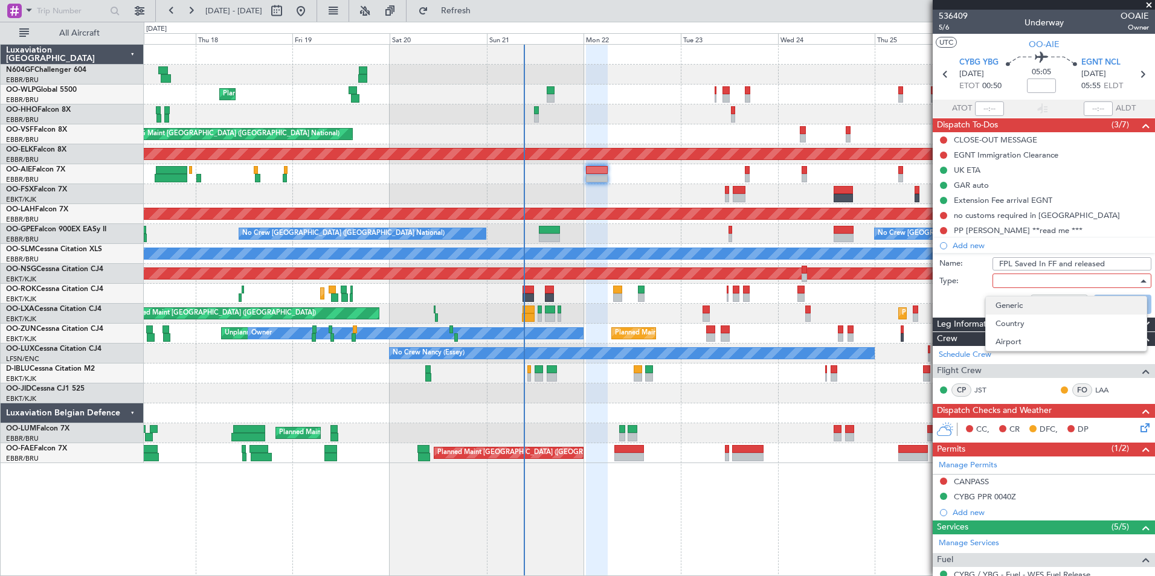
click at [1038, 307] on span "Generic" at bounding box center [1065, 306] width 141 height 18
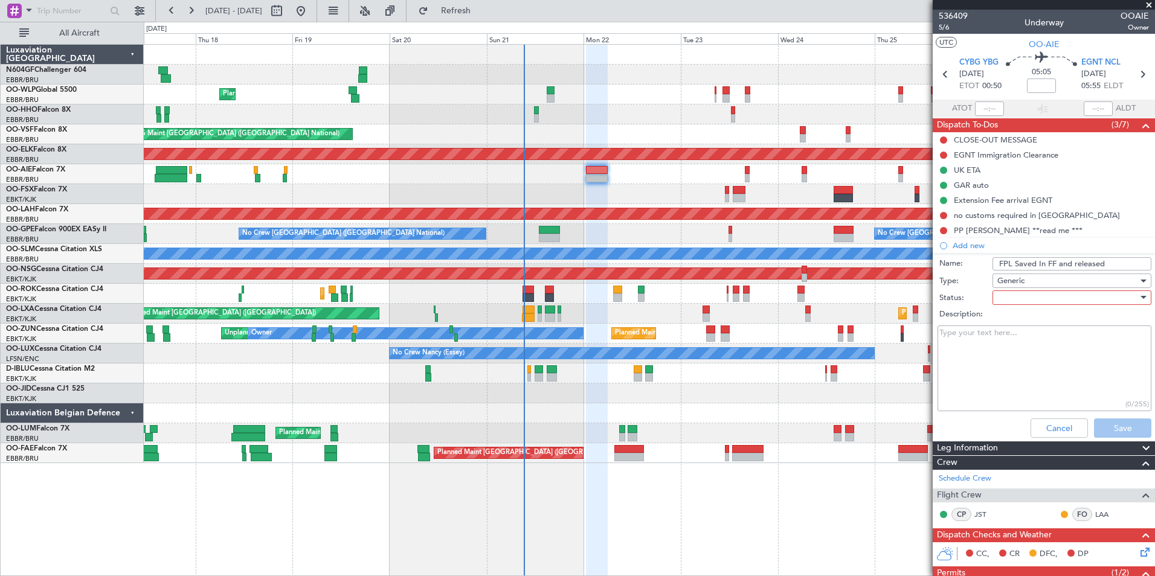
click at [1029, 317] on label "Description:" at bounding box center [1050, 315] width 222 height 12
click at [1029, 326] on textarea "Description:" at bounding box center [1044, 369] width 214 height 86
click at [1017, 301] on div at bounding box center [1067, 298] width 141 height 18
click at [1021, 338] on span "In Progress" at bounding box center [1065, 340] width 141 height 18
click at [1105, 429] on button "Save" at bounding box center [1122, 428] width 57 height 19
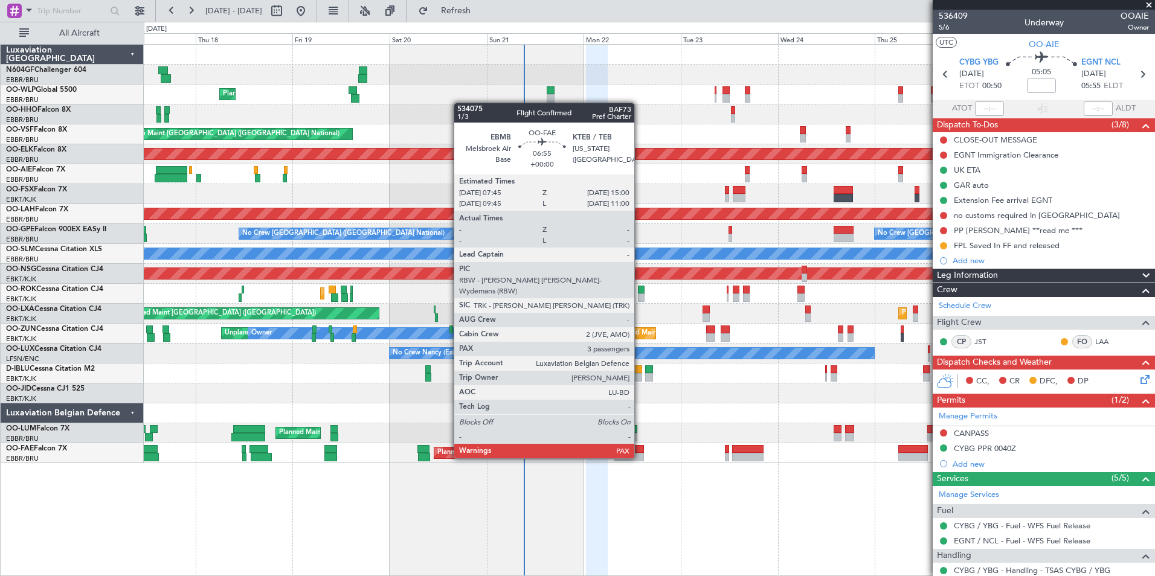
click at [640, 457] on div at bounding box center [629, 457] width 30 height 8
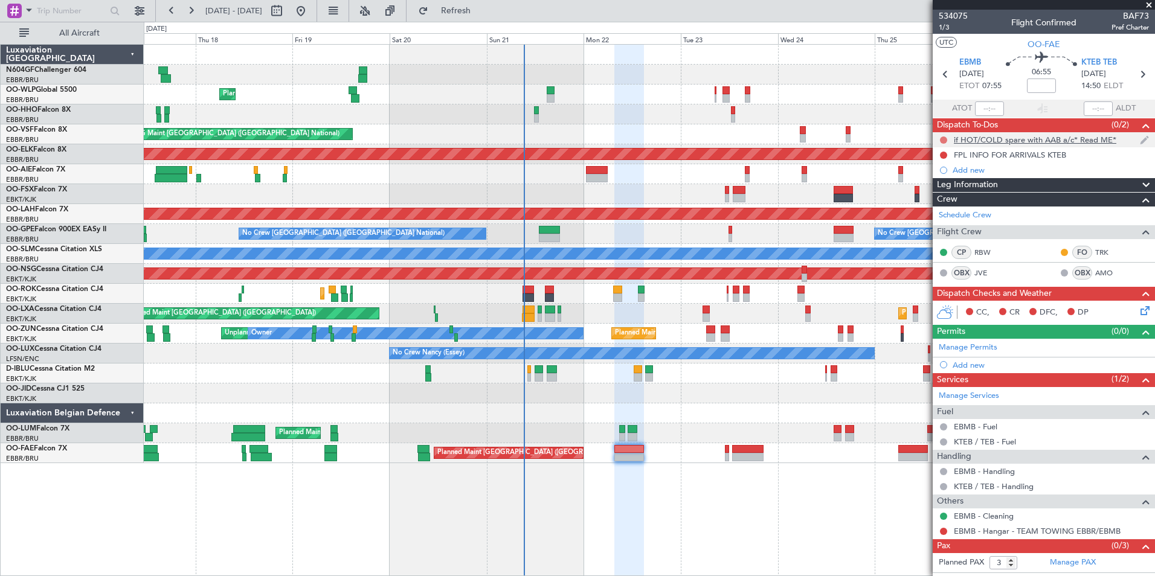
click at [942, 140] on button at bounding box center [943, 140] width 7 height 7
click at [940, 216] on span "Cancelled" at bounding box center [946, 211] width 34 height 12
click at [1138, 310] on icon at bounding box center [1143, 309] width 10 height 10
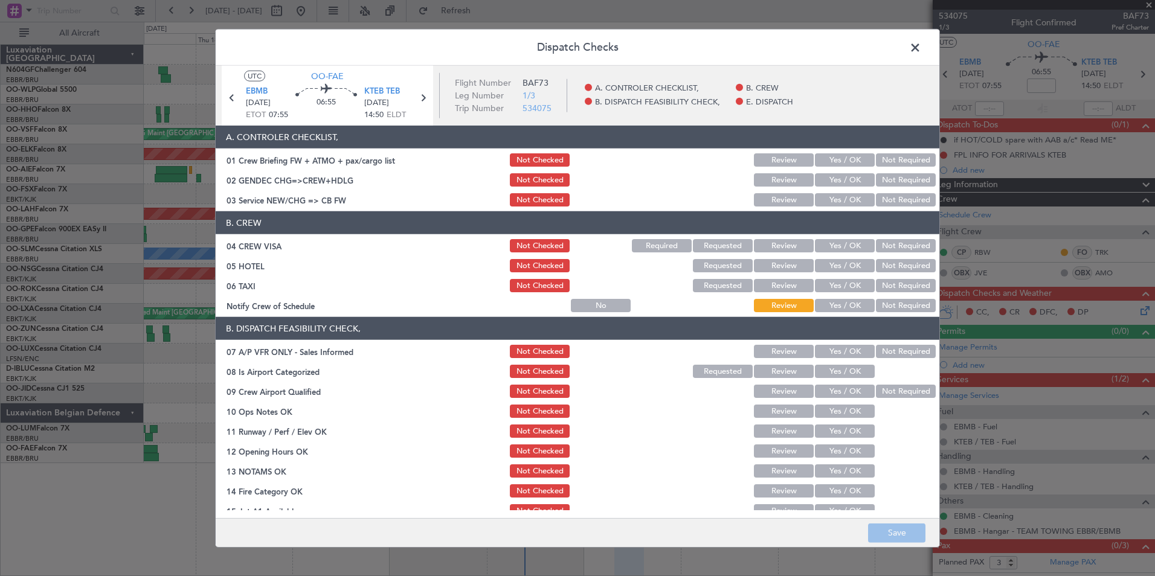
scroll to position [178, 0]
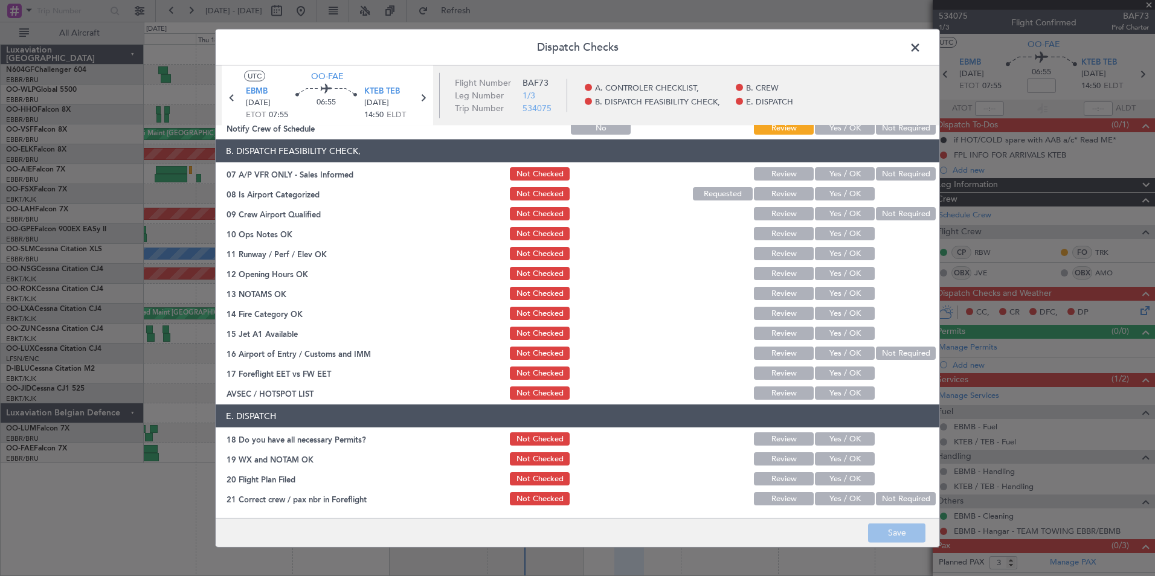
click at [921, 50] on span at bounding box center [921, 51] width 0 height 24
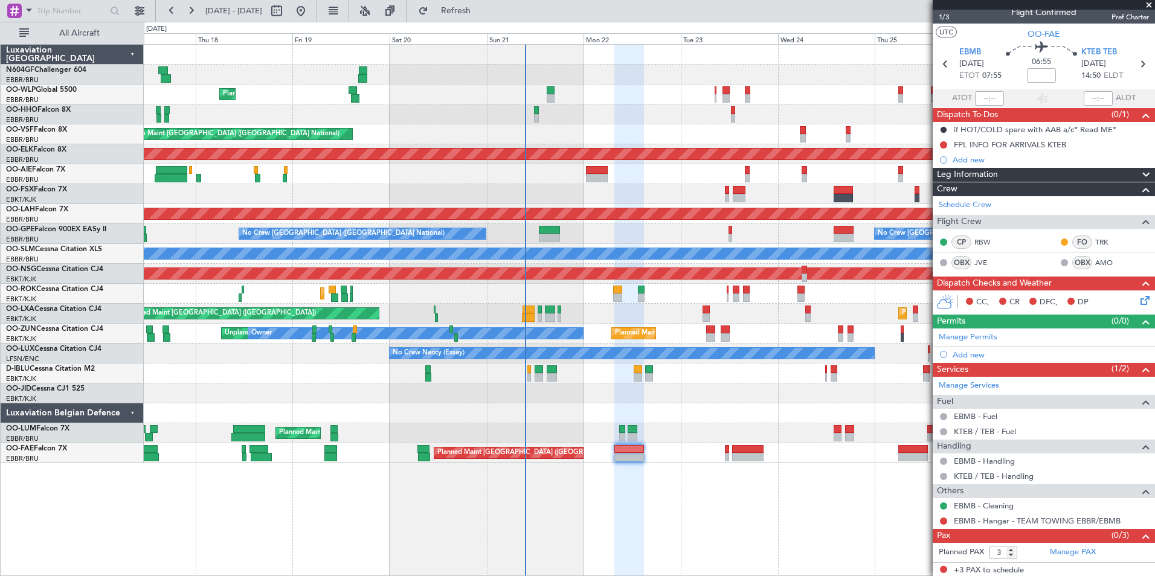
scroll to position [12, 0]
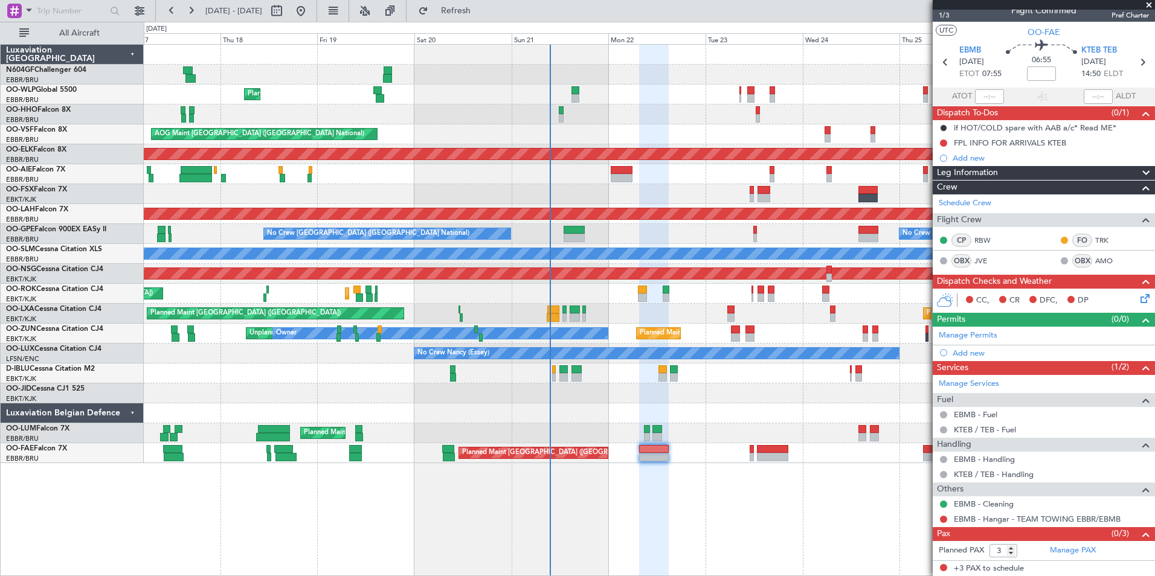
click at [700, 471] on div "Planned Maint Liege AOG Maint Brussels (Brussels National) Planned Maint Kortri…" at bounding box center [649, 310] width 1011 height 532
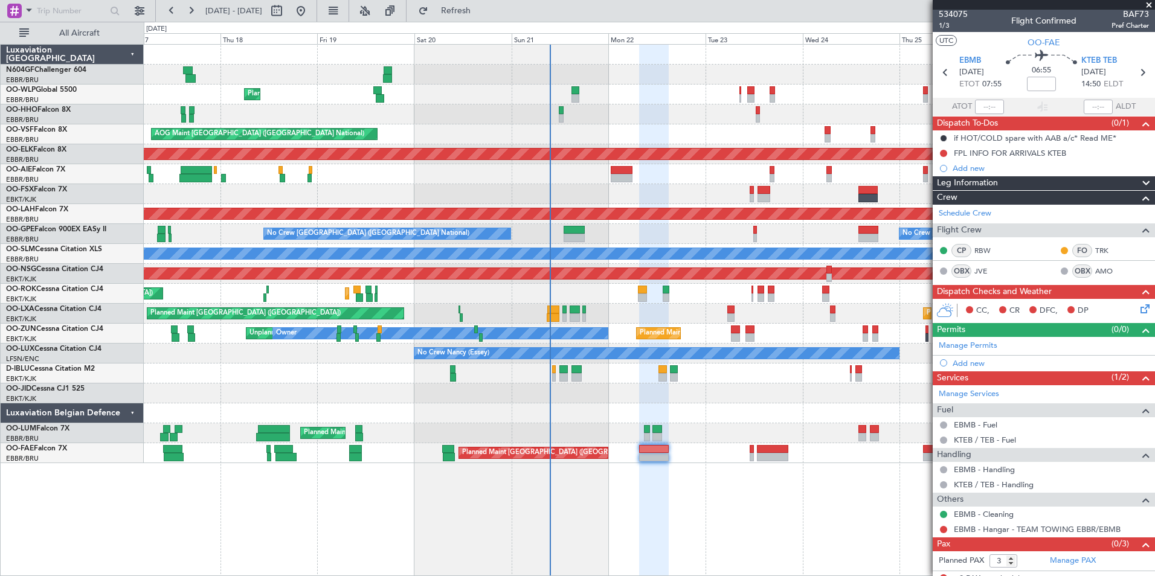
scroll to position [0, 0]
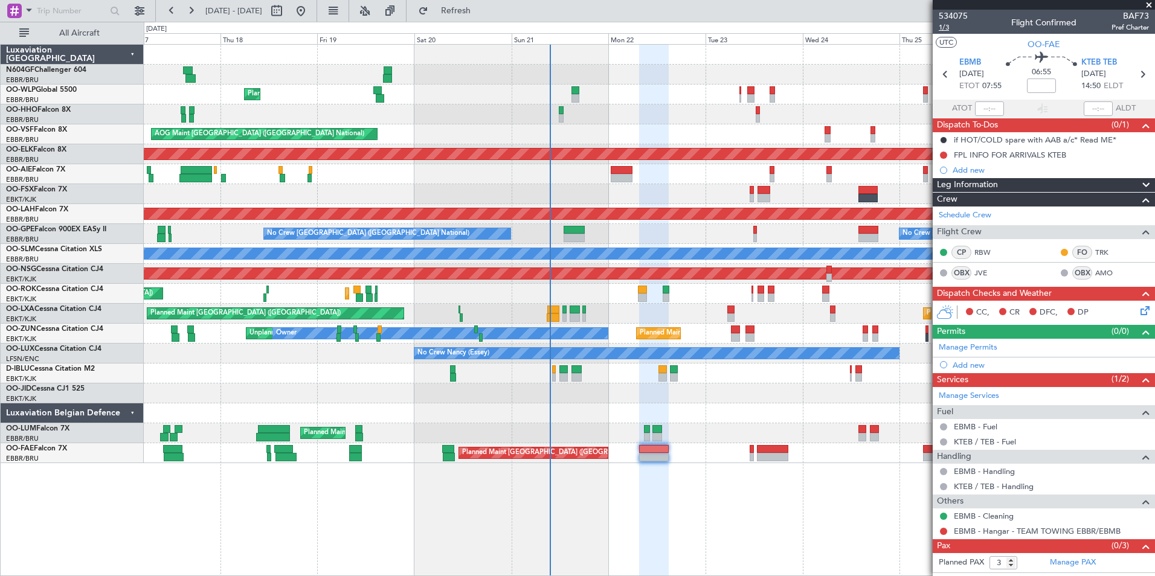
click at [941, 25] on span "1/3" at bounding box center [953, 27] width 29 height 10
click at [485, 15] on button "Refresh" at bounding box center [449, 10] width 72 height 19
type input "7"
click at [1080, 565] on link "Manage PAX" at bounding box center [1073, 563] width 46 height 12
click at [476, 11] on span "Refresh" at bounding box center [456, 11] width 51 height 8
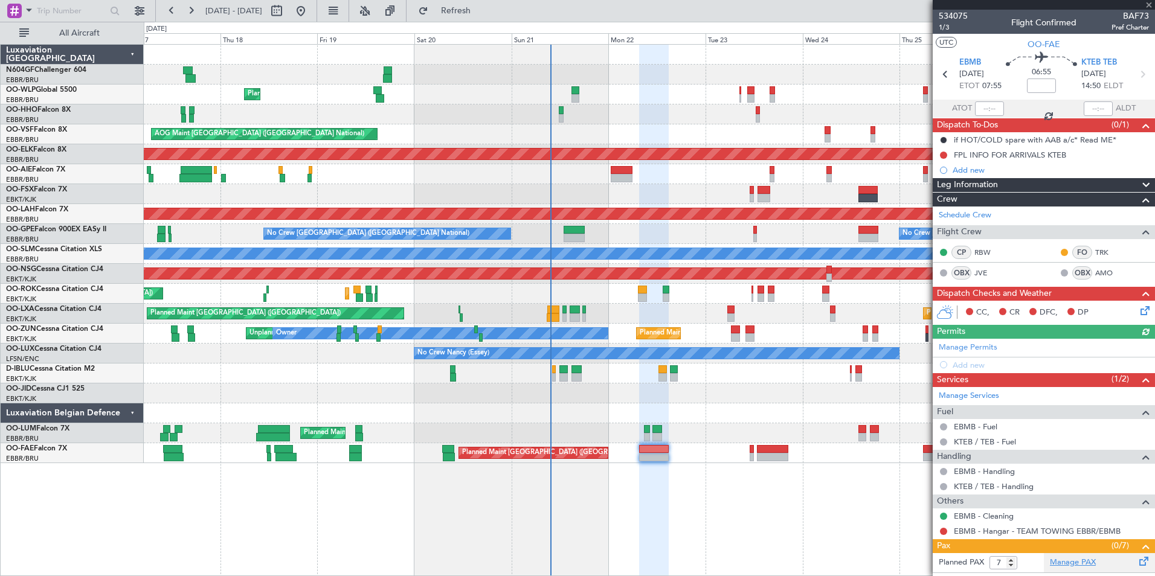
scroll to position [174, 0]
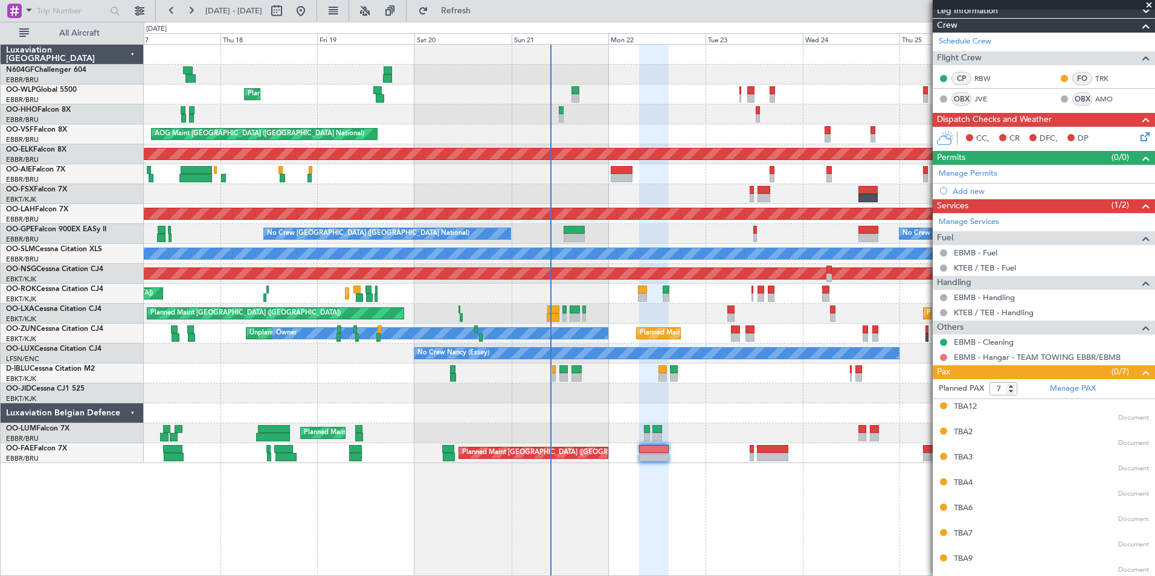
click at [946, 357] on button at bounding box center [943, 357] width 7 height 7
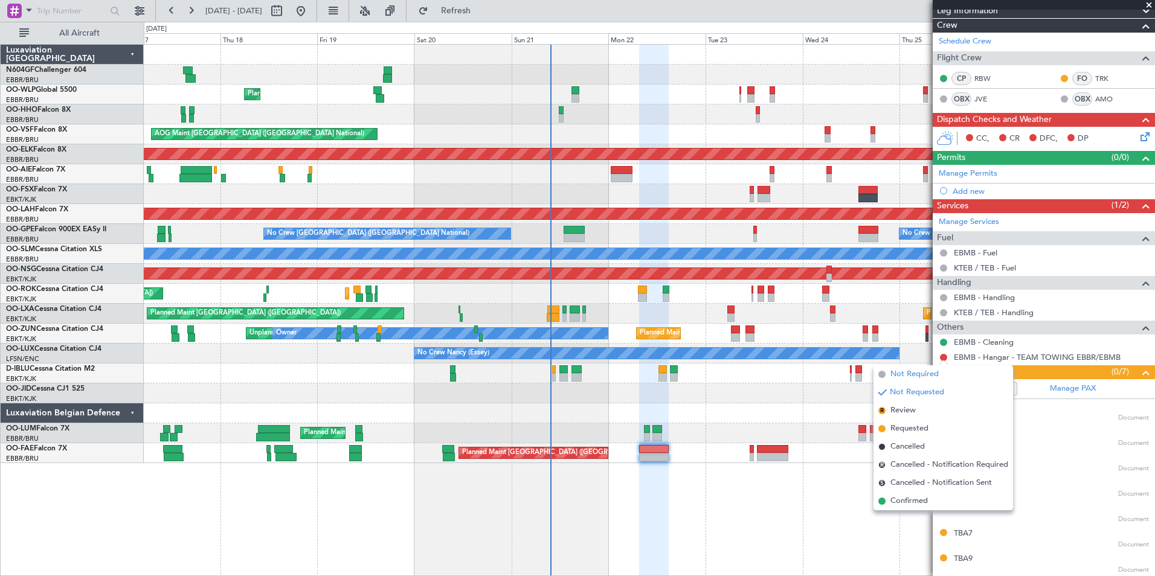
click at [907, 377] on span "Not Required" at bounding box center [914, 374] width 48 height 12
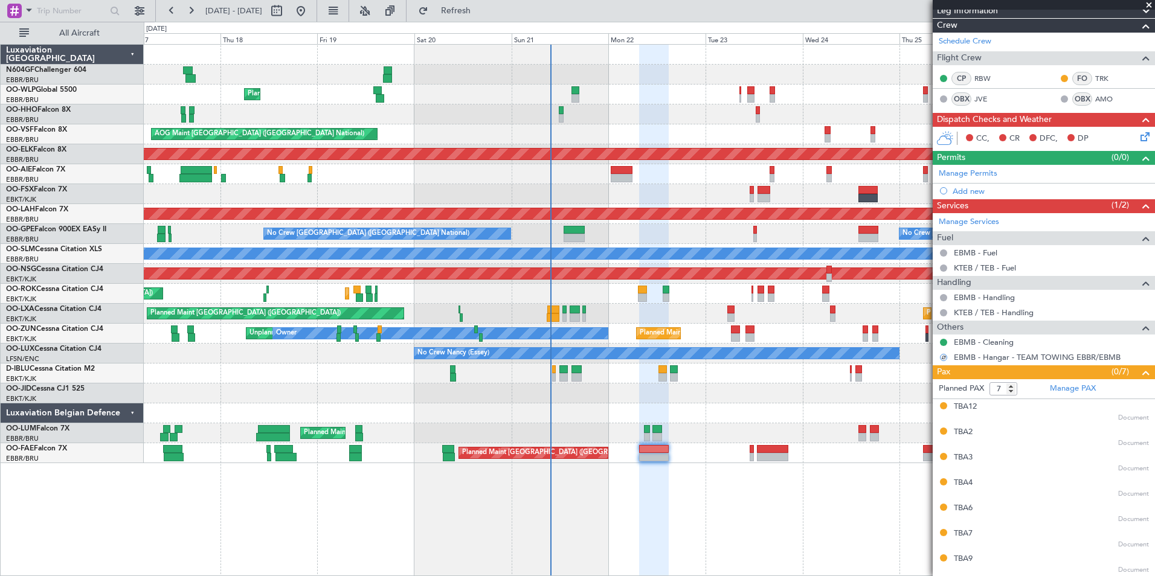
scroll to position [0, 0]
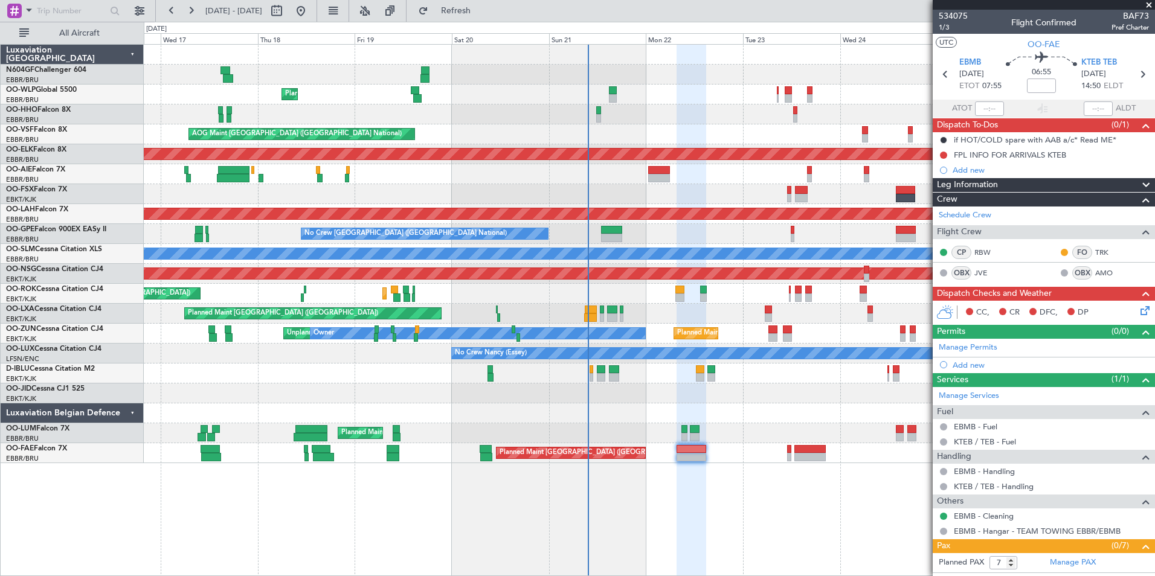
click at [727, 396] on div "Planned Maint Kortrijk-[GEOGRAPHIC_DATA]" at bounding box center [649, 394] width 1011 height 20
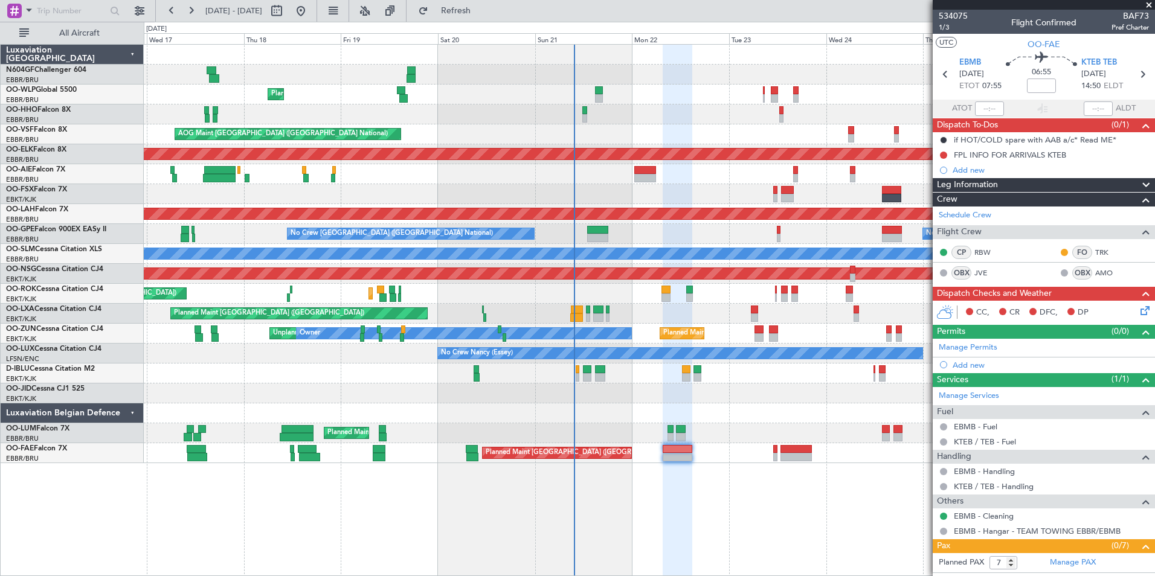
click at [710, 391] on div "Planned Maint Kortrijk-[GEOGRAPHIC_DATA]" at bounding box center [649, 394] width 1011 height 20
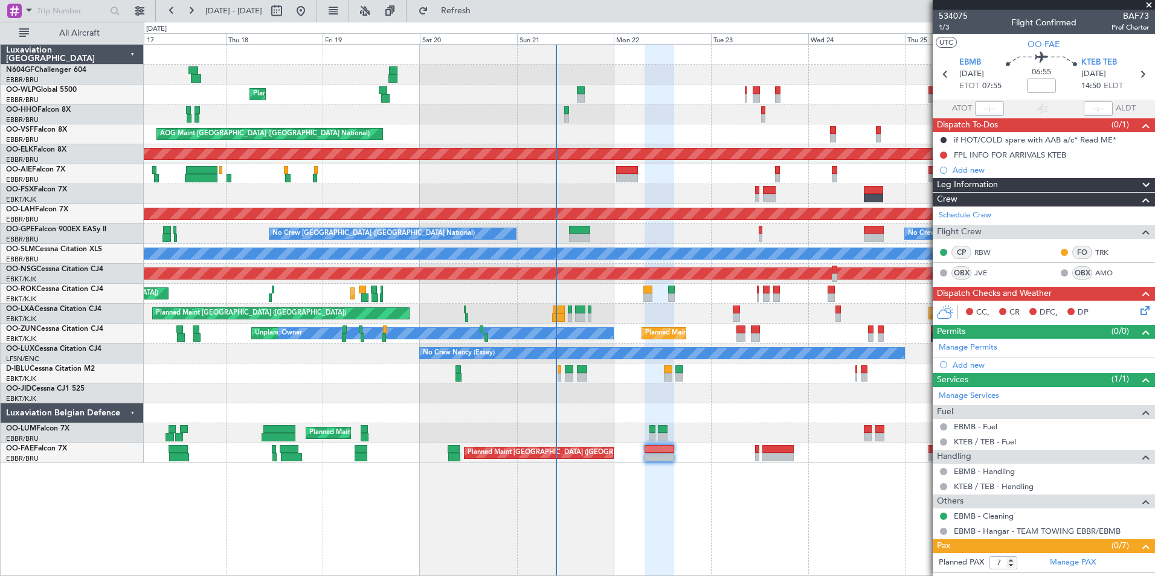
click at [693, 391] on div "Planned Maint Kortrijk-[GEOGRAPHIC_DATA]" at bounding box center [649, 394] width 1011 height 20
click at [963, 156] on div "FPL INFO FOR ARRIVALS KTEB" at bounding box center [1010, 155] width 112 height 10
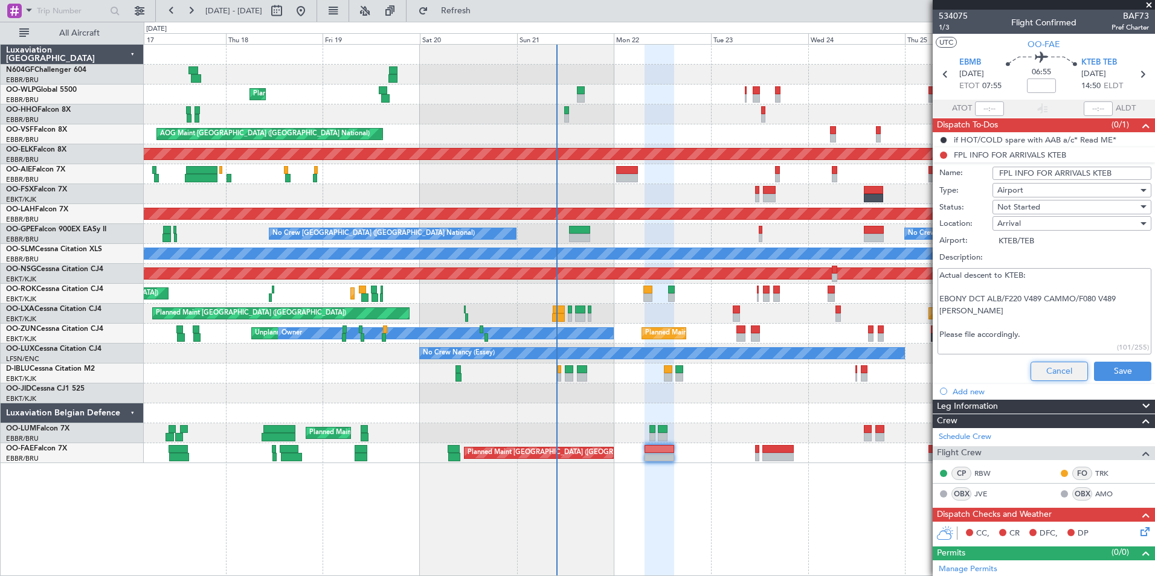
click at [1032, 366] on button "Cancel" at bounding box center [1058, 371] width 57 height 19
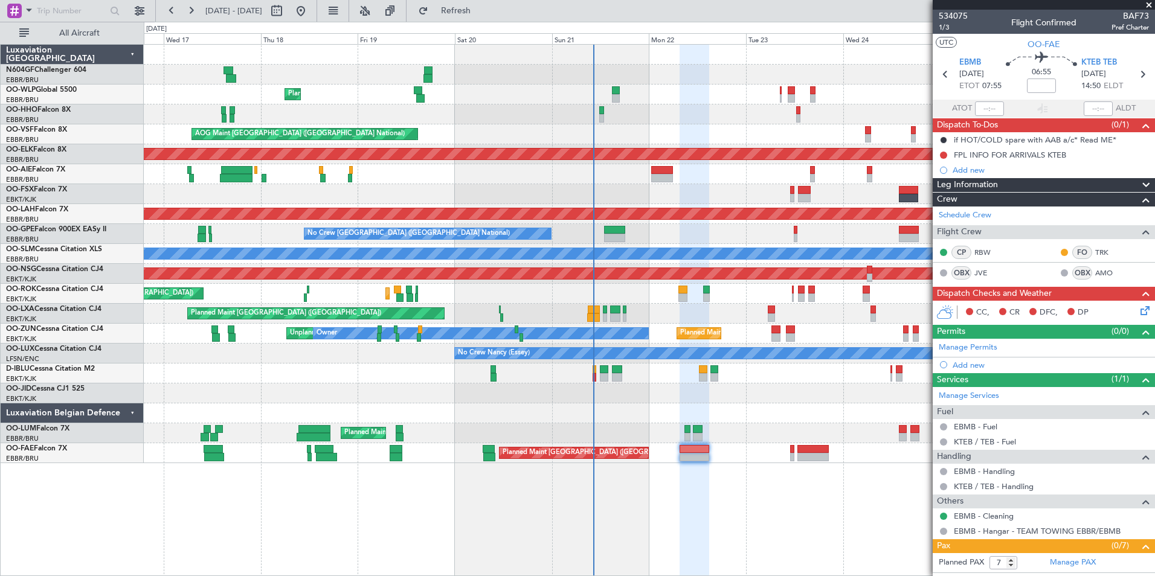
click at [742, 417] on div at bounding box center [649, 413] width 1011 height 20
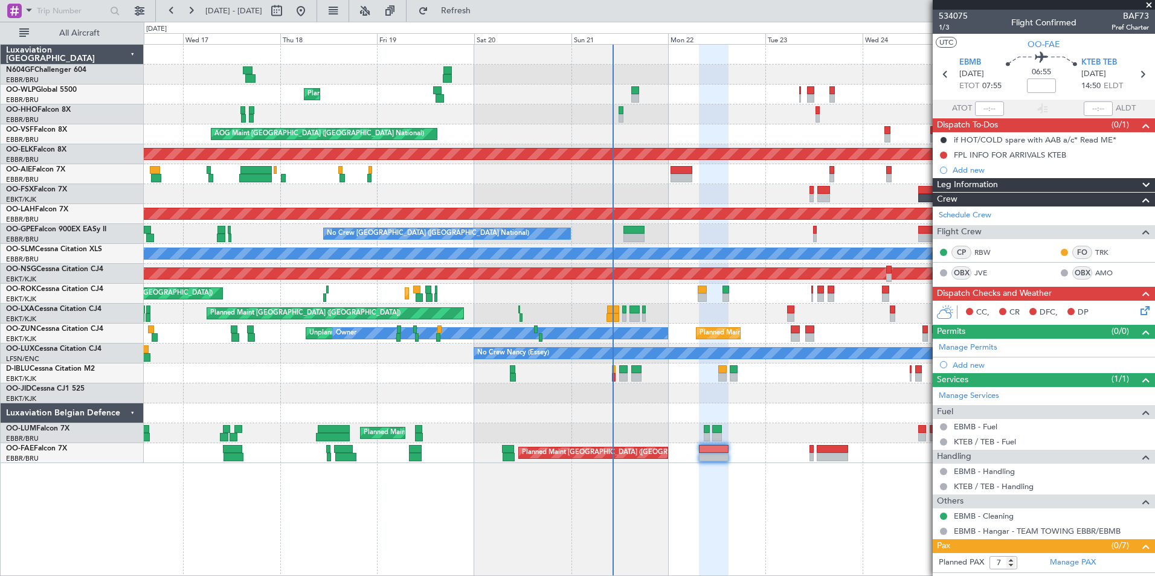
click at [737, 422] on div "Planned Maint Liege AOG Maint [GEOGRAPHIC_DATA] ([GEOGRAPHIC_DATA]) Planned Mai…" at bounding box center [649, 254] width 1011 height 419
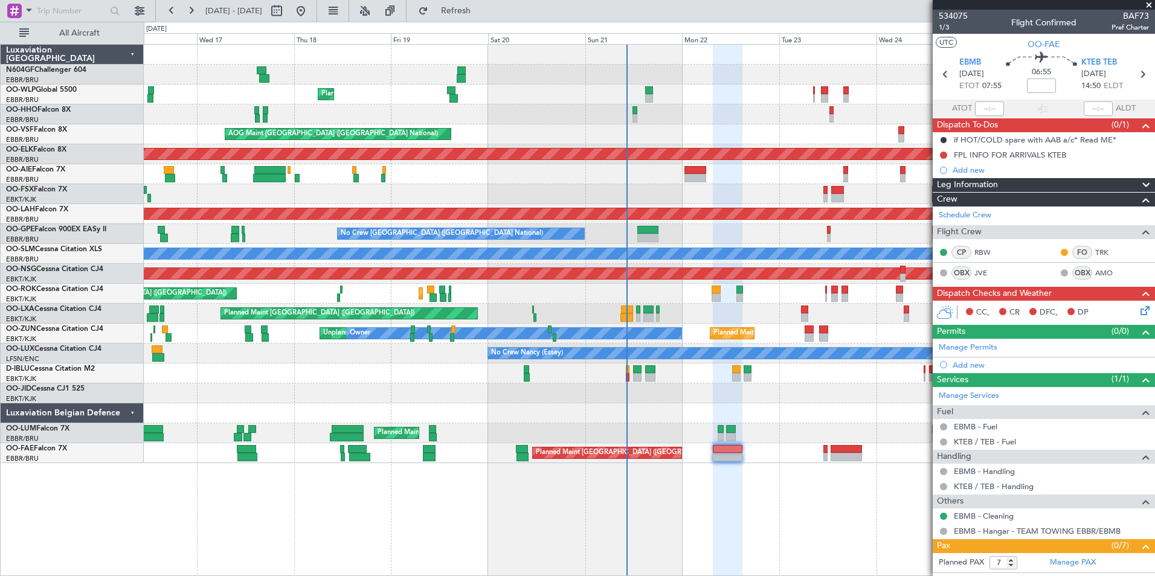
click at [776, 419] on div at bounding box center [649, 413] width 1011 height 20
click at [1138, 310] on icon at bounding box center [1143, 309] width 10 height 10
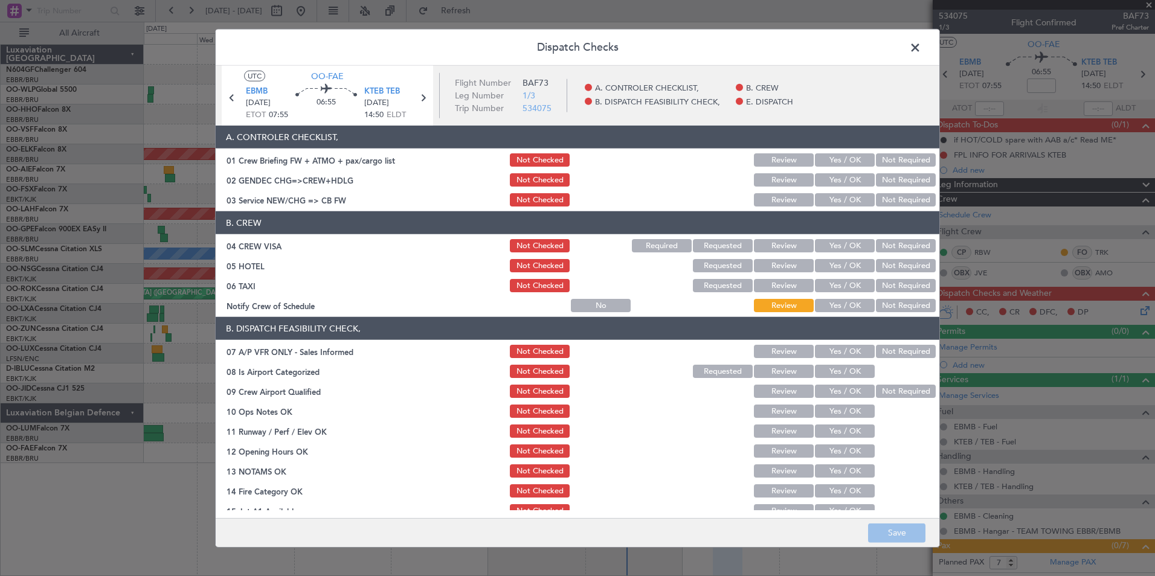
click at [843, 194] on button "Yes / OK" at bounding box center [845, 199] width 60 height 13
click at [898, 241] on button "Not Required" at bounding box center [906, 245] width 60 height 13
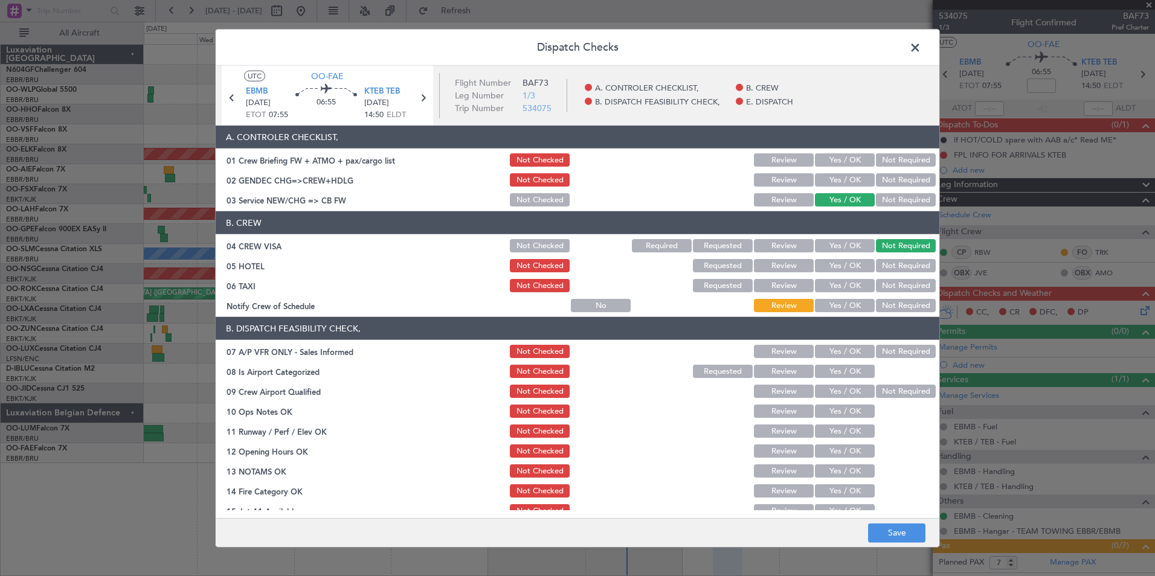
drag, startPoint x: 891, startPoint y: 267, endPoint x: 887, endPoint y: 281, distance: 14.4
click at [891, 267] on button "Not Required" at bounding box center [906, 265] width 60 height 13
click at [886, 289] on button "Not Required" at bounding box center [906, 285] width 60 height 13
click at [843, 309] on button "Yes / OK" at bounding box center [845, 305] width 60 height 13
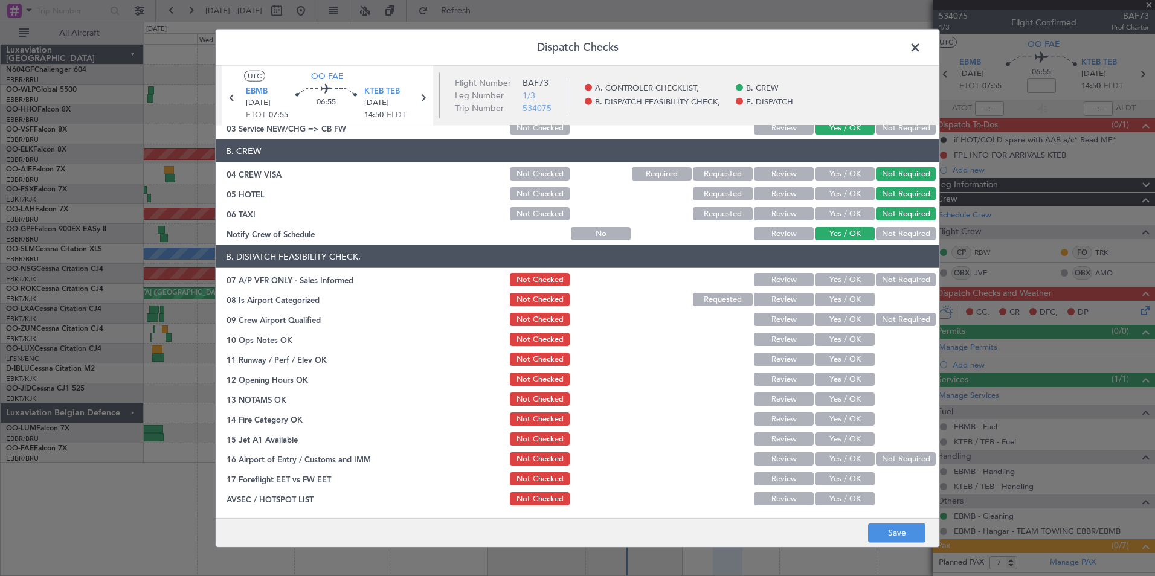
scroll to position [121, 0]
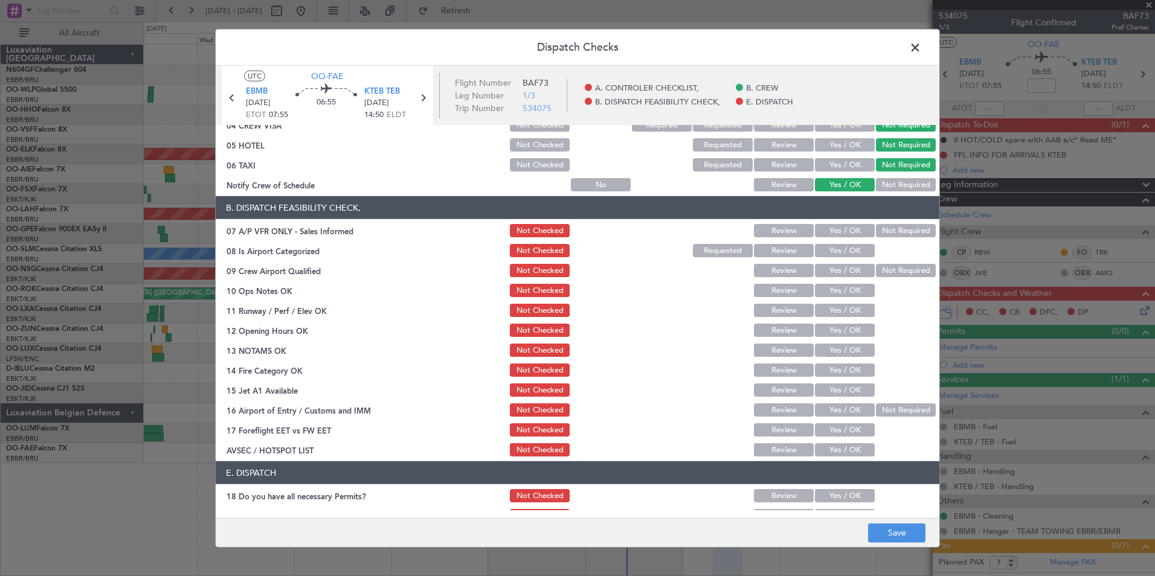
drag, startPoint x: 895, startPoint y: 228, endPoint x: 869, endPoint y: 242, distance: 28.9
click at [895, 228] on button "Not Required" at bounding box center [906, 230] width 60 height 13
click at [845, 246] on button "Yes / OK" at bounding box center [845, 250] width 60 height 13
click at [874, 259] on section "B. DISPATCH FEASIBILITY CHECK, 07 A/P VFR ONLY - Sales Informed Not Checked Rev…" at bounding box center [578, 327] width 724 height 262
click at [879, 272] on button "Not Required" at bounding box center [906, 270] width 60 height 13
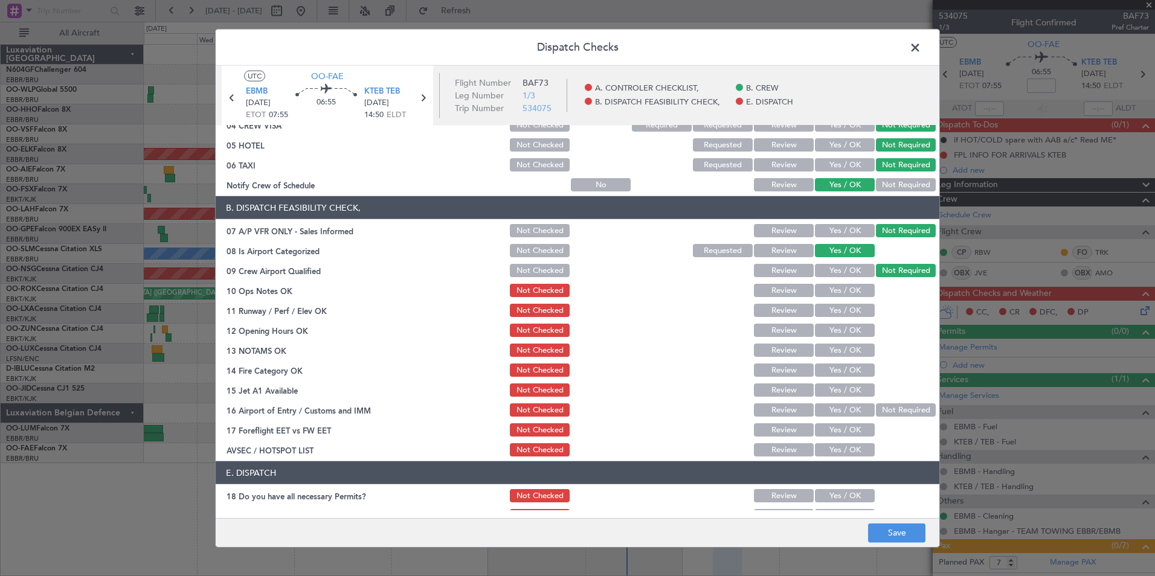
click at [843, 301] on section "B. DISPATCH FEASIBILITY CHECK, 07 A/P VFR ONLY - Sales Informed Not Checked Rev…" at bounding box center [578, 327] width 724 height 262
click at [843, 296] on button "Yes / OK" at bounding box center [845, 290] width 60 height 13
click at [849, 312] on button "Yes / OK" at bounding box center [845, 310] width 60 height 13
click at [844, 336] on button "Yes / OK" at bounding box center [845, 330] width 60 height 13
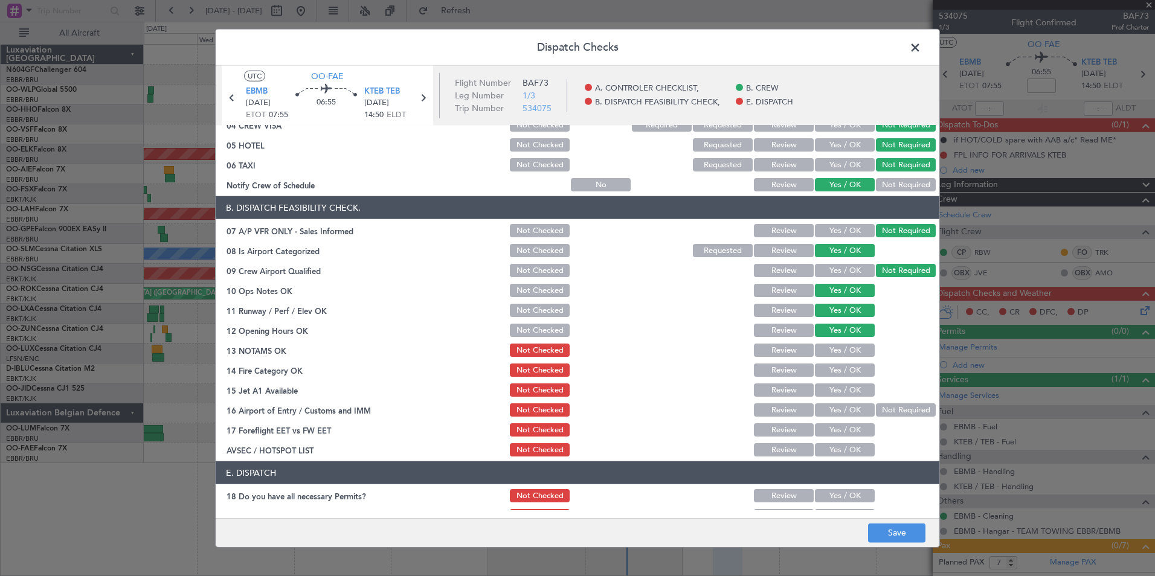
click at [844, 355] on button "Yes / OK" at bounding box center [845, 350] width 60 height 13
click at [843, 372] on button "Yes / OK" at bounding box center [845, 370] width 60 height 13
click at [842, 384] on button "Yes / OK" at bounding box center [845, 390] width 60 height 13
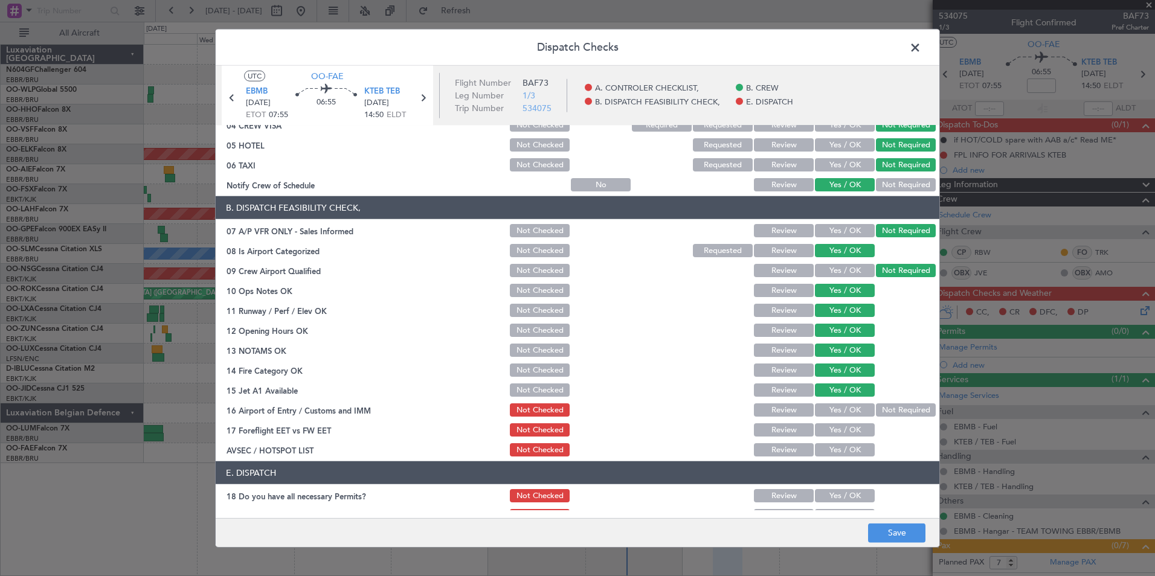
drag, startPoint x: 886, startPoint y: 412, endPoint x: 841, endPoint y: 455, distance: 61.9
click at [886, 413] on button "Not Required" at bounding box center [906, 409] width 60 height 13
click at [827, 456] on button "Yes / OK" at bounding box center [845, 449] width 60 height 13
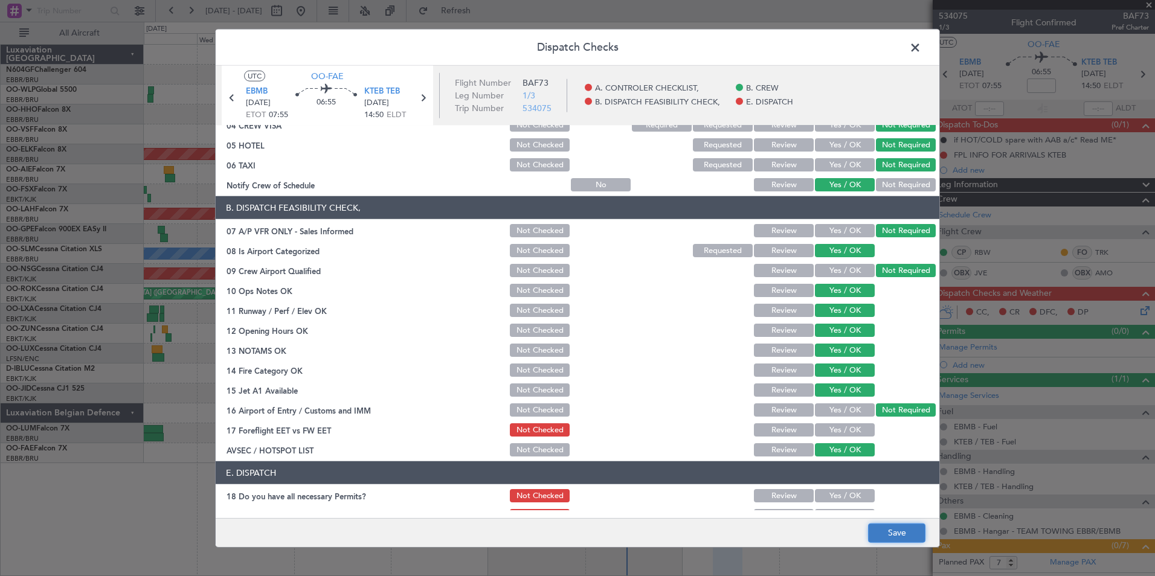
click at [887, 529] on button "Save" at bounding box center [896, 532] width 57 height 19
click at [921, 54] on span at bounding box center [921, 51] width 0 height 24
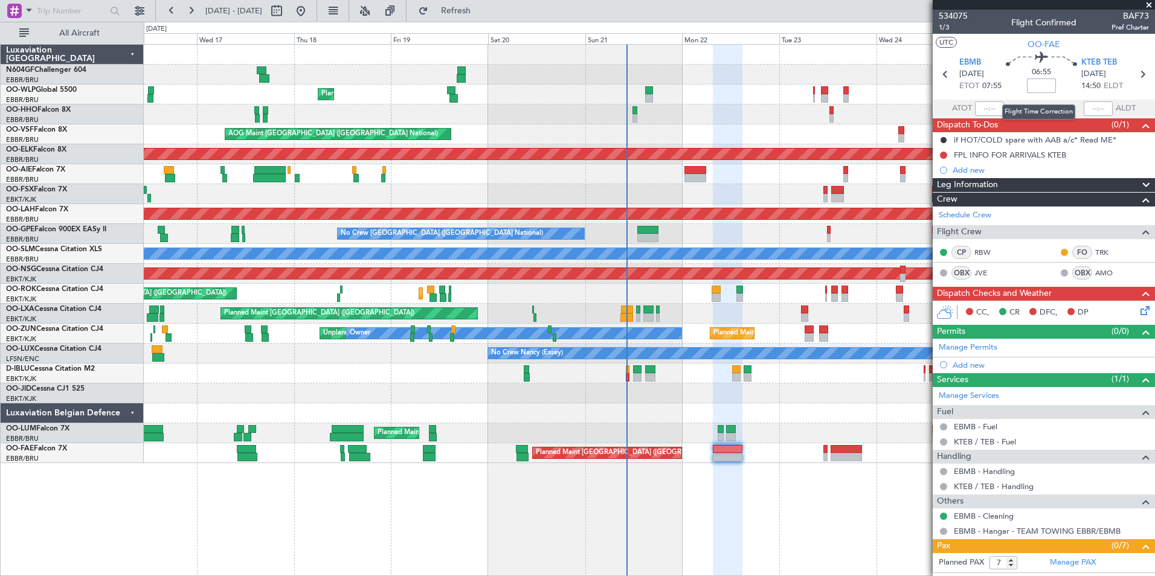
click at [1045, 89] on input at bounding box center [1041, 86] width 29 height 14
click at [1005, 46] on section "UTC OO-FAE" at bounding box center [1044, 43] width 222 height 18
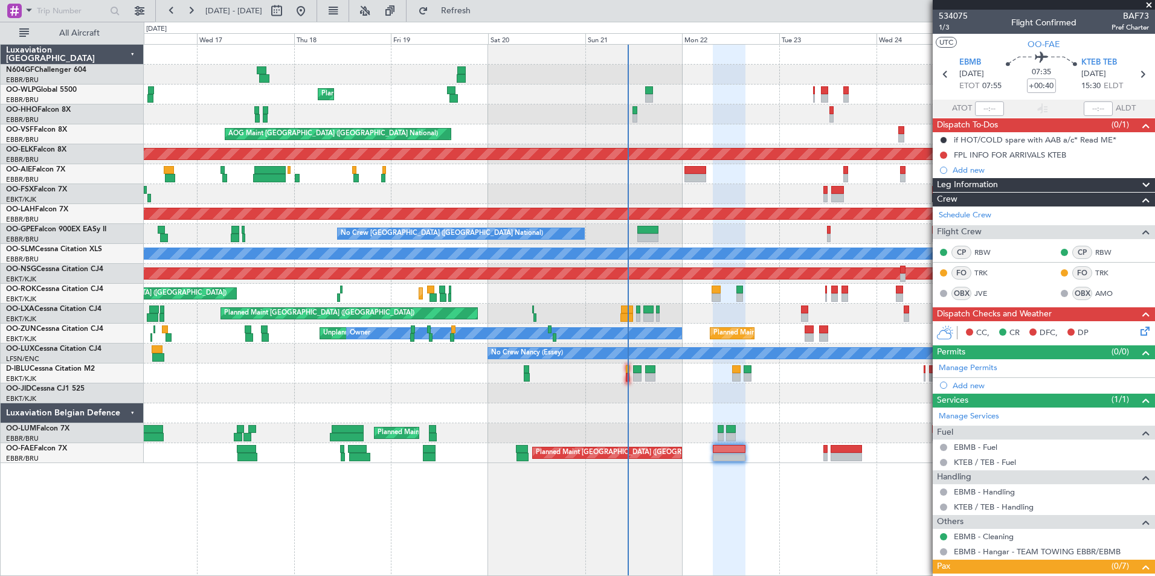
click at [1128, 329] on div "CC, CR DFC, DP" at bounding box center [1049, 333] width 178 height 18
click at [1138, 330] on icon at bounding box center [1143, 329] width 10 height 10
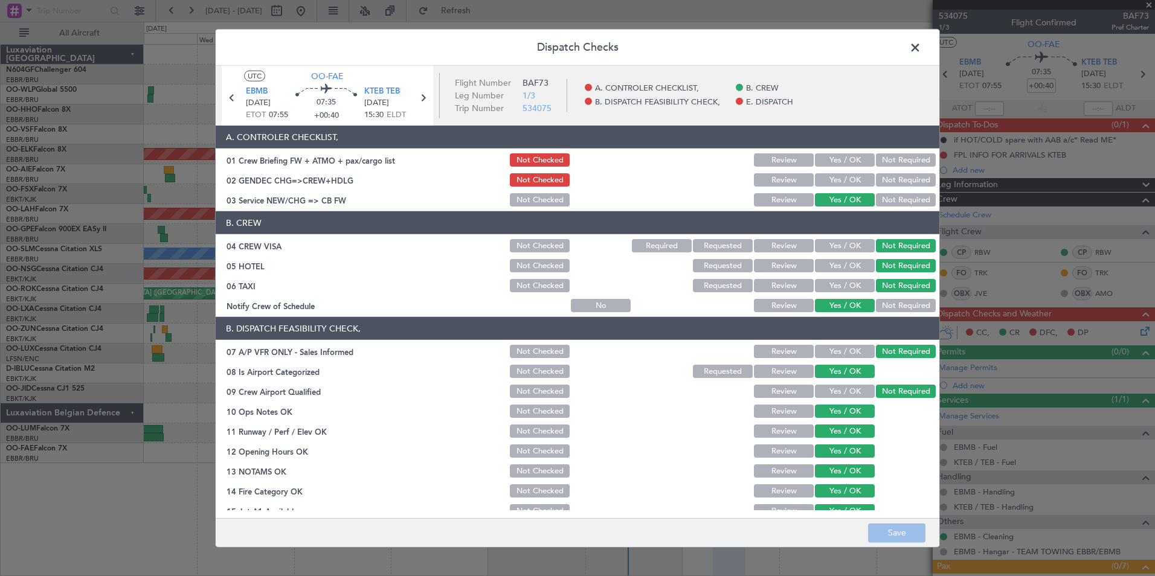
click at [878, 180] on button "Not Required" at bounding box center [906, 179] width 60 height 13
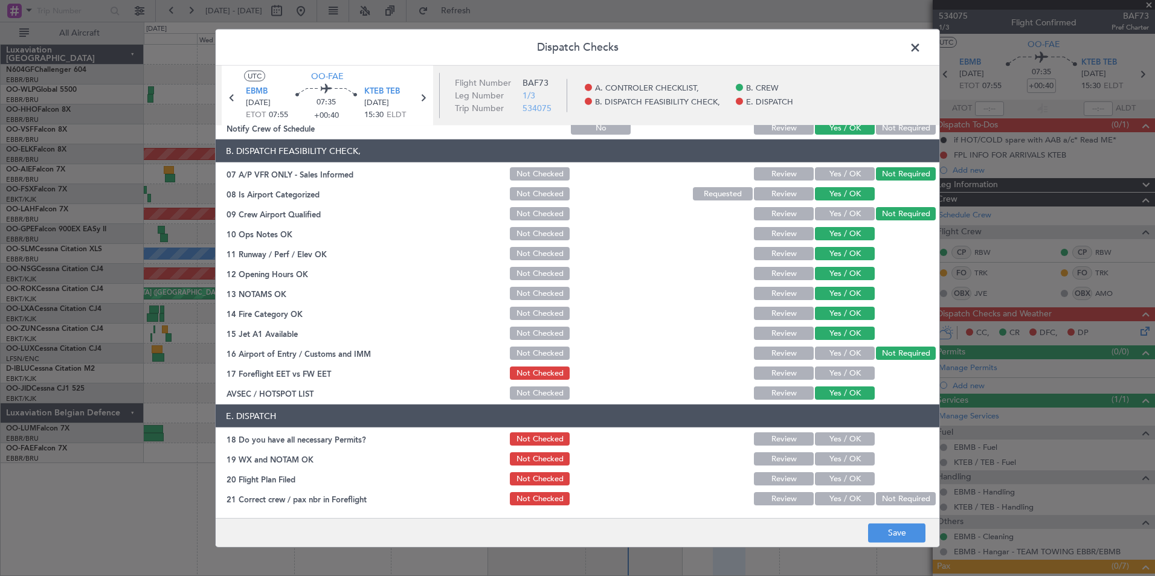
drag, startPoint x: 841, startPoint y: 362, endPoint x: 832, endPoint y: 377, distance: 17.1
click at [841, 362] on section "B. DISPATCH FEASIBILITY CHECK, 07 A/P VFR ONLY - Sales Informed Not Checked Rev…" at bounding box center [578, 271] width 724 height 262
click at [832, 377] on button "Yes / OK" at bounding box center [845, 373] width 60 height 13
click at [899, 531] on button "Save" at bounding box center [896, 532] width 57 height 19
click at [921, 43] on span at bounding box center [921, 51] width 0 height 24
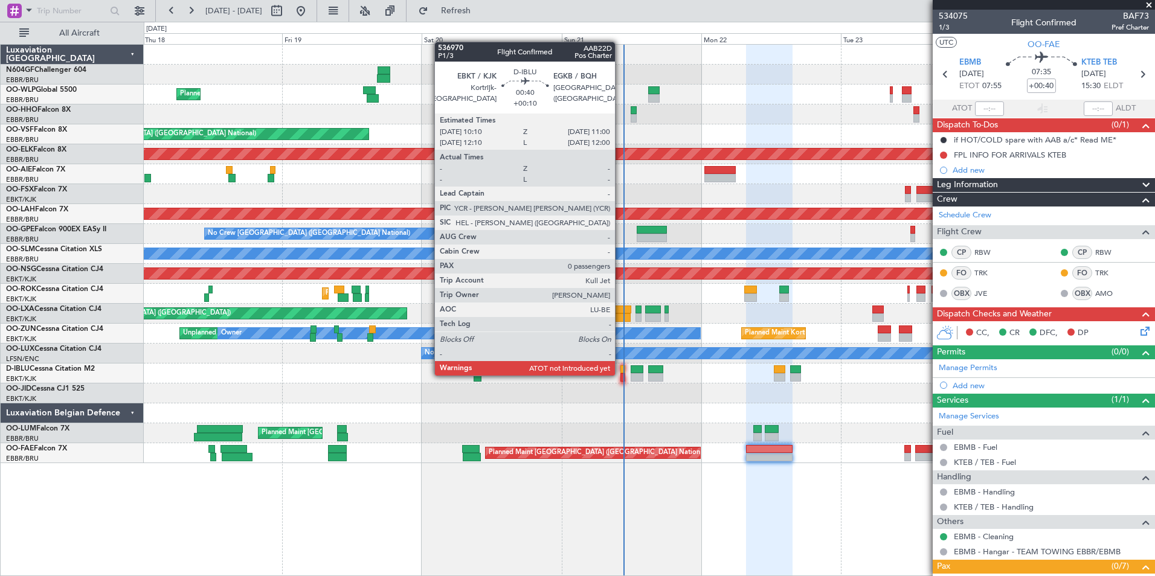
click at [620, 374] on div at bounding box center [622, 377] width 5 height 8
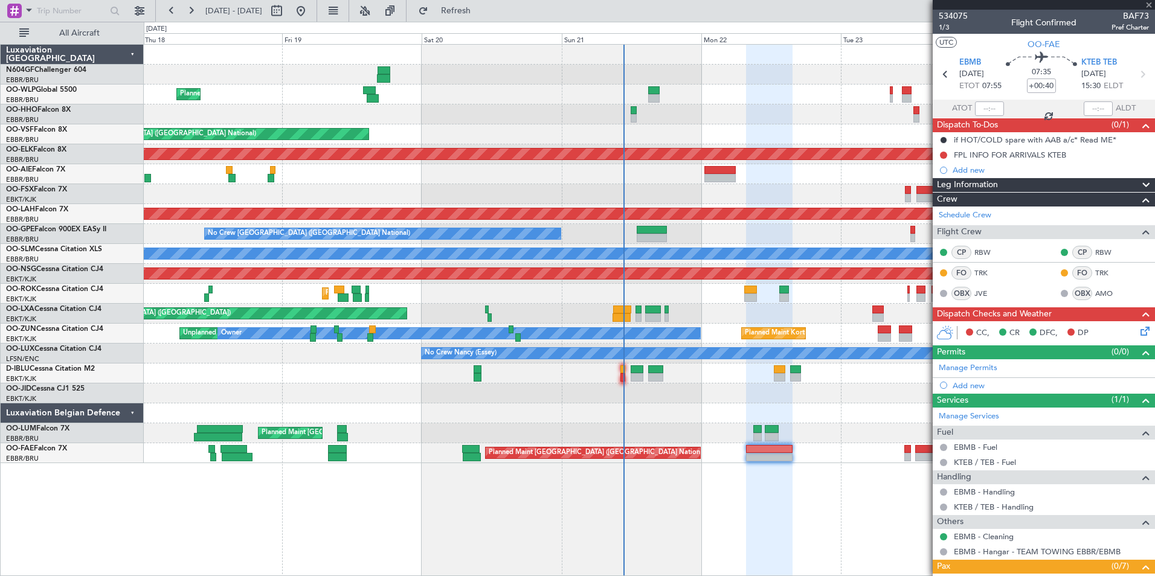
type input "+00:10"
type input "0"
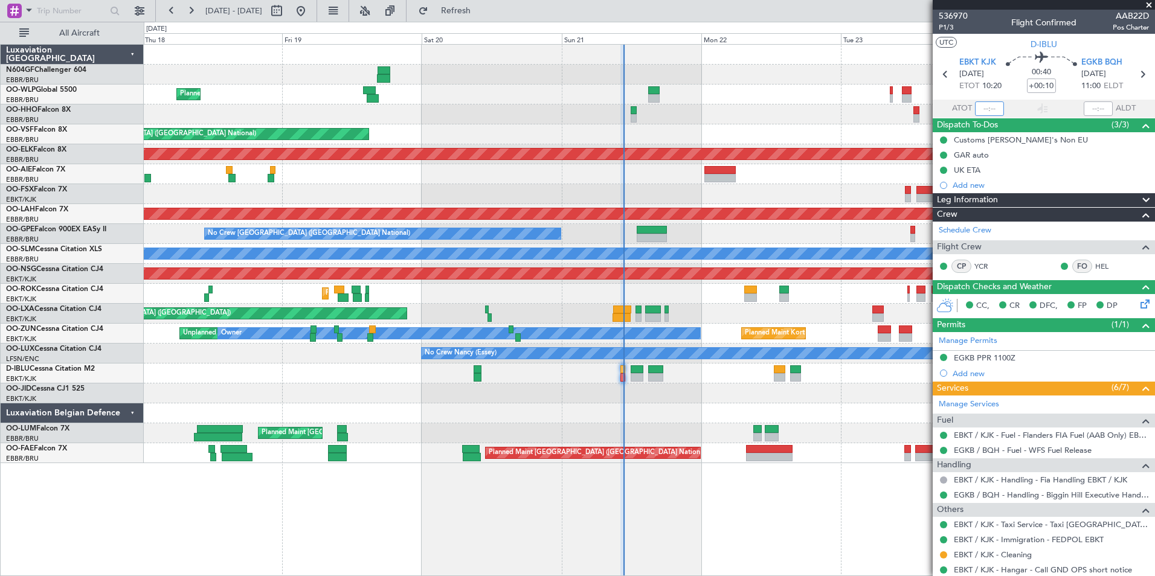
click at [988, 104] on input "text" at bounding box center [989, 108] width 29 height 14
click at [989, 51] on section "UTC D-IBLU" at bounding box center [1044, 43] width 222 height 18
type input "10:22"
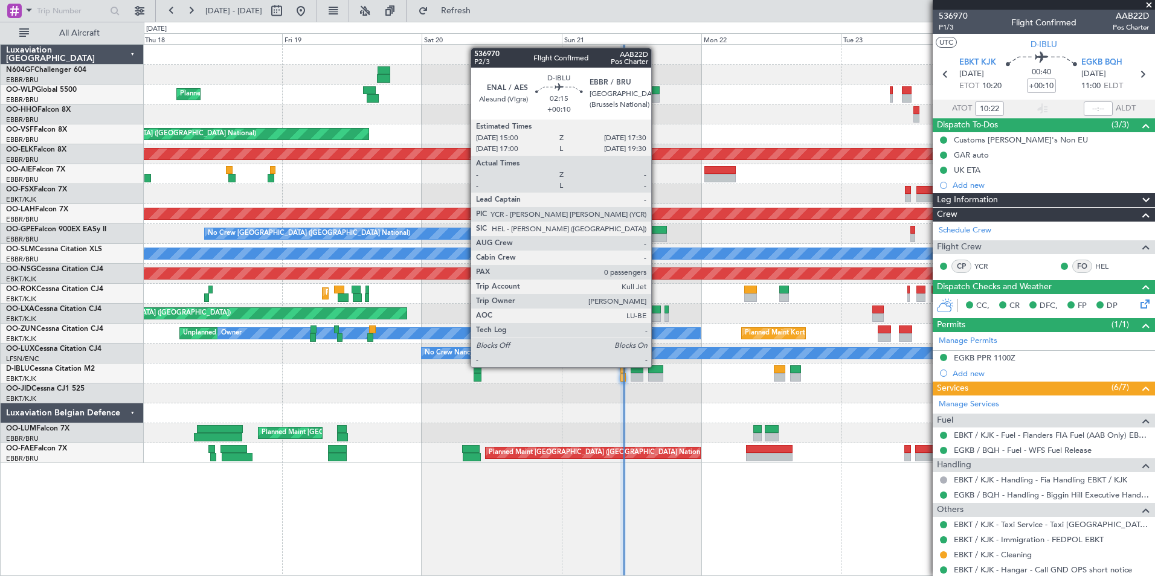
click at [657, 367] on div at bounding box center [655, 369] width 15 height 8
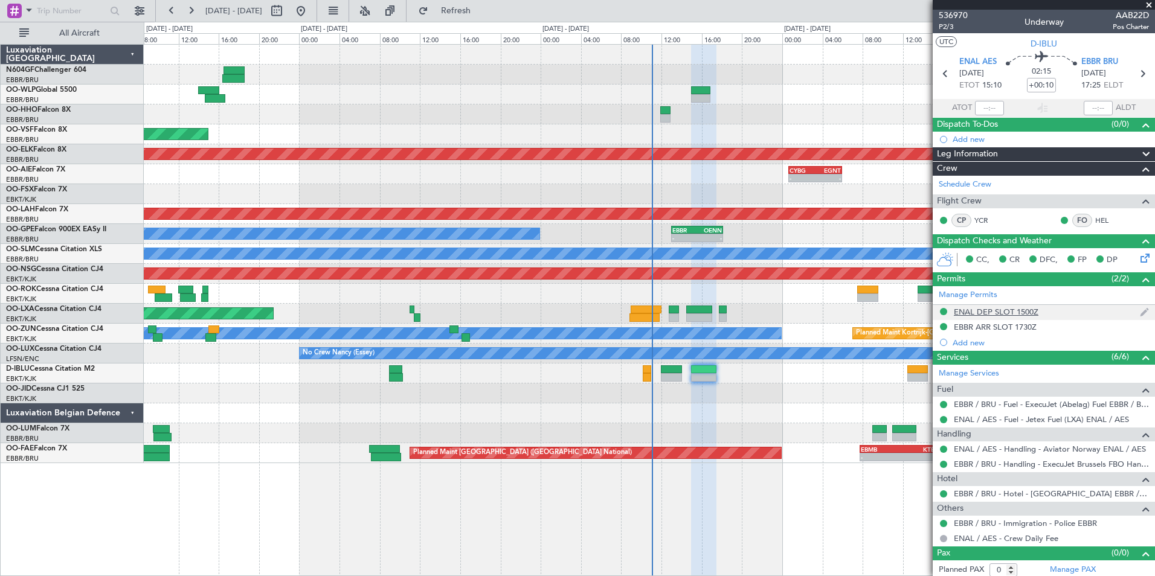
scroll to position [0, 0]
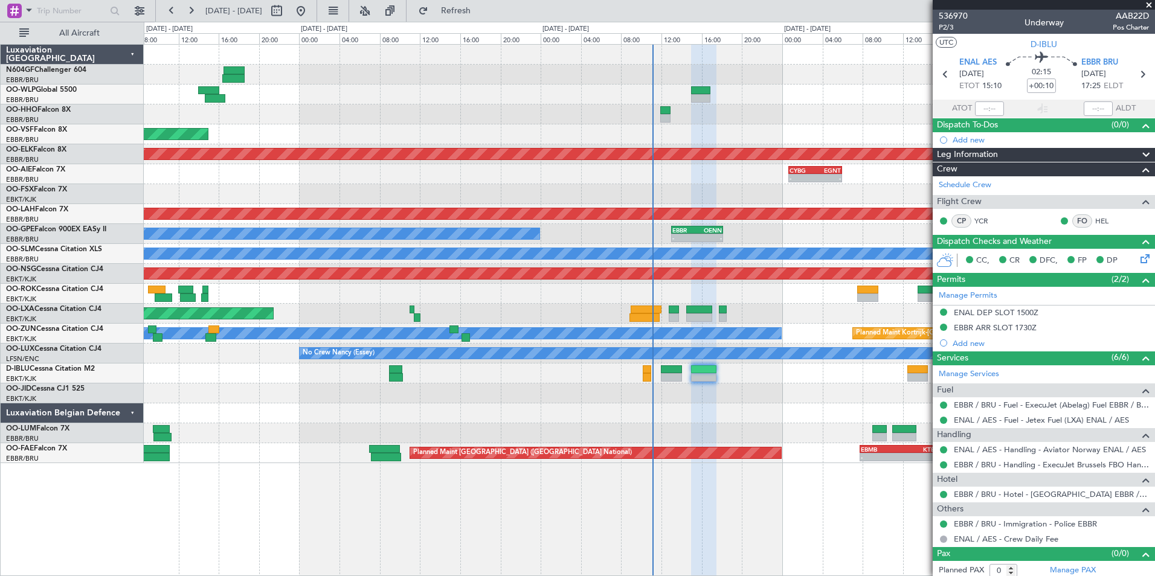
click at [760, 456] on div "Planned Maint Liege AOG Maint Brussels (Brussels National) Planned Maint Kortri…" at bounding box center [649, 310] width 1011 height 532
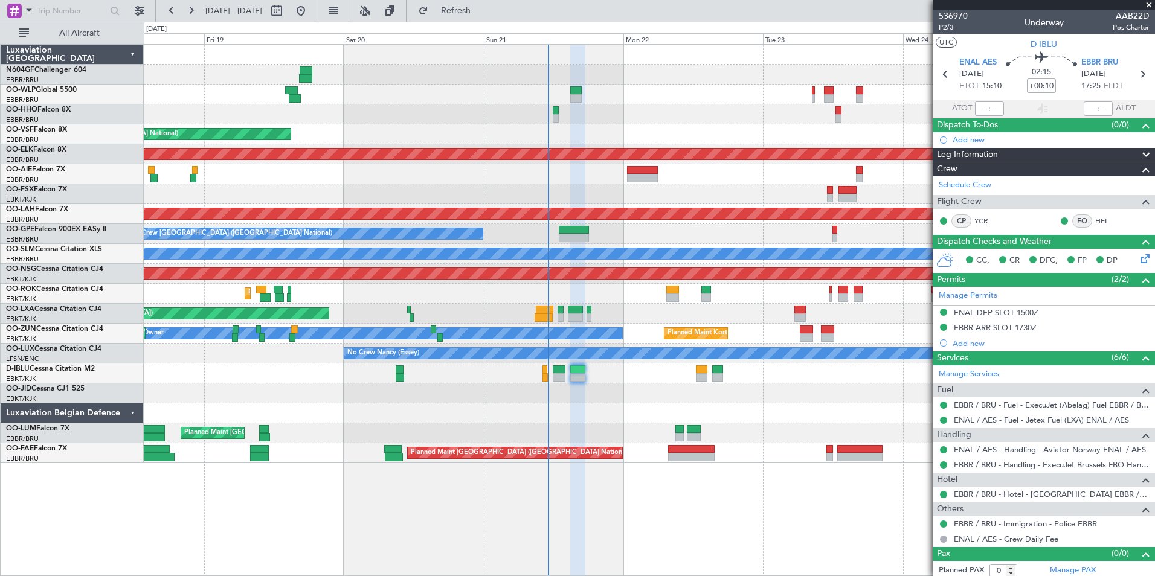
click at [725, 497] on div "Planned Maint Liege AOG Maint Brussels (Brussels National) Planned Maint Kortri…" at bounding box center [649, 310] width 1011 height 532
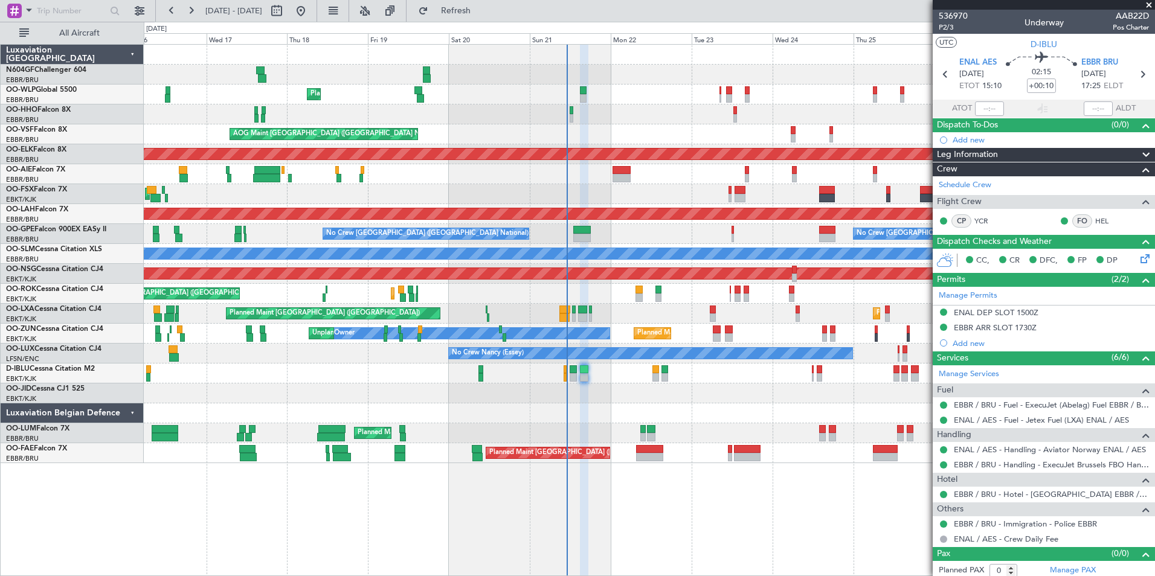
click at [687, 460] on div "Planned Maint Brussels (Brussels National) Owner Melsbroek Air Base" at bounding box center [649, 453] width 1011 height 20
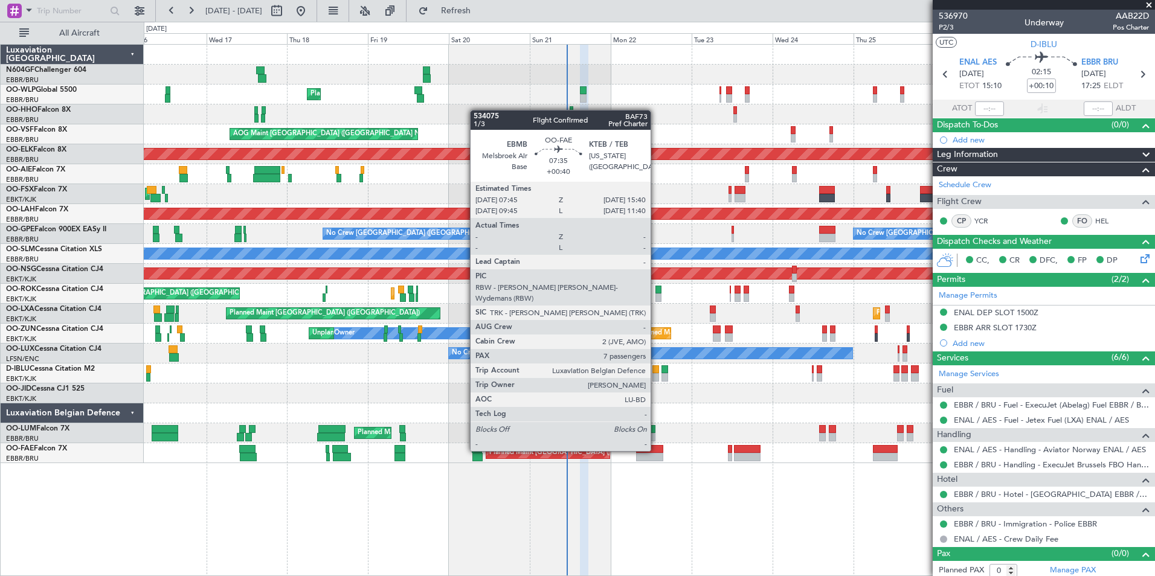
click at [656, 450] on div at bounding box center [649, 449] width 27 height 8
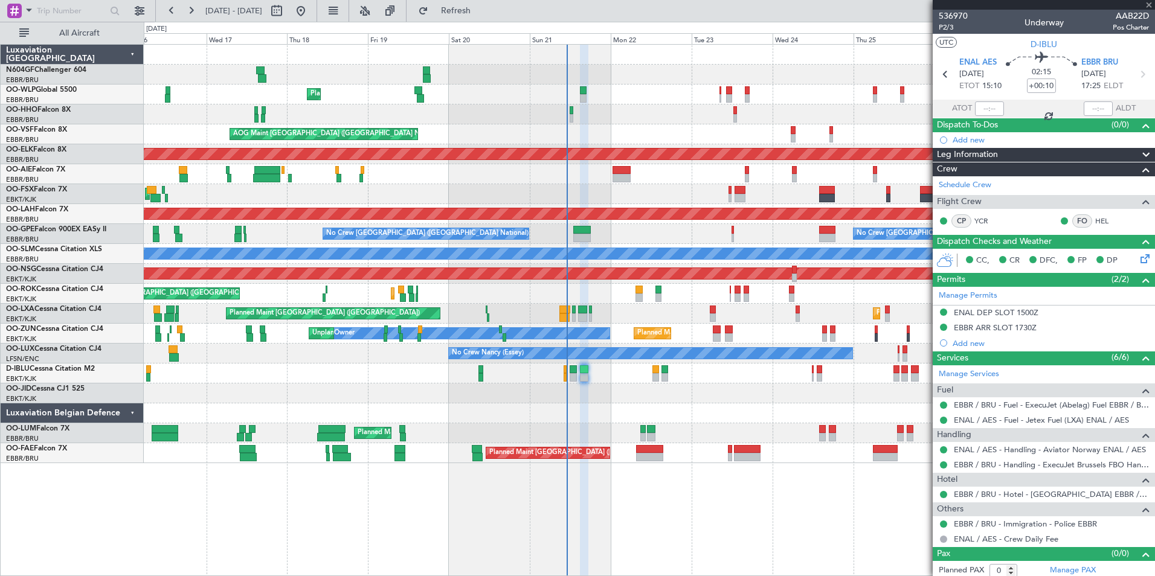
type input "+00:40"
type input "7"
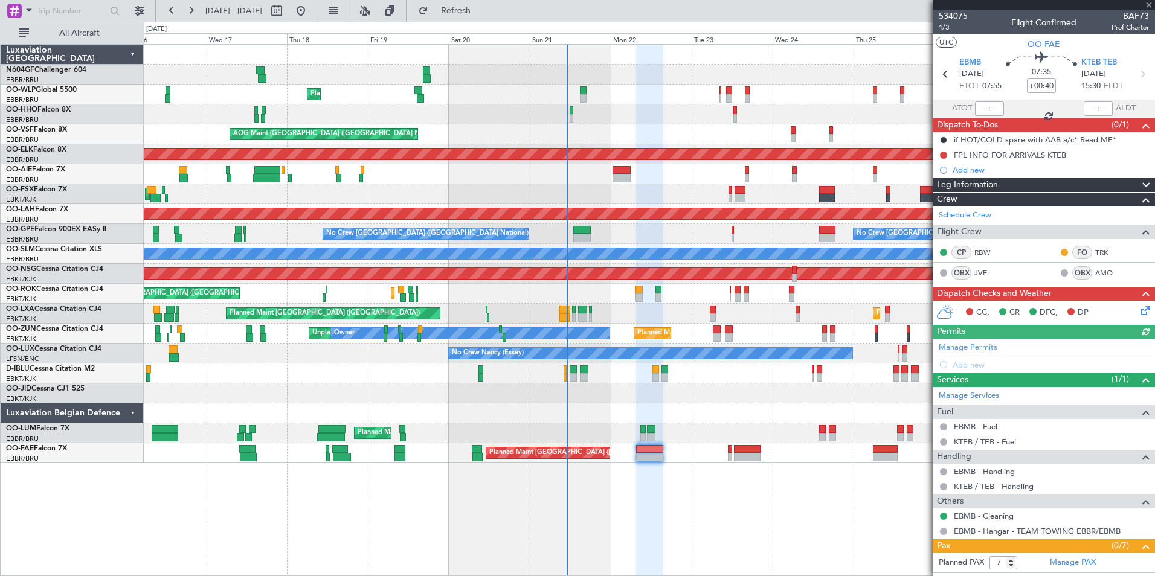
click at [1138, 308] on icon at bounding box center [1143, 309] width 10 height 10
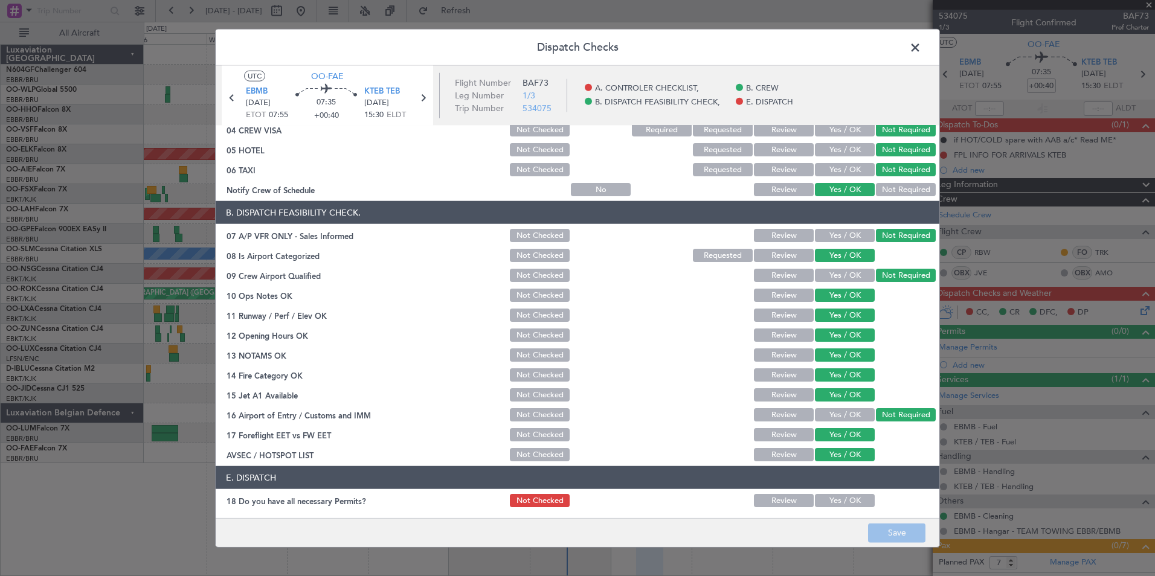
scroll to position [178, 0]
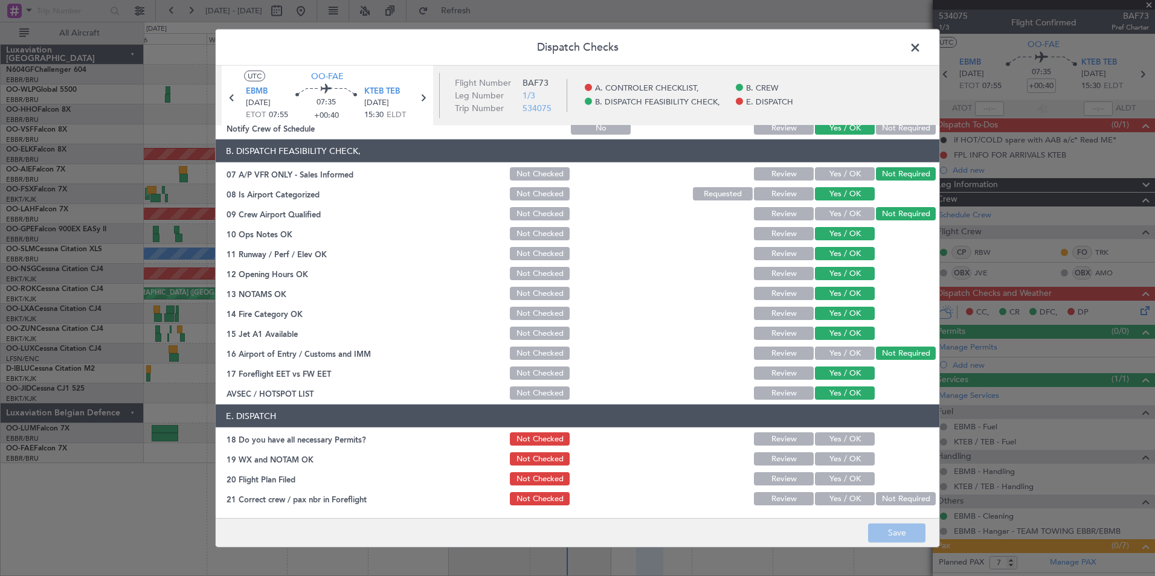
click at [921, 42] on span at bounding box center [921, 51] width 0 height 24
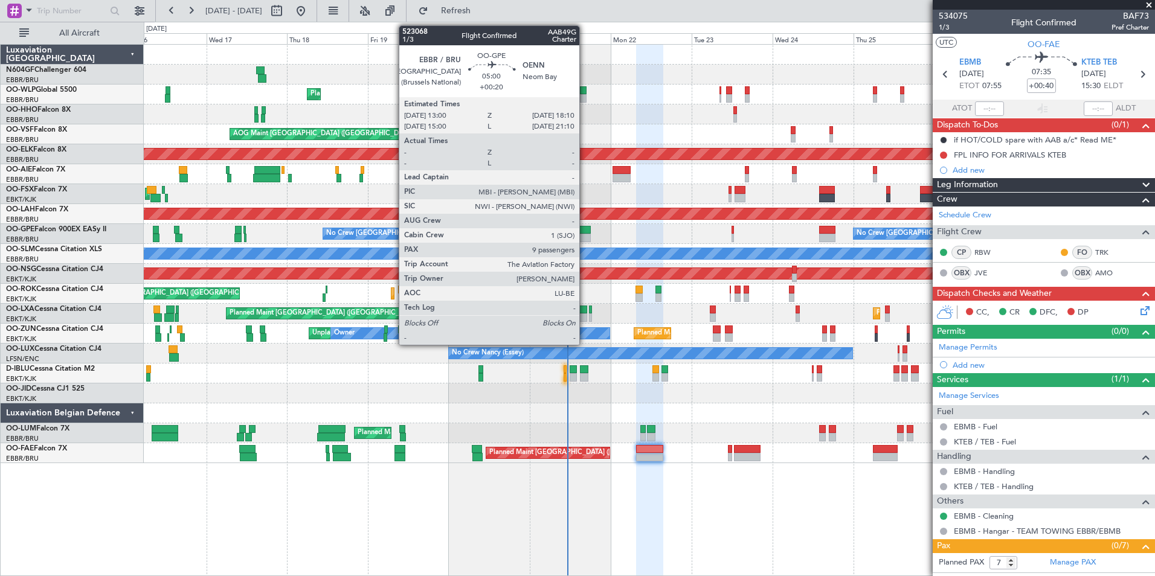
click at [585, 233] on div at bounding box center [582, 230] width 18 height 8
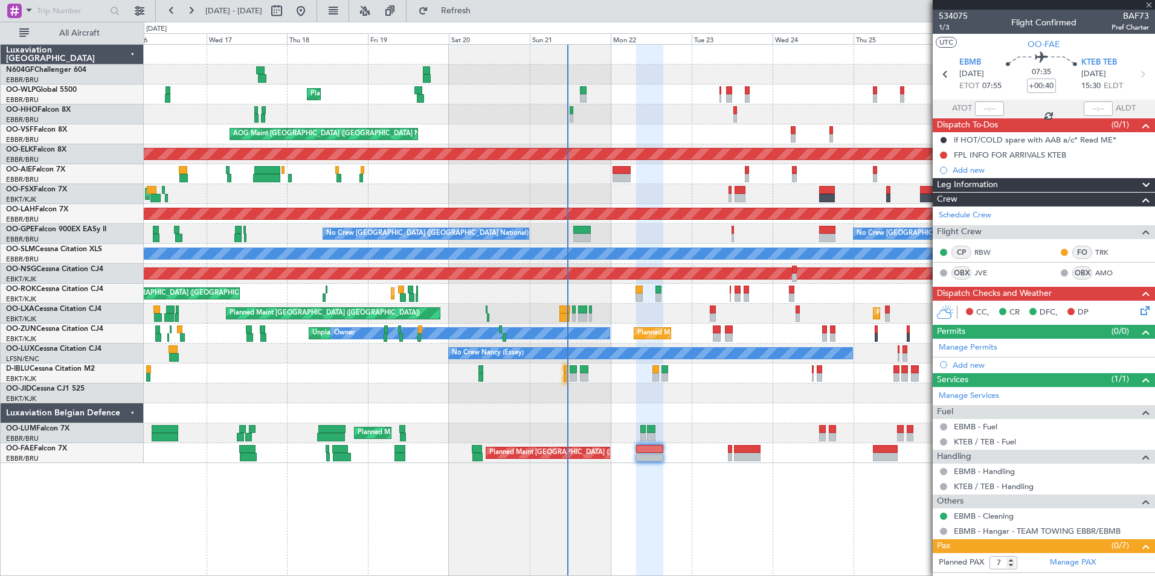
type input "+00:20"
type input "9"
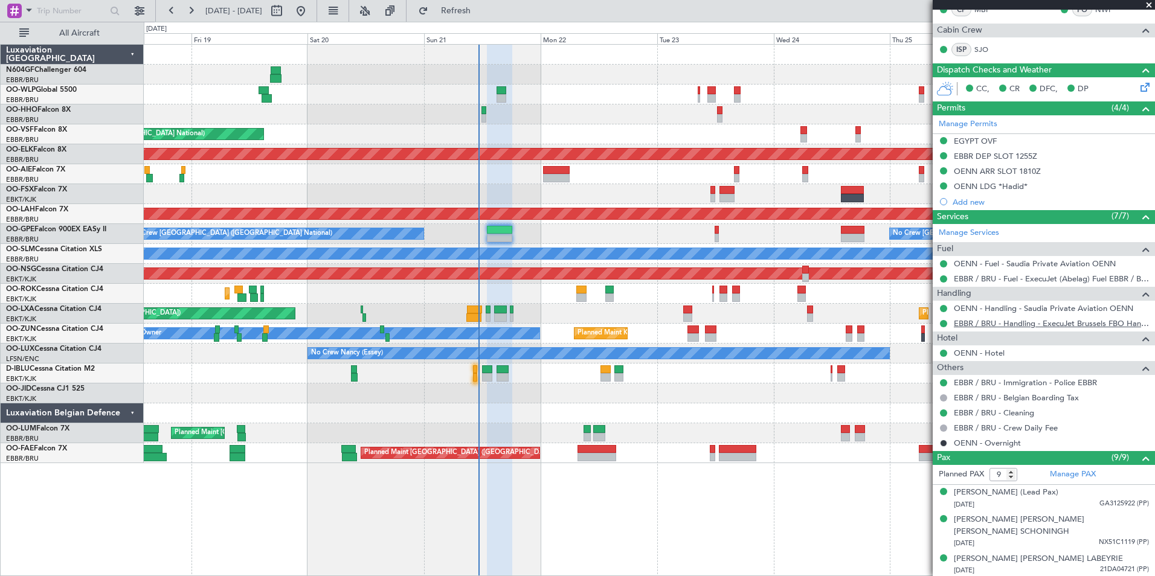
scroll to position [394, 0]
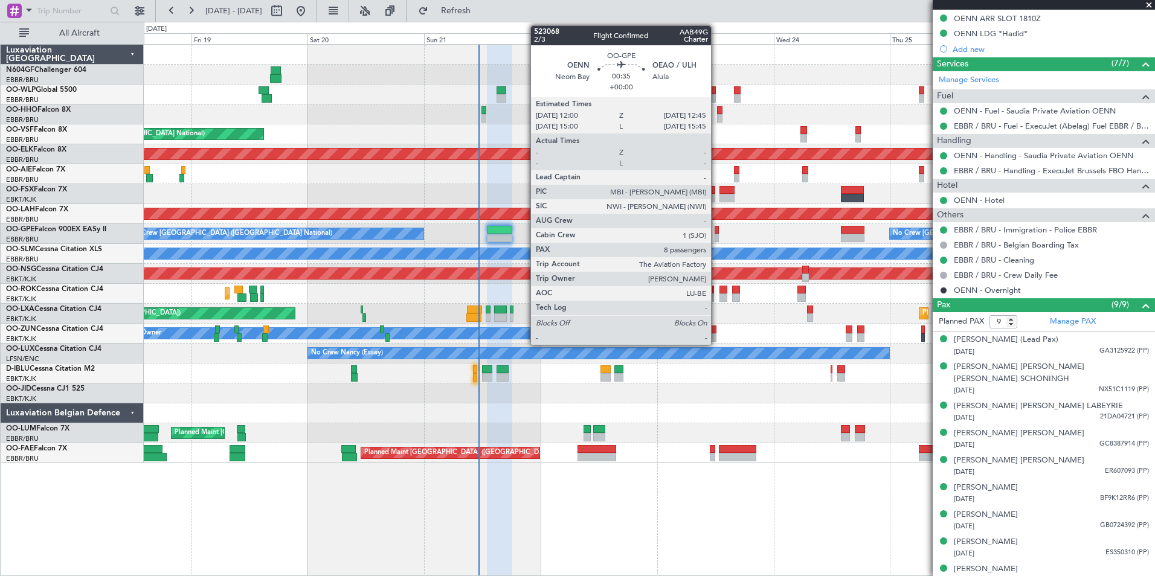
click at [716, 232] on div at bounding box center [717, 230] width 4 height 8
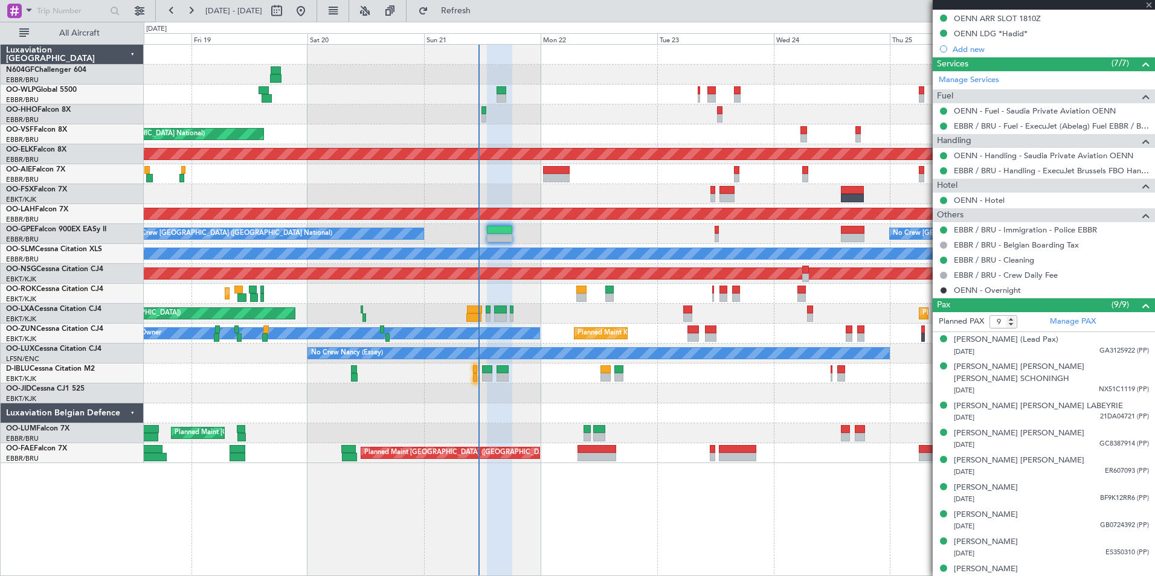
type input "8"
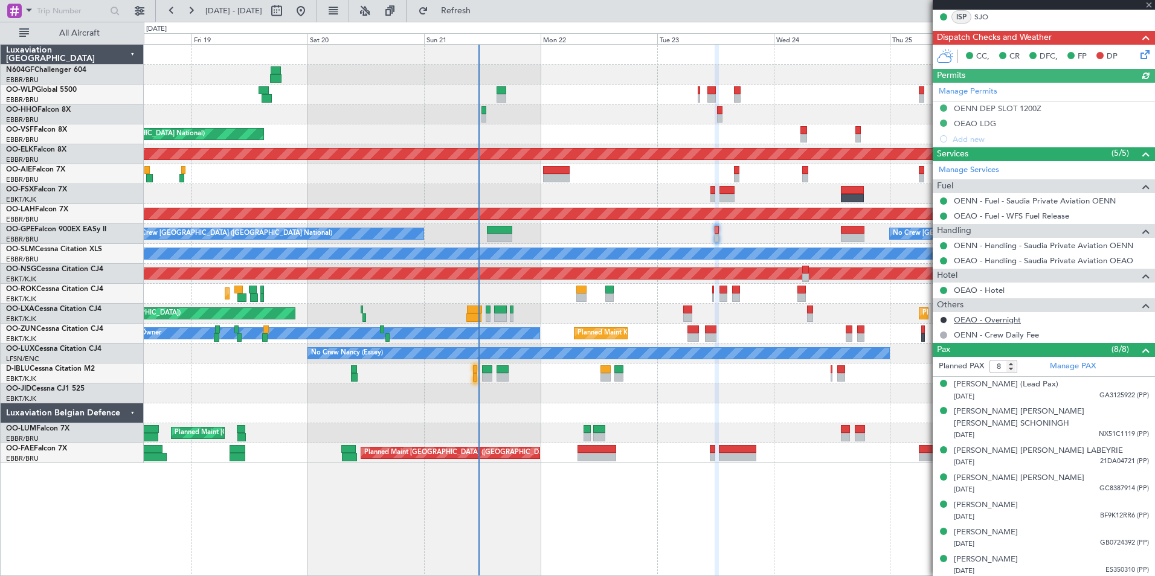
scroll to position [292, 0]
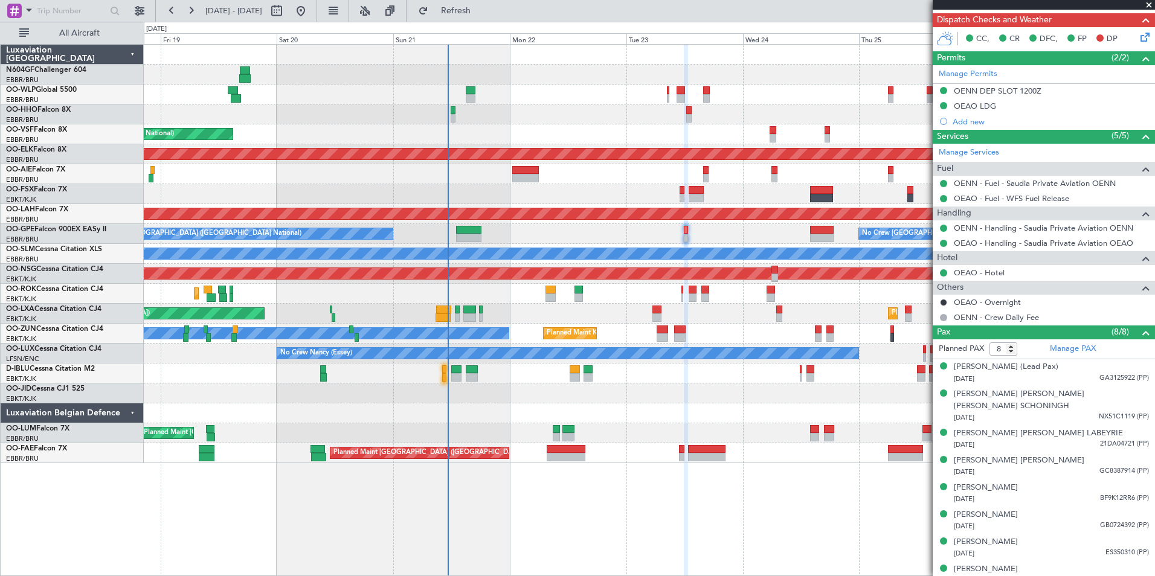
click at [760, 202] on div at bounding box center [649, 194] width 1011 height 20
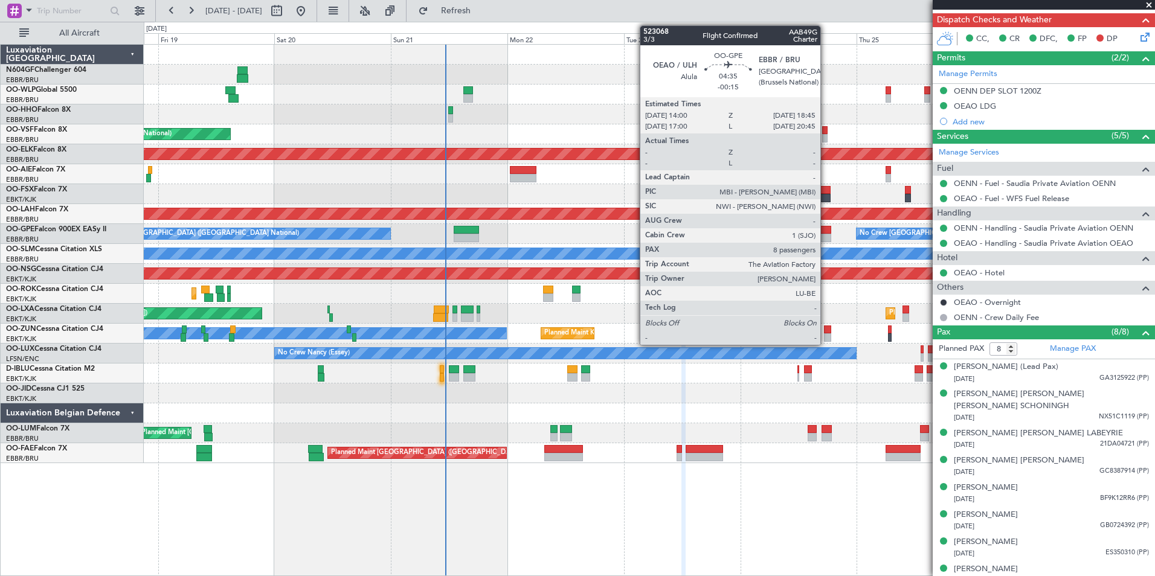
click at [826, 232] on div at bounding box center [820, 230] width 24 height 8
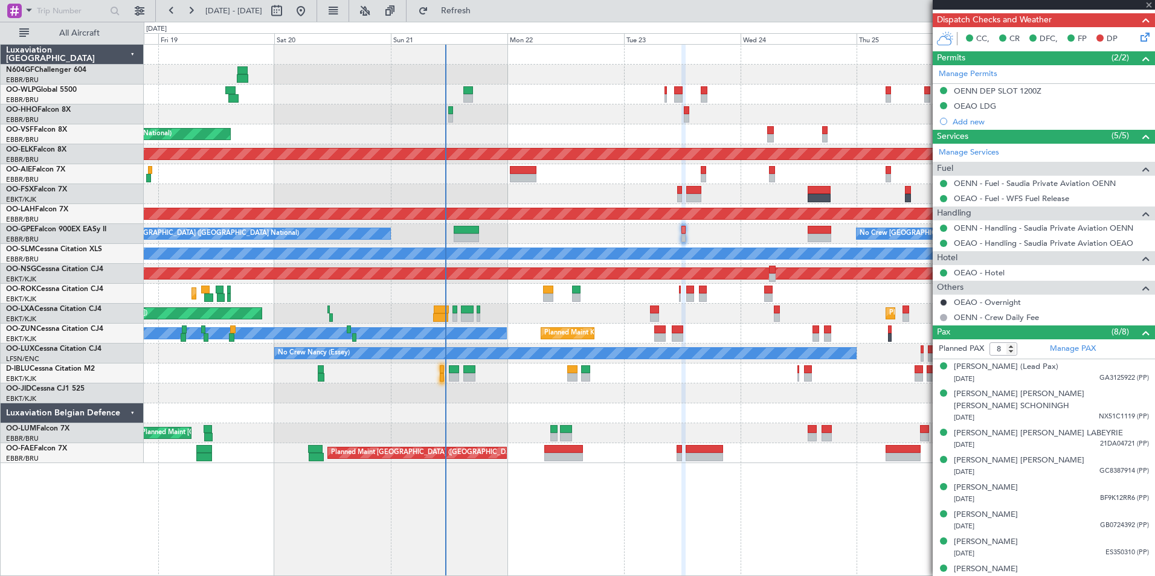
type input "-00:15"
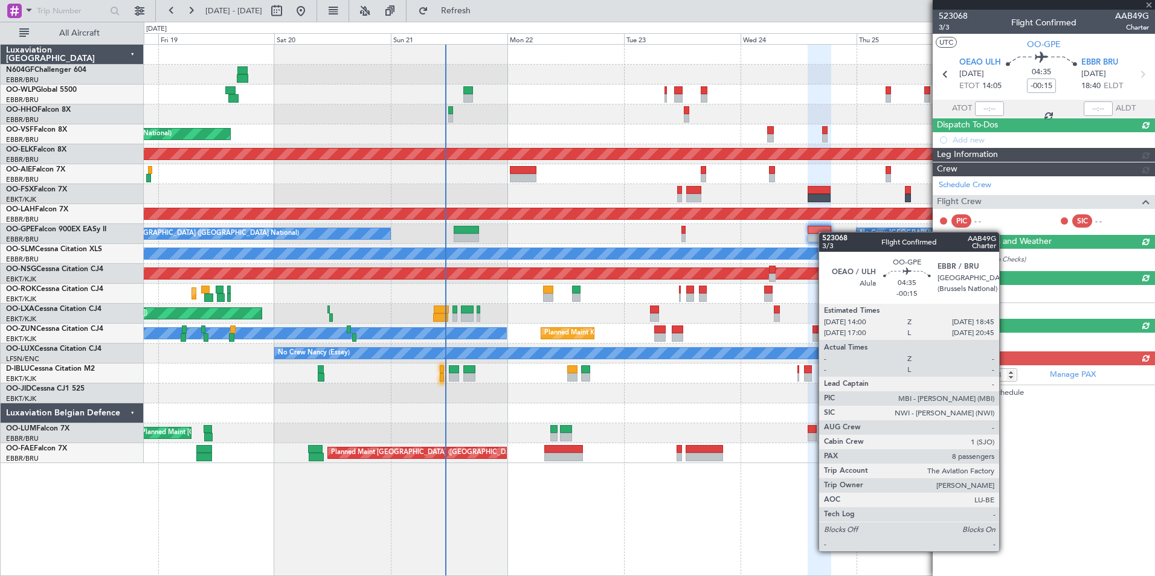
scroll to position [0, 0]
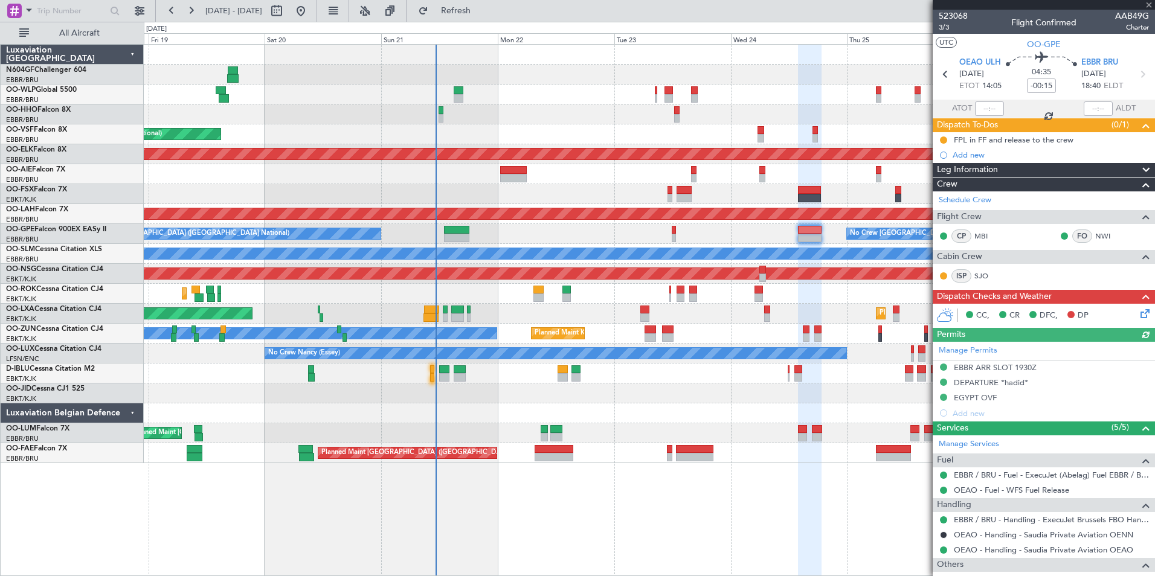
click at [762, 235] on div "No Crew [GEOGRAPHIC_DATA] ([GEOGRAPHIC_DATA] National) No Crew [GEOGRAPHIC_DATA…" at bounding box center [649, 234] width 1011 height 20
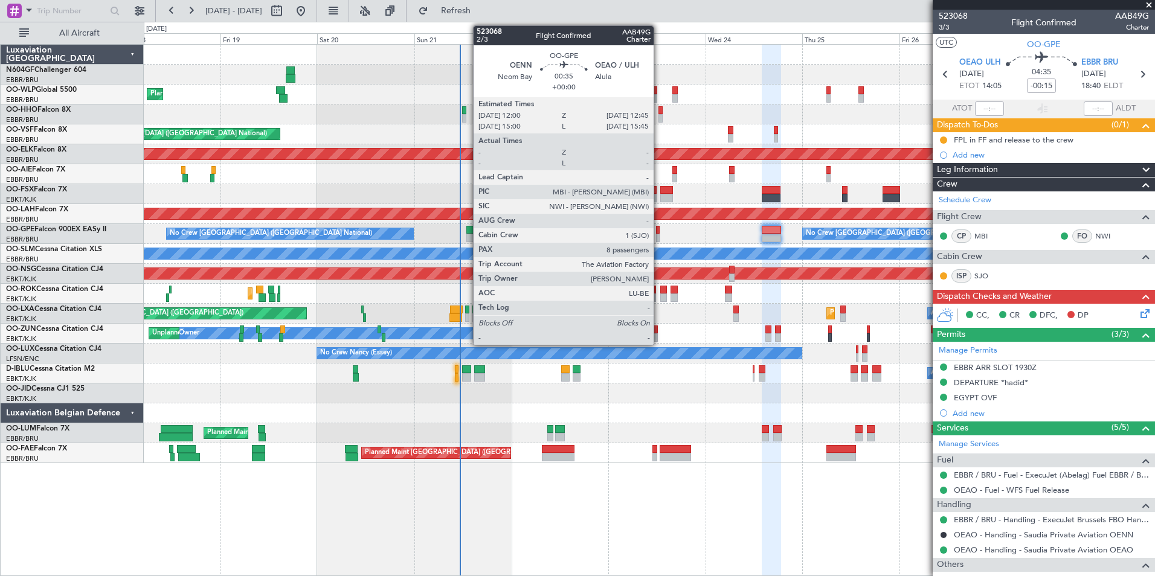
click at [659, 232] on div at bounding box center [658, 230] width 4 height 8
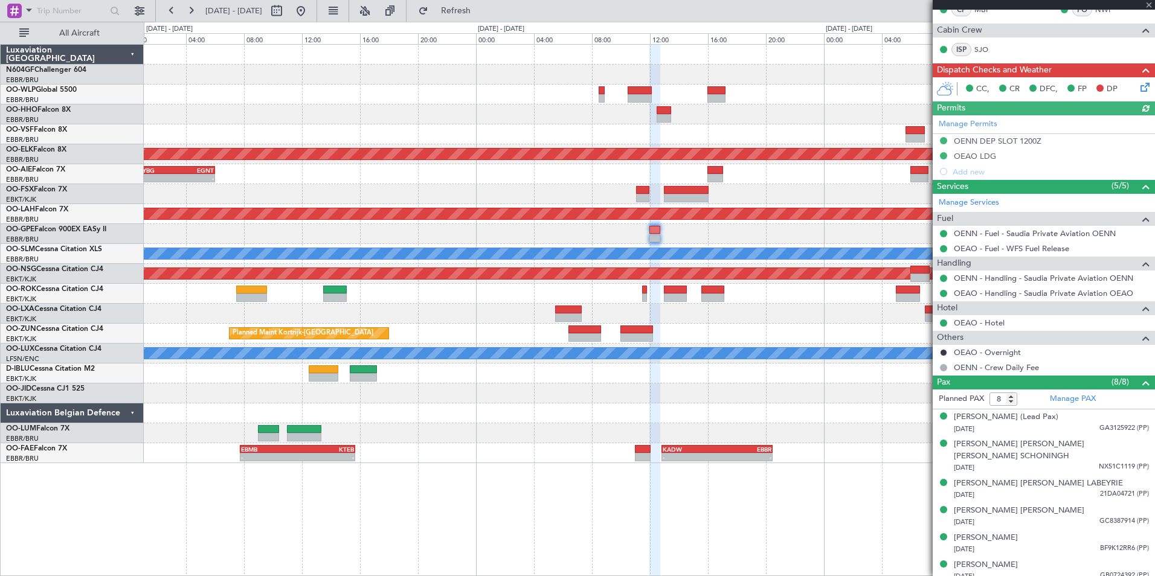
scroll to position [292, 0]
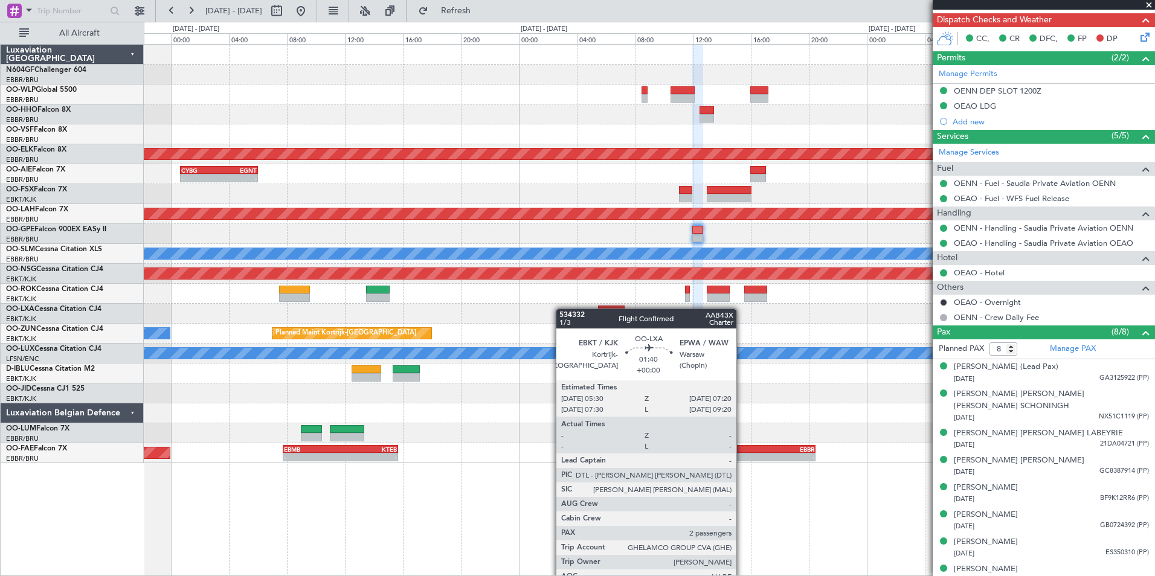
click at [599, 310] on div "Planned Maint Kortrijk-[GEOGRAPHIC_DATA]" at bounding box center [649, 314] width 1011 height 20
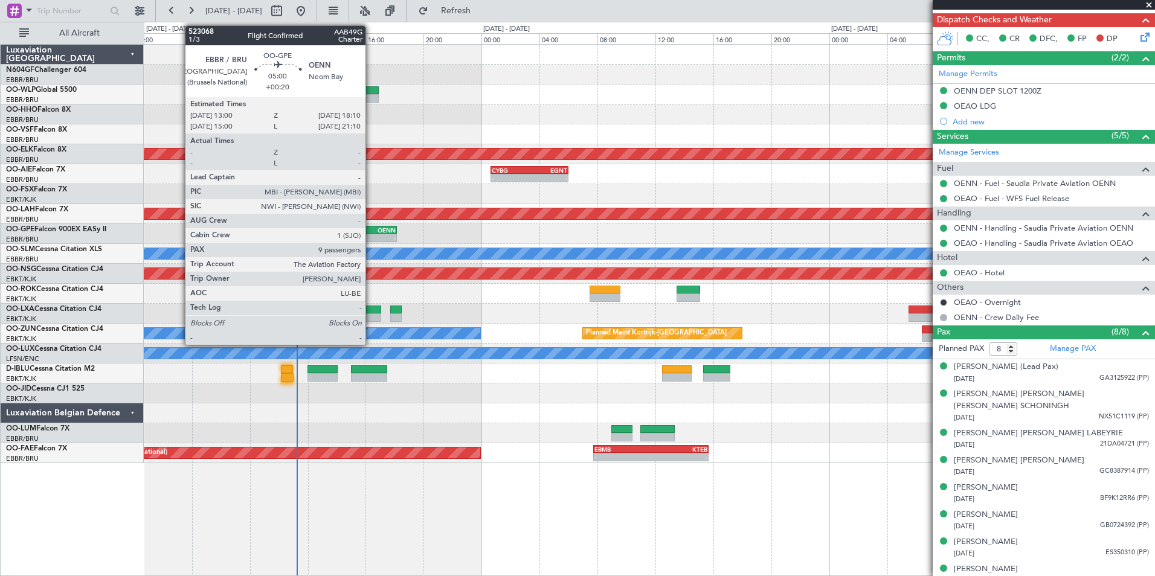
click at [371, 228] on div "OENN" at bounding box center [377, 230] width 36 height 7
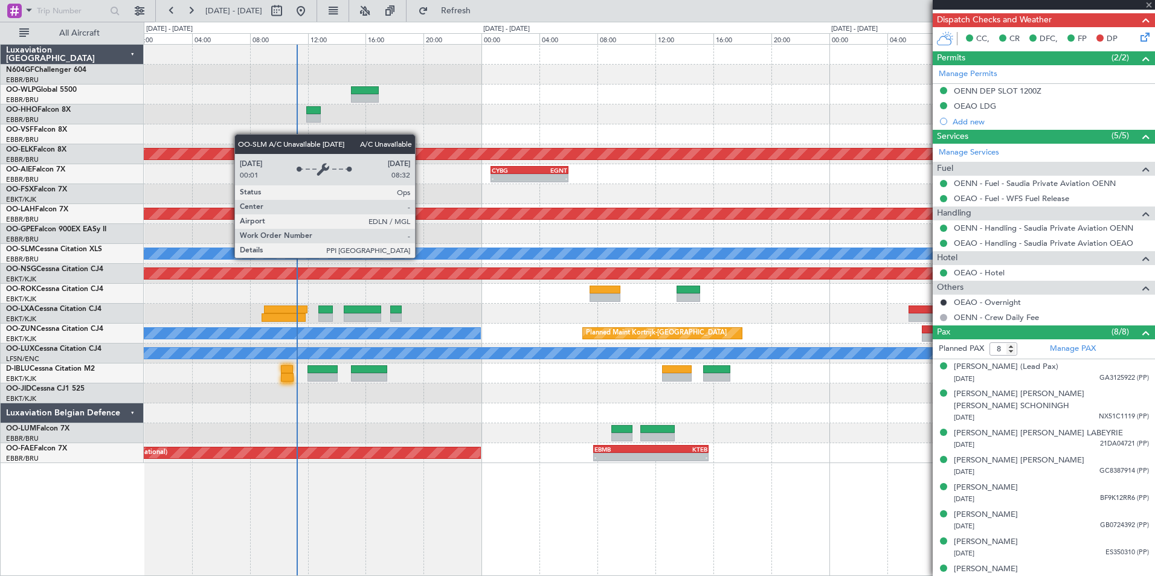
type input "+00:20"
type input "9"
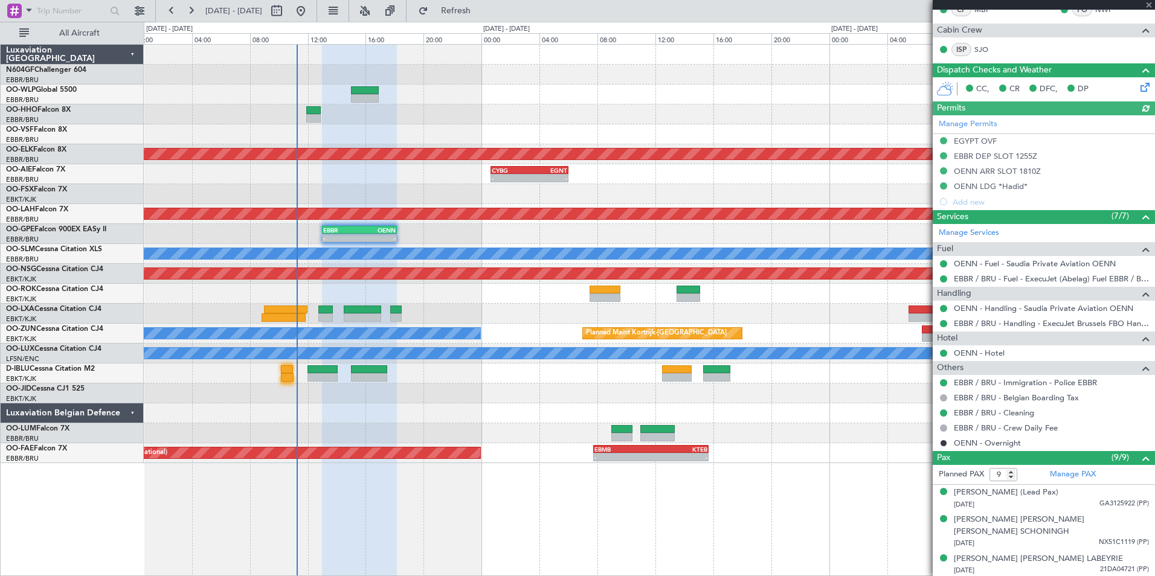
scroll to position [394, 0]
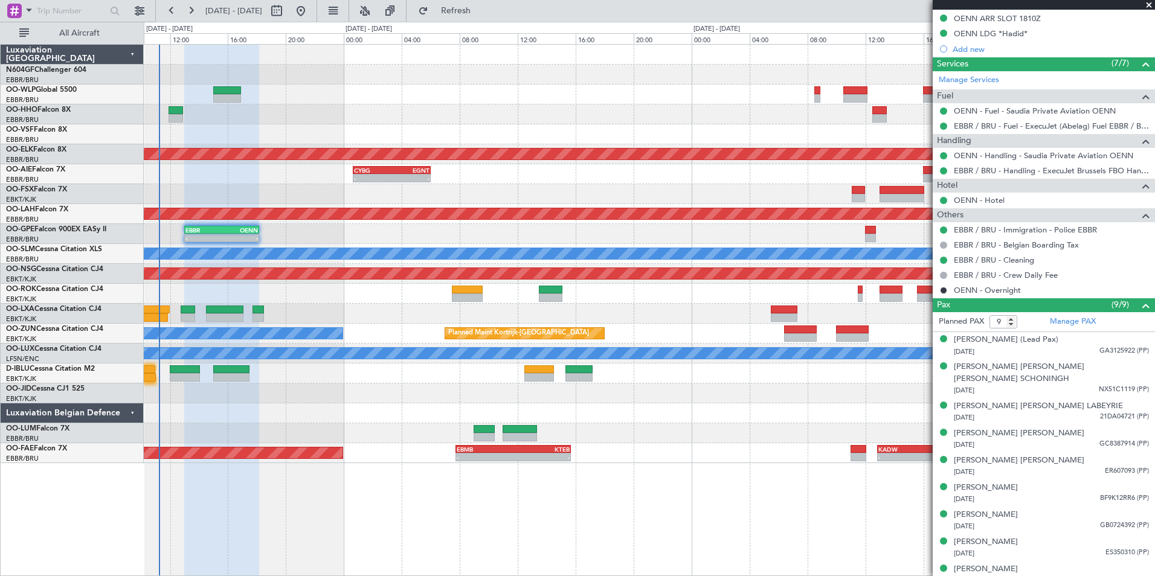
click at [505, 317] on div at bounding box center [649, 314] width 1011 height 20
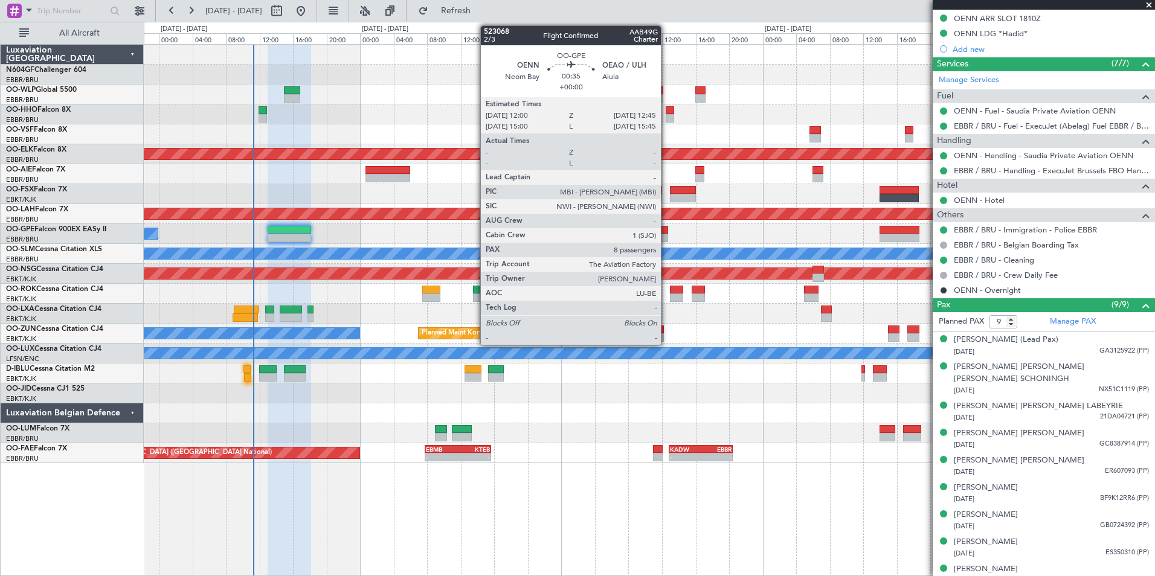
click at [666, 239] on div at bounding box center [664, 238] width 7 height 8
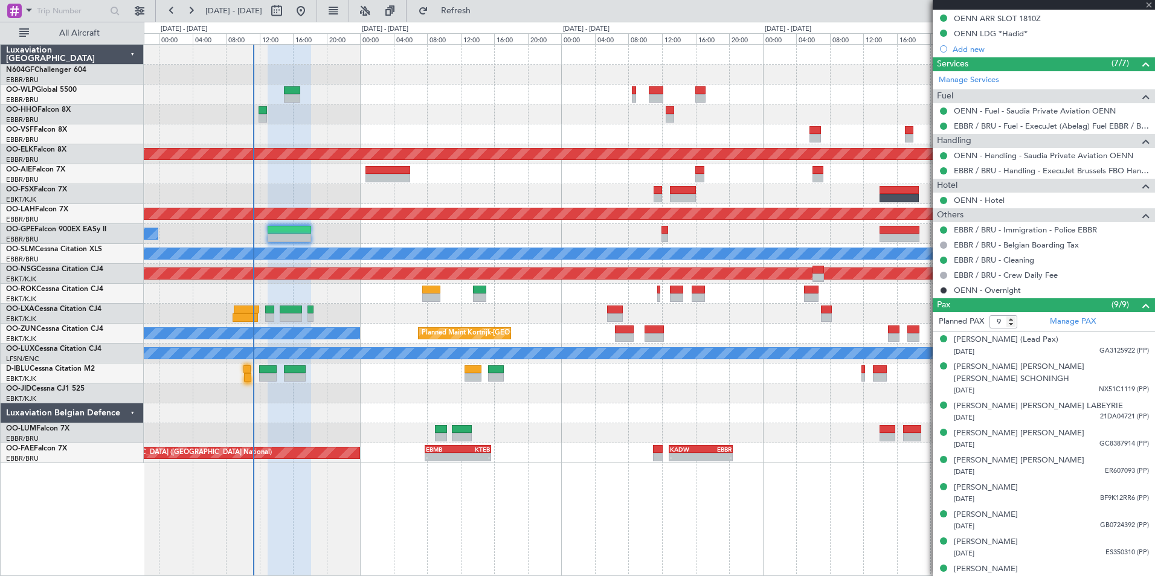
type input "8"
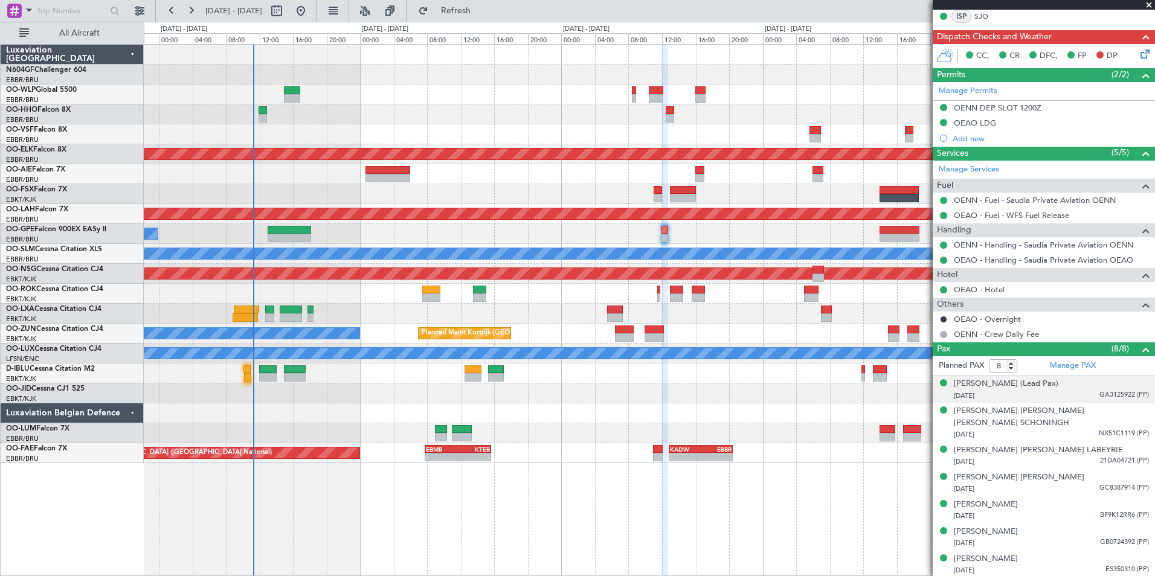
scroll to position [292, 0]
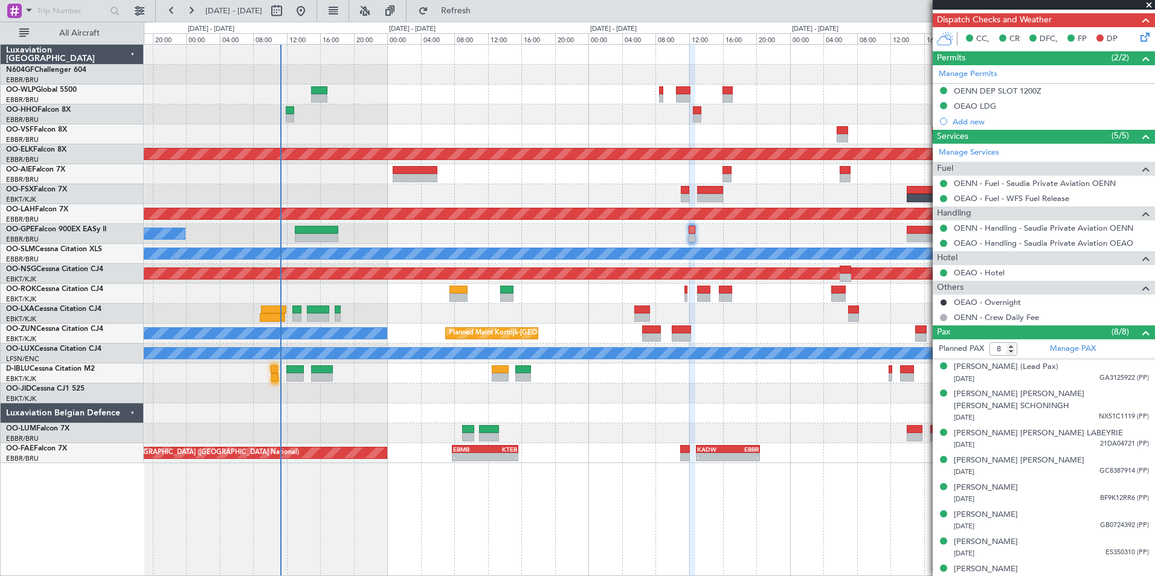
click at [651, 230] on div "No Crew Brussels (Brussels National) No Crew Brussels (Brussels National)" at bounding box center [649, 234] width 1011 height 20
click at [637, 234] on div "No Crew Brussels (Brussels National) No Crew Brussels (Brussels National)" at bounding box center [649, 234] width 1011 height 20
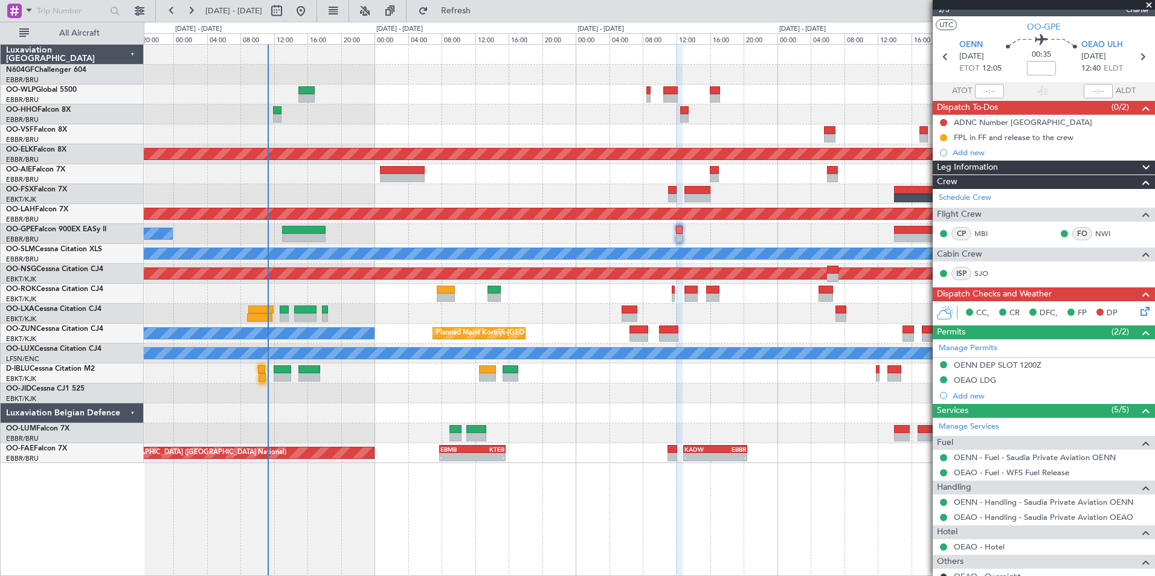
scroll to position [0, 0]
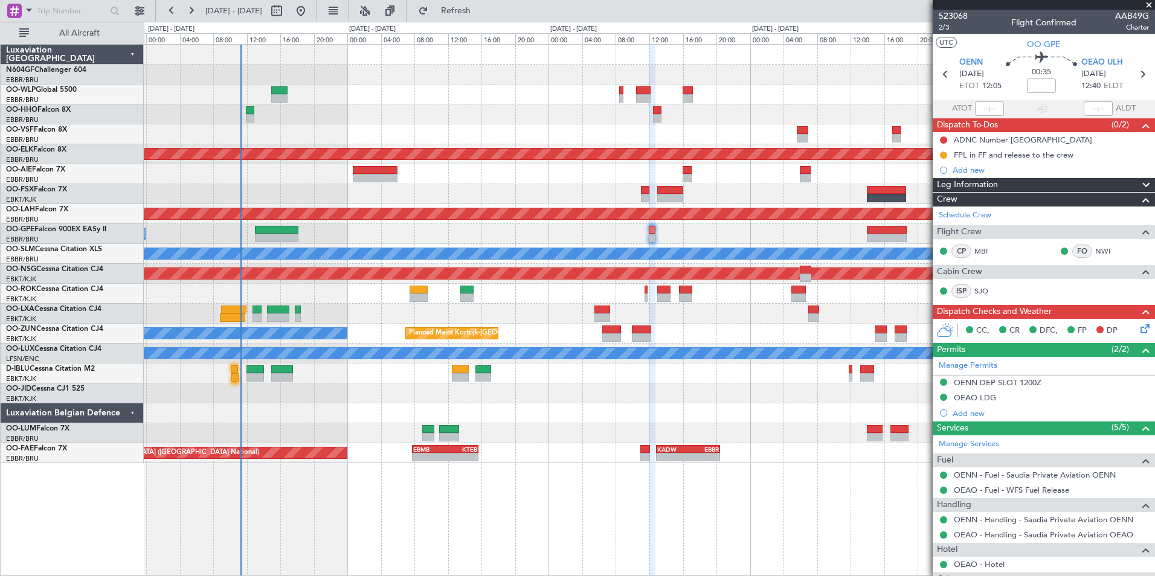
click at [710, 236] on div "No Crew [GEOGRAPHIC_DATA] ([GEOGRAPHIC_DATA] National) No Crew [GEOGRAPHIC_DATA…" at bounding box center [649, 234] width 1011 height 20
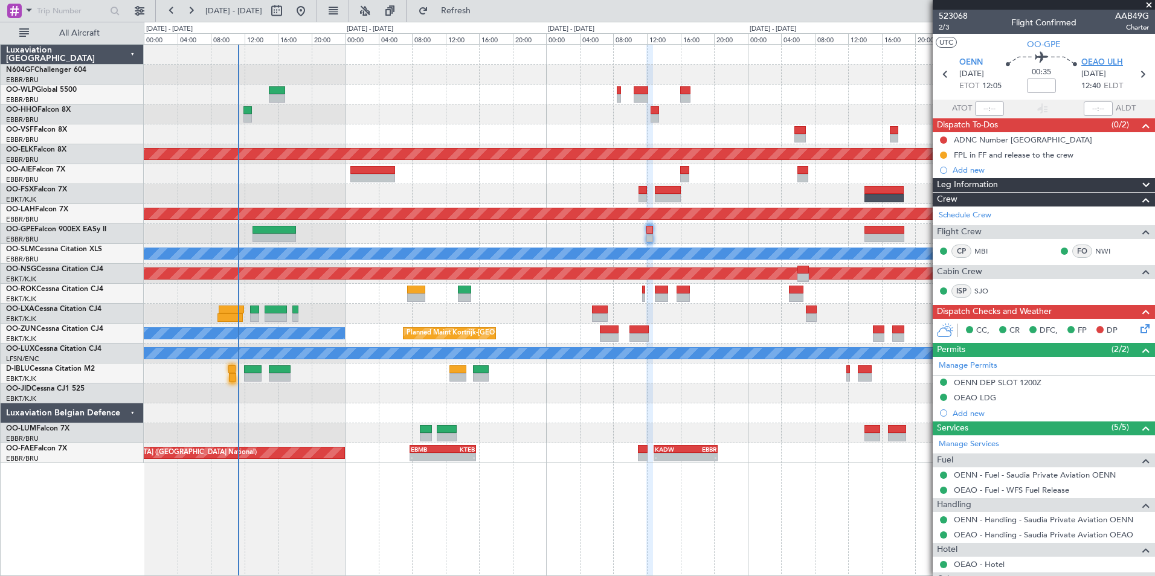
click at [1096, 62] on span "OEAO ULH" at bounding box center [1102, 63] width 42 height 12
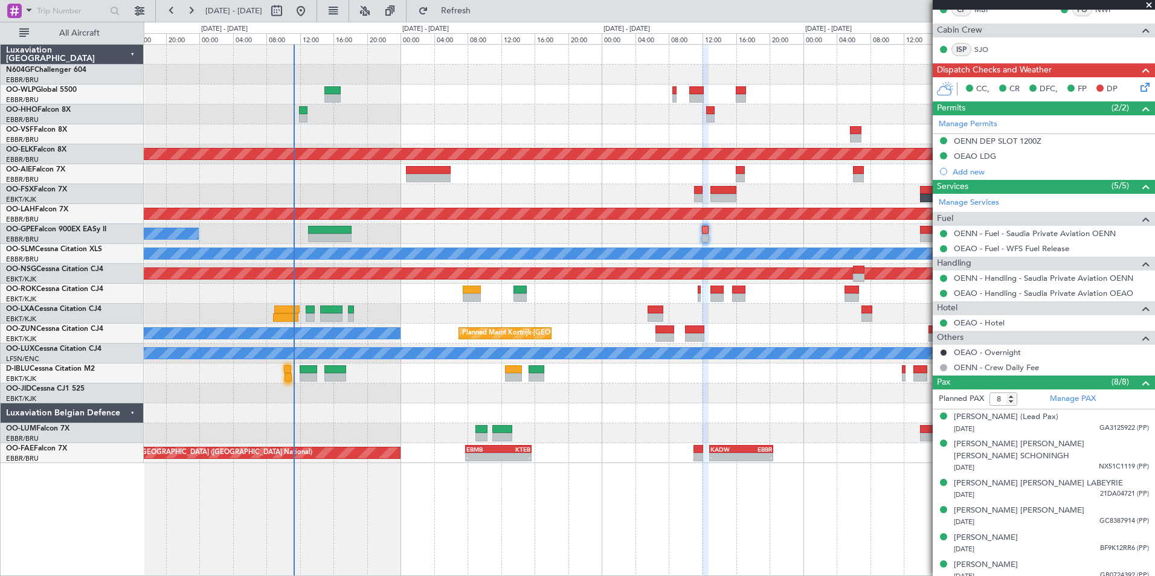
click at [588, 243] on div "No Crew Brussels (Brussels National) No Crew Brussels (Brussels National)" at bounding box center [649, 234] width 1011 height 20
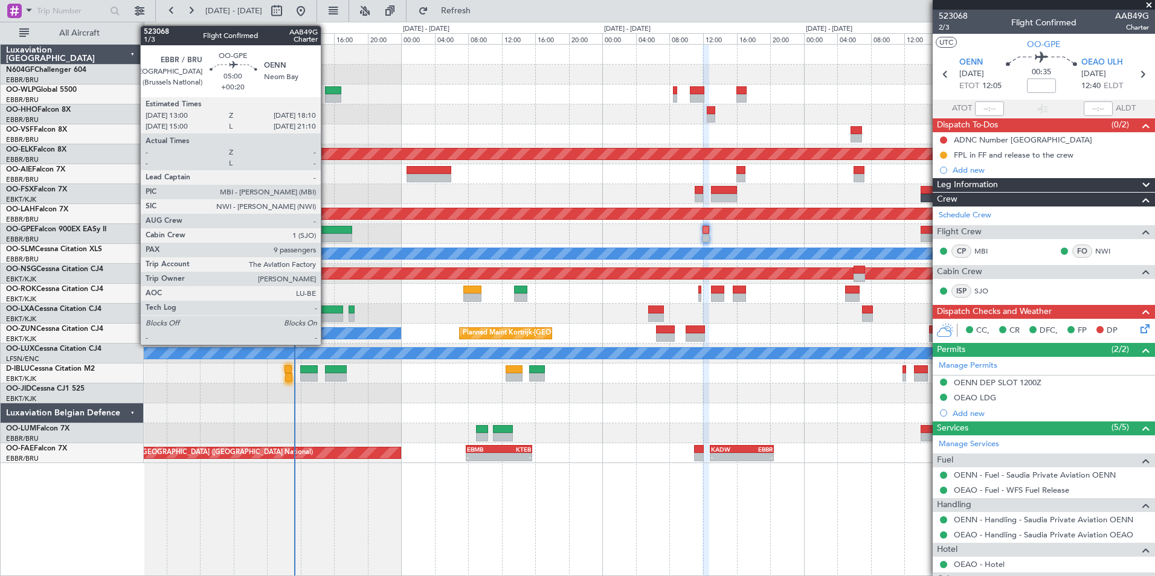
scroll to position [242, 0]
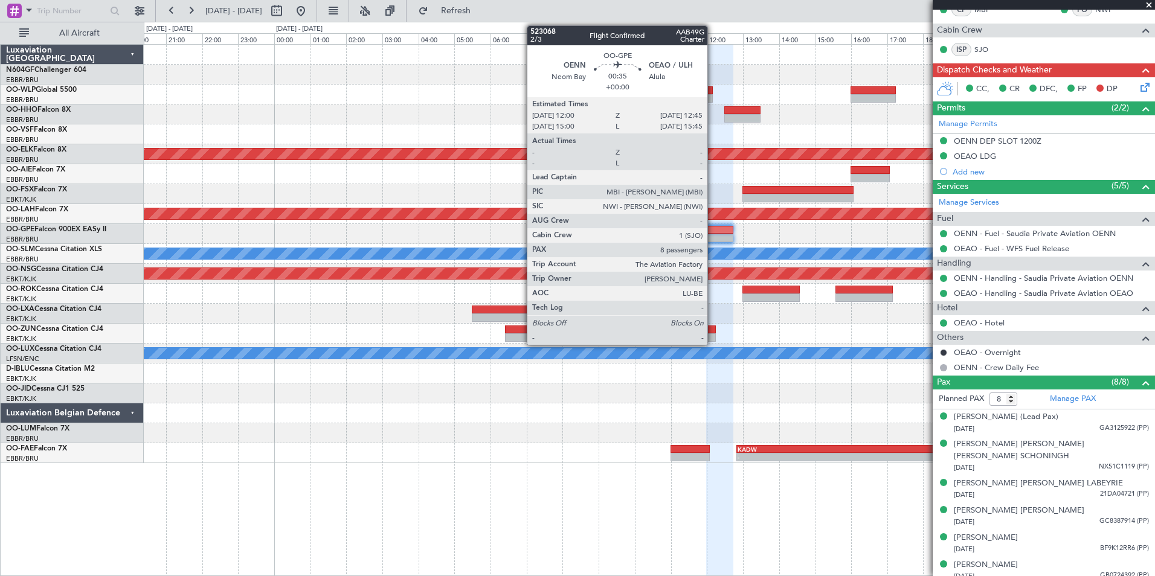
click at [713, 228] on div at bounding box center [719, 230] width 27 height 8
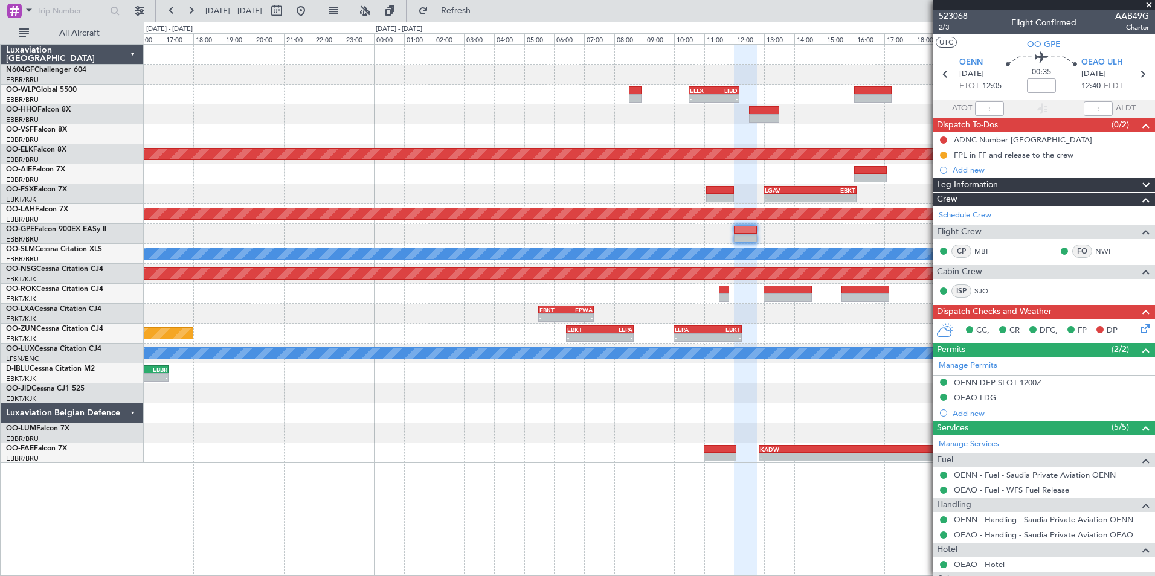
scroll to position [181, 0]
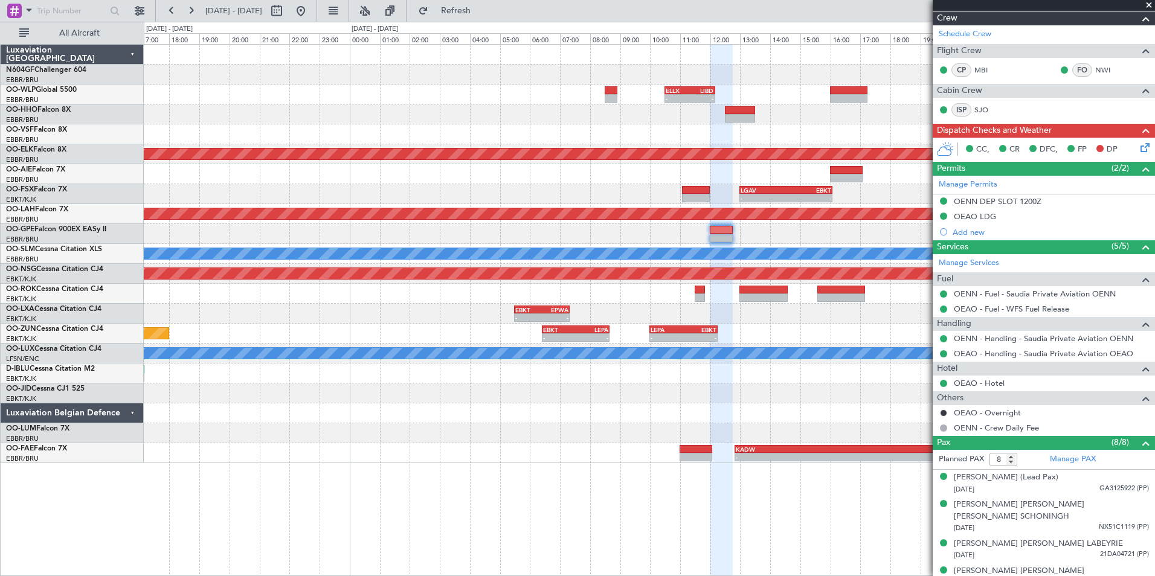
click at [760, 237] on div at bounding box center [649, 234] width 1011 height 20
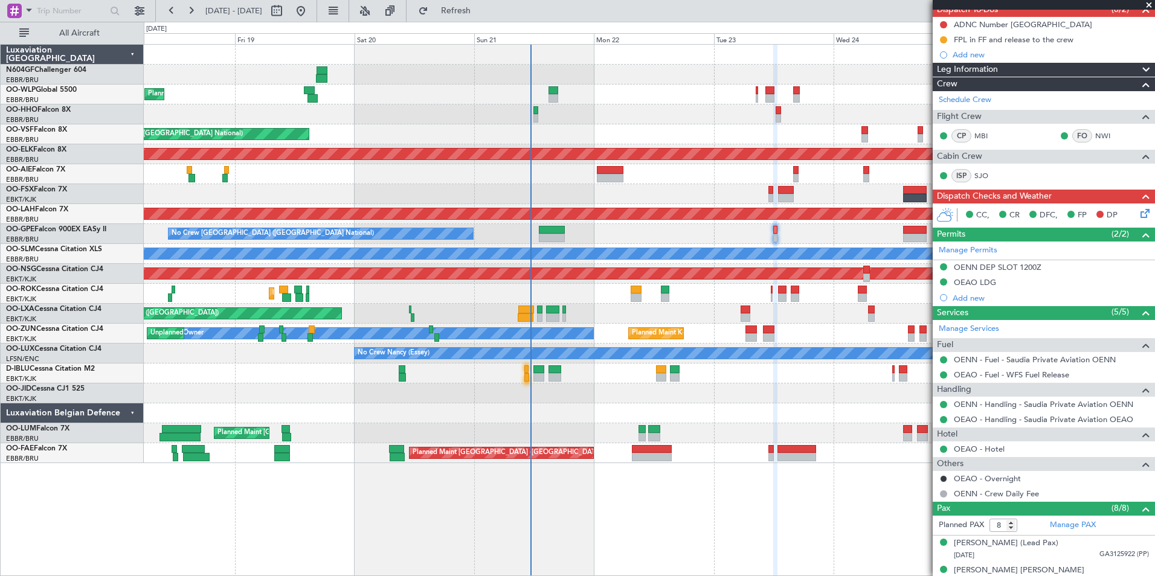
scroll to position [111, 0]
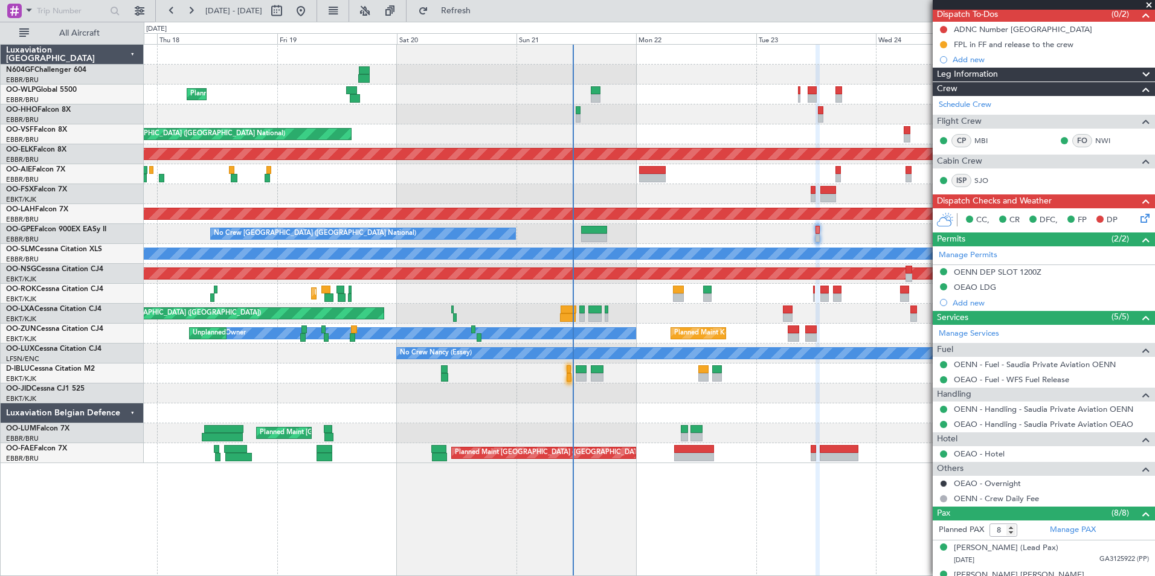
click at [879, 457] on div "Planned Maint [GEOGRAPHIC_DATA] ([GEOGRAPHIC_DATA] National)" at bounding box center [649, 453] width 1011 height 20
click at [788, 415] on div at bounding box center [649, 413] width 1011 height 20
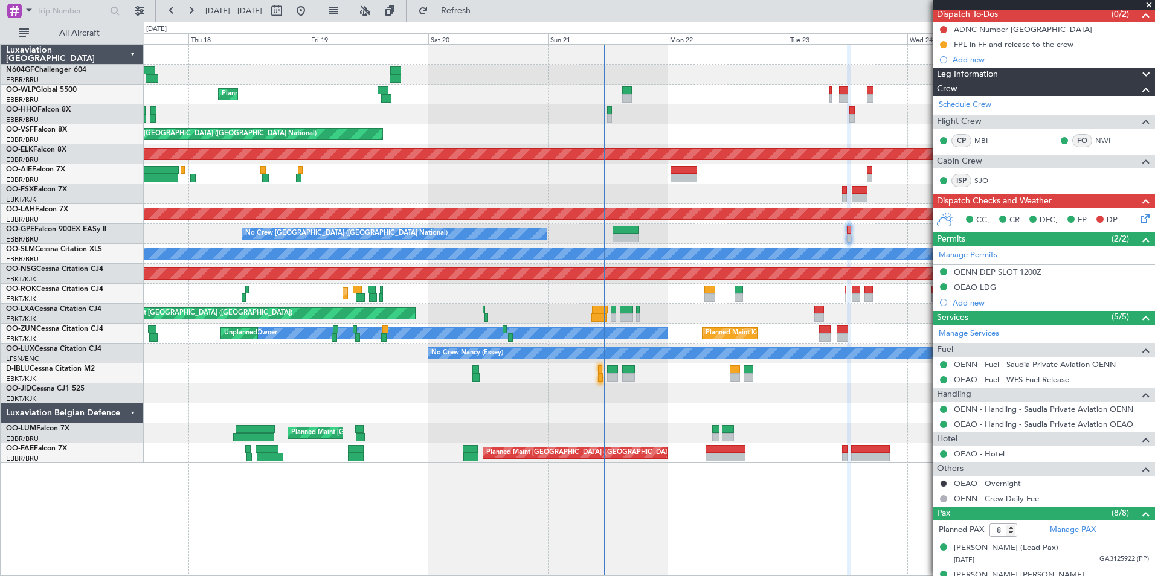
click at [762, 417] on div at bounding box center [649, 413] width 1011 height 20
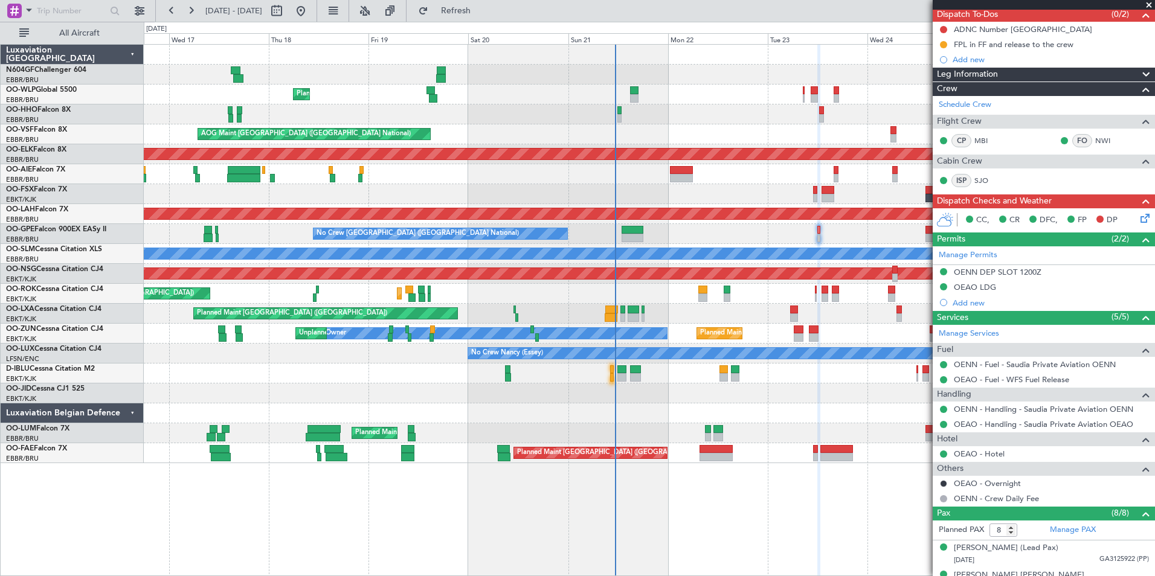
click at [852, 418] on div at bounding box center [649, 413] width 1011 height 20
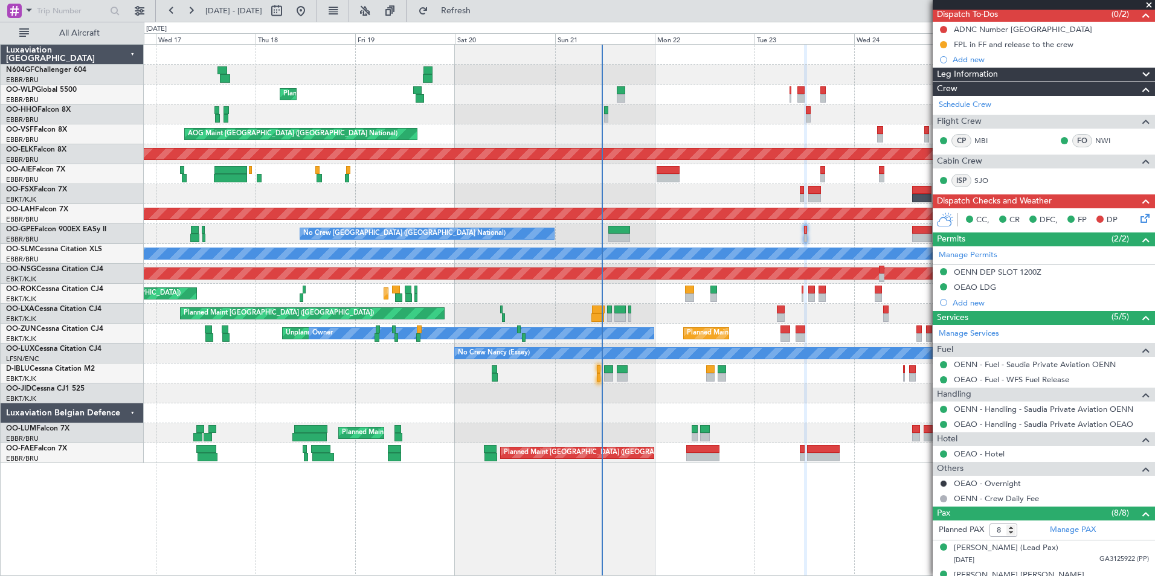
click at [702, 237] on div "No Crew [GEOGRAPHIC_DATA] ([GEOGRAPHIC_DATA] National) No Crew [GEOGRAPHIC_DATA…" at bounding box center [649, 234] width 1011 height 20
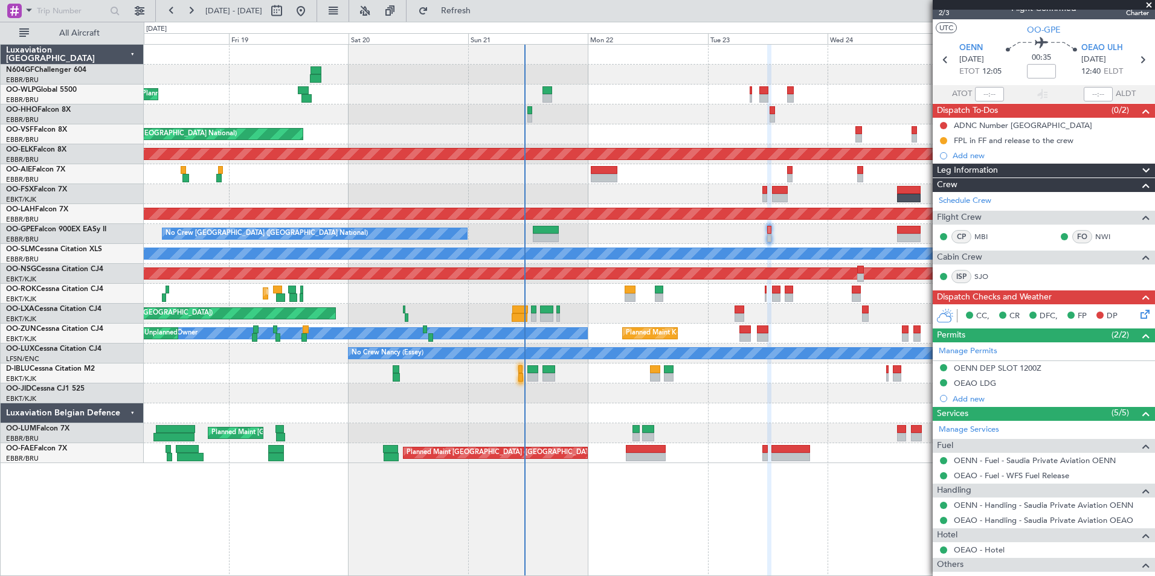
scroll to position [0, 0]
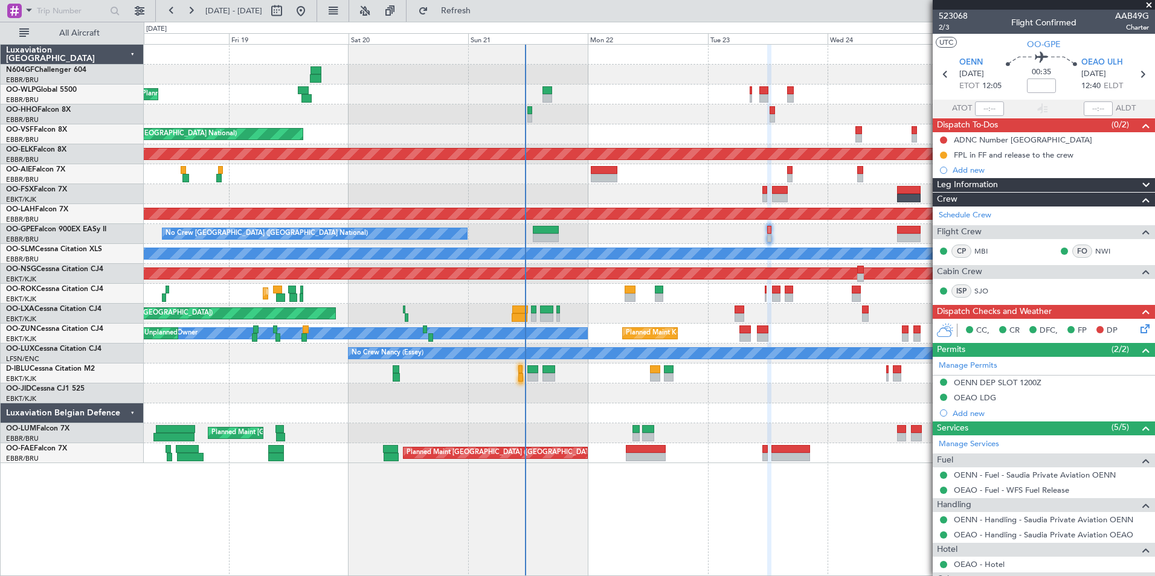
click at [764, 384] on div "Planned Maint Liege AOG Maint [GEOGRAPHIC_DATA] ([GEOGRAPHIC_DATA]) Planned Mai…" at bounding box center [649, 254] width 1011 height 419
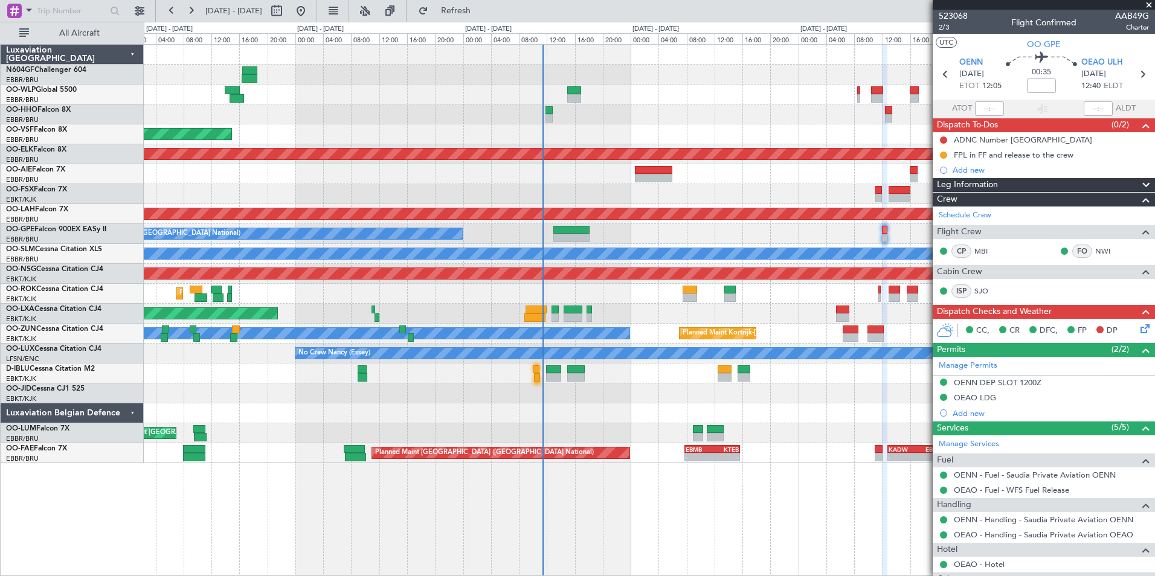
click at [812, 402] on div at bounding box center [649, 394] width 1011 height 20
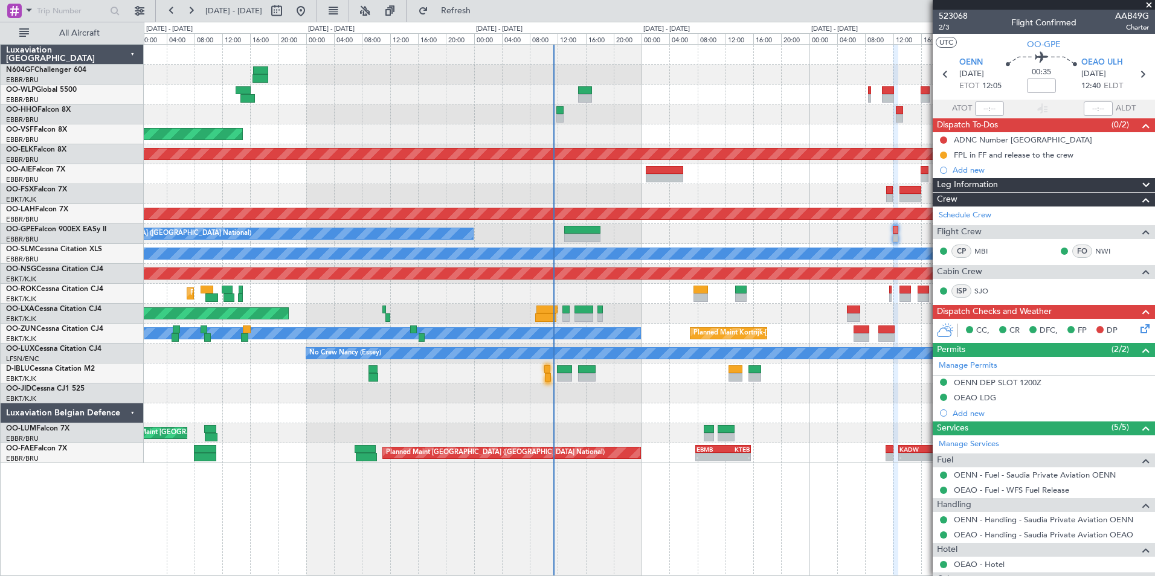
click at [759, 486] on div "Planned Maint Liege AOG Maint [GEOGRAPHIC_DATA] ([GEOGRAPHIC_DATA]) Planned Mai…" at bounding box center [649, 310] width 1011 height 532
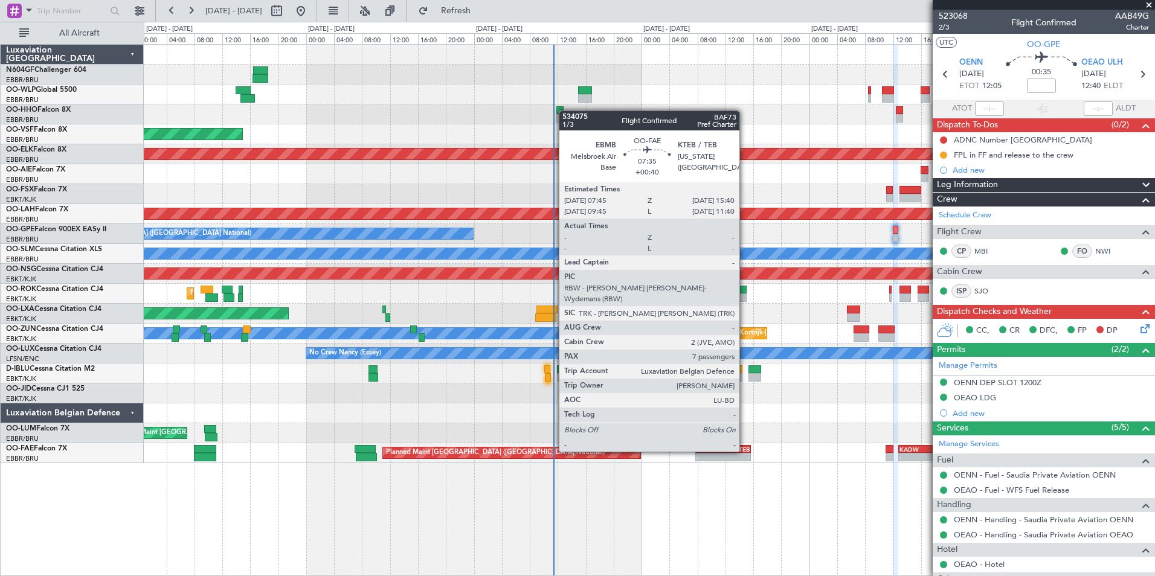
click at [745, 451] on div "KTEB" at bounding box center [736, 449] width 27 height 7
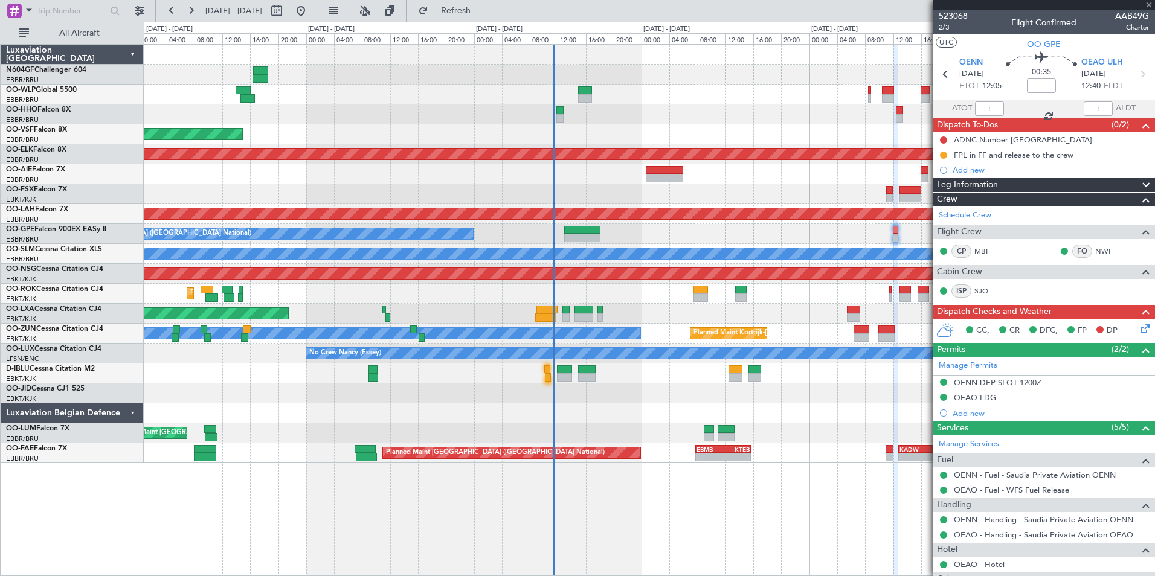
type input "+00:40"
type input "7"
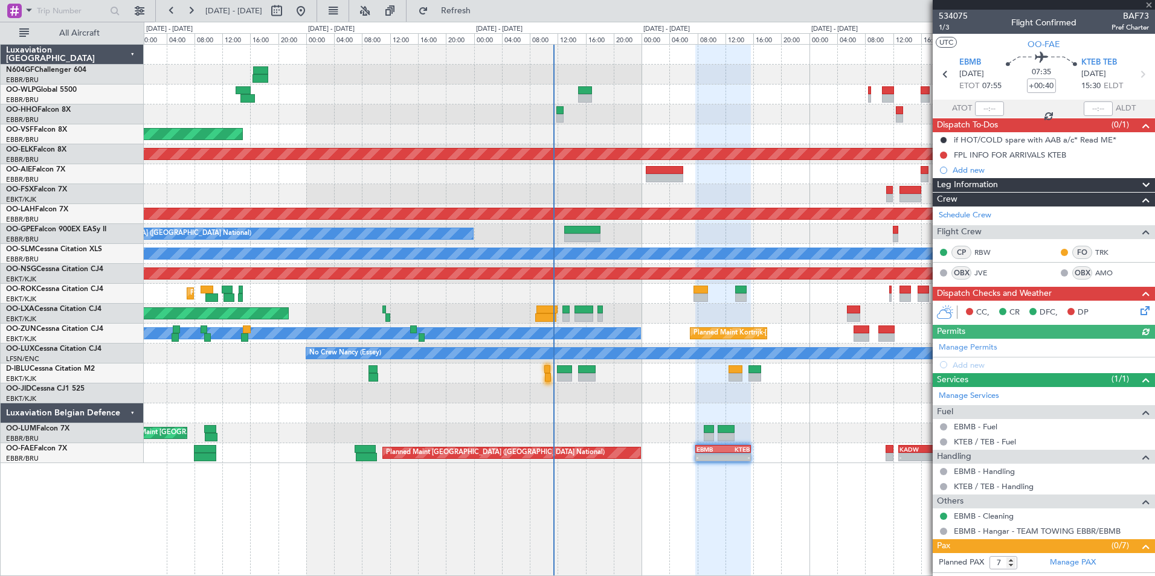
click at [826, 423] on div at bounding box center [649, 413] width 1011 height 20
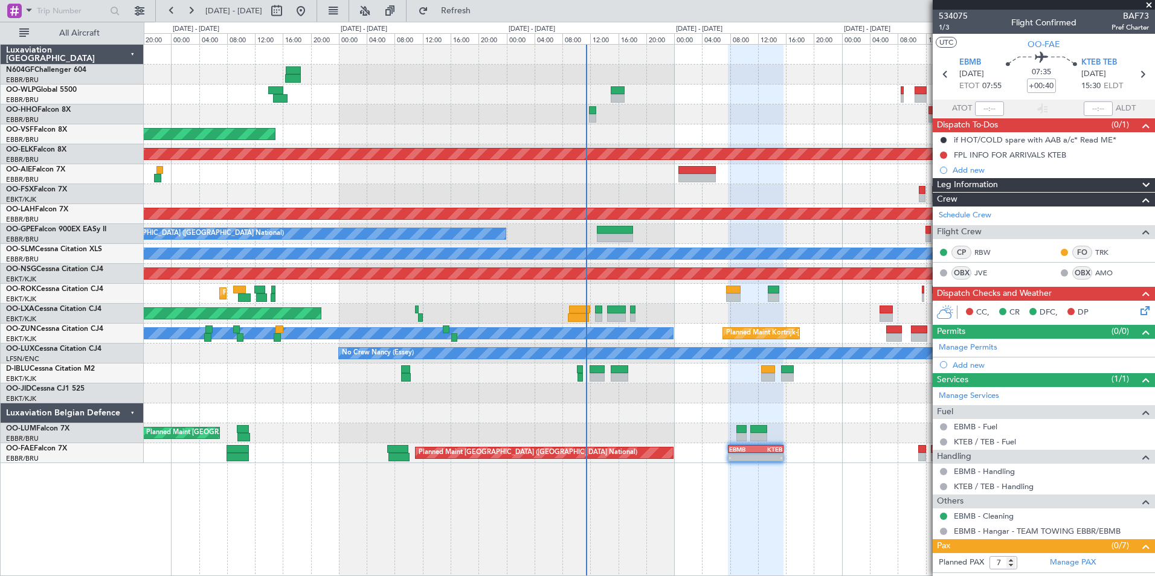
click at [706, 376] on div "A/C Unavailable [GEOGRAPHIC_DATA] ([GEOGRAPHIC_DATA] National)" at bounding box center [649, 374] width 1011 height 20
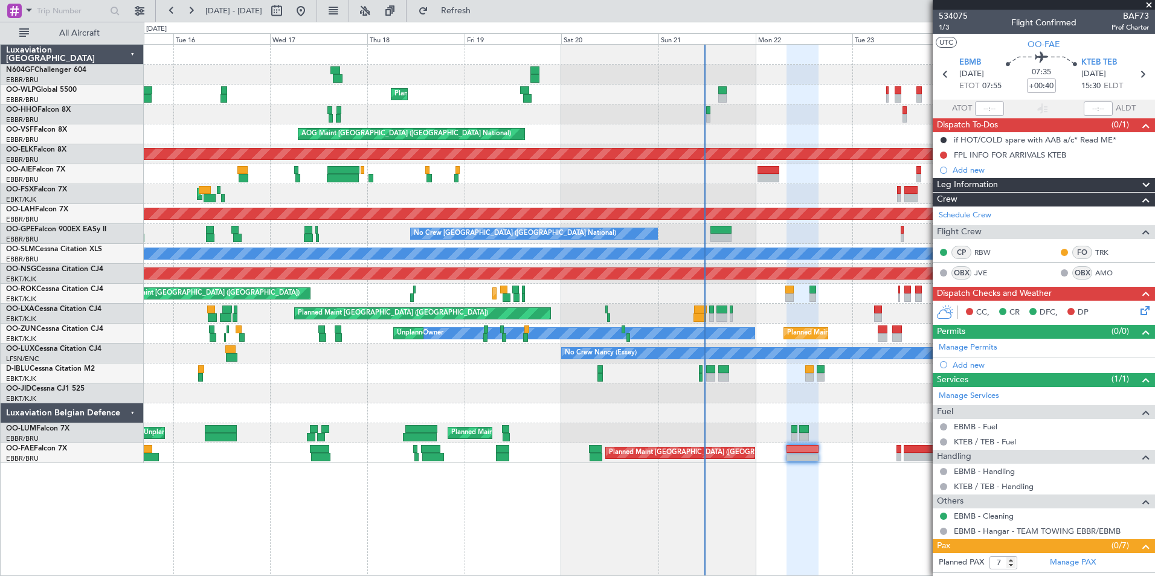
click at [757, 199] on div "AOG Maint Kortrijk-[GEOGRAPHIC_DATA]" at bounding box center [649, 194] width 1011 height 20
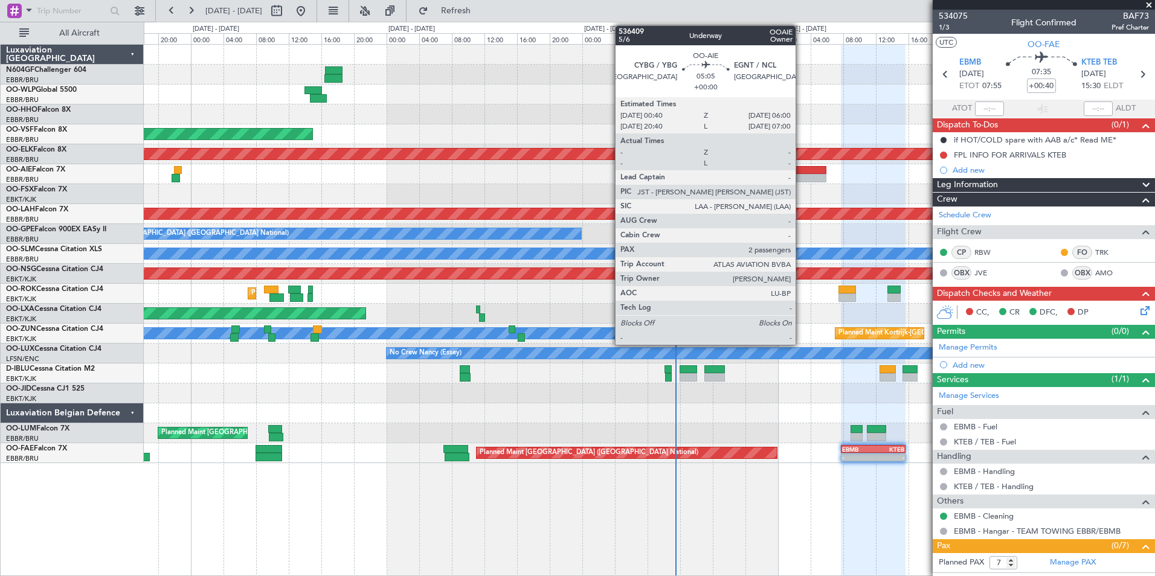
click at [801, 172] on div at bounding box center [804, 170] width 43 height 8
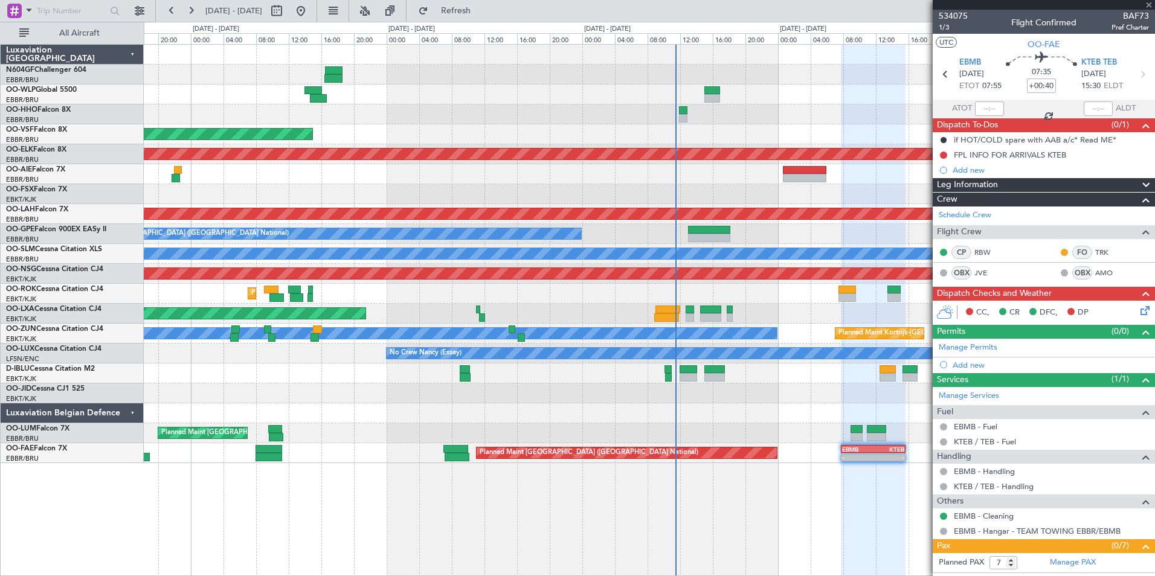
type input "2"
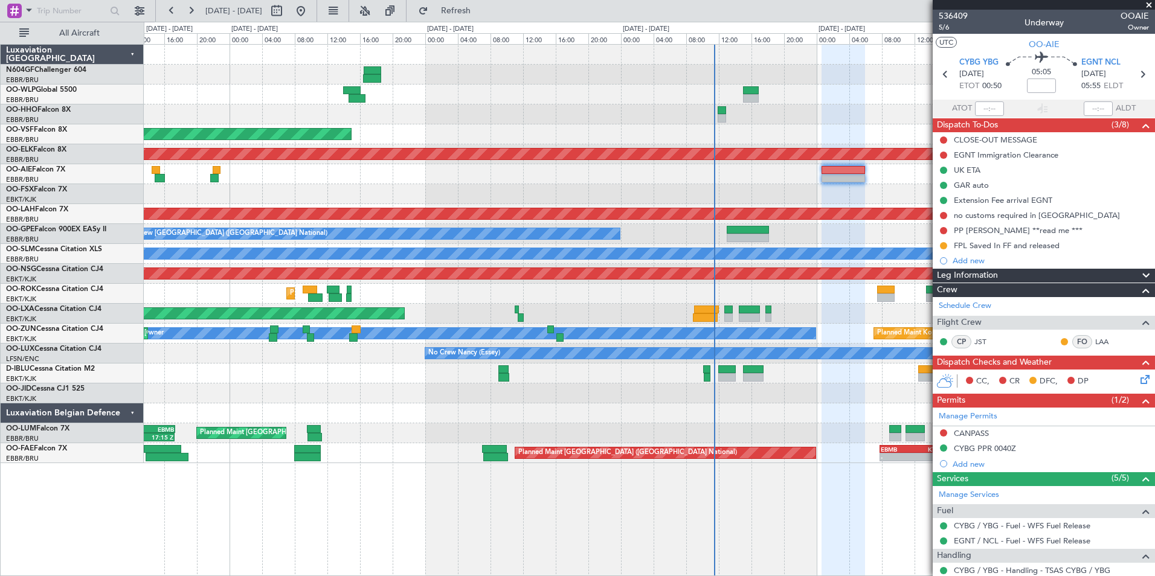
click at [840, 193] on div at bounding box center [649, 194] width 1011 height 20
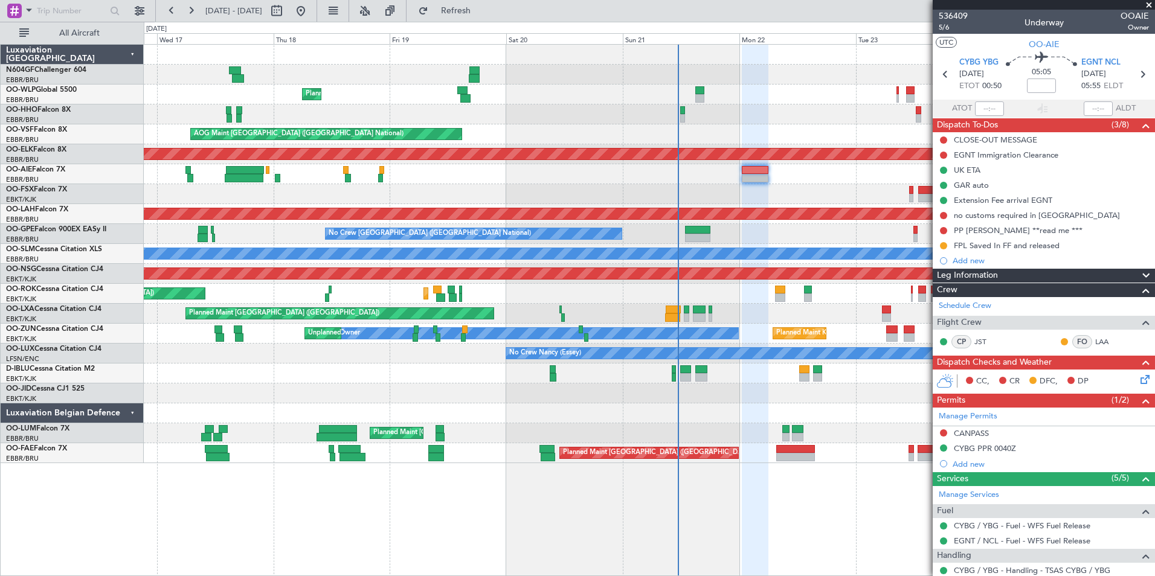
click at [772, 178] on div "Planned Maint Liege RJAA 02:30 Z UBBB 13:50 Z 02:30 Z 13:45 Z AOG Maint [GEOGRA…" at bounding box center [649, 254] width 1011 height 419
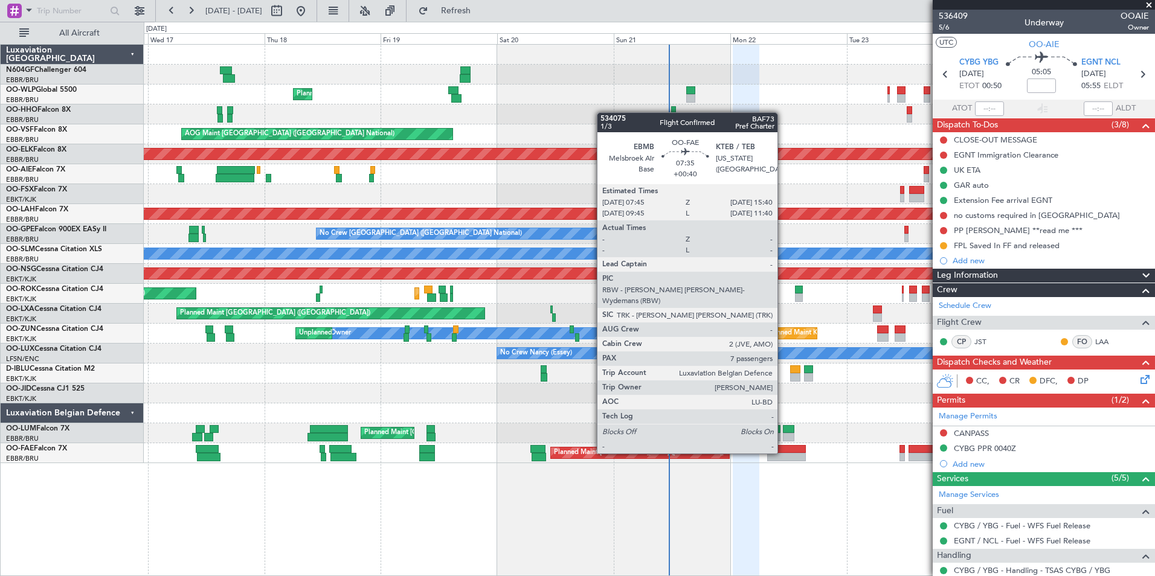
click at [783, 452] on div at bounding box center [786, 449] width 39 height 8
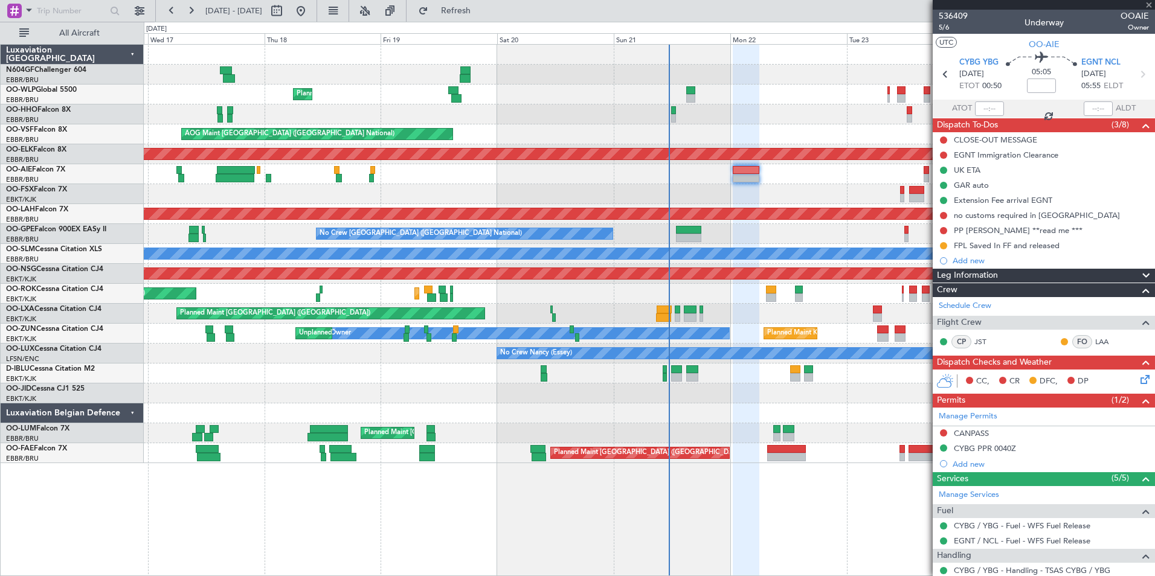
type input "+00:40"
type input "7"
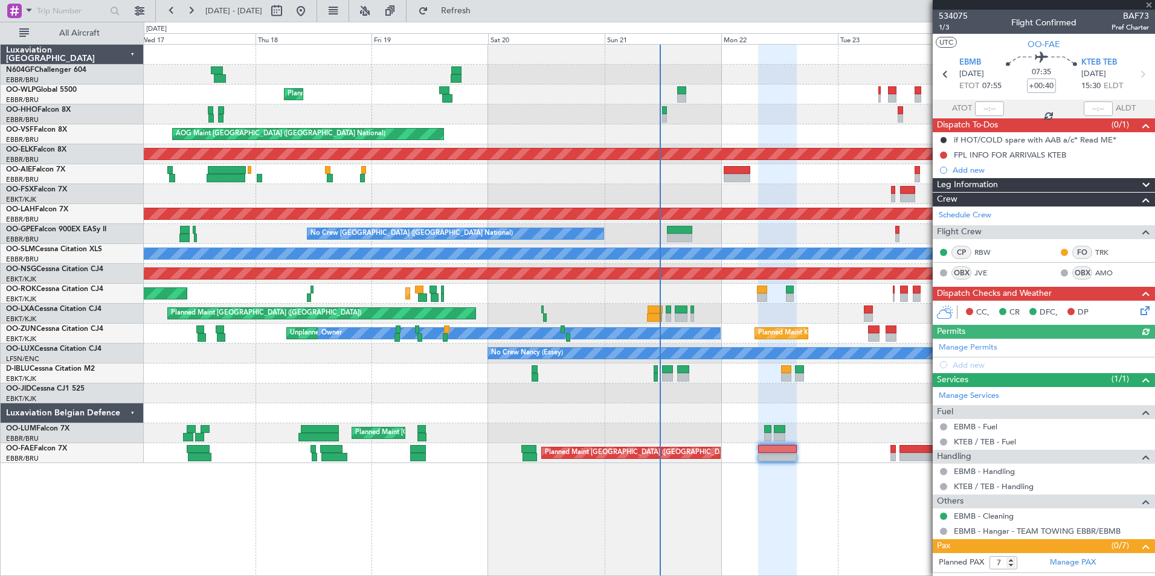
click at [823, 405] on div at bounding box center [649, 413] width 1011 height 20
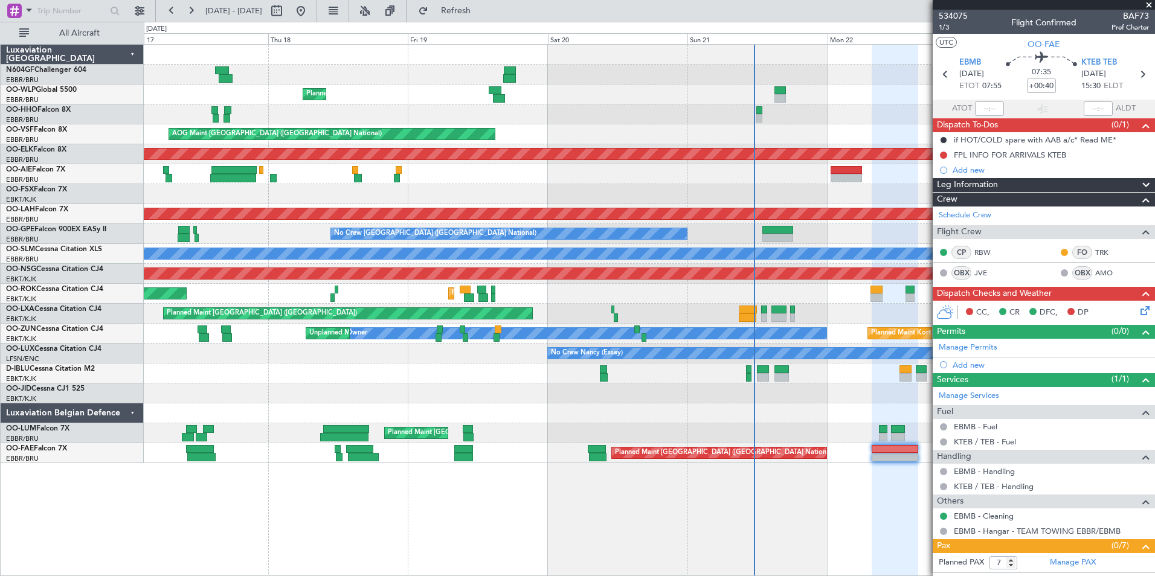
click at [872, 490] on div at bounding box center [895, 311] width 47 height 532
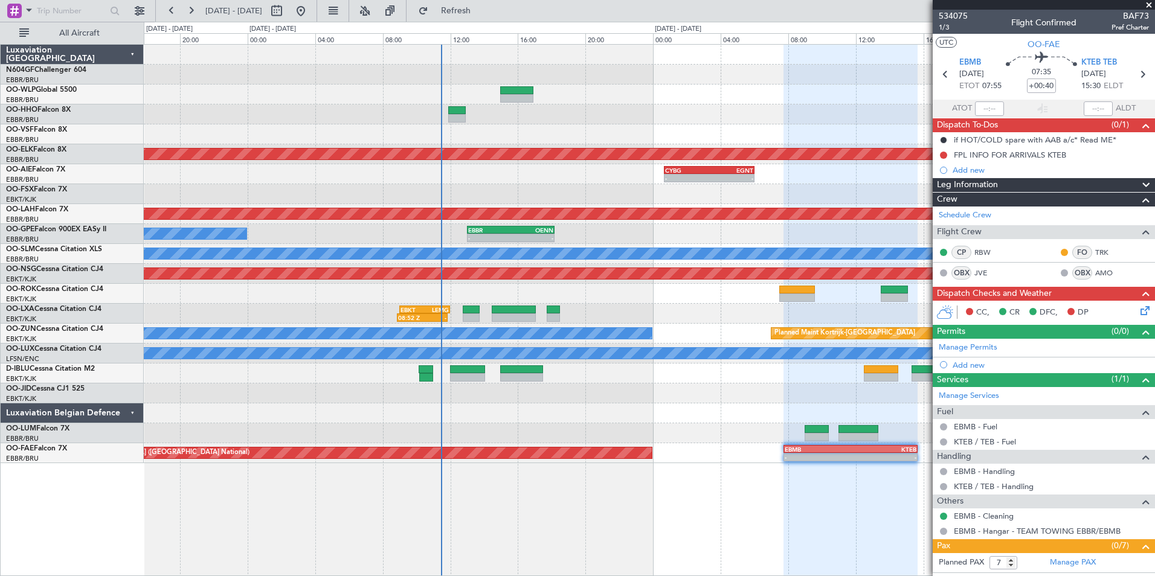
click at [845, 481] on div at bounding box center [850, 311] width 134 height 532
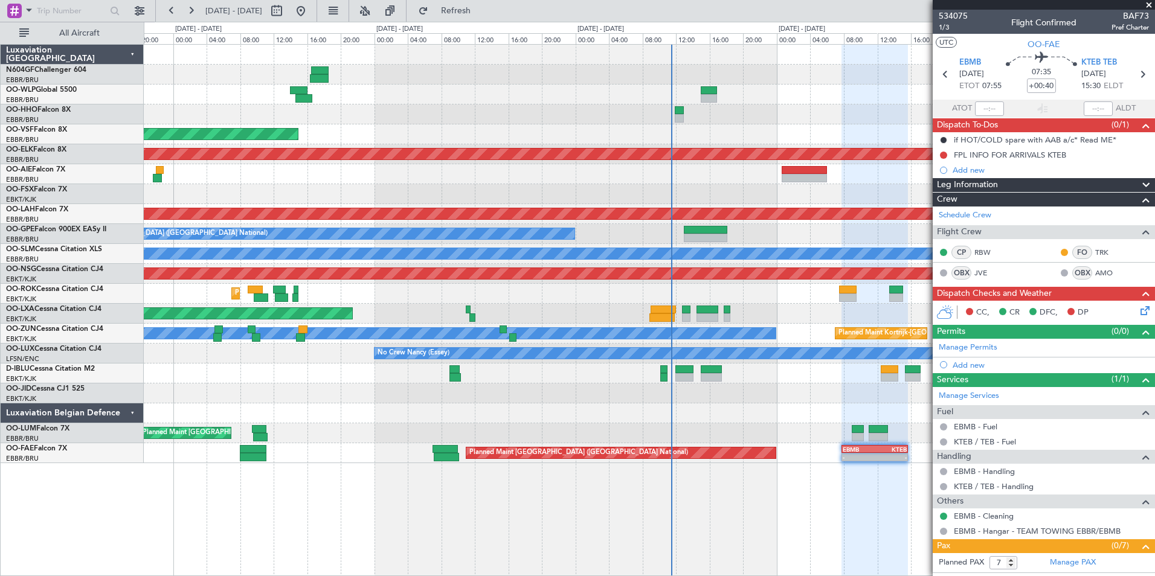
click at [806, 399] on div at bounding box center [649, 394] width 1011 height 20
click at [765, 408] on div "Planned Maint Liege AOG Maint [GEOGRAPHIC_DATA] ([GEOGRAPHIC_DATA]) Planned Mai…" at bounding box center [649, 254] width 1011 height 419
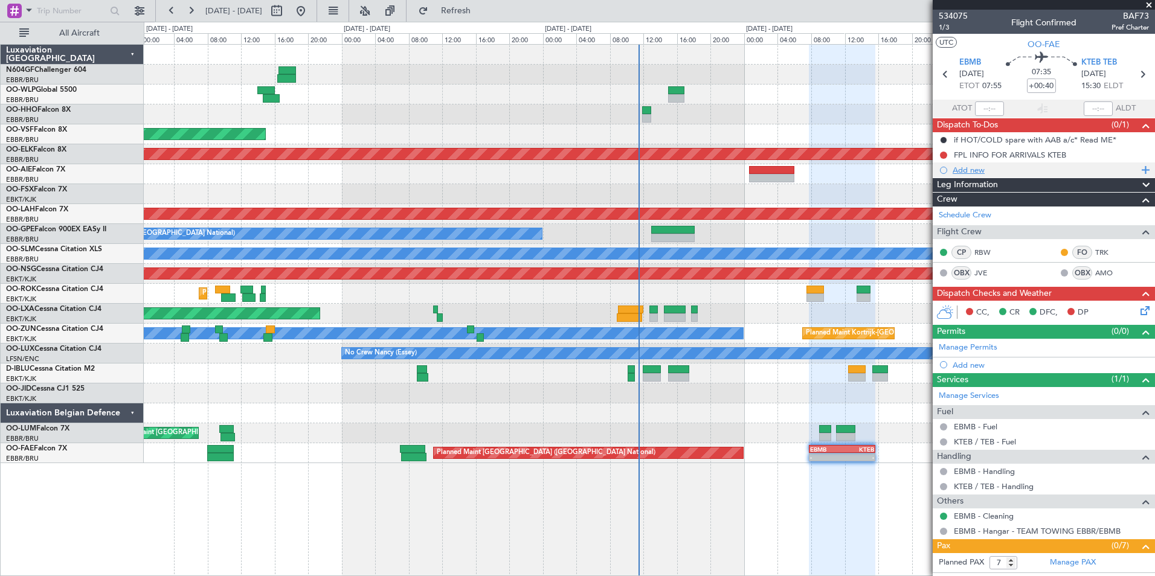
click at [977, 173] on div "Add new" at bounding box center [1045, 170] width 185 height 10
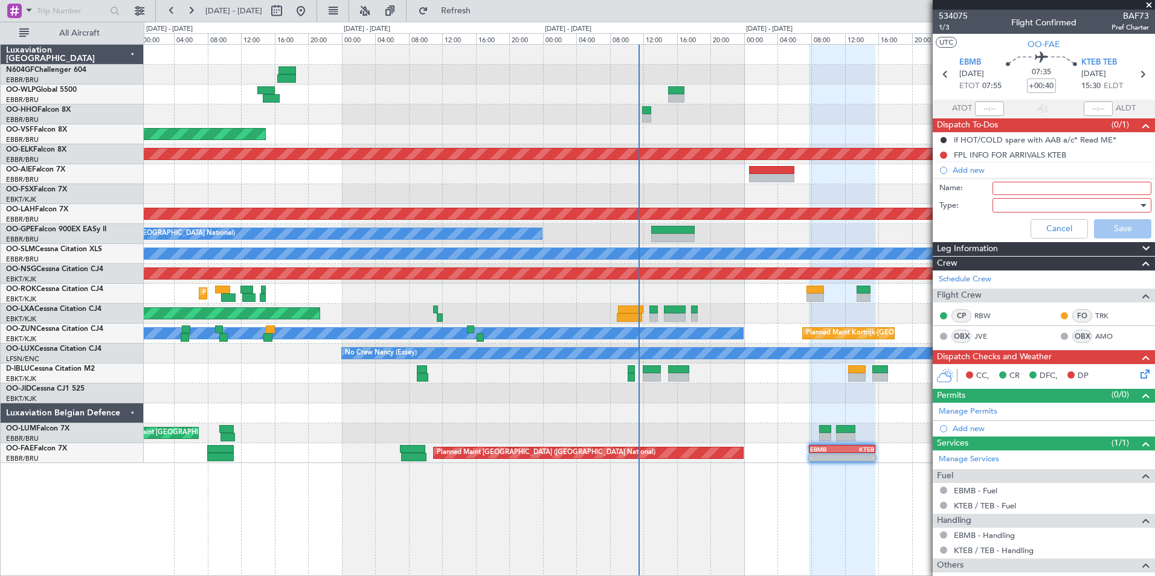
click at [1019, 186] on input "Name:" at bounding box center [1071, 188] width 159 height 13
type input "FPL Saved In FF and released"
click at [1023, 202] on div at bounding box center [1067, 205] width 141 height 18
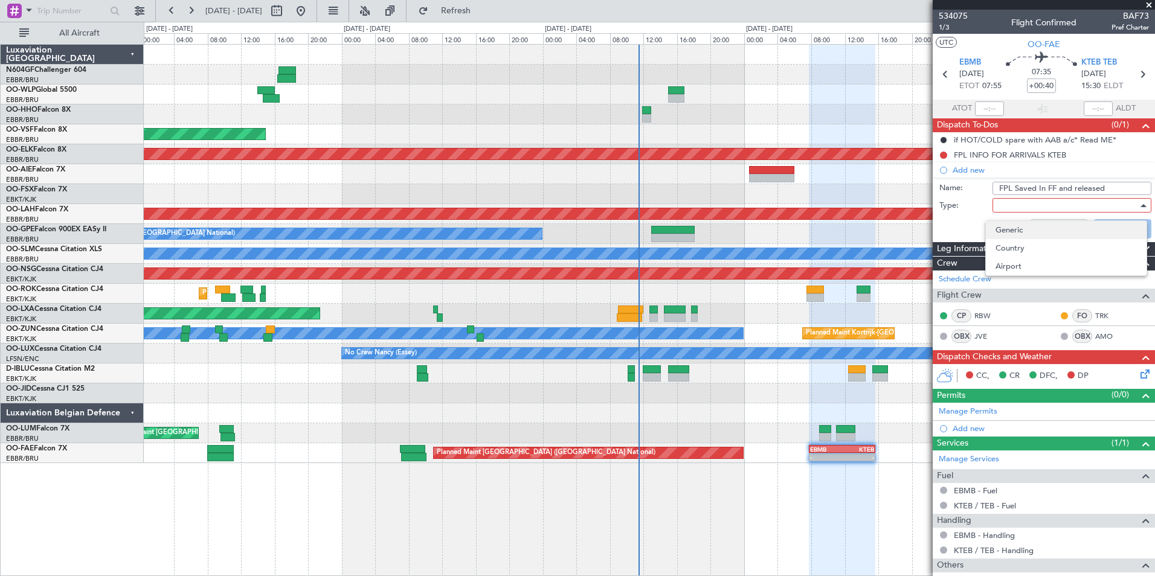
click at [1023, 230] on span "Generic" at bounding box center [1065, 230] width 141 height 18
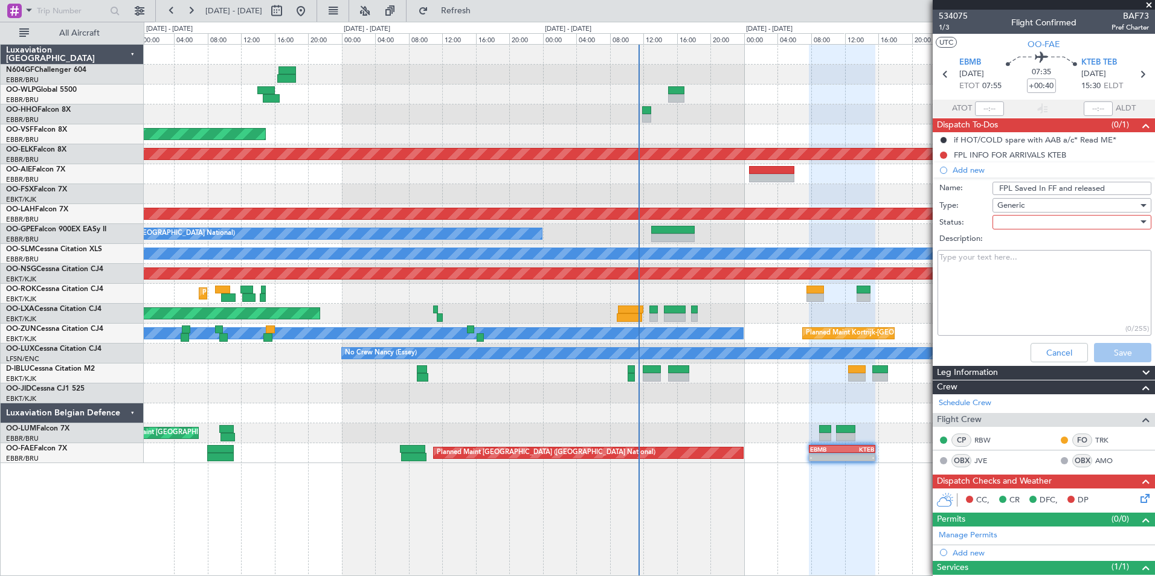
click at [1018, 227] on div at bounding box center [1067, 222] width 141 height 18
click at [1022, 267] on span "In Progress" at bounding box center [1065, 265] width 141 height 18
click at [1109, 358] on button "Save" at bounding box center [1122, 352] width 57 height 19
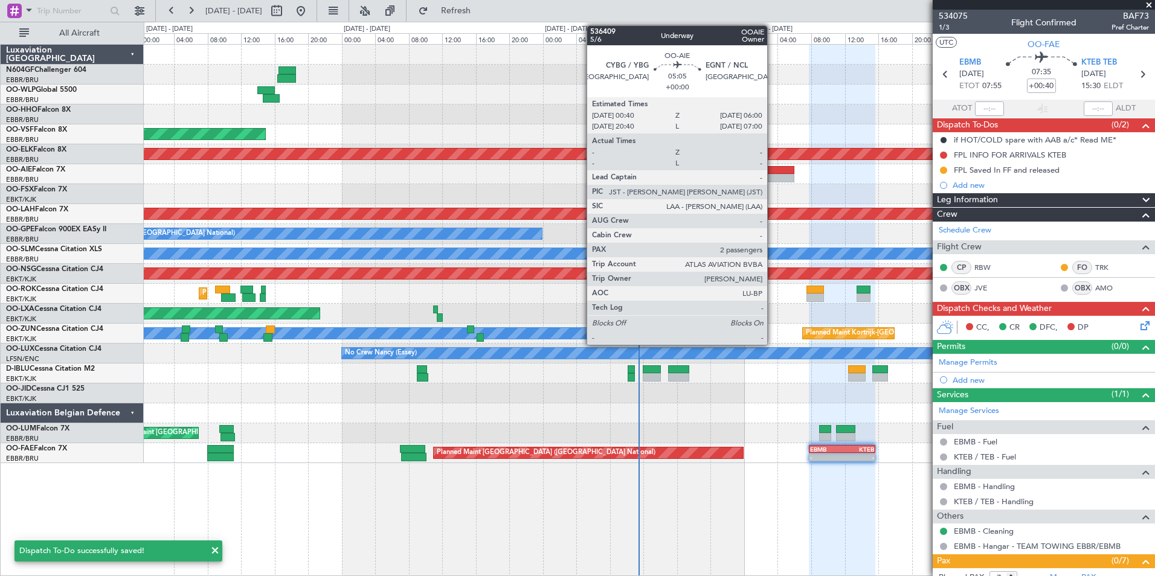
click at [773, 172] on div at bounding box center [771, 170] width 45 height 8
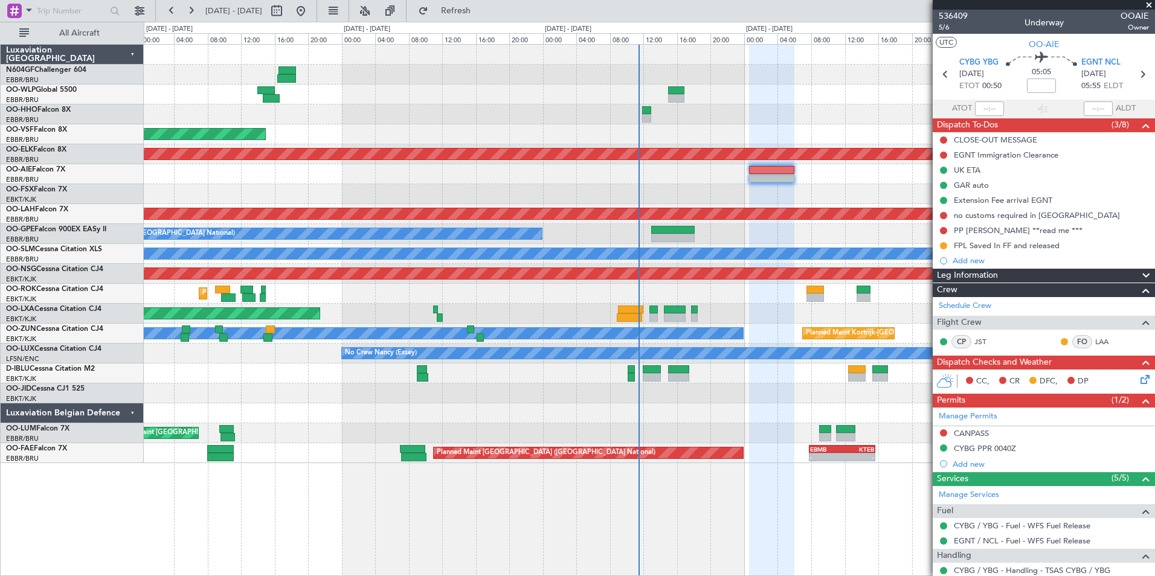
click at [1143, 7] on span at bounding box center [1149, 5] width 12 height 11
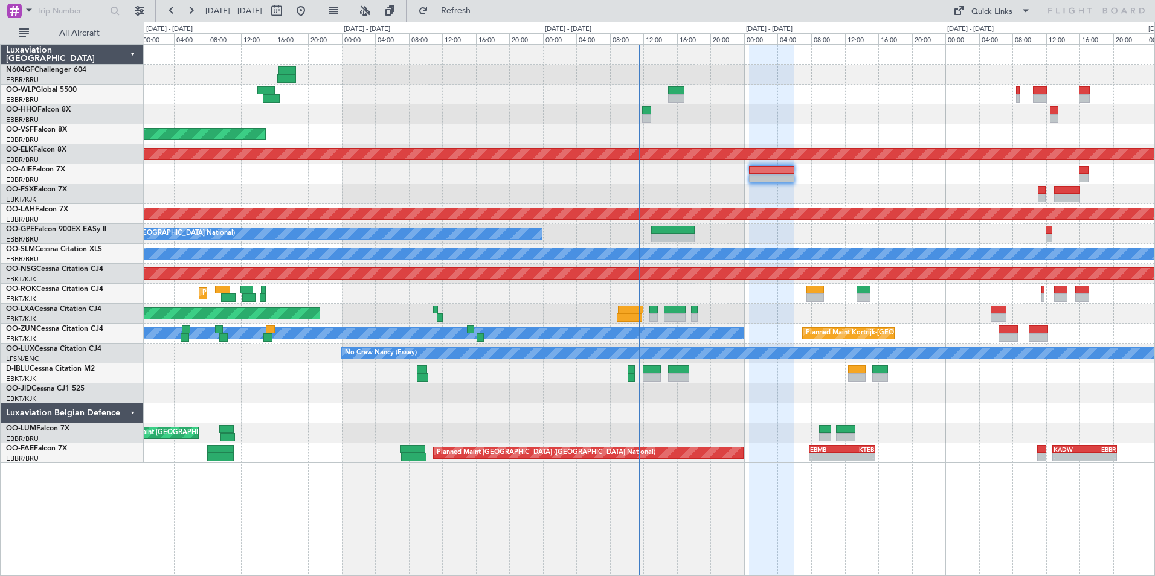
type input "0"
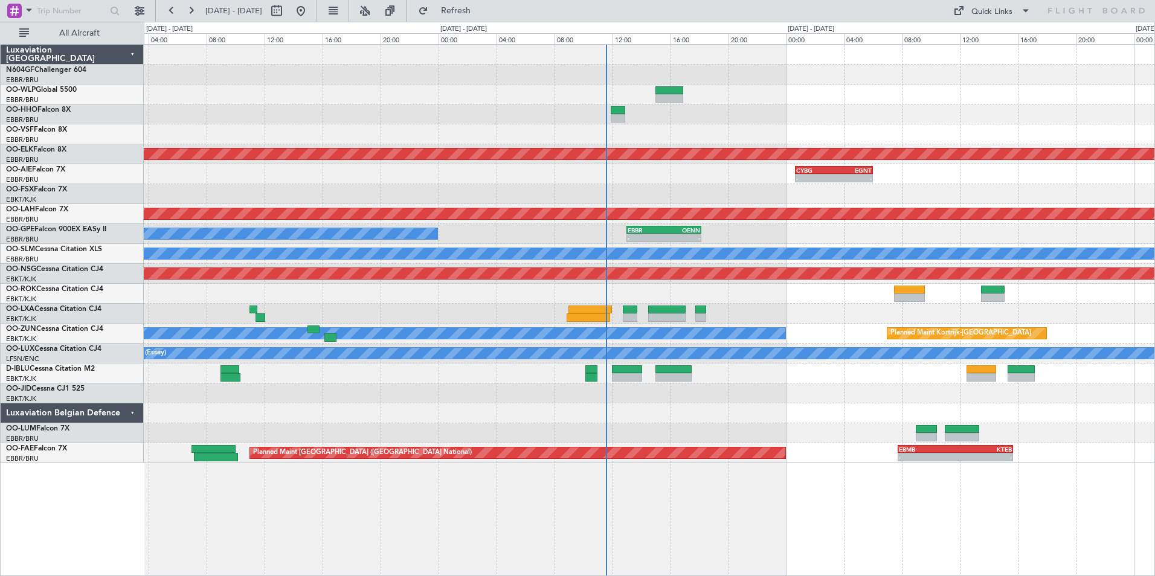
click at [611, 417] on div at bounding box center [649, 413] width 1011 height 20
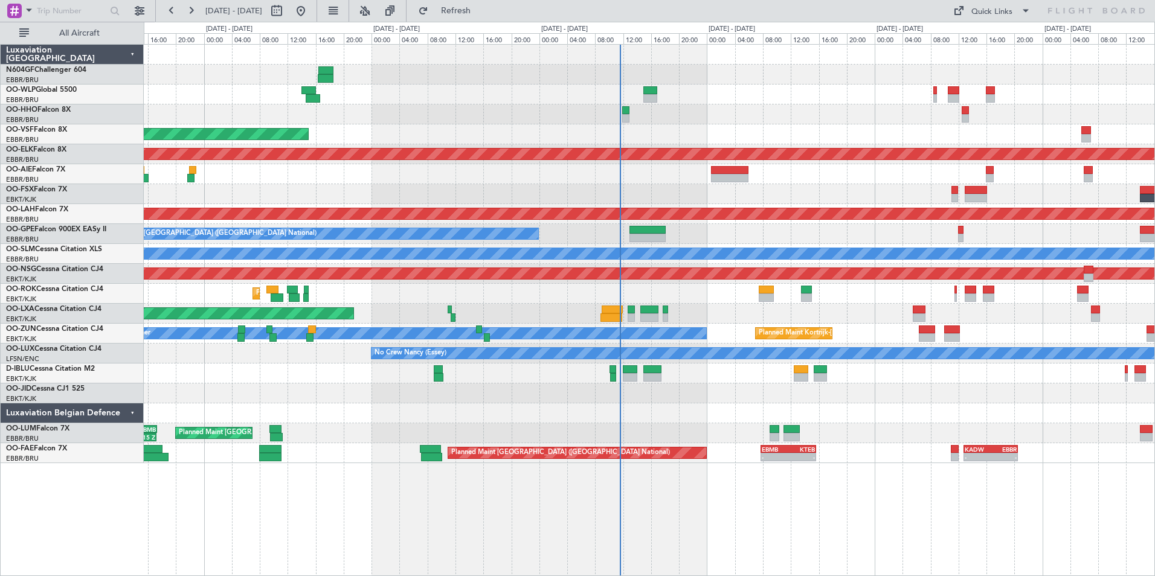
click at [731, 400] on div "Planned Maint Liege AOG Maint [GEOGRAPHIC_DATA] ([GEOGRAPHIC_DATA]) Planned Mai…" at bounding box center [649, 254] width 1011 height 419
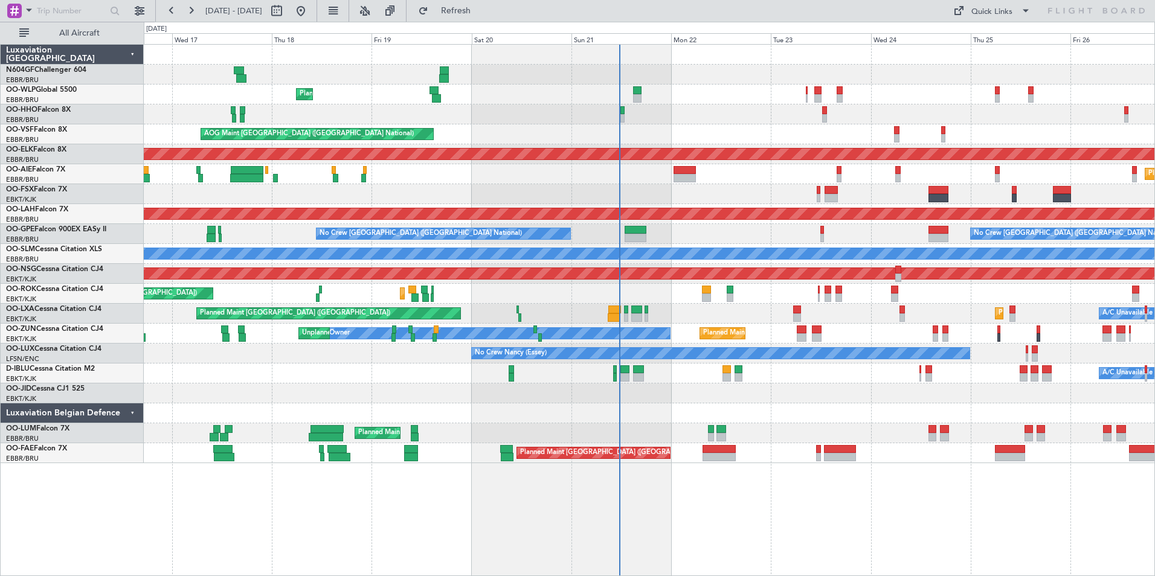
click at [692, 379] on div "A/C Unavailable [GEOGRAPHIC_DATA] ([GEOGRAPHIC_DATA] National) A/C Unavailable …" at bounding box center [649, 374] width 1011 height 20
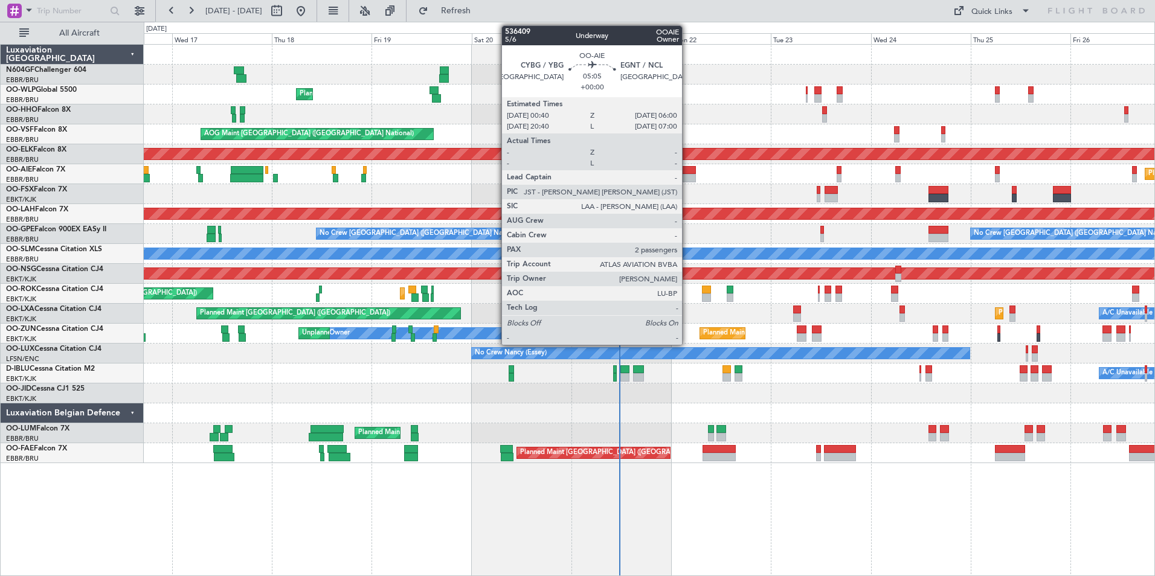
click at [687, 173] on div at bounding box center [684, 170] width 22 height 8
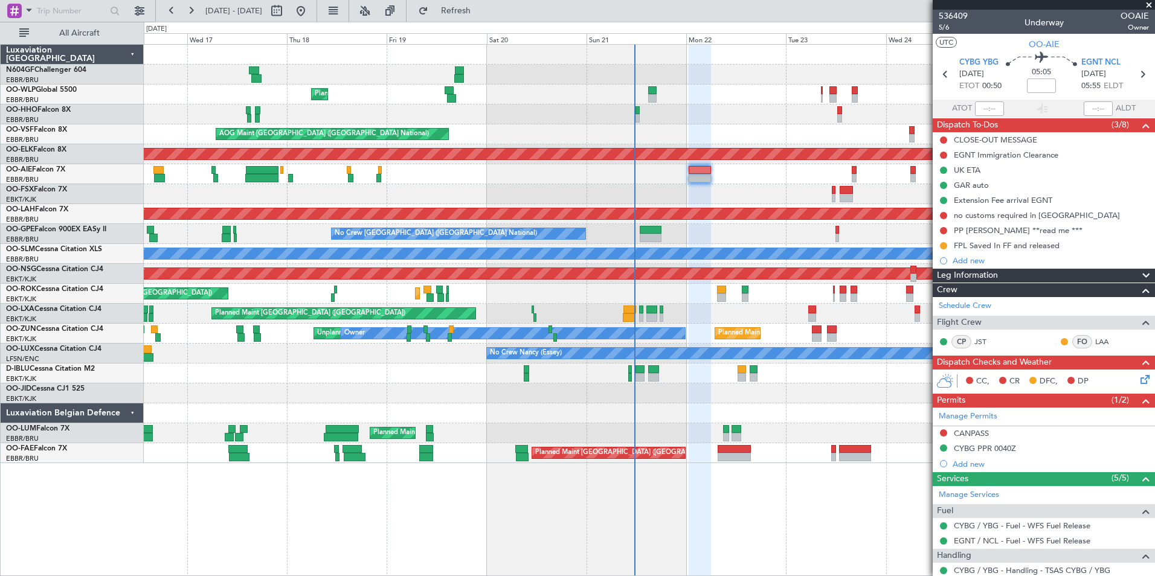
click at [708, 187] on div "AOG Maint Kortrijk-[GEOGRAPHIC_DATA]" at bounding box center [649, 194] width 1011 height 20
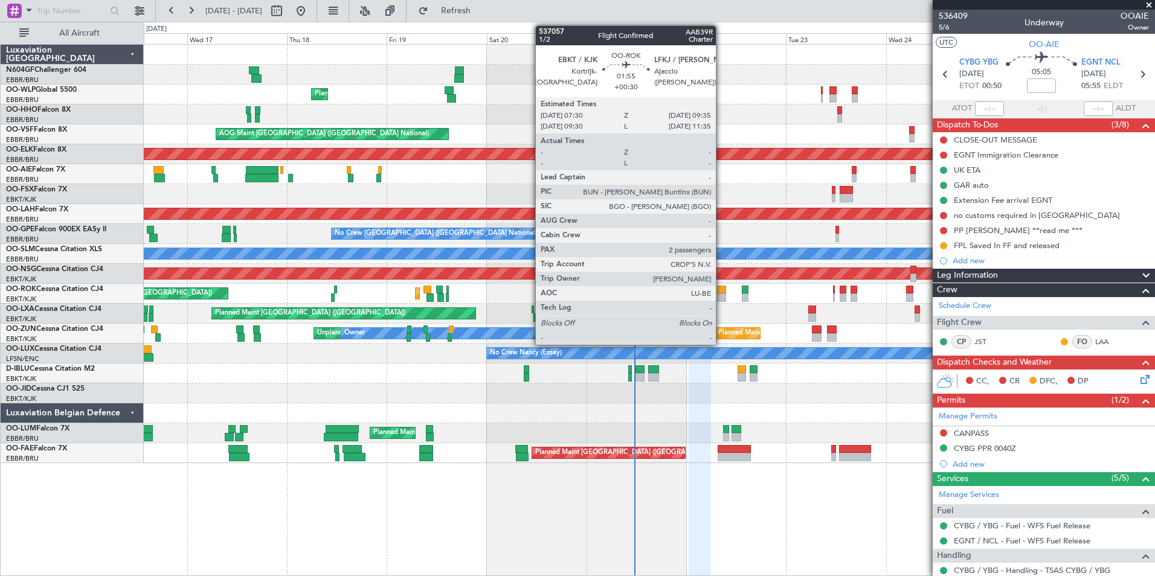
click at [721, 291] on div at bounding box center [721, 290] width 9 height 8
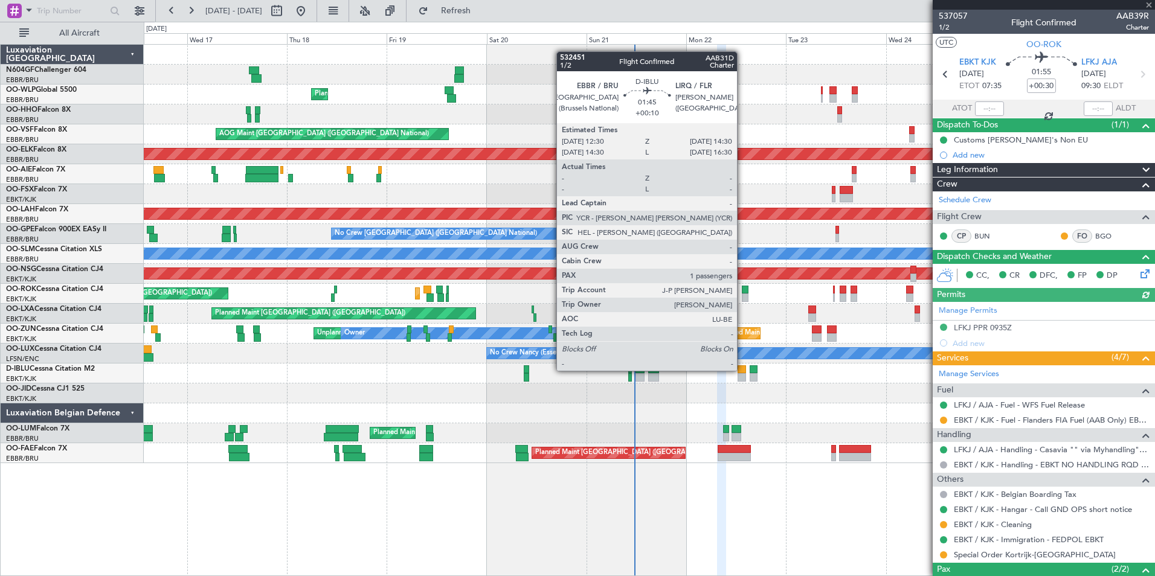
click at [742, 371] on div at bounding box center [742, 369] width 8 height 8
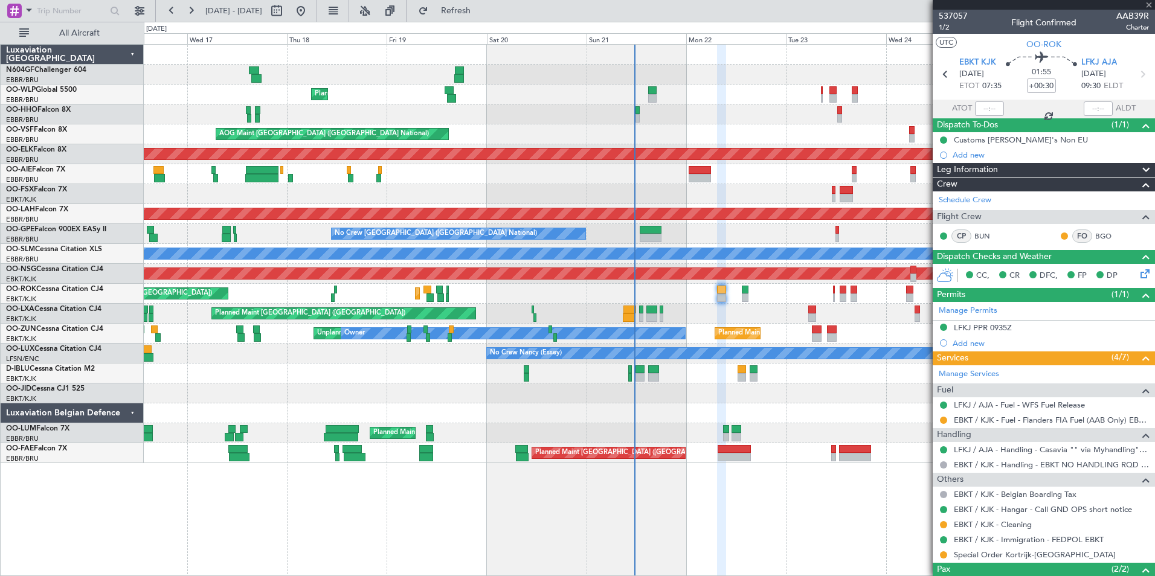
type input "+00:10"
type input "1"
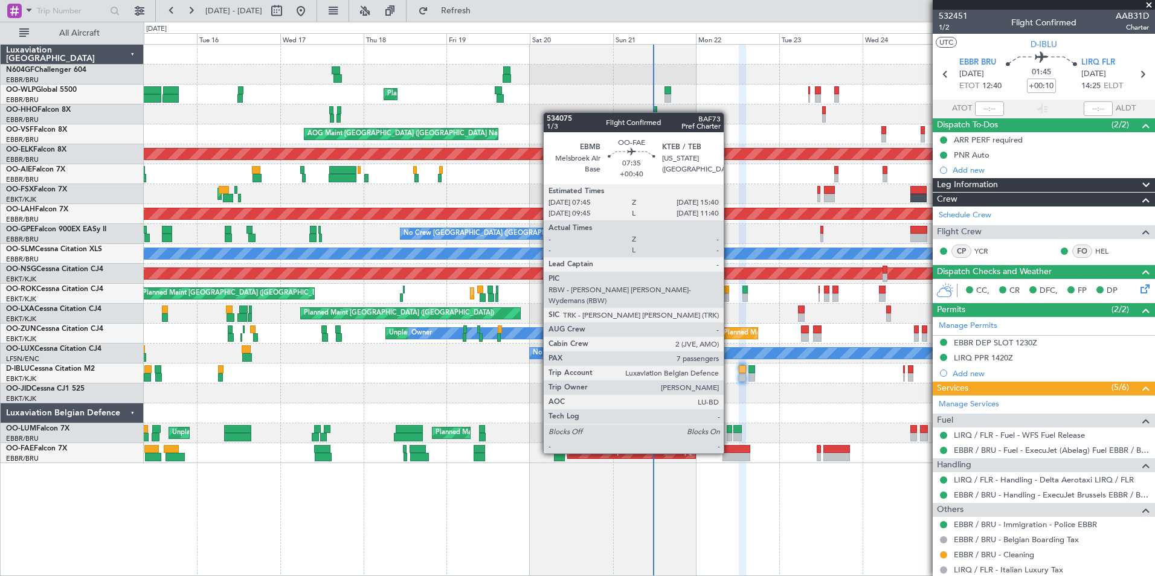
click at [729, 452] on div at bounding box center [736, 449] width 28 height 8
type input "+00:40"
type input "7"
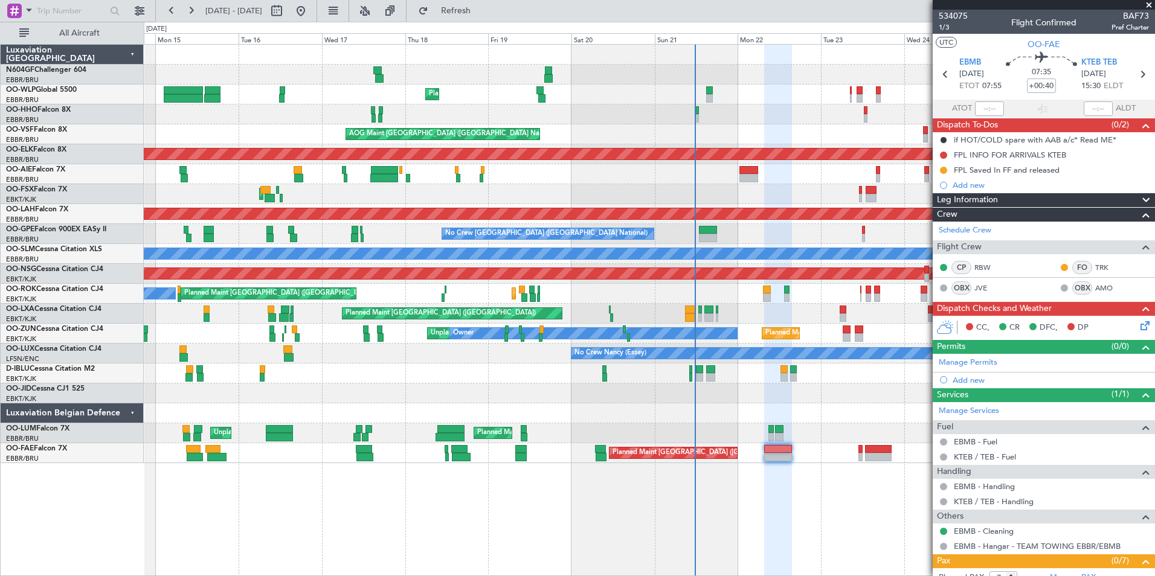
click at [838, 430] on div "Unplanned Maint [GEOGRAPHIC_DATA] ([GEOGRAPHIC_DATA] National) Planned Maint [G…" at bounding box center [649, 433] width 1011 height 20
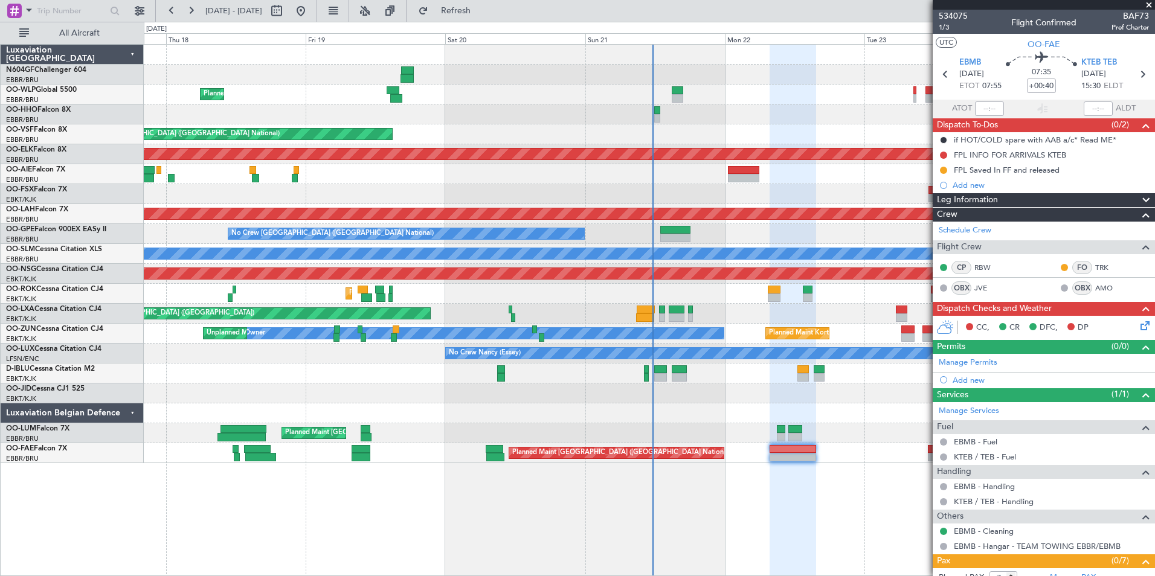
click at [812, 465] on div "Planned Maint Liege AOG Maint [GEOGRAPHIC_DATA] ([GEOGRAPHIC_DATA]) Planned Mai…" at bounding box center [649, 310] width 1011 height 532
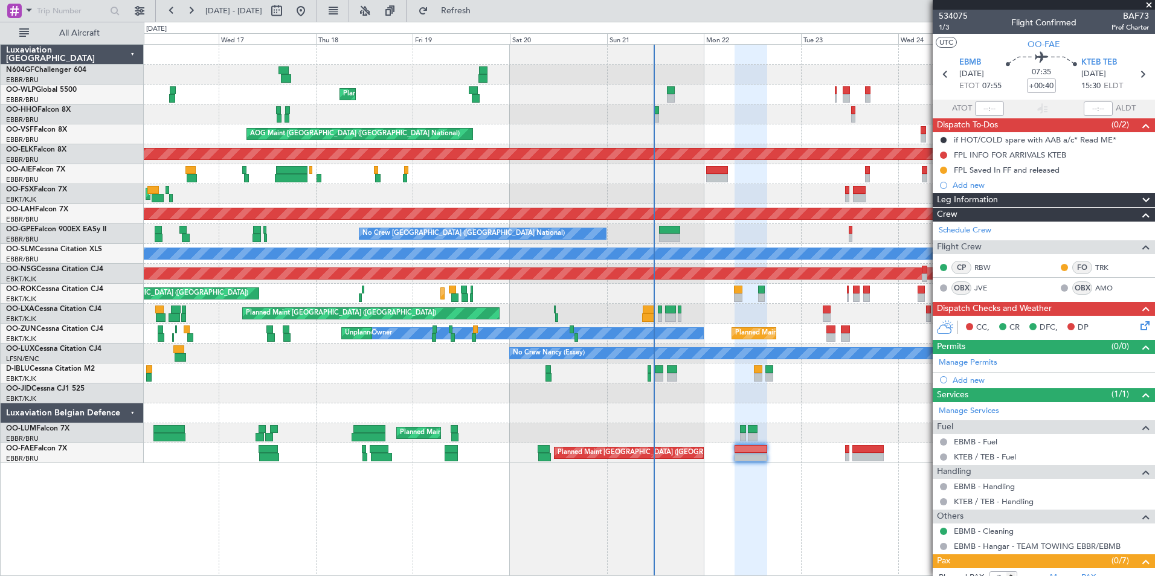
click at [751, 462] on div "Planned Maint Liege AOG Maint [GEOGRAPHIC_DATA] ([GEOGRAPHIC_DATA]) Planned Mai…" at bounding box center [649, 254] width 1011 height 419
click at [713, 434] on div "Planned Maint Liege AOG Maint [GEOGRAPHIC_DATA] ([GEOGRAPHIC_DATA]) Planned Mai…" at bounding box center [649, 254] width 1011 height 419
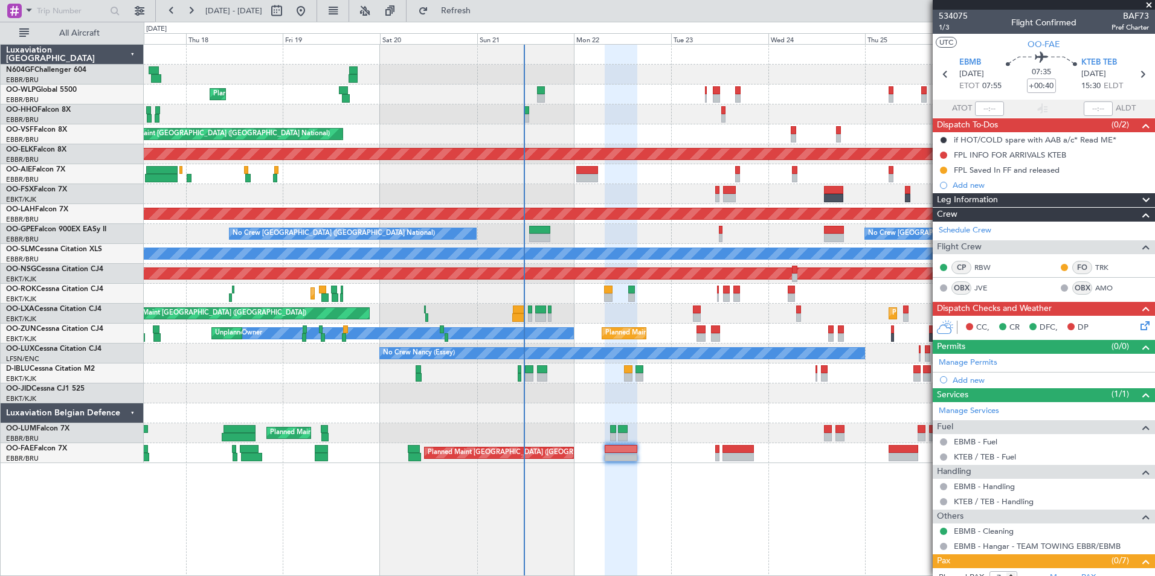
click at [747, 230] on div "No Crew [GEOGRAPHIC_DATA] ([GEOGRAPHIC_DATA] National) No Crew [GEOGRAPHIC_DATA…" at bounding box center [649, 234] width 1011 height 20
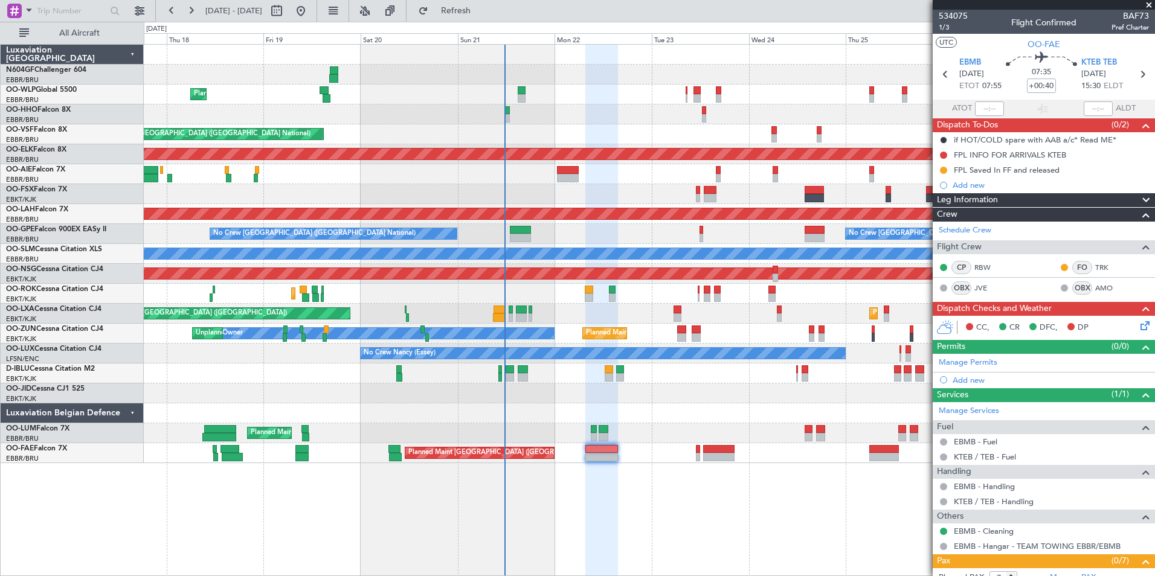
click at [683, 186] on div "Planned Maint Liege AOG Maint [GEOGRAPHIC_DATA] ([GEOGRAPHIC_DATA]) Planned Mai…" at bounding box center [649, 254] width 1011 height 419
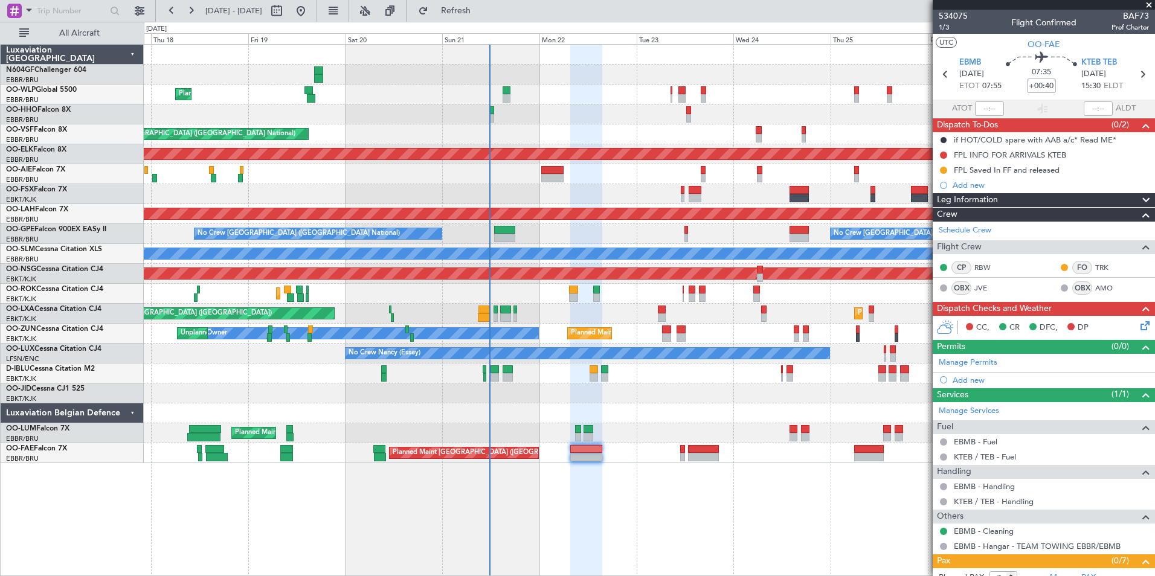
click at [657, 432] on div "Planned Maint [GEOGRAPHIC_DATA] ([GEOGRAPHIC_DATA] National) Unplanned Maint [G…" at bounding box center [649, 433] width 1011 height 20
click at [630, 429] on div "Planned Maint [GEOGRAPHIC_DATA] ([GEOGRAPHIC_DATA] National) Unplanned Maint [G…" at bounding box center [649, 433] width 1011 height 20
